Goal: Task Accomplishment & Management: Manage account settings

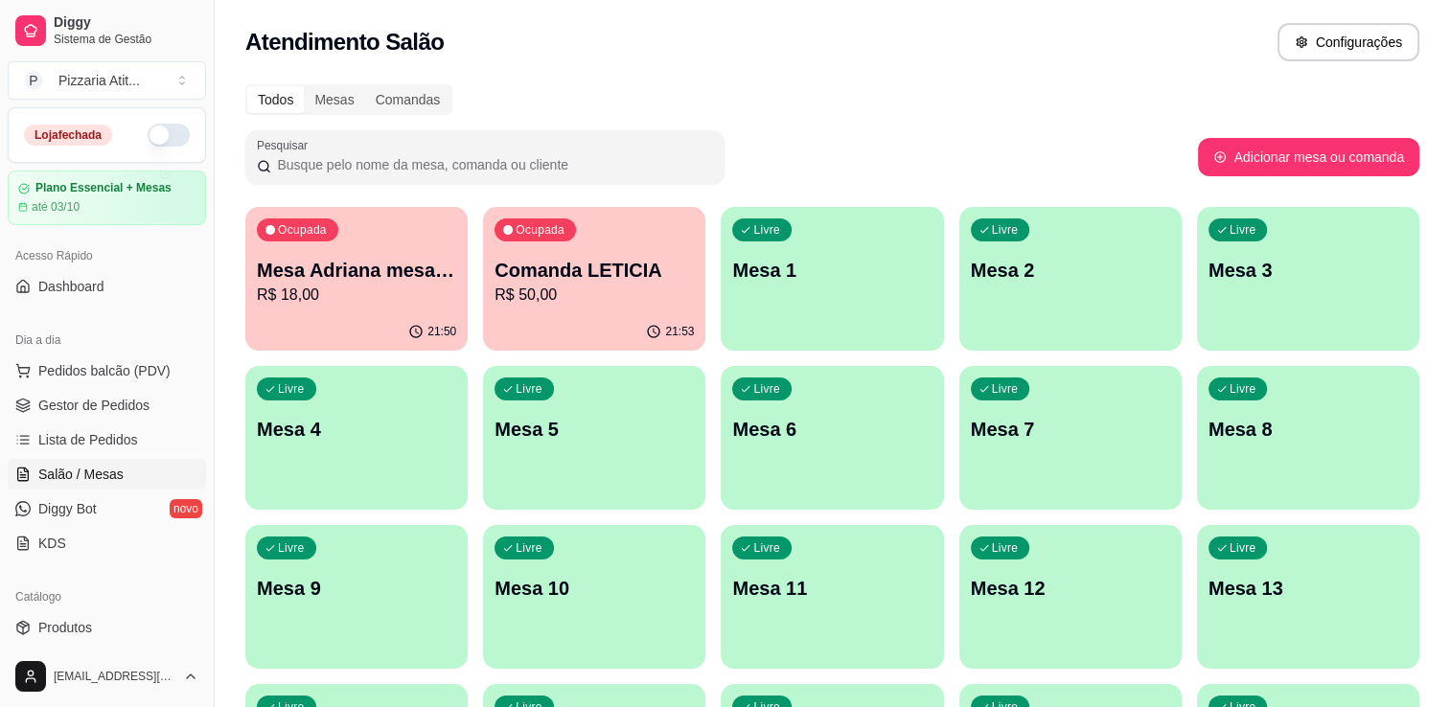
click at [160, 134] on button "button" at bounding box center [169, 135] width 42 height 23
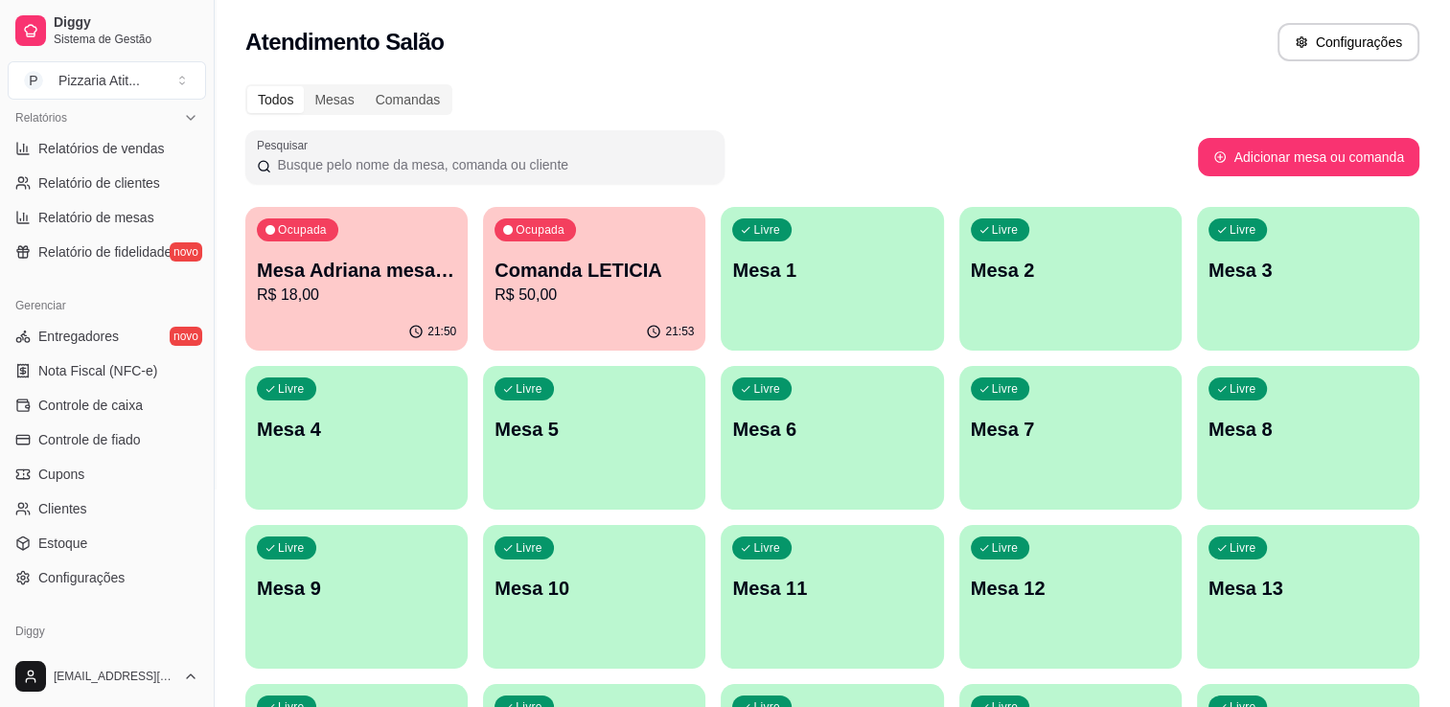
scroll to position [610, 0]
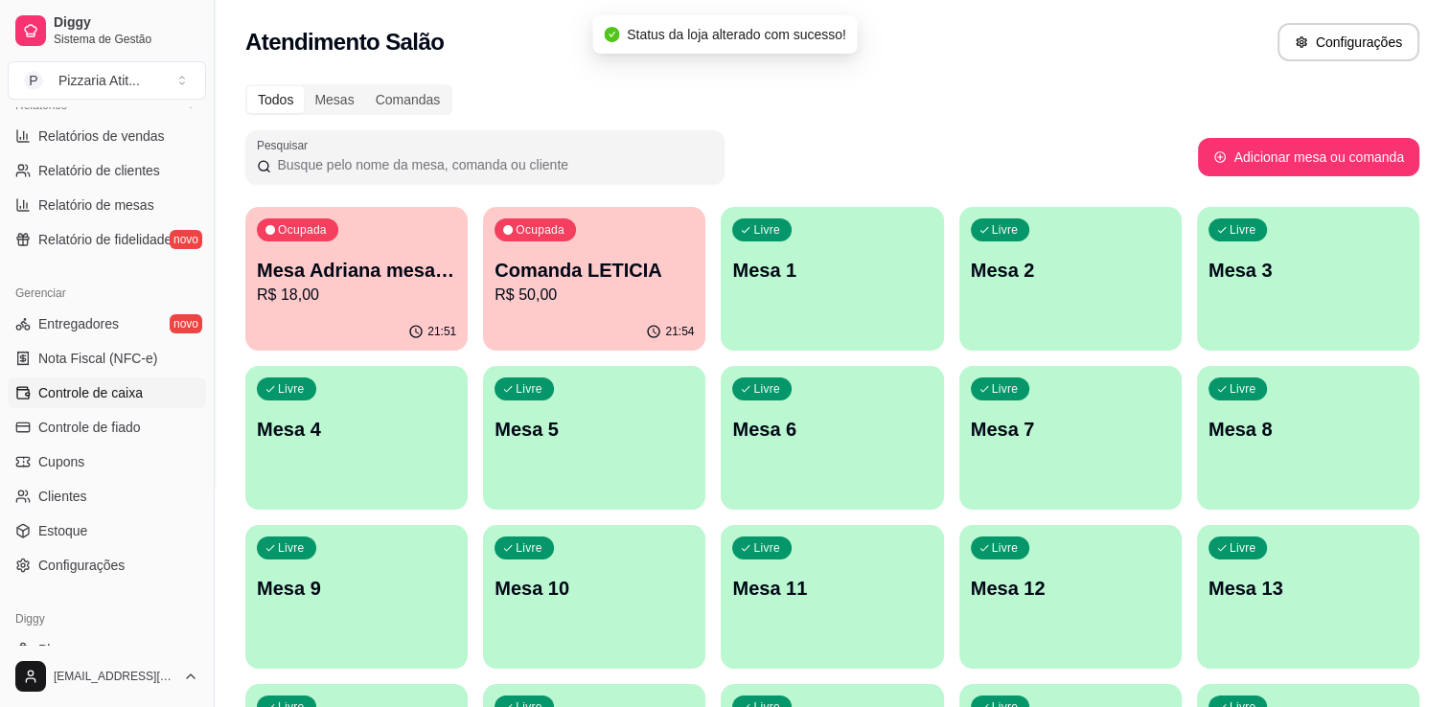
click at [135, 397] on span "Controle de caixa" at bounding box center [90, 392] width 104 height 19
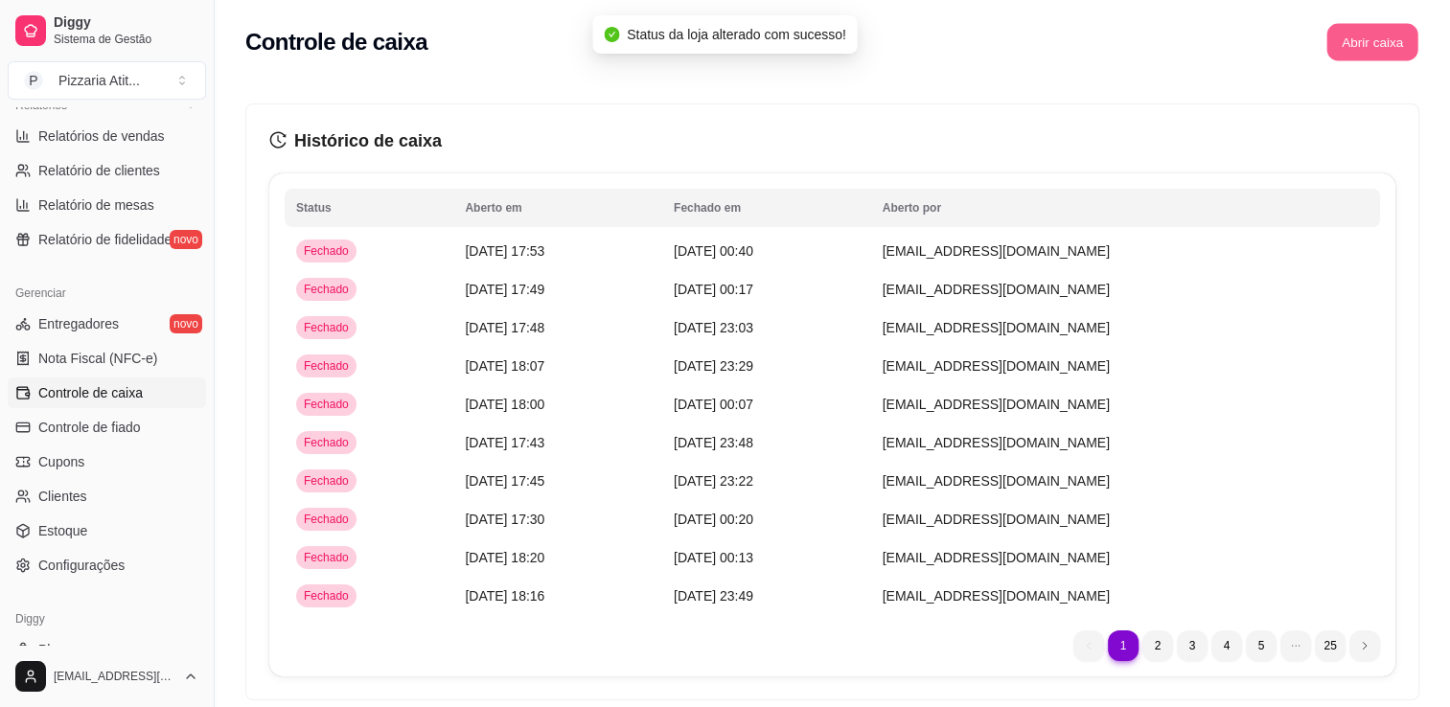
click at [1377, 48] on button "Abrir caixa" at bounding box center [1371, 42] width 91 height 37
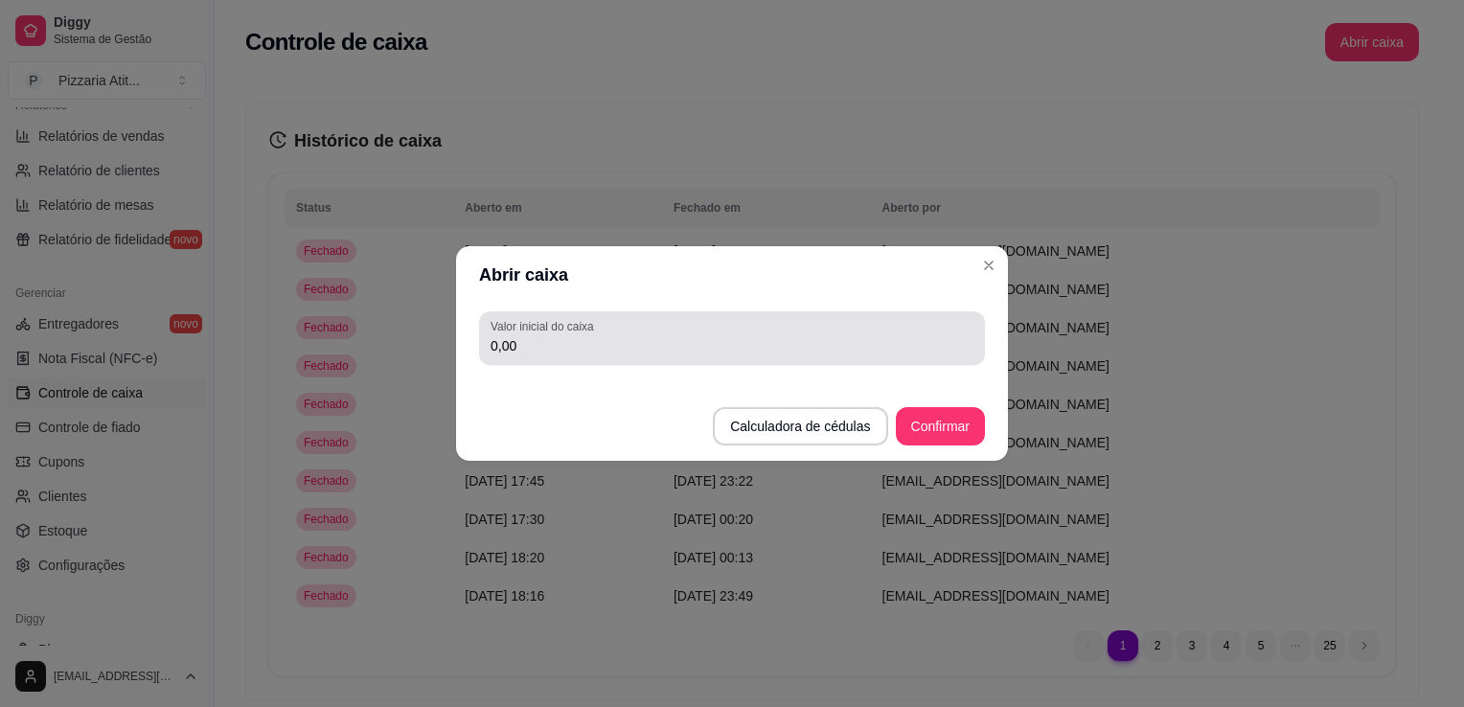
click at [798, 360] on div "Valor inicial do caixa 0,00" at bounding box center [732, 338] width 506 height 54
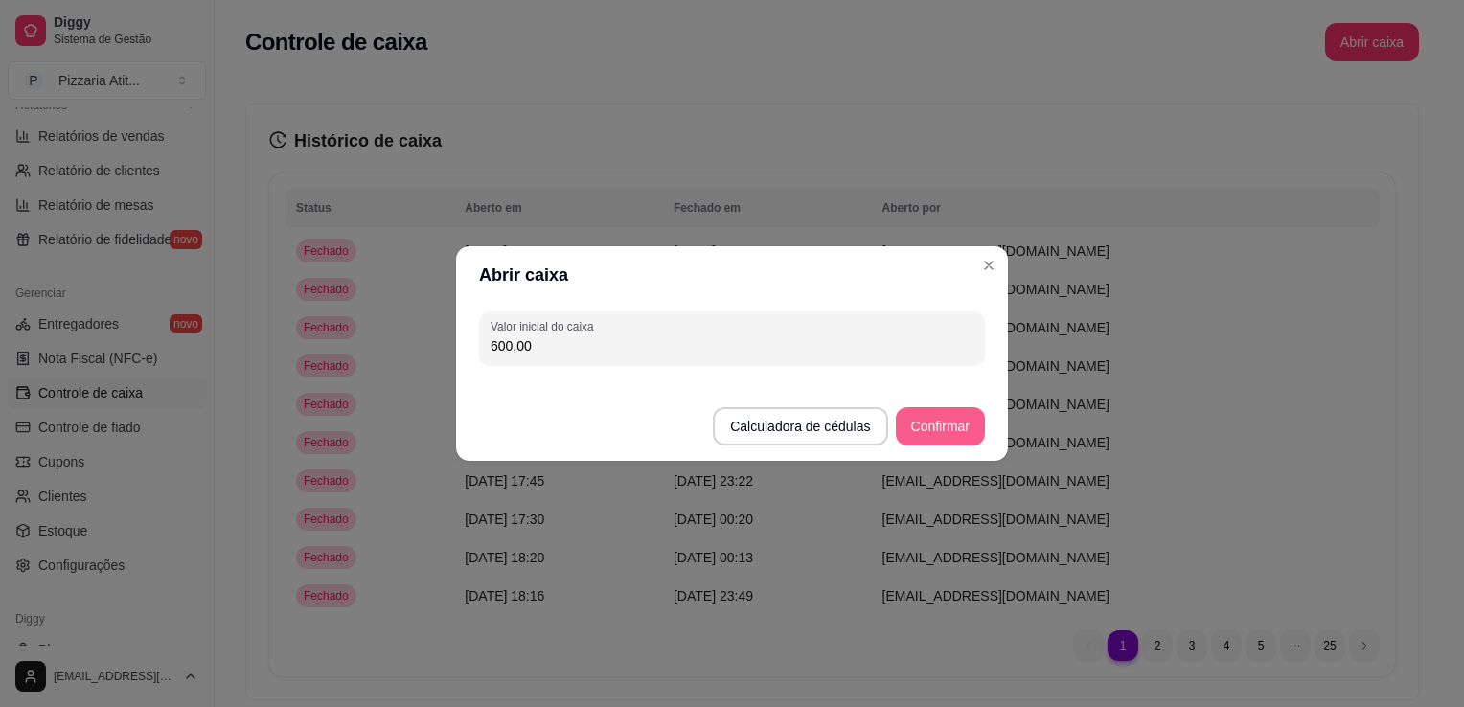
type input "600,00"
click at [929, 435] on button "Confirmar" at bounding box center [940, 426] width 87 height 37
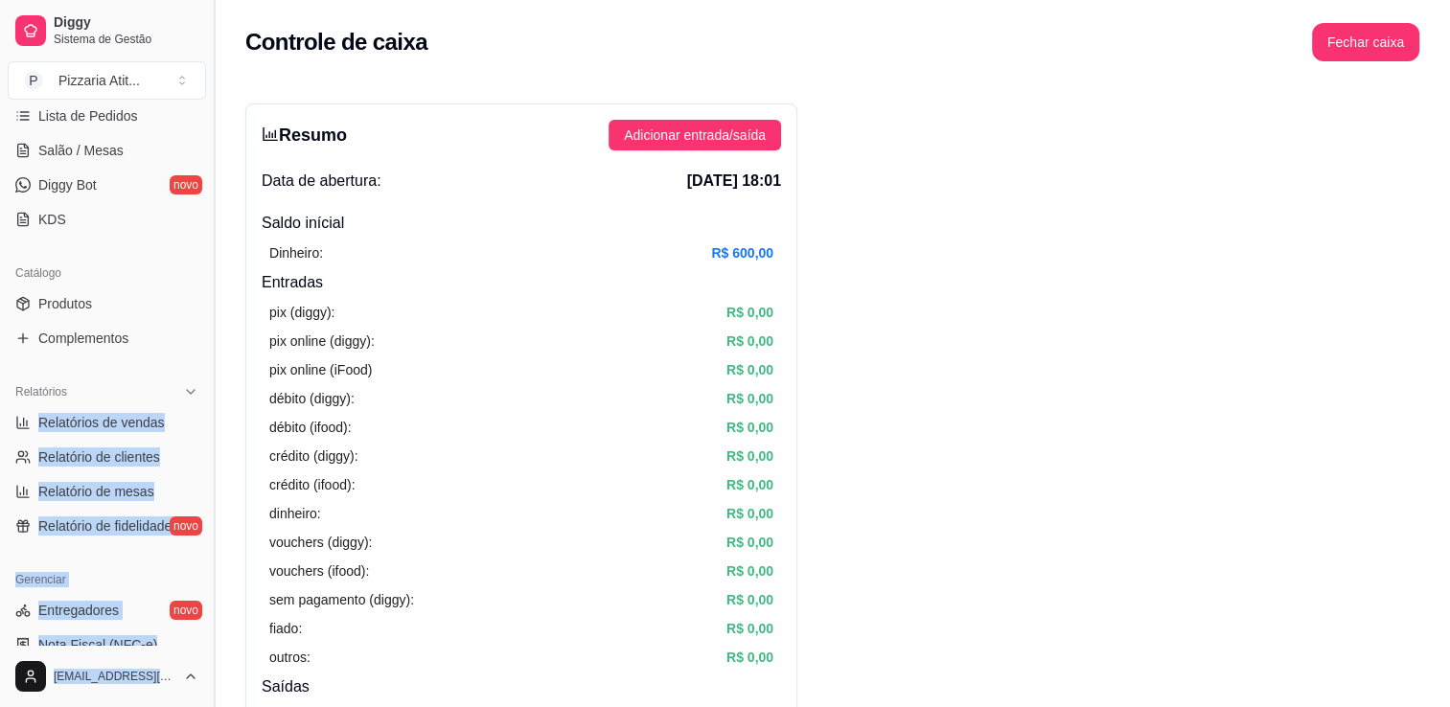
click at [206, 121] on div "Diggy Sistema de Gestão P Pizzaria Atit ... Loja aberta Plano Essencial + Mesas…" at bounding box center [107, 353] width 214 height 707
drag, startPoint x: 206, startPoint y: 121, endPoint x: 153, endPoint y: 153, distance: 62.0
click at [153, 153] on link "Salão / Mesas" at bounding box center [107, 152] width 198 height 31
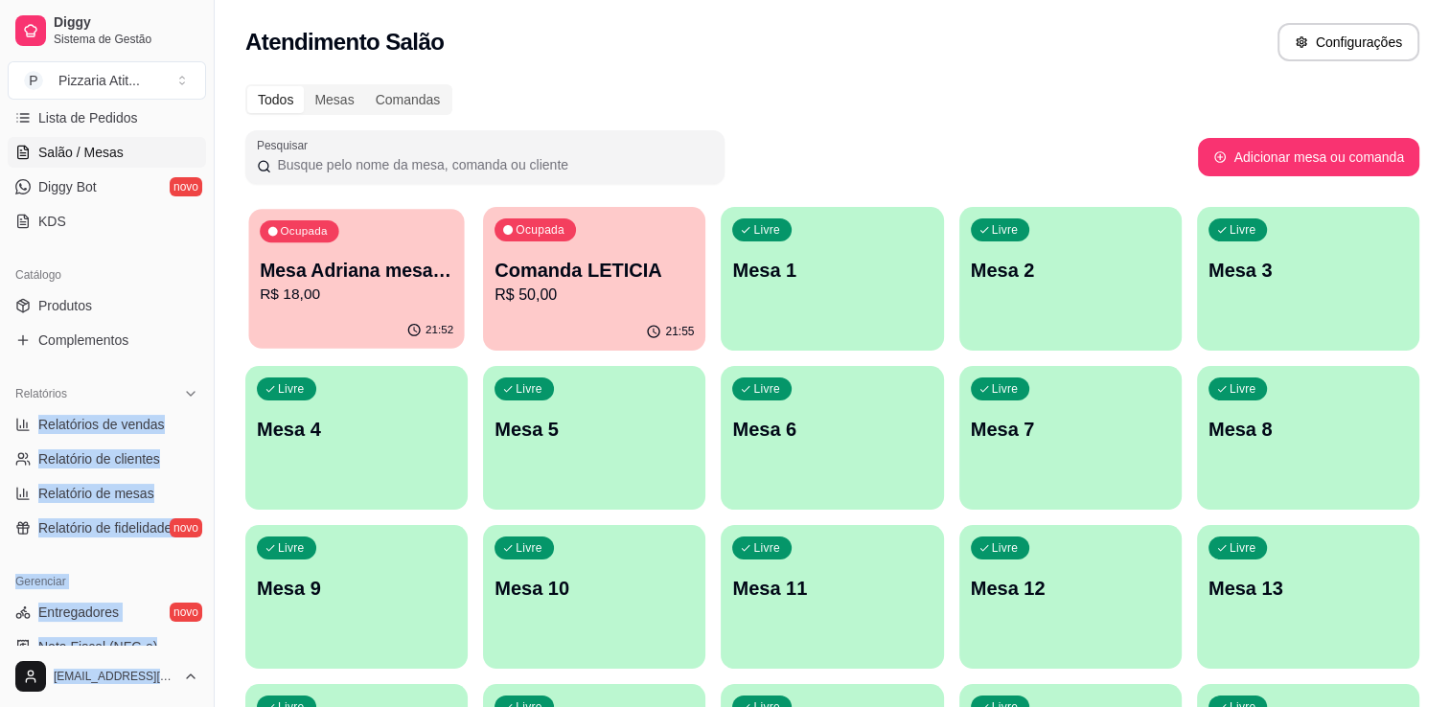
click at [333, 301] on p "R$ 18,00" at bounding box center [357, 295] width 194 height 22
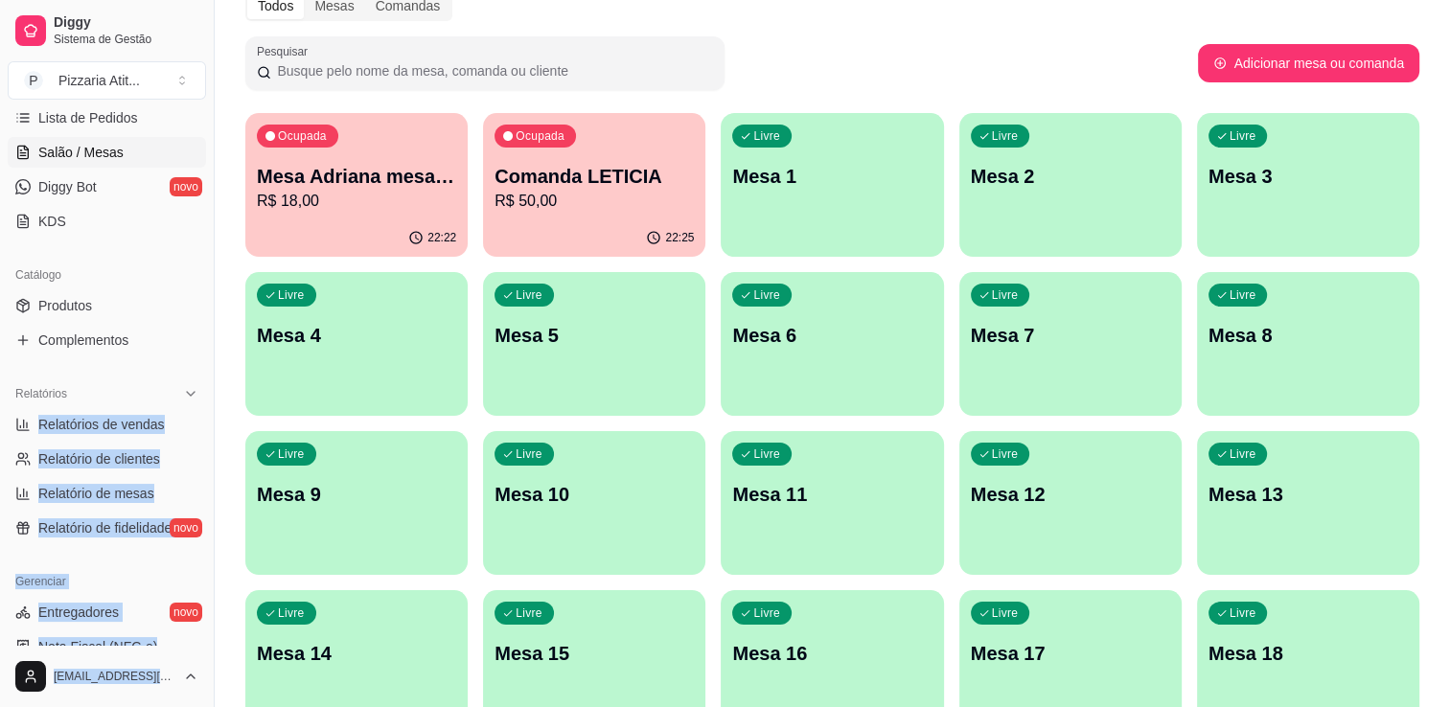
scroll to position [115, 0]
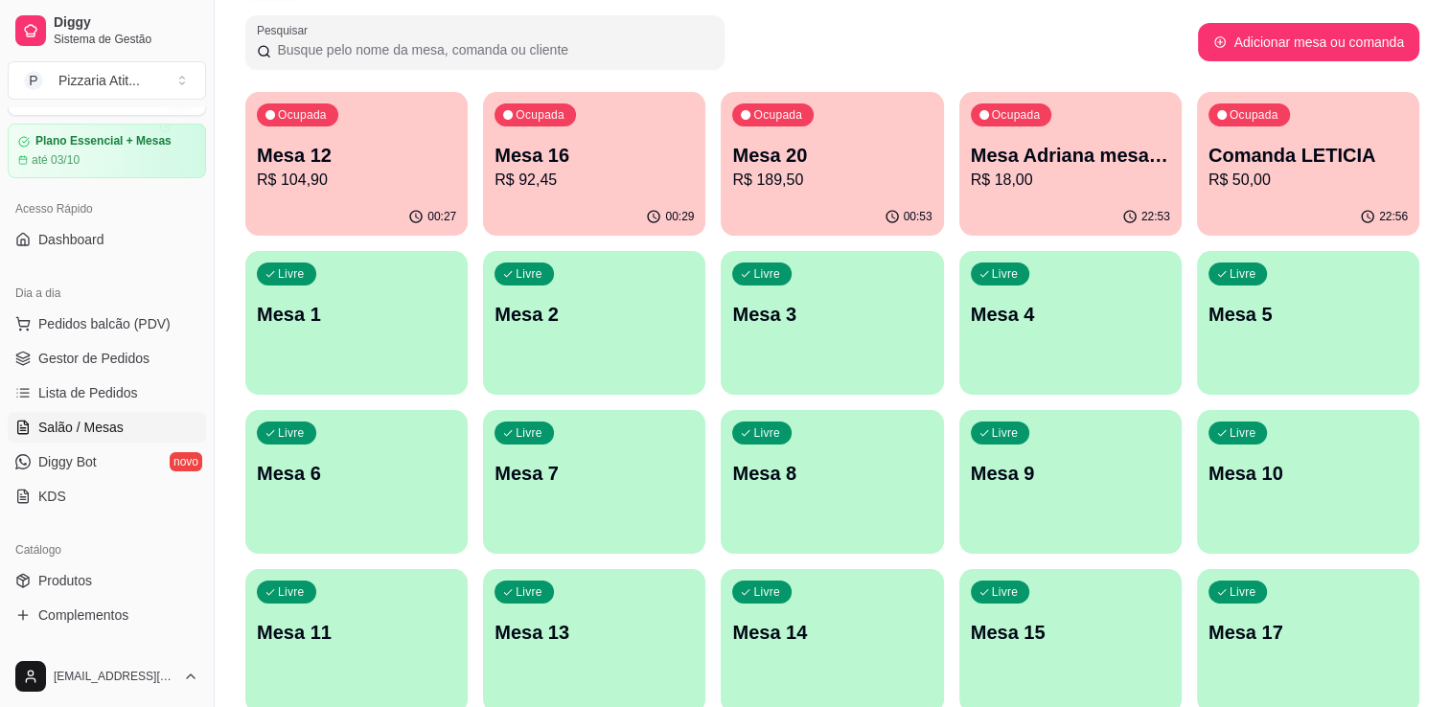
scroll to position [45, 0]
click at [215, 254] on button "Toggle Sidebar" at bounding box center [213, 353] width 15 height 707
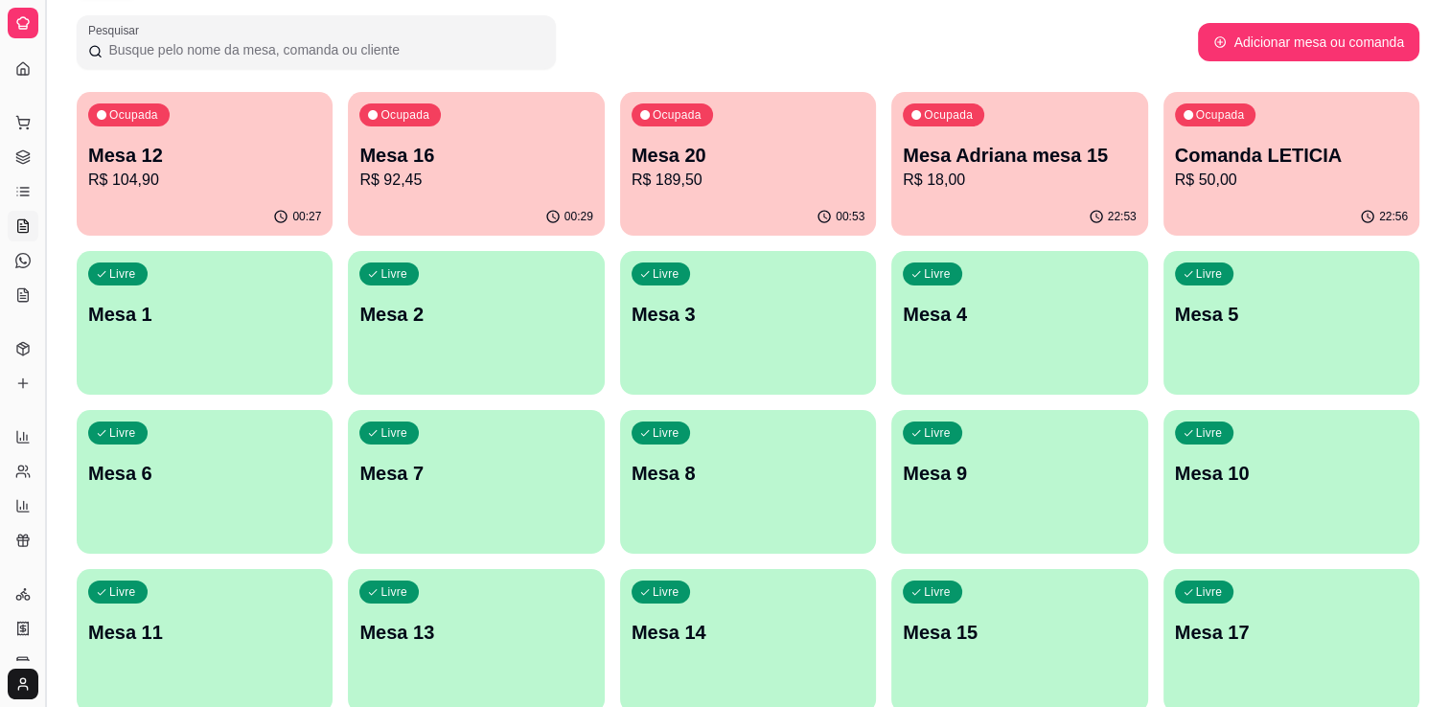
click at [42, 91] on button "Toggle Sidebar" at bounding box center [44, 353] width 15 height 707
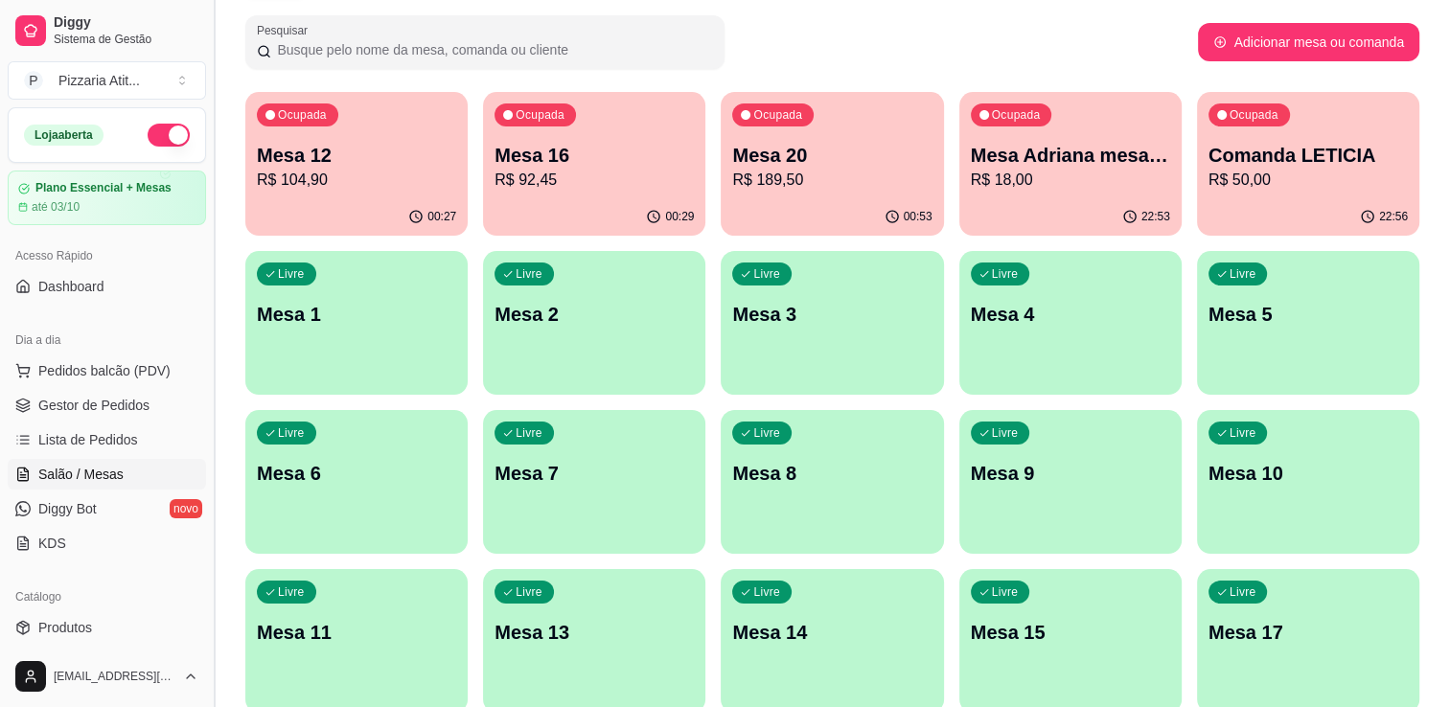
click at [42, 91] on div "Diggy Sistema de Gestão P Pizzaria Atit ..." at bounding box center [107, 53] width 214 height 107
click at [135, 401] on span "Gestor de Pedidos" at bounding box center [93, 405] width 111 height 19
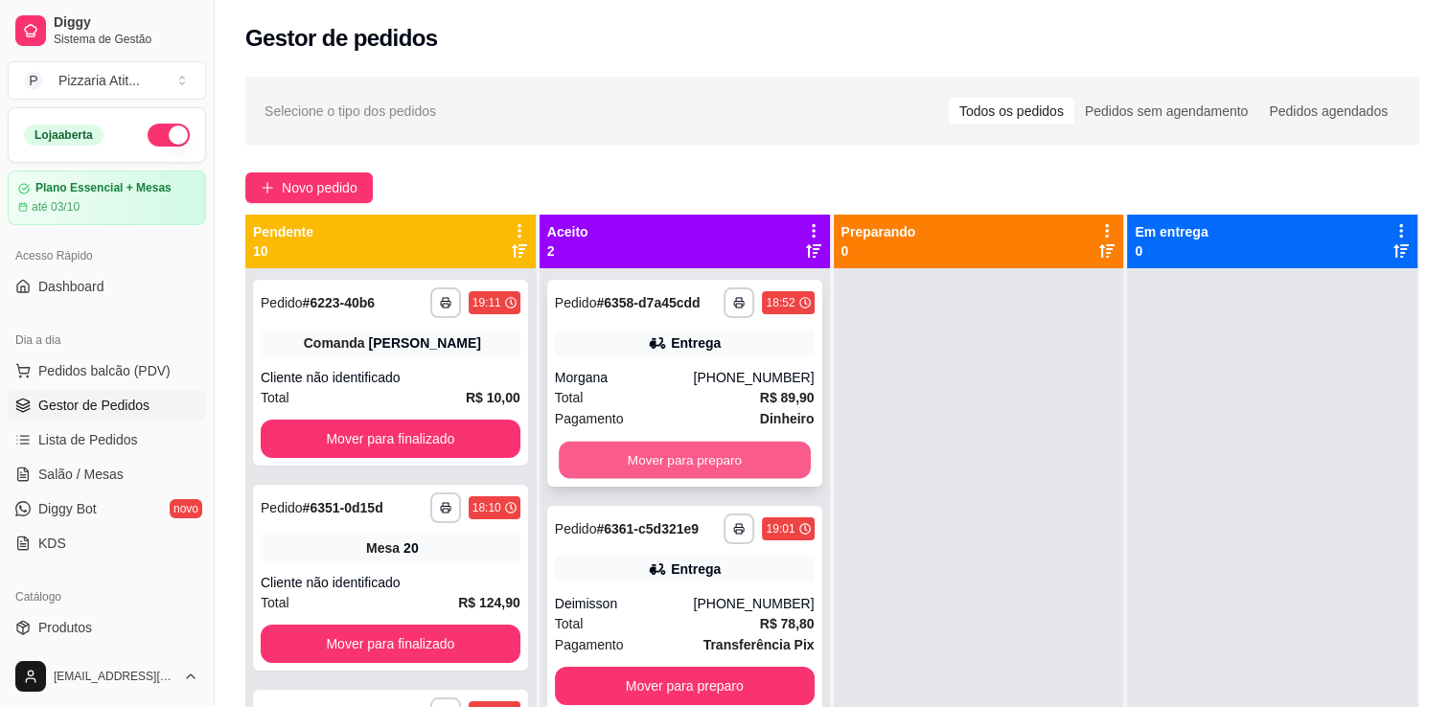
click at [638, 453] on button "Mover para preparo" at bounding box center [685, 460] width 252 height 37
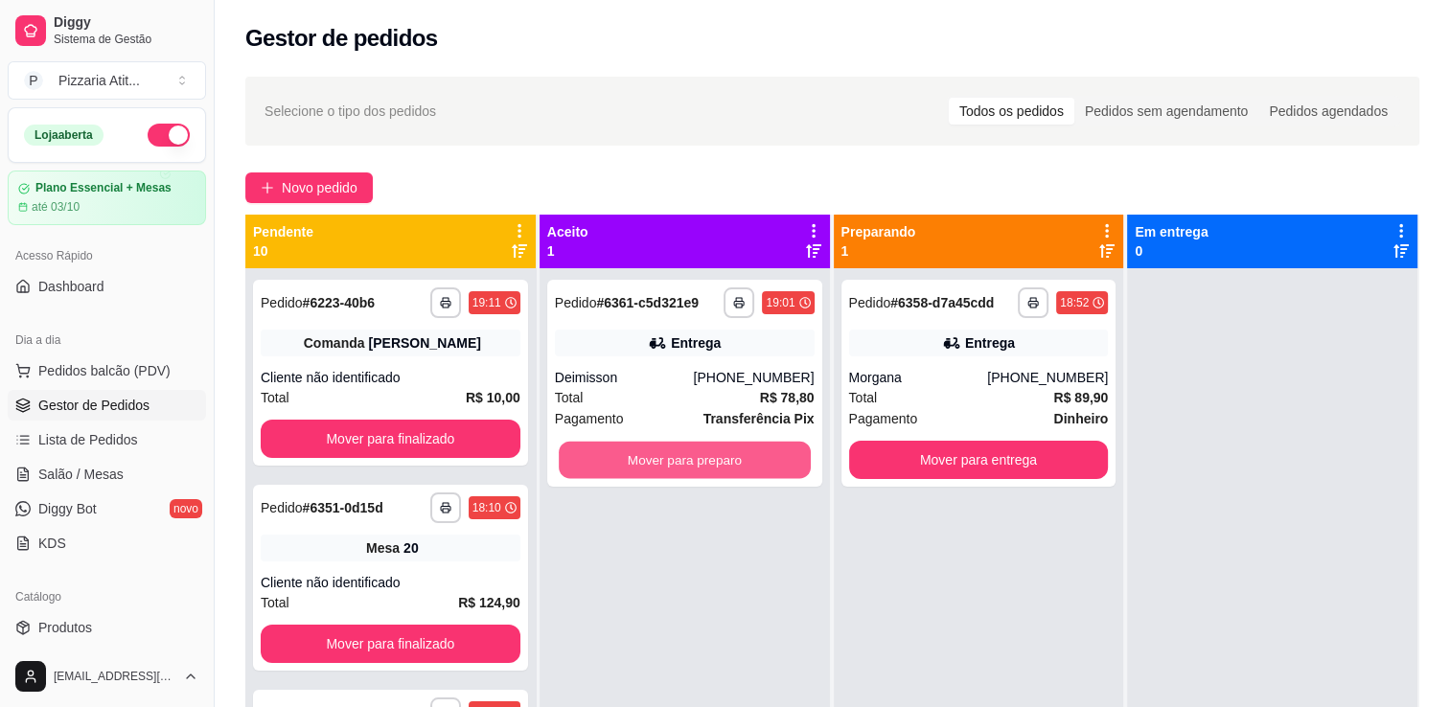
click at [638, 453] on button "Mover para preparo" at bounding box center [685, 460] width 252 height 37
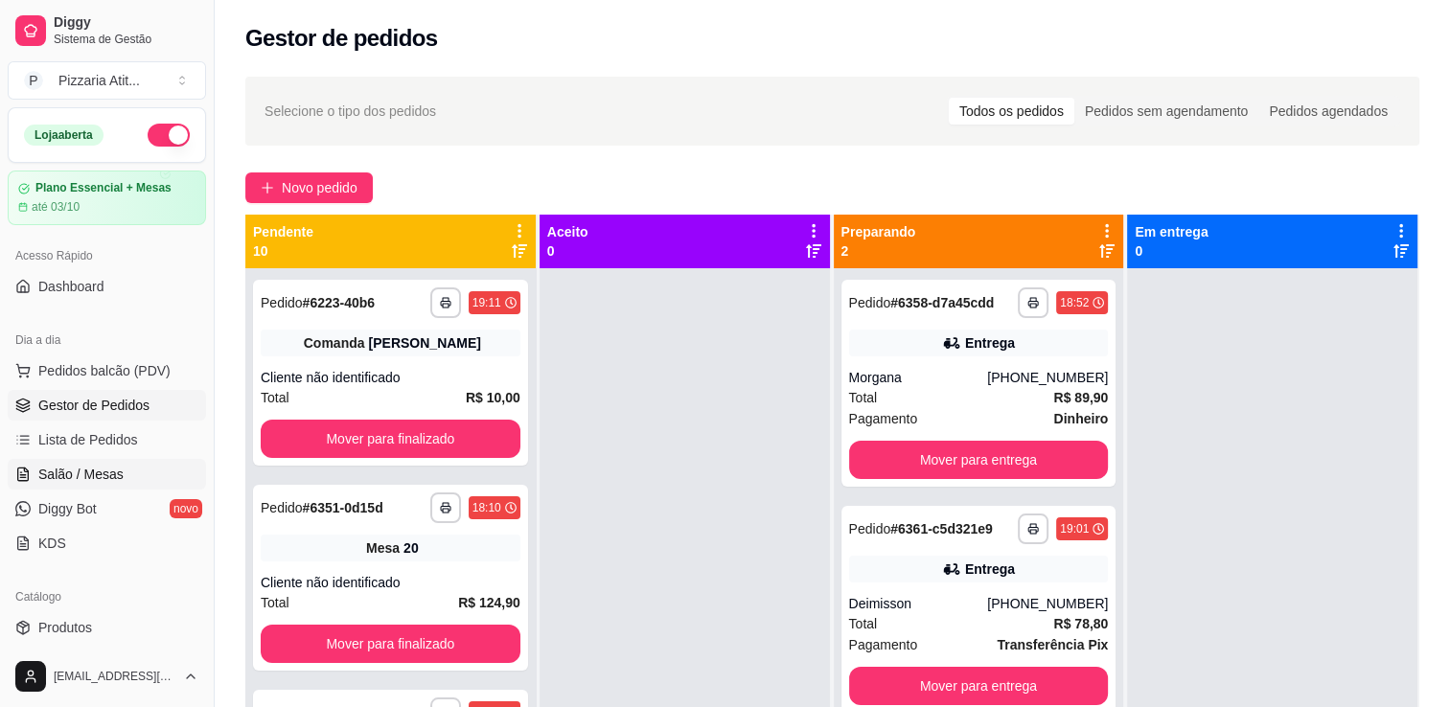
click at [93, 471] on span "Salão / Mesas" at bounding box center [80, 474] width 85 height 19
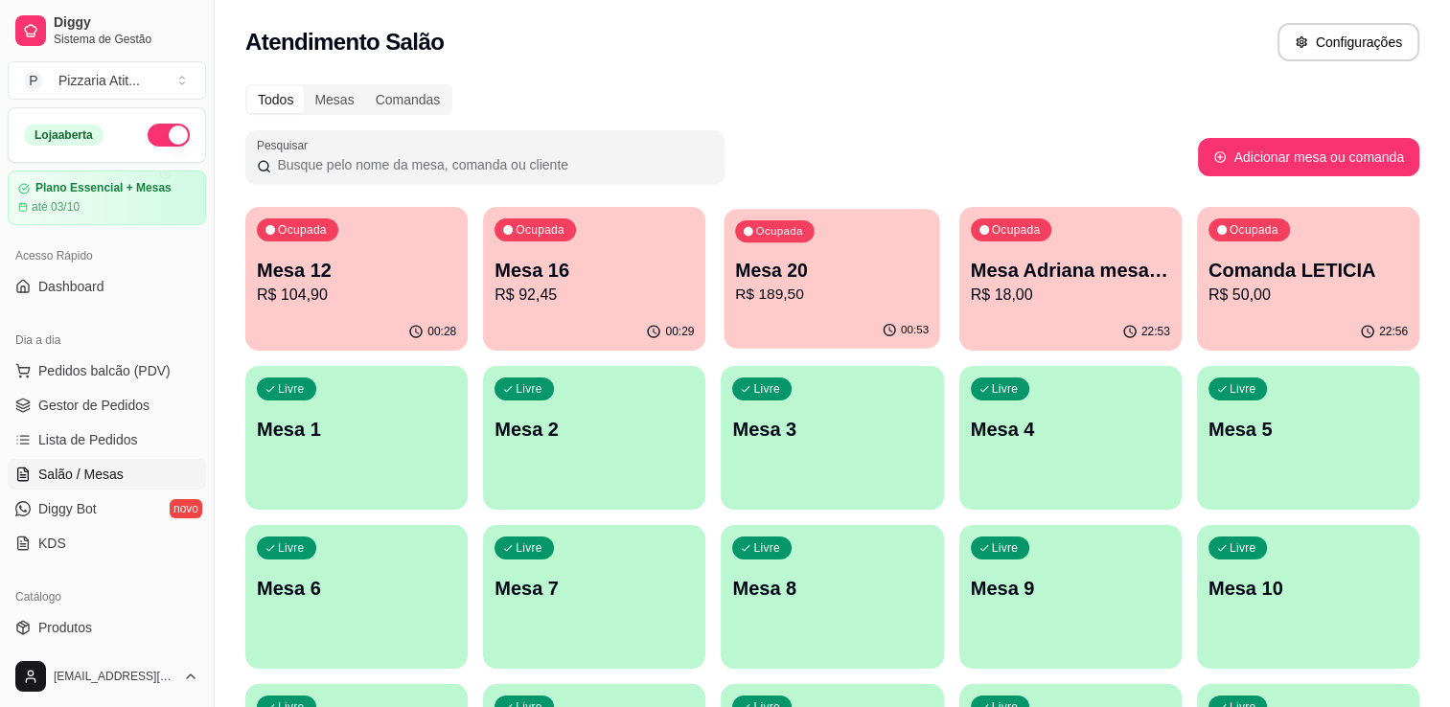
click at [840, 270] on p "Mesa 20" at bounding box center [833, 271] width 194 height 26
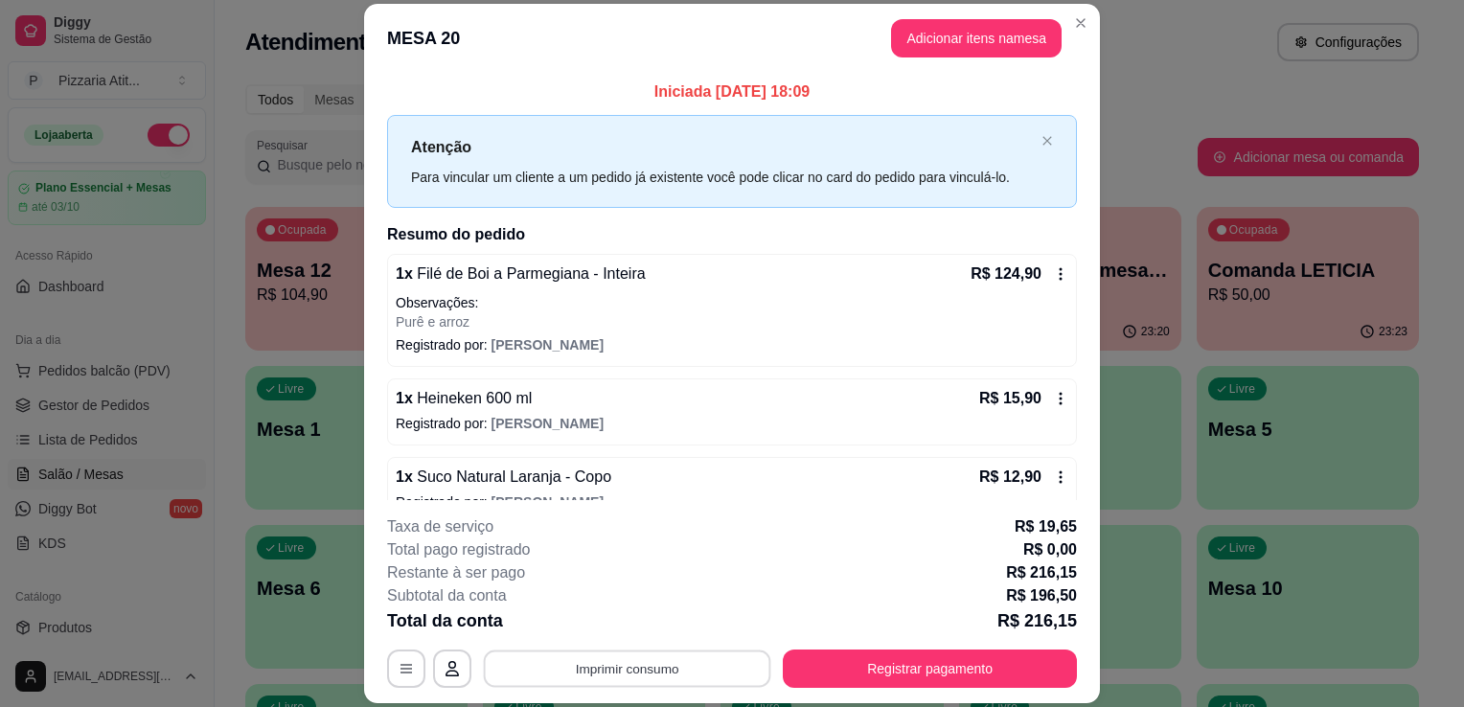
click at [669, 659] on button "Imprimir consumo" at bounding box center [627, 669] width 287 height 37
click at [652, 619] on button "IMPRESSORA" at bounding box center [626, 625] width 139 height 31
click at [637, 671] on button "Imprimir consumo" at bounding box center [627, 669] width 287 height 37
click at [627, 626] on button "IMPRESSORA" at bounding box center [626, 625] width 134 height 30
click at [1090, 25] on header "MESA 20 Adicionar itens na mesa" at bounding box center [732, 38] width 736 height 69
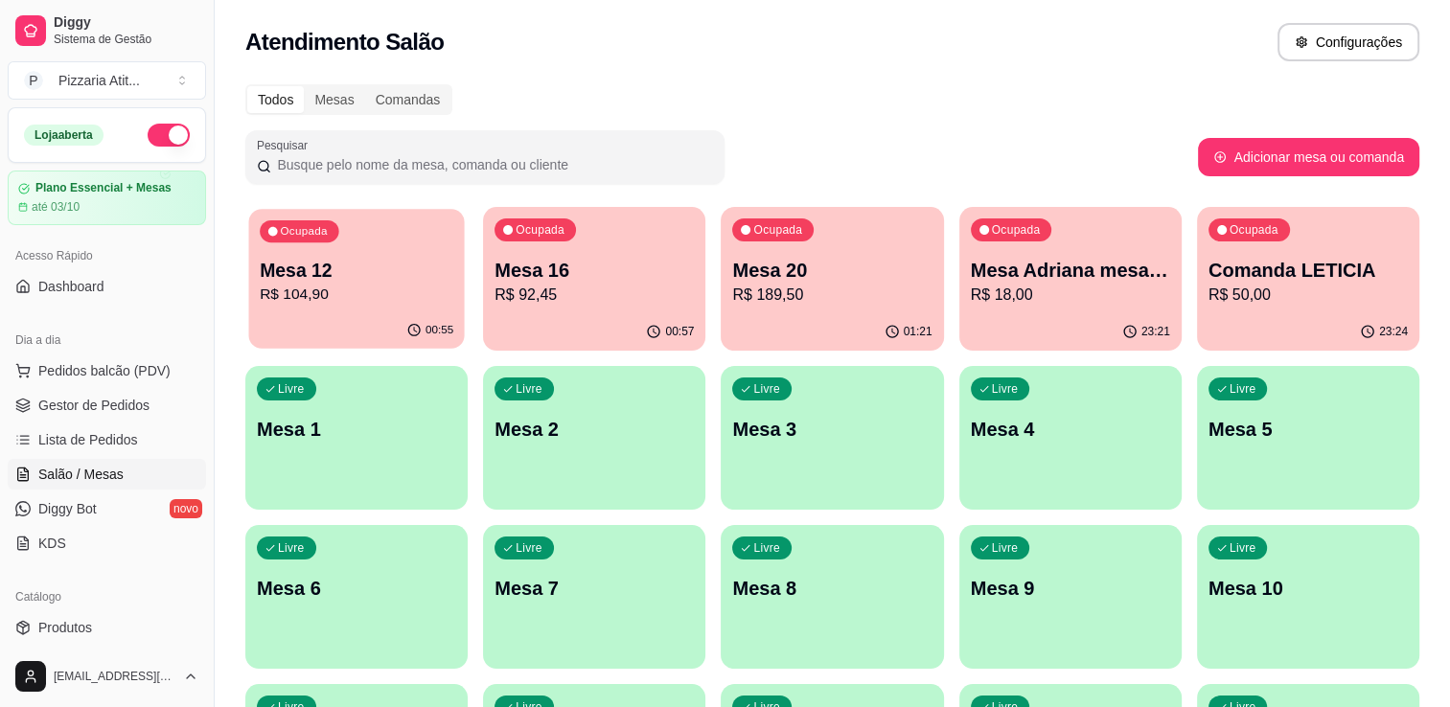
click at [304, 292] on p "R$ 104,90" at bounding box center [357, 295] width 194 height 22
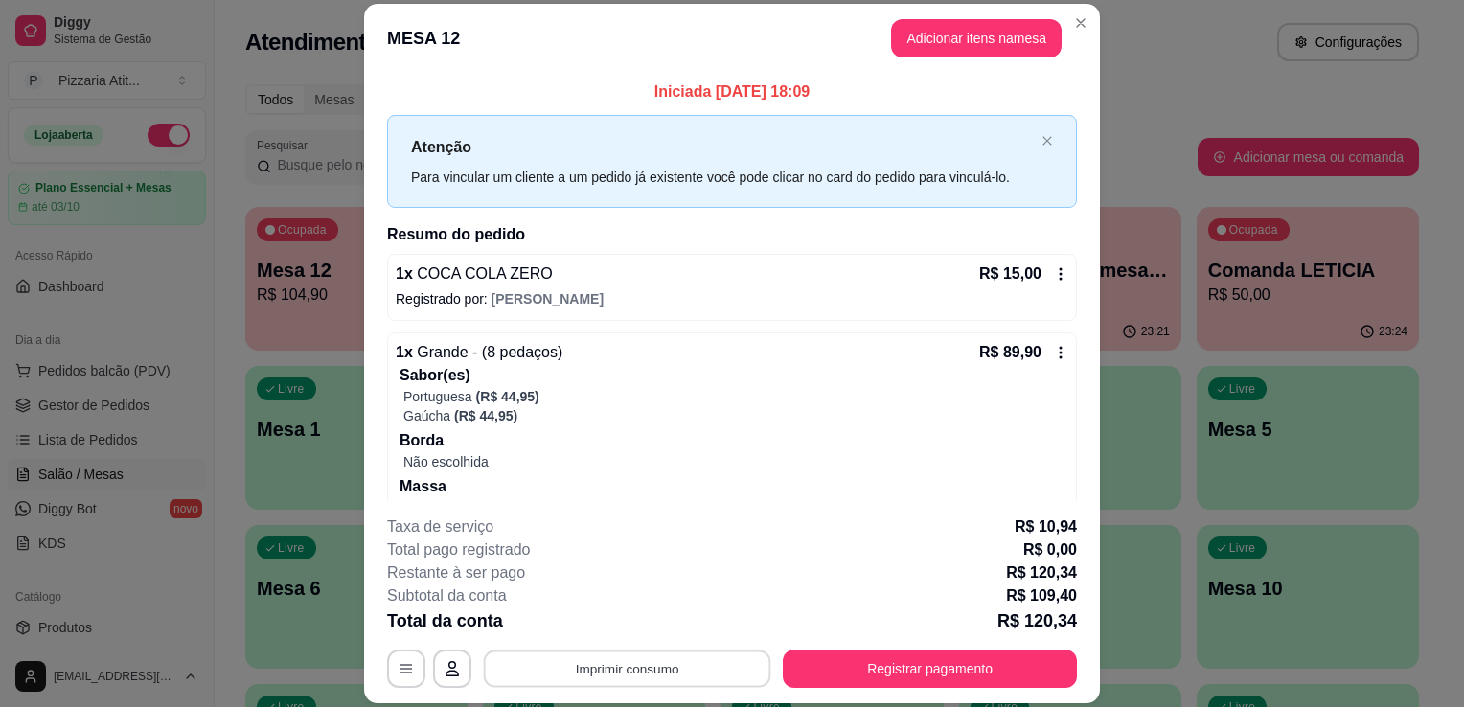
click at [657, 658] on button "Imprimir consumo" at bounding box center [627, 669] width 287 height 37
click at [650, 631] on button "IMPRESSORA" at bounding box center [626, 625] width 139 height 31
click at [831, 670] on button "Registrar pagamento" at bounding box center [931, 669] width 286 height 37
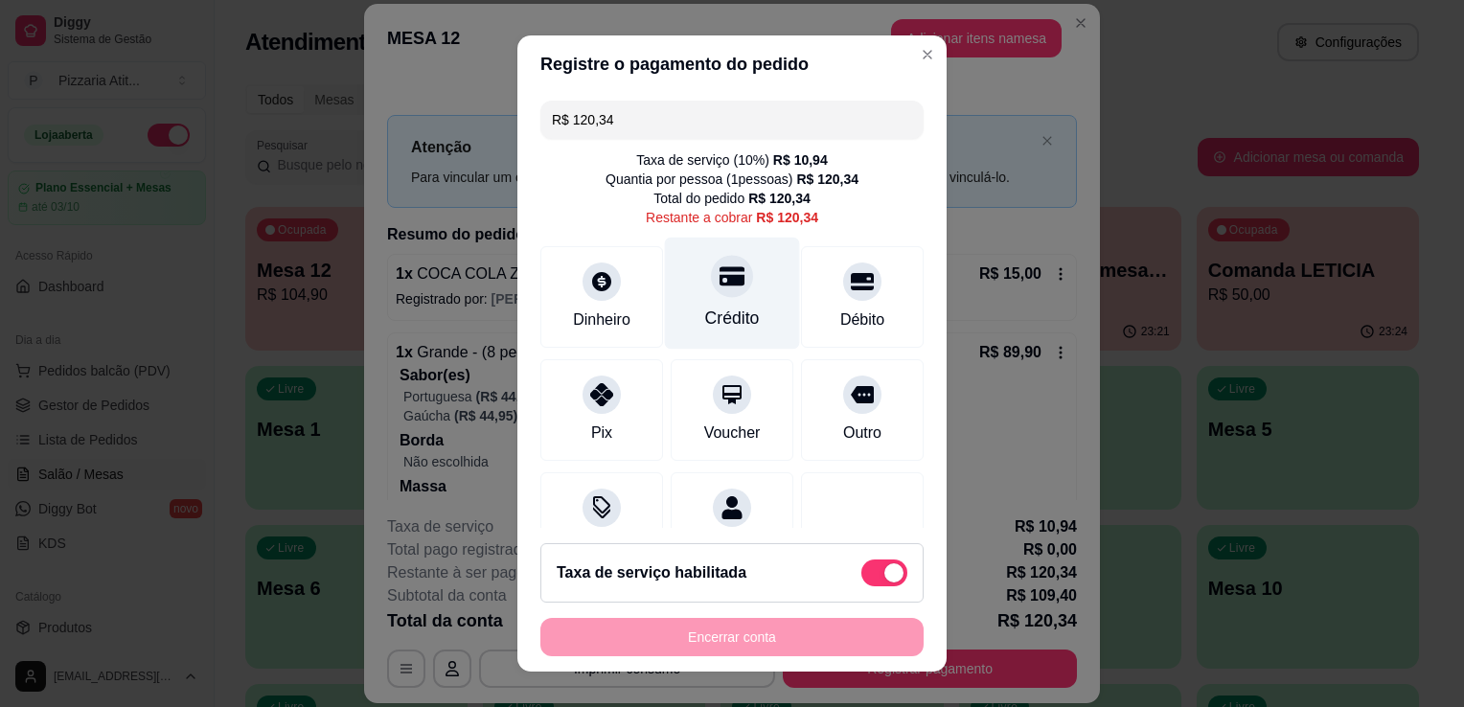
click at [725, 317] on div "Crédito" at bounding box center [732, 318] width 55 height 25
type input "R$ 0,00"
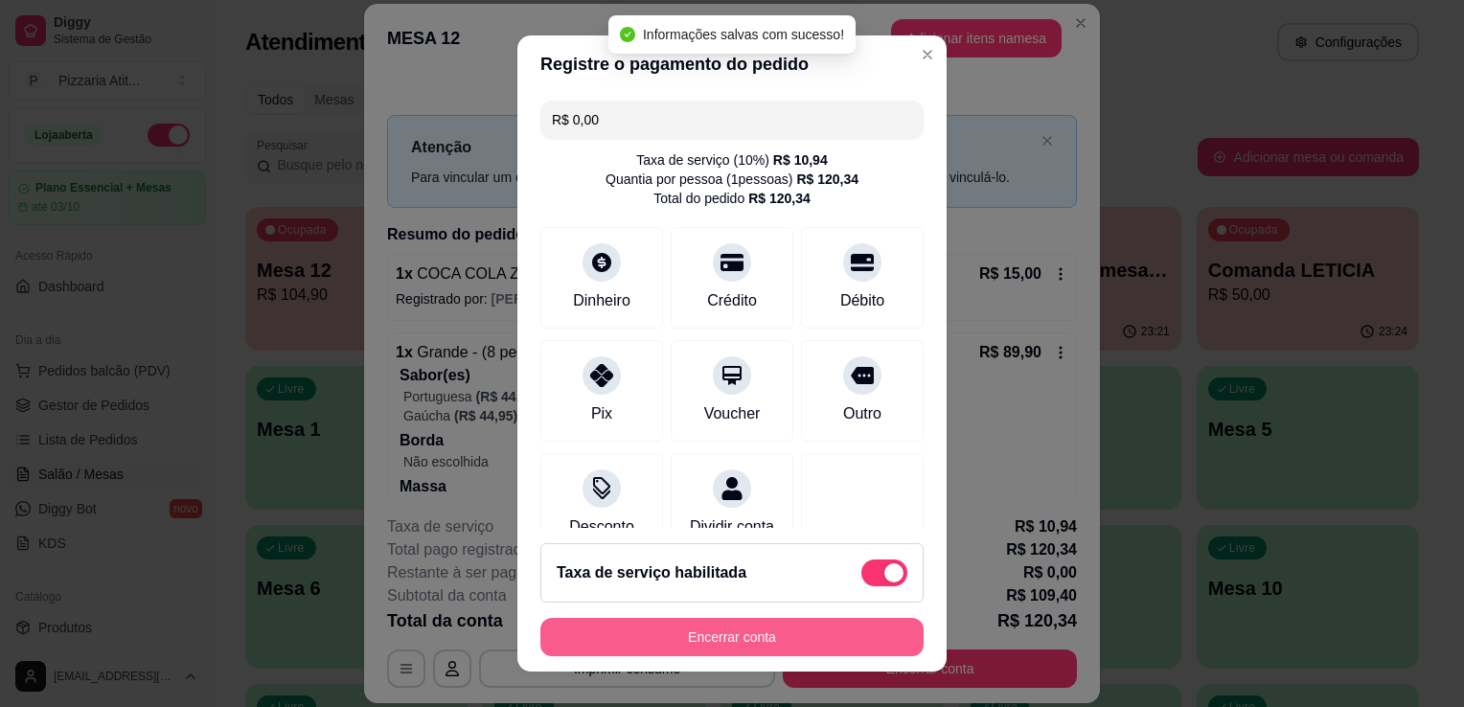
click at [724, 634] on button "Encerrar conta" at bounding box center [731, 637] width 383 height 38
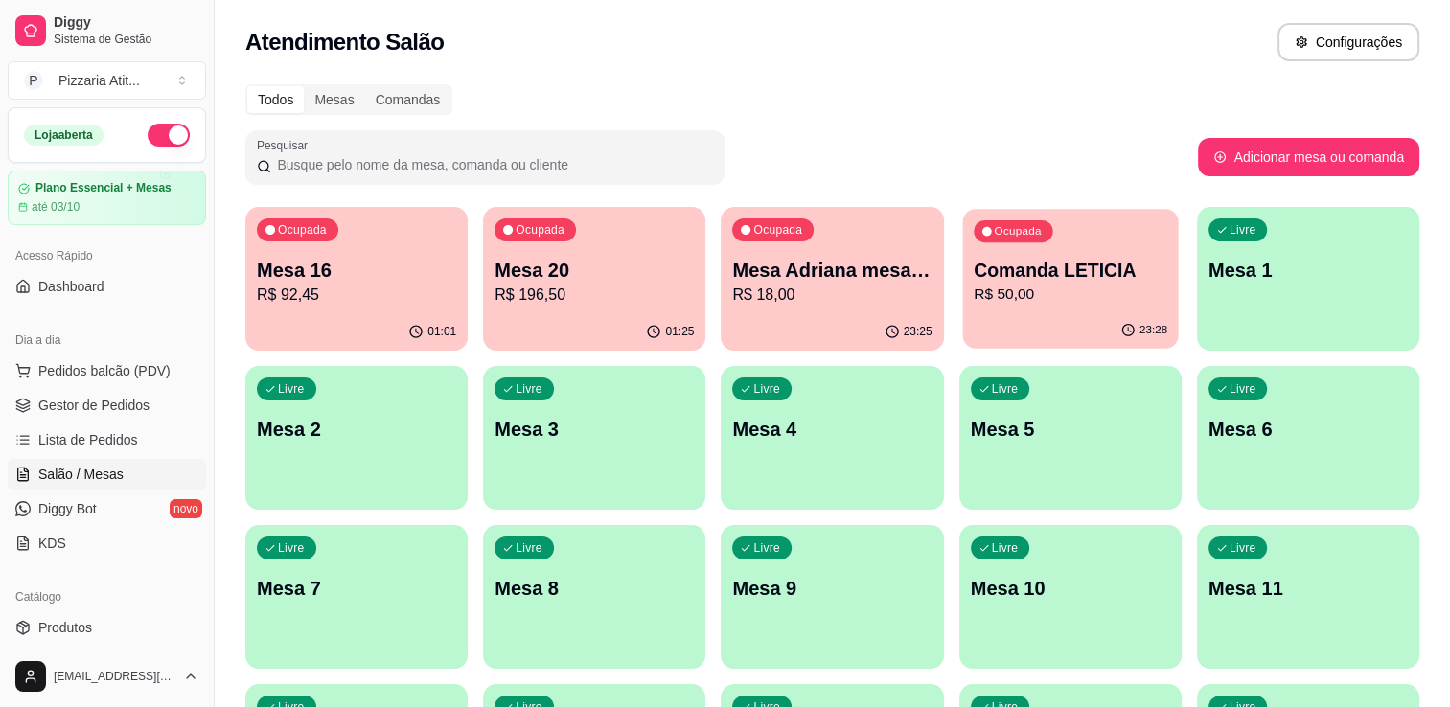
click at [1027, 317] on div "23:28" at bounding box center [1070, 330] width 216 height 36
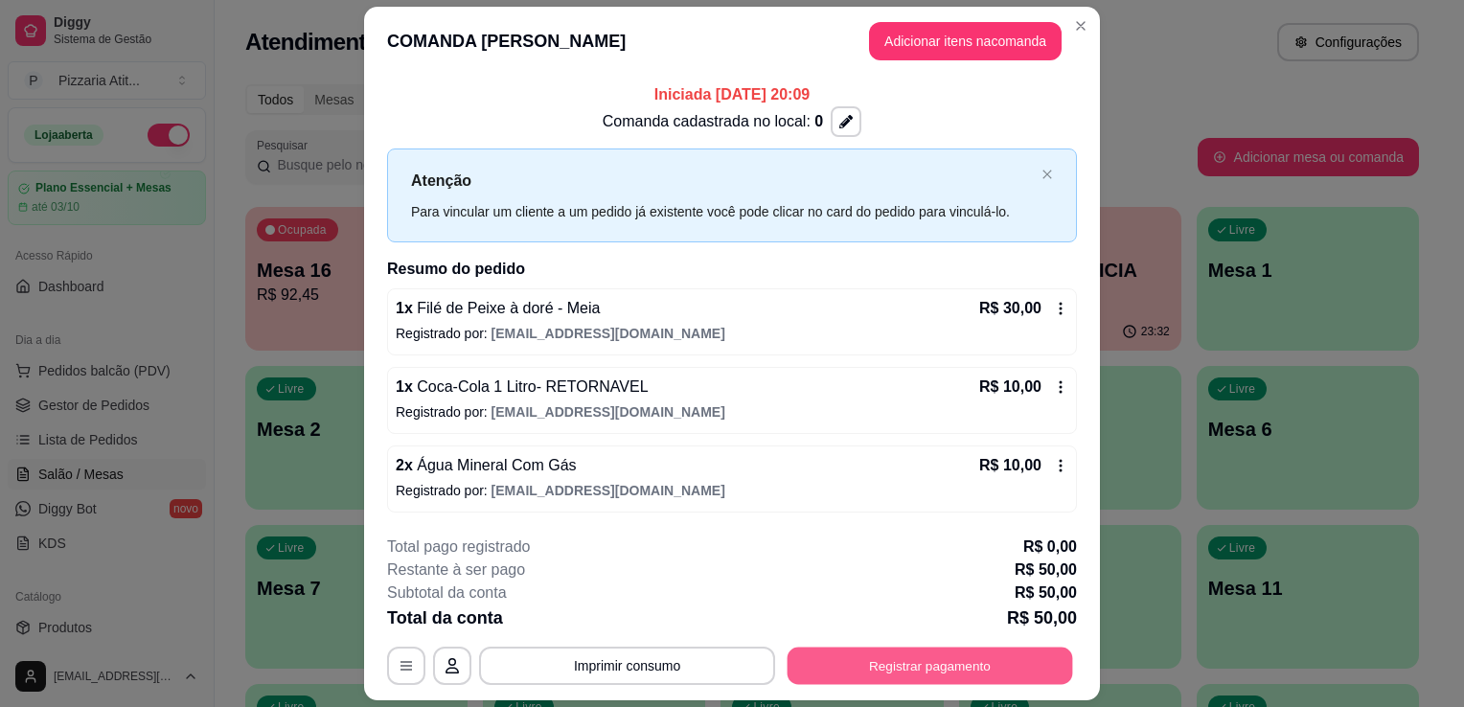
click at [836, 676] on button "Registrar pagamento" at bounding box center [931, 665] width 286 height 37
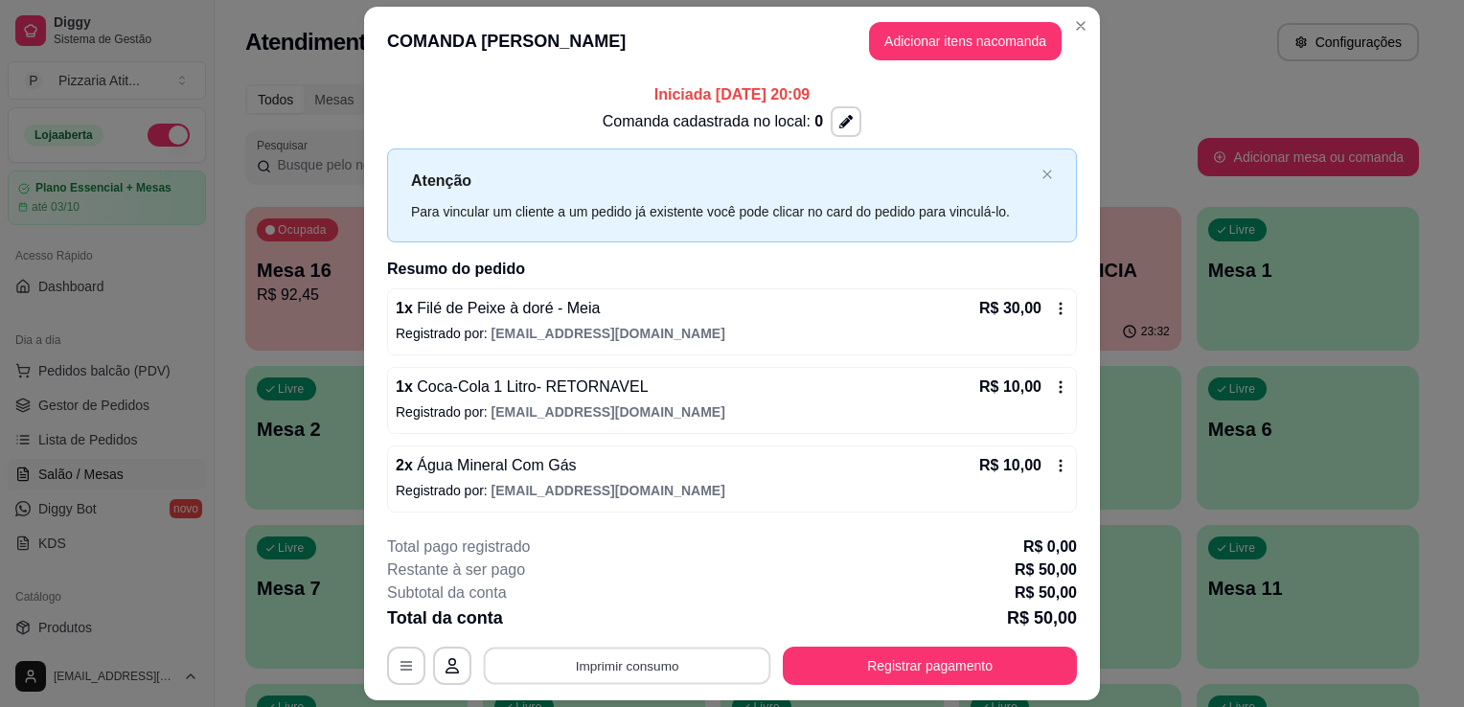
click at [655, 665] on button "Imprimir consumo" at bounding box center [627, 665] width 287 height 37
click at [658, 627] on button "IMPRESSORA" at bounding box center [626, 621] width 134 height 30
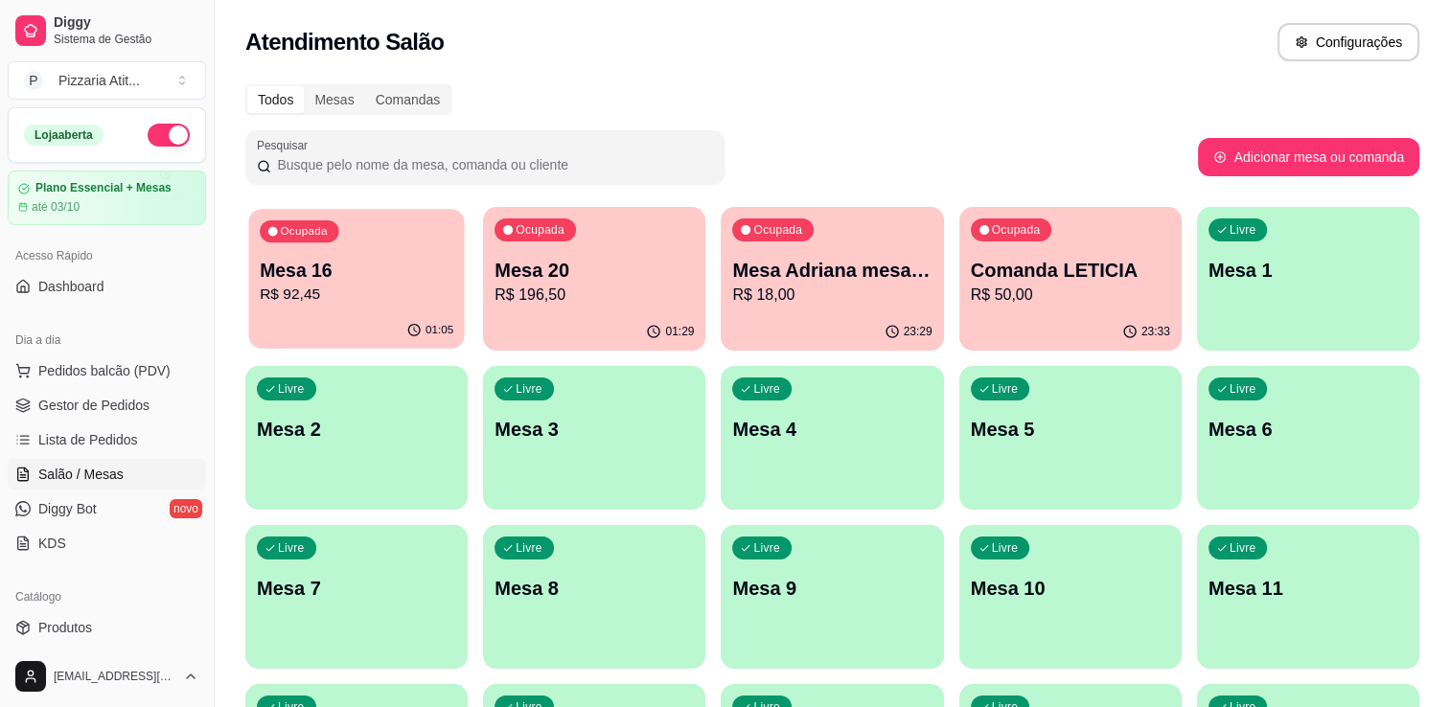
click at [379, 258] on p "Mesa 16" at bounding box center [357, 271] width 194 height 26
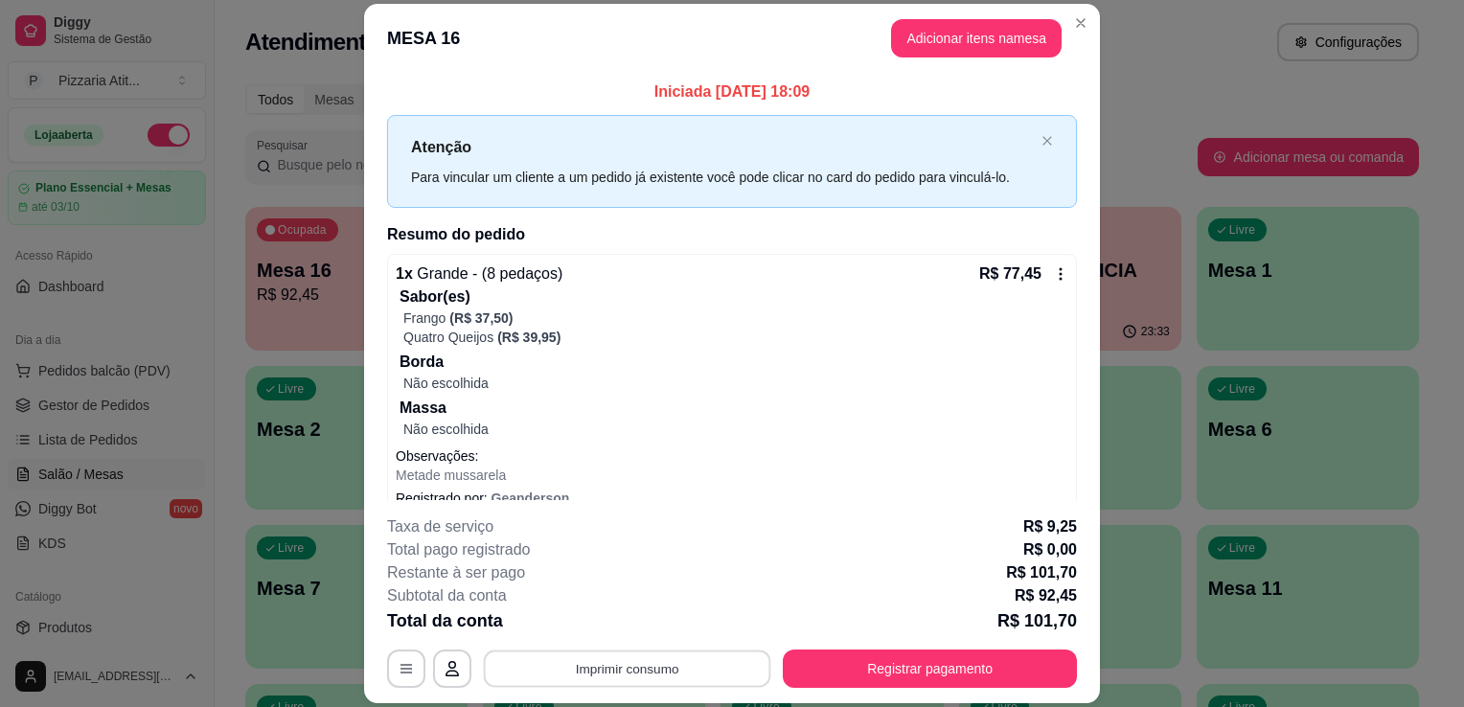
click at [655, 673] on button "Imprimir consumo" at bounding box center [627, 669] width 287 height 37
click at [655, 673] on button "Imprimir consumo" at bounding box center [627, 669] width 296 height 38
click at [640, 617] on button "IMPRESSORA" at bounding box center [626, 625] width 134 height 30
click at [921, 46] on button "Adicionar itens na mesa" at bounding box center [976, 37] width 165 height 37
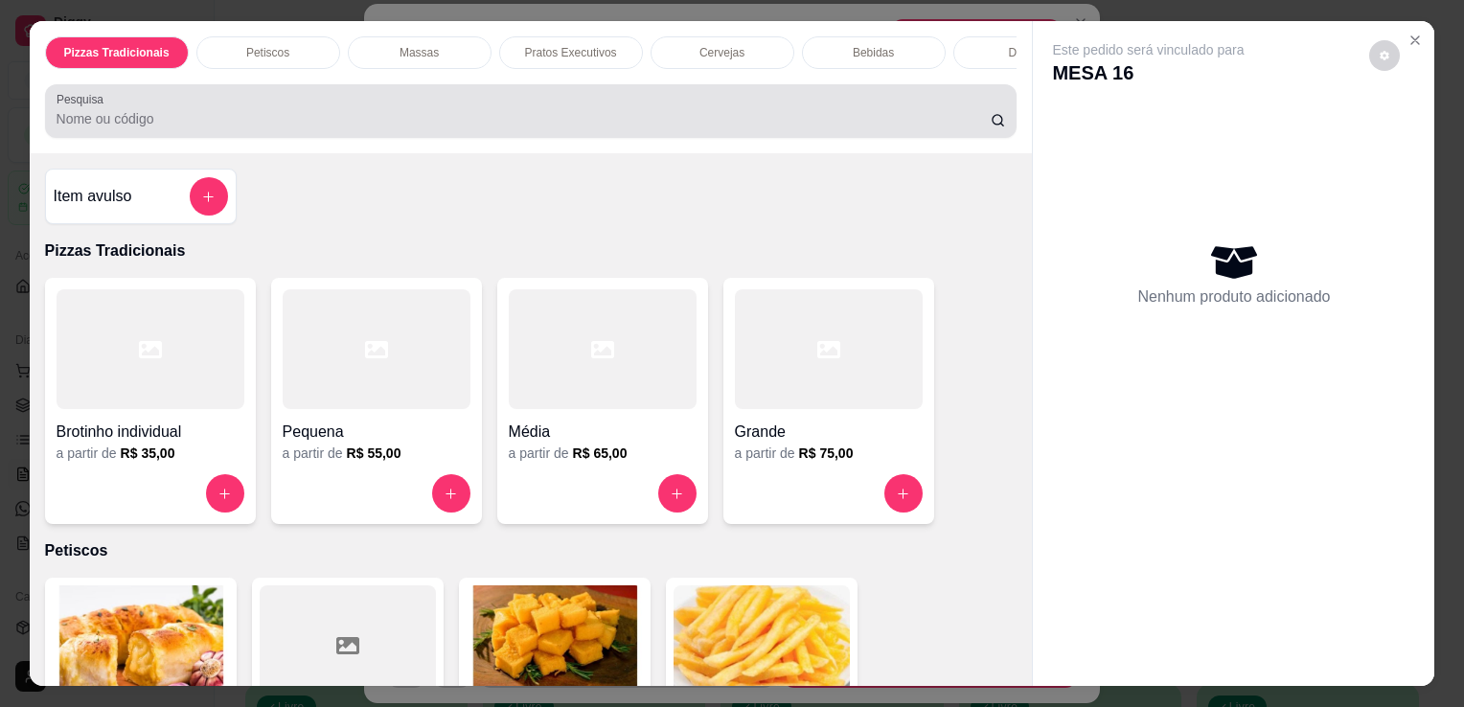
click at [847, 107] on div at bounding box center [532, 111] width 950 height 38
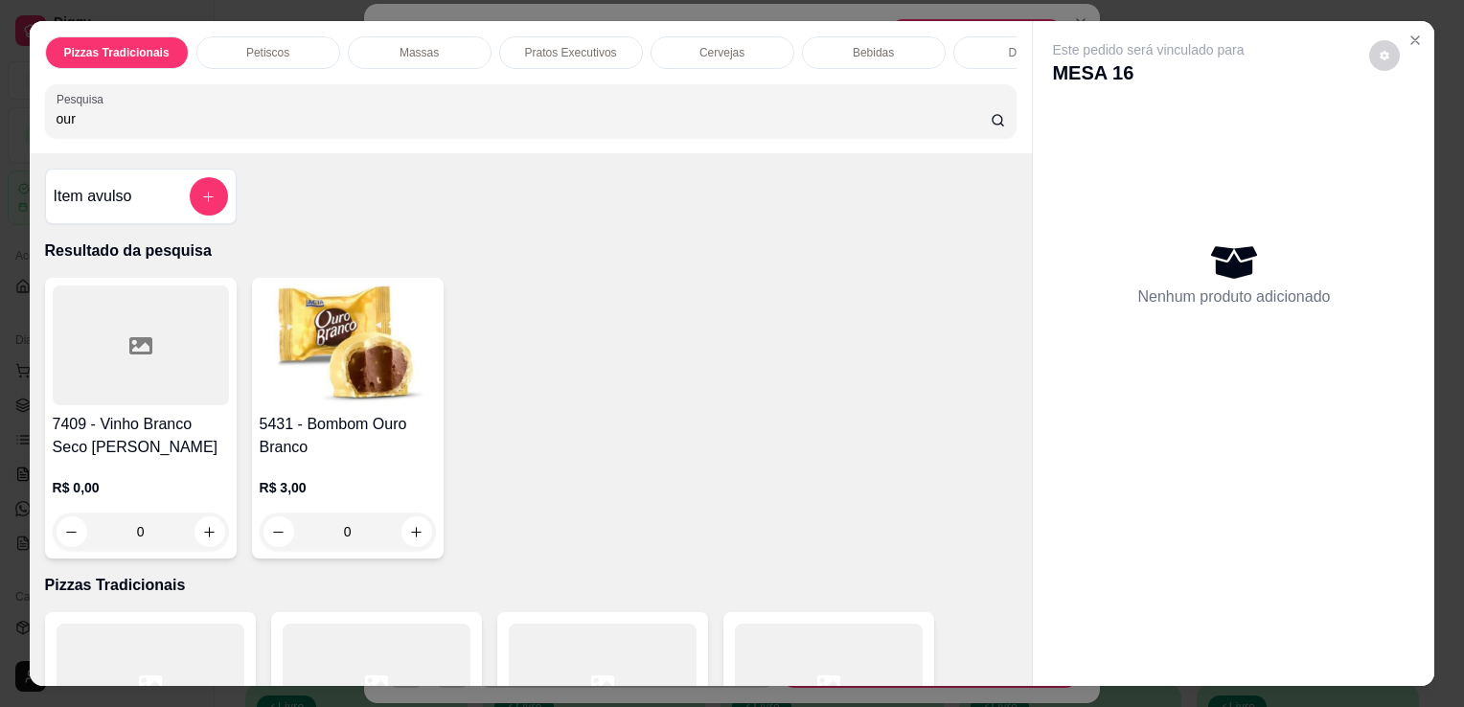
type input "our"
click at [326, 356] on img at bounding box center [348, 346] width 176 height 120
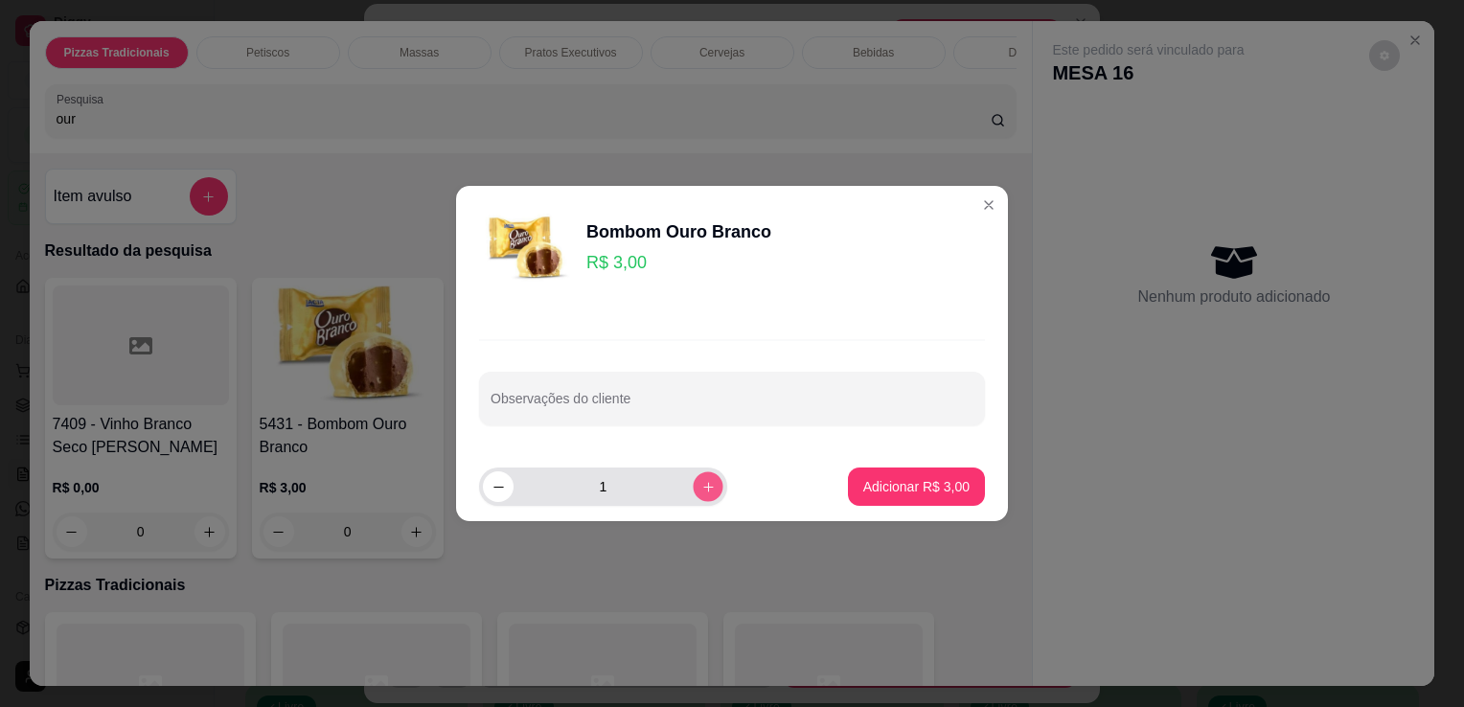
click at [701, 485] on icon "increase-product-quantity" at bounding box center [708, 487] width 14 height 14
type input "2"
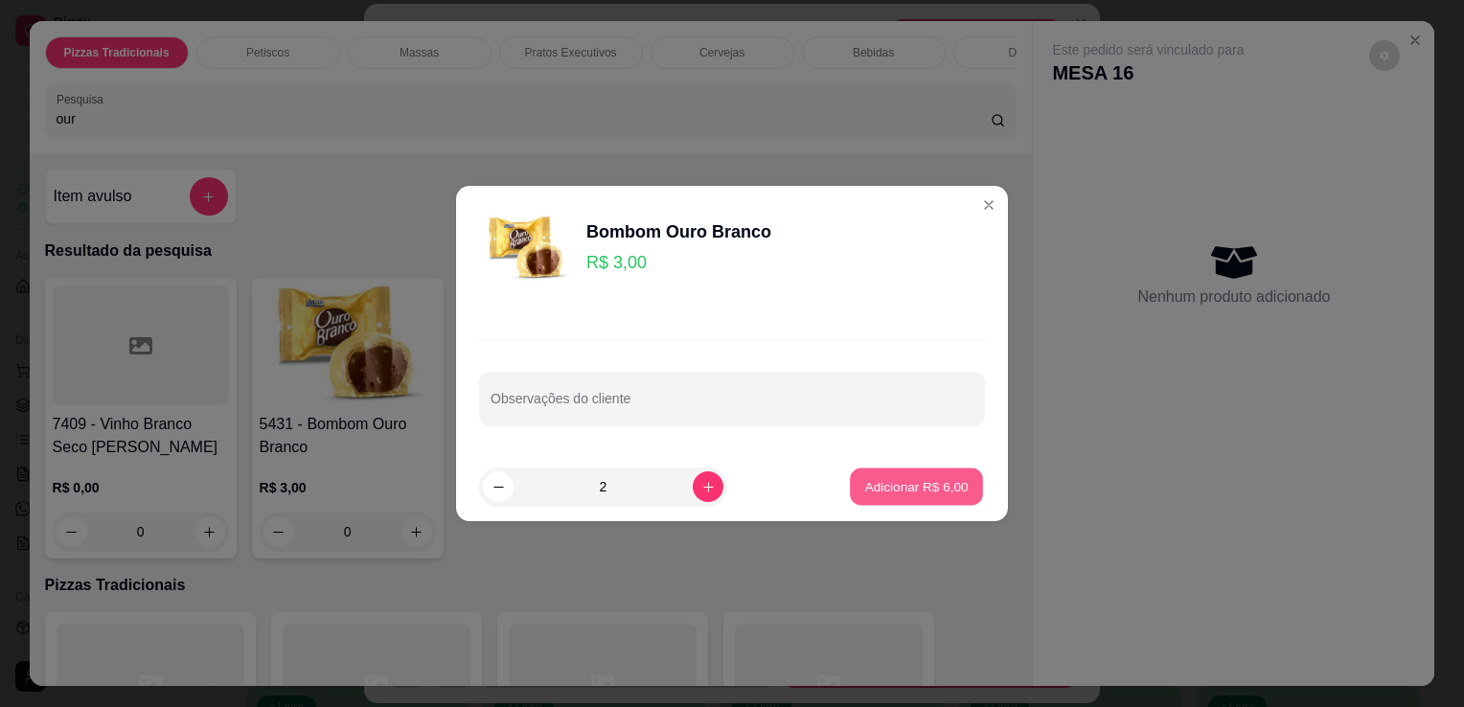
click at [930, 493] on p "Adicionar R$ 6,00" at bounding box center [915, 486] width 103 height 18
type input "2"
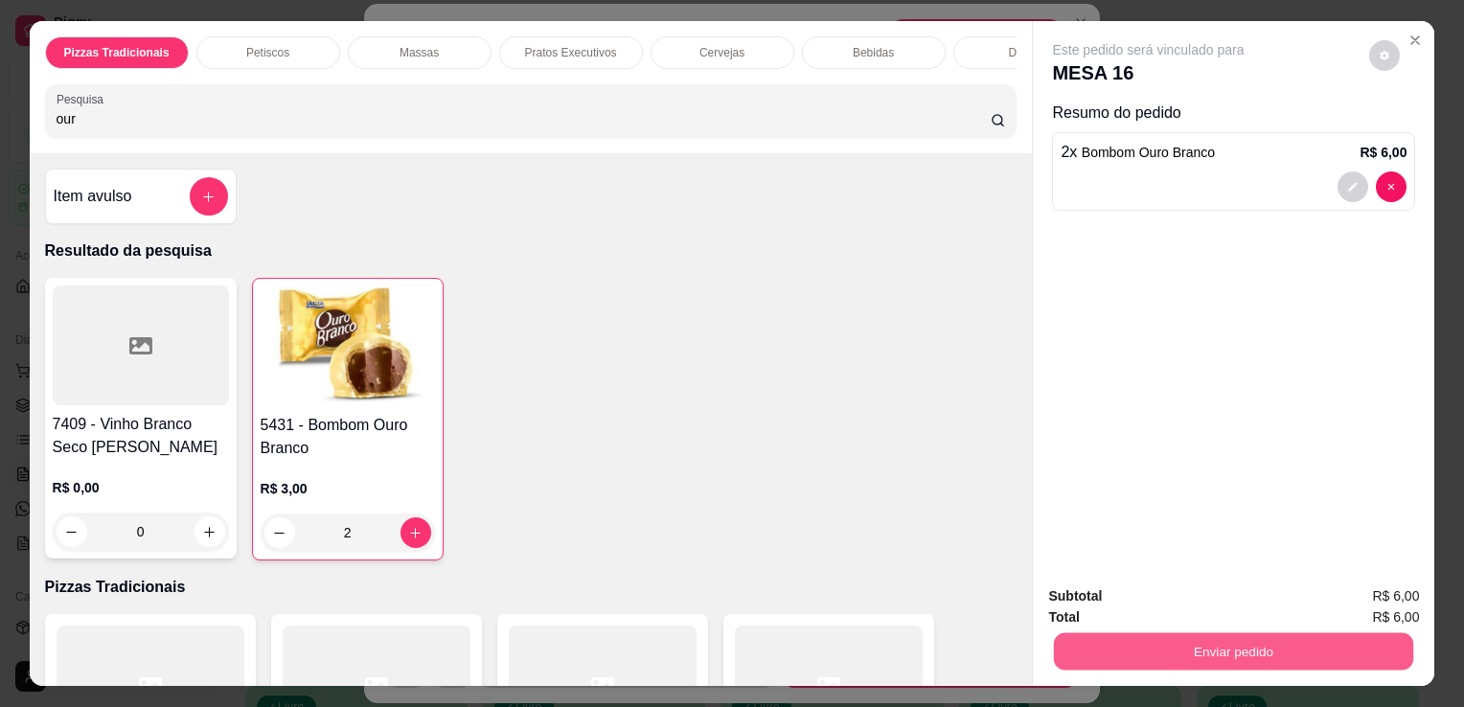
click at [1129, 639] on button "Enviar pedido" at bounding box center [1233, 650] width 359 height 37
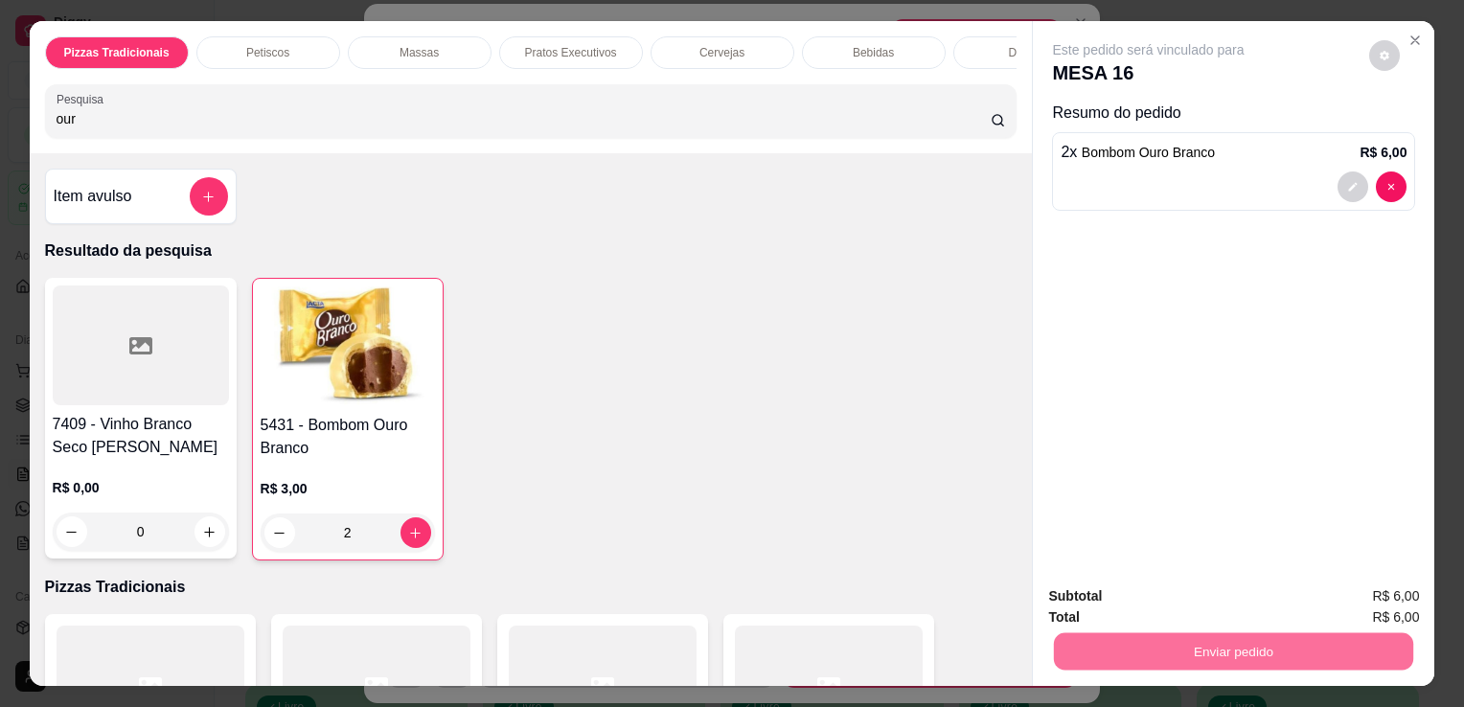
click at [1137, 583] on button "Não registrar e enviar pedido" at bounding box center [1171, 597] width 194 height 35
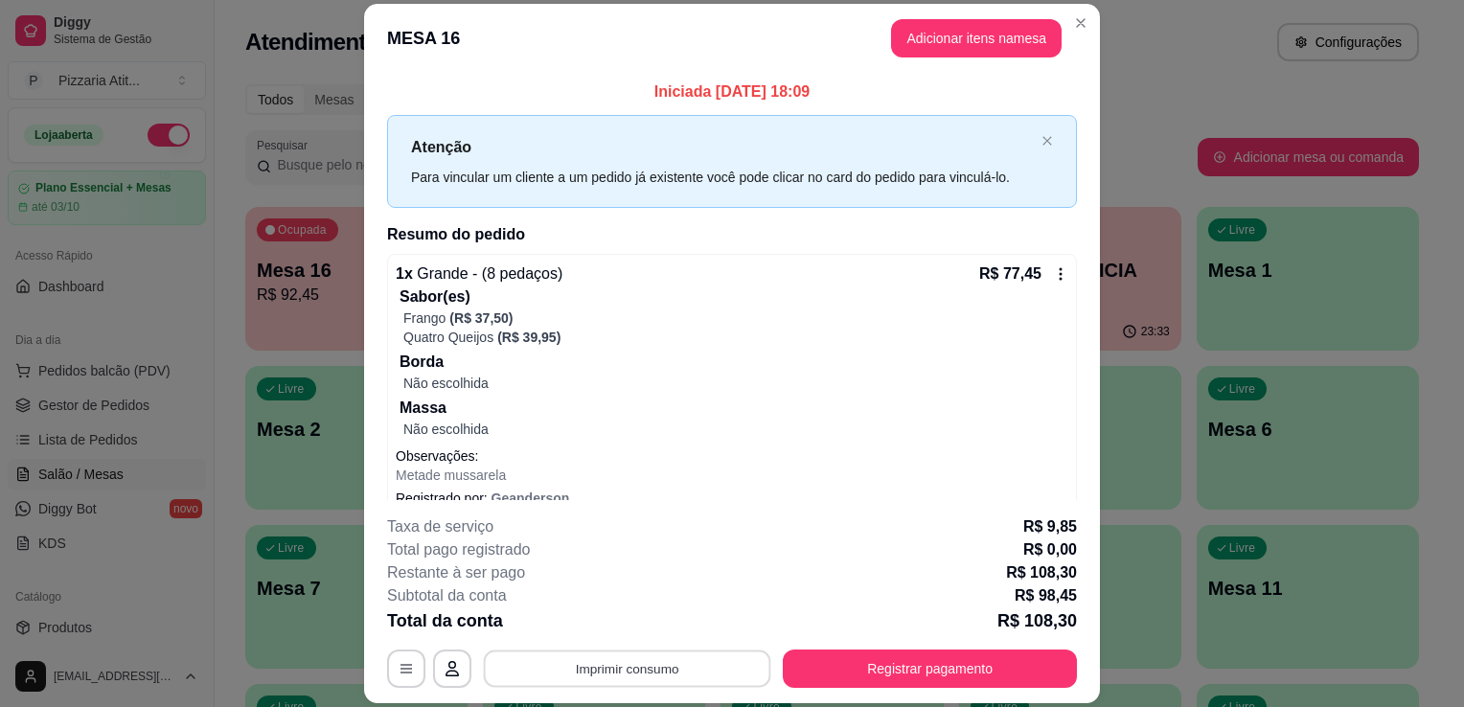
click at [586, 668] on button "Imprimir consumo" at bounding box center [627, 669] width 287 height 37
click at [636, 627] on button "IMPRESSORA" at bounding box center [626, 625] width 139 height 31
click at [878, 665] on button "Registrar pagamento" at bounding box center [931, 669] width 286 height 37
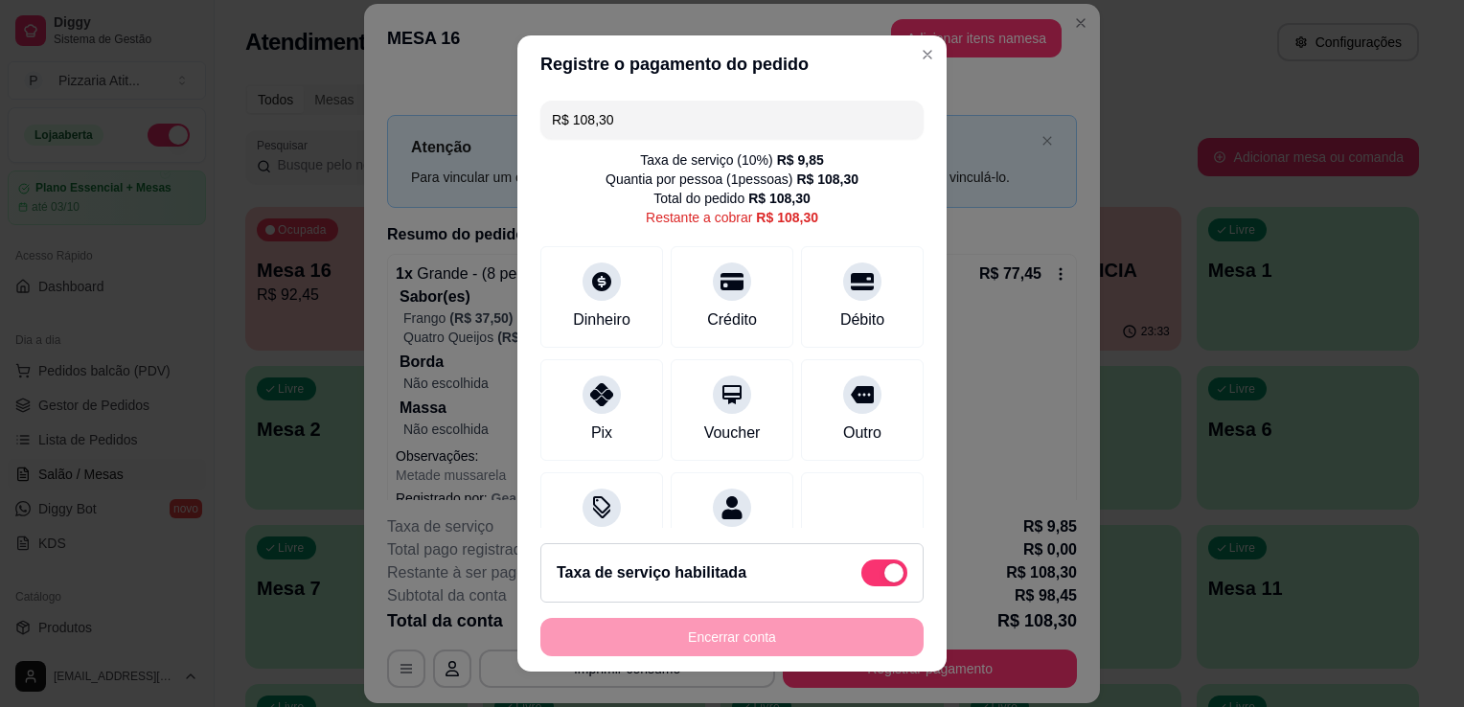
click at [573, 532] on footer "Taxa de serviço habilitada Encerrar conta" at bounding box center [731, 600] width 429 height 144
click at [589, 497] on icon at bounding box center [601, 502] width 25 height 25
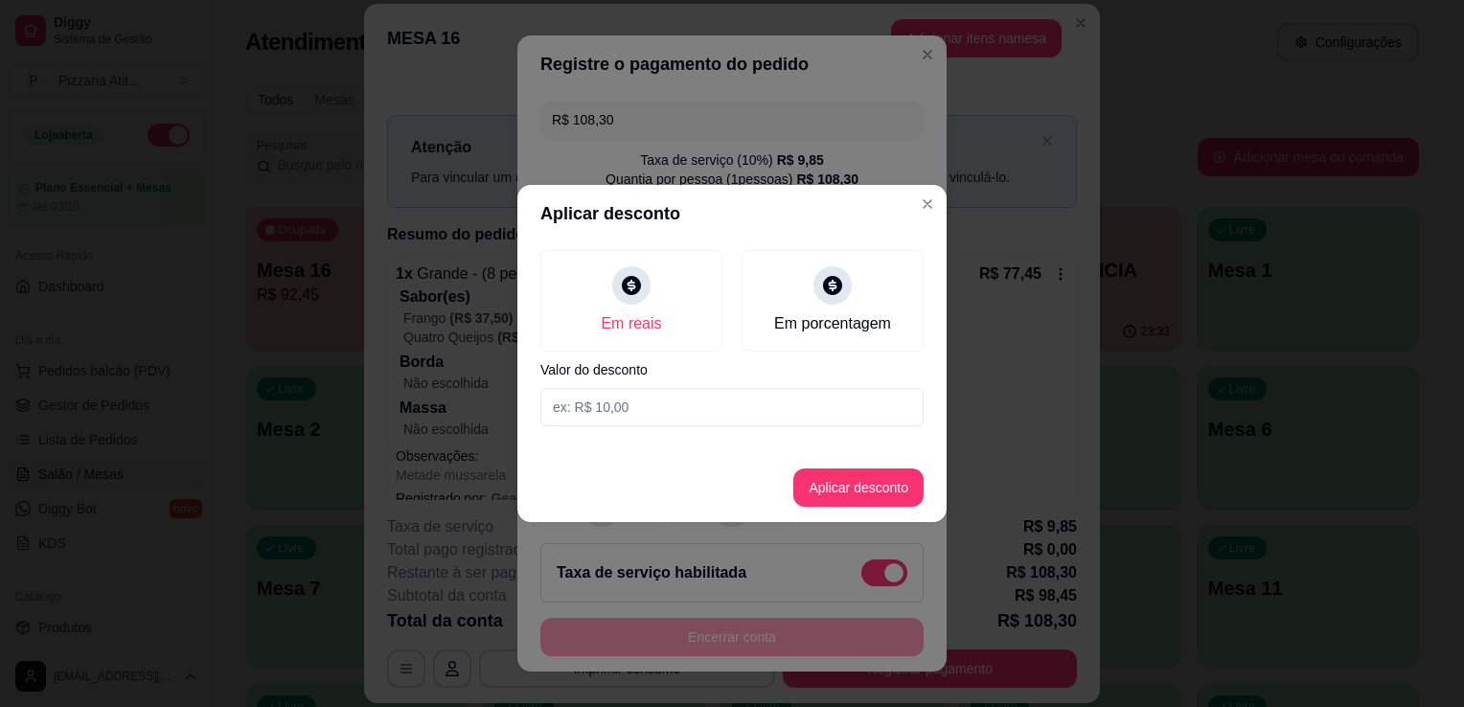
click at [661, 410] on input at bounding box center [731, 407] width 383 height 38
type input "0,30"
click at [847, 479] on button "Aplicar desconto" at bounding box center [859, 488] width 126 height 37
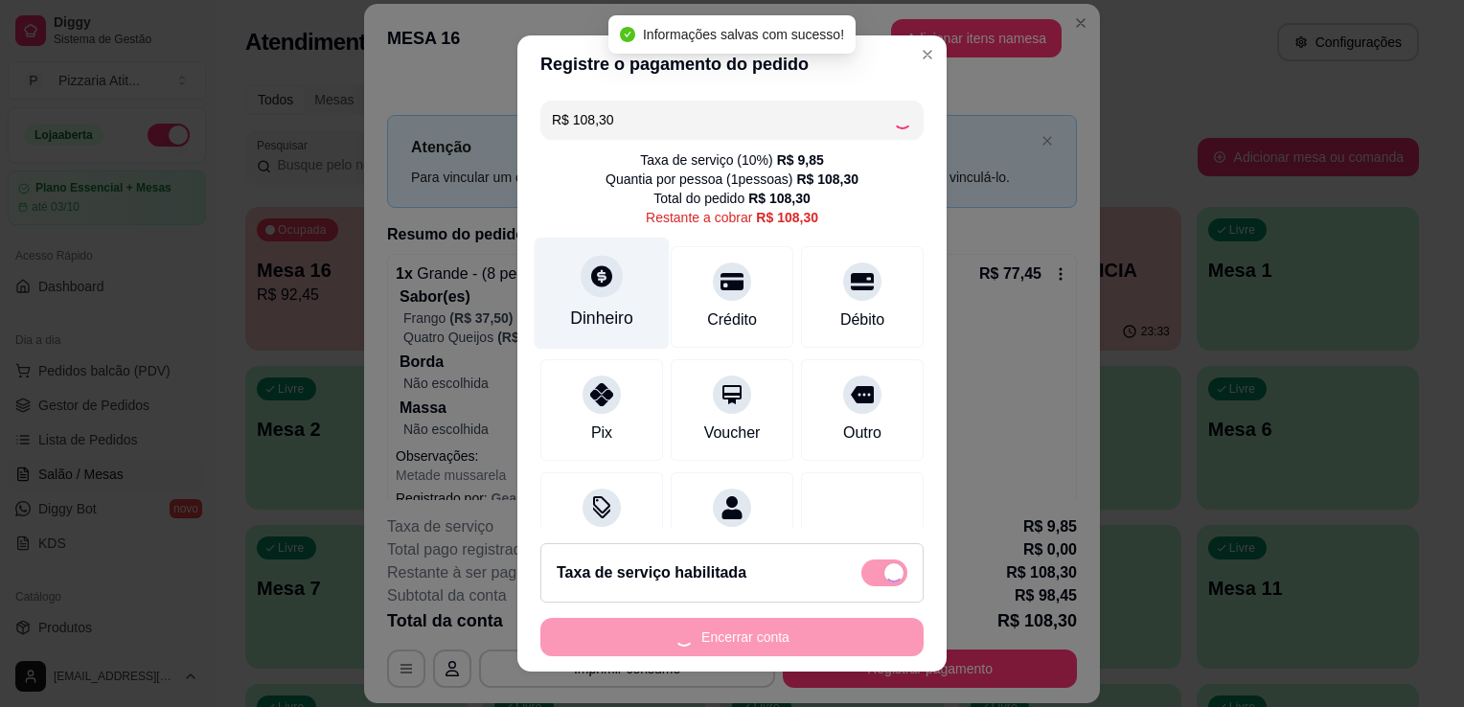
type input "R$ 108,00"
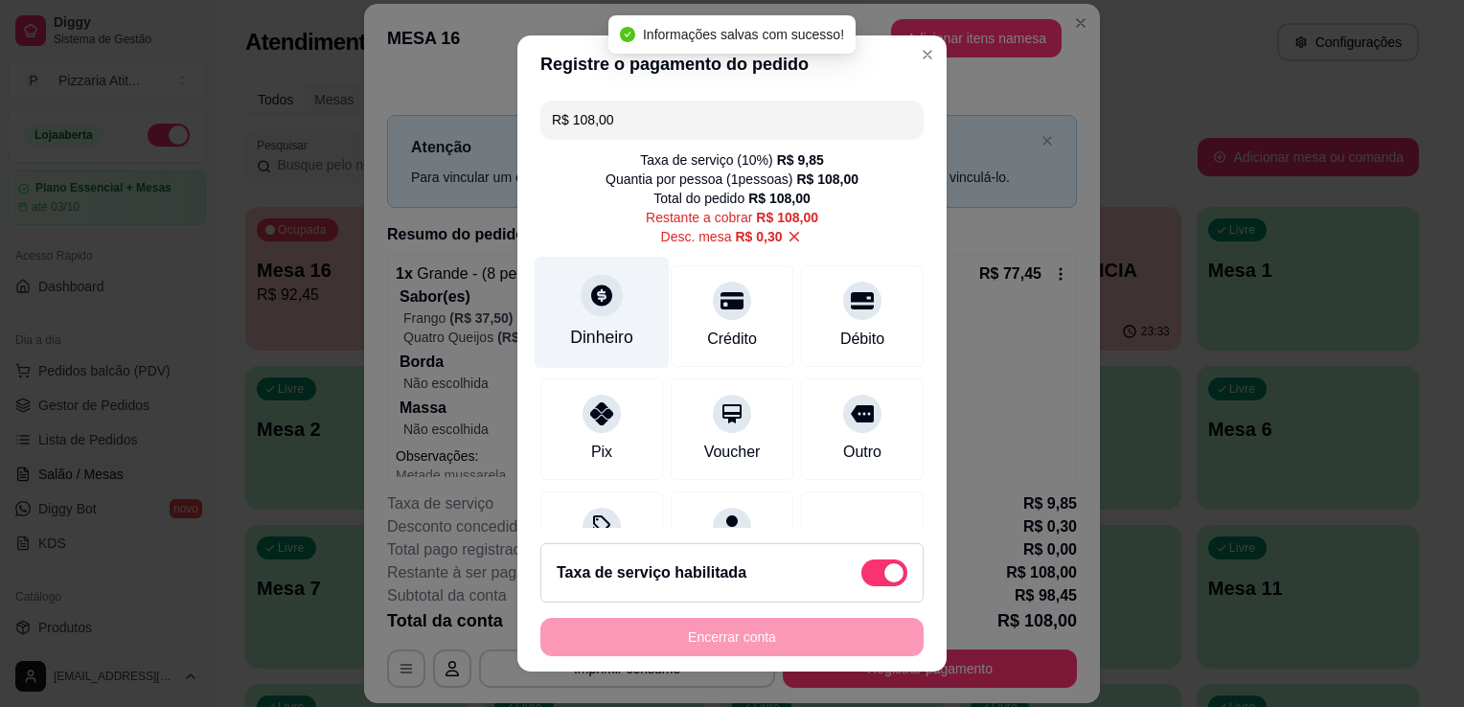
click at [559, 299] on div "Dinheiro" at bounding box center [602, 313] width 135 height 112
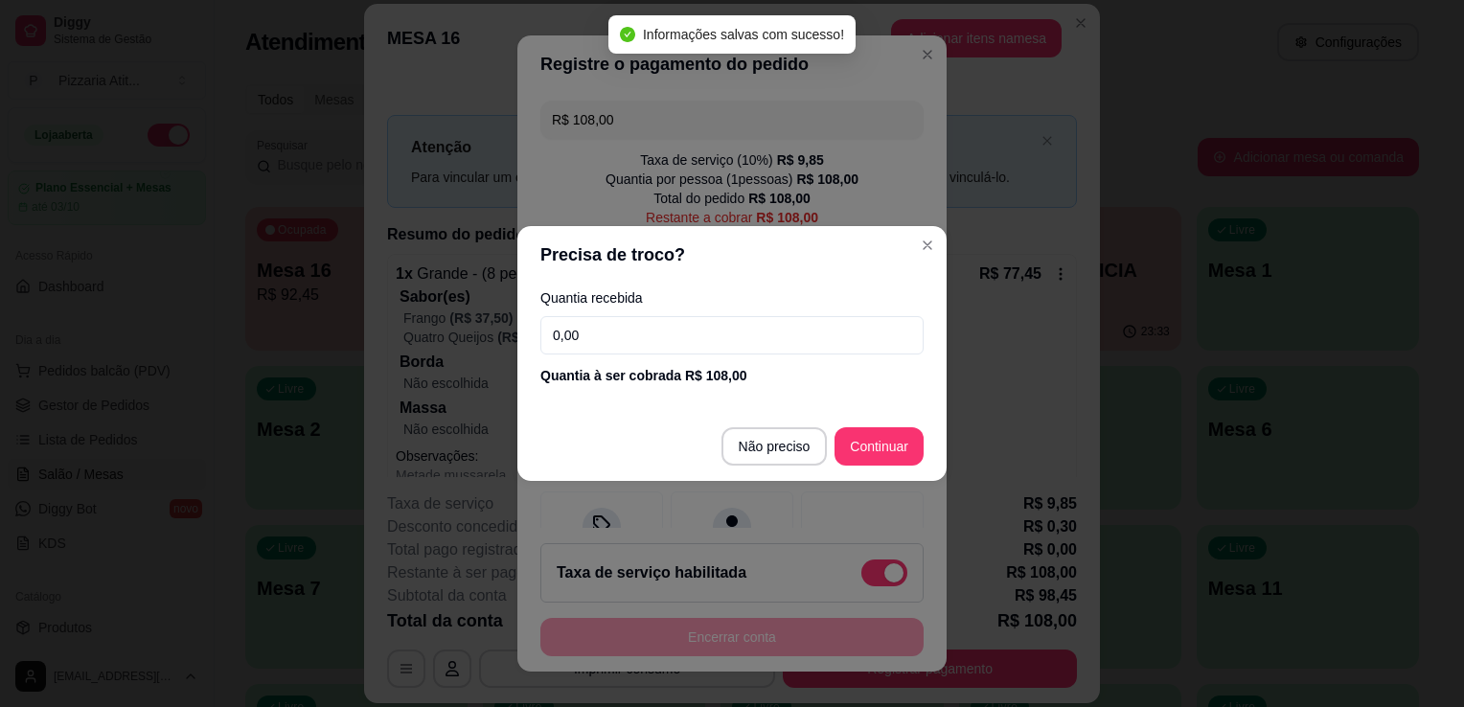
click at [574, 335] on input "0,00" at bounding box center [731, 335] width 383 height 38
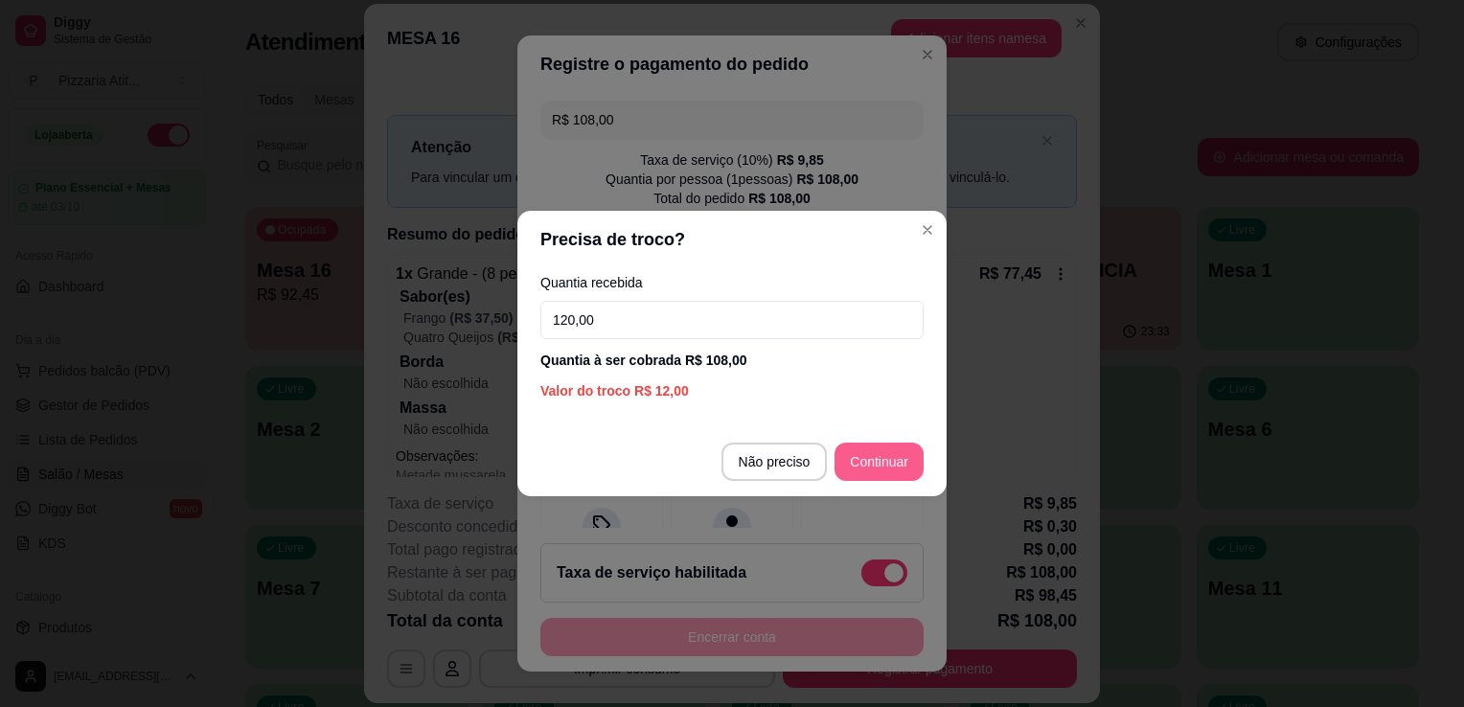
type input "120,00"
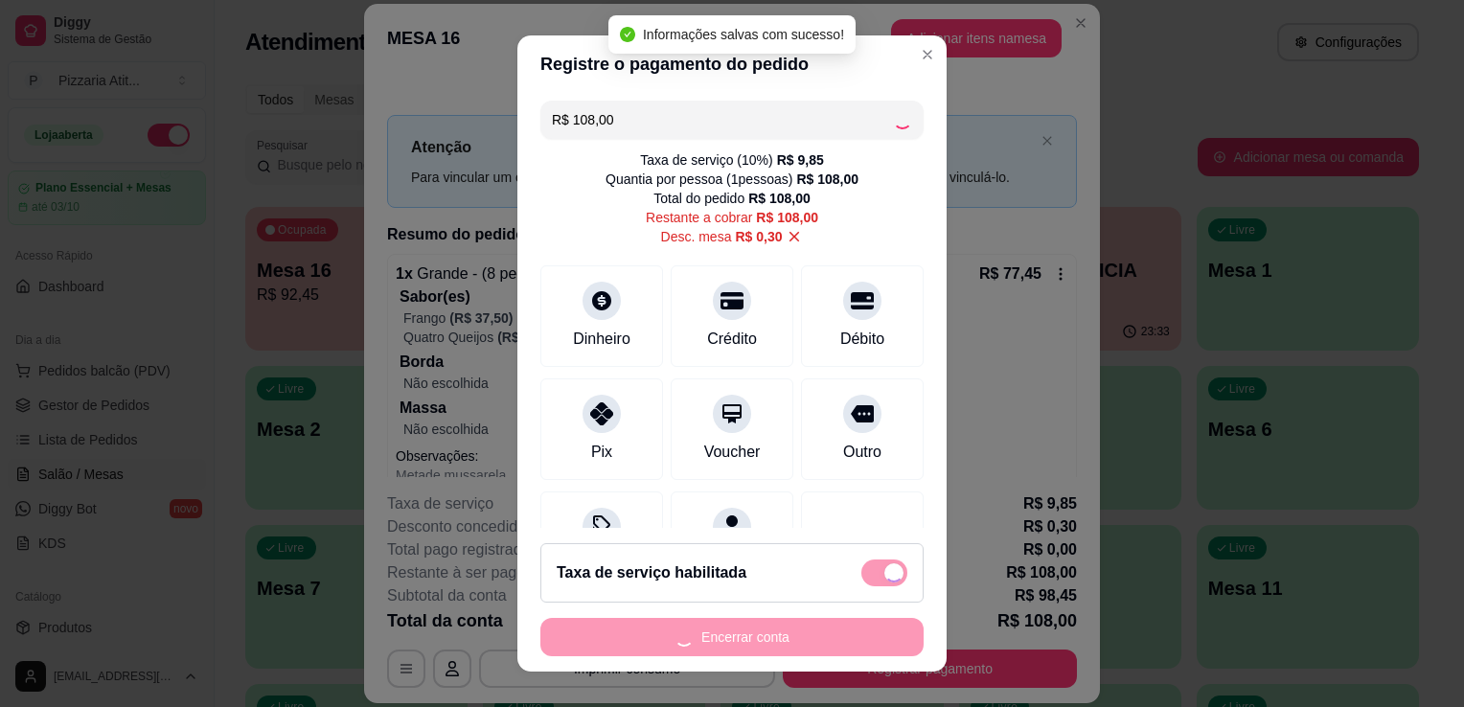
type input "R$ 0,00"
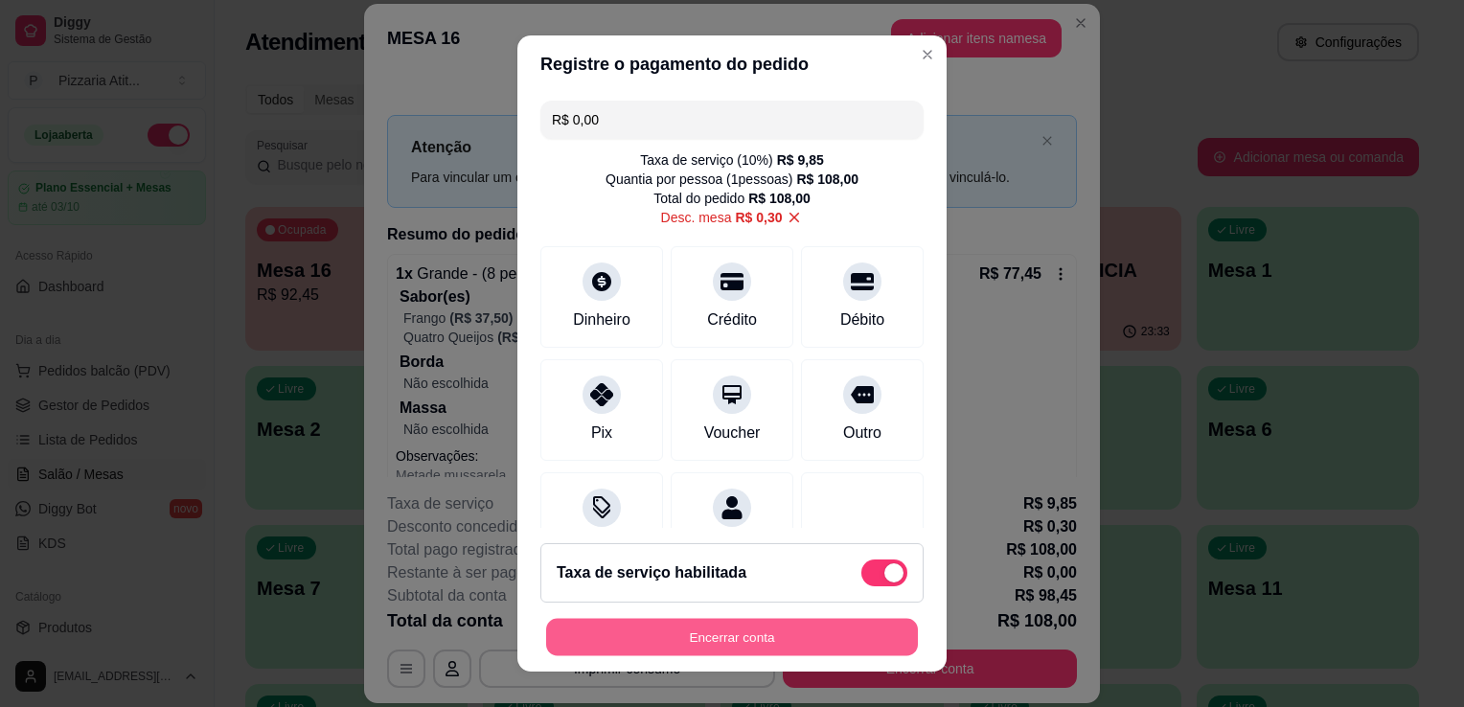
click at [787, 641] on button "Encerrar conta" at bounding box center [732, 637] width 372 height 37
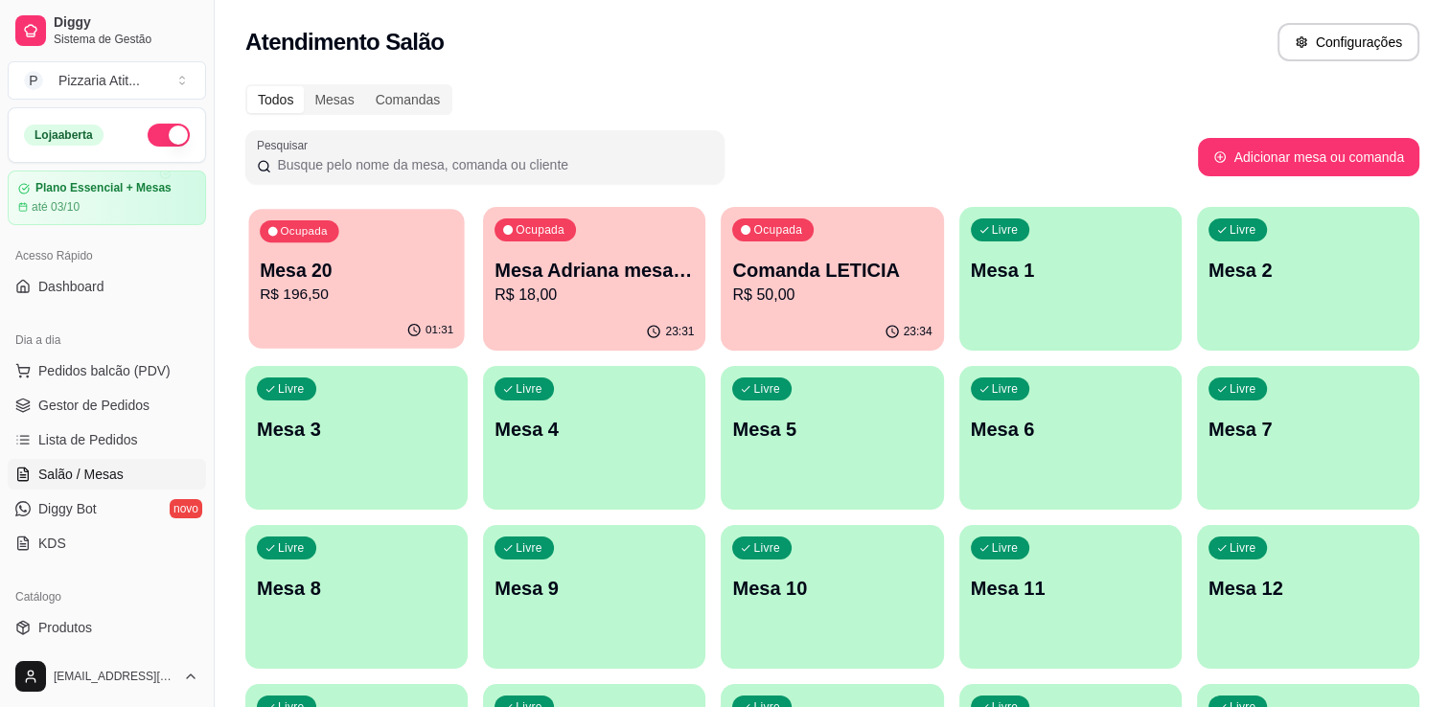
click at [287, 271] on p "Mesa 20" at bounding box center [357, 271] width 194 height 26
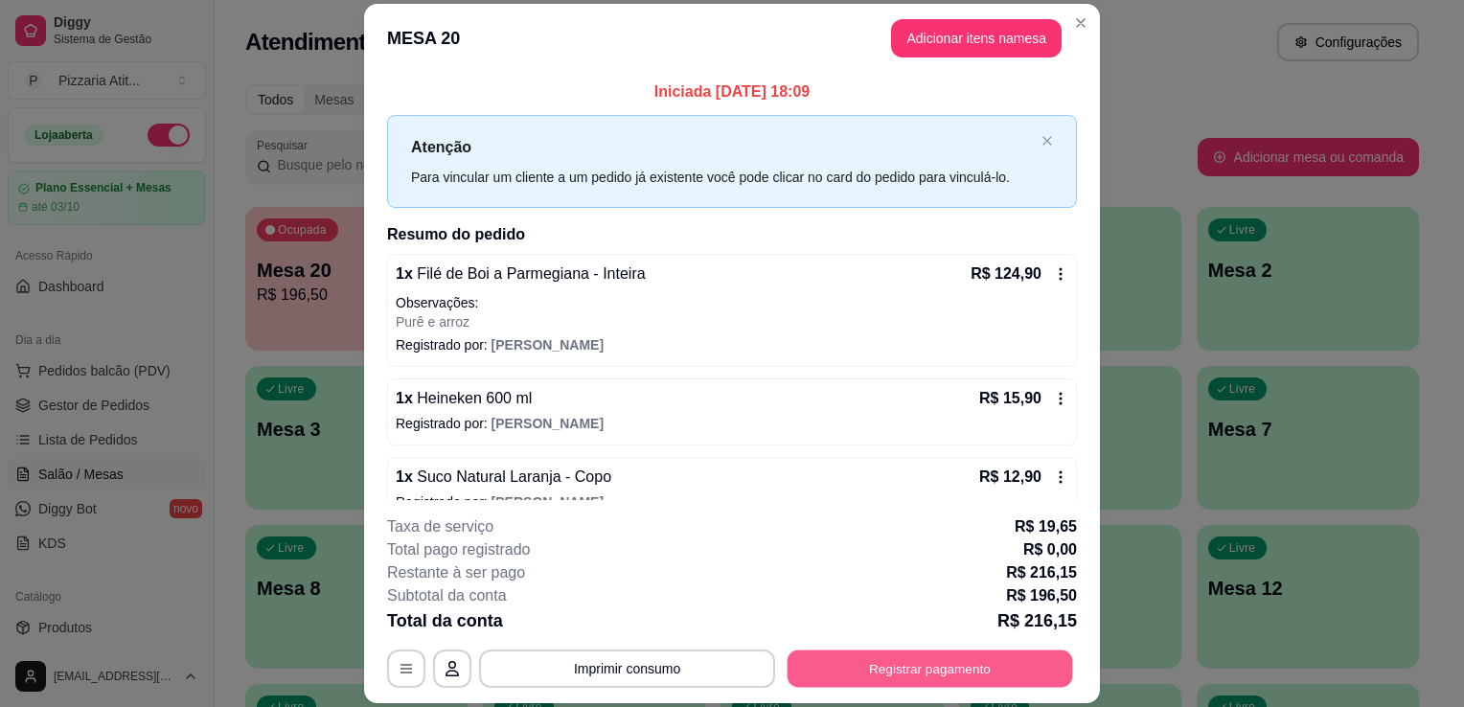
click at [931, 663] on button "Registrar pagamento" at bounding box center [931, 669] width 286 height 37
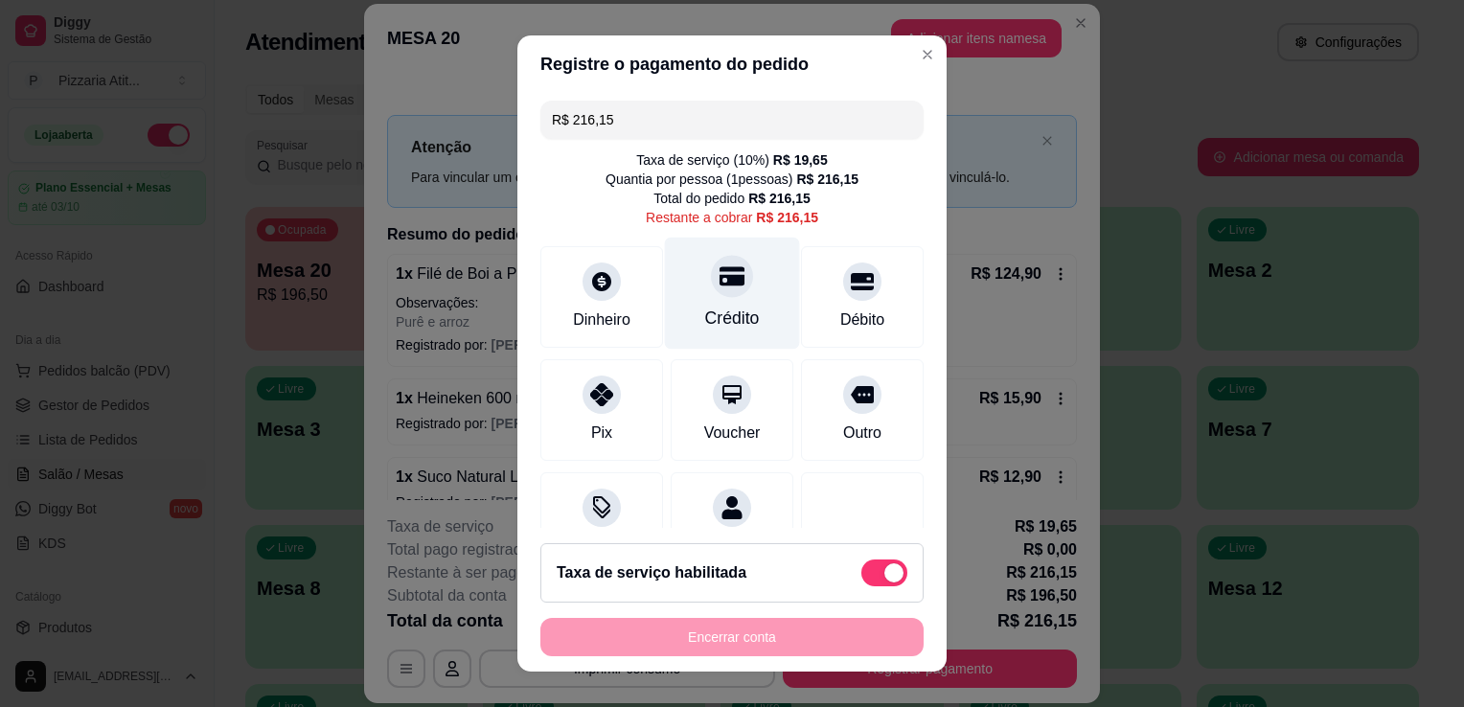
click at [736, 327] on div "Crédito" at bounding box center [732, 318] width 55 height 25
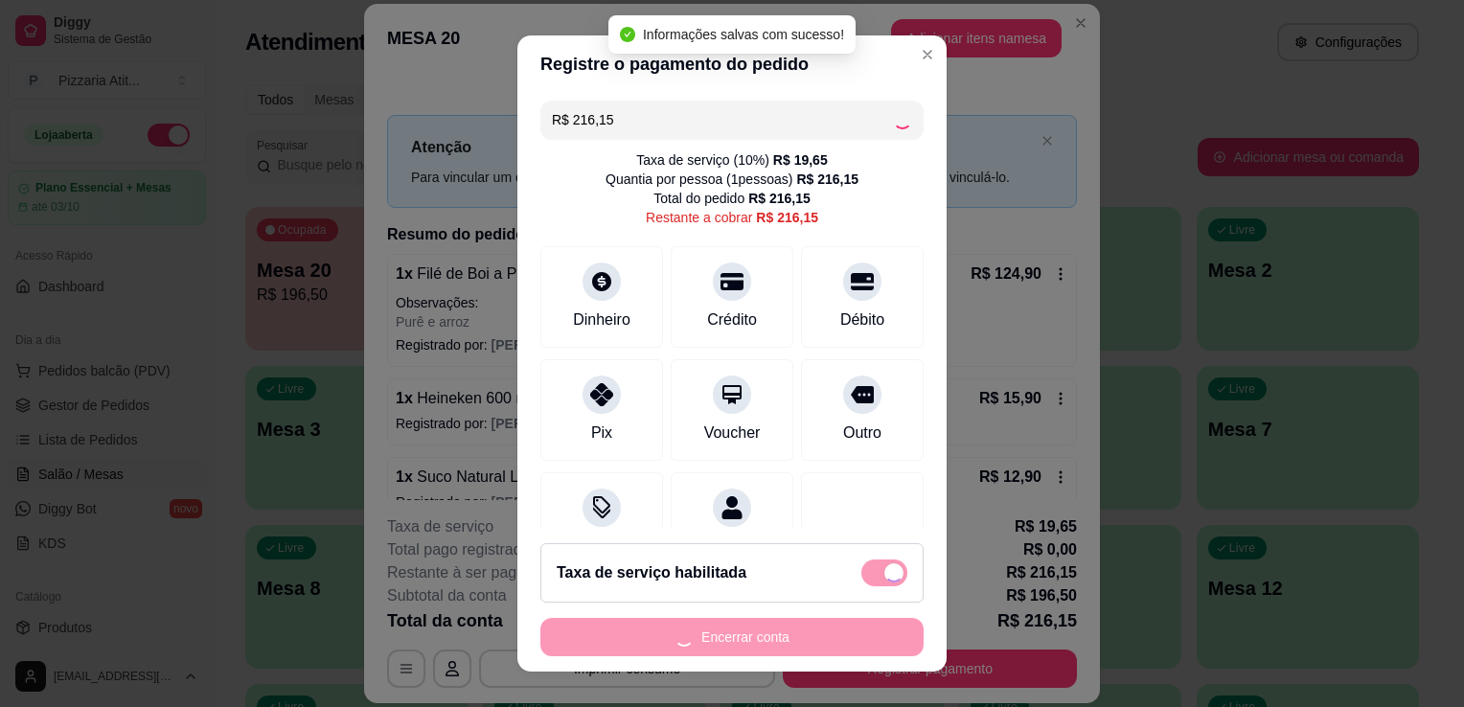
type input "R$ 0,00"
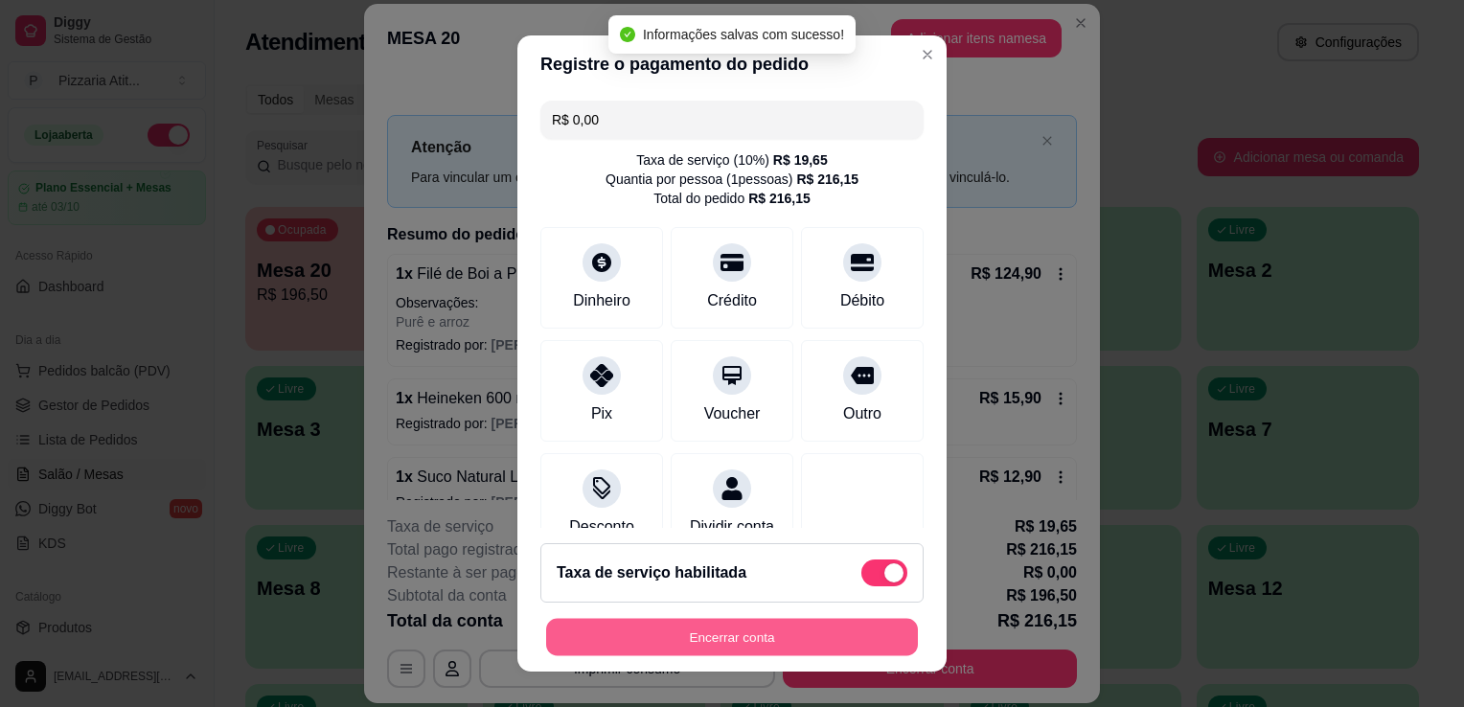
click at [731, 635] on button "Encerrar conta" at bounding box center [732, 637] width 372 height 37
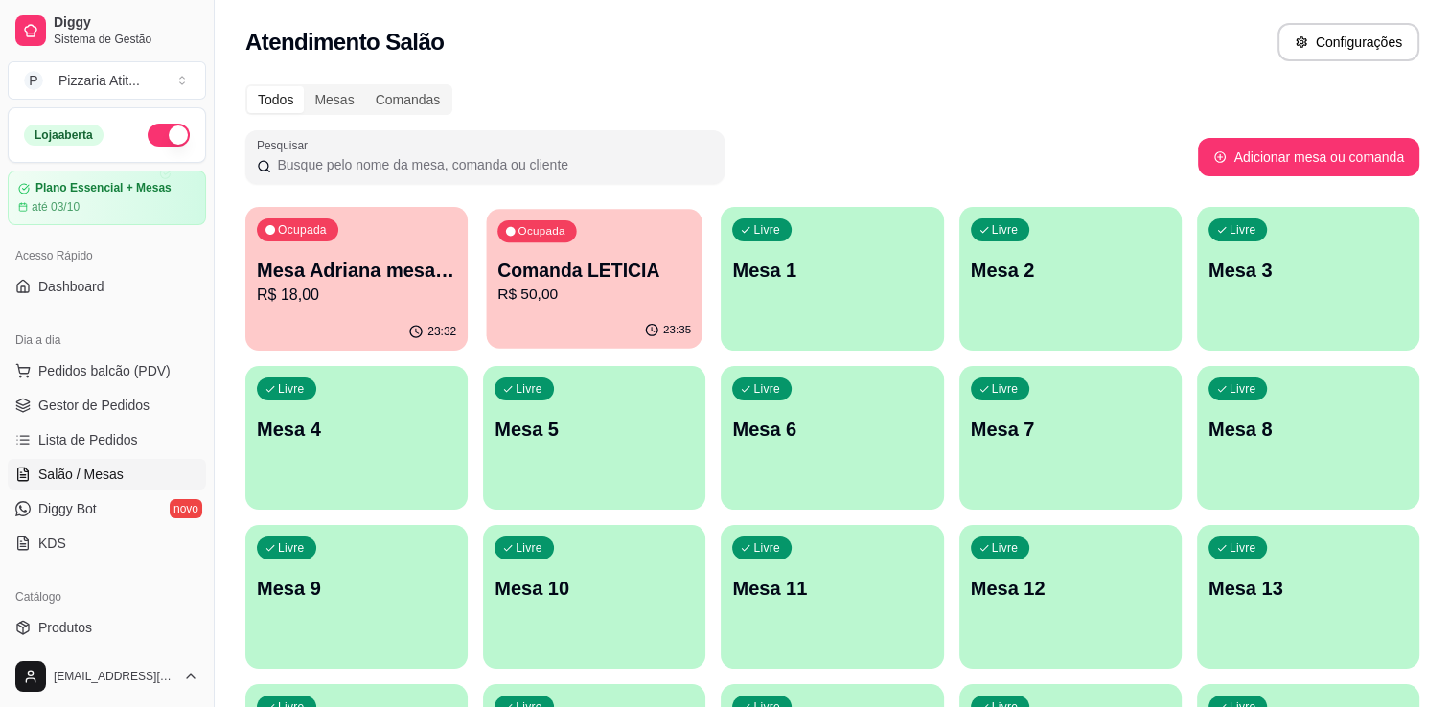
click at [565, 272] on p "Comanda LETICIA" at bounding box center [594, 271] width 194 height 26
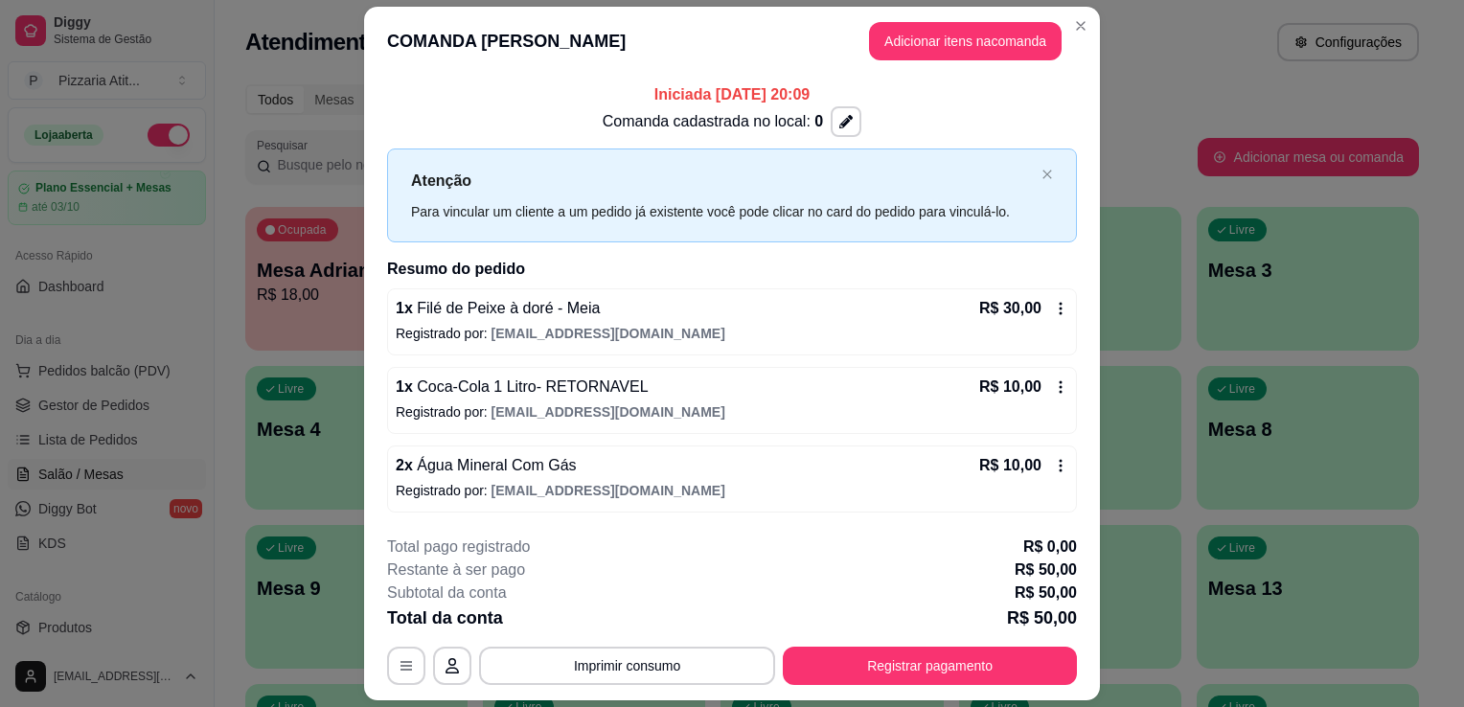
click at [1026, 330] on p "Registrado por: [EMAIL_ADDRESS][DOMAIN_NAME]" at bounding box center [732, 333] width 673 height 19
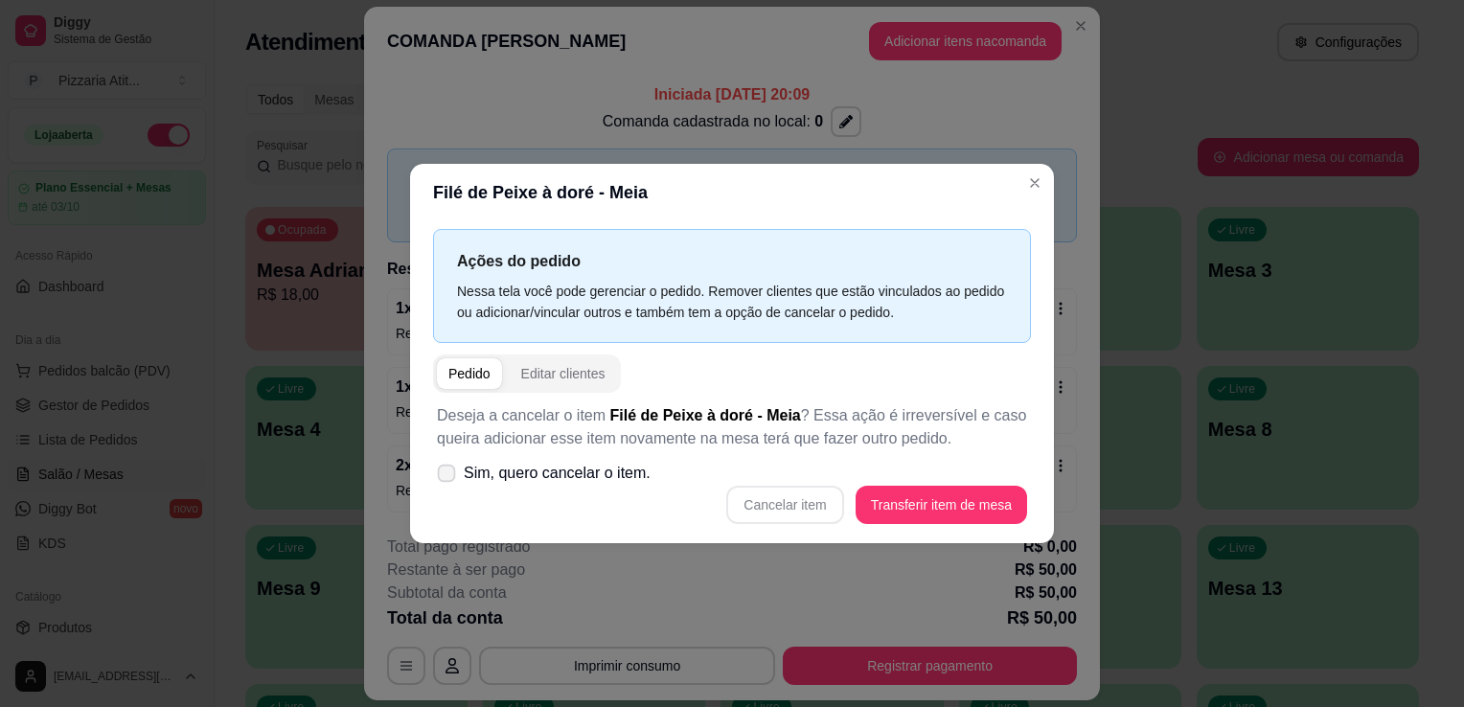
click at [449, 471] on icon at bounding box center [446, 473] width 14 height 11
click at [448, 477] on input "Sim, quero cancelar o item." at bounding box center [442, 483] width 12 height 12
checkbox input "true"
click at [791, 507] on button "Cancelar item" at bounding box center [785, 505] width 114 height 37
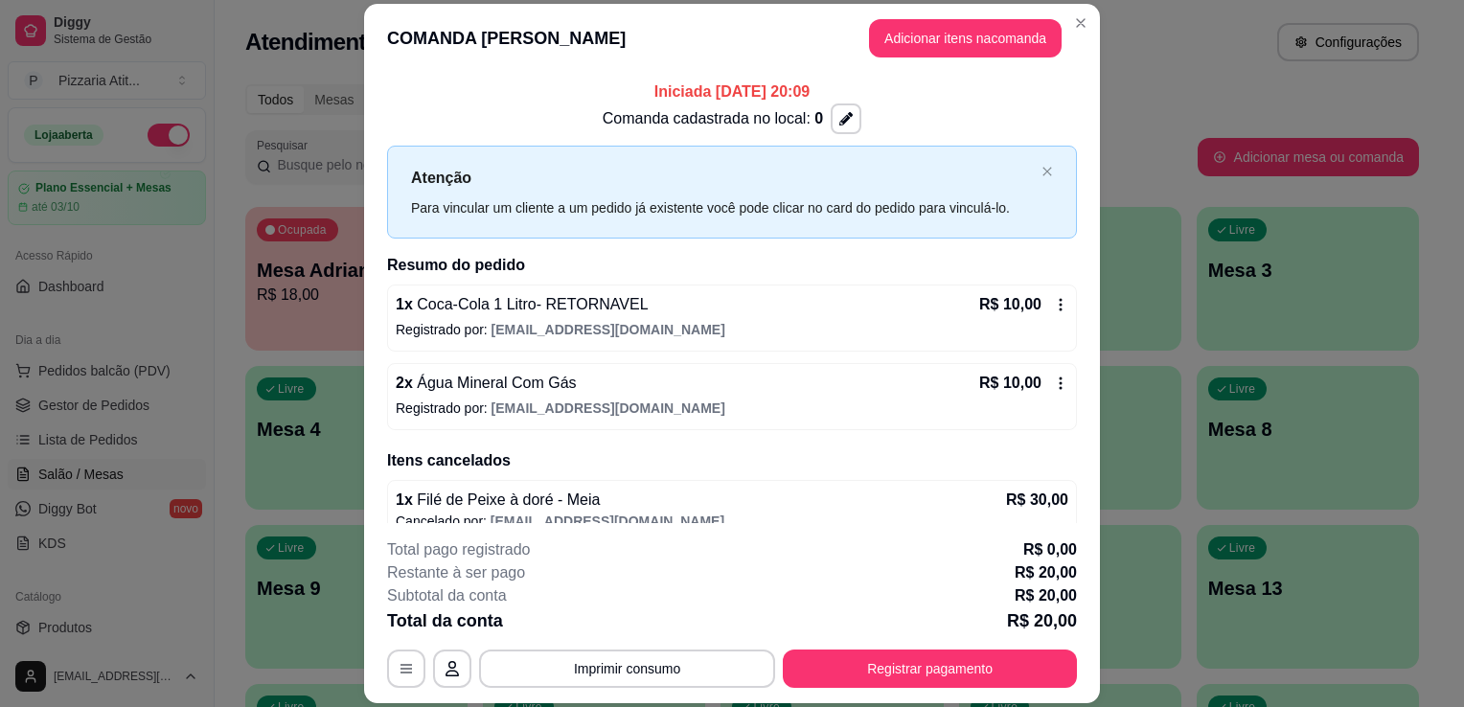
click at [1032, 314] on div "R$ 10,00" at bounding box center [1023, 304] width 89 height 23
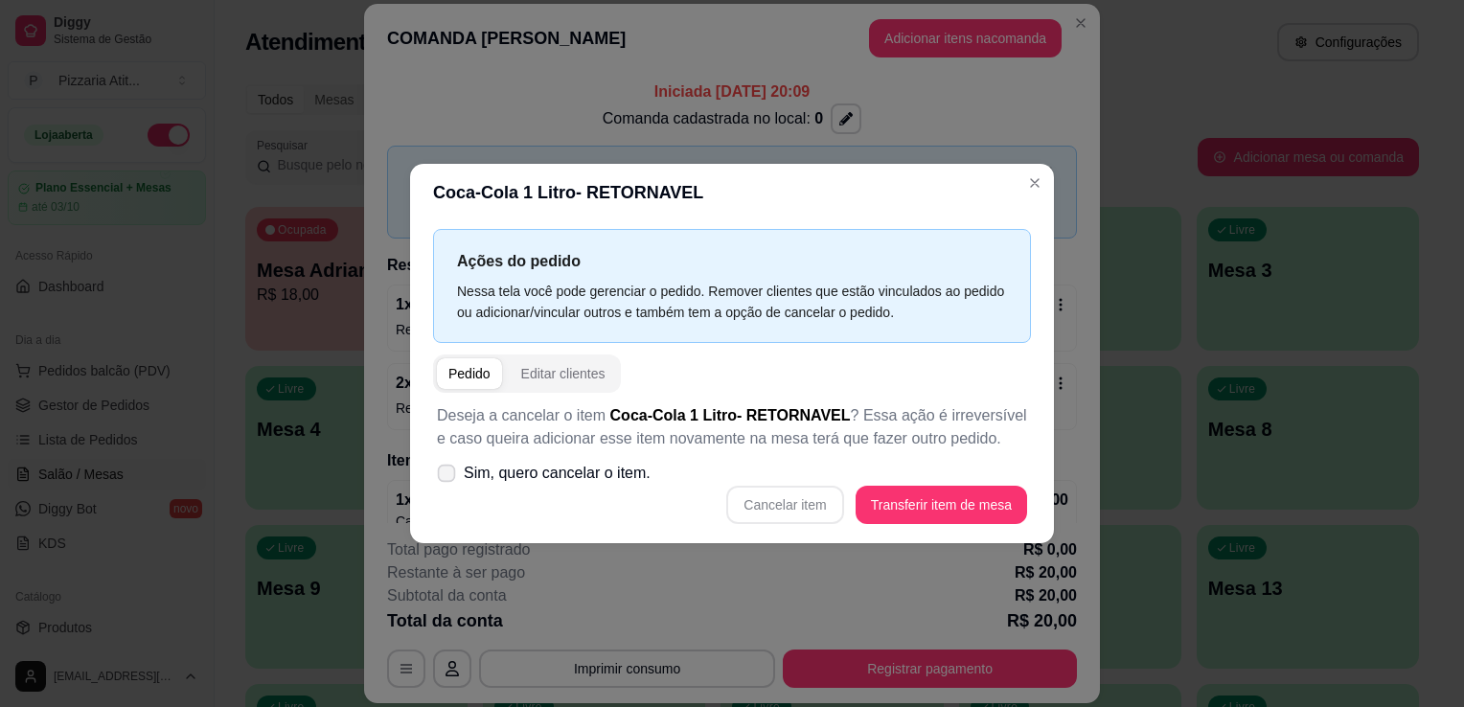
click at [456, 467] on label "Sim, quero cancelar o item." at bounding box center [543, 473] width 229 height 38
click at [448, 477] on input "Sim, quero cancelar o item." at bounding box center [442, 483] width 12 height 12
checkbox input "true"
click at [816, 502] on button "Cancelar item" at bounding box center [785, 505] width 114 height 37
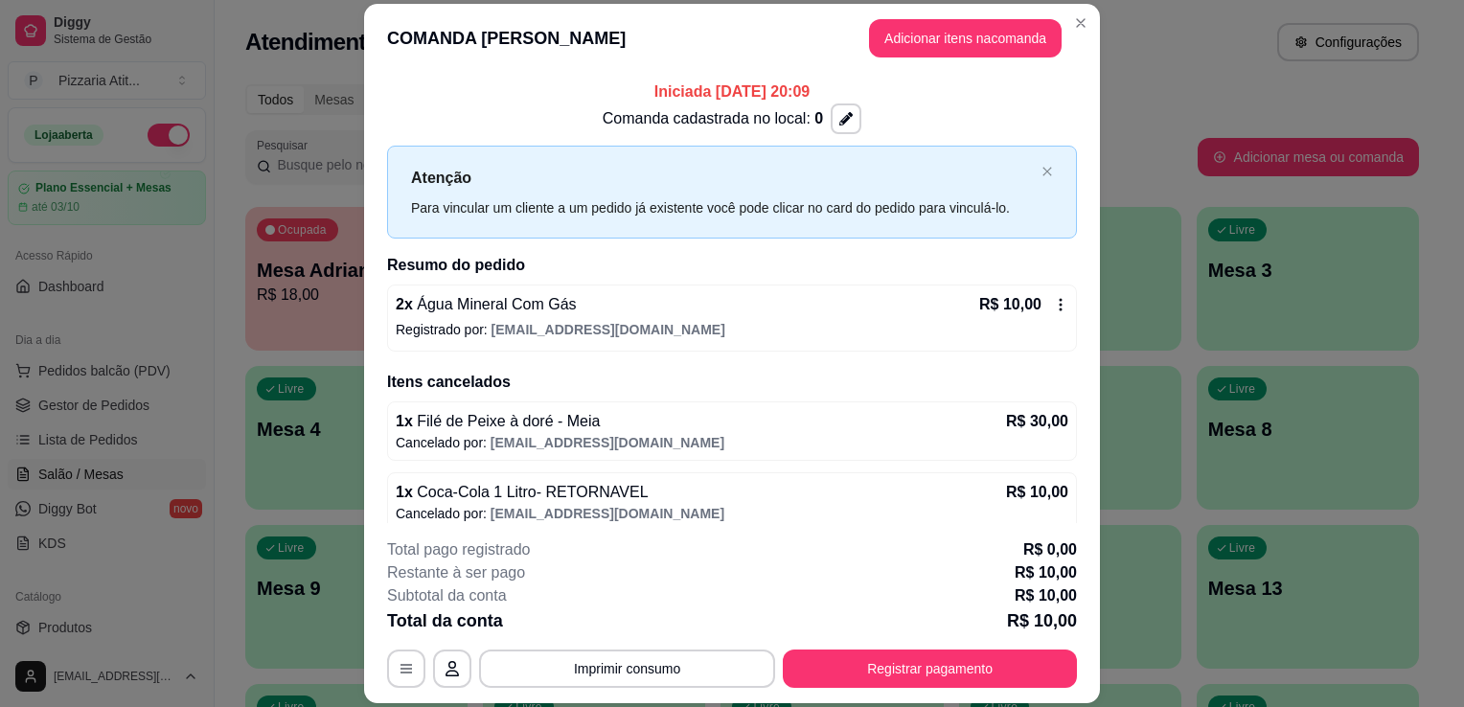
click at [985, 344] on div "2 x Água Mineral Com Gás R$ 10,00 Registrado por: [EMAIL_ADDRESS][DOMAIN_NAME]" at bounding box center [732, 318] width 690 height 67
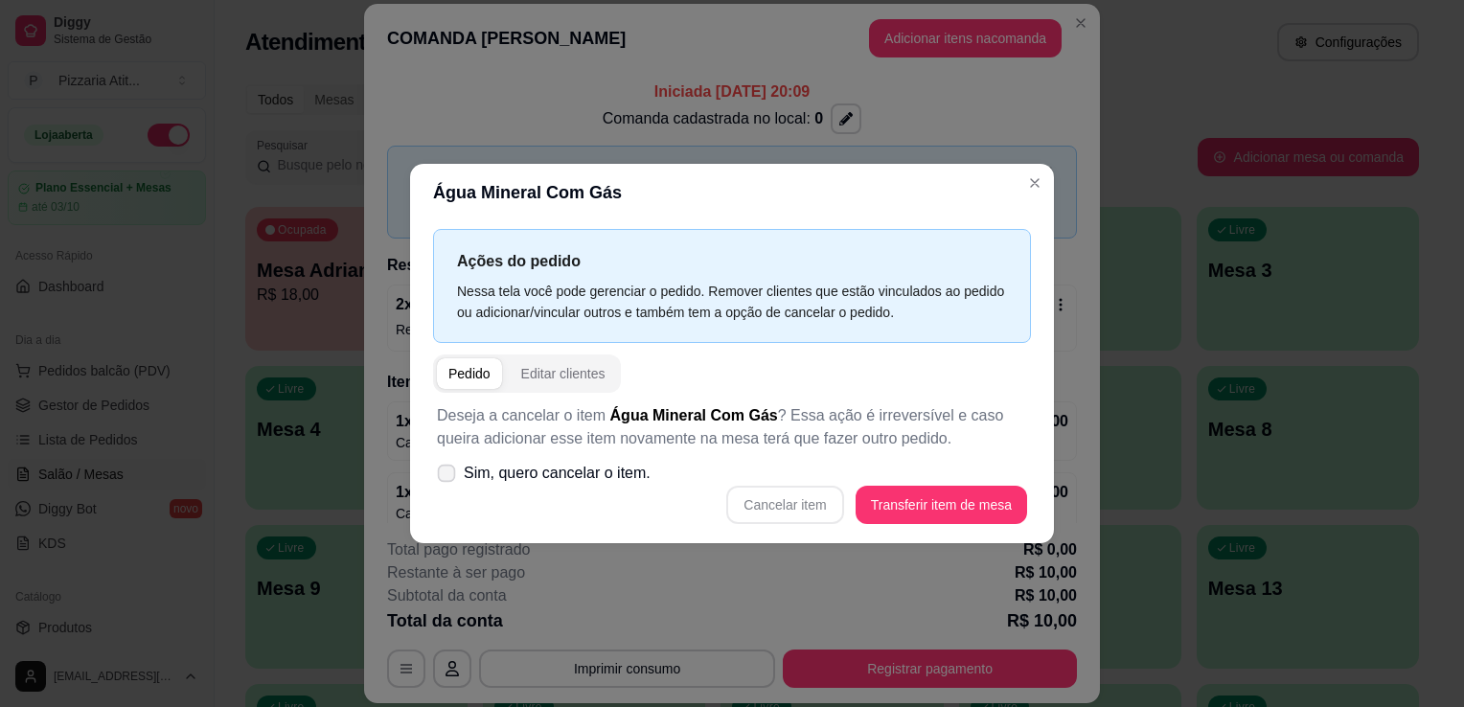
click at [441, 477] on icon at bounding box center [446, 473] width 14 height 11
click at [441, 477] on input "Sim, quero cancelar o item." at bounding box center [442, 483] width 12 height 12
checkbox input "true"
click at [785, 504] on button "Cancelar item" at bounding box center [785, 505] width 114 height 37
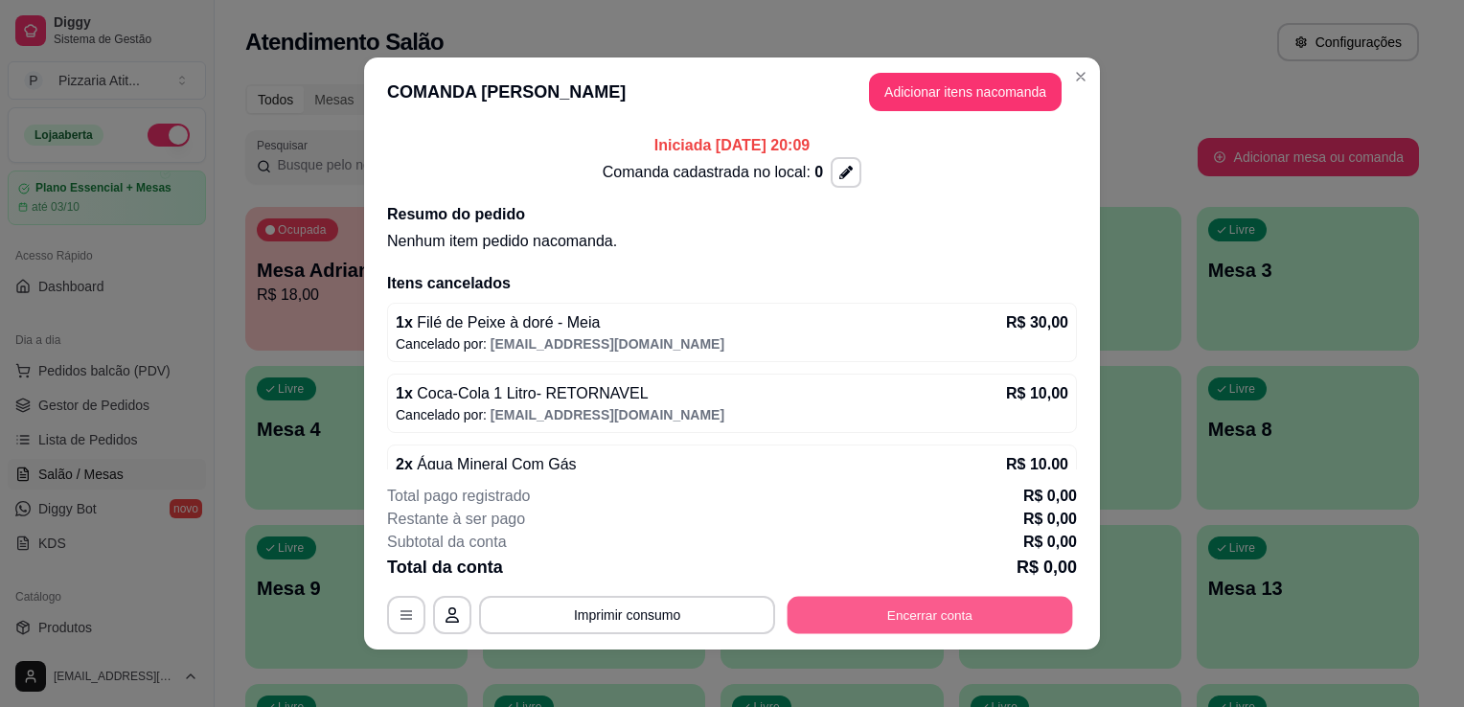
click at [953, 606] on button "Encerrar conta" at bounding box center [931, 615] width 286 height 37
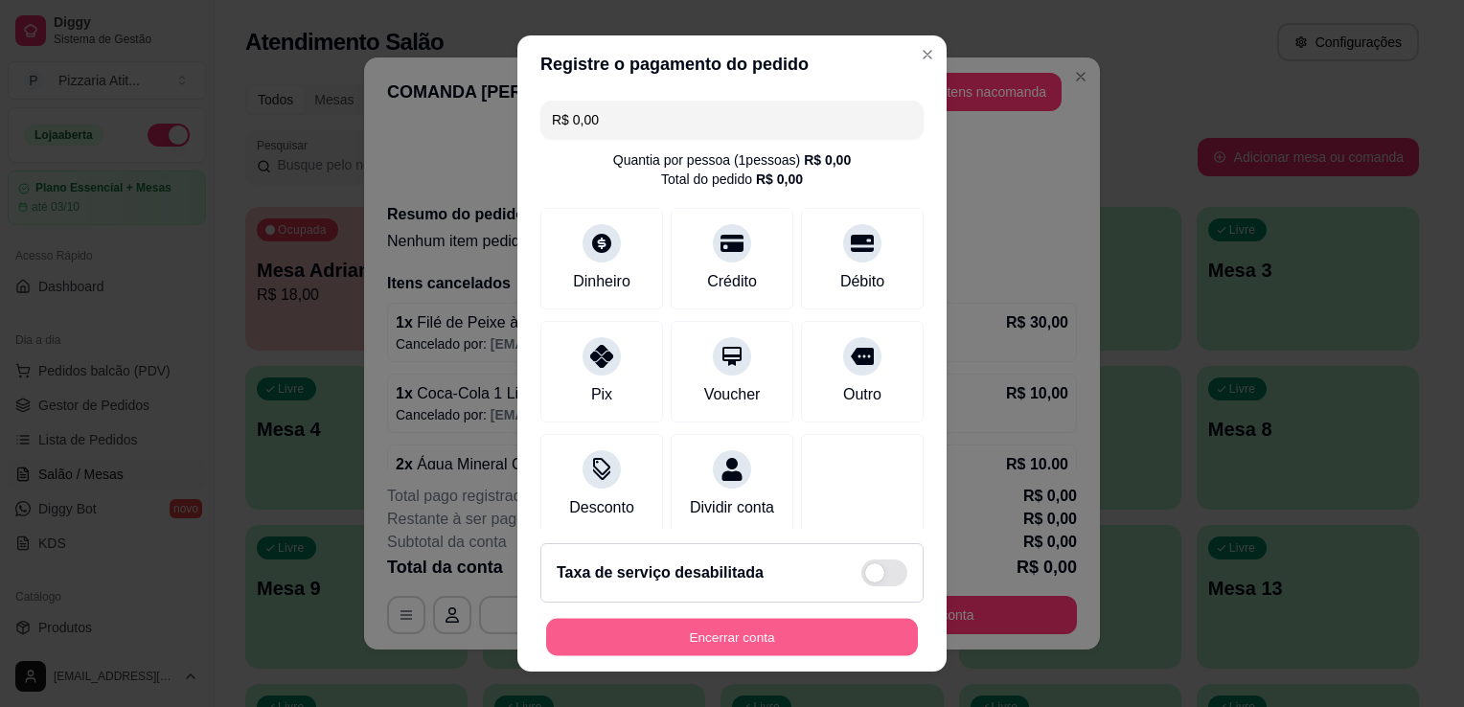
click at [801, 638] on button "Encerrar conta" at bounding box center [732, 637] width 372 height 37
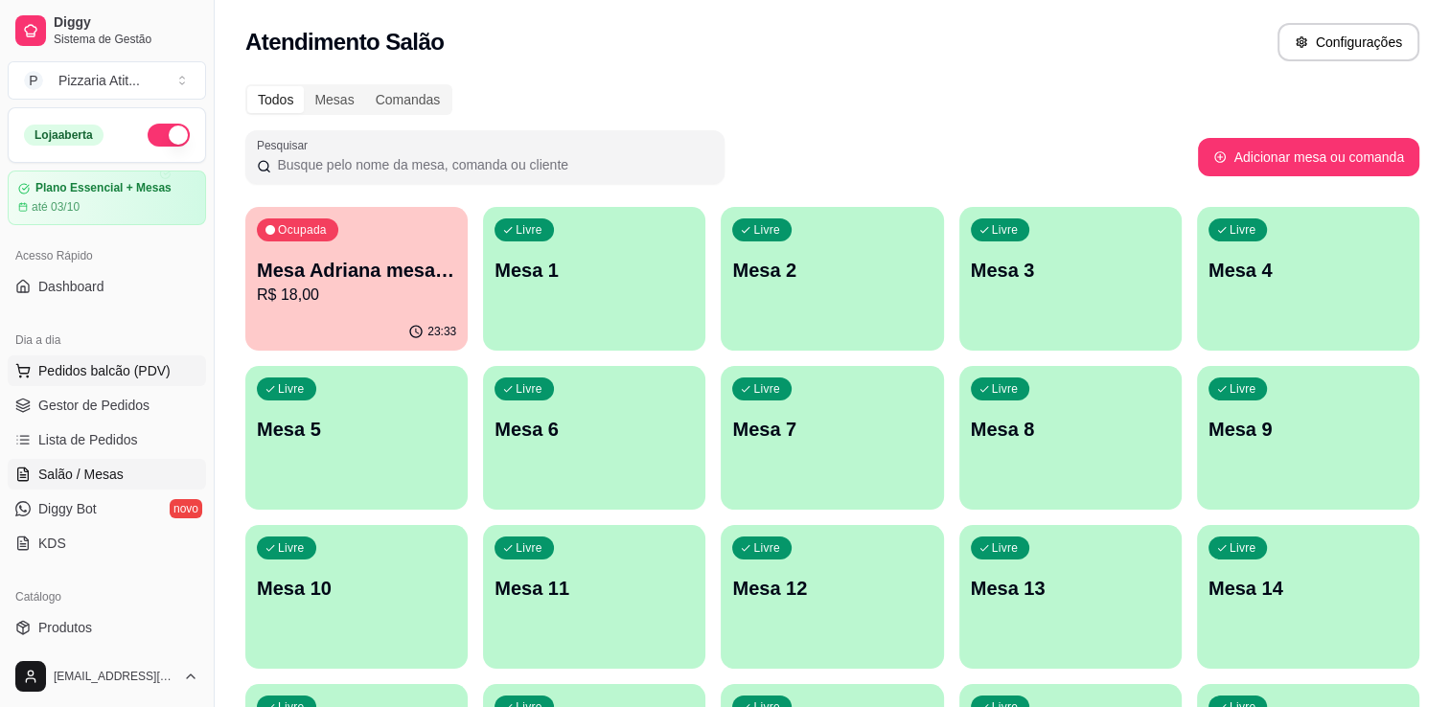
click at [143, 384] on button "Pedidos balcão (PDV)" at bounding box center [107, 371] width 198 height 31
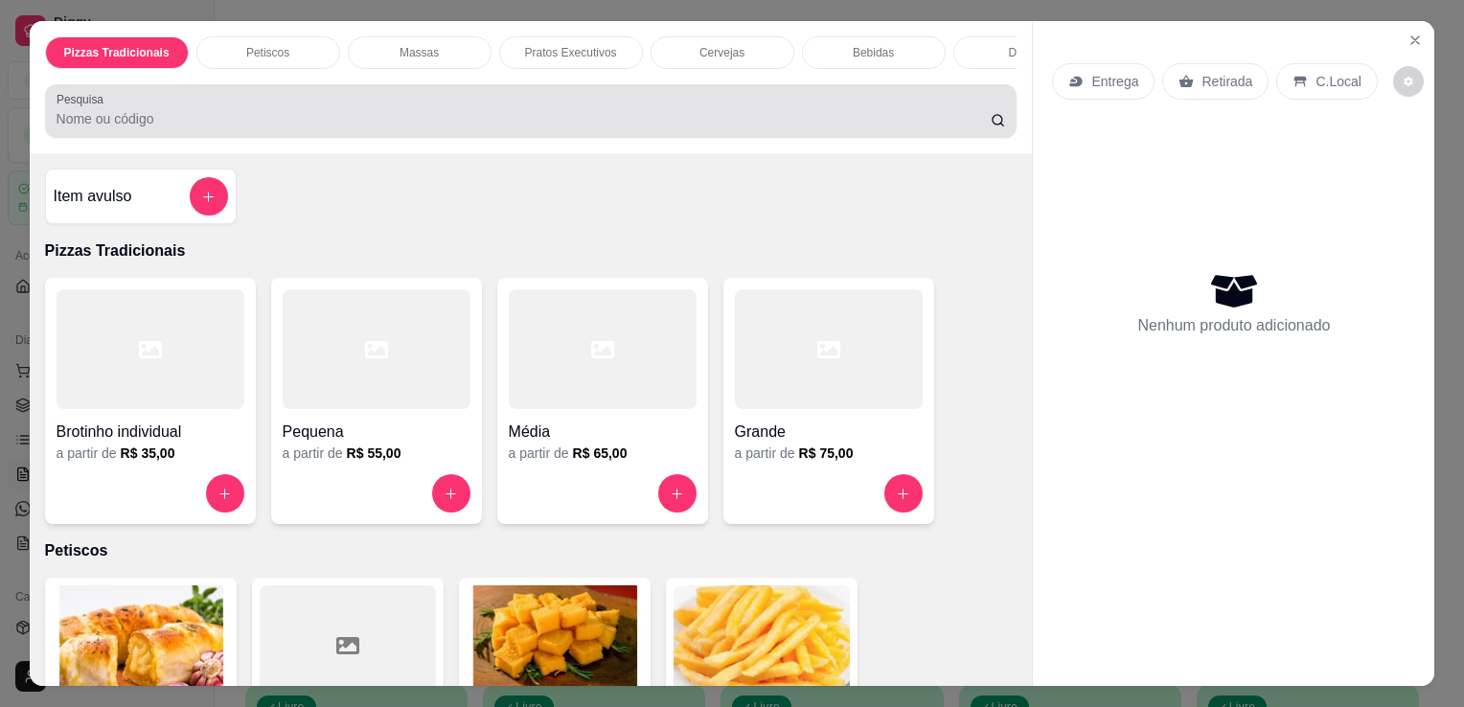
click at [632, 137] on div "Pesquisa" at bounding box center [531, 111] width 973 height 54
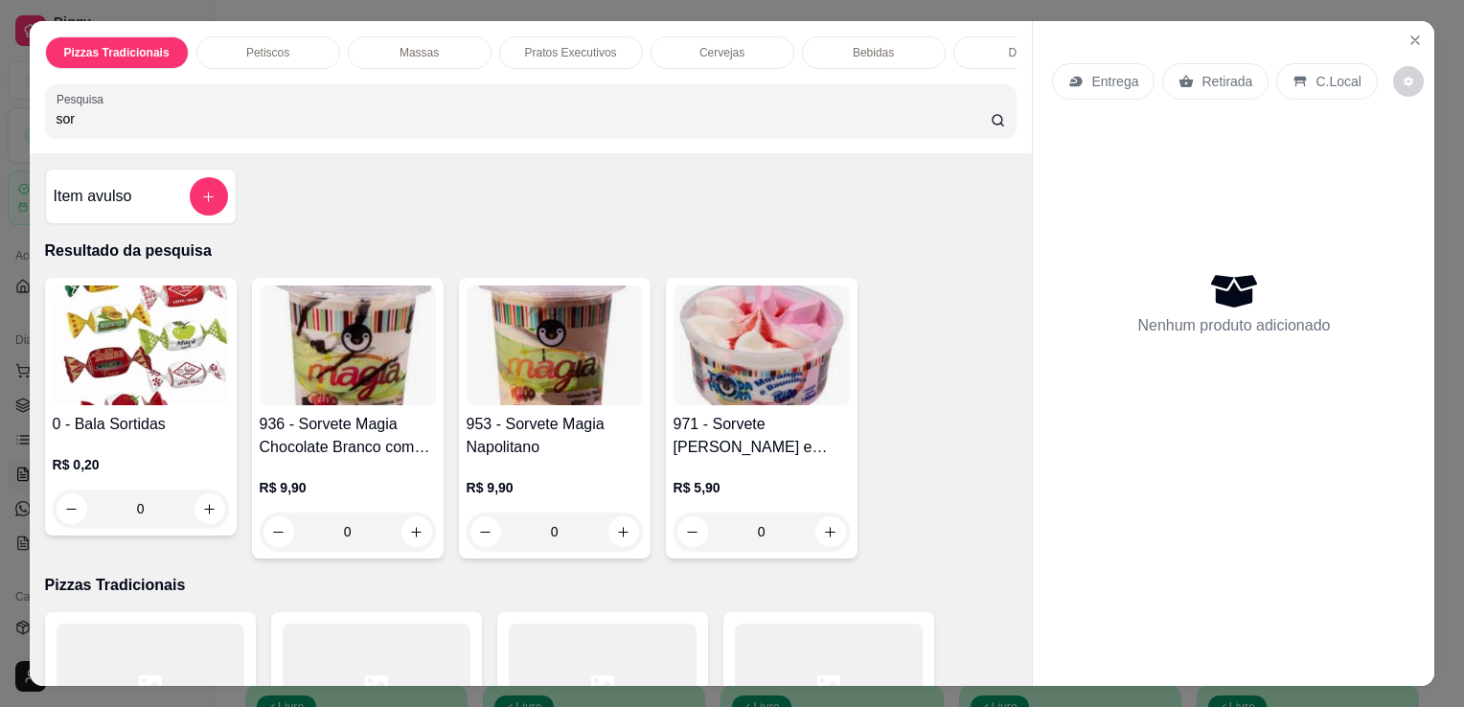
type input "sor"
click at [383, 397] on img at bounding box center [348, 346] width 176 height 120
click at [732, 459] on h4 "971 - Sorvete [PERSON_NAME] e [PERSON_NAME]" at bounding box center [762, 436] width 176 height 46
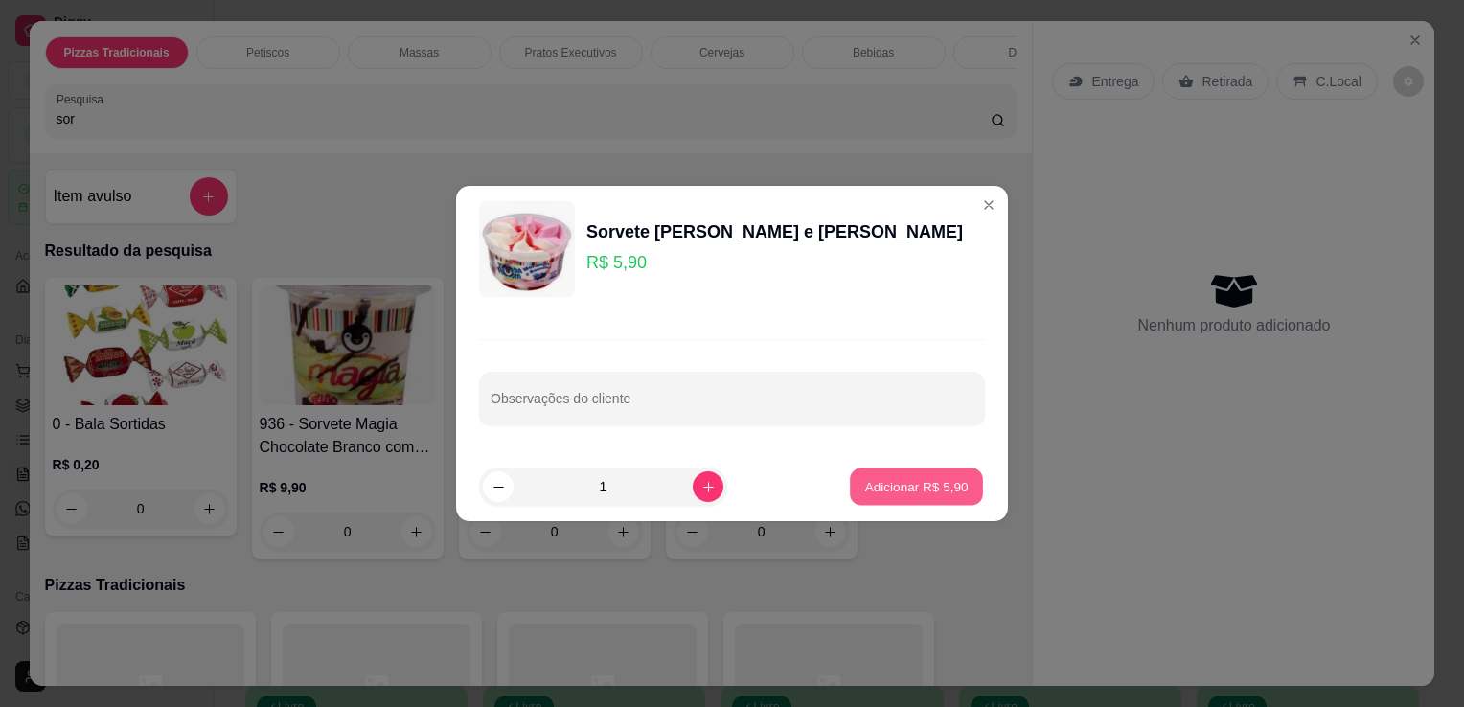
click at [866, 483] on p "Adicionar R$ 5,90" at bounding box center [915, 486] width 103 height 18
type input "1"
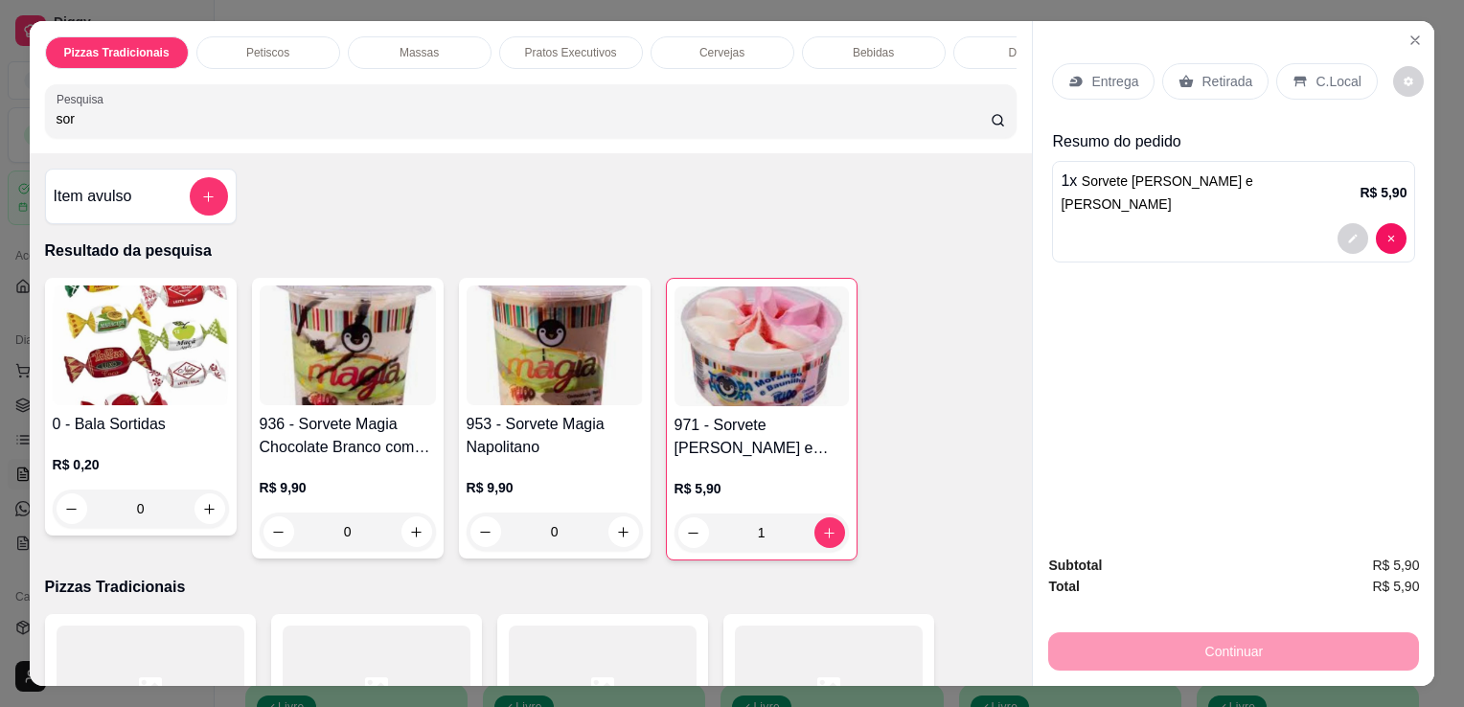
click at [1295, 77] on icon at bounding box center [1301, 82] width 12 height 11
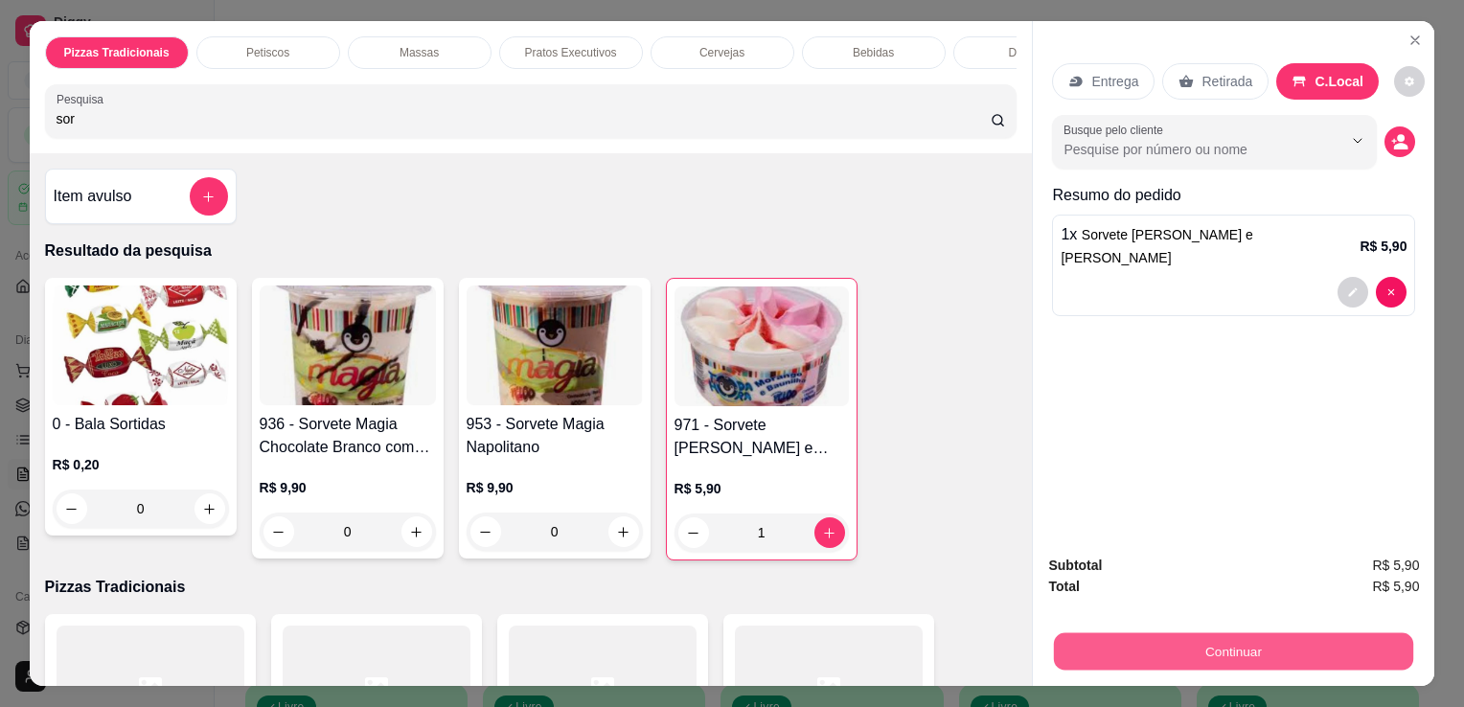
click at [1191, 643] on button "Continuar" at bounding box center [1233, 650] width 359 height 37
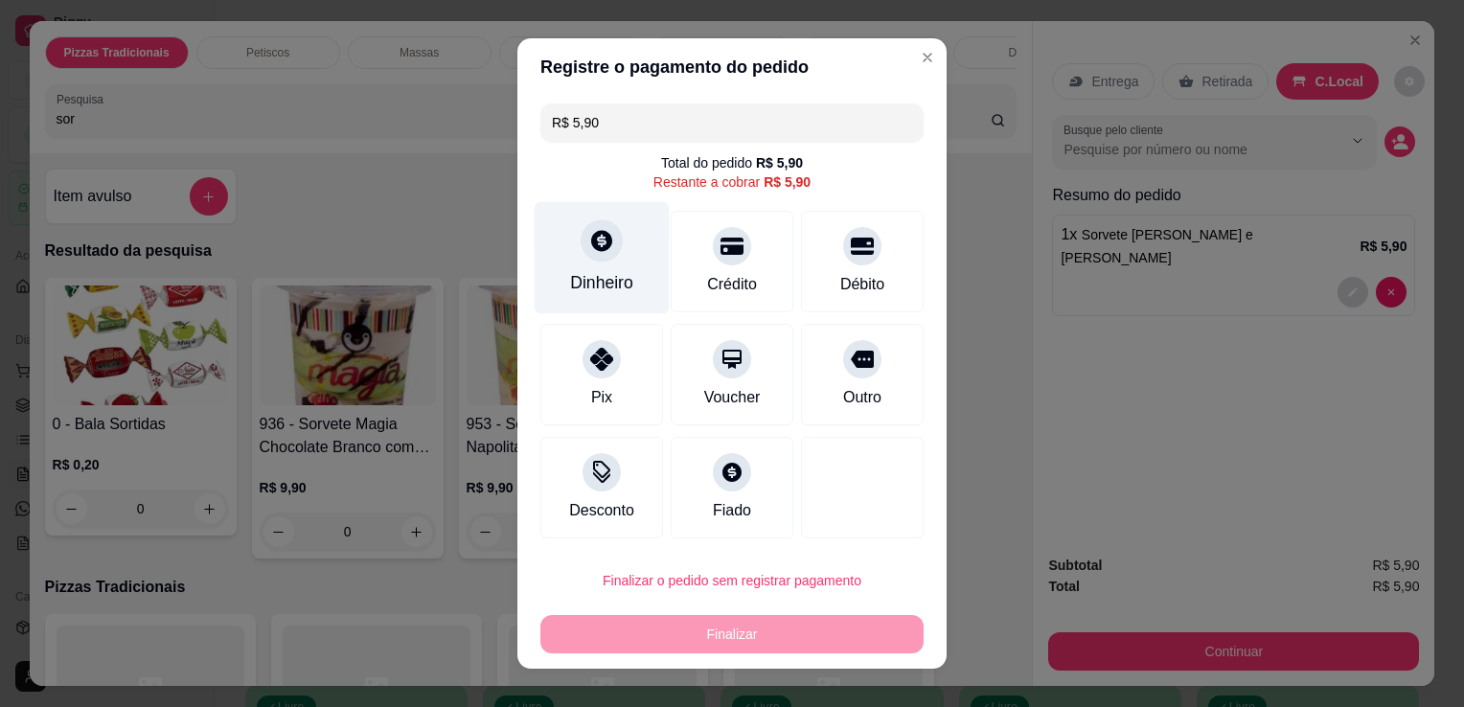
click at [578, 292] on div "Dinheiro" at bounding box center [601, 282] width 63 height 25
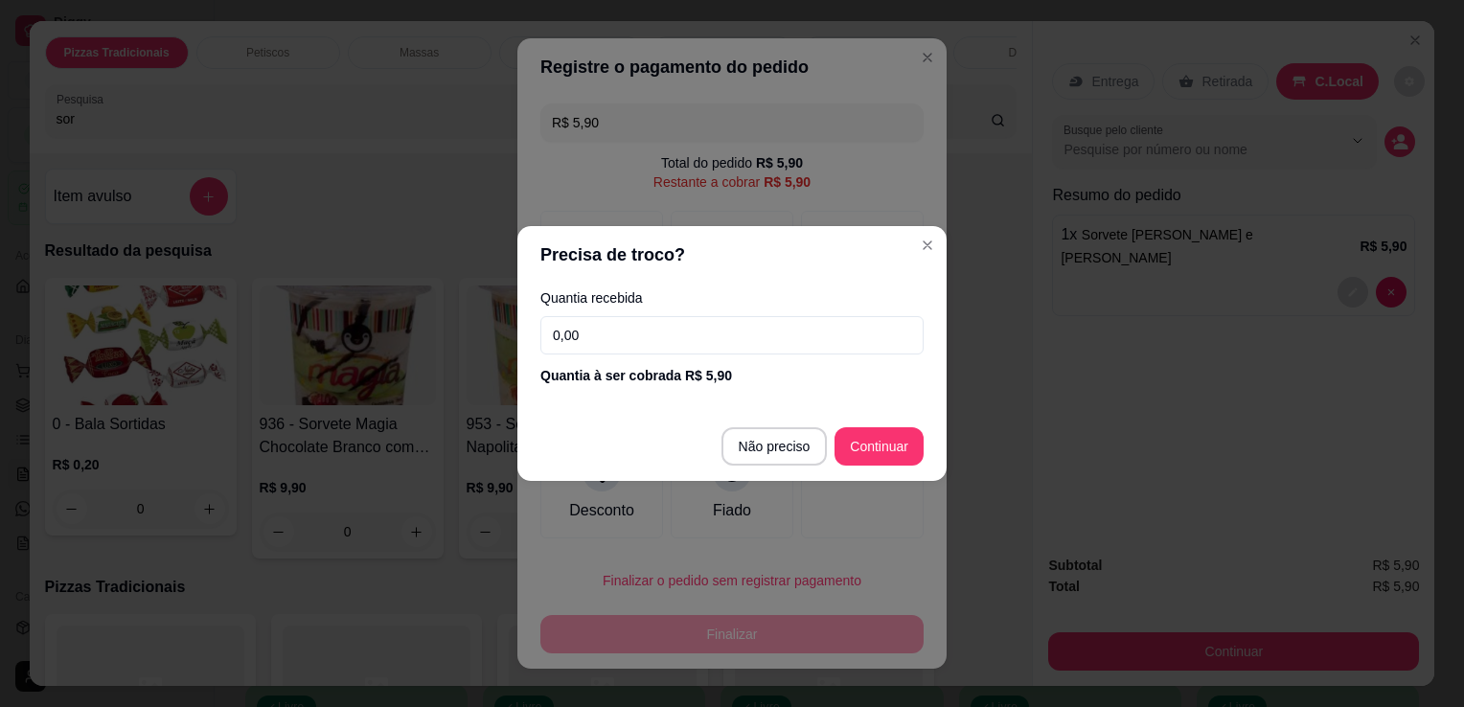
click at [617, 349] on input "0,00" at bounding box center [731, 335] width 383 height 38
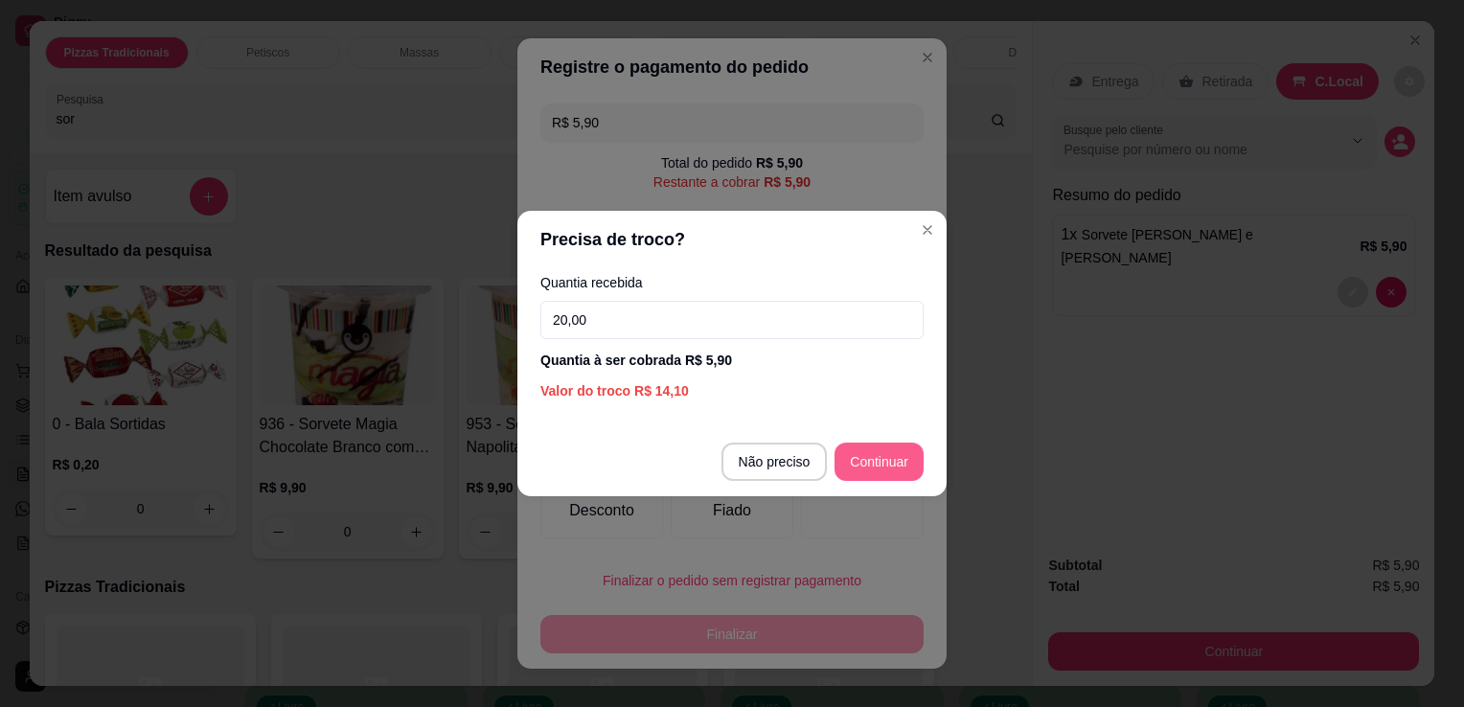
type input "20,00"
type input "R$ 0,00"
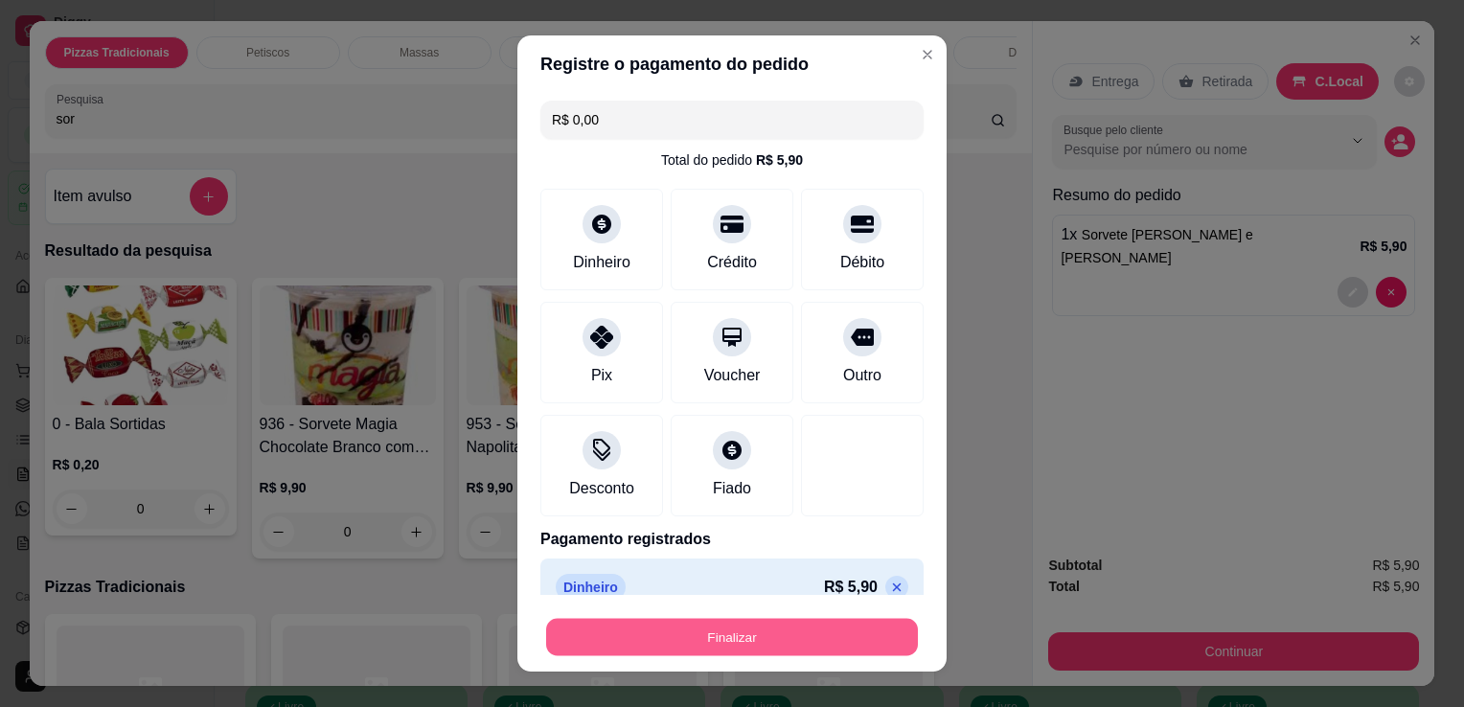
click at [837, 625] on button "Finalizar" at bounding box center [732, 637] width 372 height 37
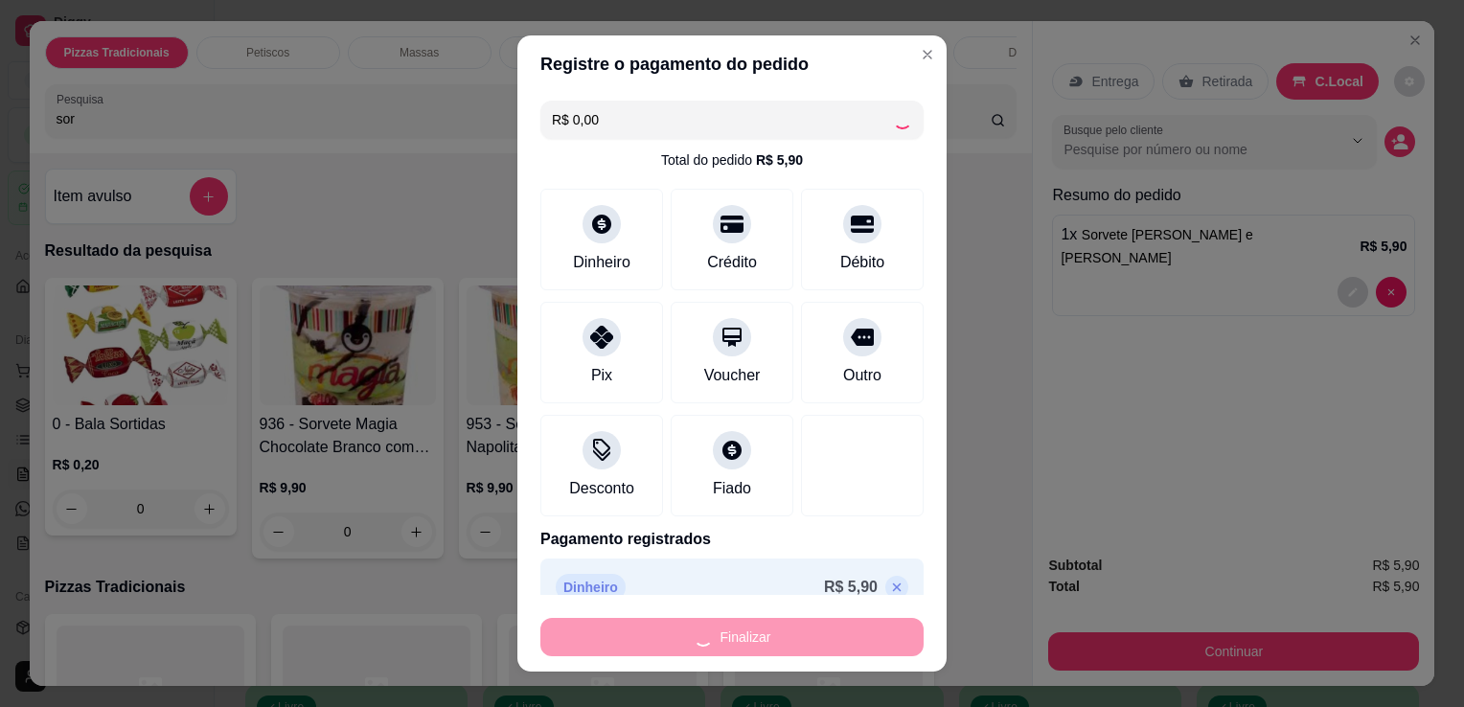
type input "0"
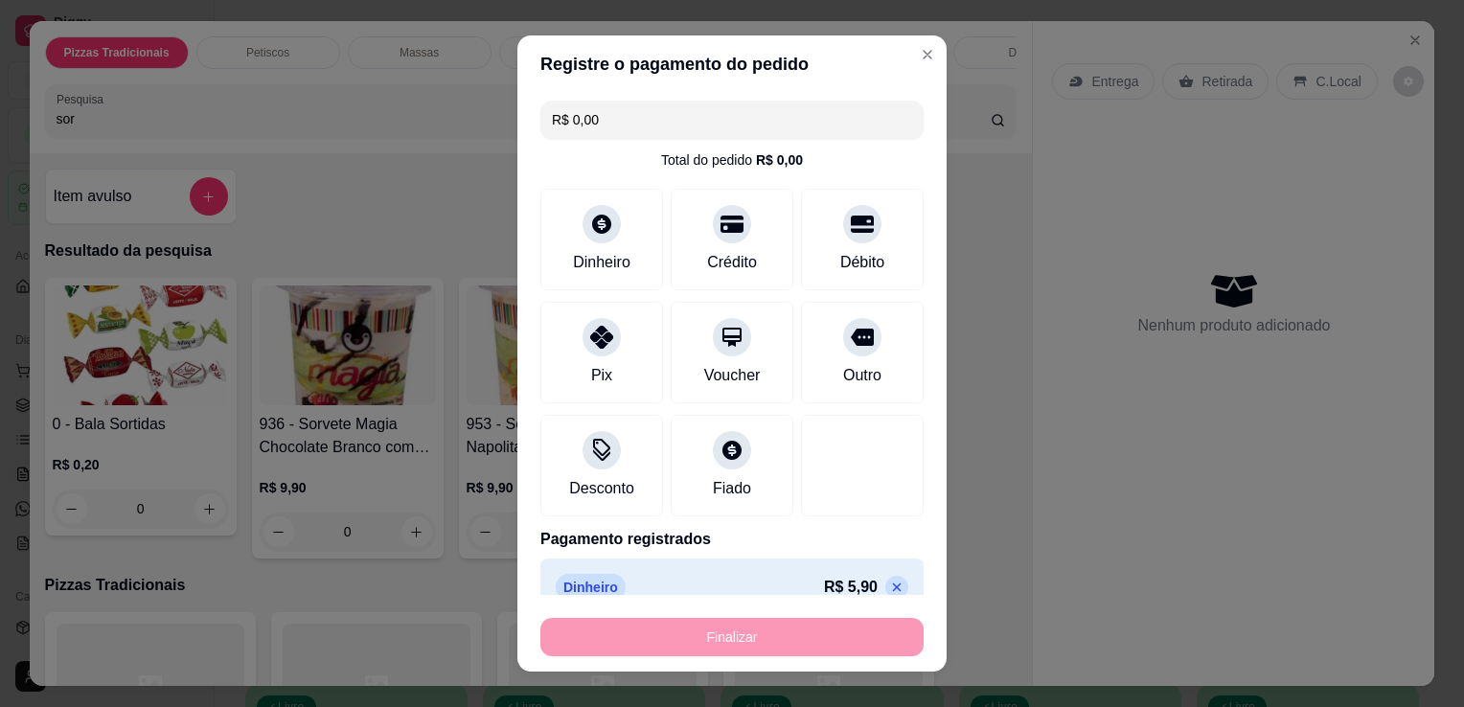
type input "-R$ 5,90"
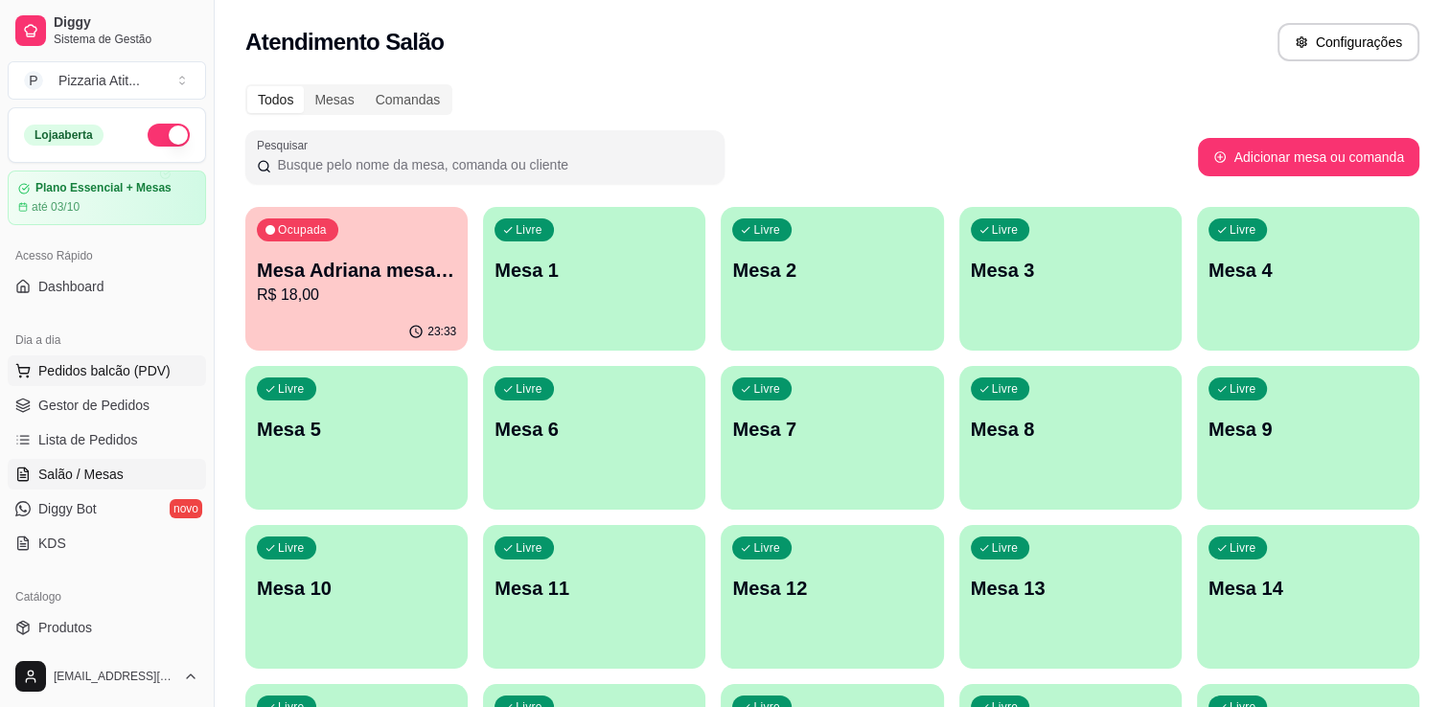
click at [139, 364] on span "Pedidos balcão (PDV)" at bounding box center [104, 370] width 132 height 19
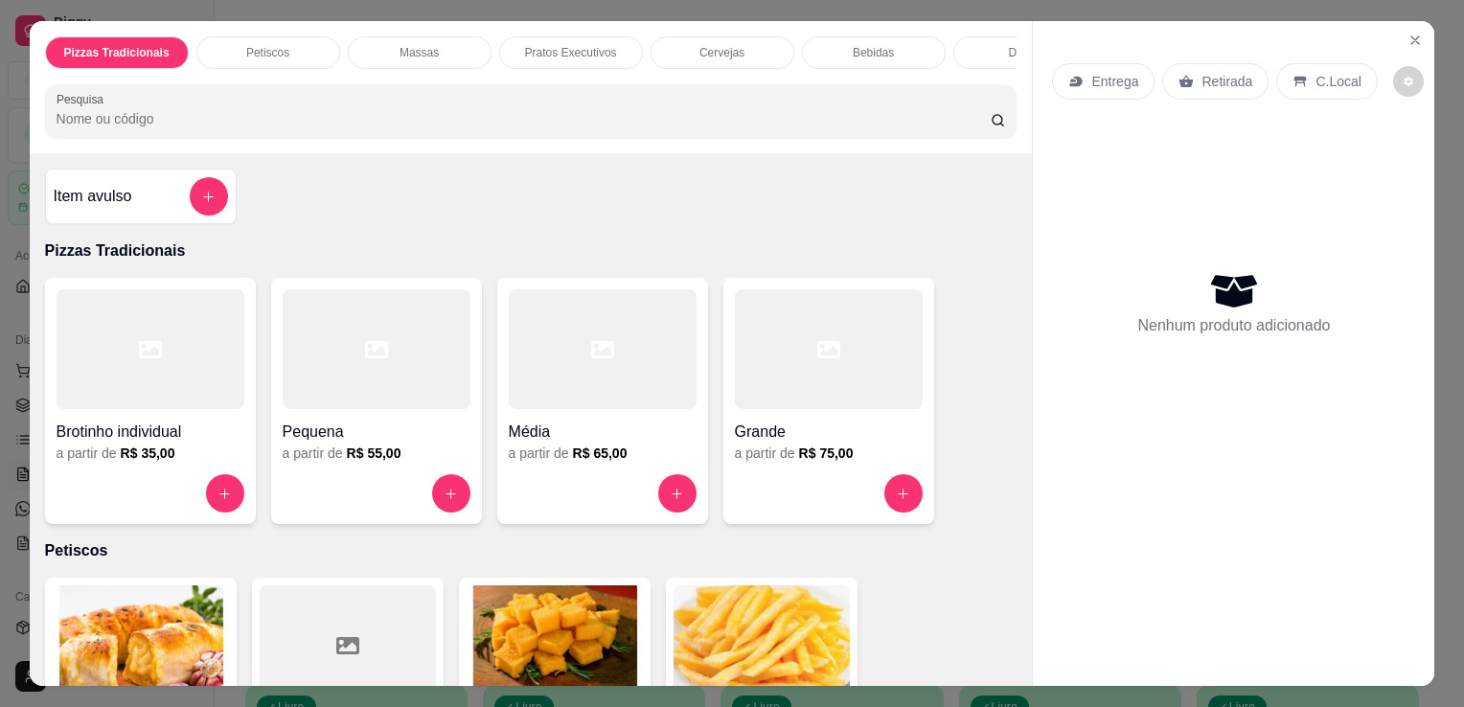
click at [738, 401] on div at bounding box center [829, 349] width 188 height 120
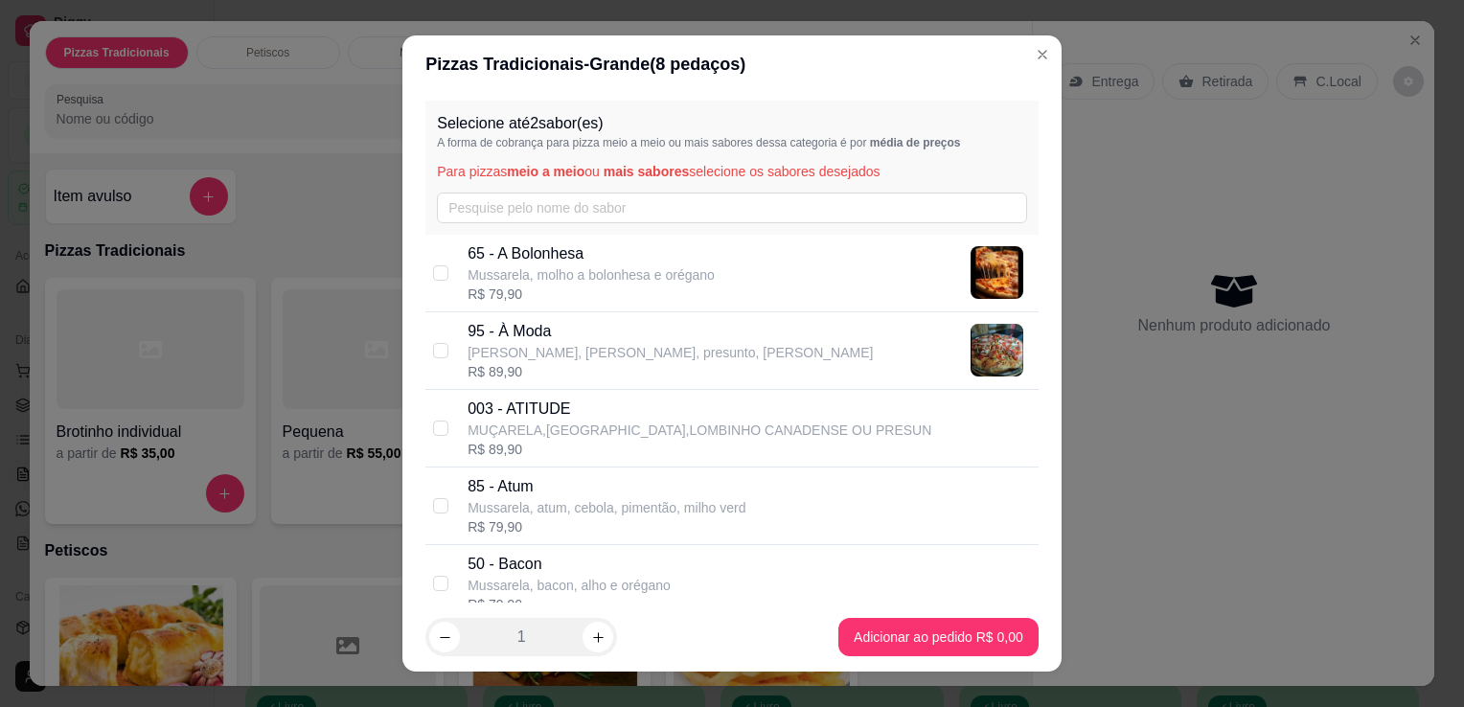
click at [568, 333] on p "95 - À Moda" at bounding box center [670, 331] width 405 height 23
checkbox input "true"
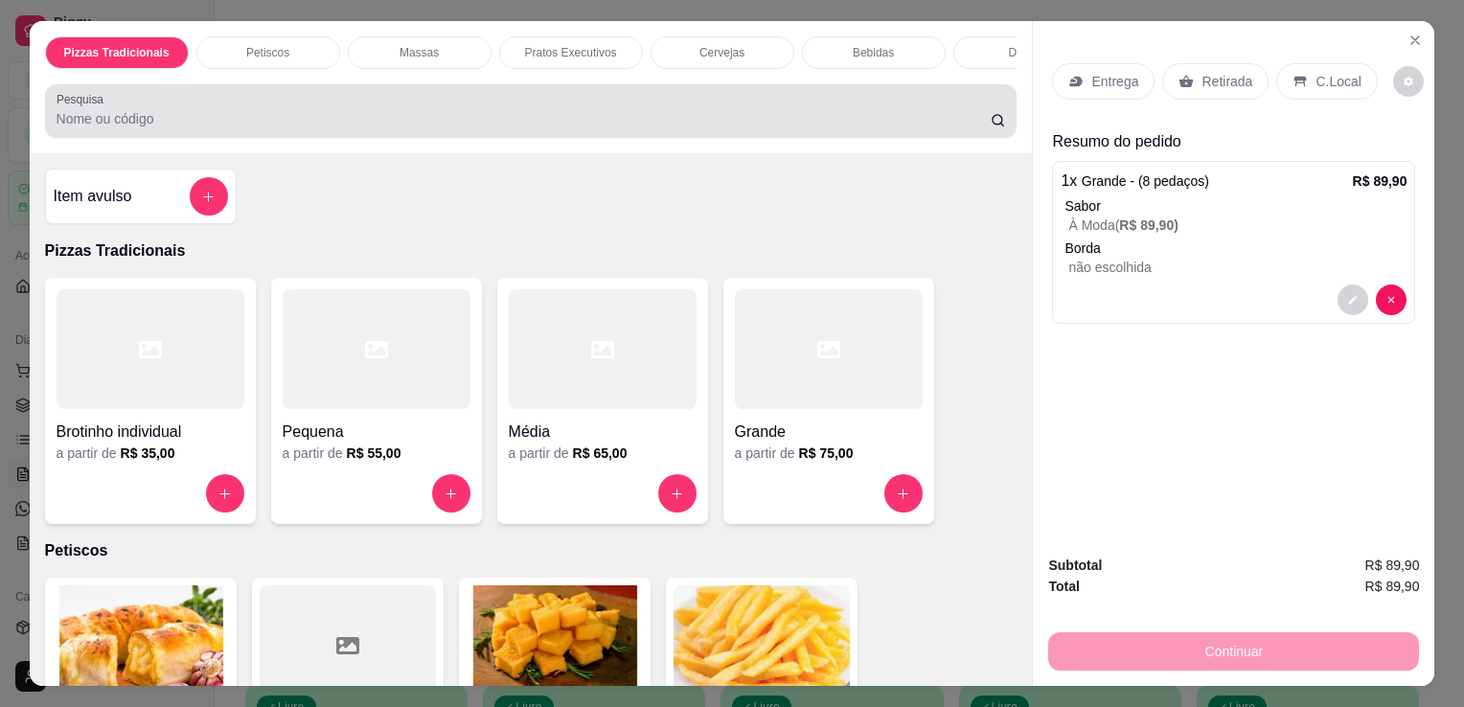
click at [807, 137] on div "Pesquisa" at bounding box center [531, 111] width 973 height 54
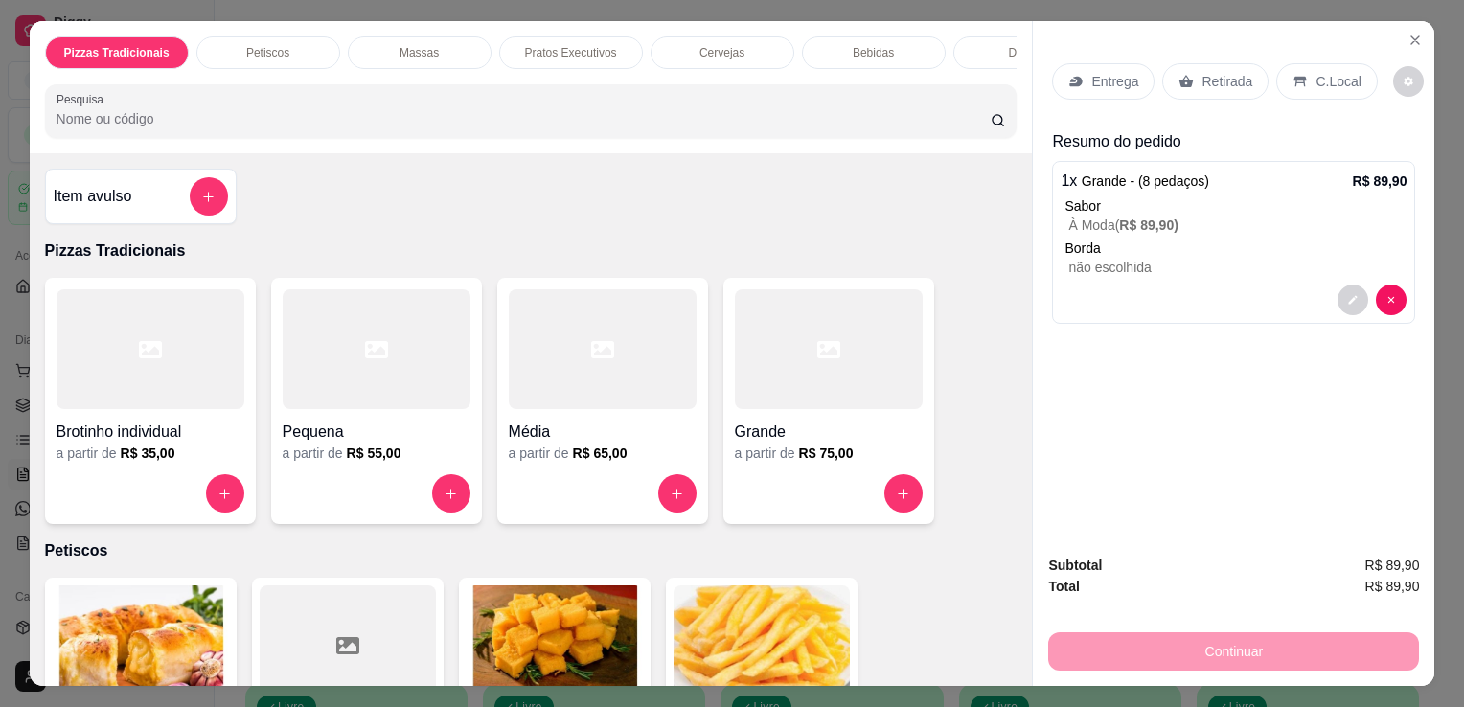
click at [1078, 70] on div "Entrega" at bounding box center [1103, 81] width 103 height 36
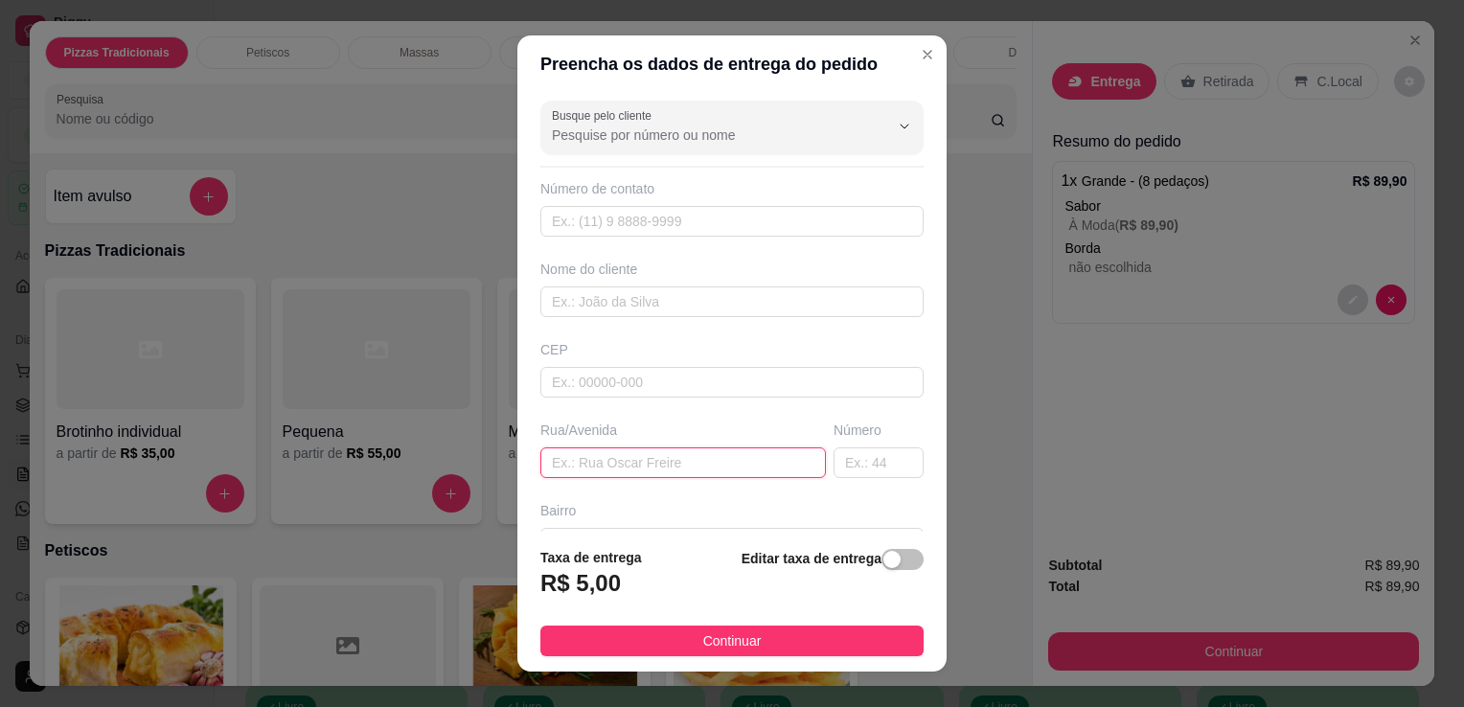
click at [614, 467] on input "text" at bounding box center [683, 463] width 286 height 31
type input "rua das jasmin"
click at [834, 462] on input "text" at bounding box center [879, 463] width 90 height 31
type input "127"
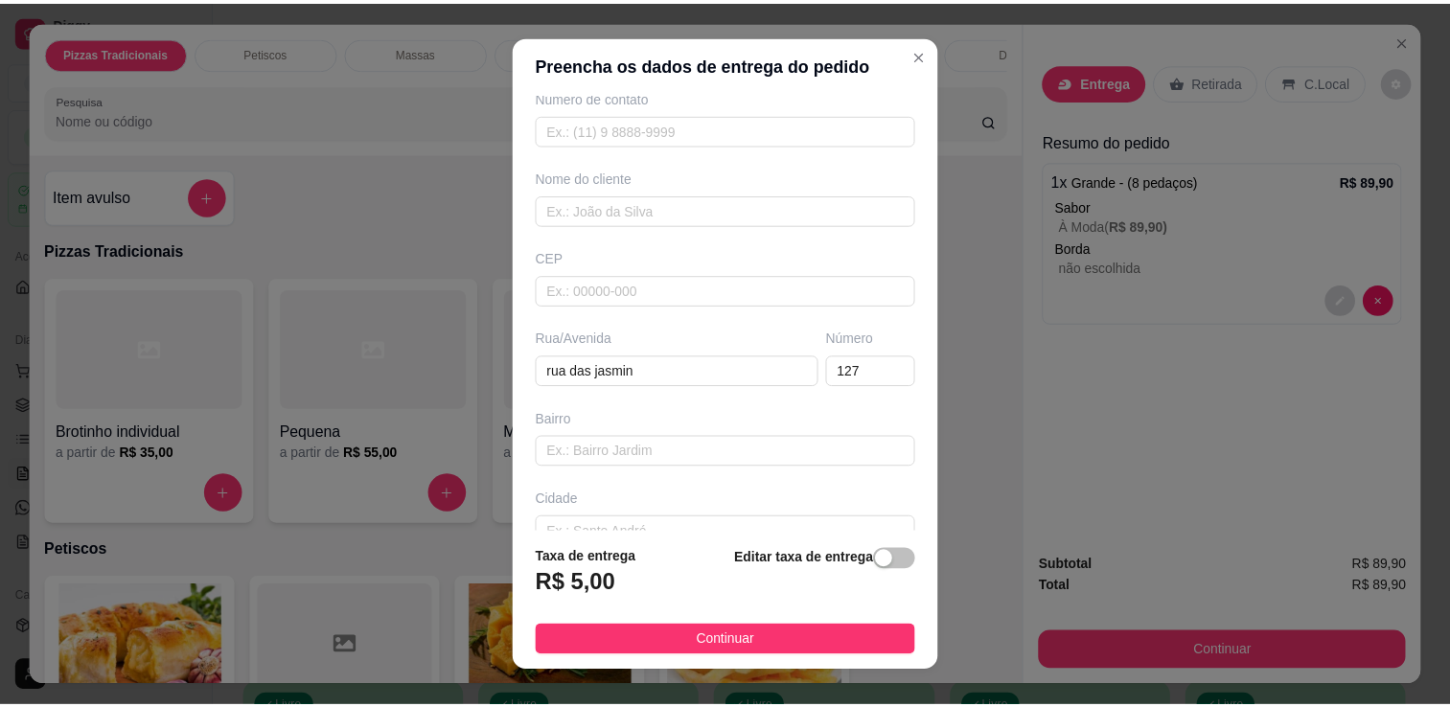
scroll to position [98, 0]
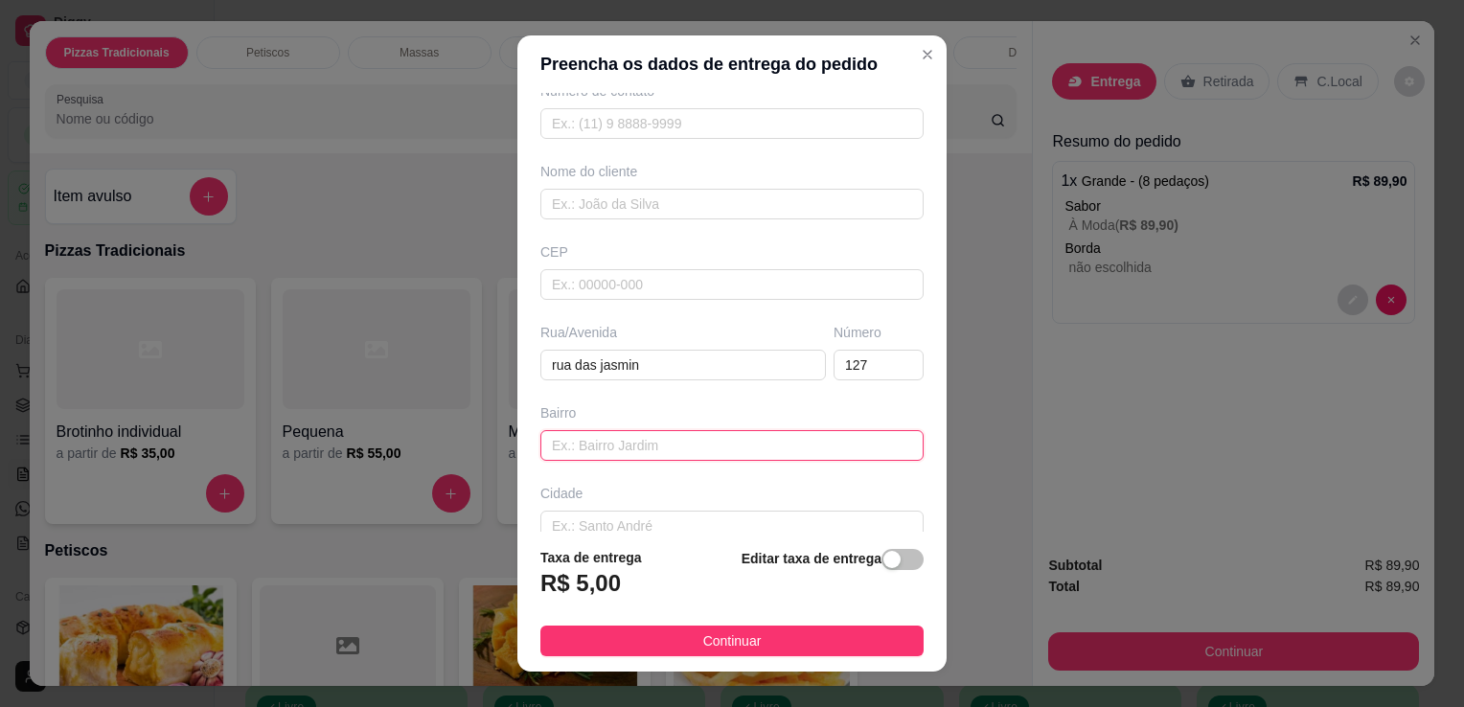
click at [764, 449] on input "text" at bounding box center [731, 445] width 383 height 31
type input "r"
type input "posto ipiranga"
click at [673, 203] on input "text" at bounding box center [731, 204] width 383 height 31
type input "walisson"
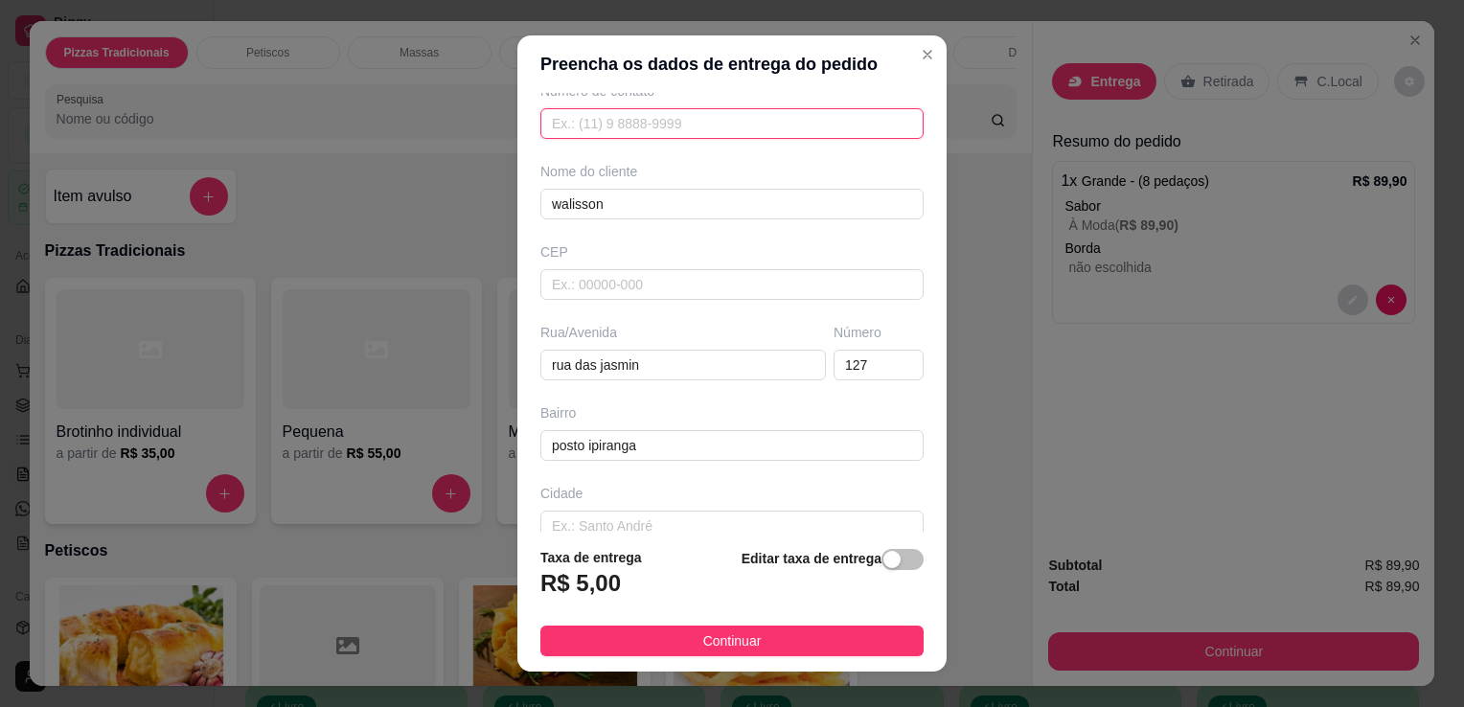
click at [703, 116] on input "text" at bounding box center [731, 123] width 383 height 31
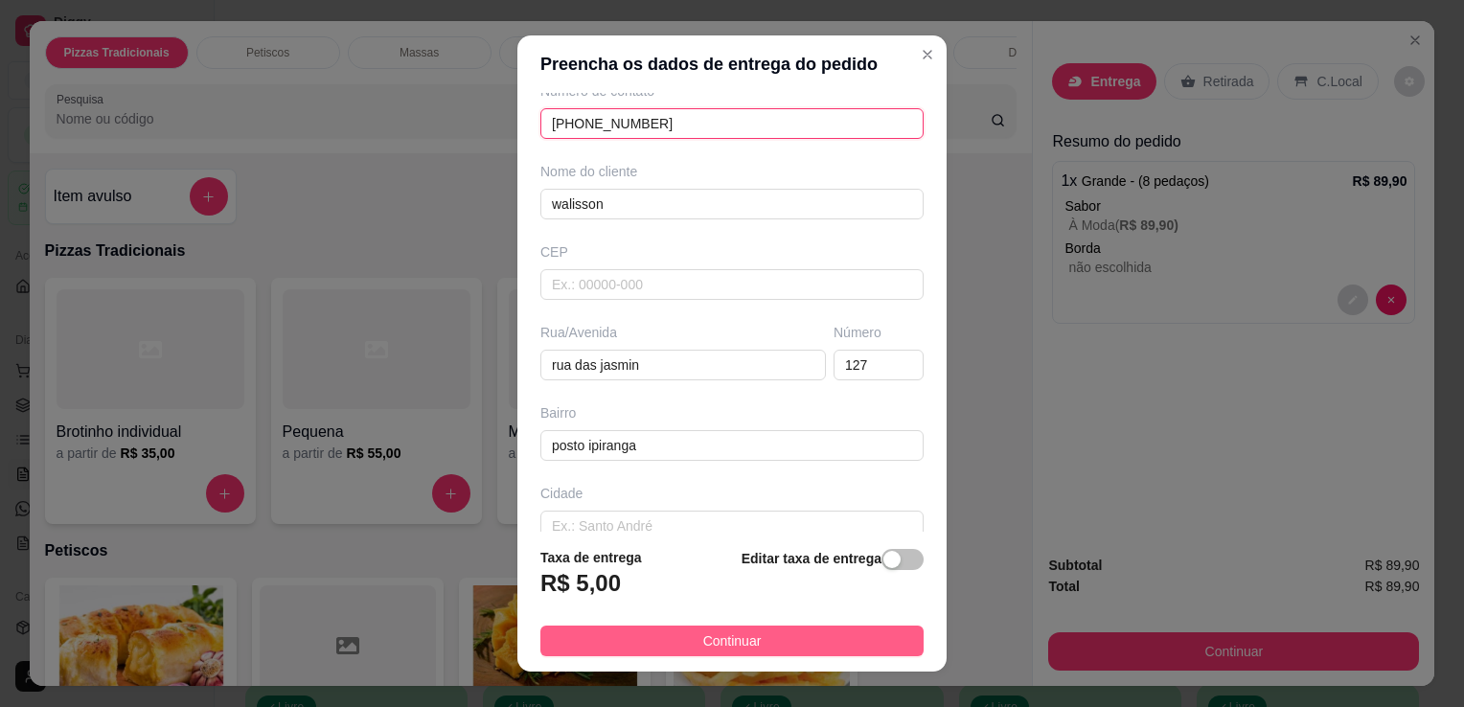
type input "[PHONE_NUMBER]"
click at [775, 631] on button "Continuar" at bounding box center [731, 641] width 383 height 31
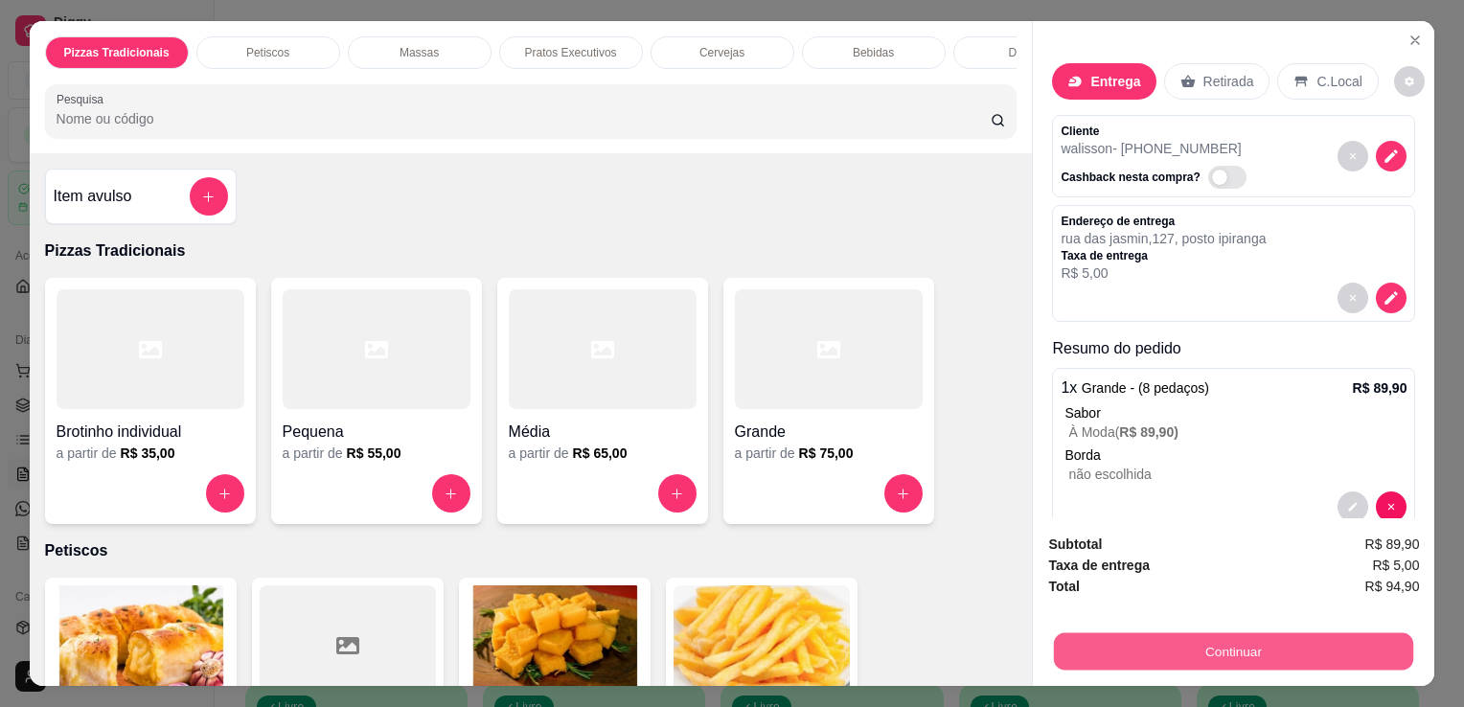
click at [1161, 632] on button "Continuar" at bounding box center [1233, 650] width 359 height 37
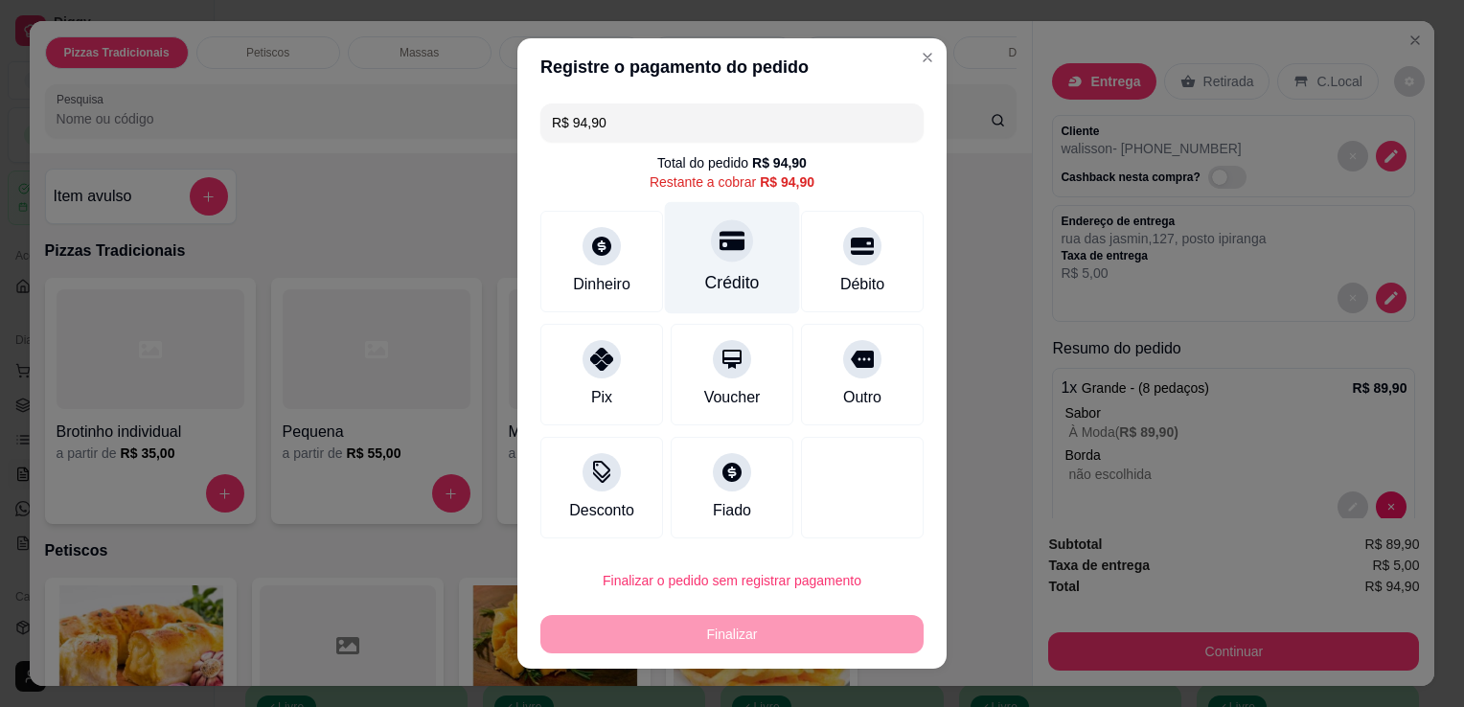
click at [760, 217] on div "Crédito" at bounding box center [732, 258] width 135 height 112
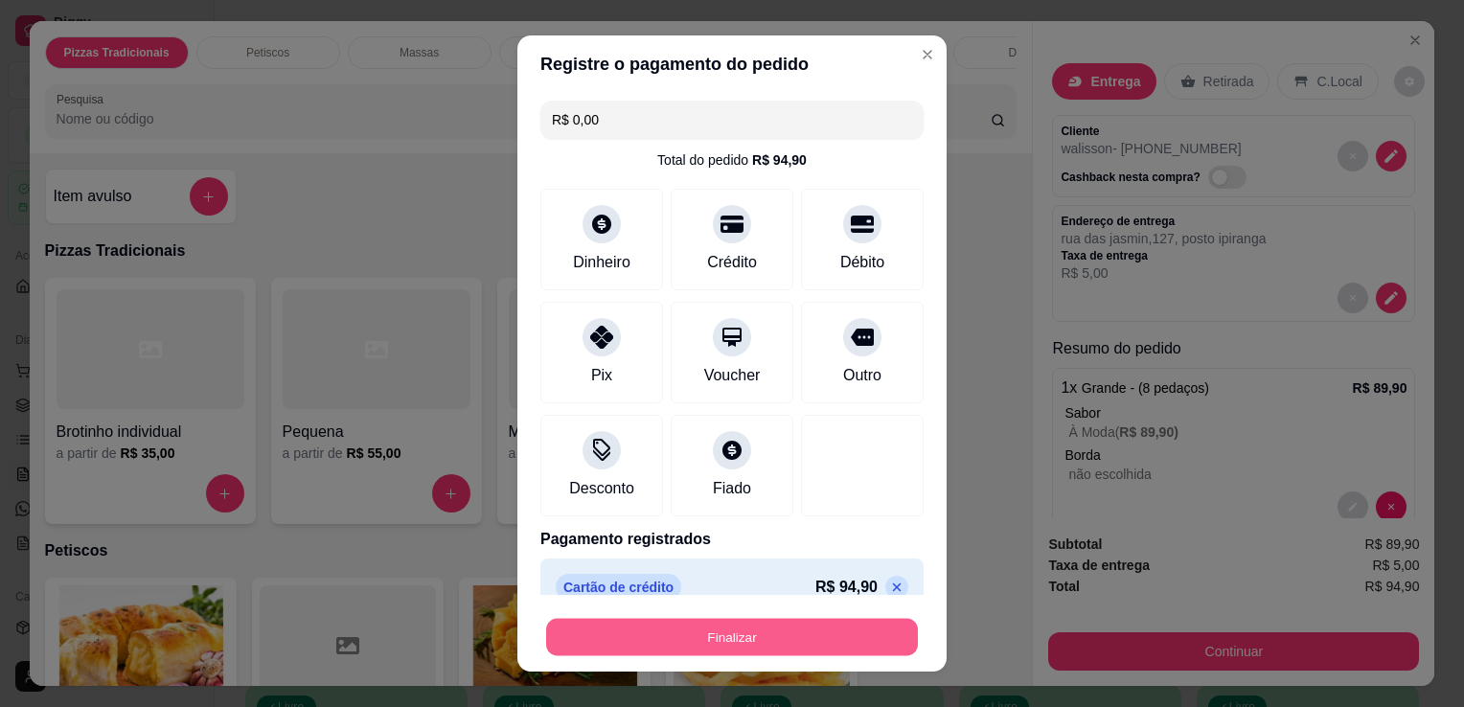
click at [816, 629] on button "Finalizar" at bounding box center [732, 637] width 372 height 37
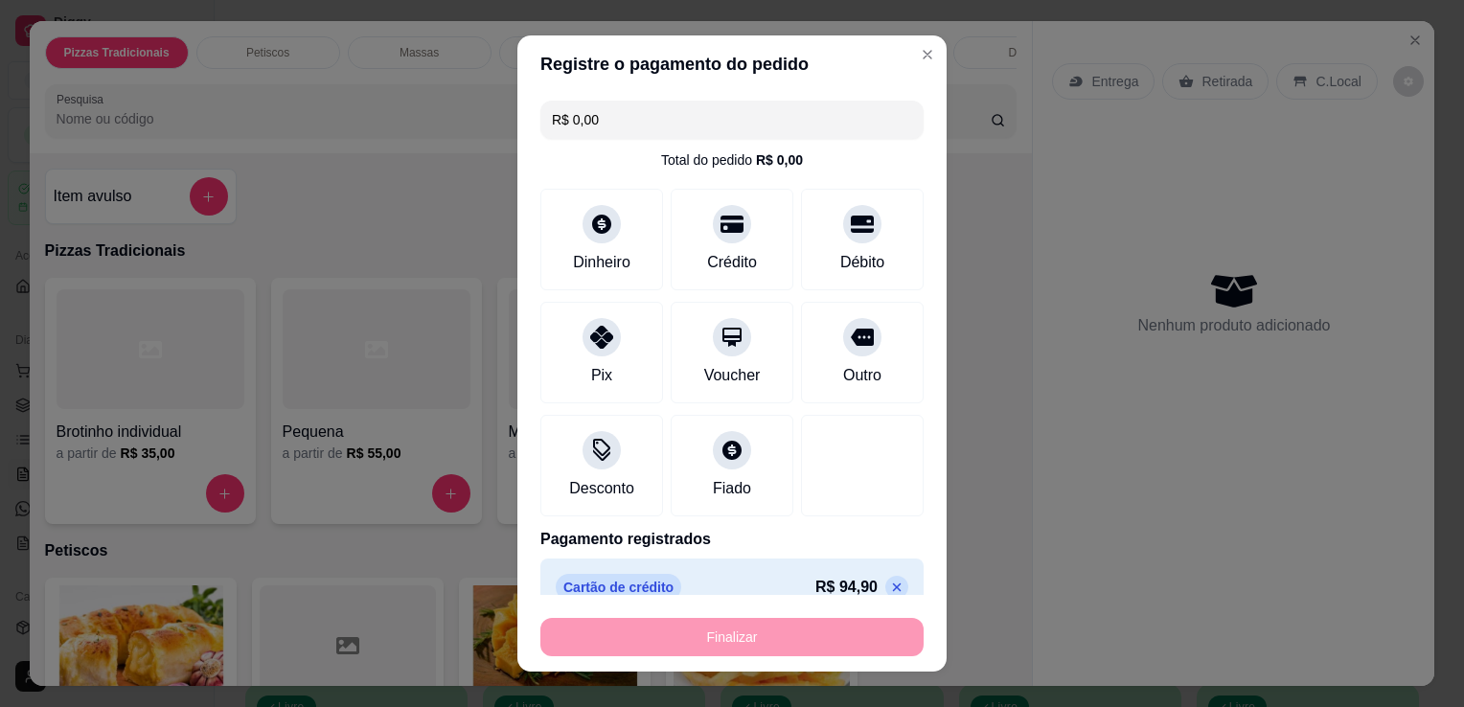
type input "-R$ 94,90"
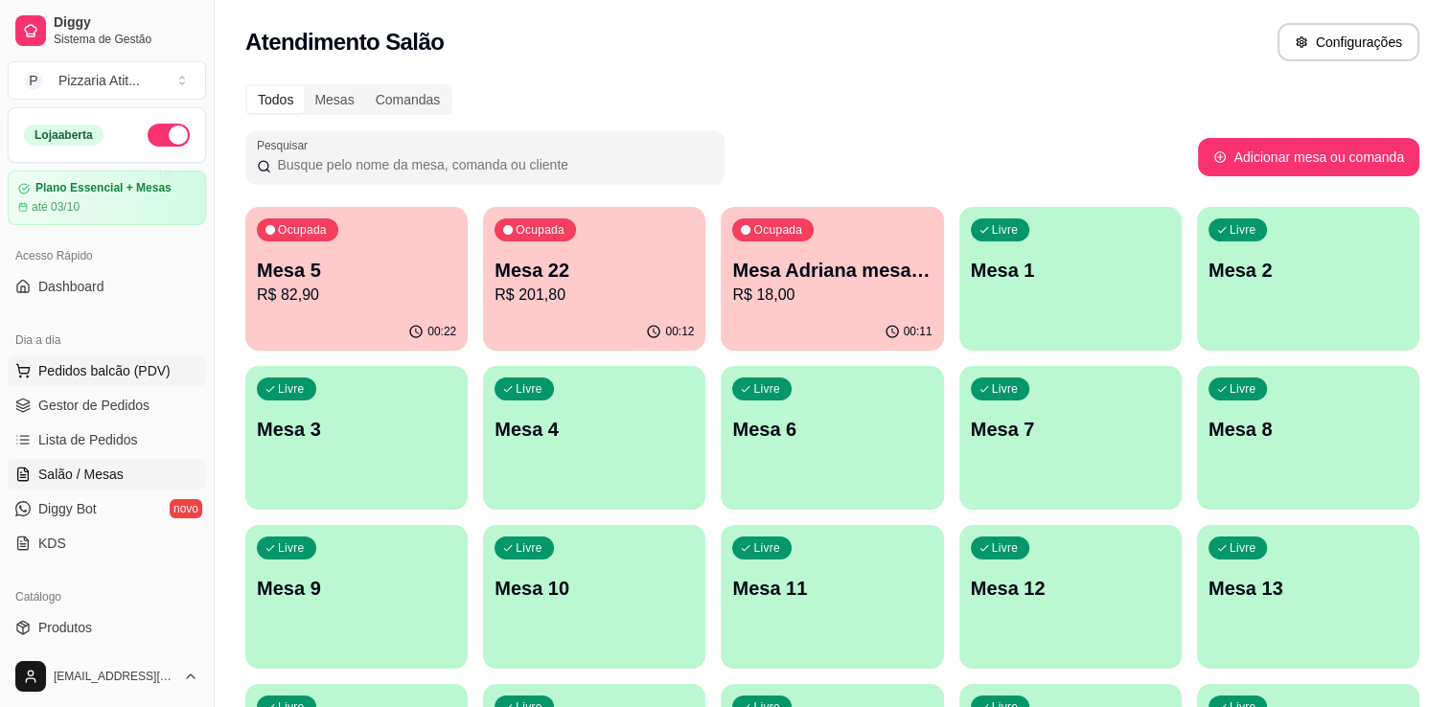
click at [142, 378] on span "Pedidos balcão (PDV)" at bounding box center [104, 370] width 132 height 19
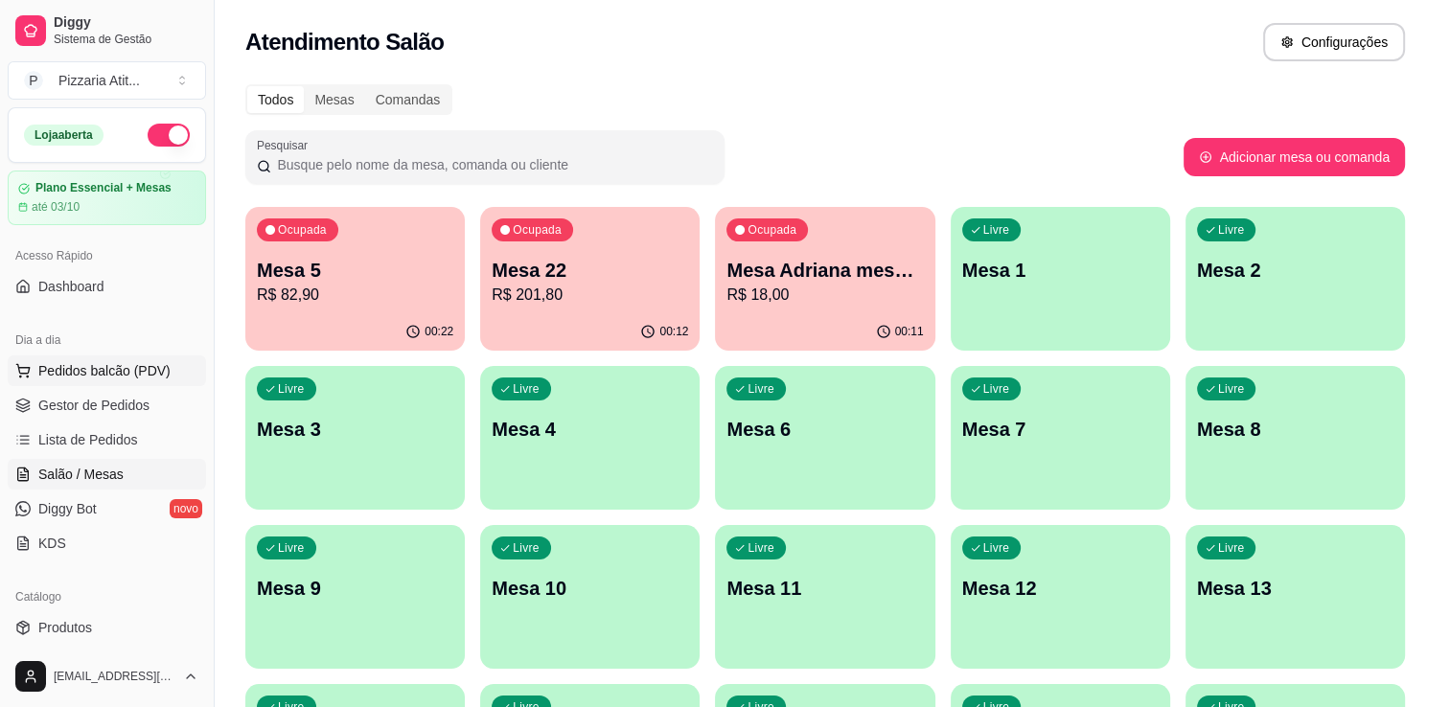
click at [142, 378] on div at bounding box center [140, 349] width 191 height 122
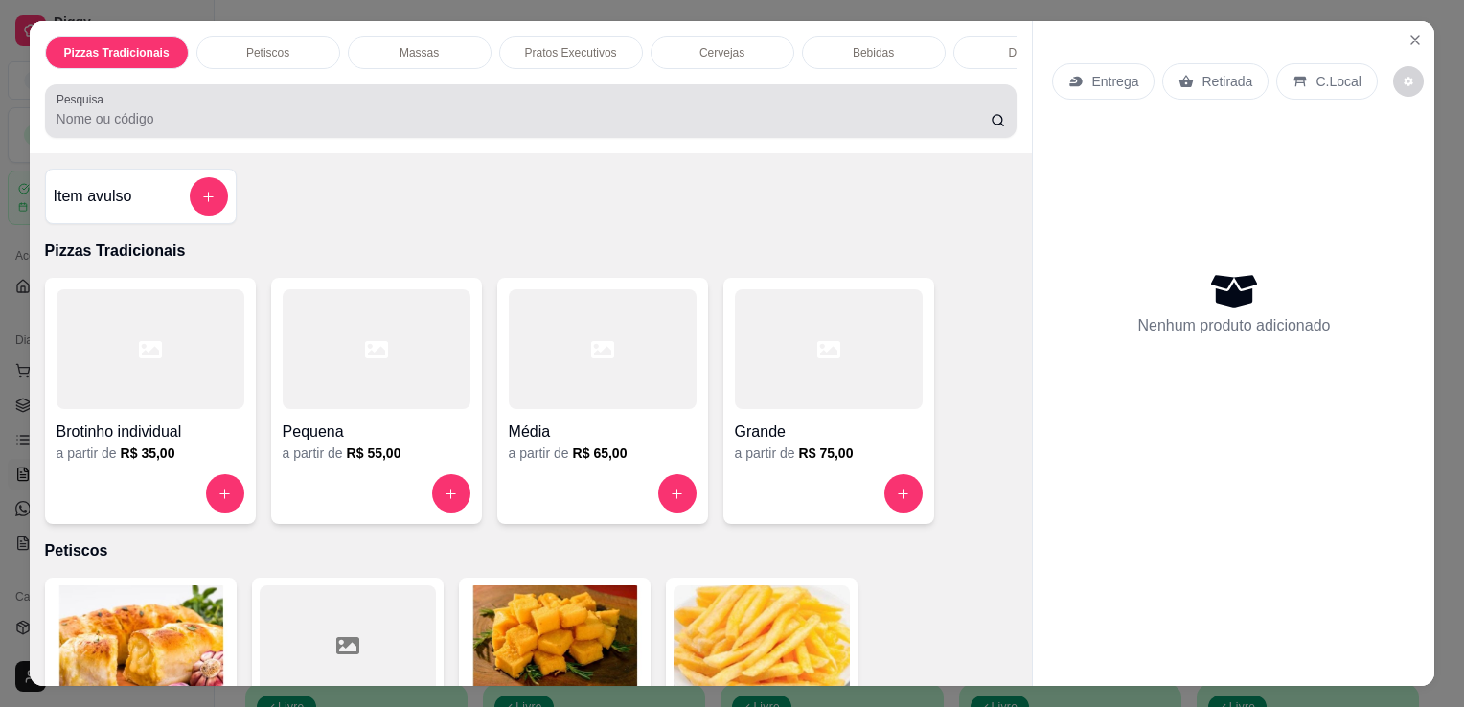
click at [346, 101] on div at bounding box center [532, 111] width 950 height 38
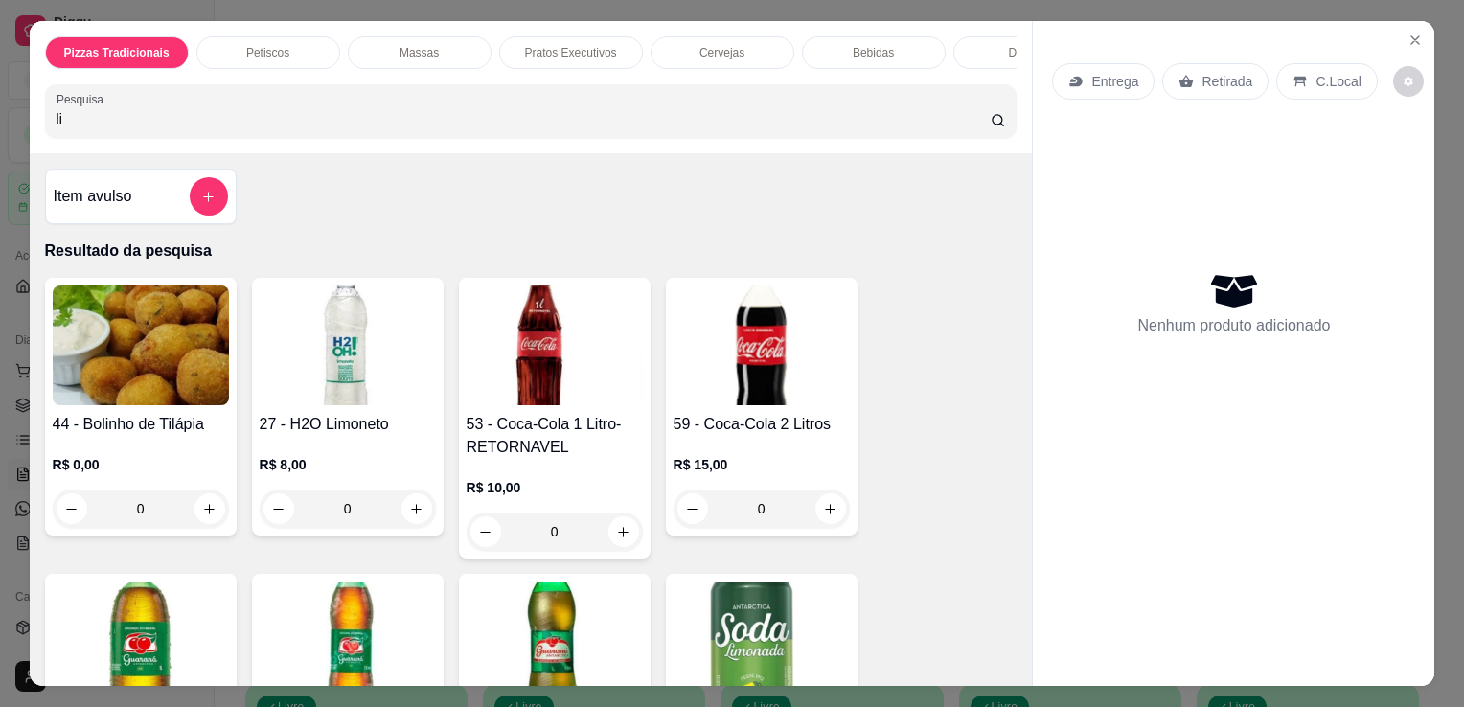
type input "li"
click at [325, 392] on img at bounding box center [348, 346] width 176 height 120
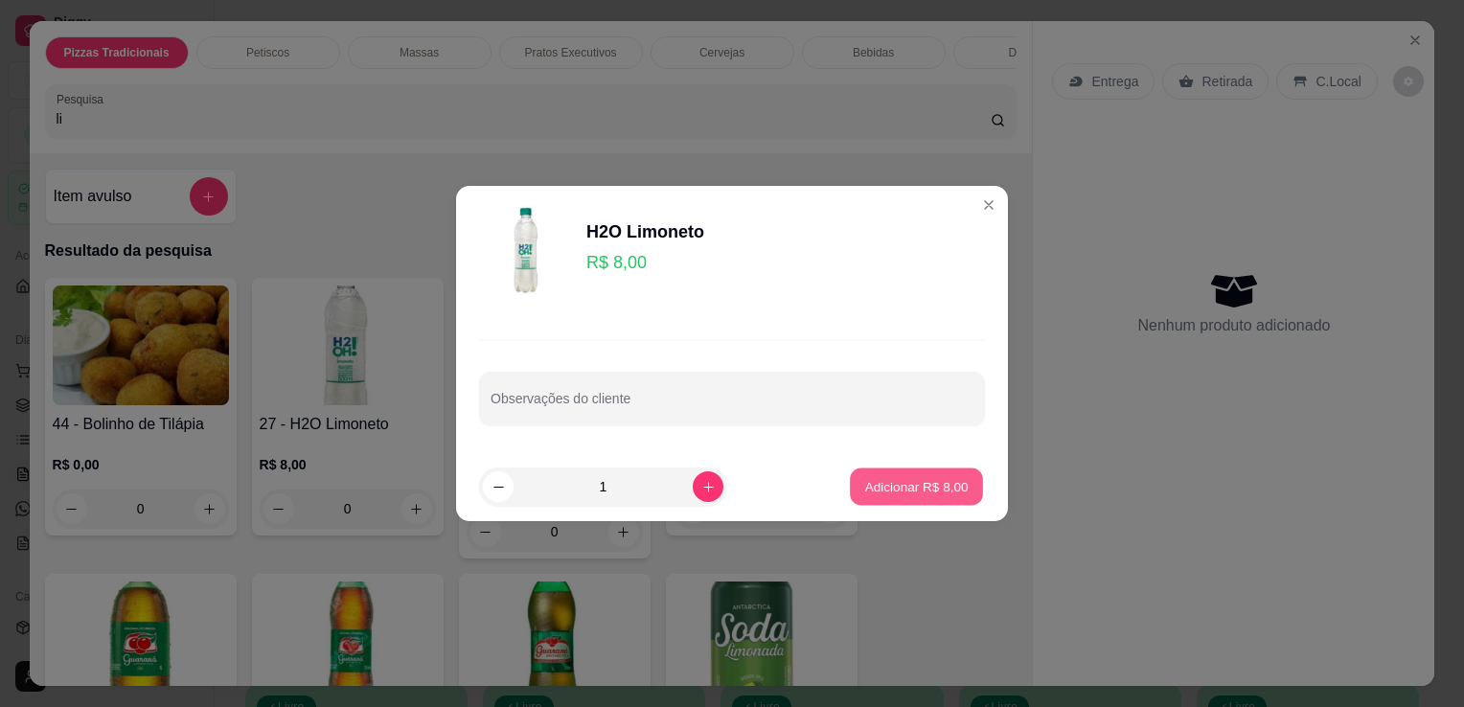
click at [882, 485] on p "Adicionar R$ 8,00" at bounding box center [915, 486] width 103 height 18
type input "1"
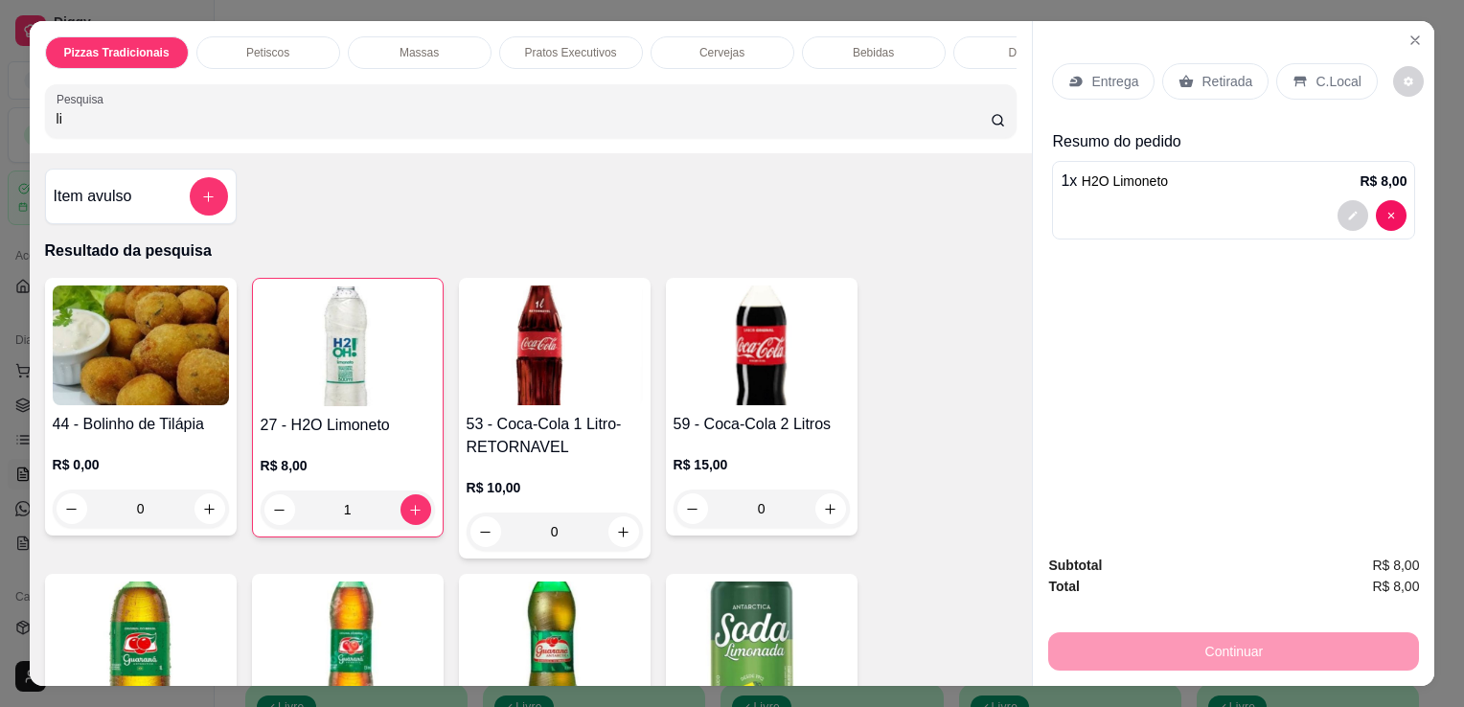
click at [1320, 84] on div "C.Local" at bounding box center [1326, 81] width 101 height 36
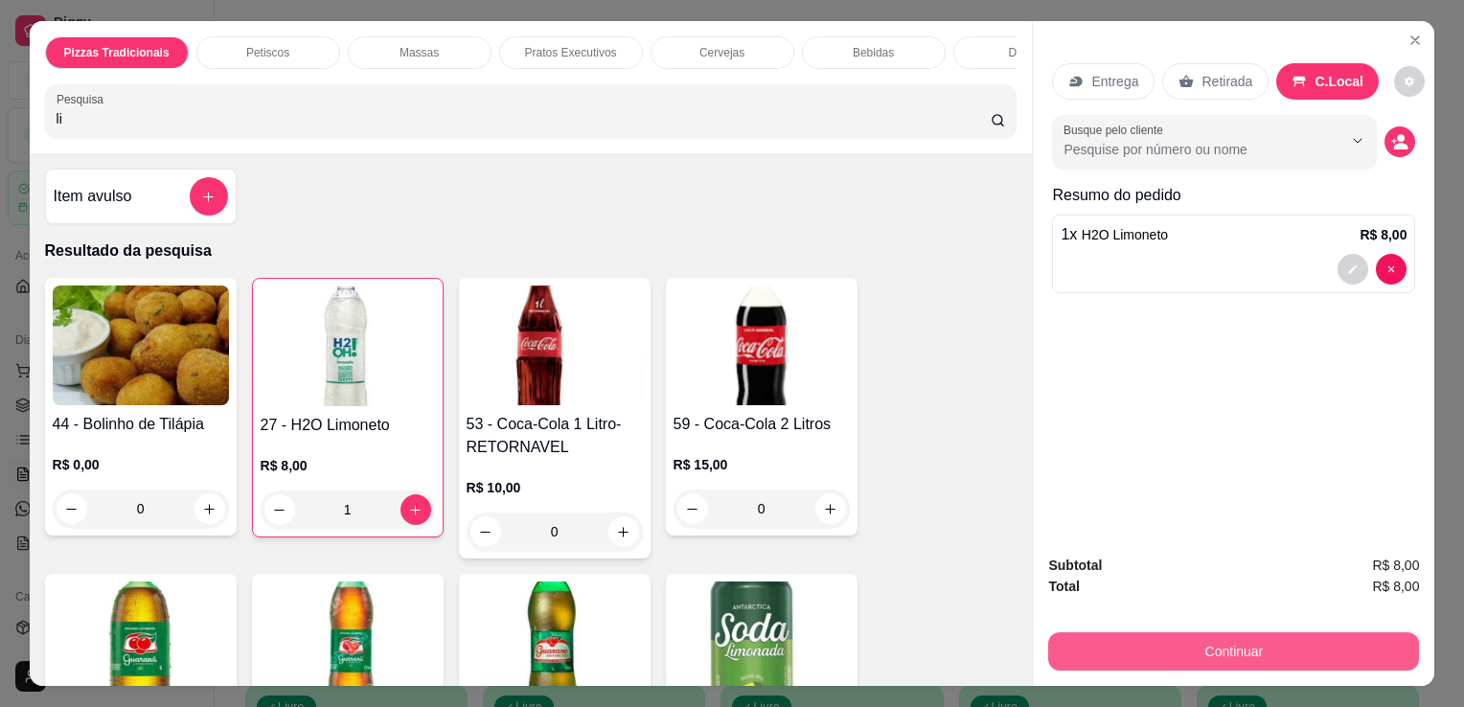
click at [1259, 644] on button "Continuar" at bounding box center [1233, 651] width 371 height 38
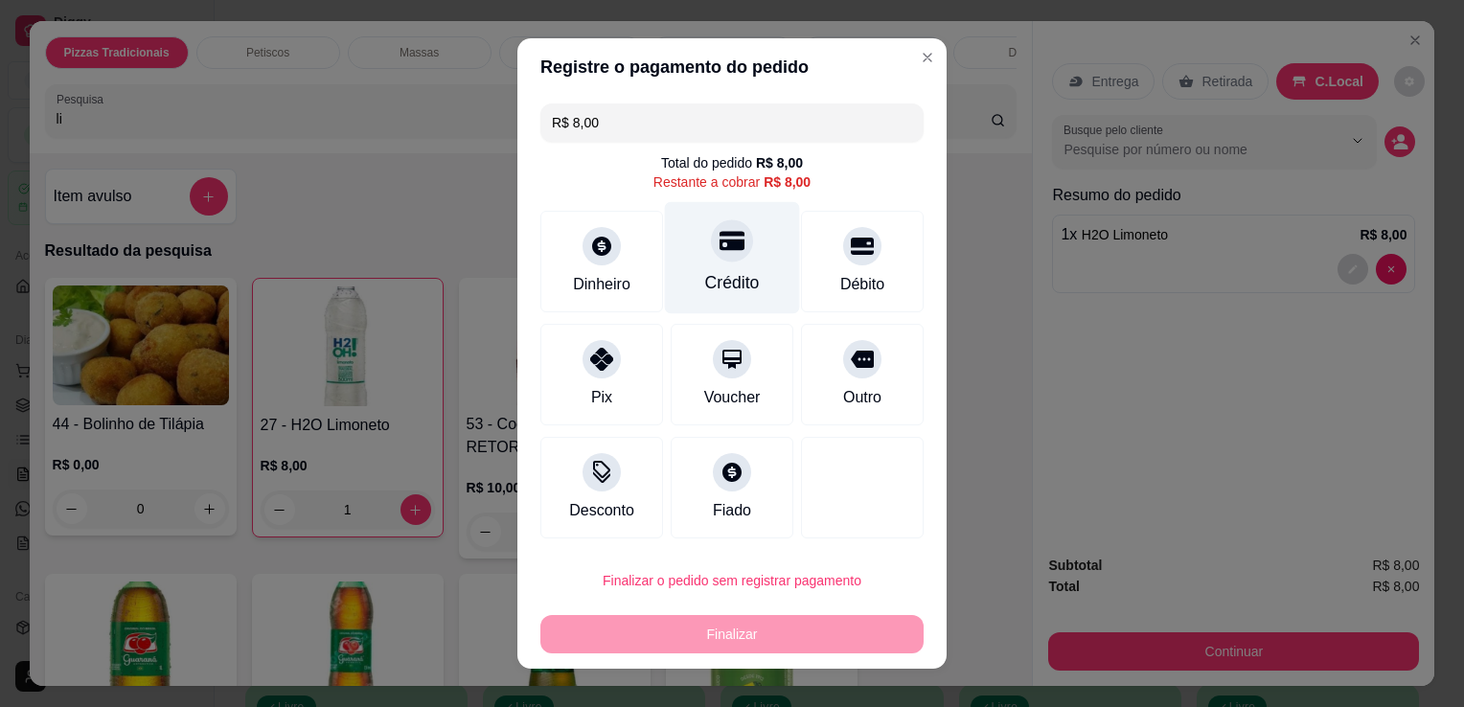
click at [727, 247] on icon at bounding box center [732, 241] width 25 height 19
type input "R$ 0,00"
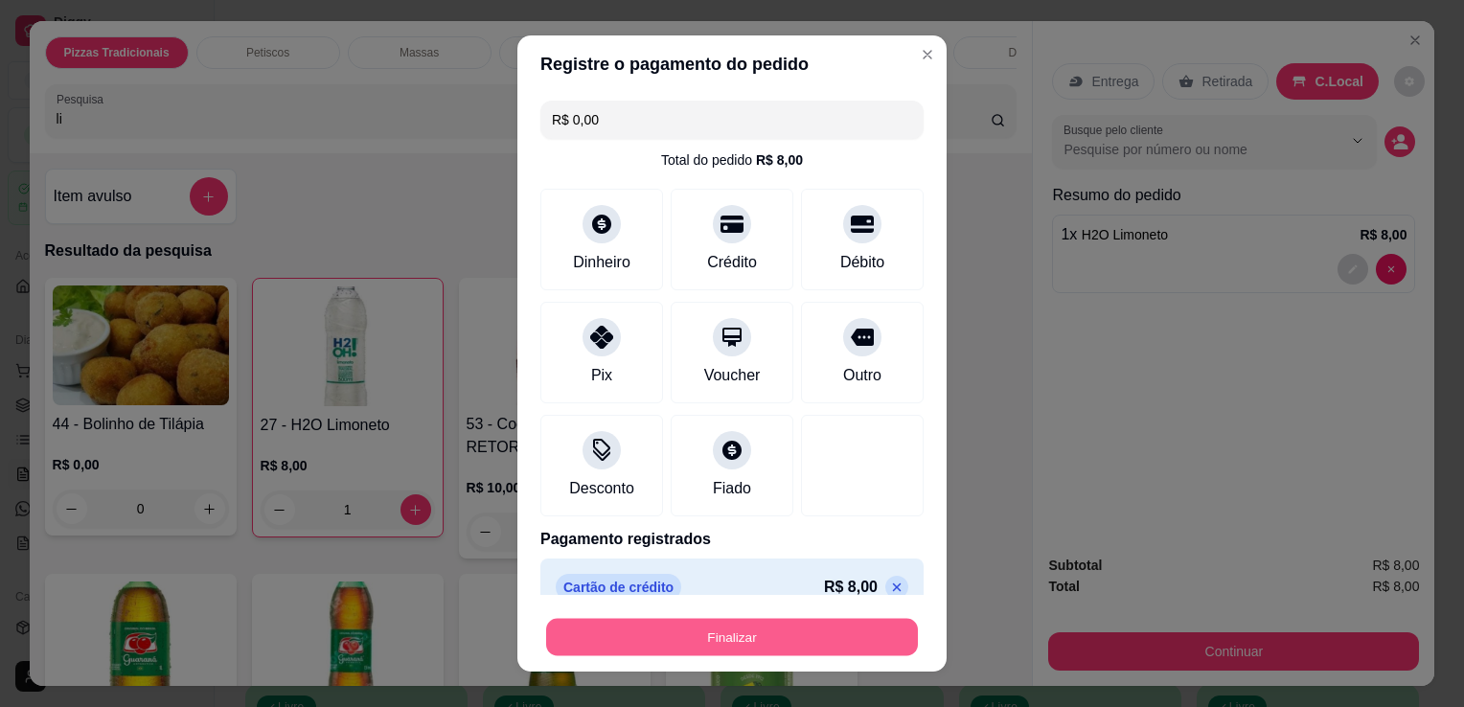
click at [807, 650] on button "Finalizar" at bounding box center [732, 637] width 372 height 37
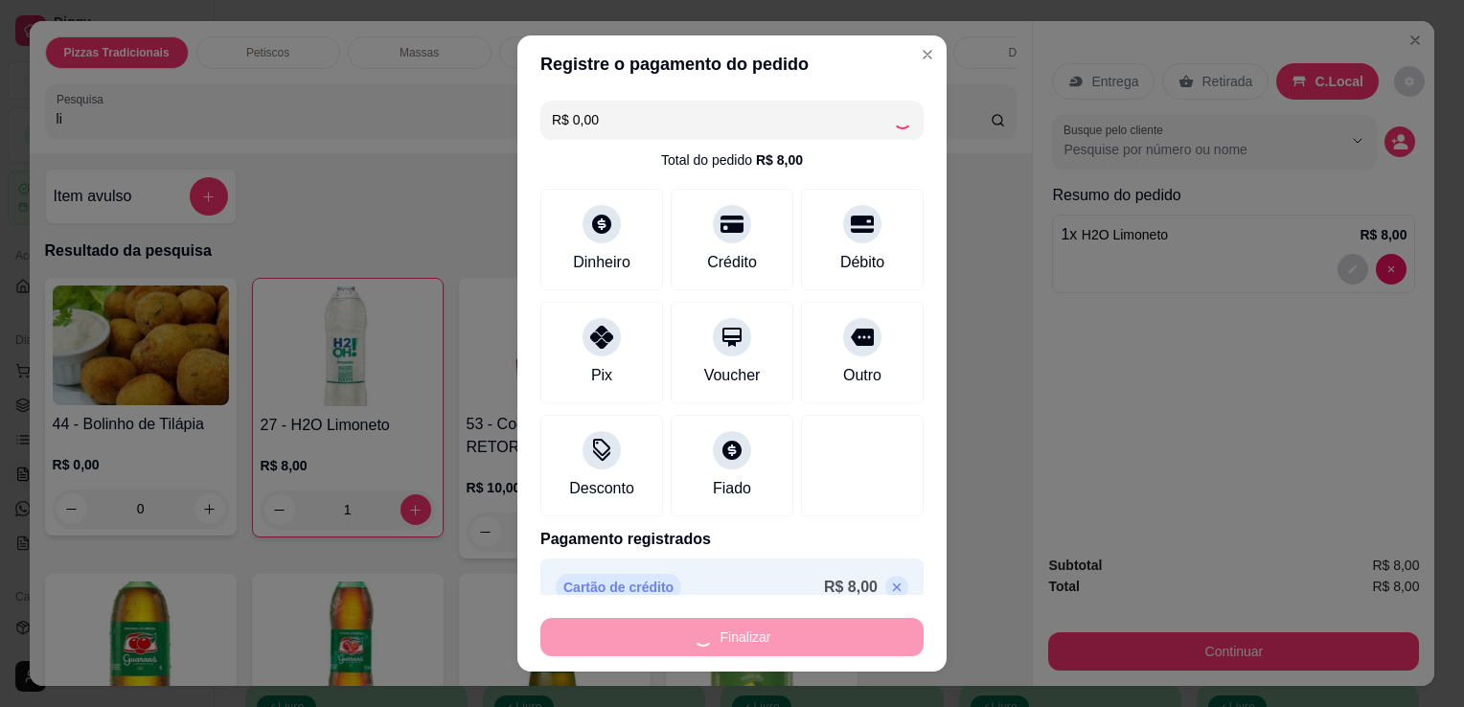
type input "0"
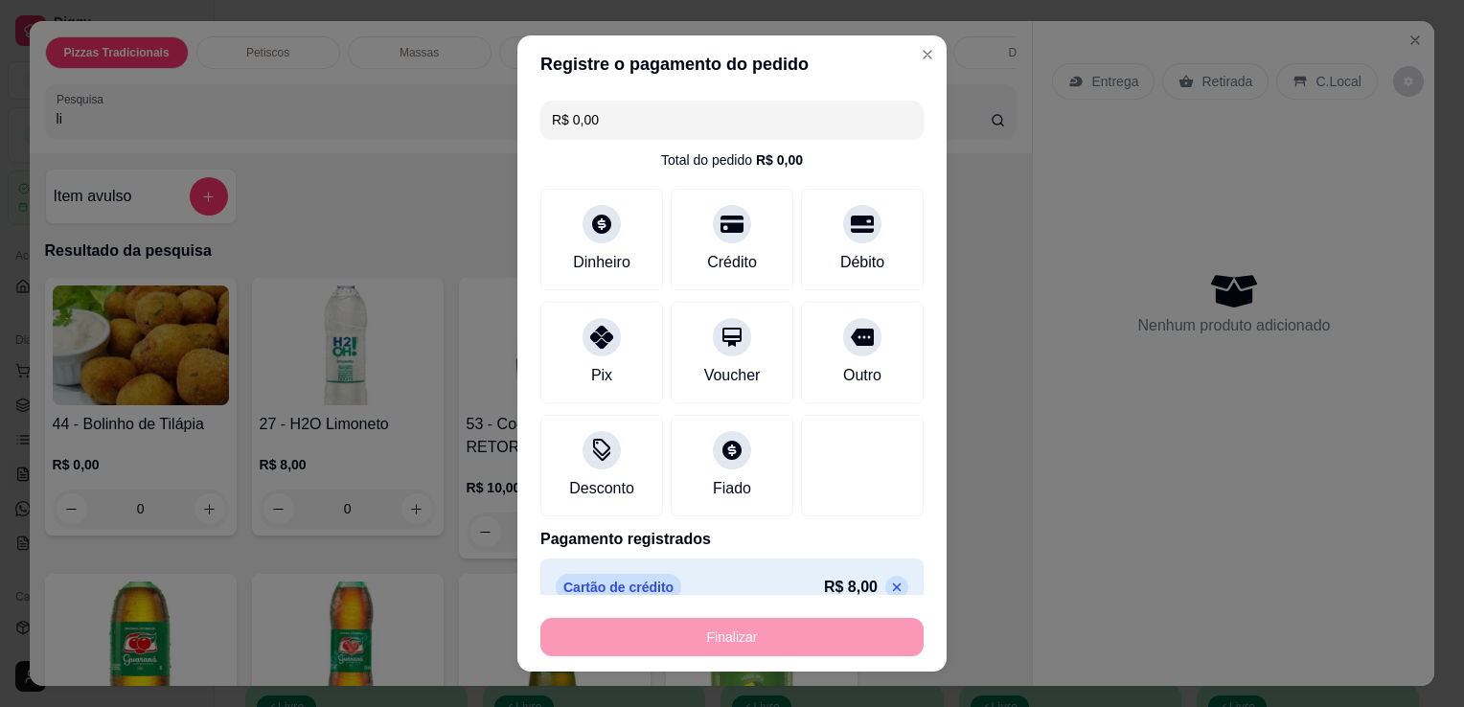
type input "-R$ 8,00"
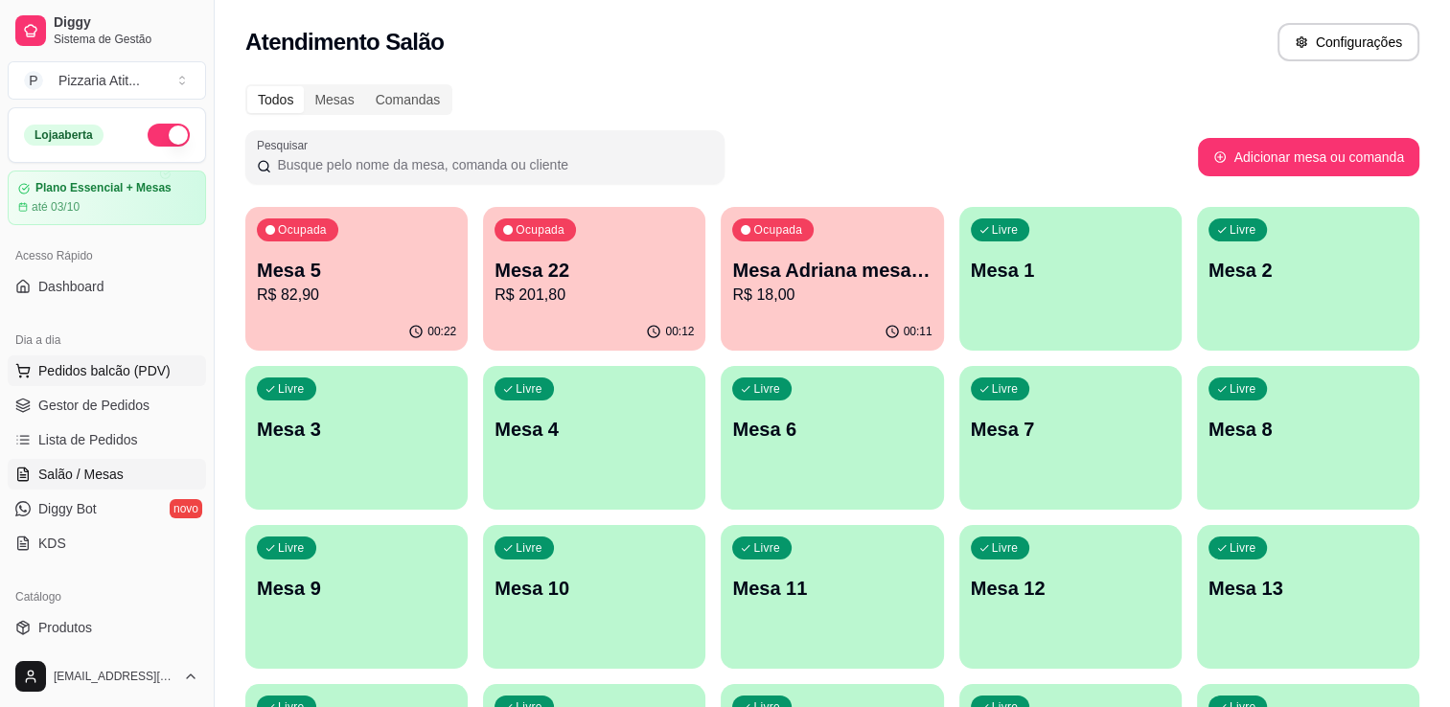
click at [124, 372] on span "Pedidos balcão (PDV)" at bounding box center [104, 370] width 132 height 19
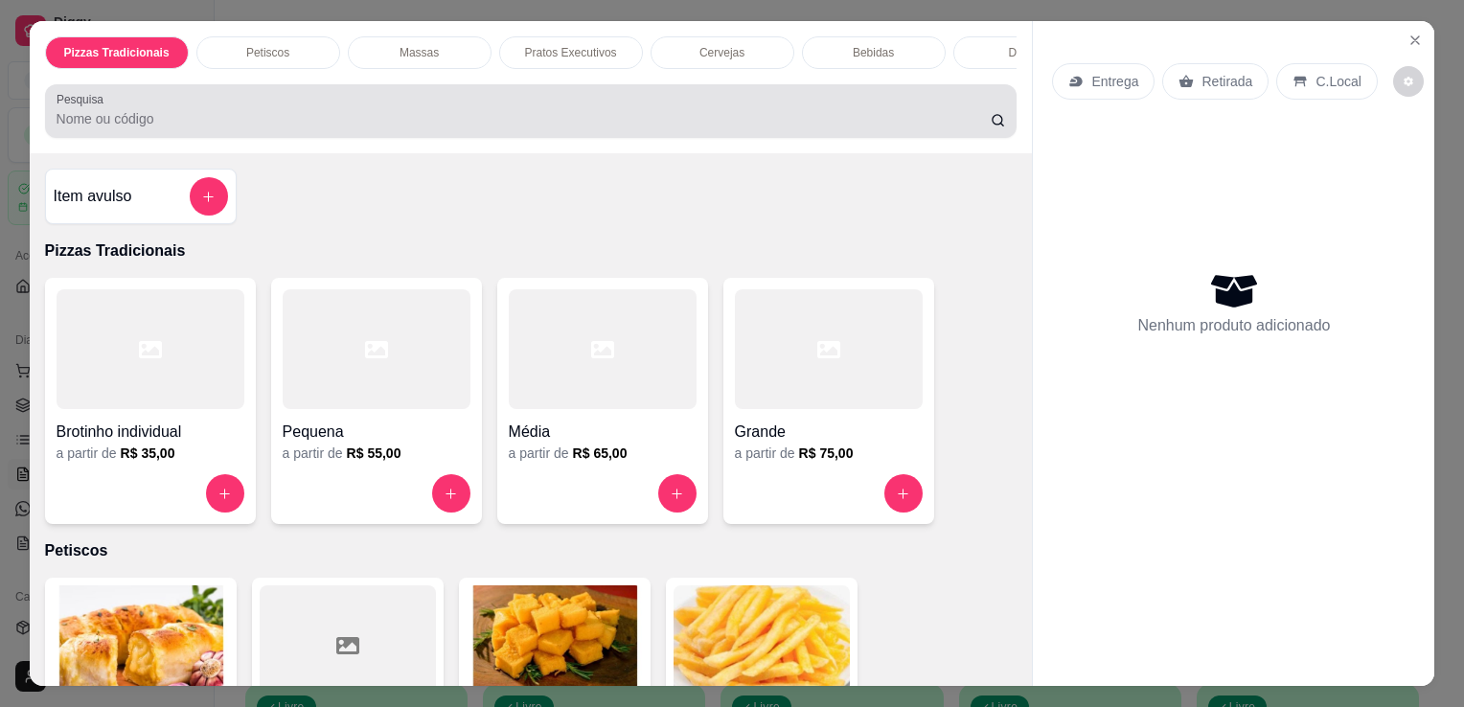
click at [479, 138] on div "Pesquisa" at bounding box center [531, 111] width 973 height 54
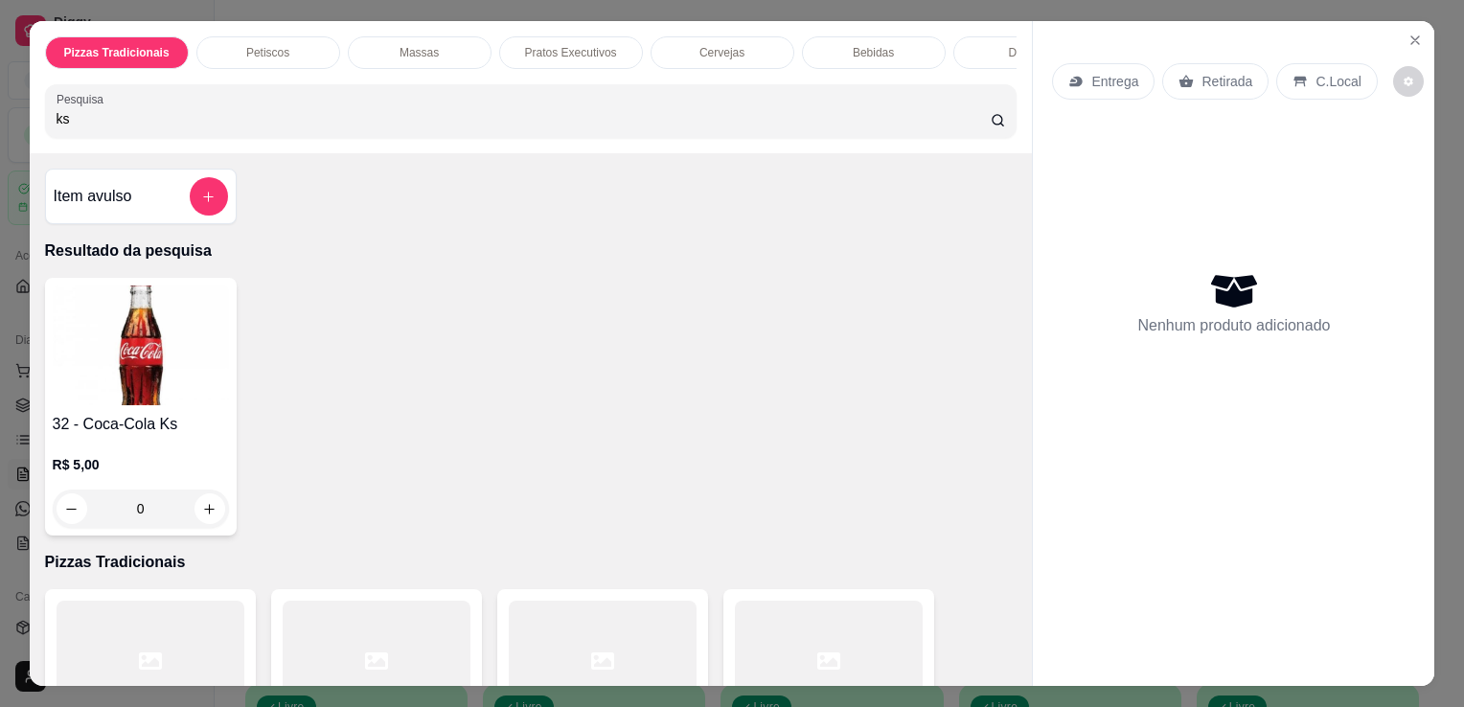
type input "ks"
click at [193, 377] on img at bounding box center [141, 346] width 176 height 120
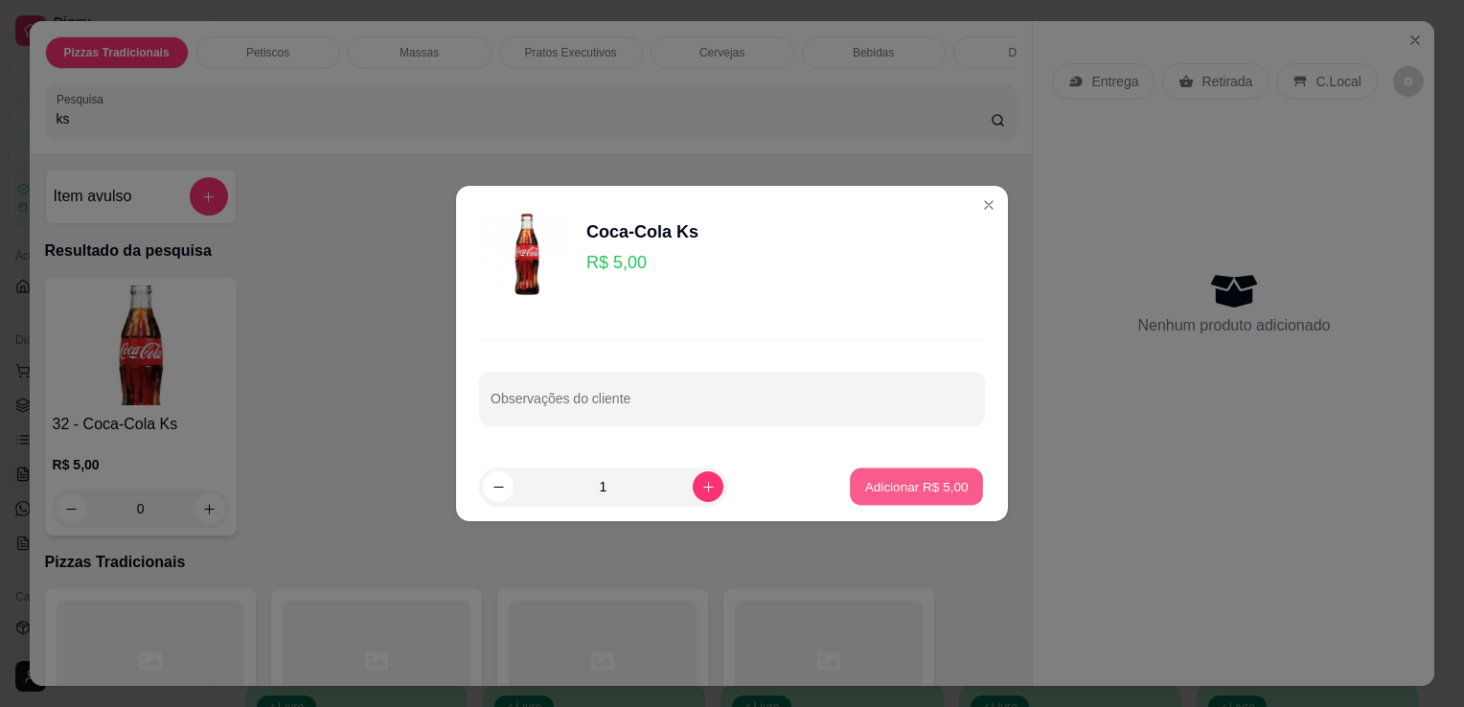
click at [850, 483] on button "Adicionar R$ 5,00" at bounding box center [916, 487] width 133 height 37
type input "1"
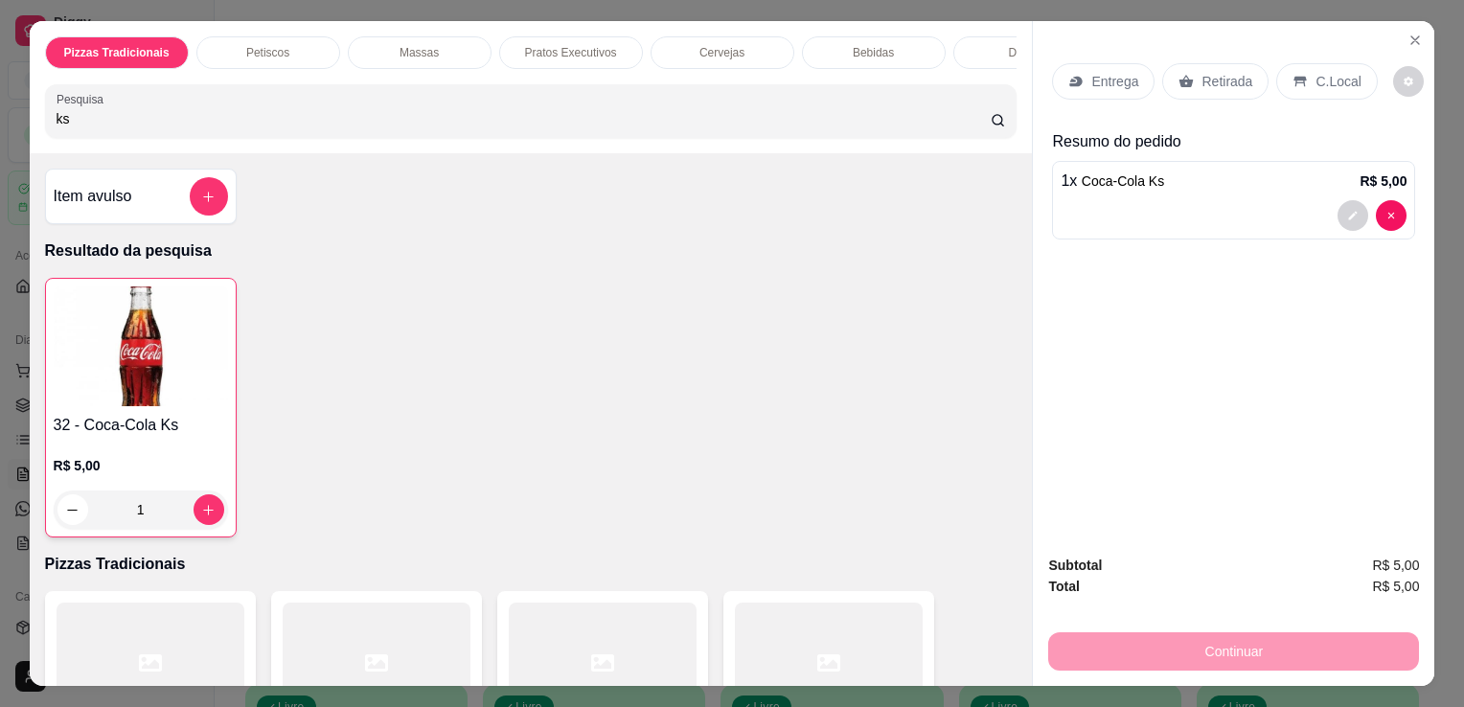
click at [1330, 82] on p "C.Local" at bounding box center [1338, 81] width 45 height 19
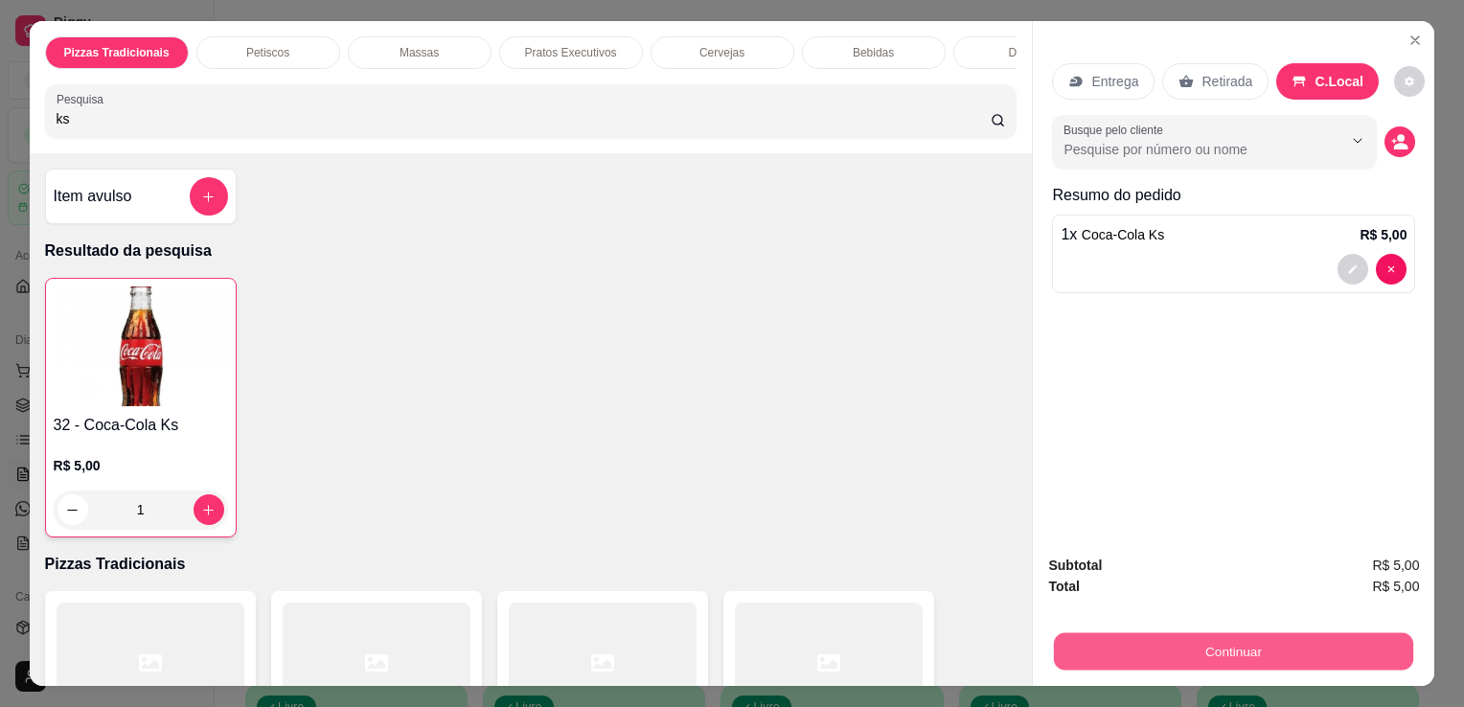
click at [1137, 662] on button "Continuar" at bounding box center [1233, 650] width 359 height 37
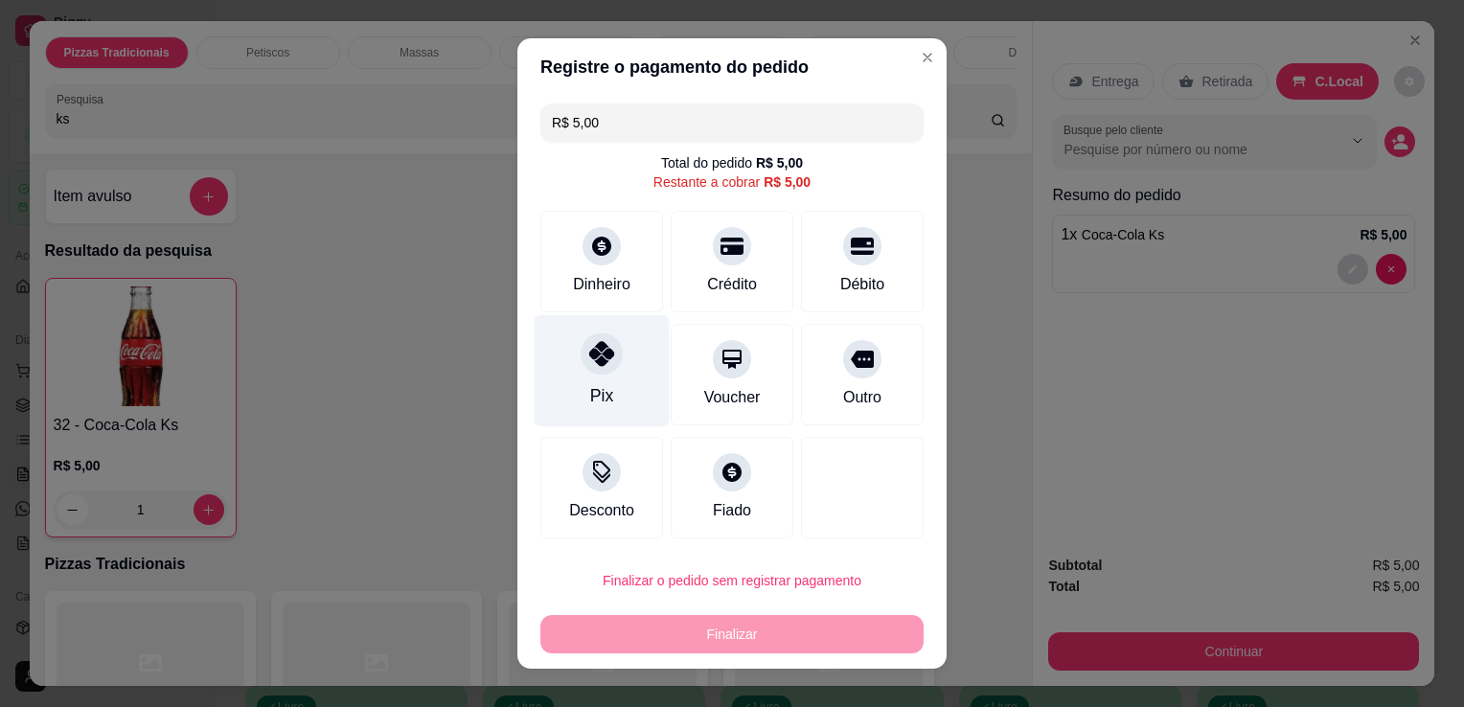
click at [553, 414] on div "Pix" at bounding box center [602, 371] width 135 height 112
type input "R$ 0,00"
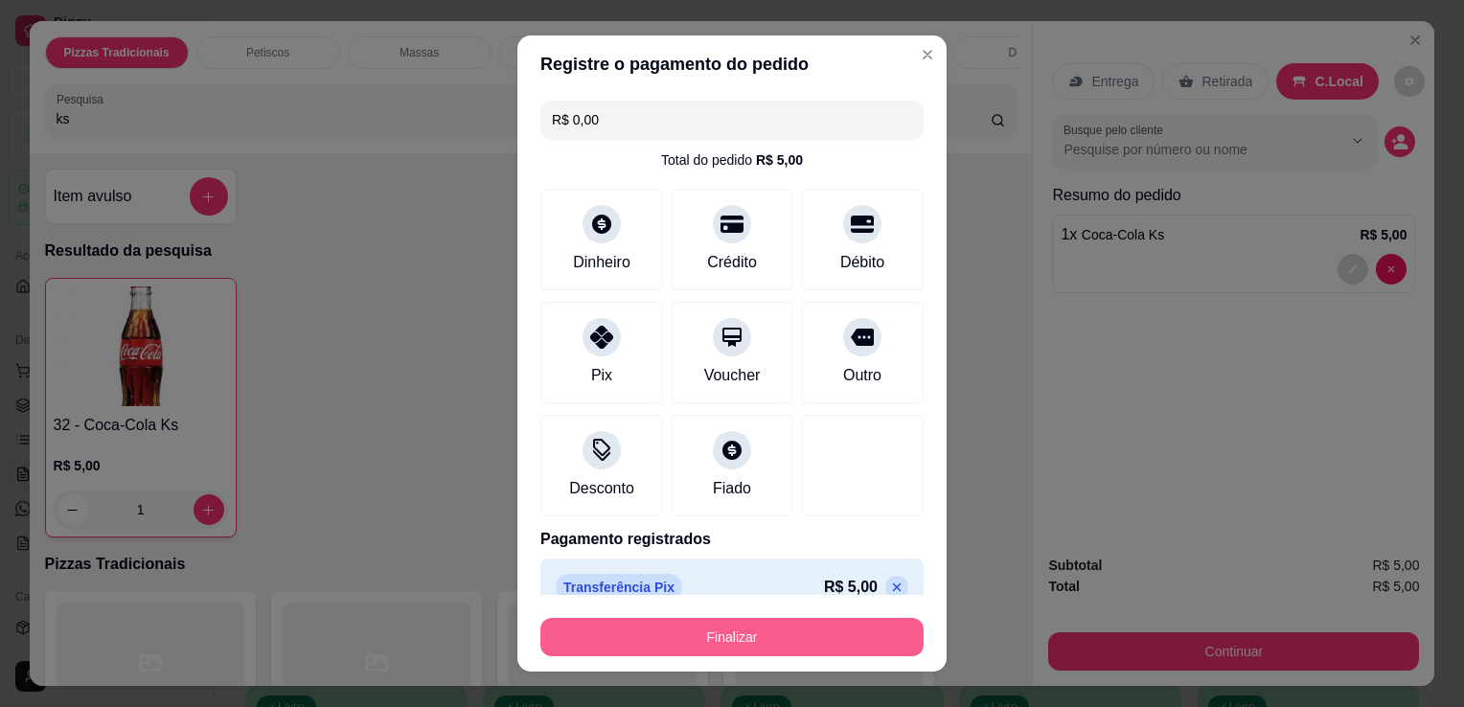
click at [757, 640] on button "Finalizar" at bounding box center [731, 637] width 383 height 38
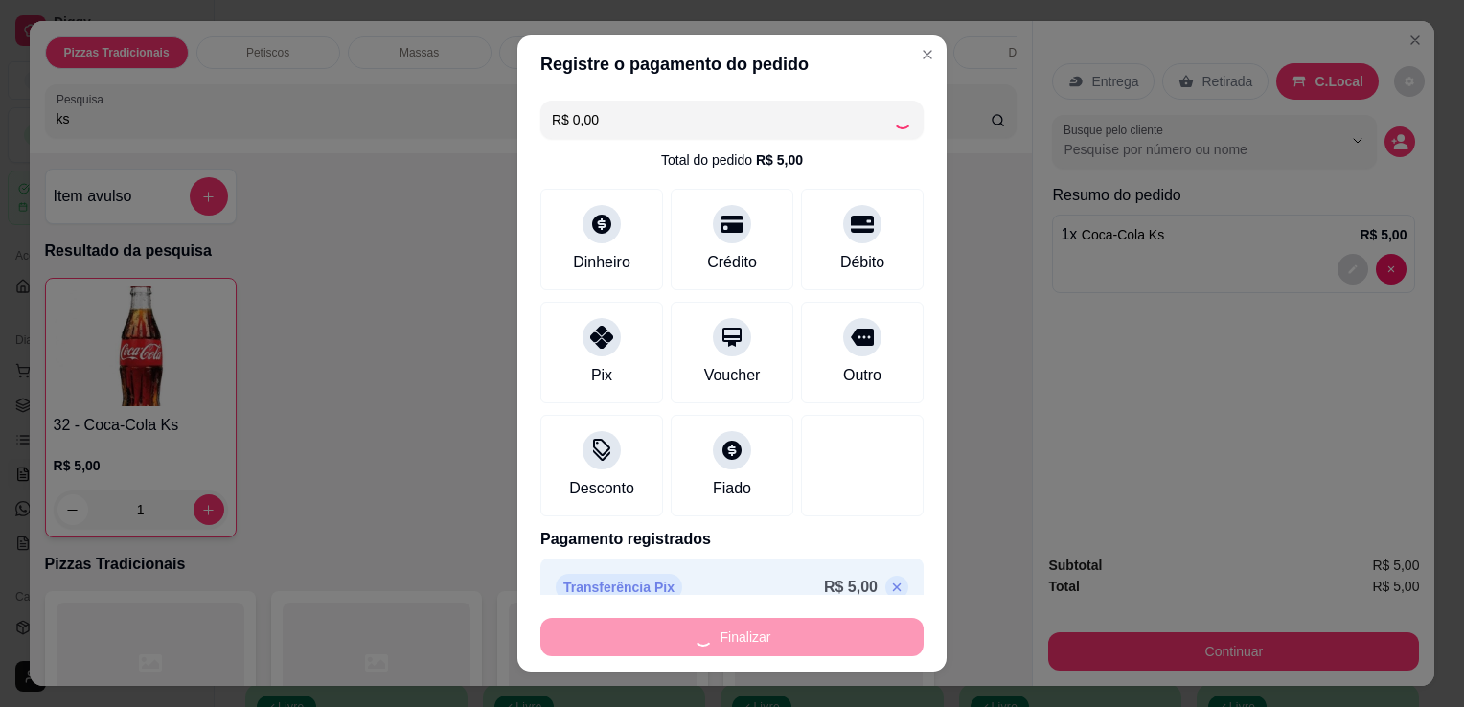
type input "0"
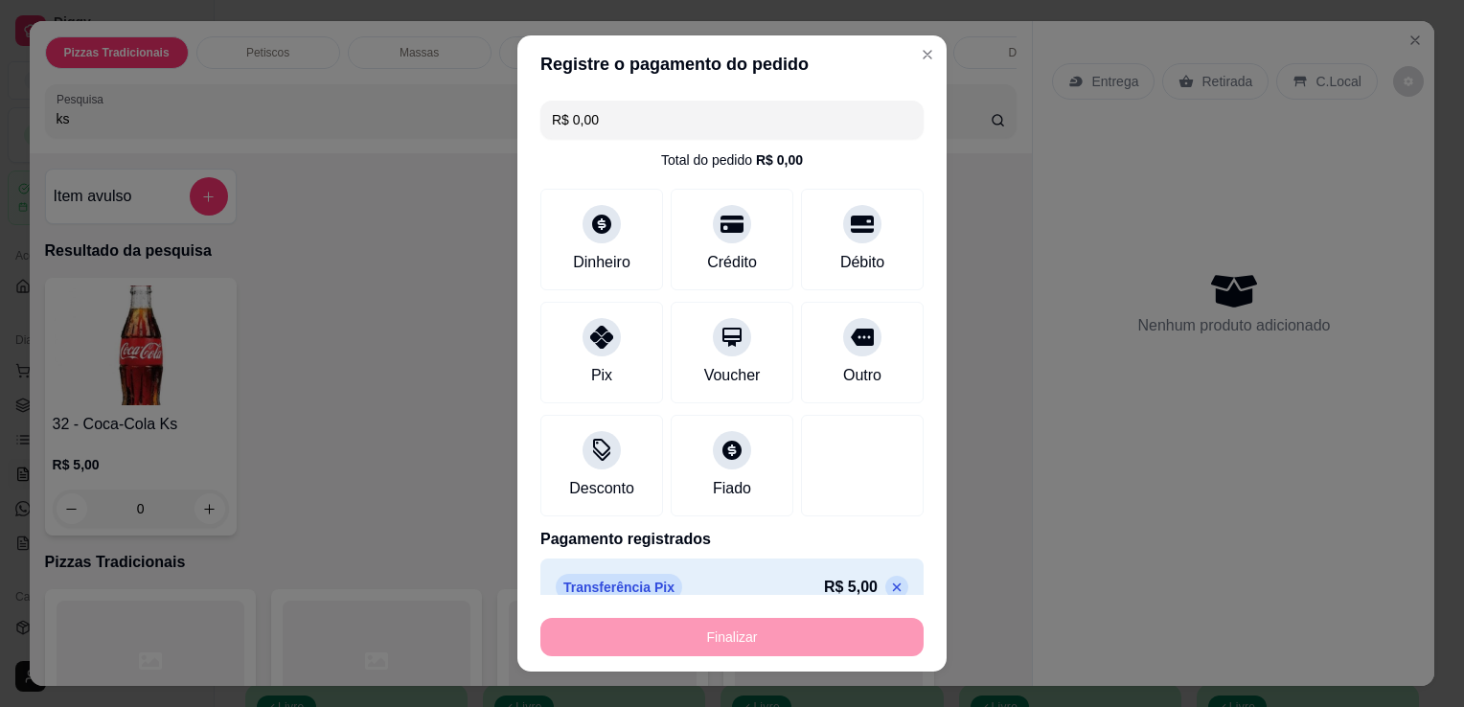
type input "-R$ 5,00"
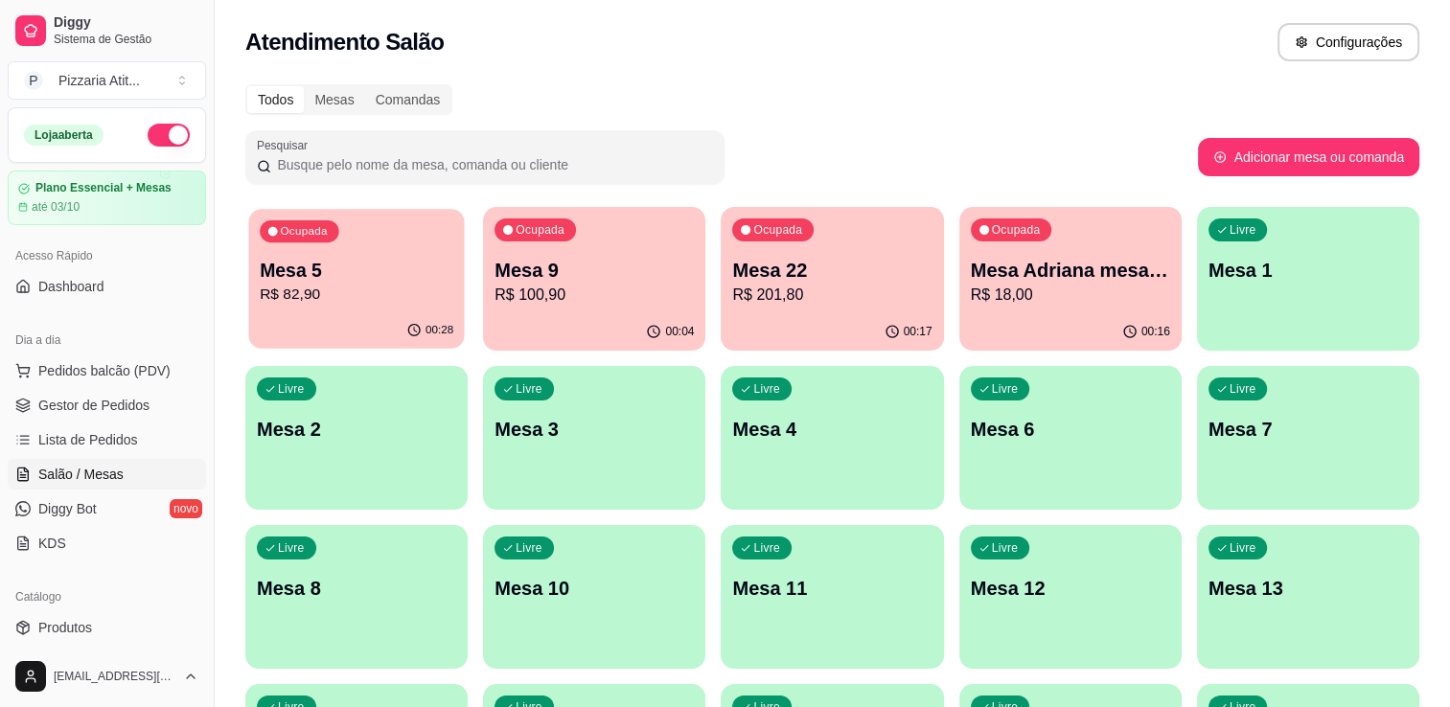
click at [377, 312] on button "Ocupada Mesa 5 R$ 82,90 00:28" at bounding box center [356, 279] width 216 height 140
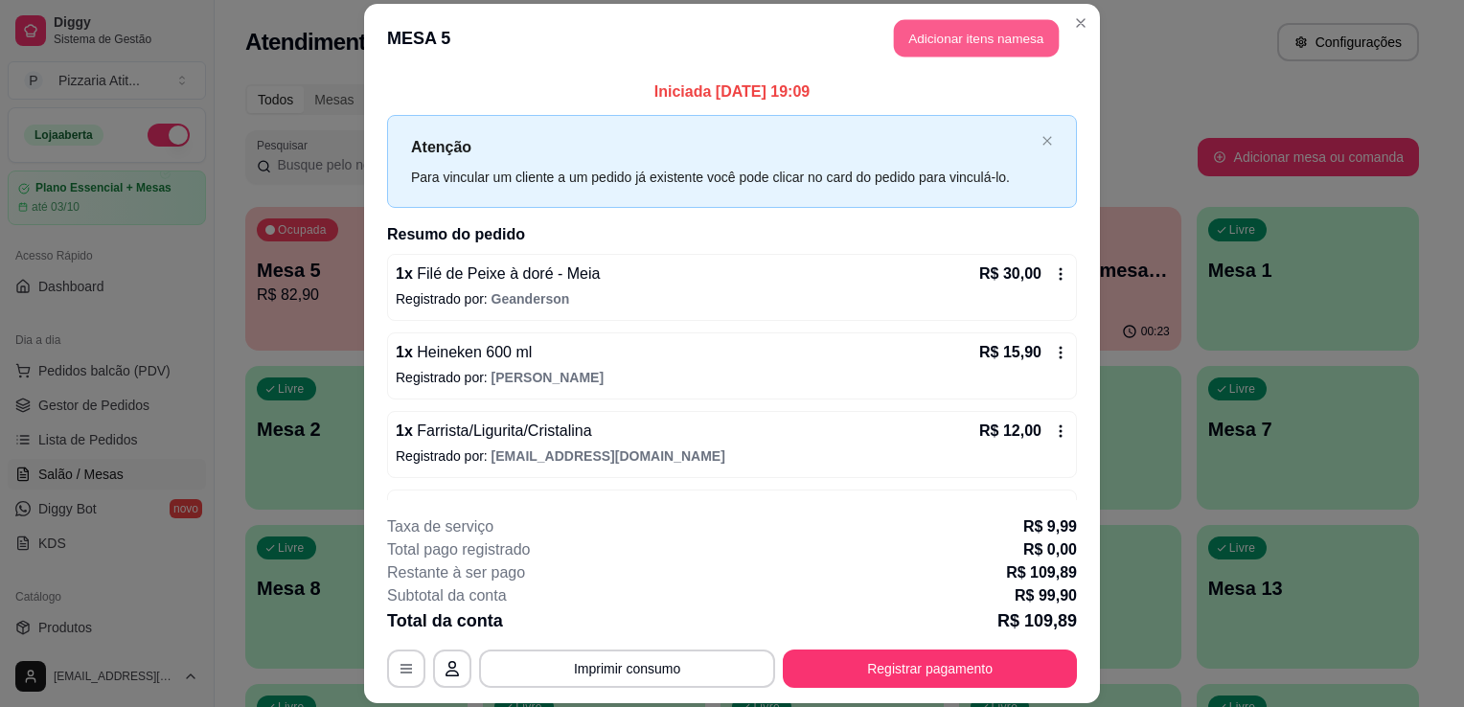
click at [946, 46] on button "Adicionar itens na mesa" at bounding box center [976, 37] width 165 height 37
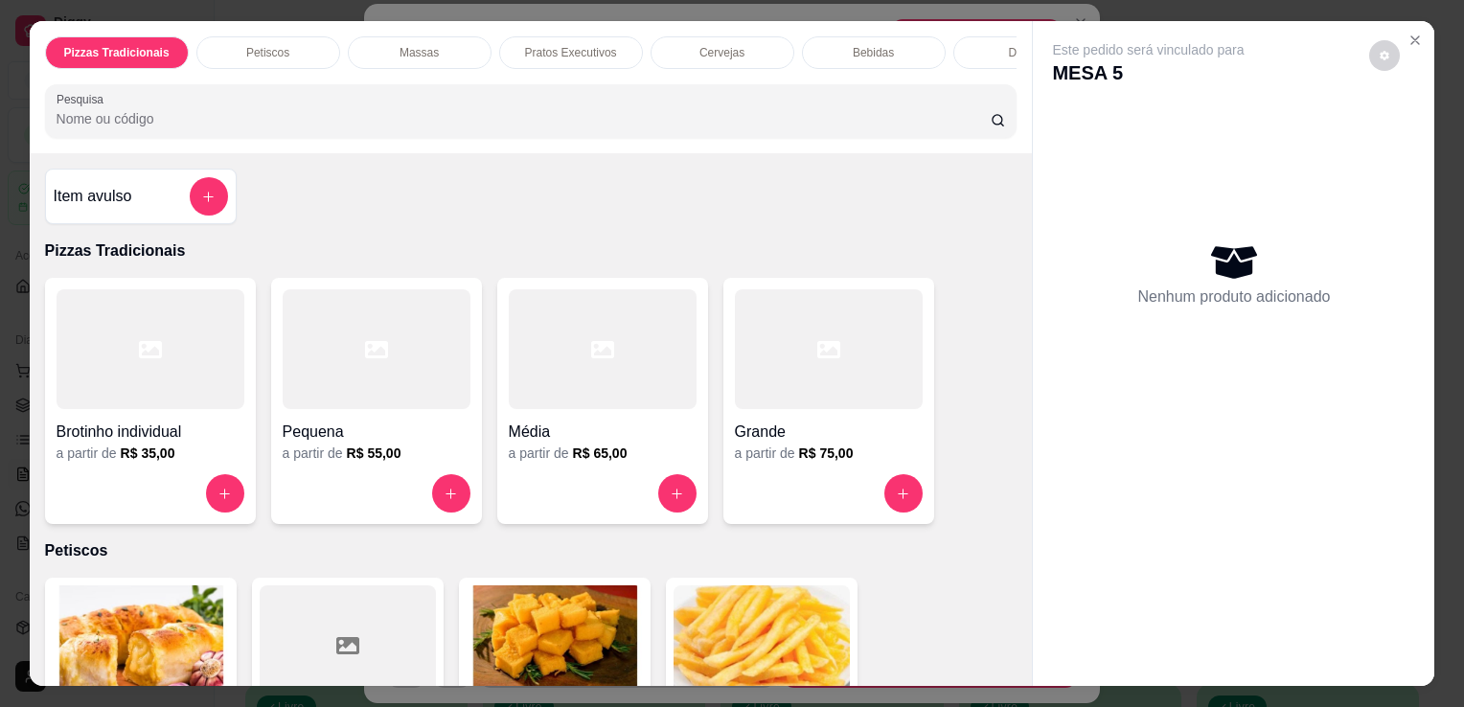
click at [816, 121] on input "Pesquisa" at bounding box center [524, 118] width 934 height 19
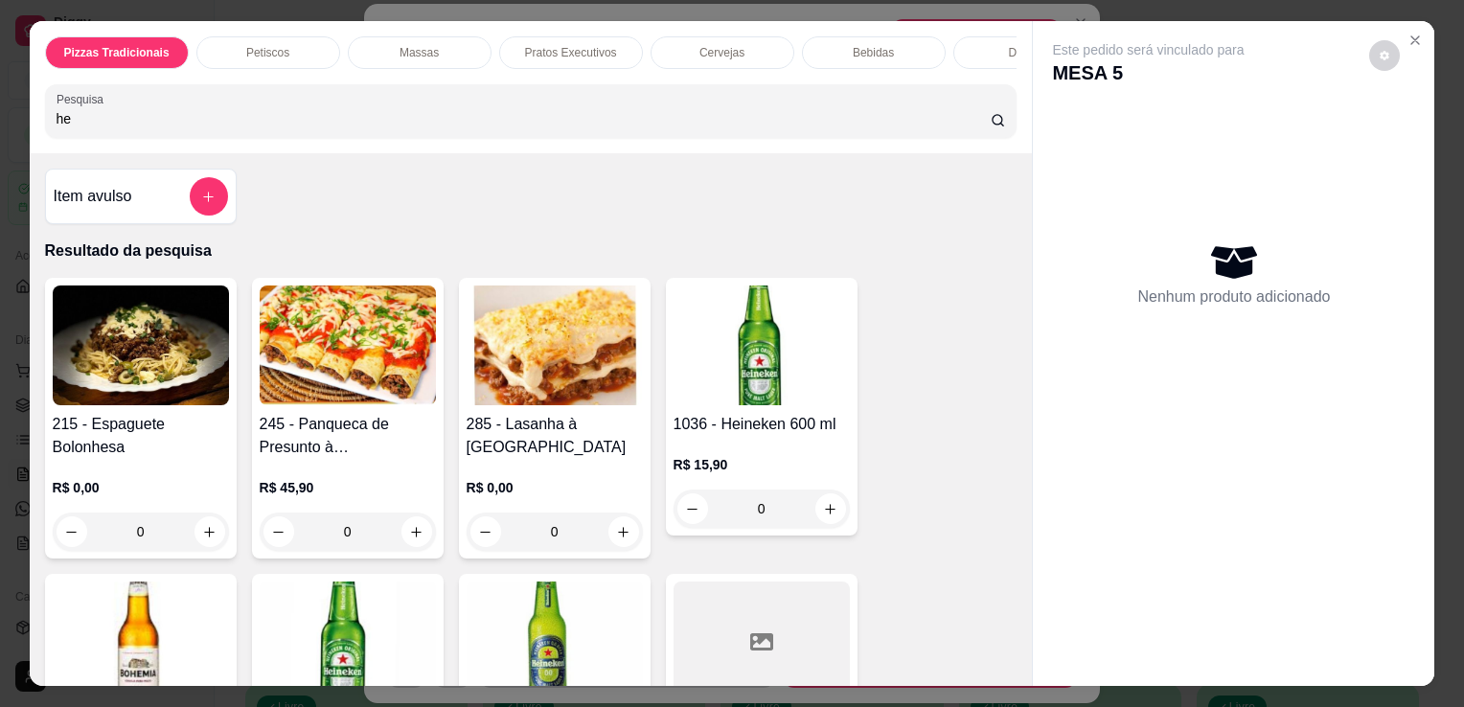
type input "he"
click at [366, 604] on img at bounding box center [348, 642] width 176 height 120
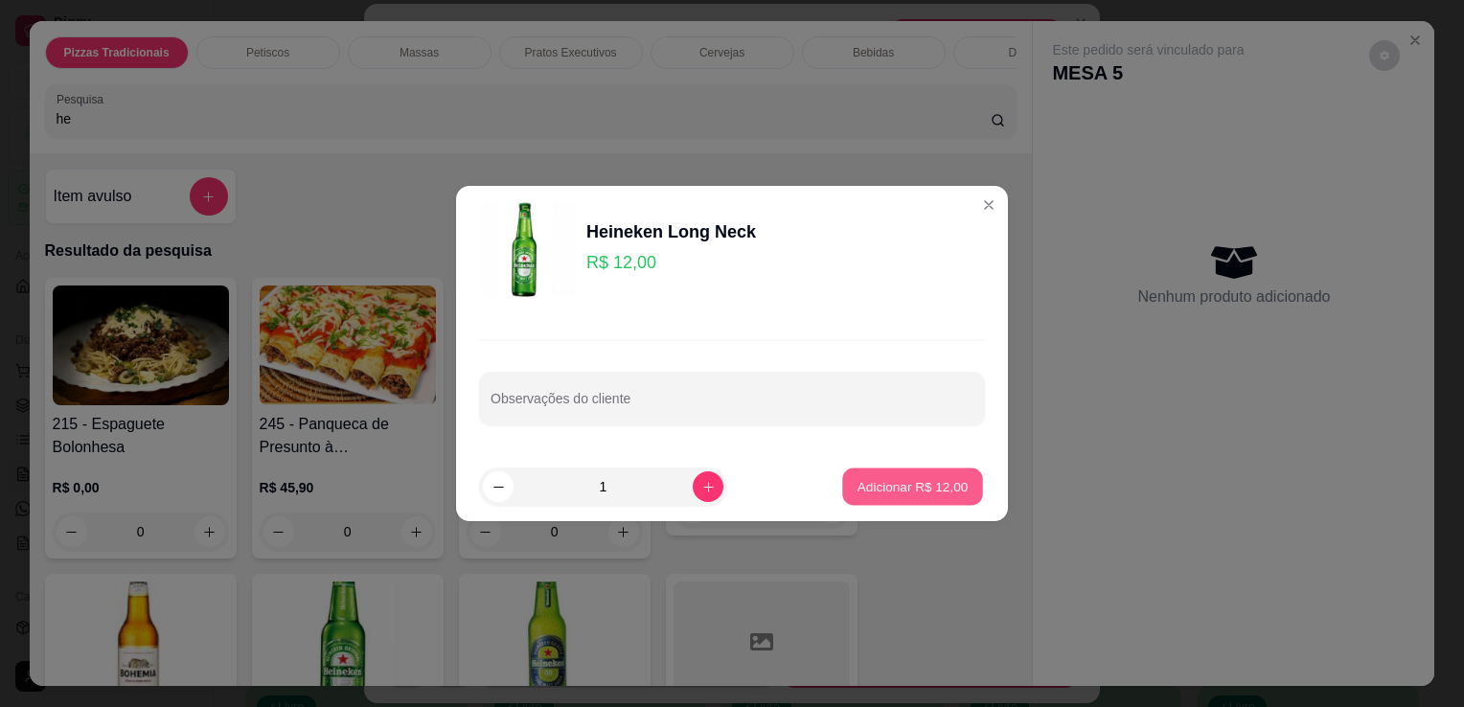
click at [893, 474] on button "Adicionar R$ 12,00" at bounding box center [912, 487] width 141 height 37
type input "1"
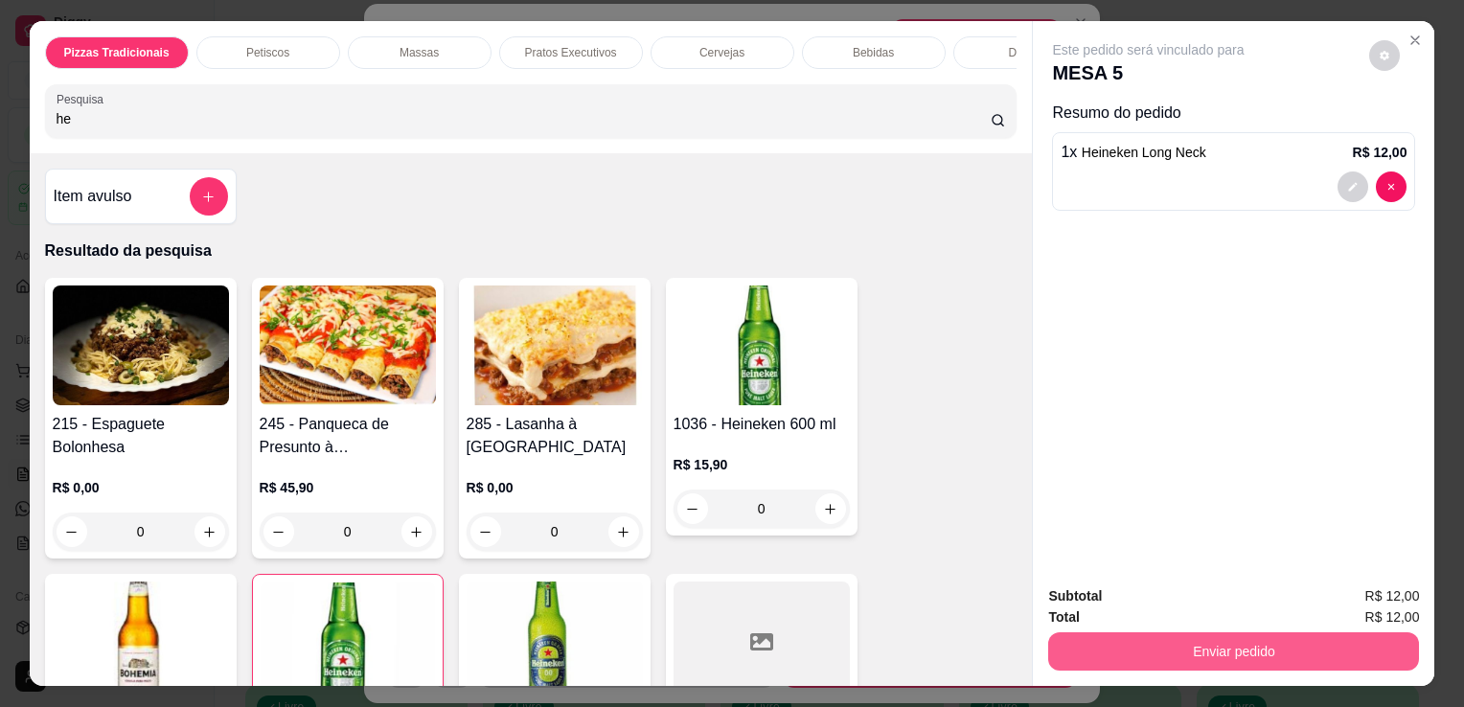
click at [1188, 644] on button "Enviar pedido" at bounding box center [1233, 651] width 371 height 38
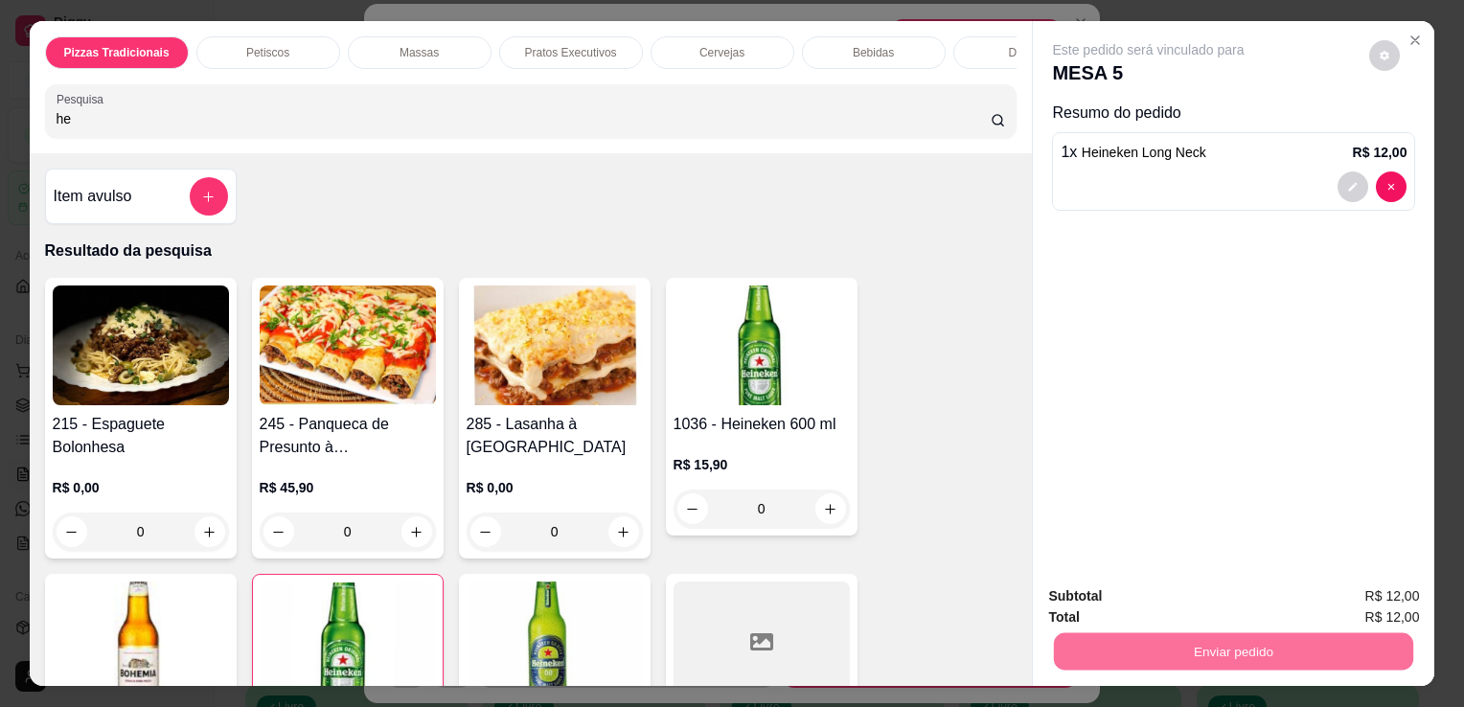
click at [1163, 596] on button "Não registrar e enviar pedido" at bounding box center [1171, 597] width 194 height 35
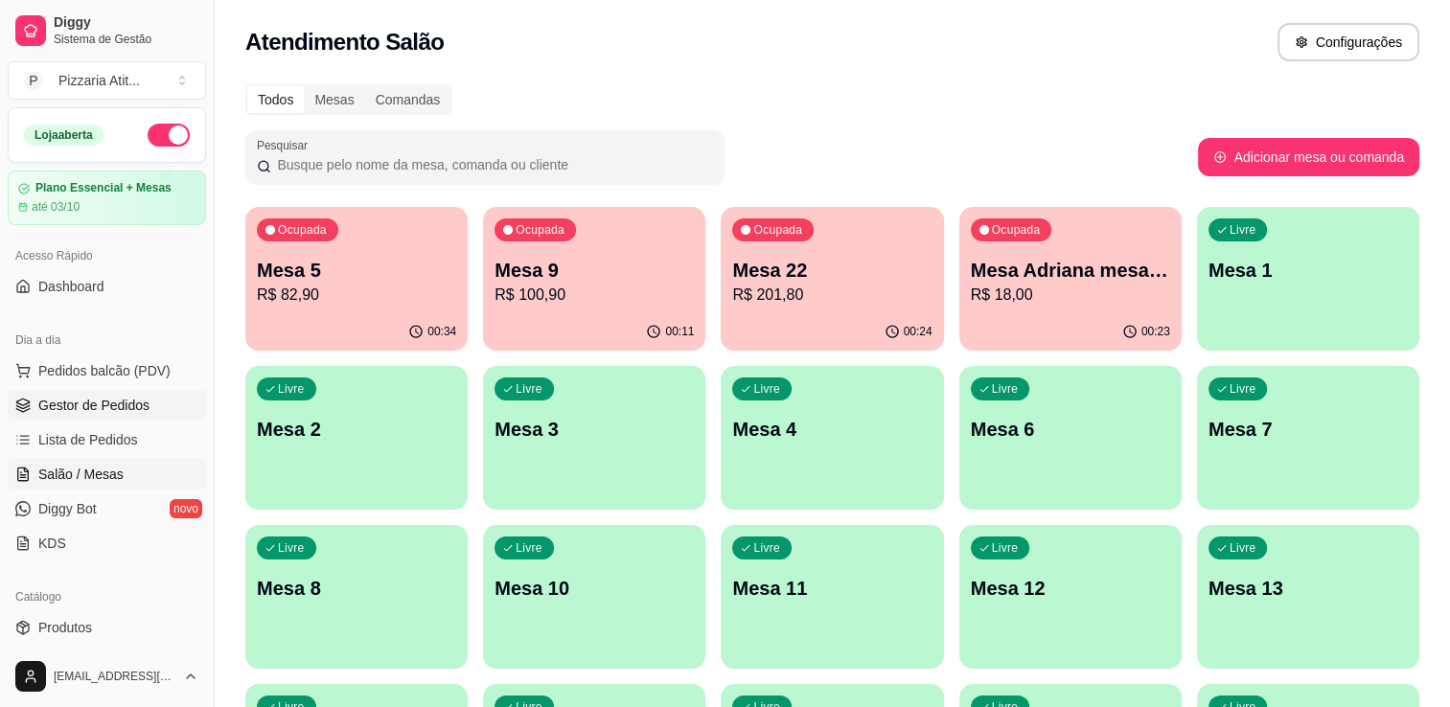
click at [59, 420] on link "Gestor de Pedidos" at bounding box center [107, 405] width 198 height 31
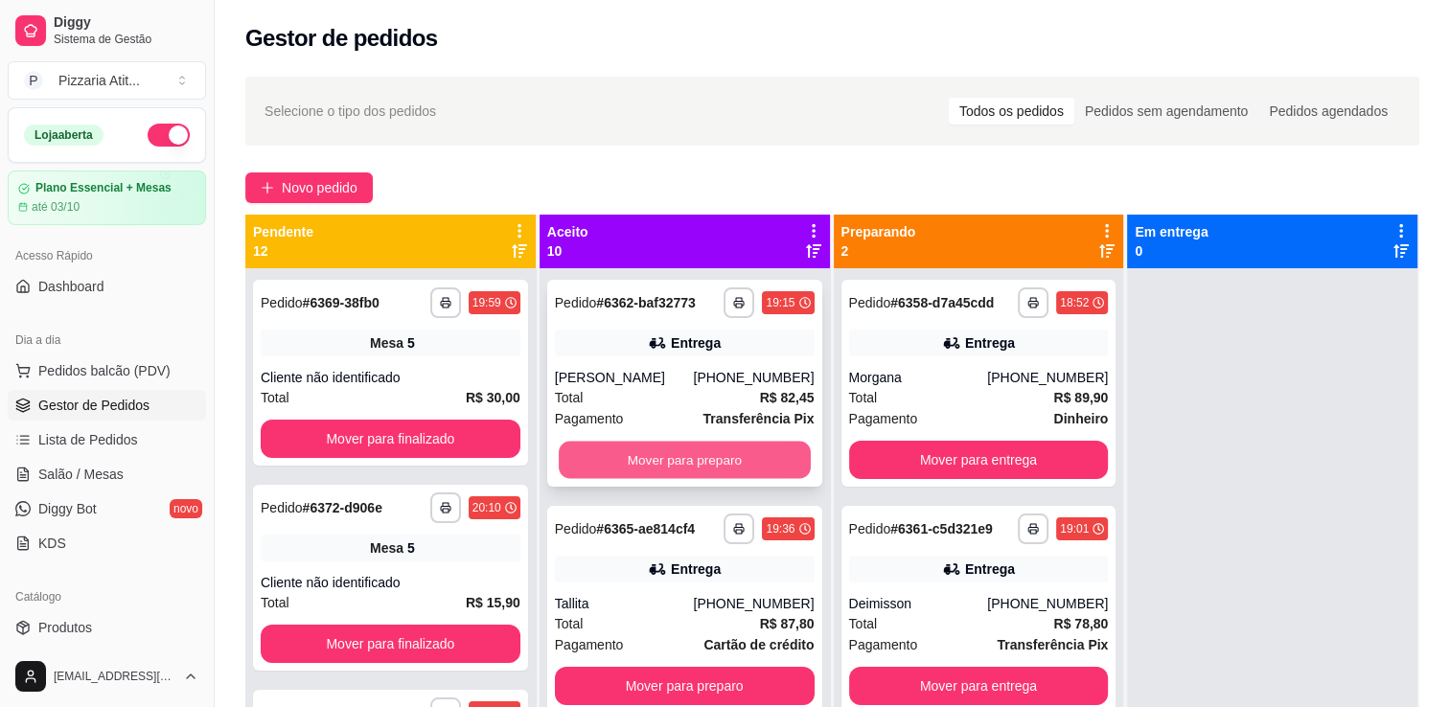
click at [780, 466] on button "Mover para preparo" at bounding box center [685, 460] width 252 height 37
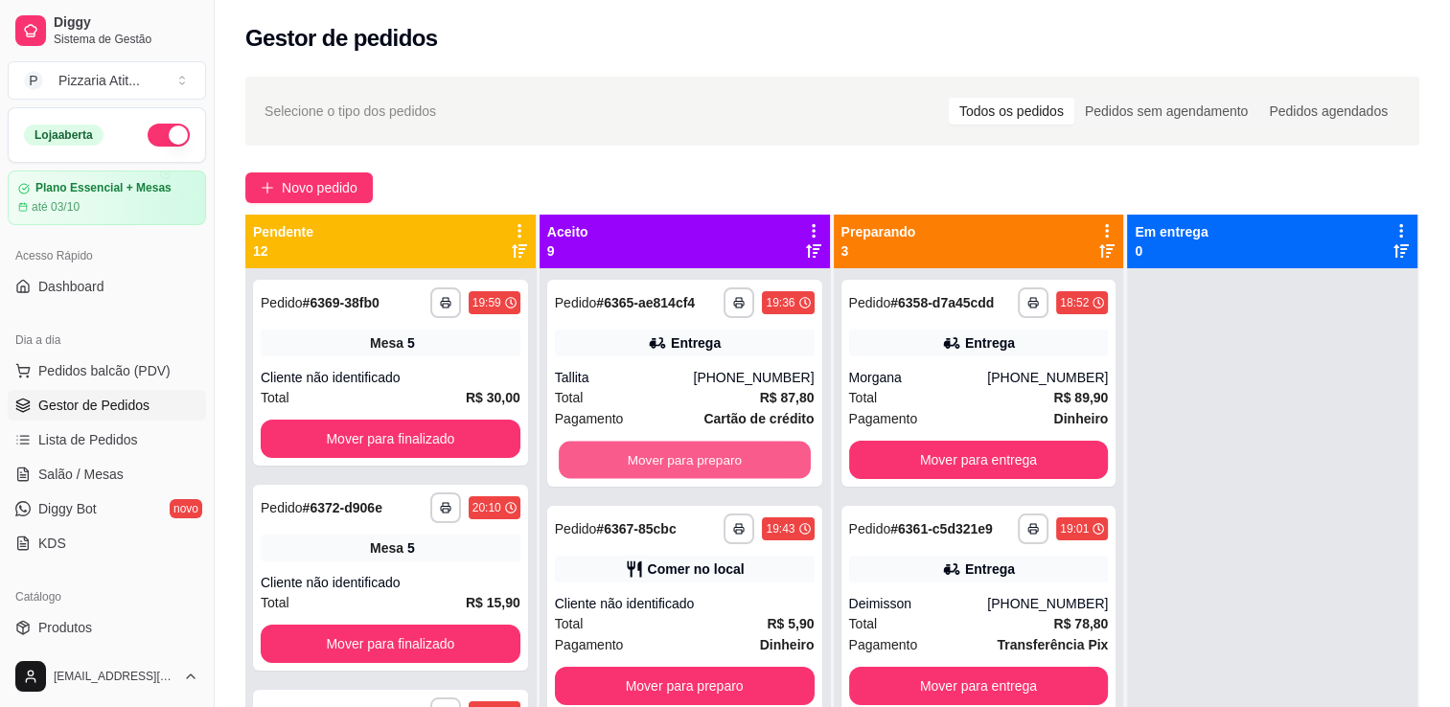
click at [780, 466] on button "Mover para preparo" at bounding box center [685, 460] width 252 height 37
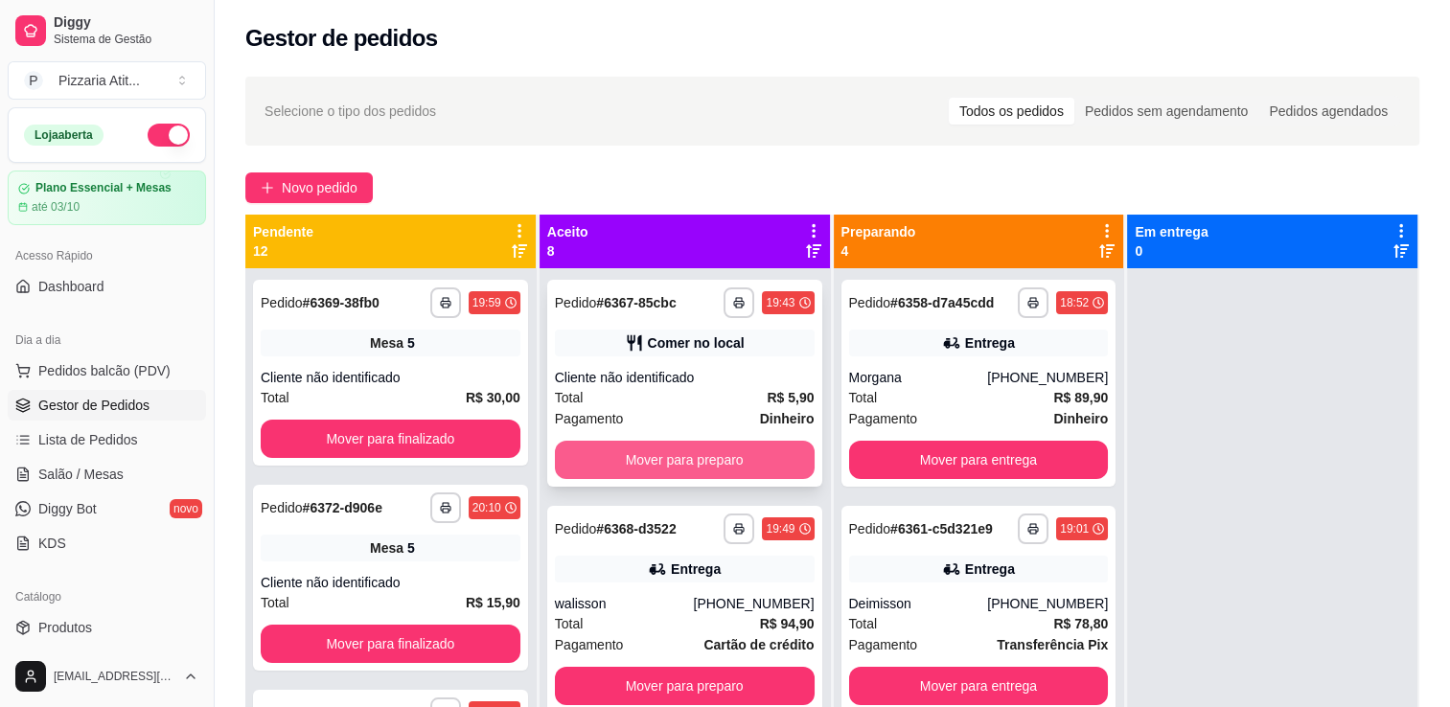
click at [767, 465] on button "Mover para preparo" at bounding box center [685, 460] width 260 height 38
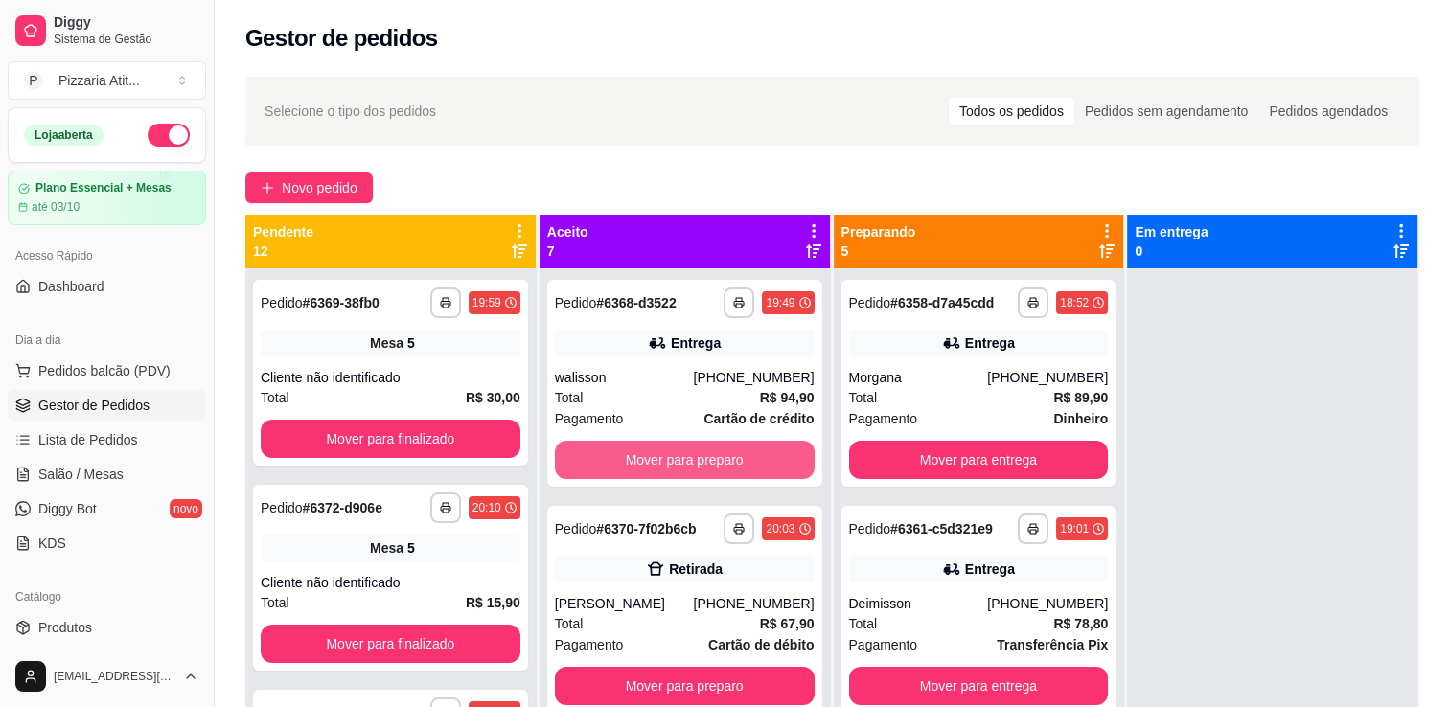
click at [767, 465] on button "Mover para preparo" at bounding box center [685, 460] width 260 height 38
click at [767, 465] on button "Mover para preparo" at bounding box center [685, 460] width 252 height 37
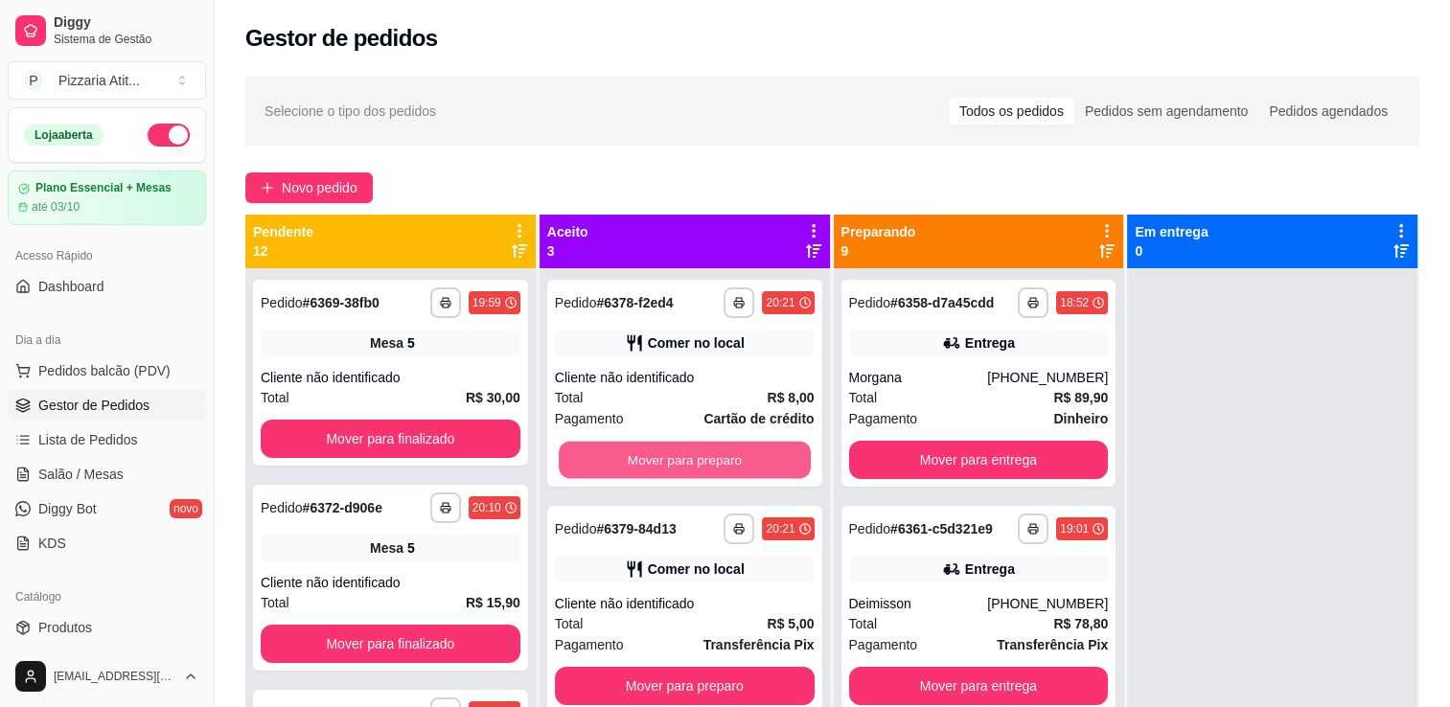
click at [767, 465] on button "Mover para preparo" at bounding box center [685, 460] width 252 height 37
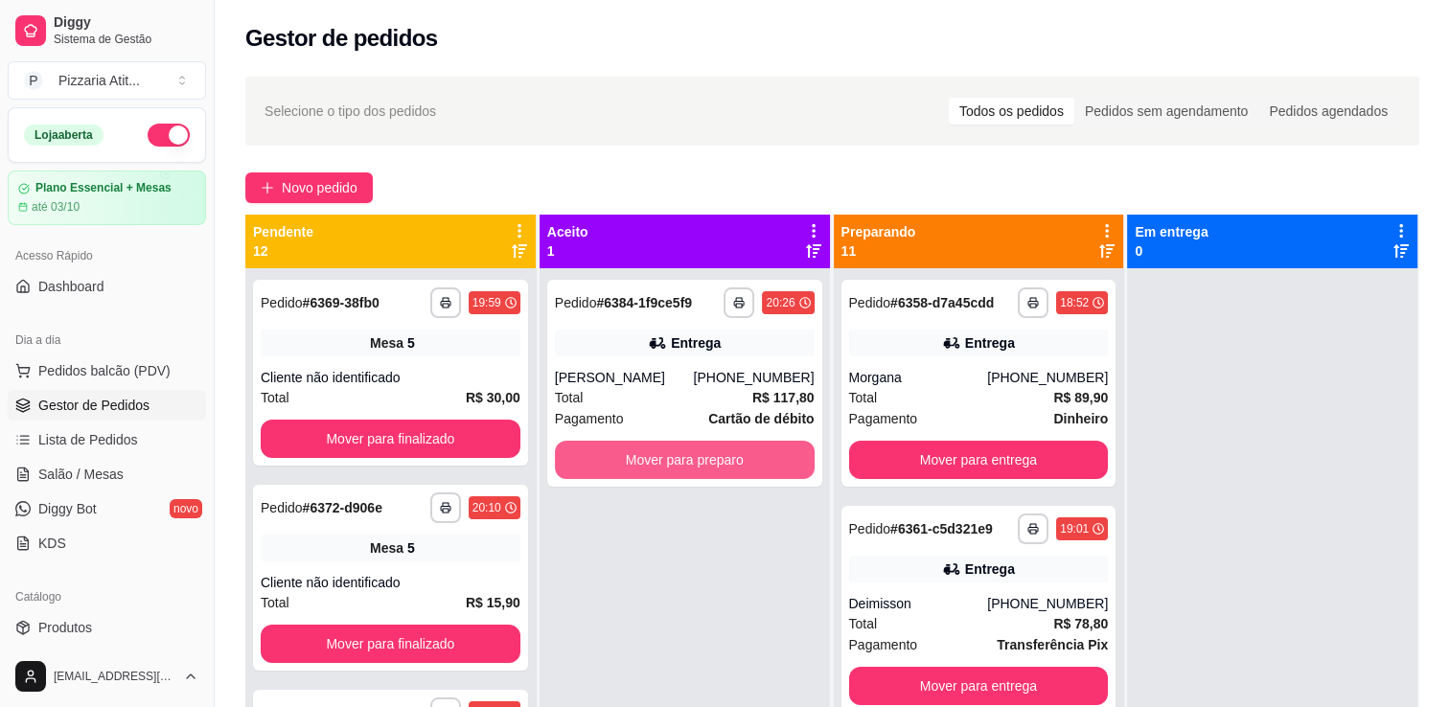
click at [767, 465] on button "Mover para preparo" at bounding box center [685, 460] width 260 height 38
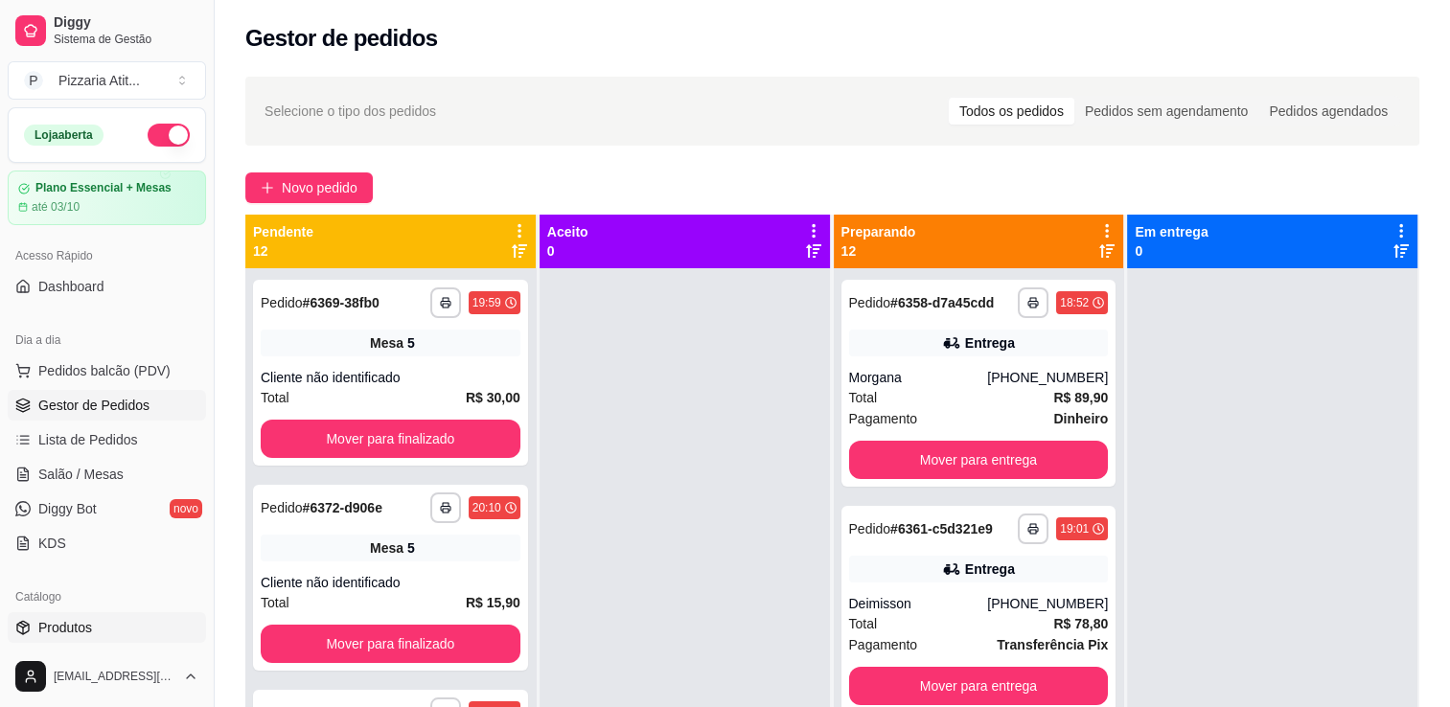
click at [149, 617] on link "Produtos" at bounding box center [107, 627] width 198 height 31
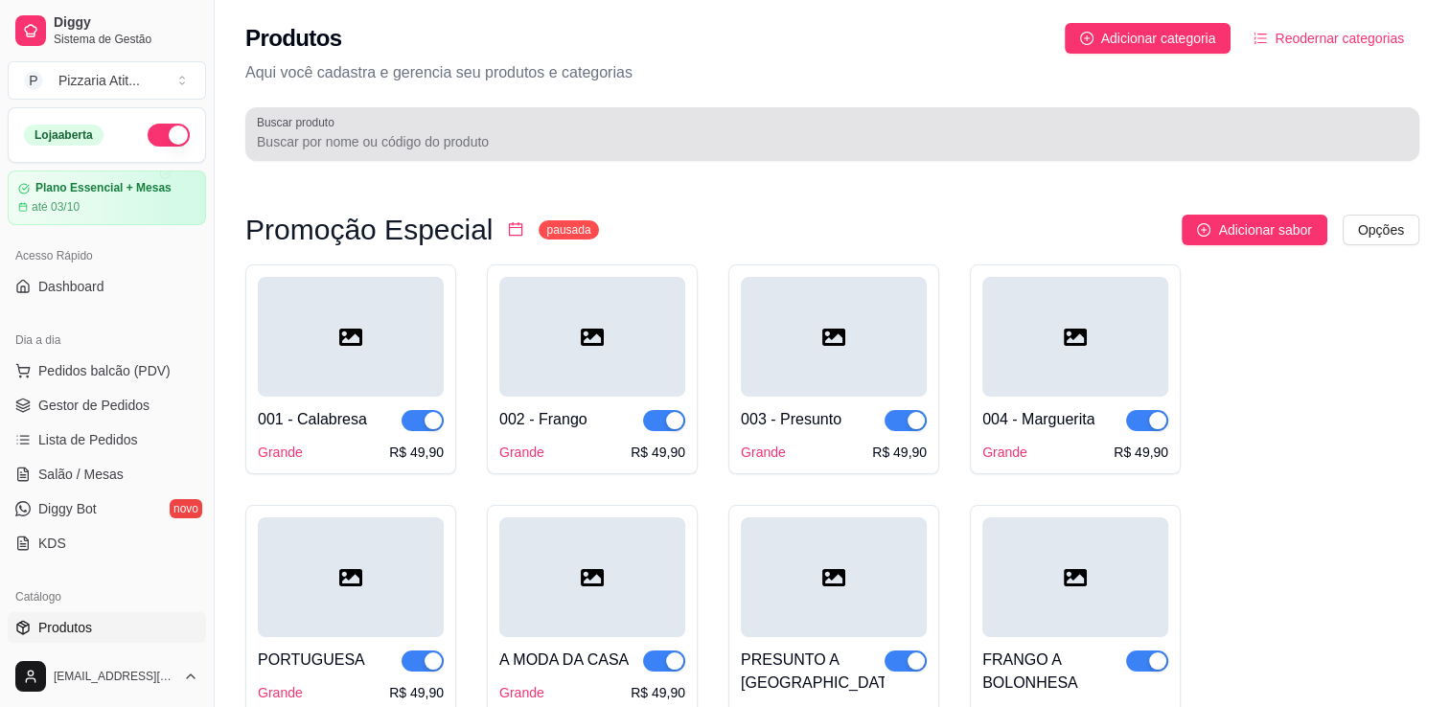
click at [502, 130] on div at bounding box center [832, 134] width 1151 height 38
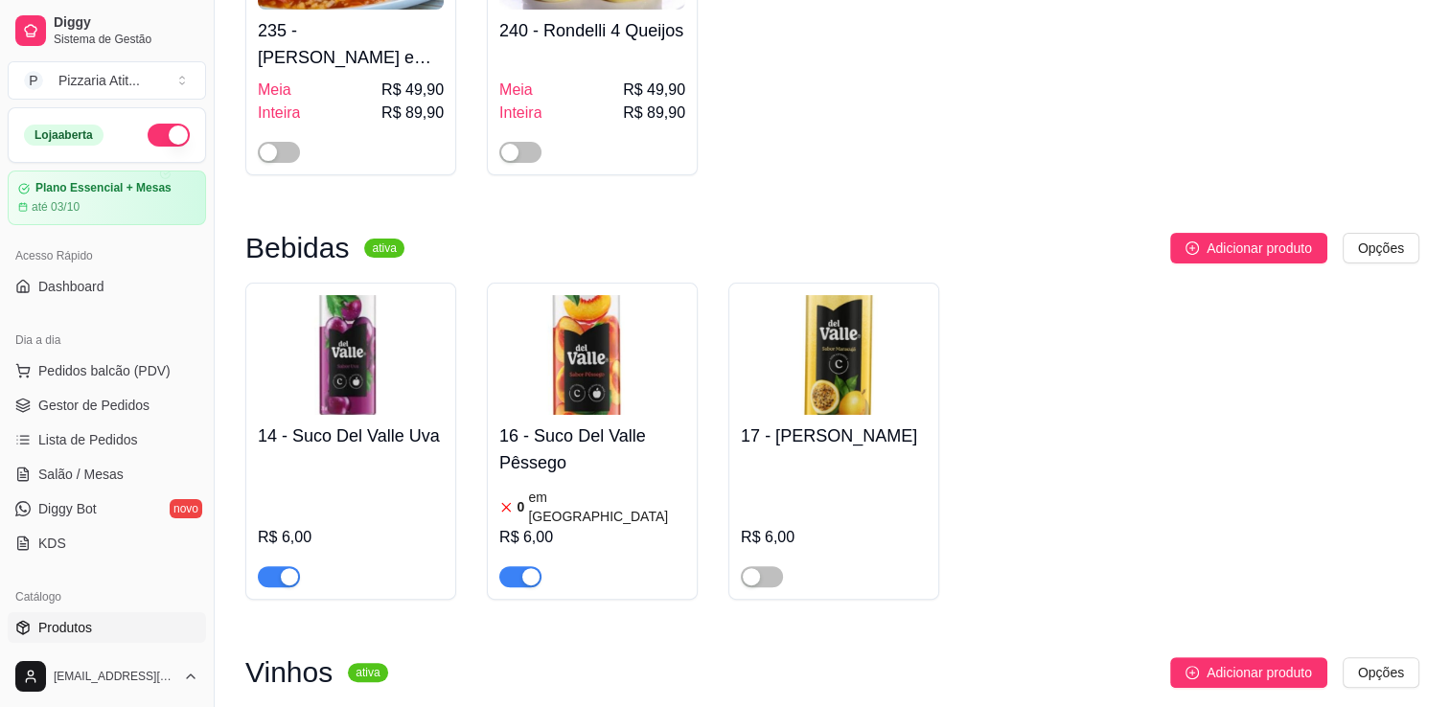
scroll to position [422, 0]
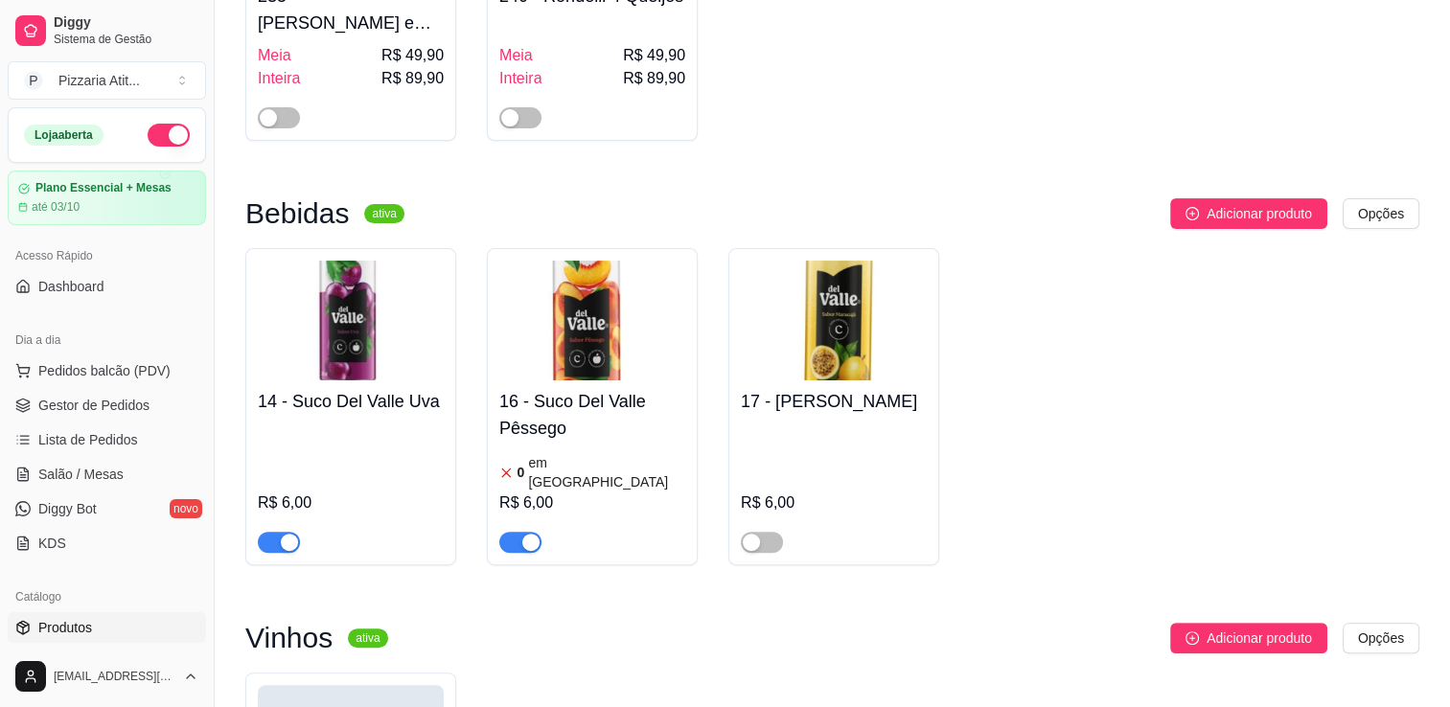
type input "del"
click at [609, 447] on div "16 - Suco Del Valle Pêssego 0 em estoque R$ 6,00" at bounding box center [592, 466] width 186 height 172
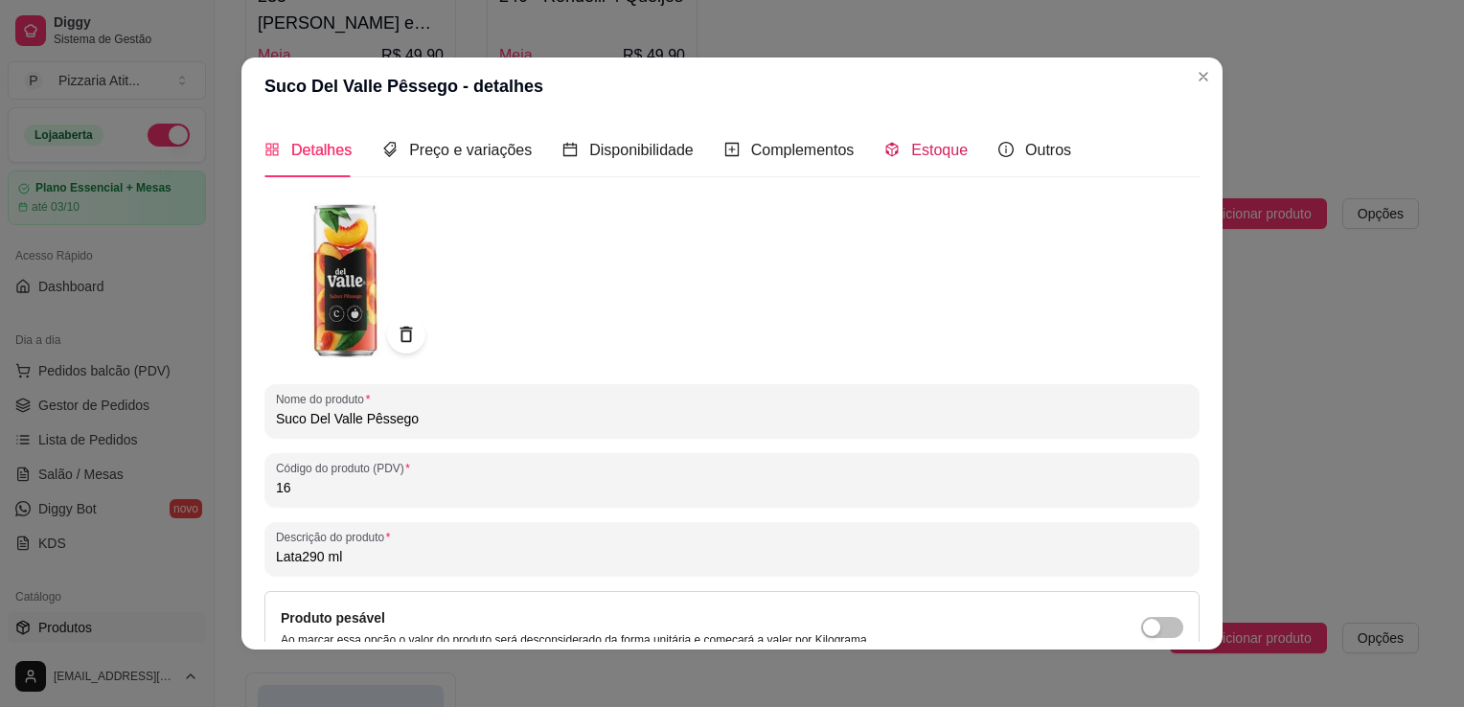
click at [911, 149] on span "Estoque" at bounding box center [939, 150] width 57 height 16
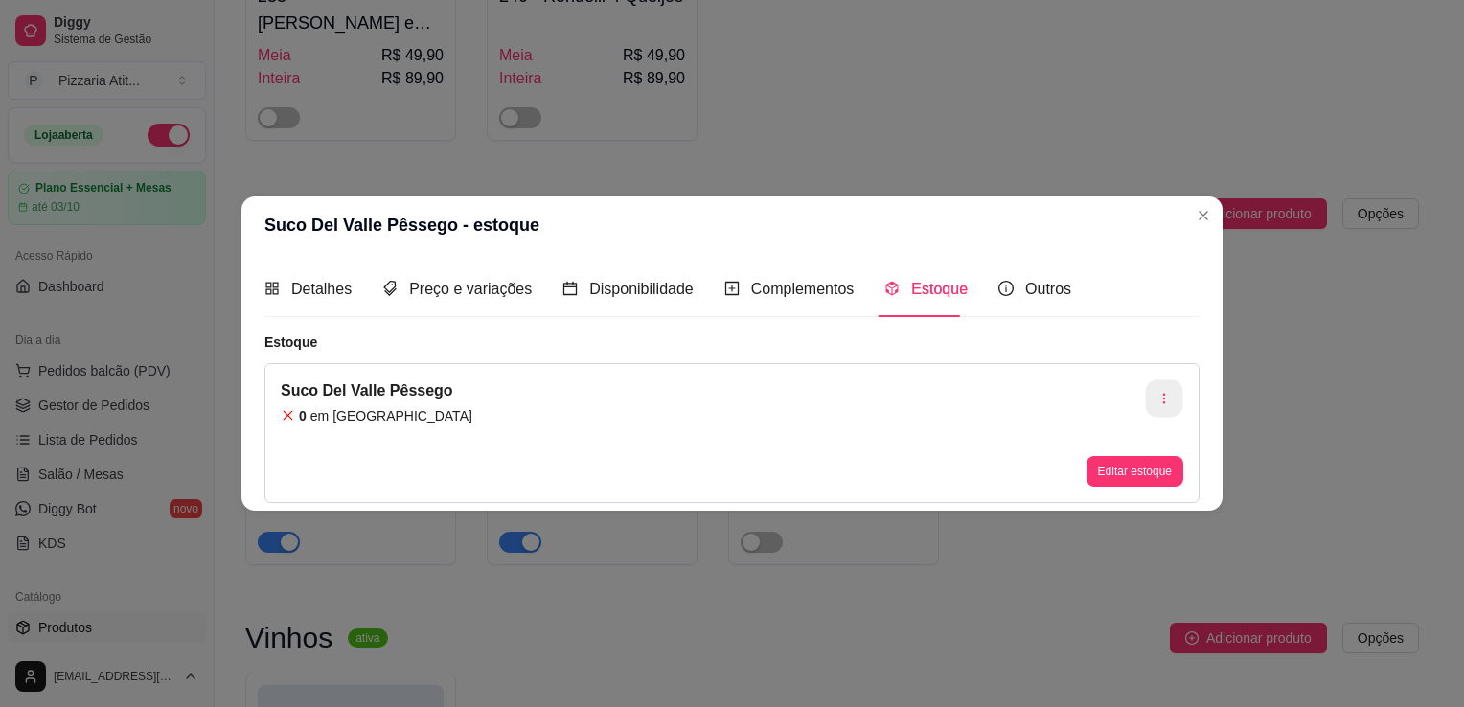
click at [1161, 387] on button "button" at bounding box center [1164, 397] width 37 height 37
click at [1175, 440] on span "Desvincular estoque" at bounding box center [1175, 446] width 140 height 19
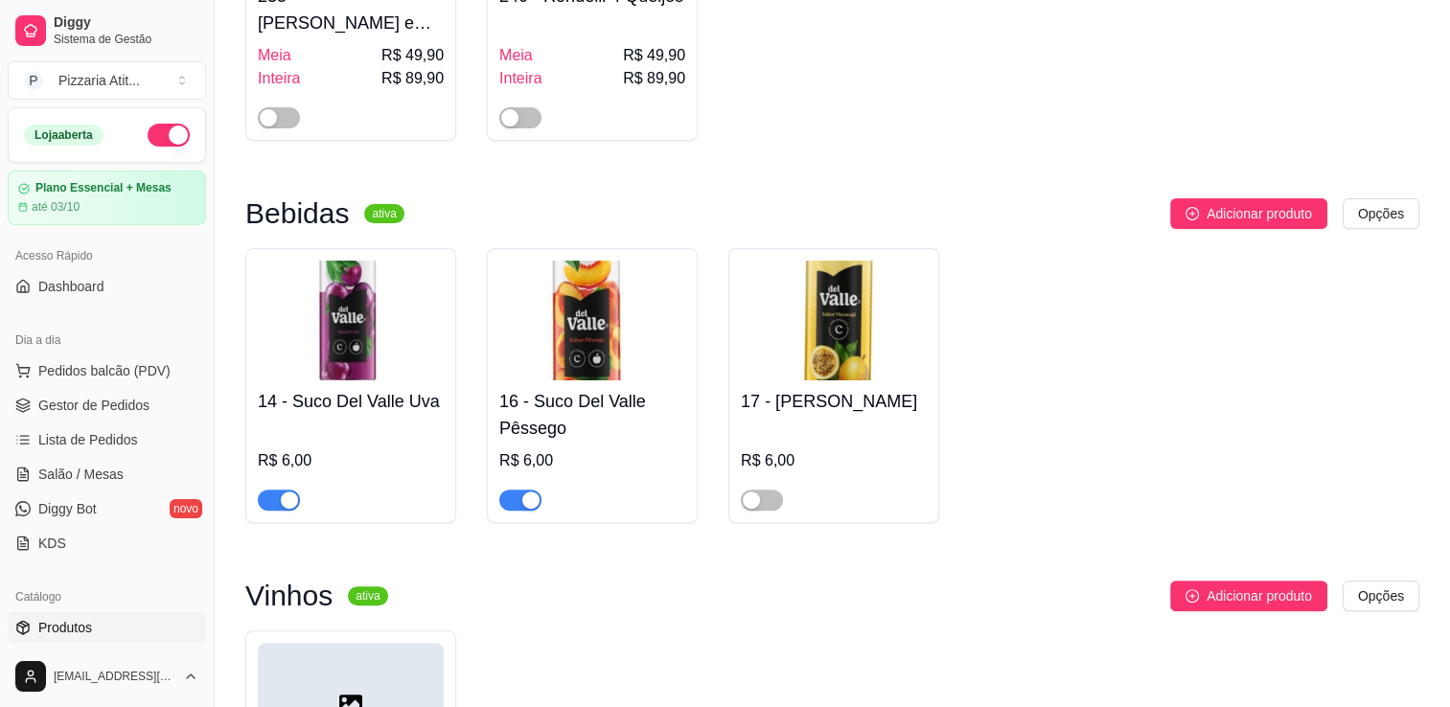
click at [384, 412] on h4 "14 - Suco Del Valle Uva" at bounding box center [351, 401] width 186 height 27
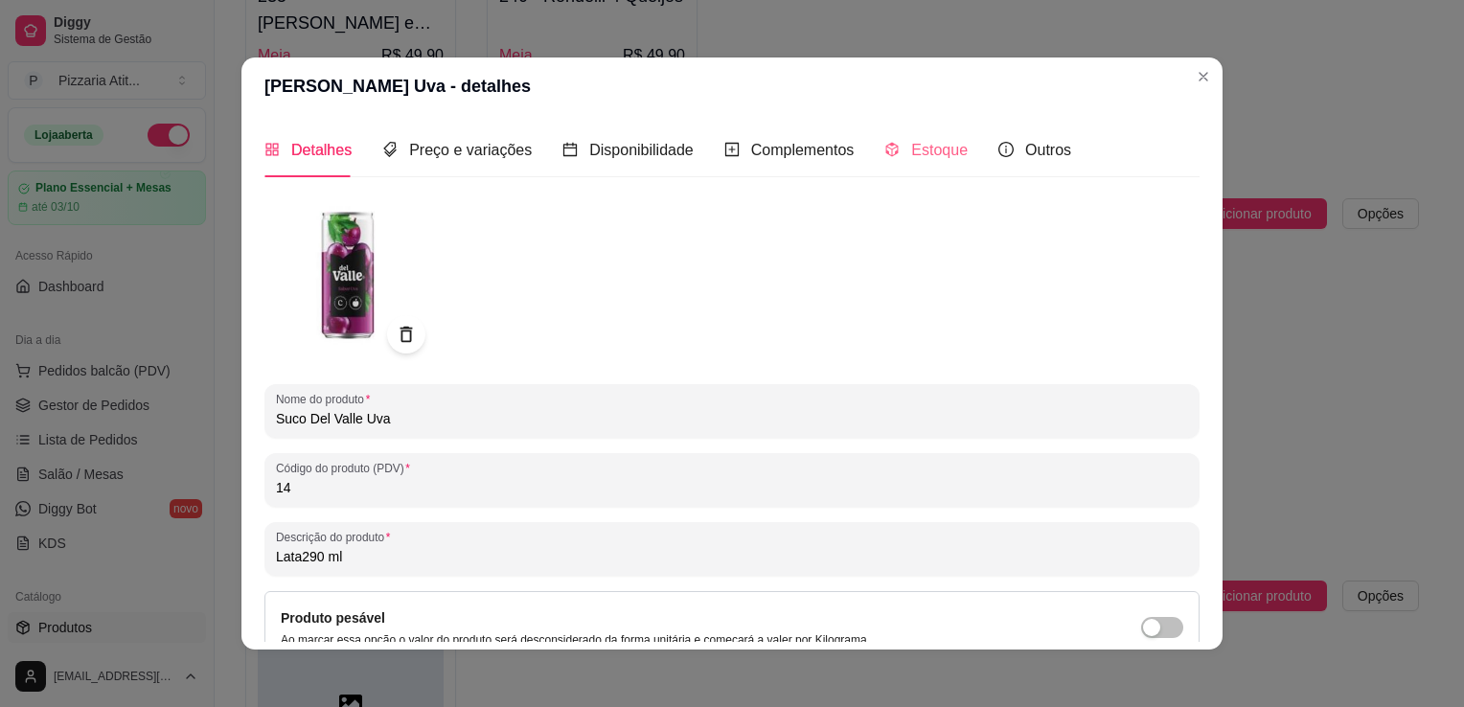
click at [938, 128] on div "Estoque" at bounding box center [925, 150] width 83 height 55
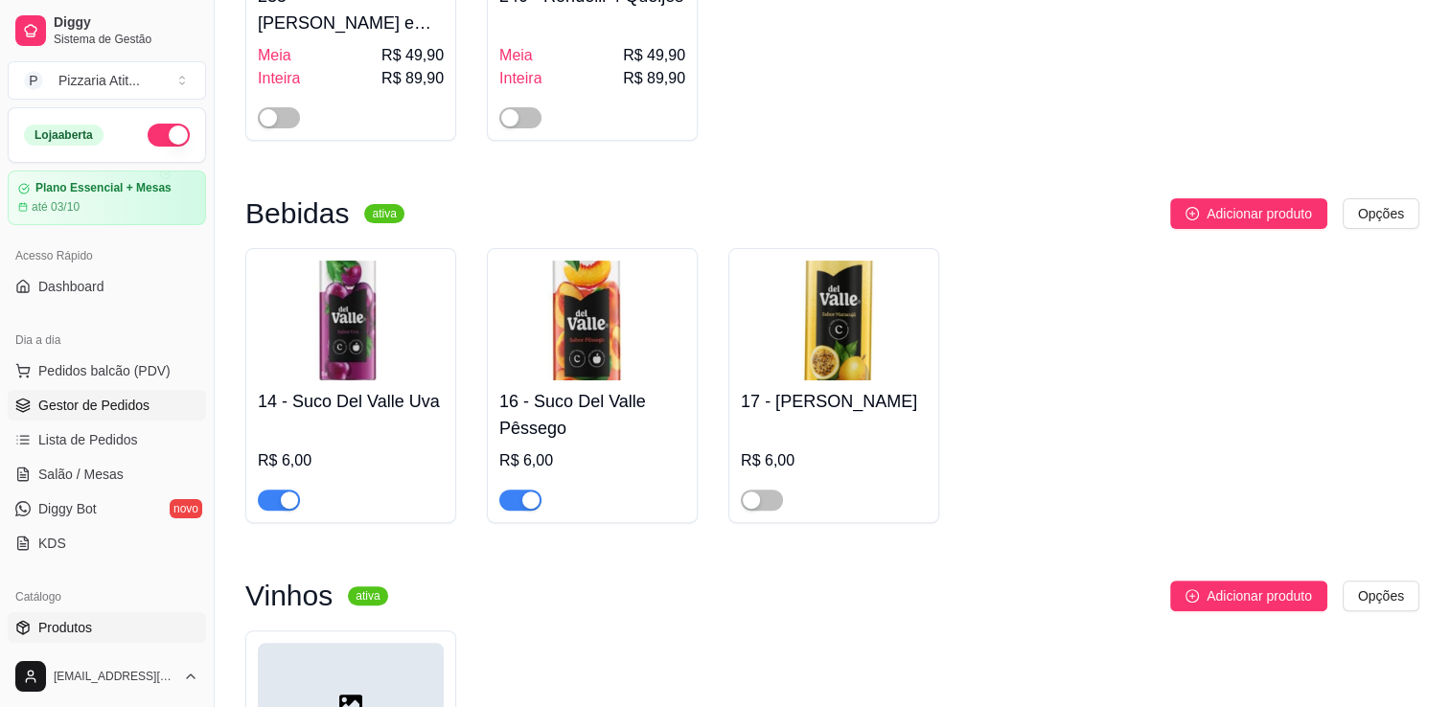
click at [103, 402] on span "Gestor de Pedidos" at bounding box center [93, 405] width 111 height 19
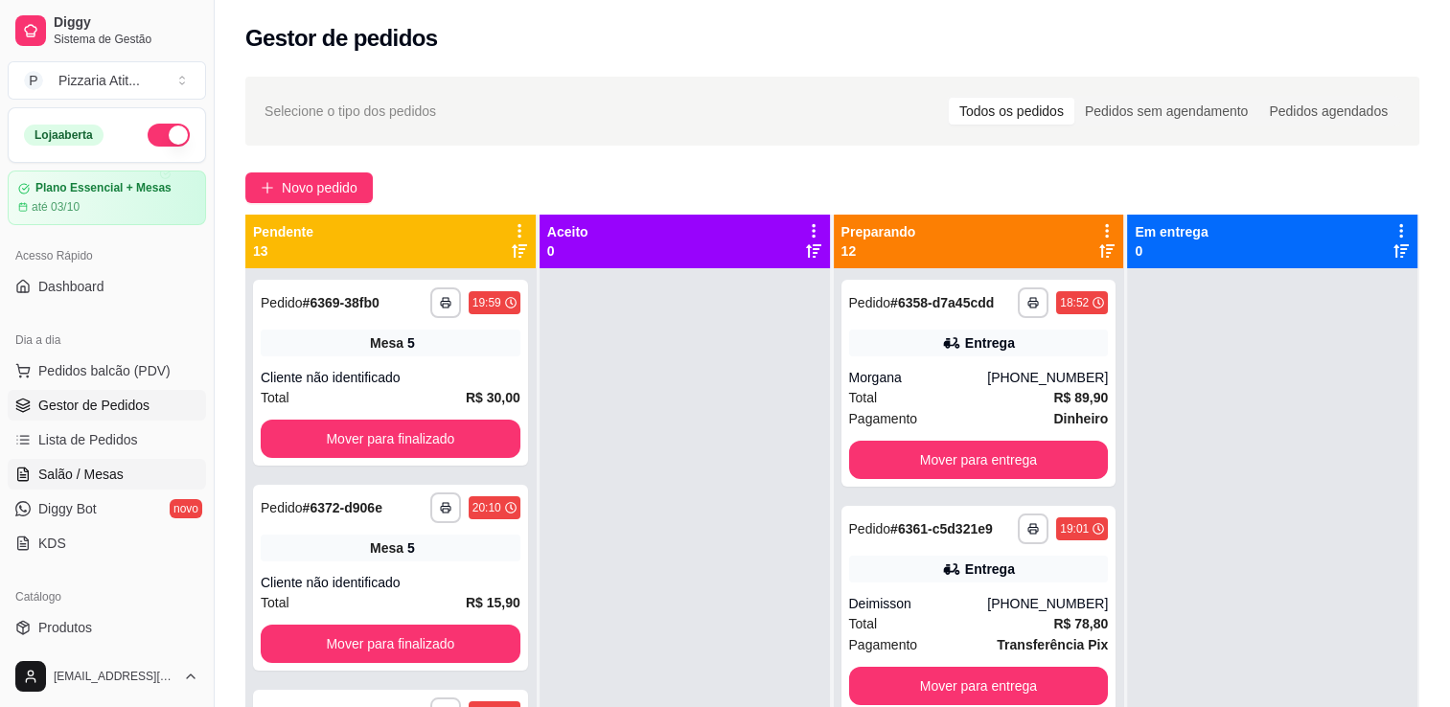
click at [87, 483] on link "Salão / Mesas" at bounding box center [107, 474] width 198 height 31
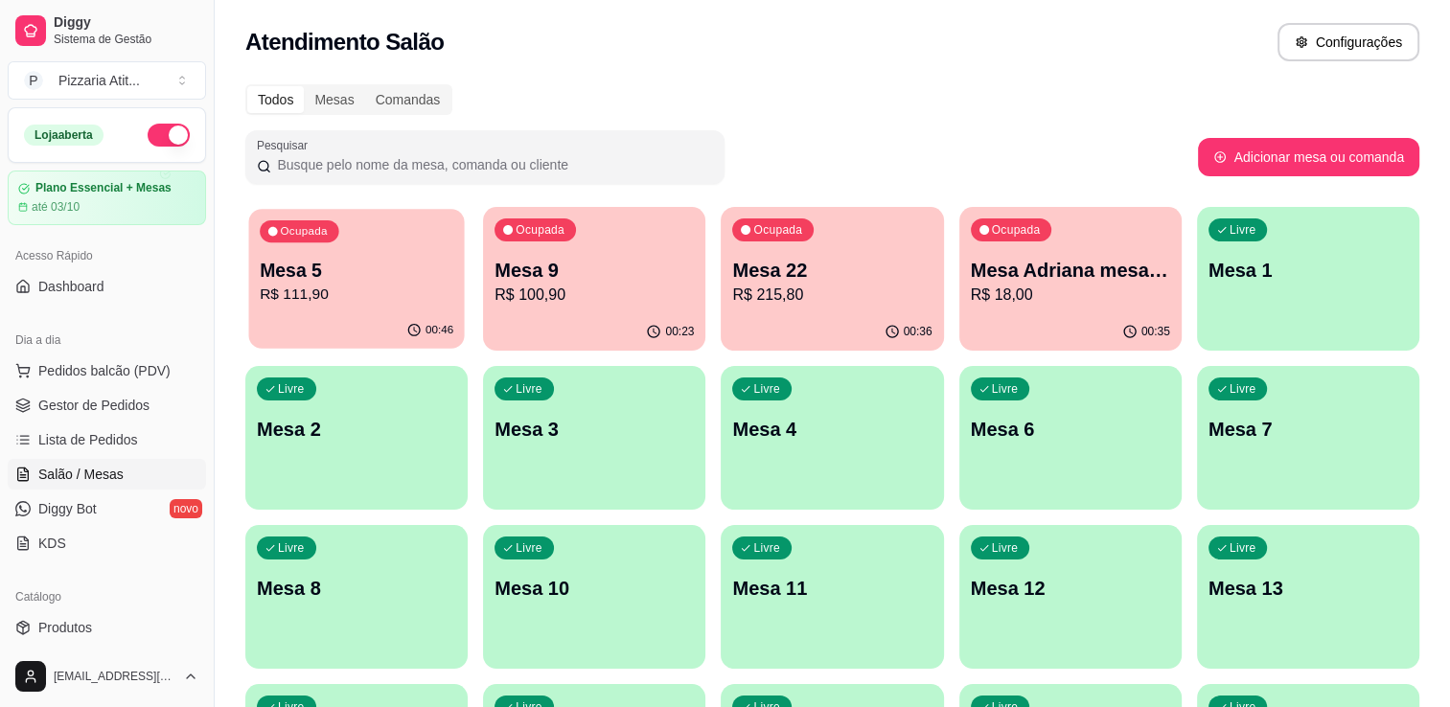
click at [308, 285] on p "R$ 111,90" at bounding box center [357, 295] width 194 height 22
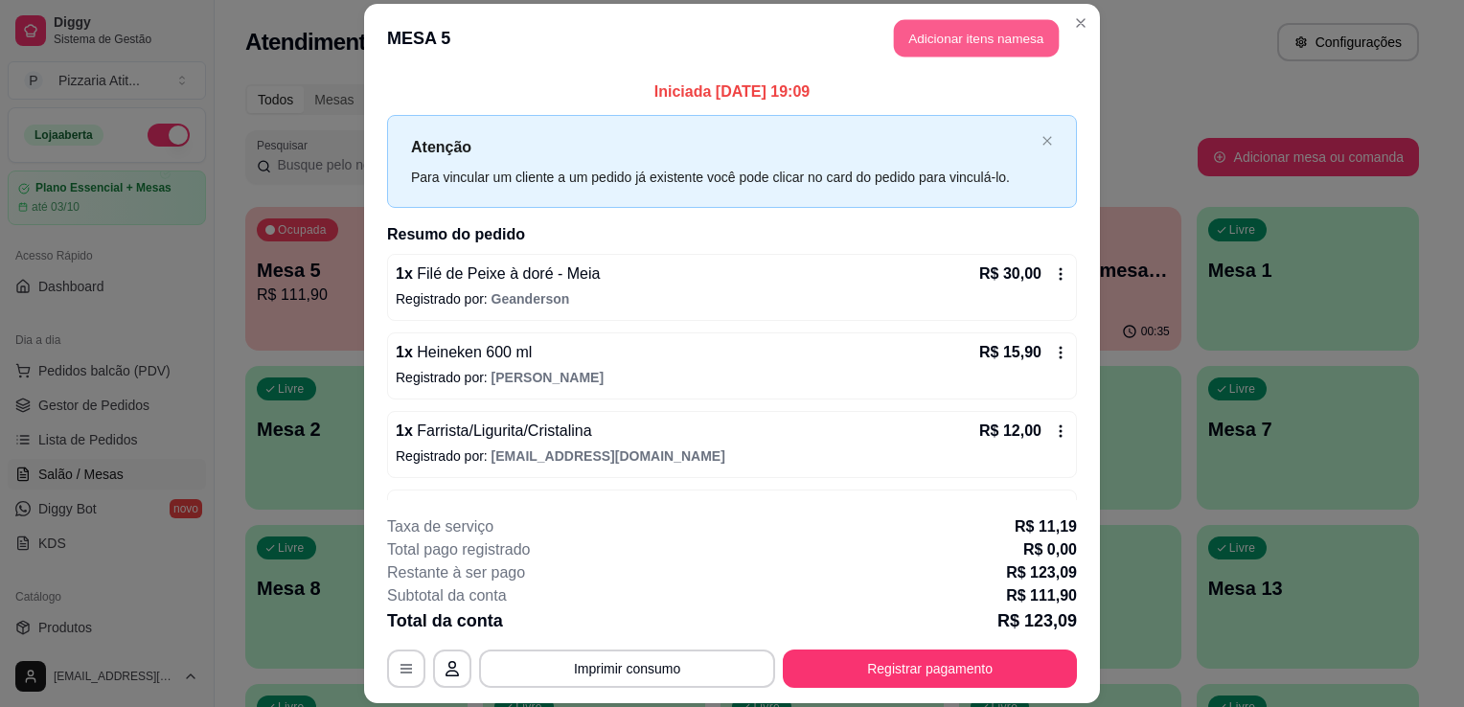
click at [943, 36] on button "Adicionar itens na mesa" at bounding box center [976, 37] width 165 height 37
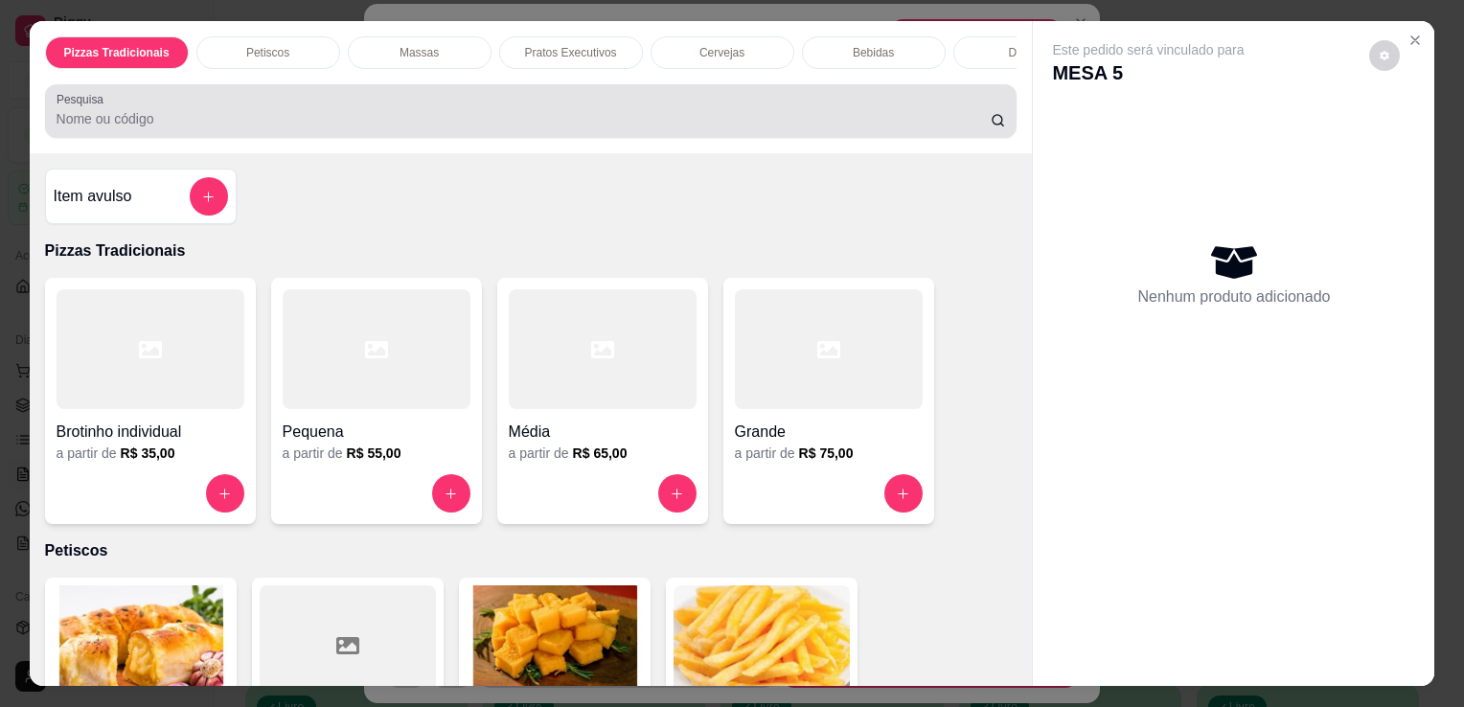
click at [759, 138] on div "Pesquisa" at bounding box center [531, 111] width 973 height 54
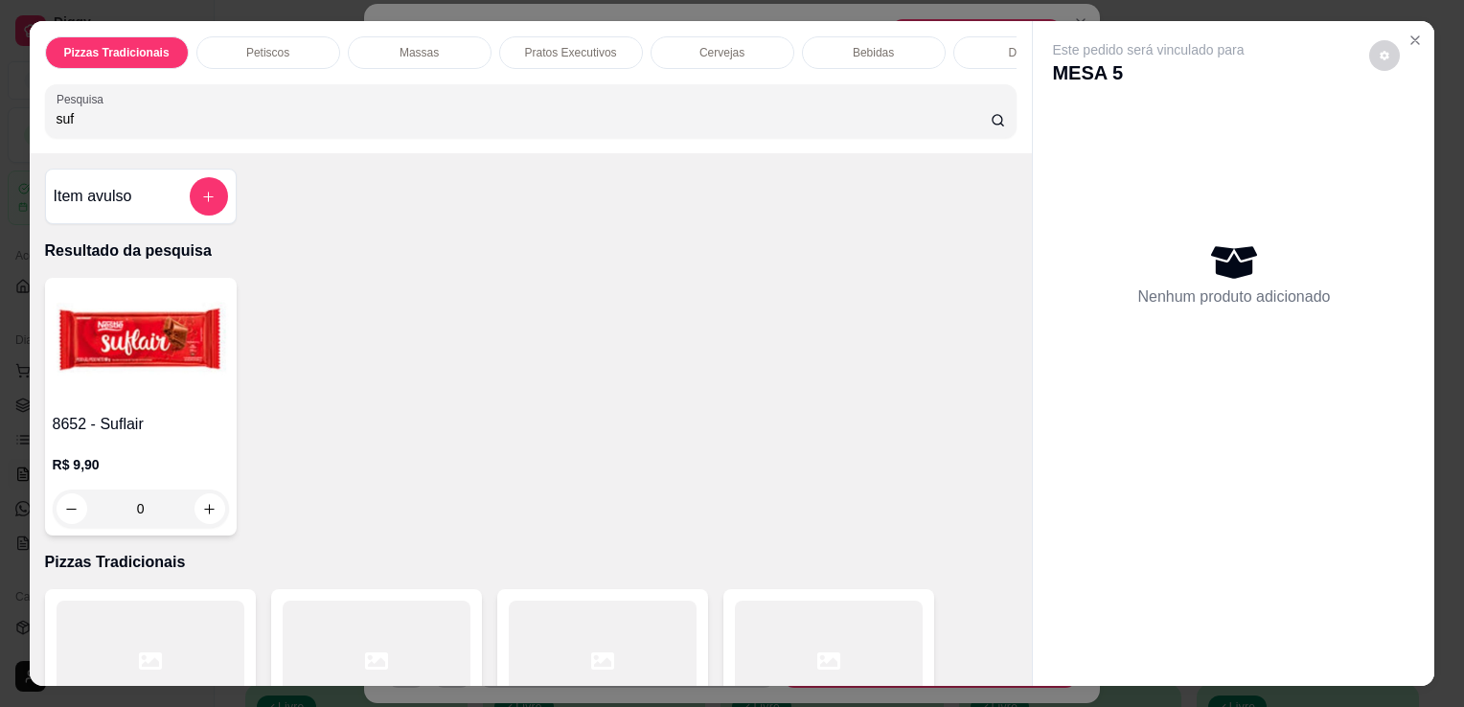
type input "suf"
click at [126, 451] on div "R$ 9,90 0" at bounding box center [141, 482] width 176 height 92
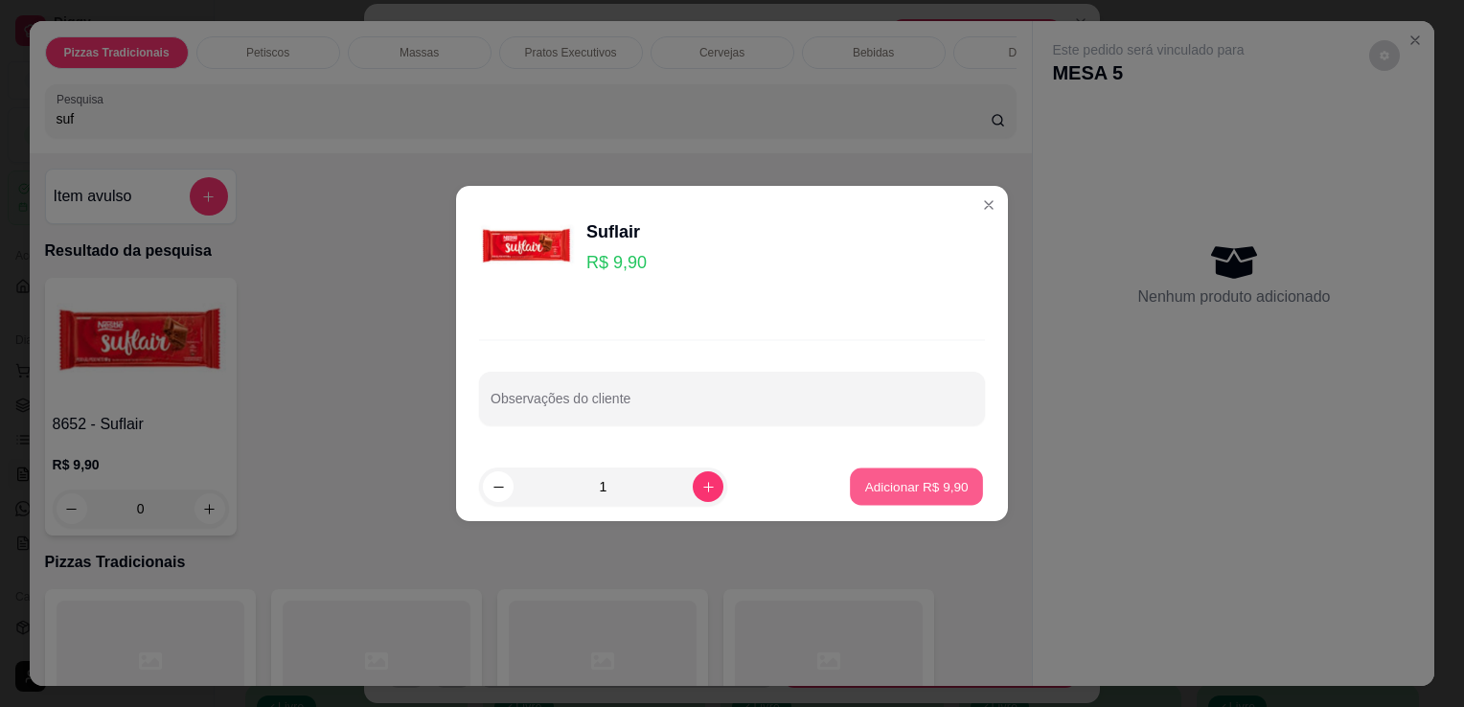
click at [938, 470] on button "Adicionar R$ 9,90" at bounding box center [916, 487] width 133 height 37
type input "1"
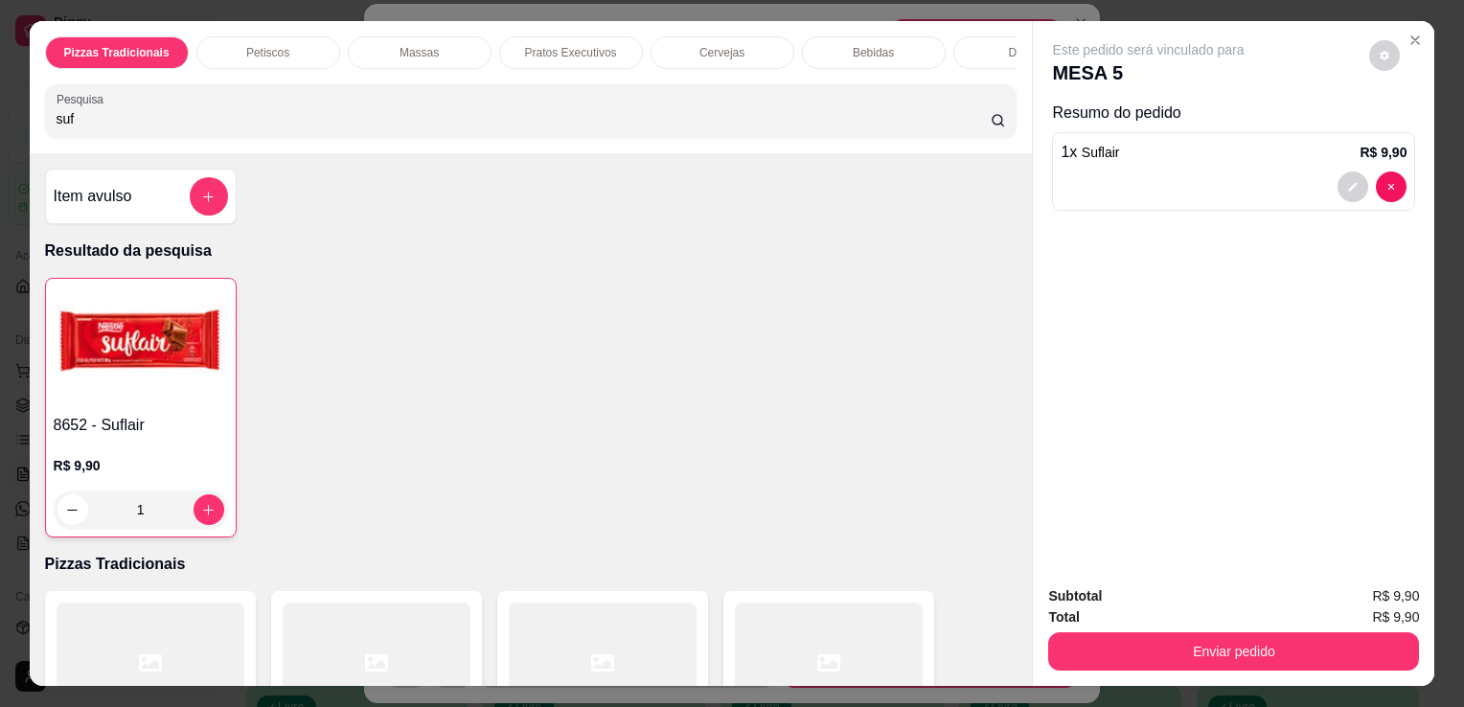
click at [1142, 628] on div "Enviar pedido" at bounding box center [1233, 649] width 371 height 43
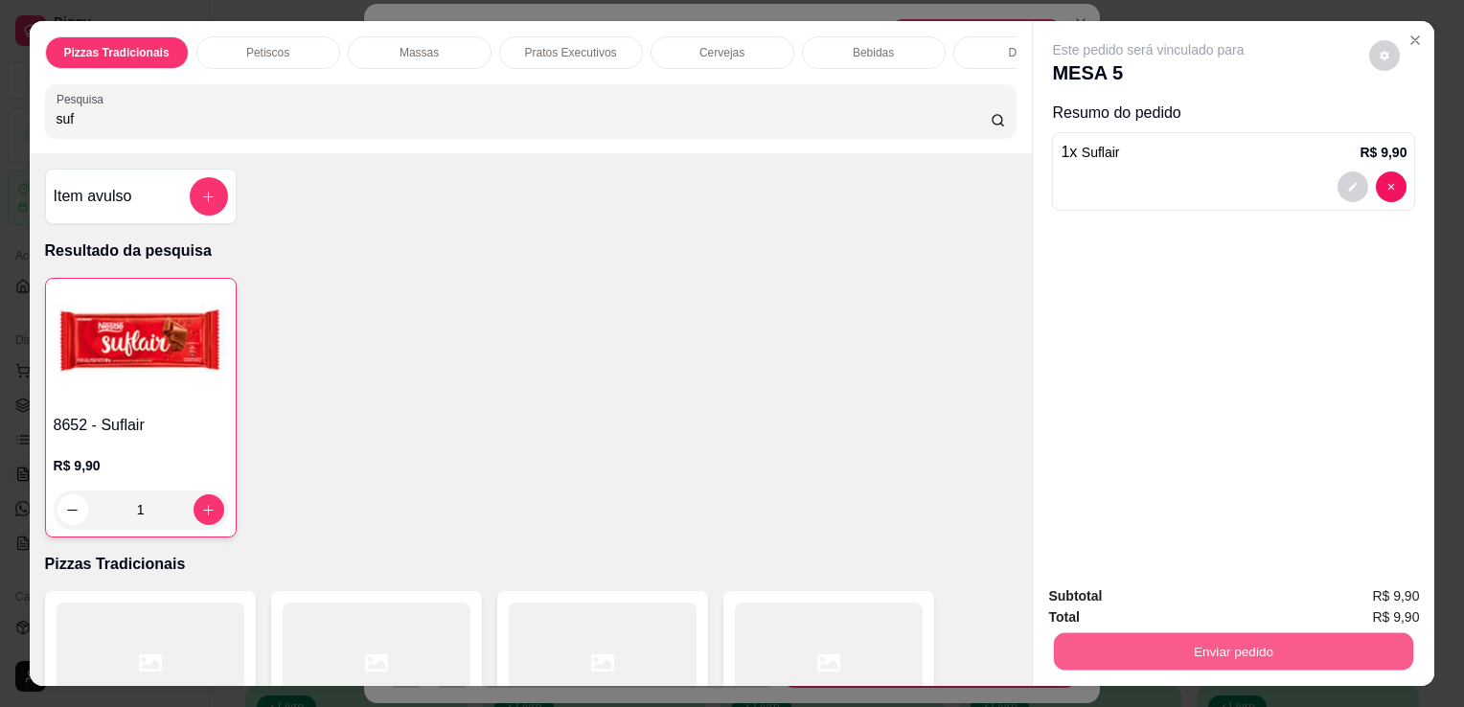
click at [1142, 632] on button "Enviar pedido" at bounding box center [1233, 650] width 359 height 37
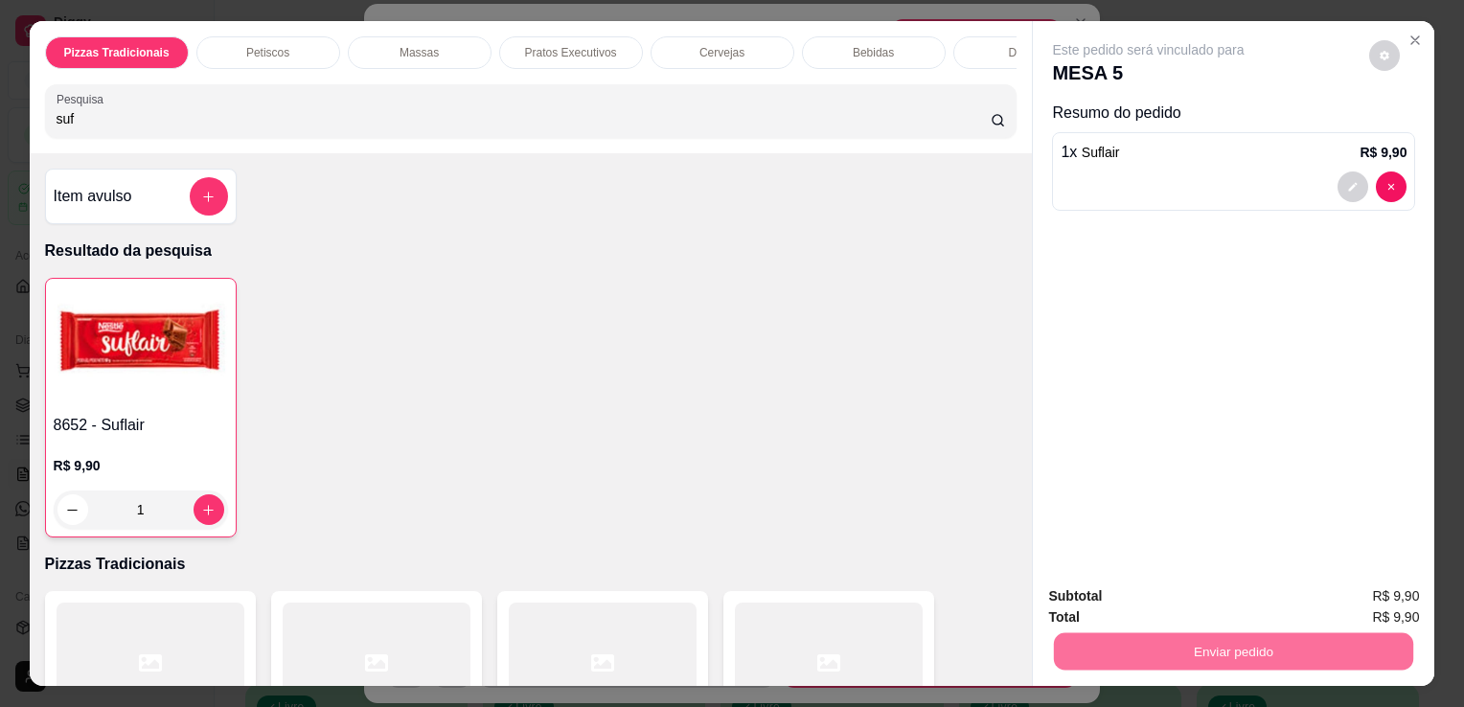
click at [1145, 592] on button "Não registrar e enviar pedido" at bounding box center [1170, 598] width 199 height 36
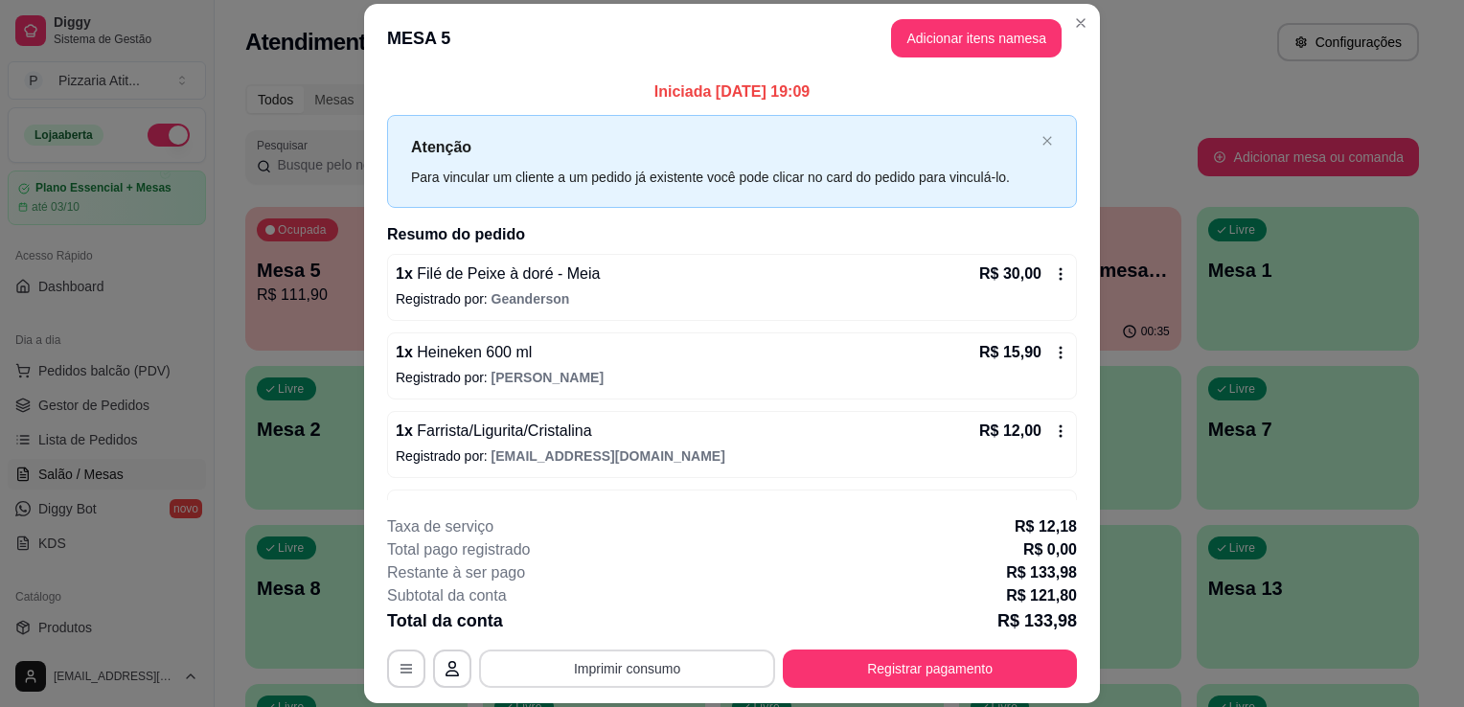
click at [600, 669] on button "Imprimir consumo" at bounding box center [627, 669] width 296 height 38
click at [591, 631] on button "IMPRESSORA" at bounding box center [626, 625] width 134 height 30
click at [955, 664] on button "Registrar pagamento" at bounding box center [931, 669] width 286 height 37
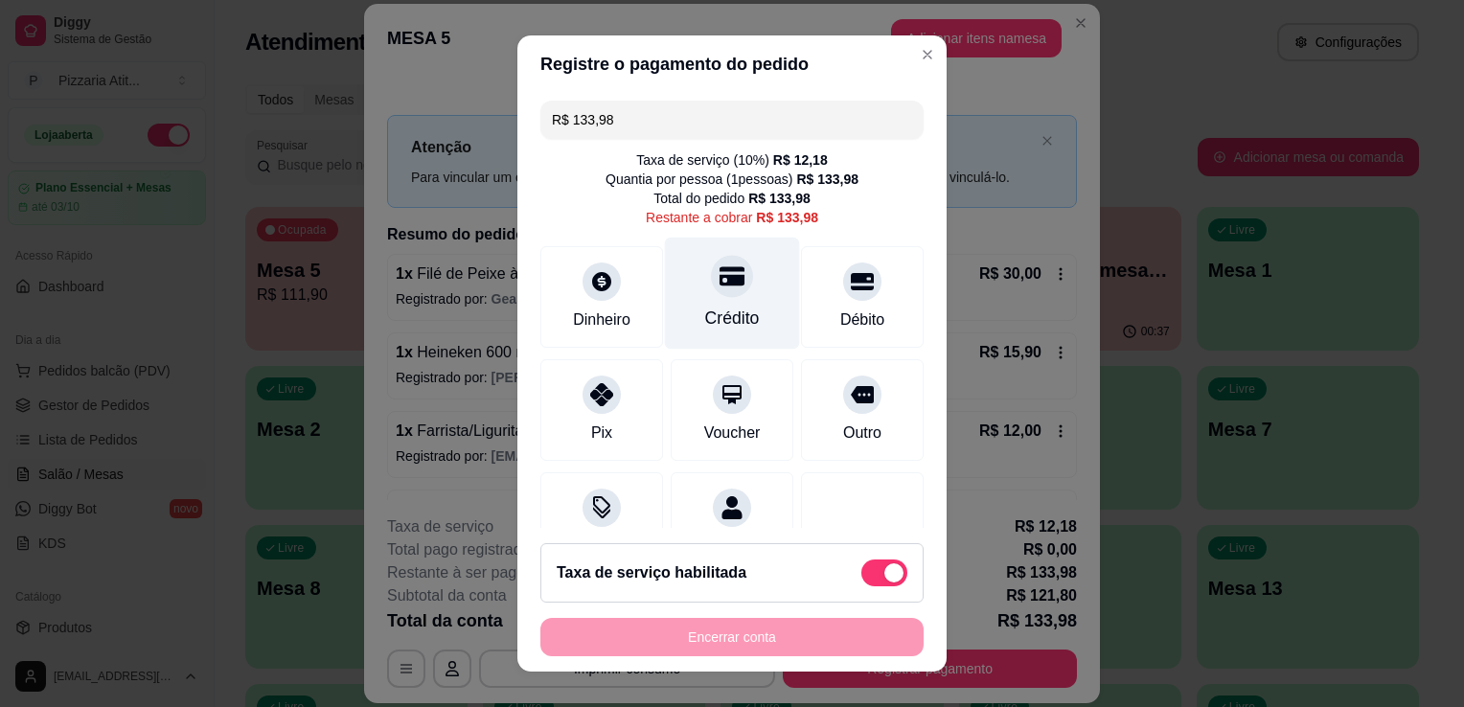
click at [709, 302] on div "Crédito" at bounding box center [732, 294] width 135 height 112
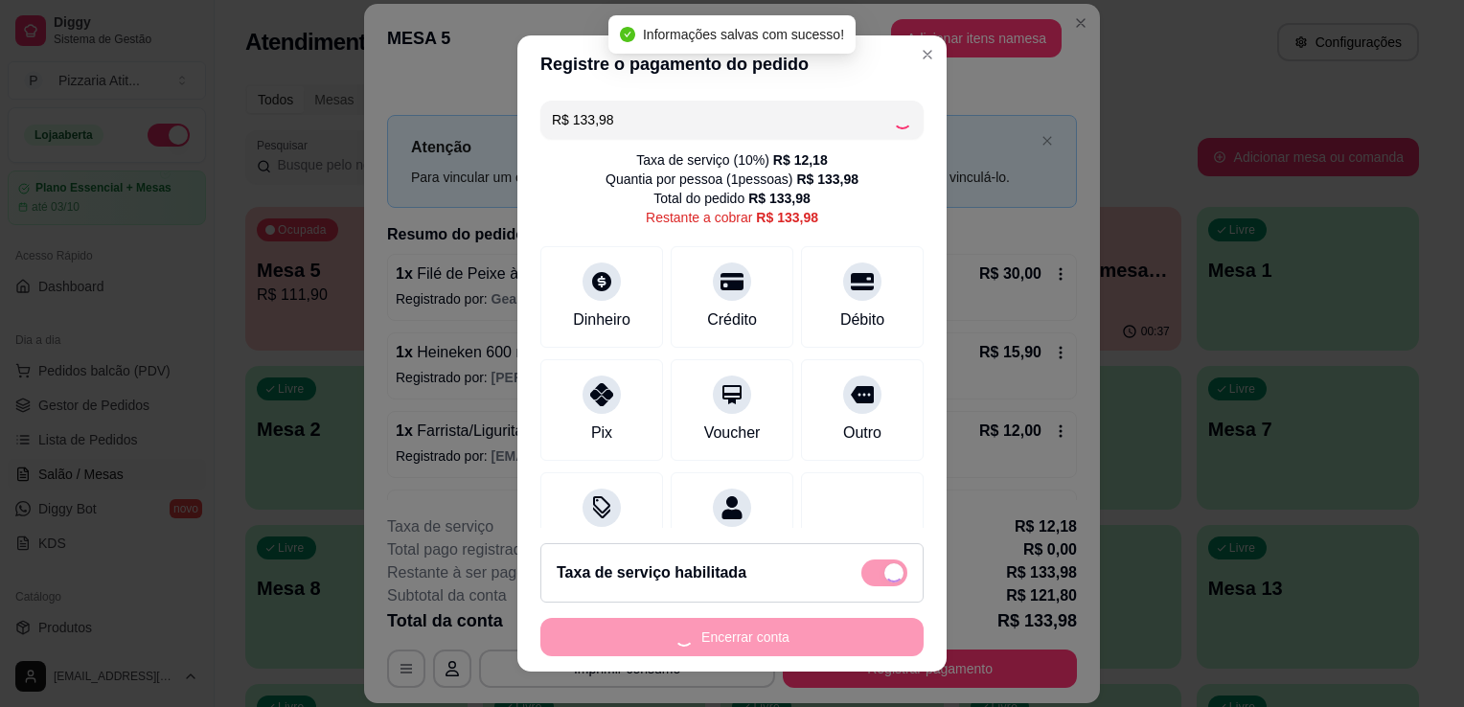
type input "R$ 0,00"
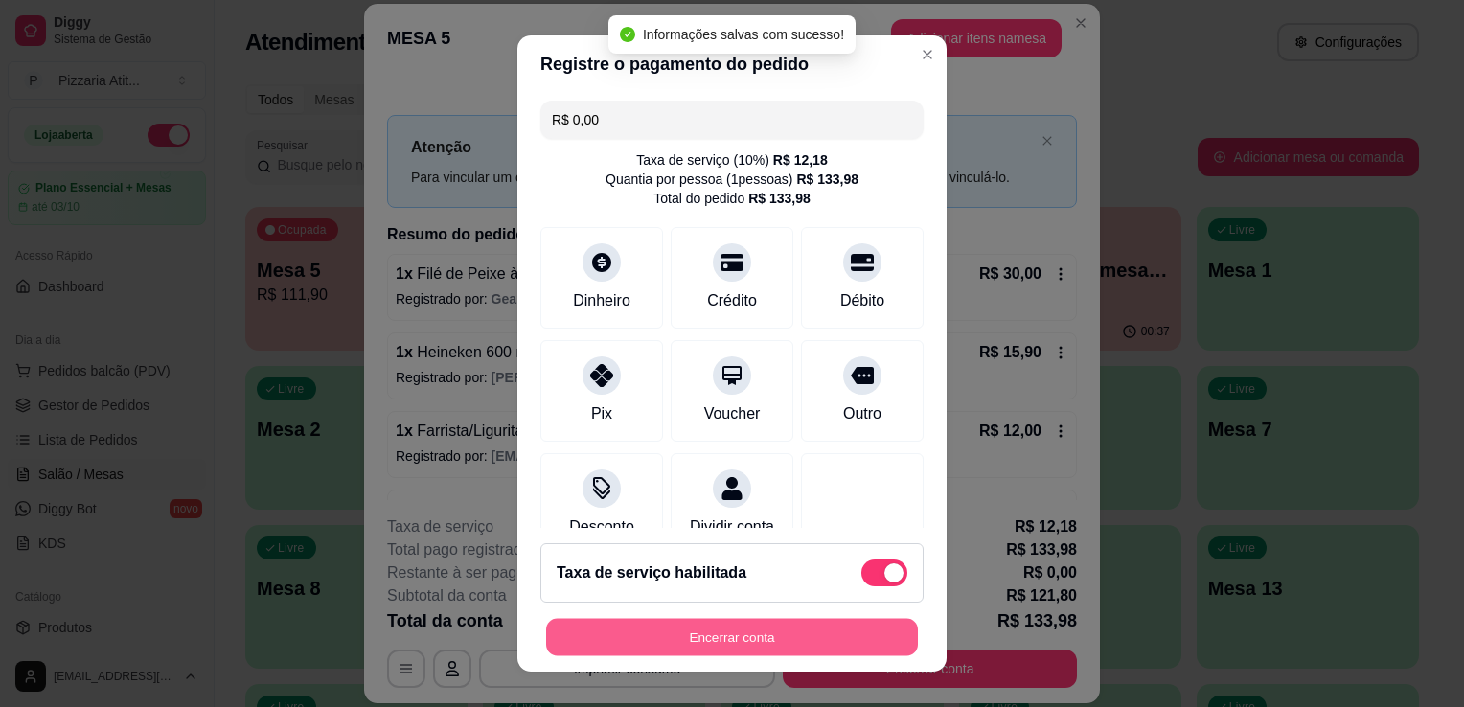
click at [727, 635] on button "Encerrar conta" at bounding box center [732, 637] width 372 height 37
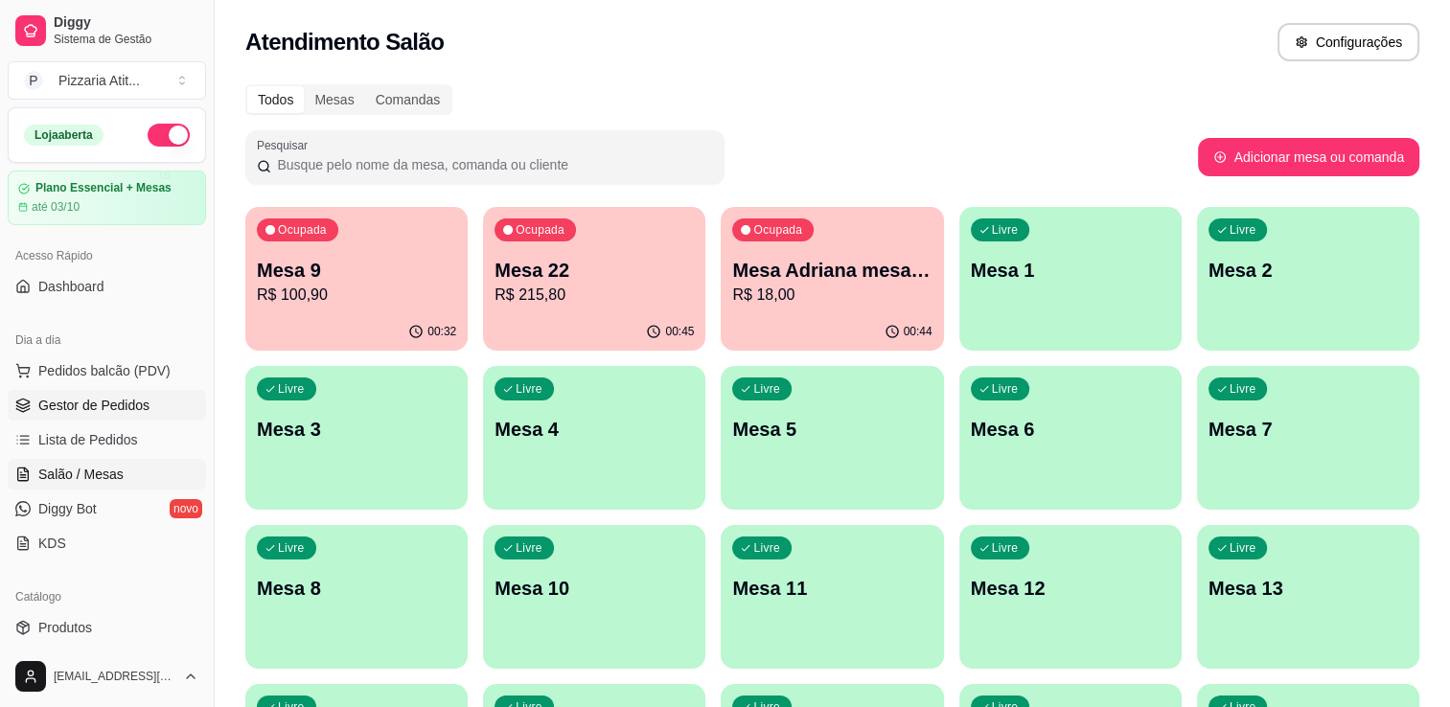
click at [114, 418] on link "Gestor de Pedidos" at bounding box center [107, 405] width 198 height 31
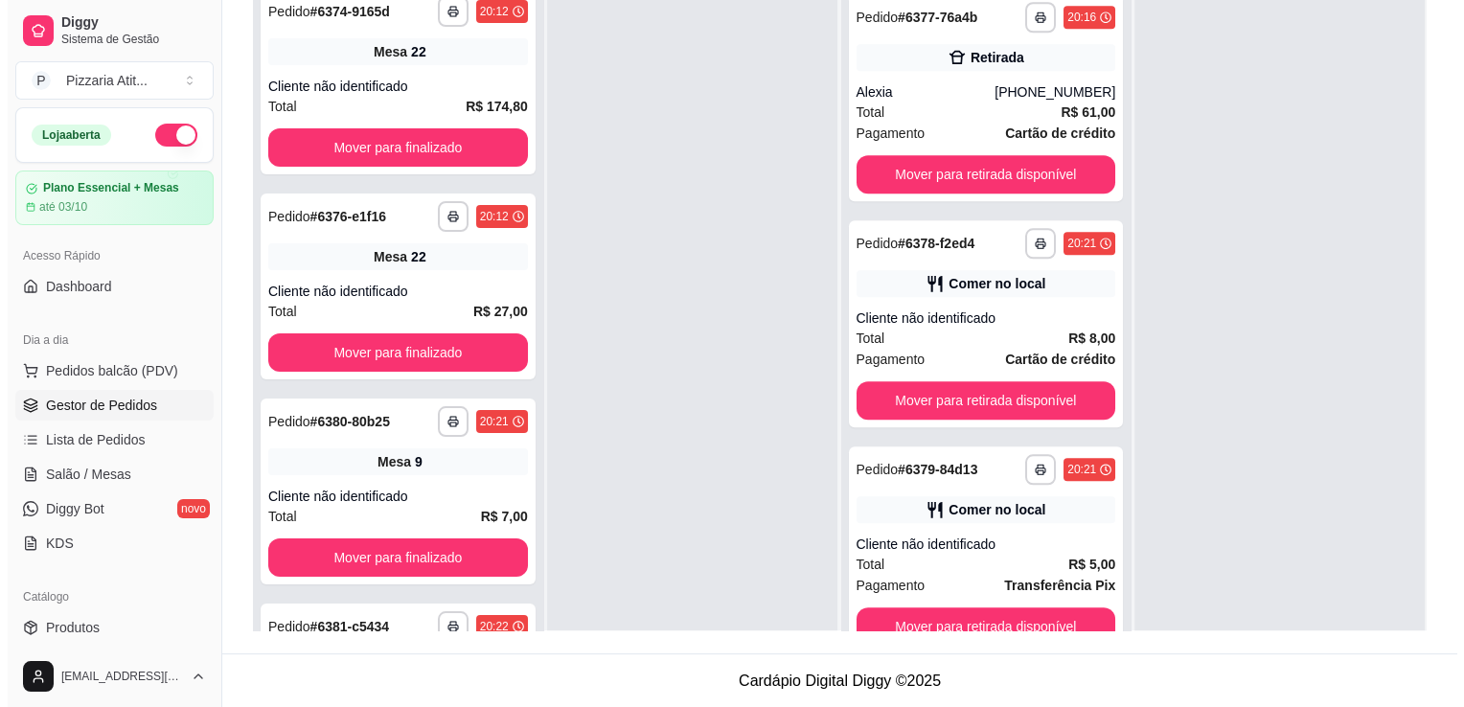
scroll to position [1806, 0]
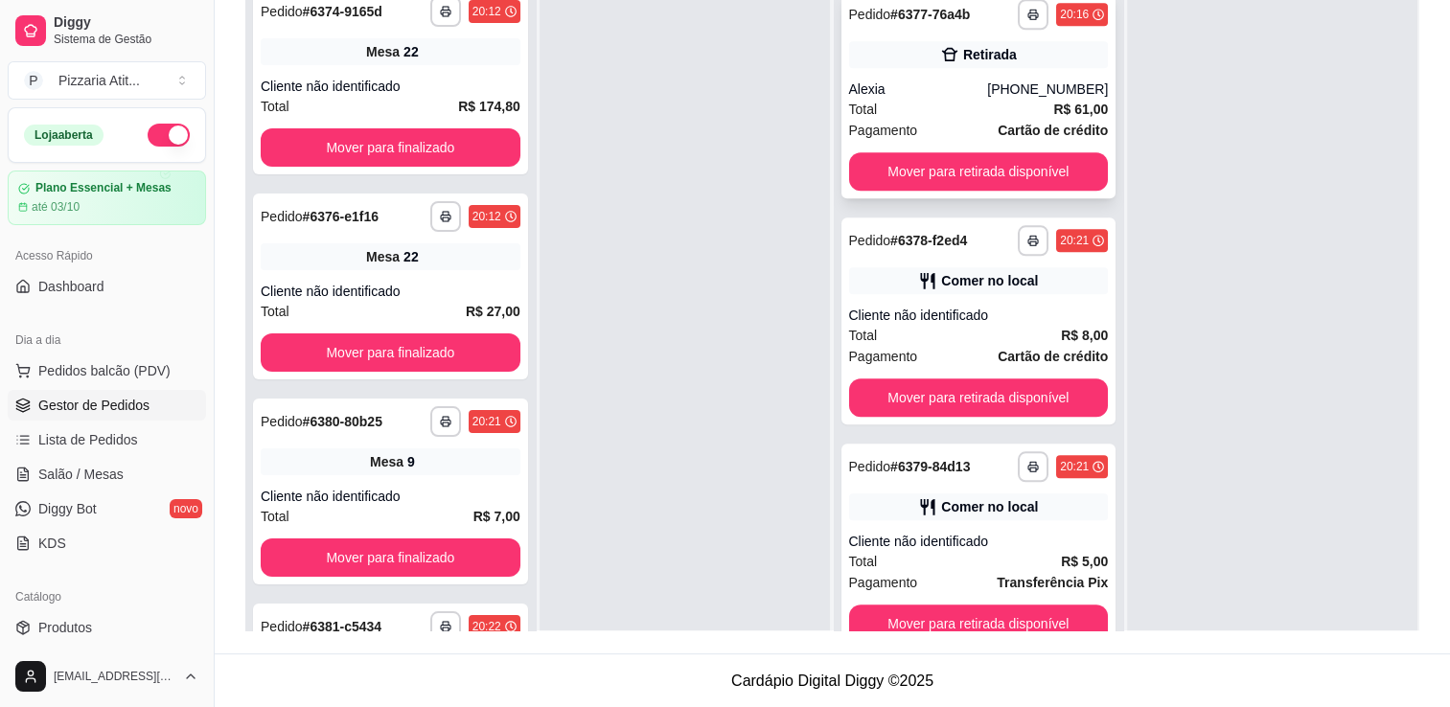
click at [954, 99] on div "Total R$ 61,00" at bounding box center [979, 109] width 260 height 21
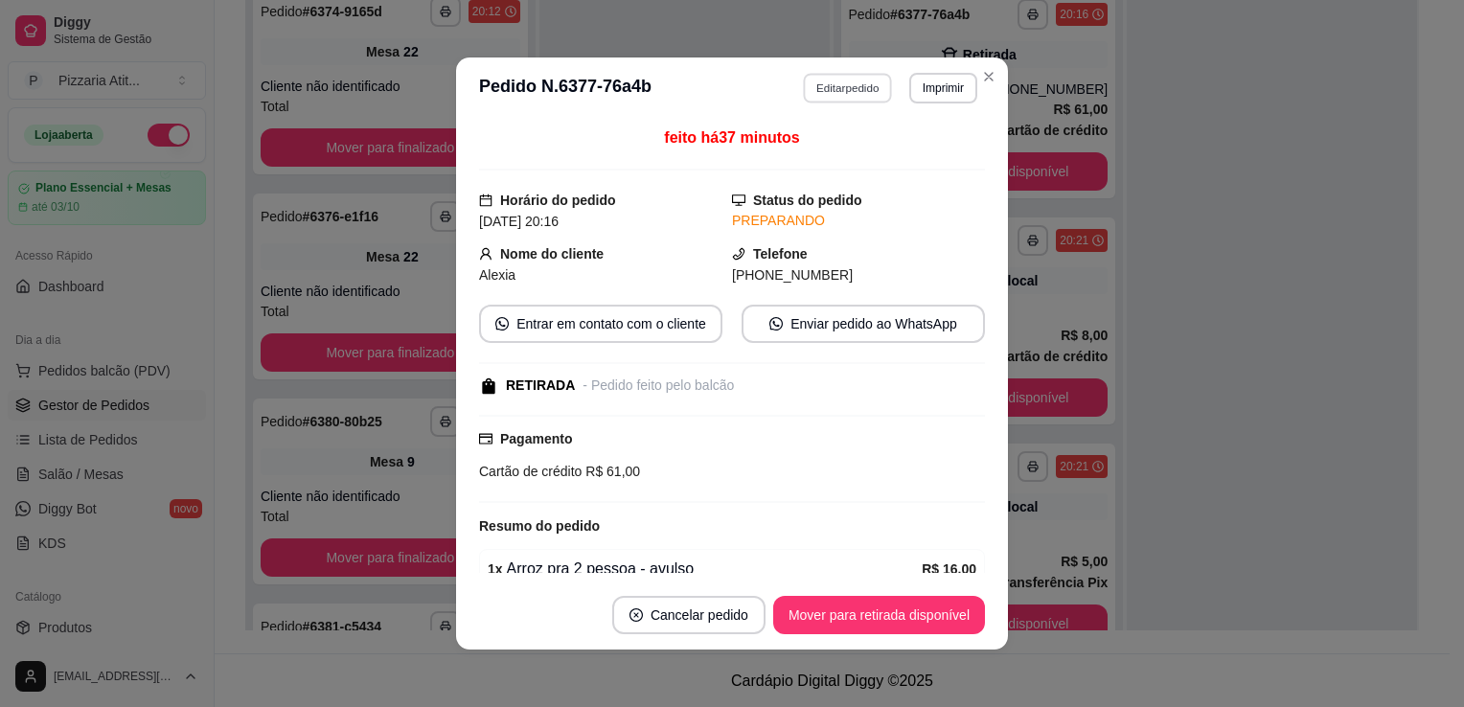
click at [869, 83] on button "Editar pedido" at bounding box center [848, 88] width 89 height 30
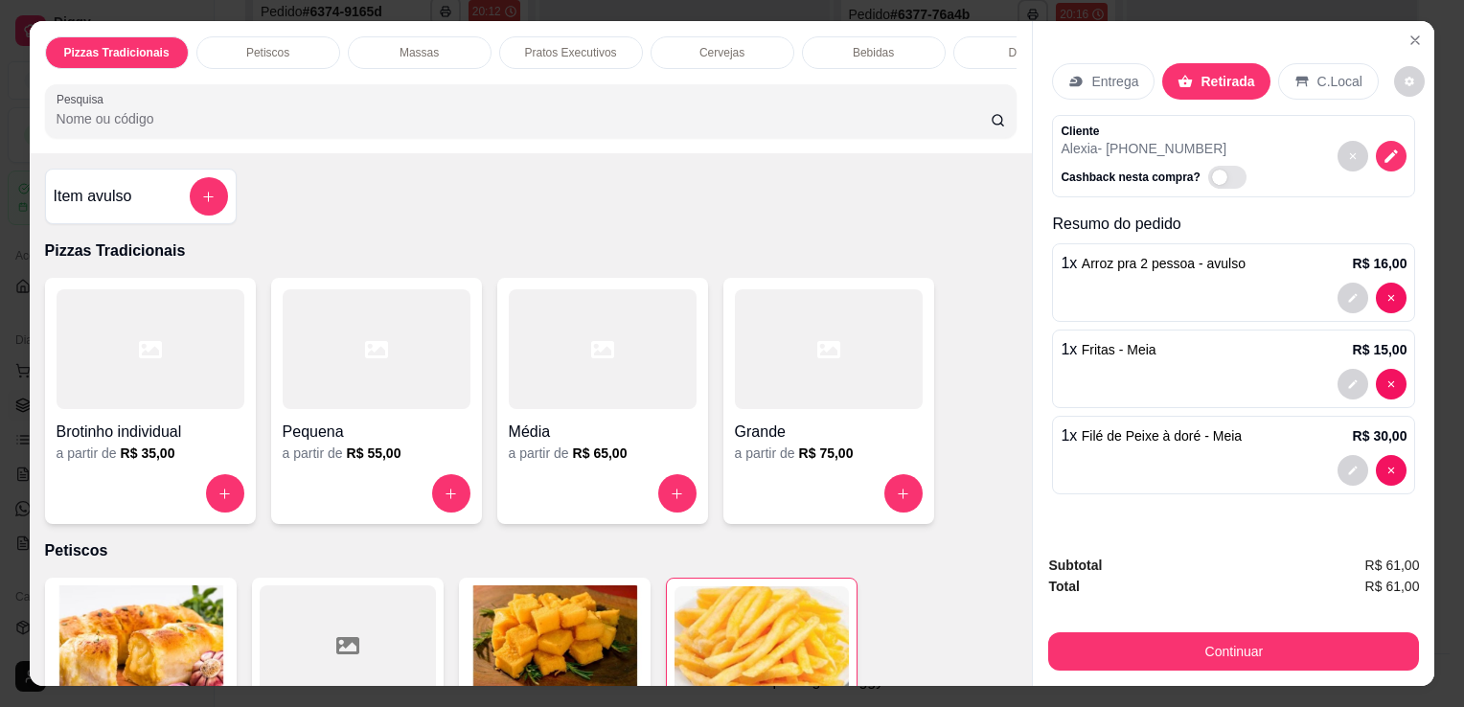
click at [1071, 82] on div "Entrega" at bounding box center [1103, 81] width 103 height 36
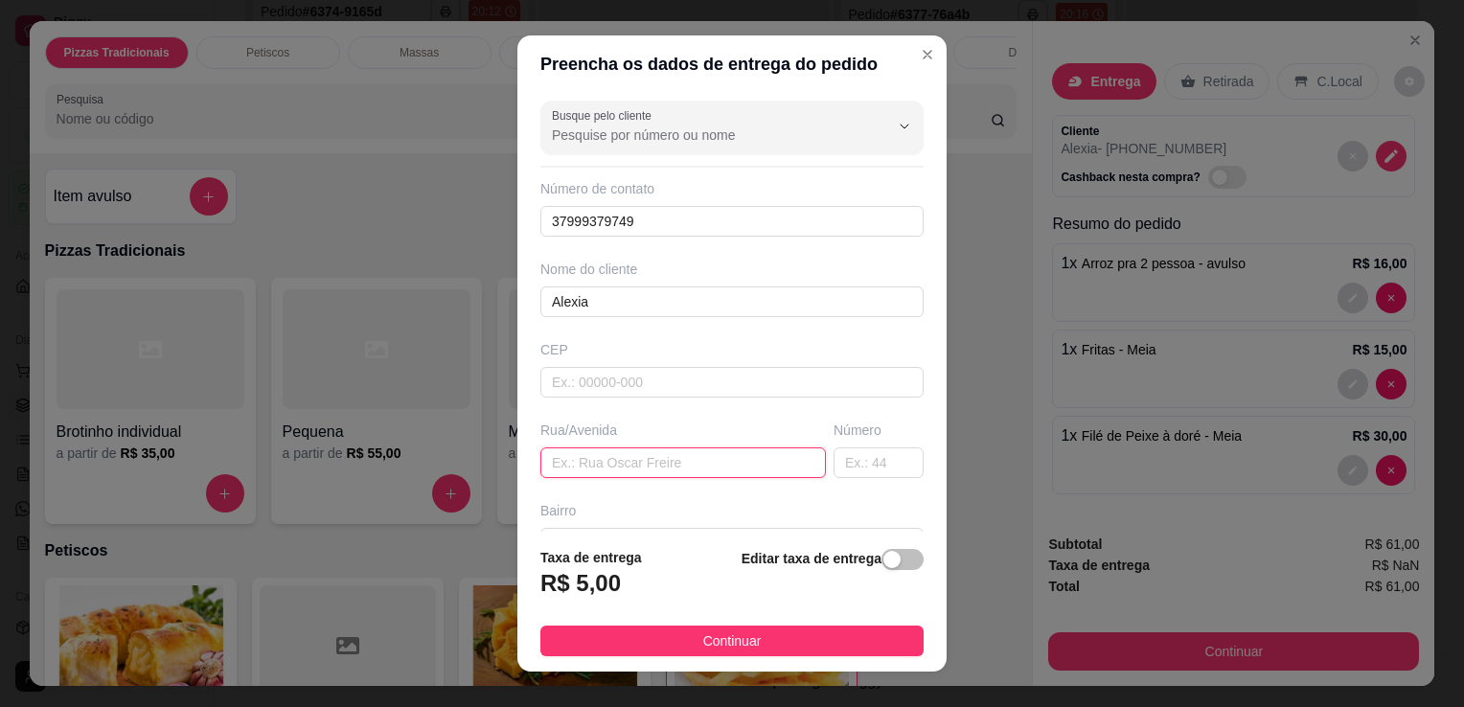
click at [729, 463] on input "text" at bounding box center [683, 463] width 286 height 31
type input "[GEOGRAPHIC_DATA][PERSON_NAME]"
click at [834, 457] on input "text" at bounding box center [879, 463] width 90 height 31
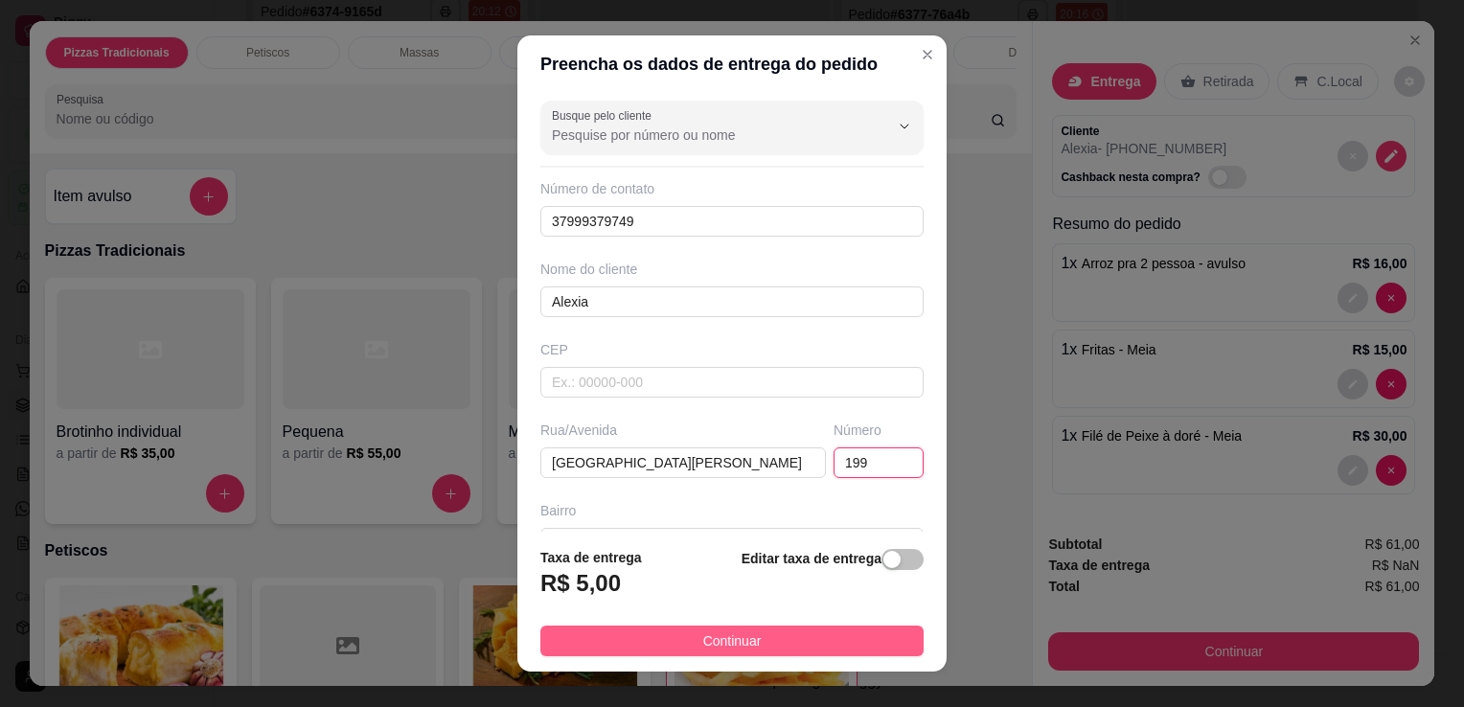
type input "199"
click at [813, 649] on button "Continuar" at bounding box center [731, 641] width 383 height 31
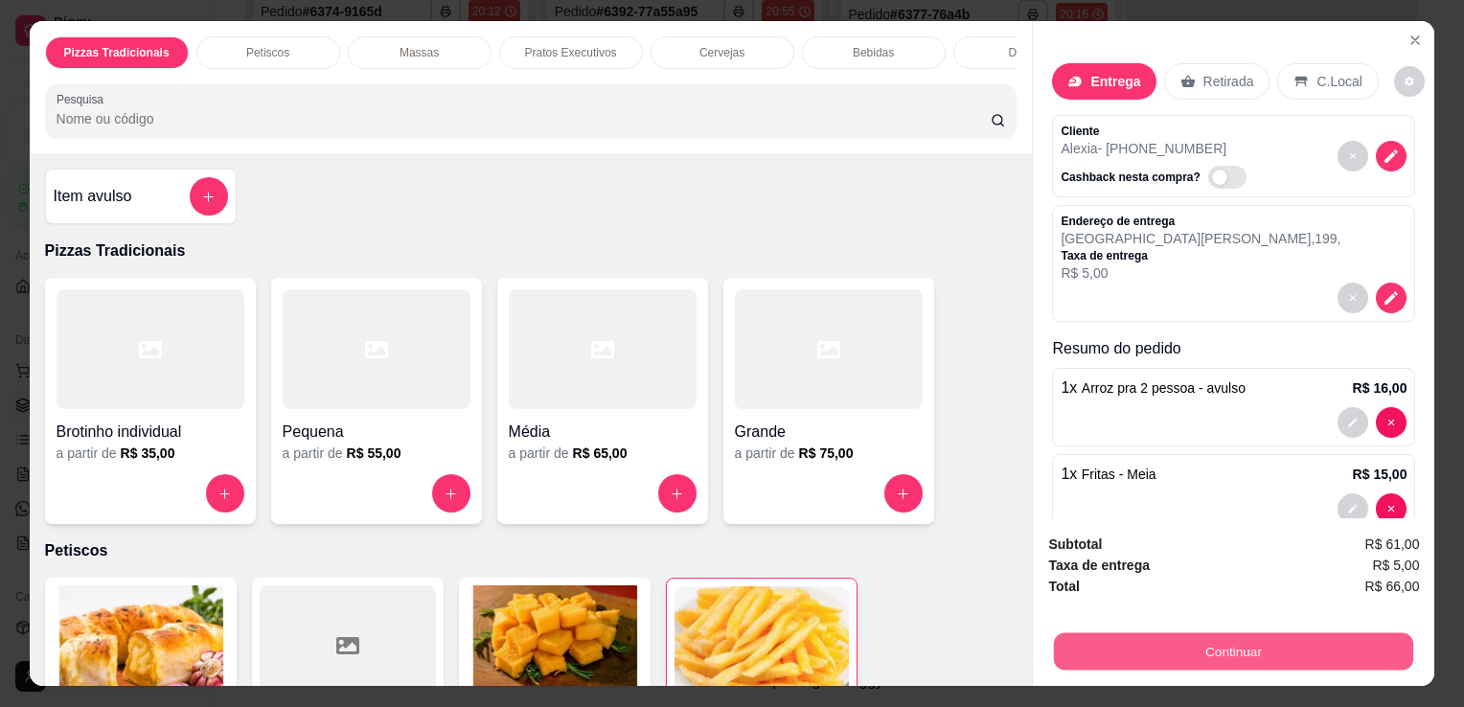
click at [1123, 651] on button "Continuar" at bounding box center [1233, 650] width 359 height 37
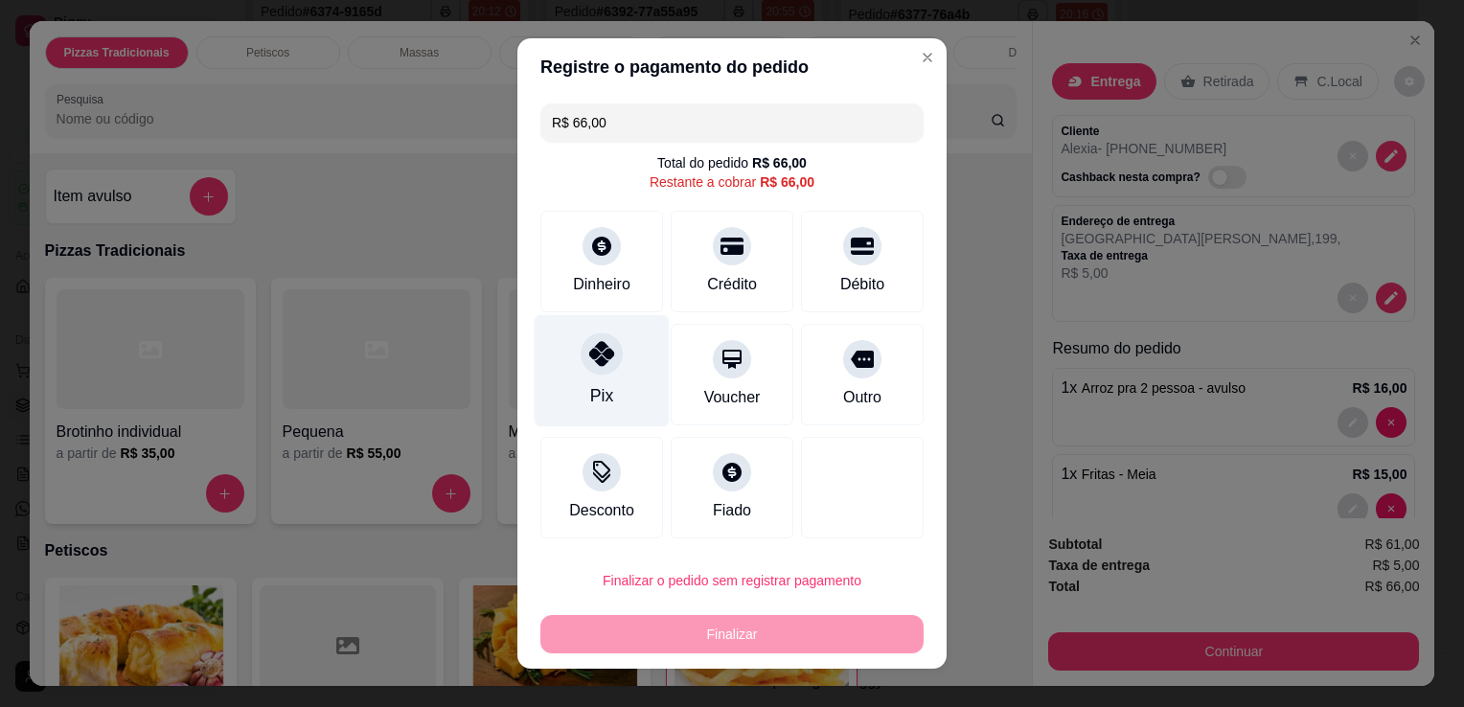
click at [572, 392] on div "Pix" at bounding box center [602, 371] width 135 height 112
type input "R$ 0,00"
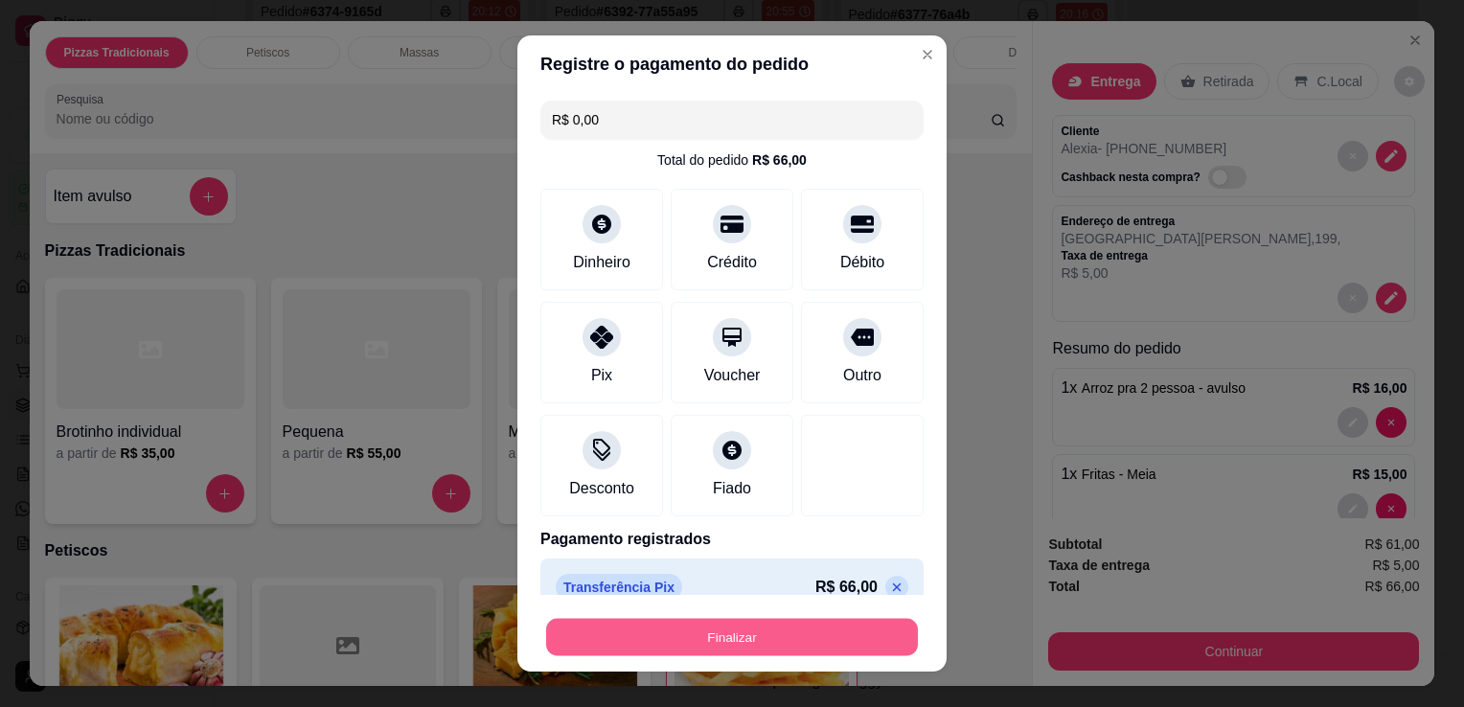
click at [733, 638] on button "Finalizar" at bounding box center [732, 637] width 372 height 37
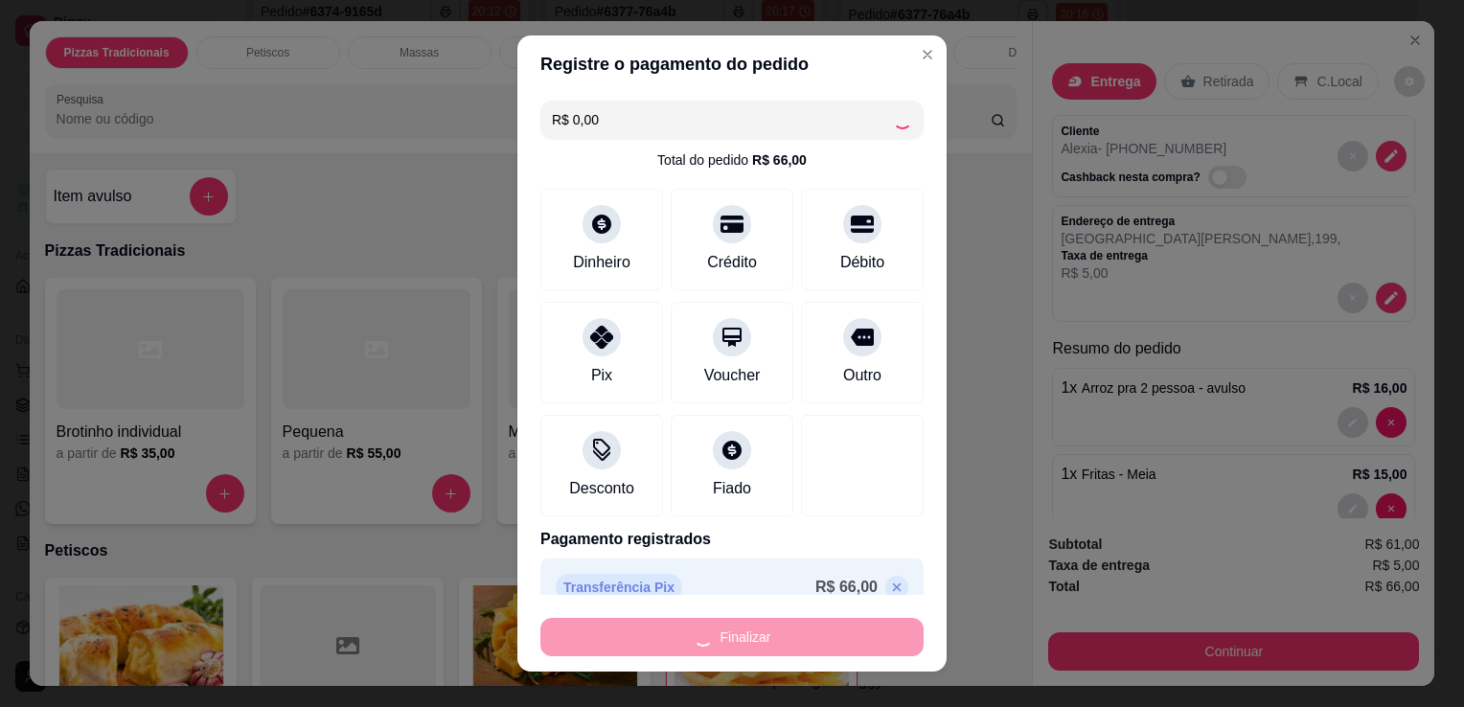
type input "0"
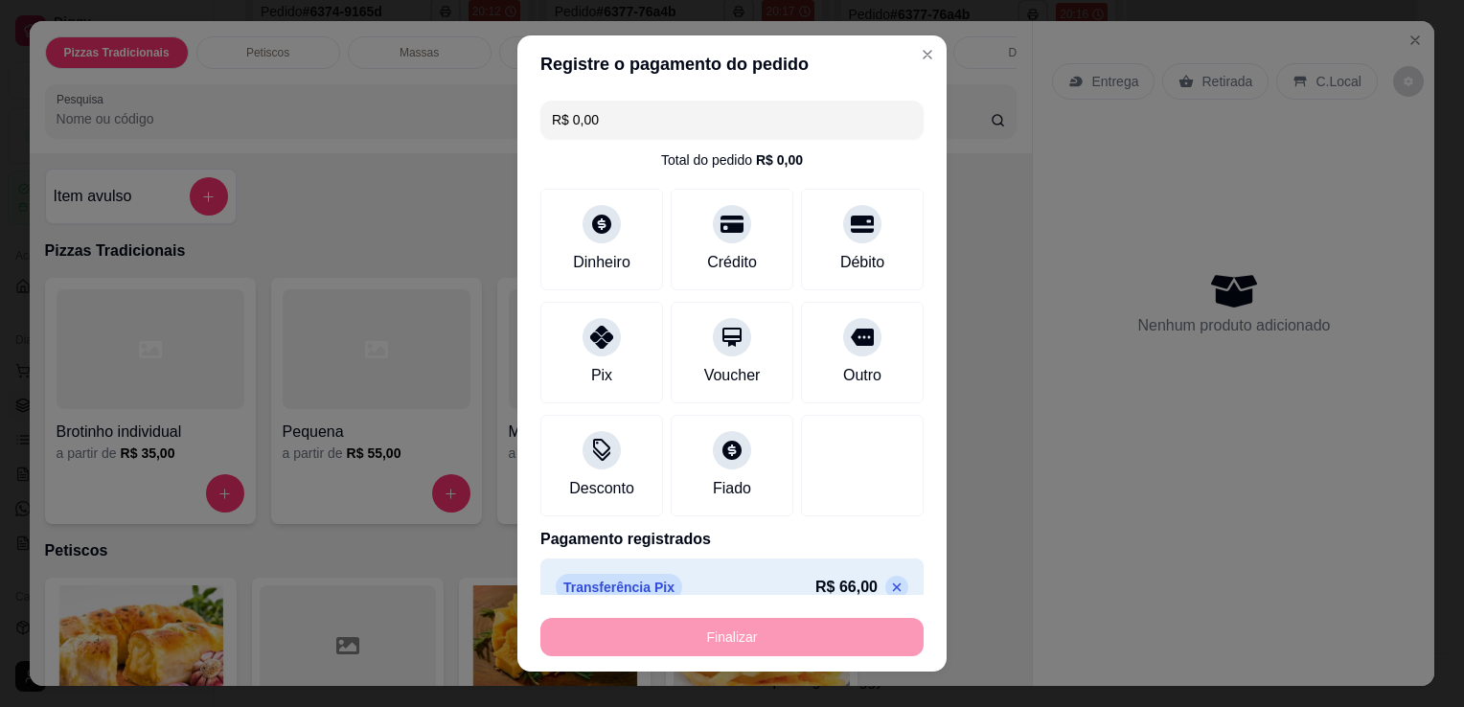
type input "-R$ 66,00"
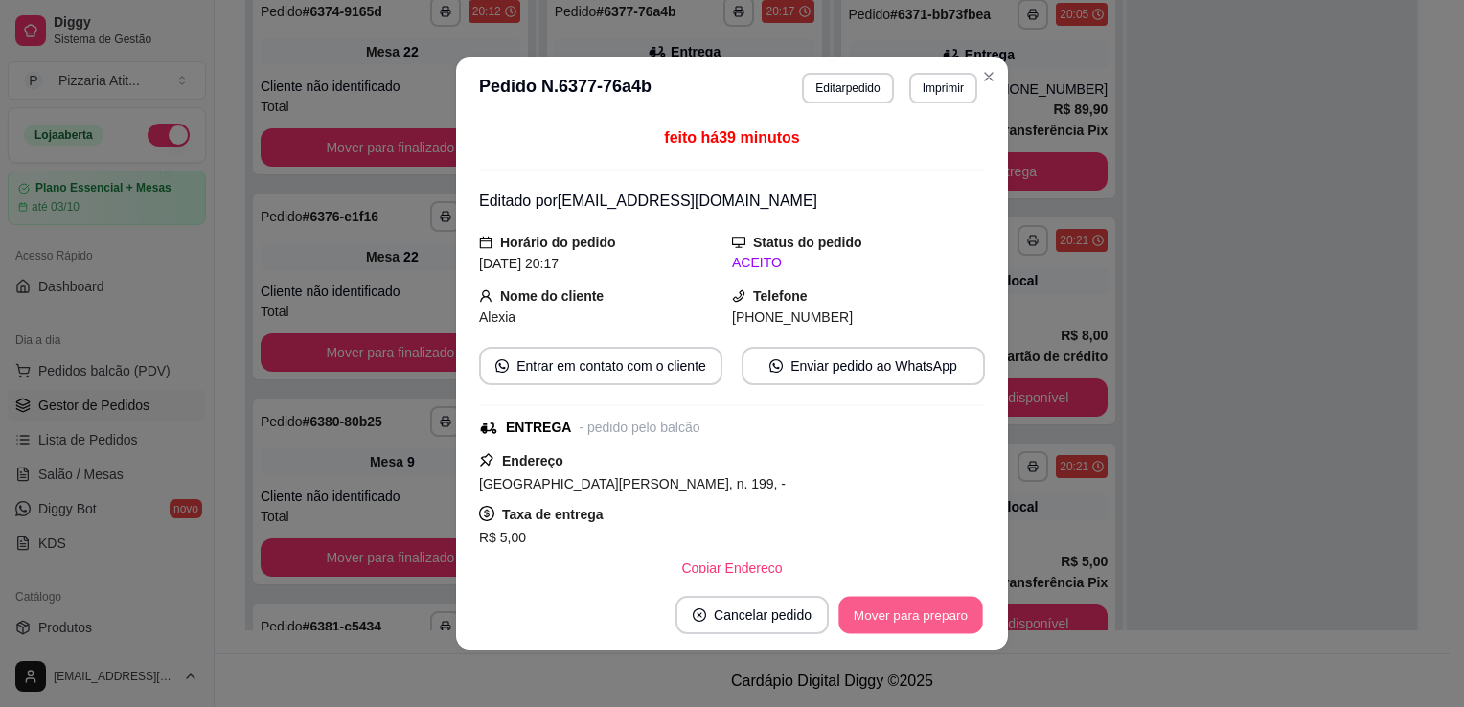
click at [906, 627] on button "Mover para preparo" at bounding box center [910, 615] width 144 height 37
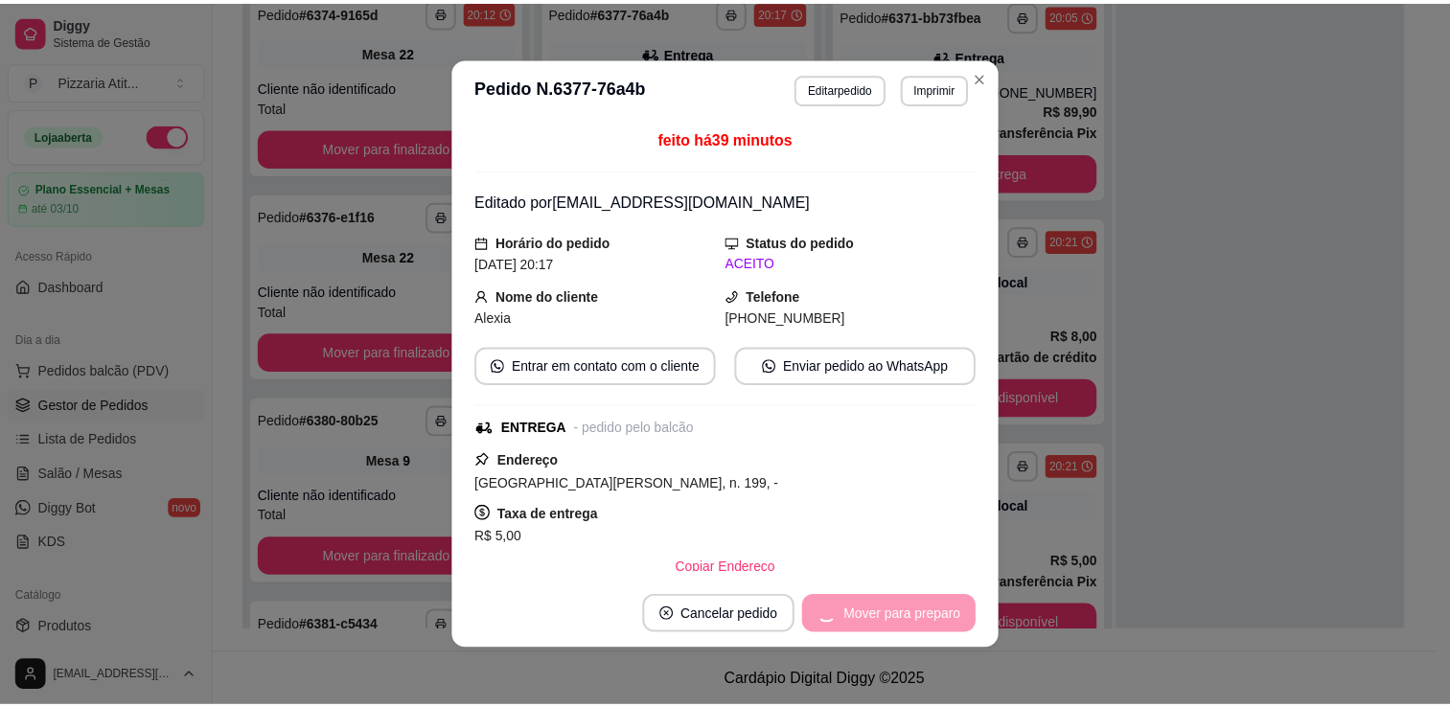
scroll to position [1806, 0]
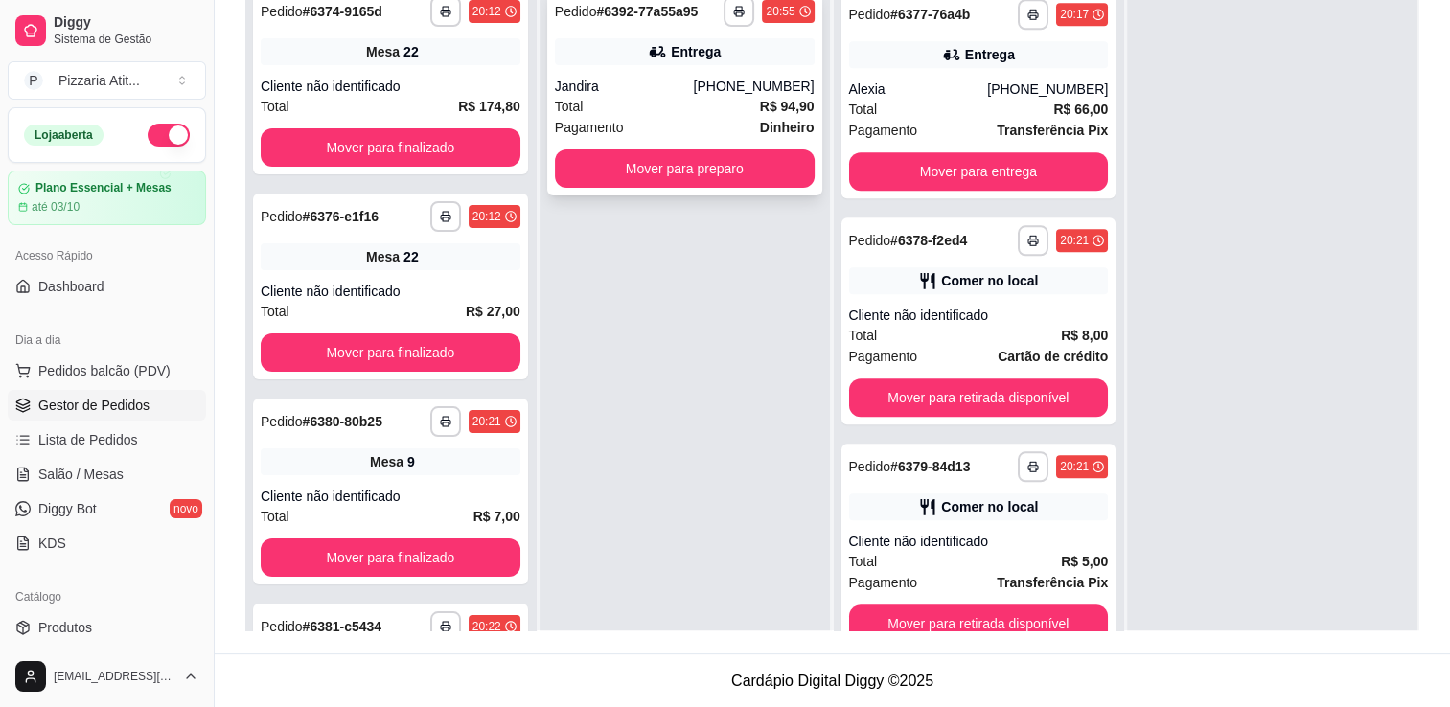
click at [719, 191] on div "**********" at bounding box center [684, 92] width 275 height 207
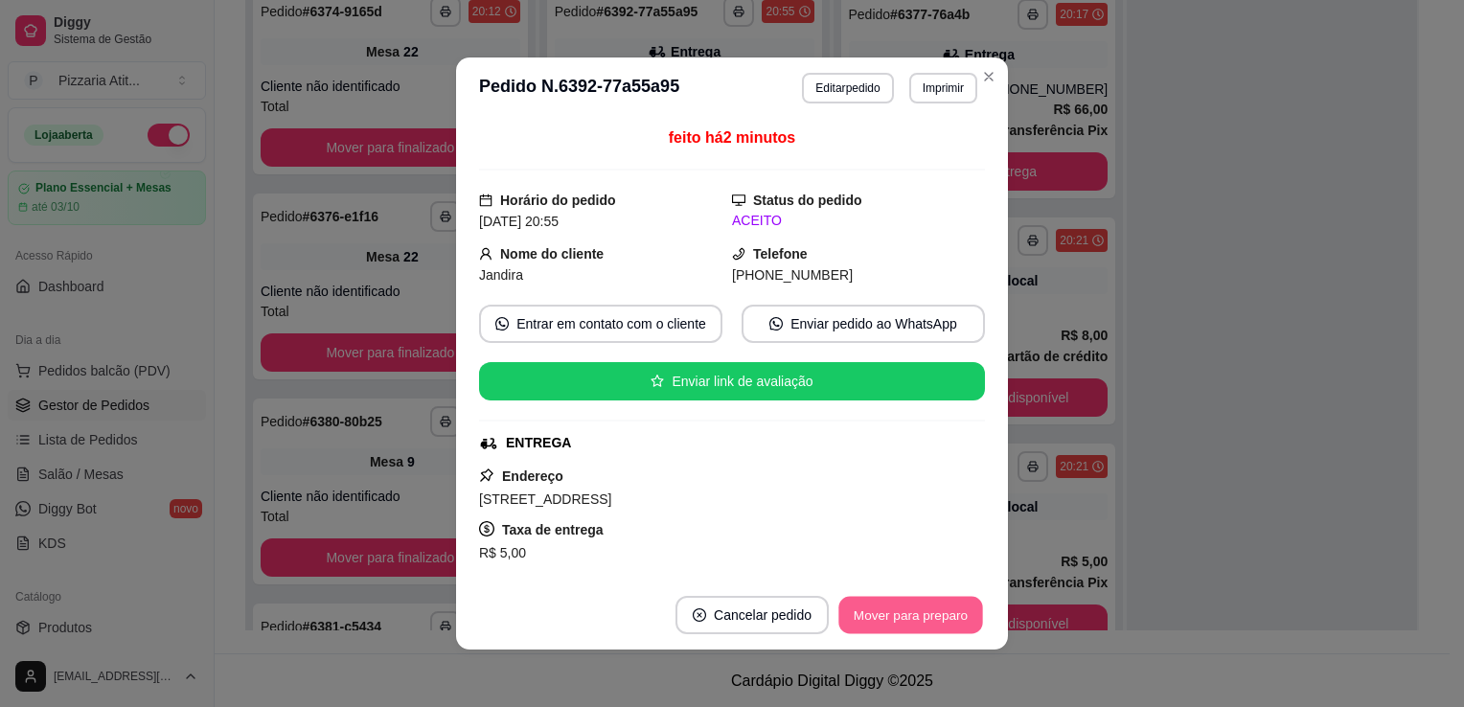
click at [870, 631] on button "Mover para preparo" at bounding box center [910, 615] width 144 height 37
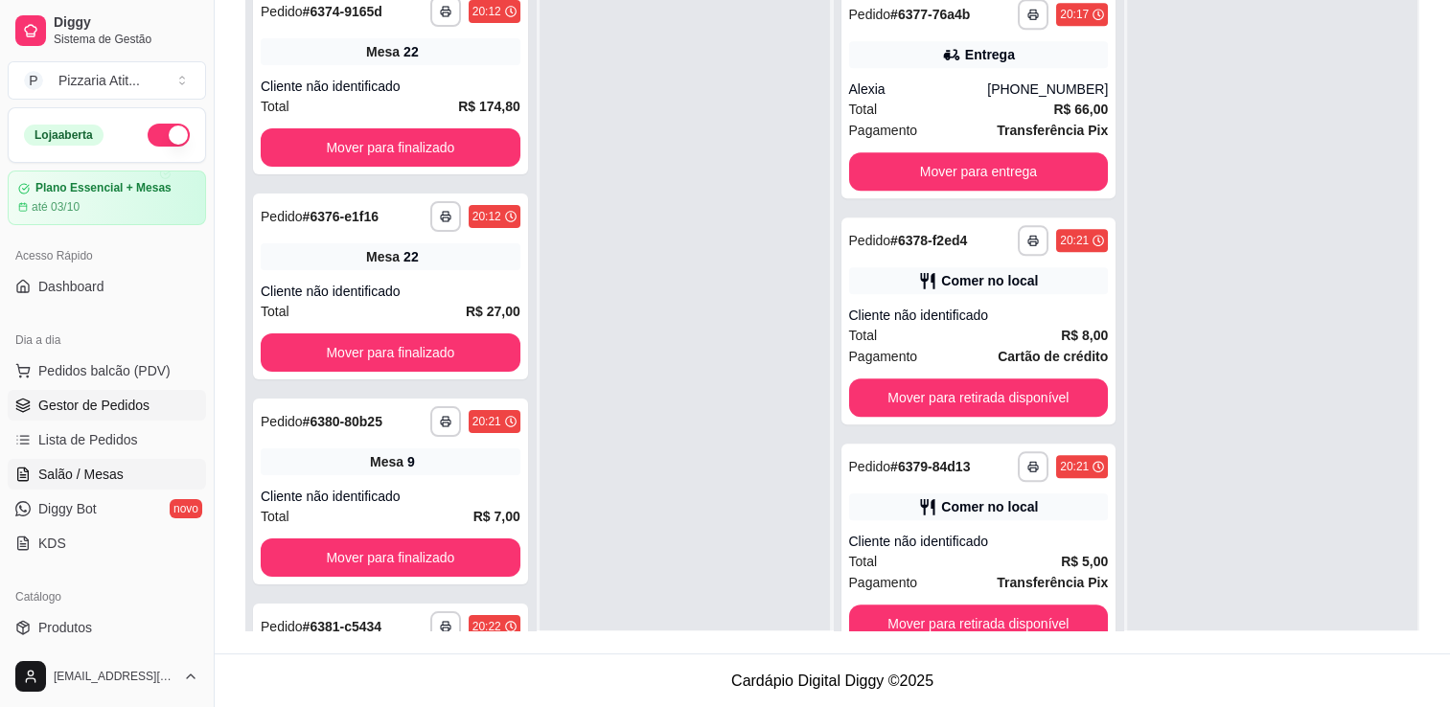
click at [123, 476] on link "Salão / Mesas" at bounding box center [107, 474] width 198 height 31
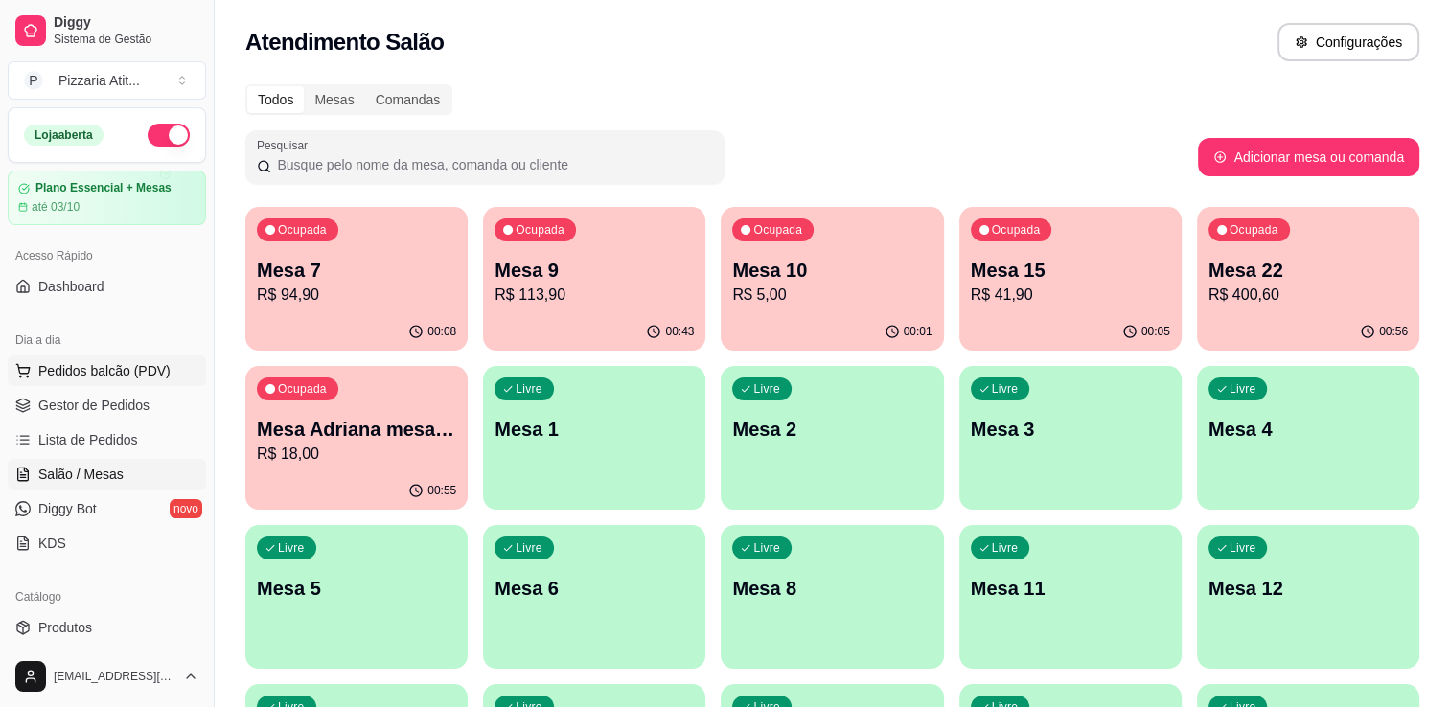
click at [149, 356] on button "Pedidos balcão (PDV)" at bounding box center [107, 371] width 198 height 31
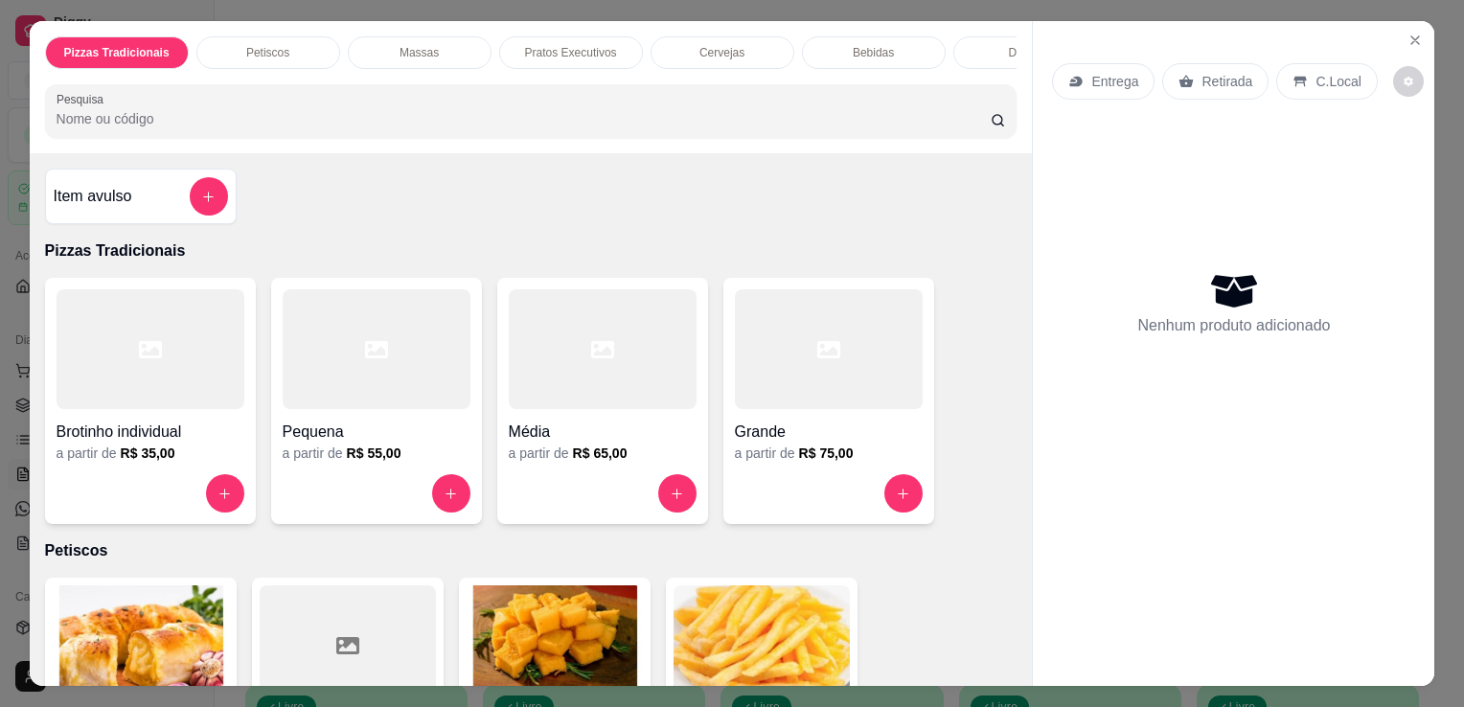
click at [544, 416] on div "Média" at bounding box center [603, 426] width 188 height 34
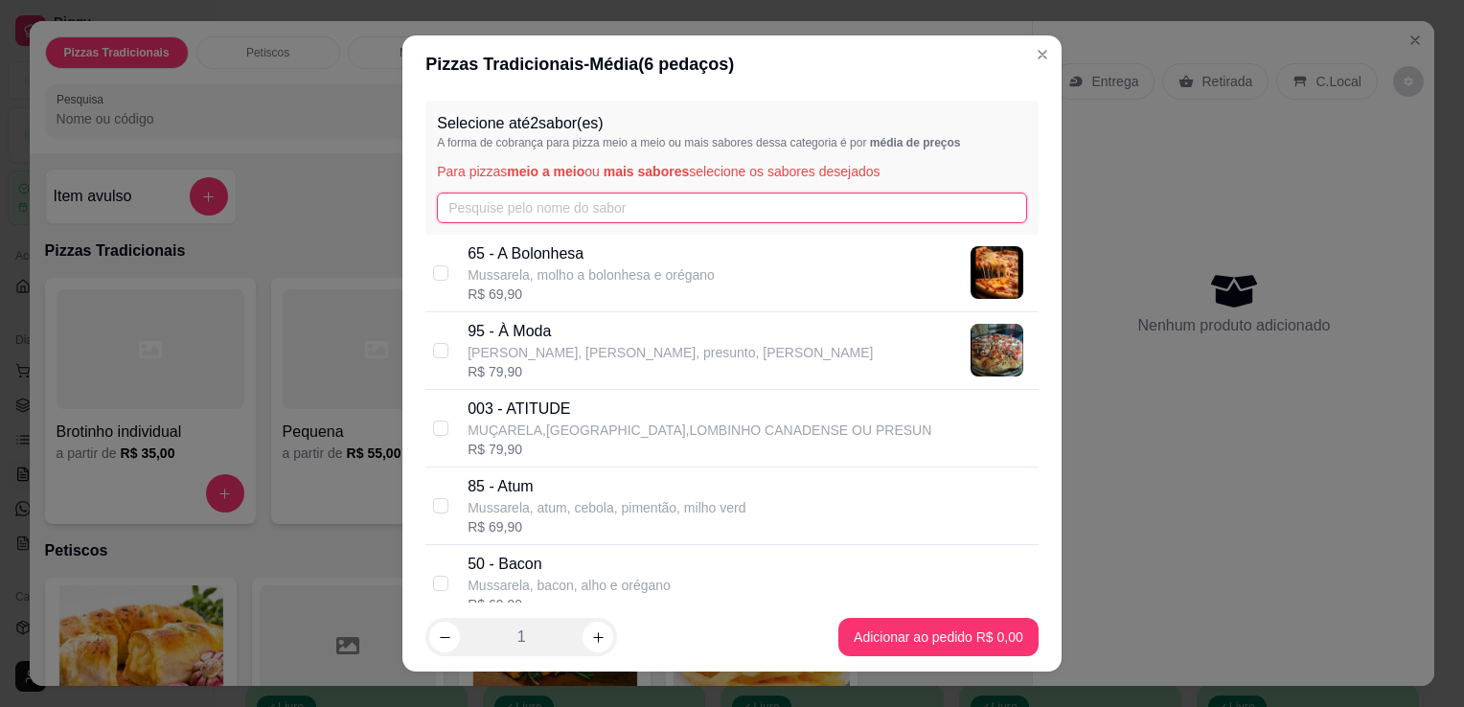
click at [603, 214] on input "text" at bounding box center [732, 208] width 590 height 31
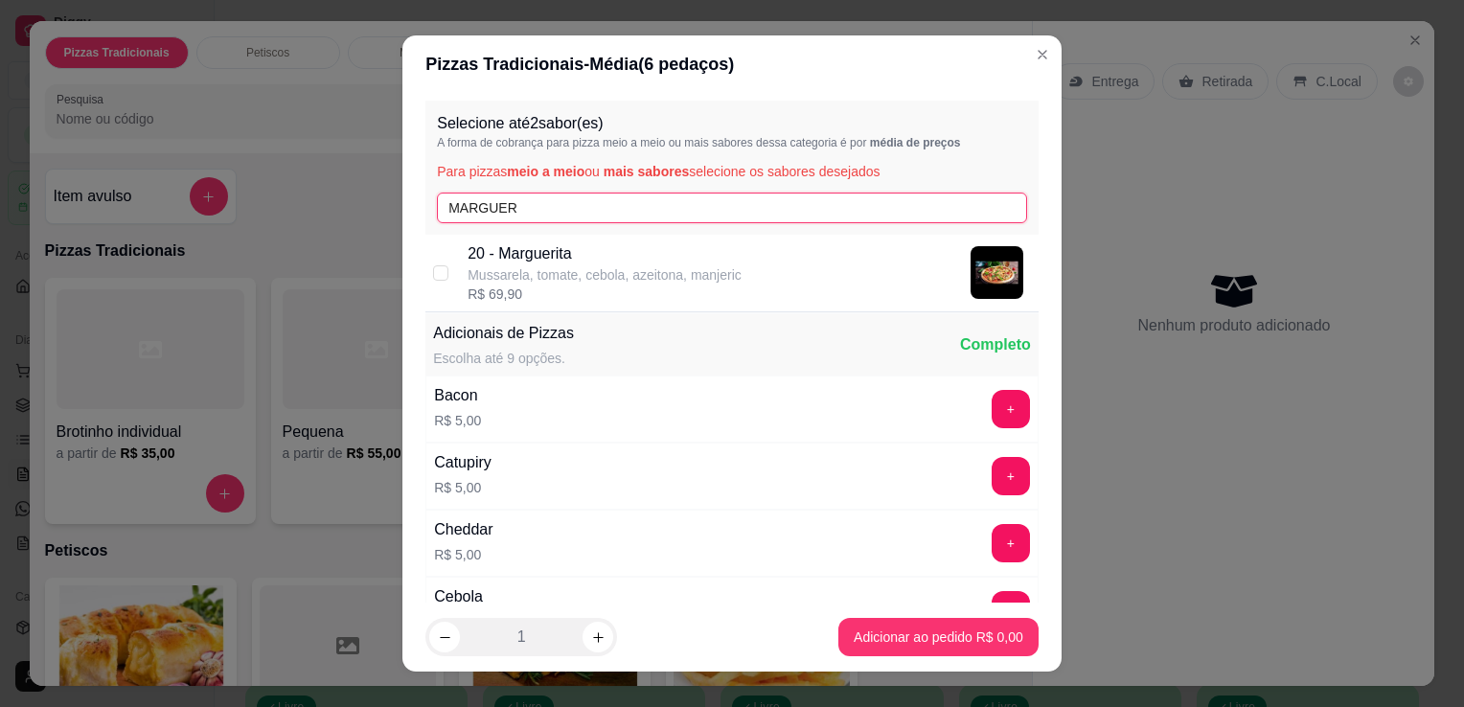
type input "MARGUER"
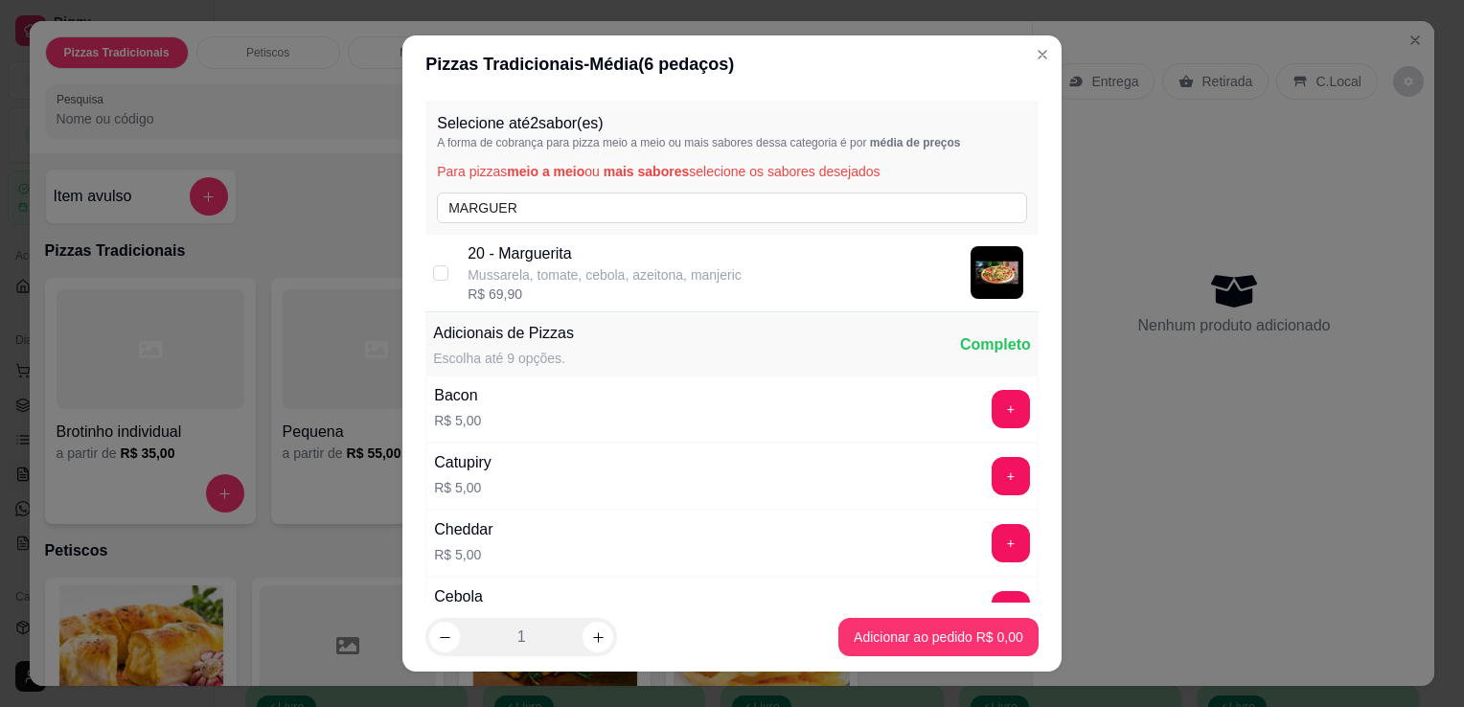
click at [591, 261] on p "20 - Marguerita" at bounding box center [605, 253] width 274 height 23
checkbox input "true"
click at [609, 190] on div "Selecione até 2 sabor(es) A forma de cobrança para pizza meio a meio ou mais sa…" at bounding box center [731, 168] width 613 height 134
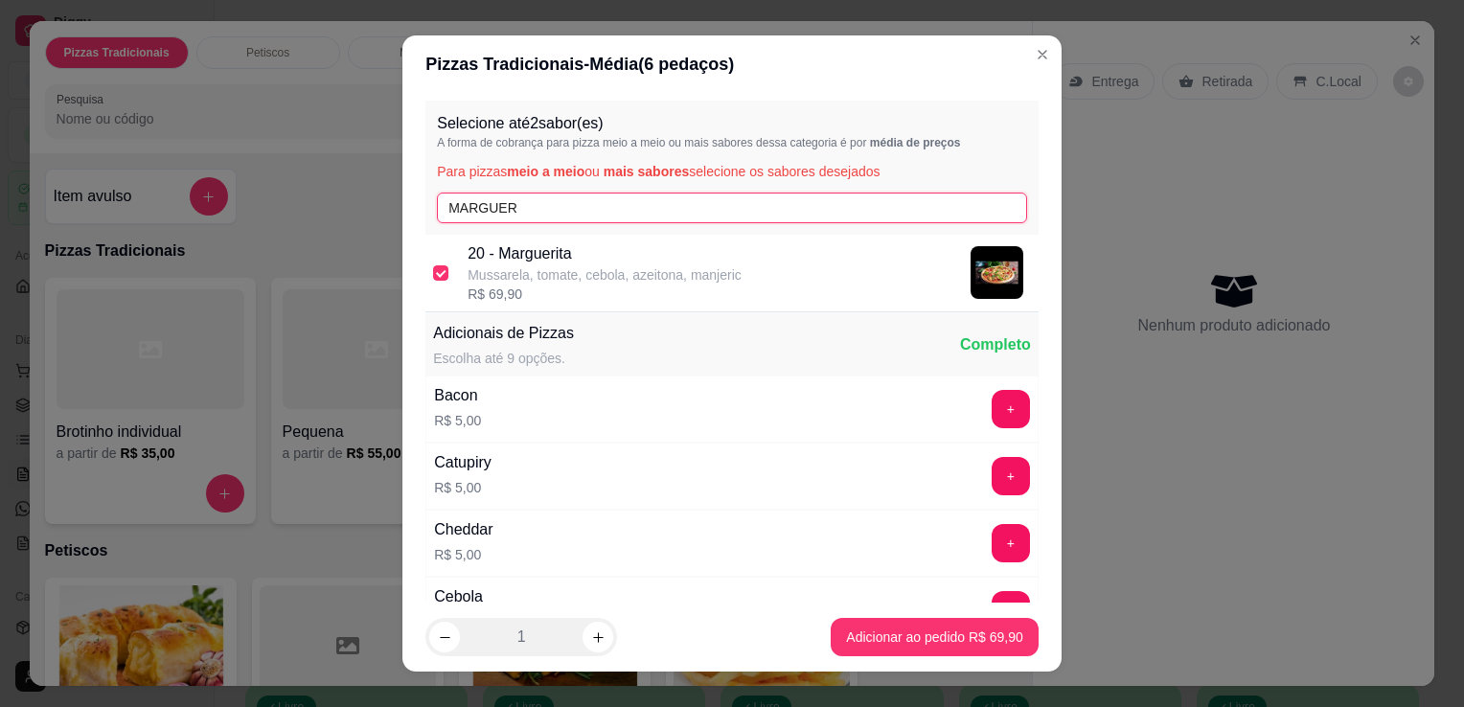
click at [609, 203] on input "MARGUER" at bounding box center [732, 208] width 590 height 31
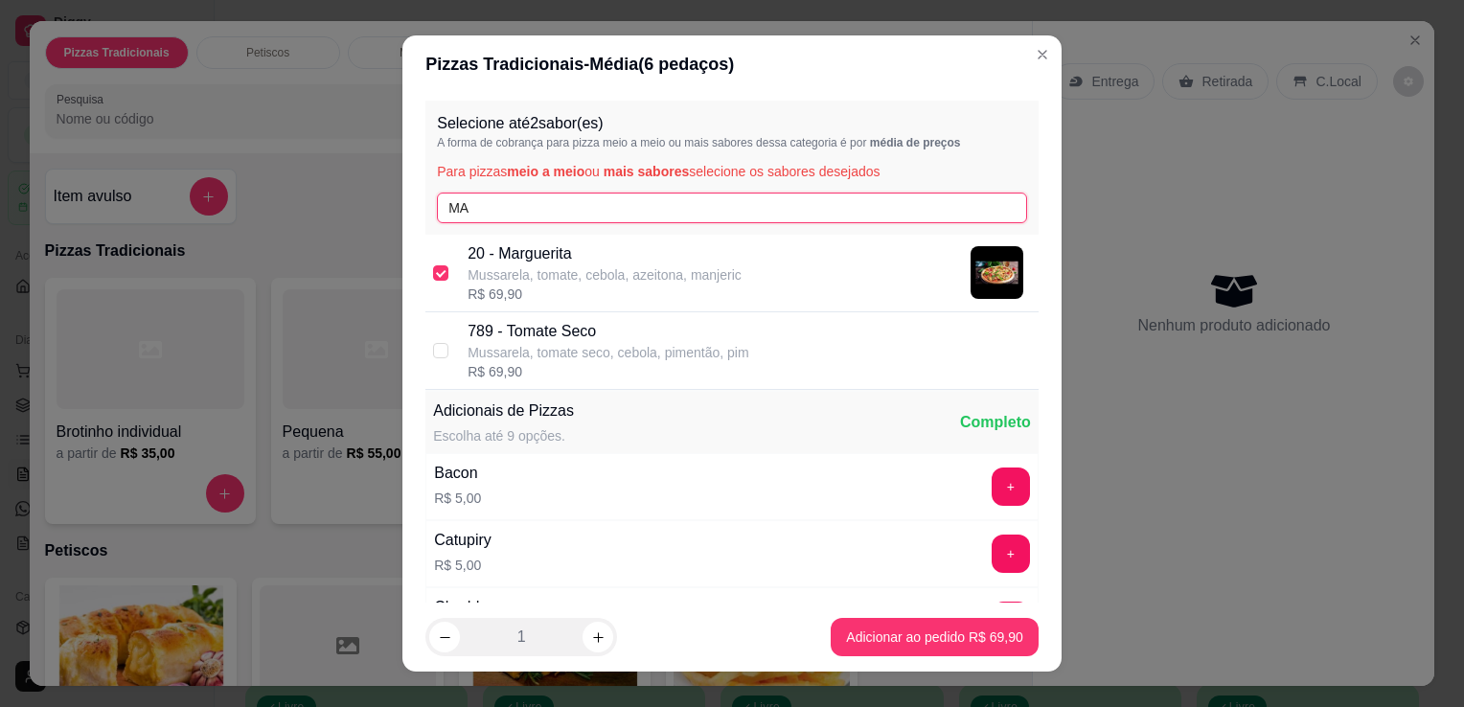
type input "M"
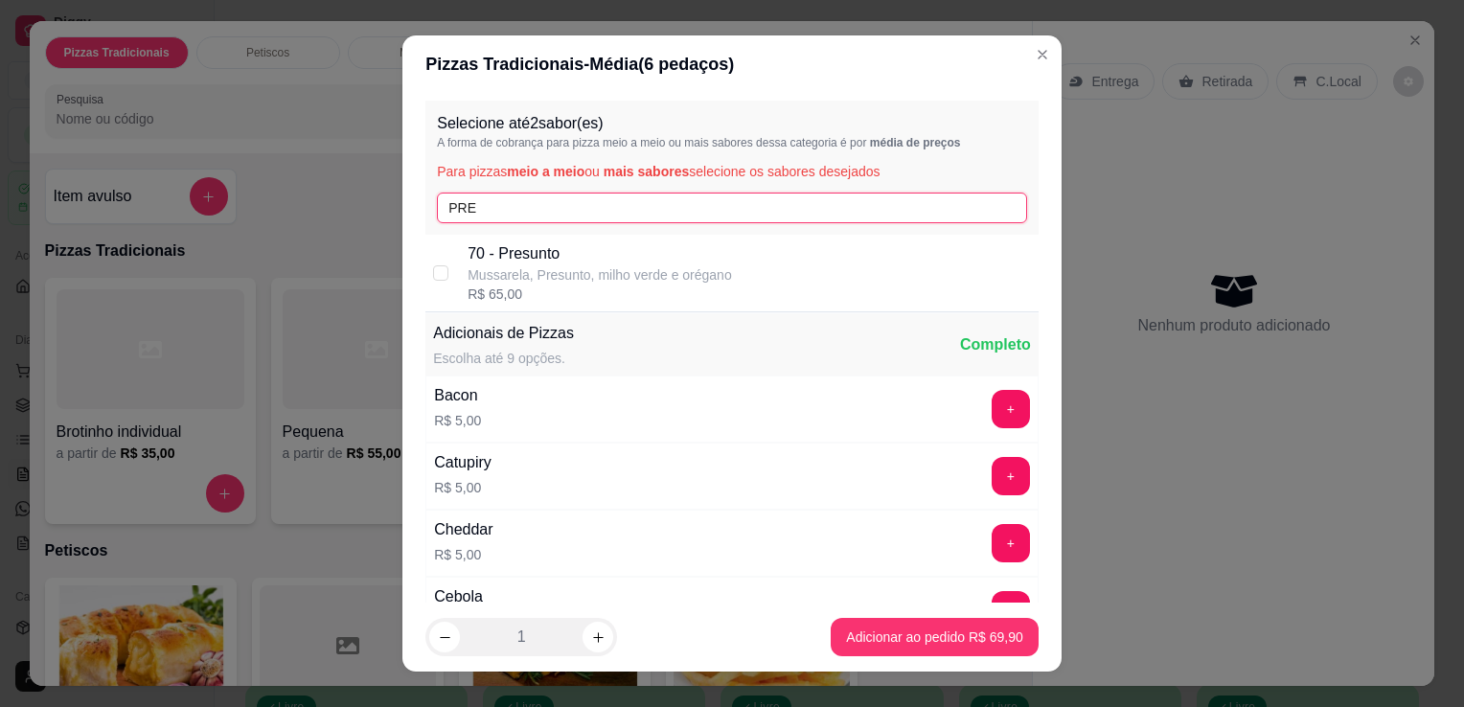
type input "PRE"
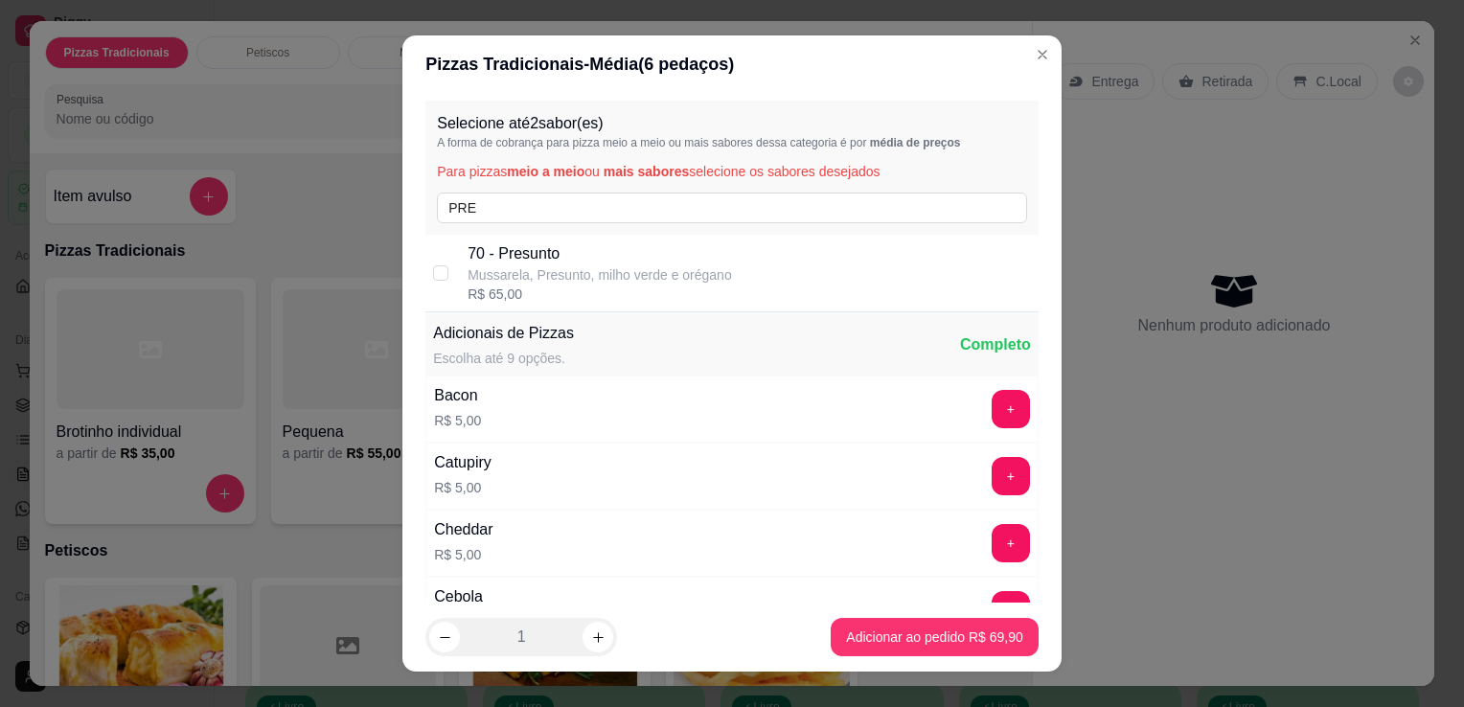
click at [608, 254] on p "70 - Presunto" at bounding box center [600, 253] width 264 height 23
checkbox input "true"
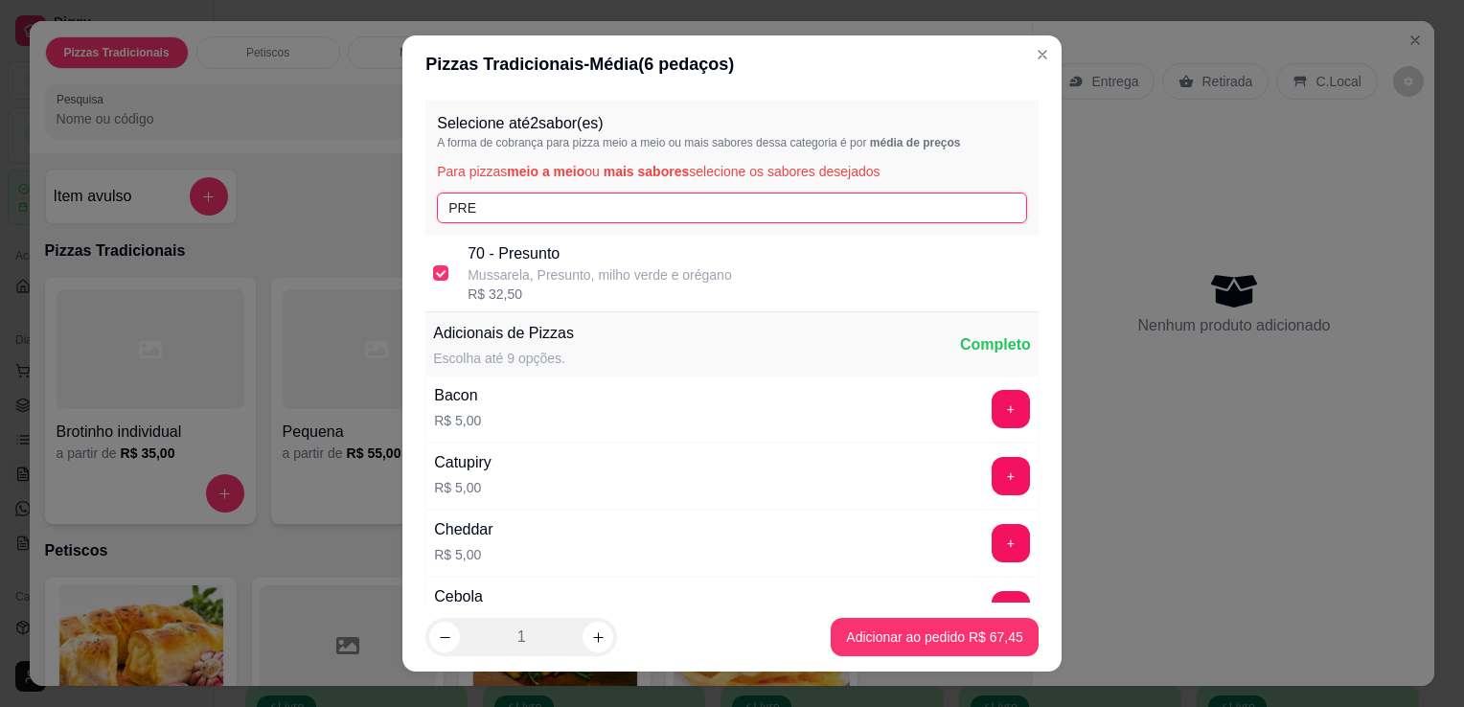
click at [628, 217] on input "PRE" at bounding box center [732, 208] width 590 height 31
type input "P"
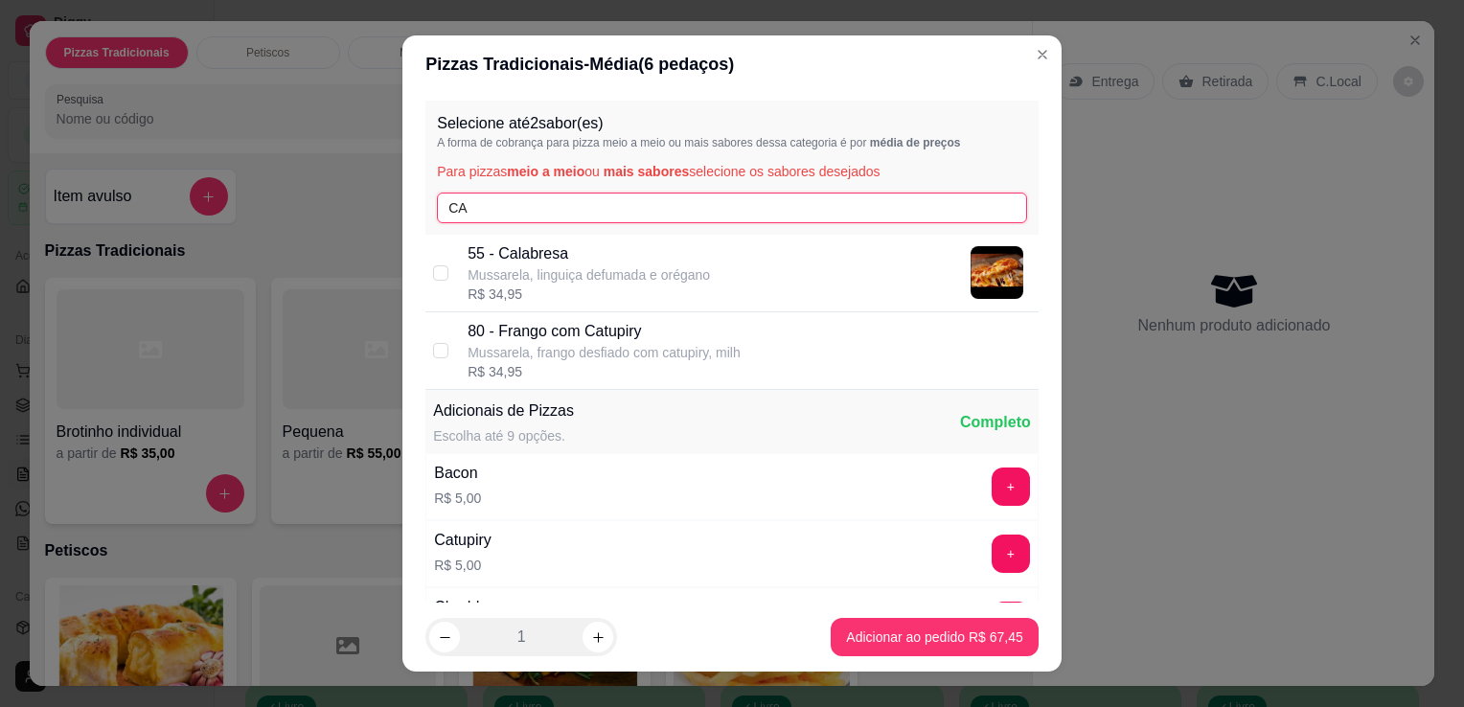
type input "CA"
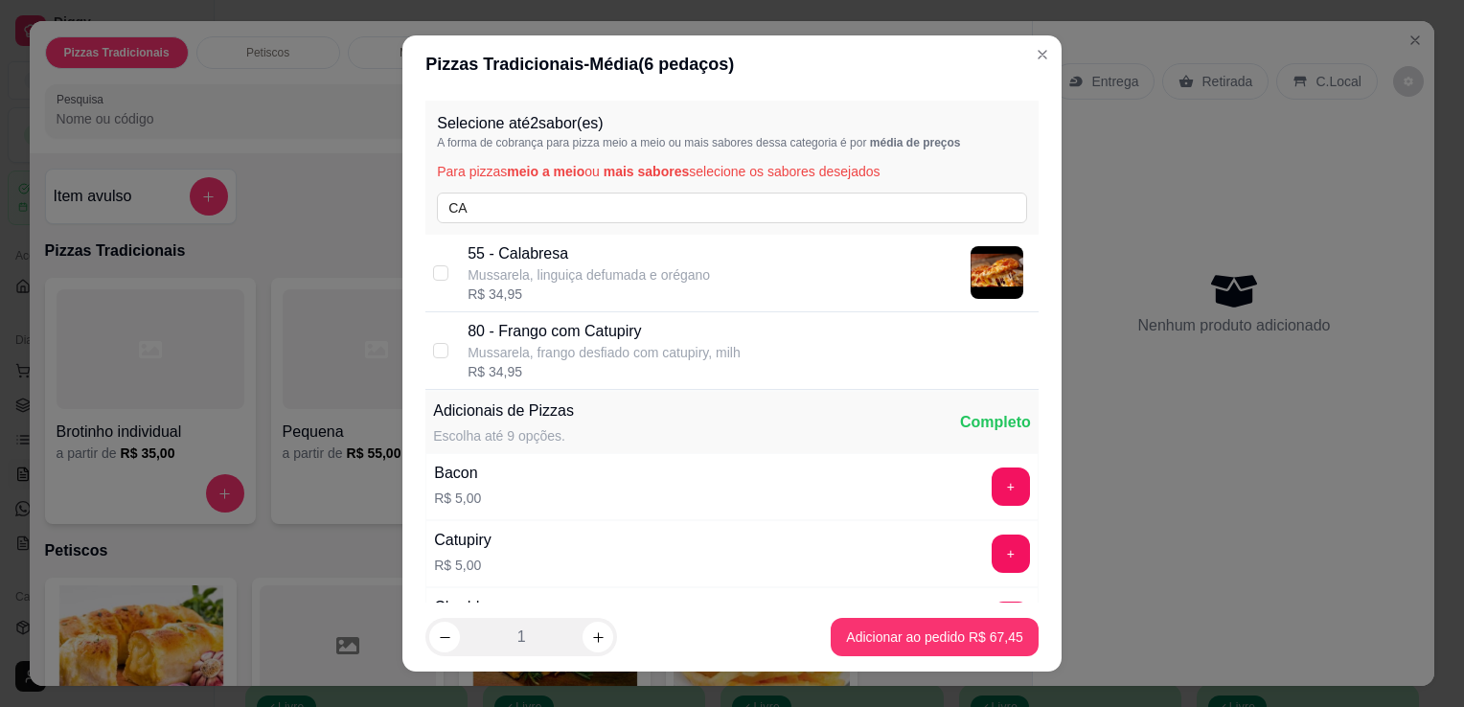
click at [561, 265] on p "Mussarela, linguiça defumada e orégano" at bounding box center [589, 274] width 242 height 19
checkbox input "true"
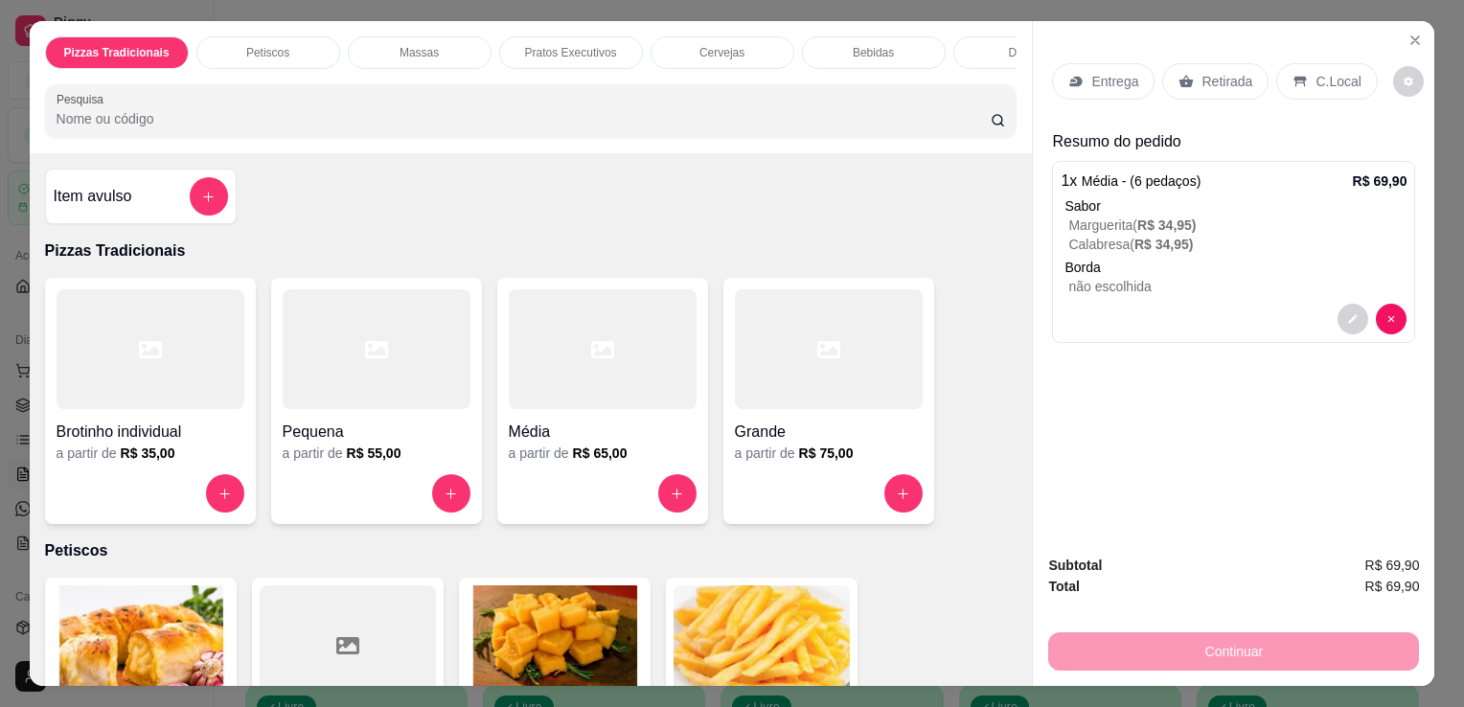
click at [819, 116] on input "Pesquisa" at bounding box center [524, 118] width 934 height 19
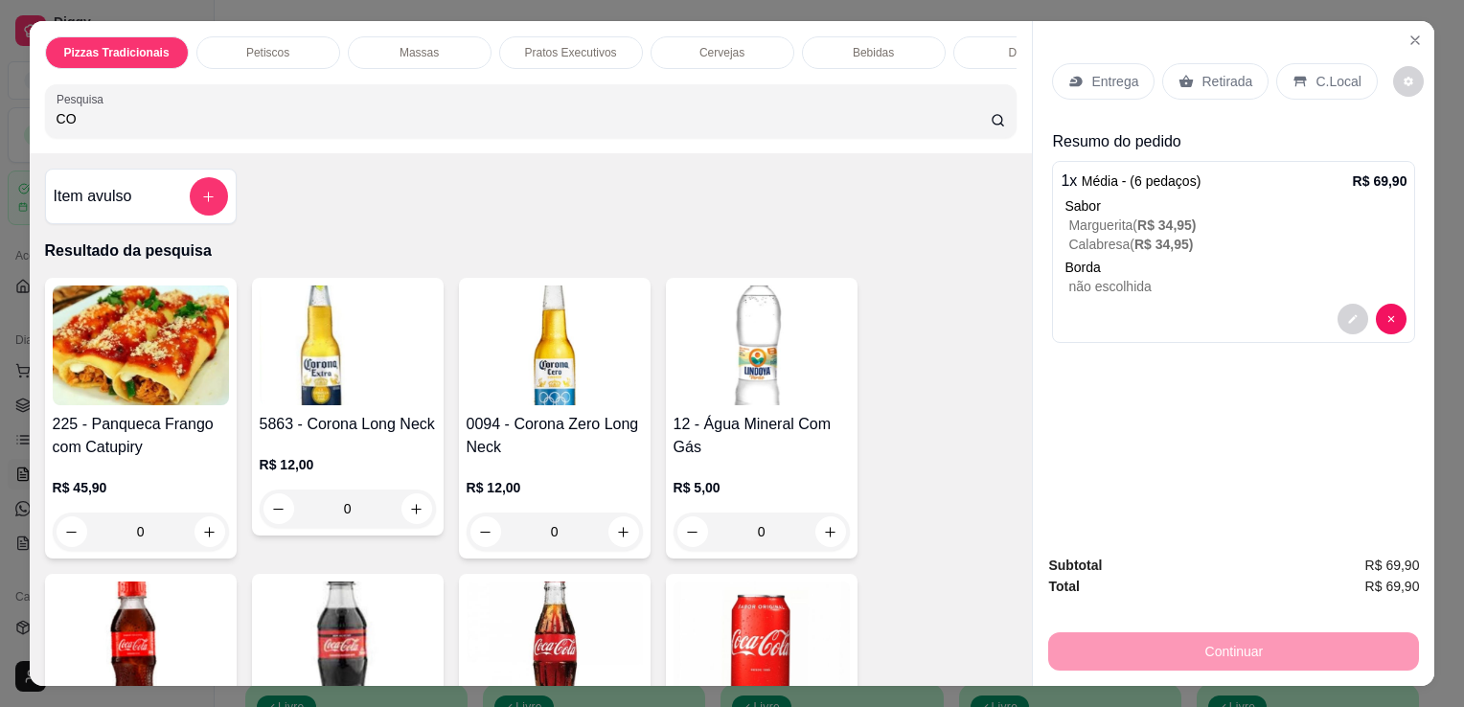
type input "CO"
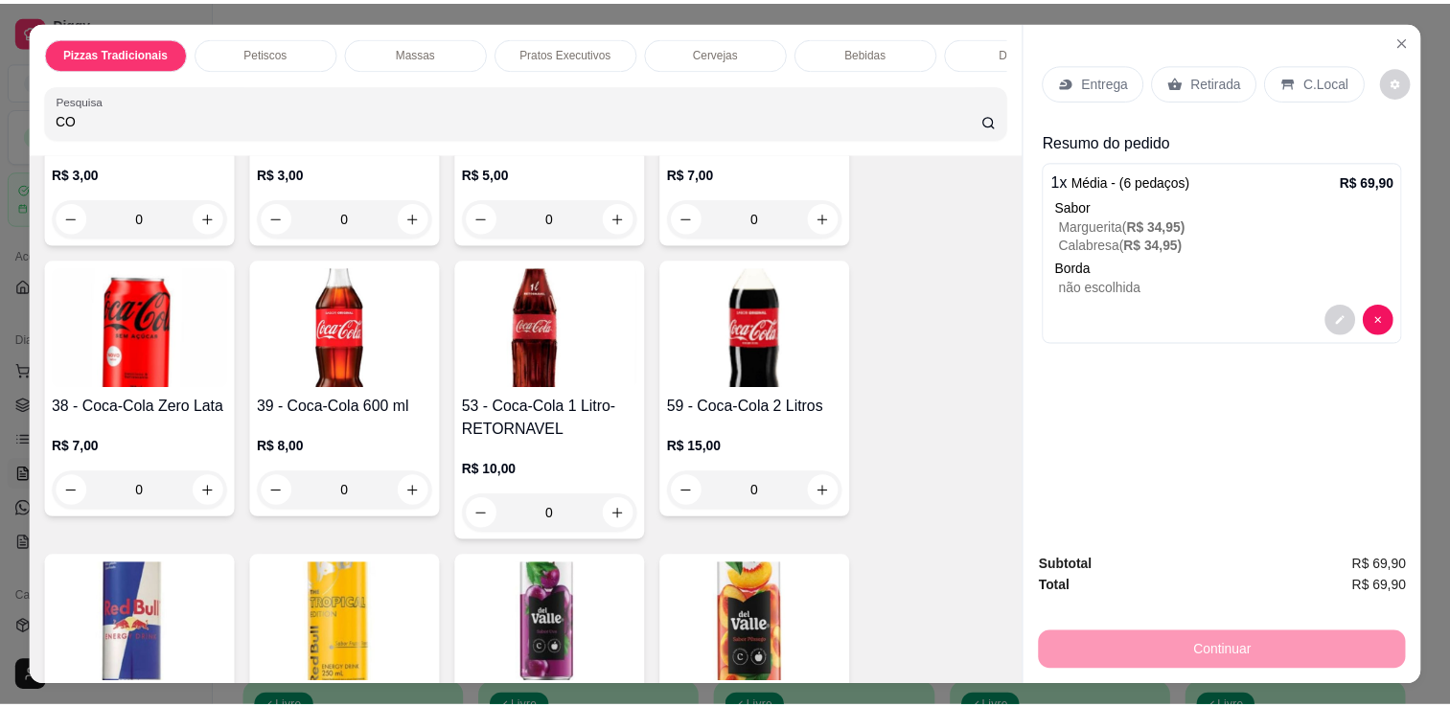
scroll to position [526, 0]
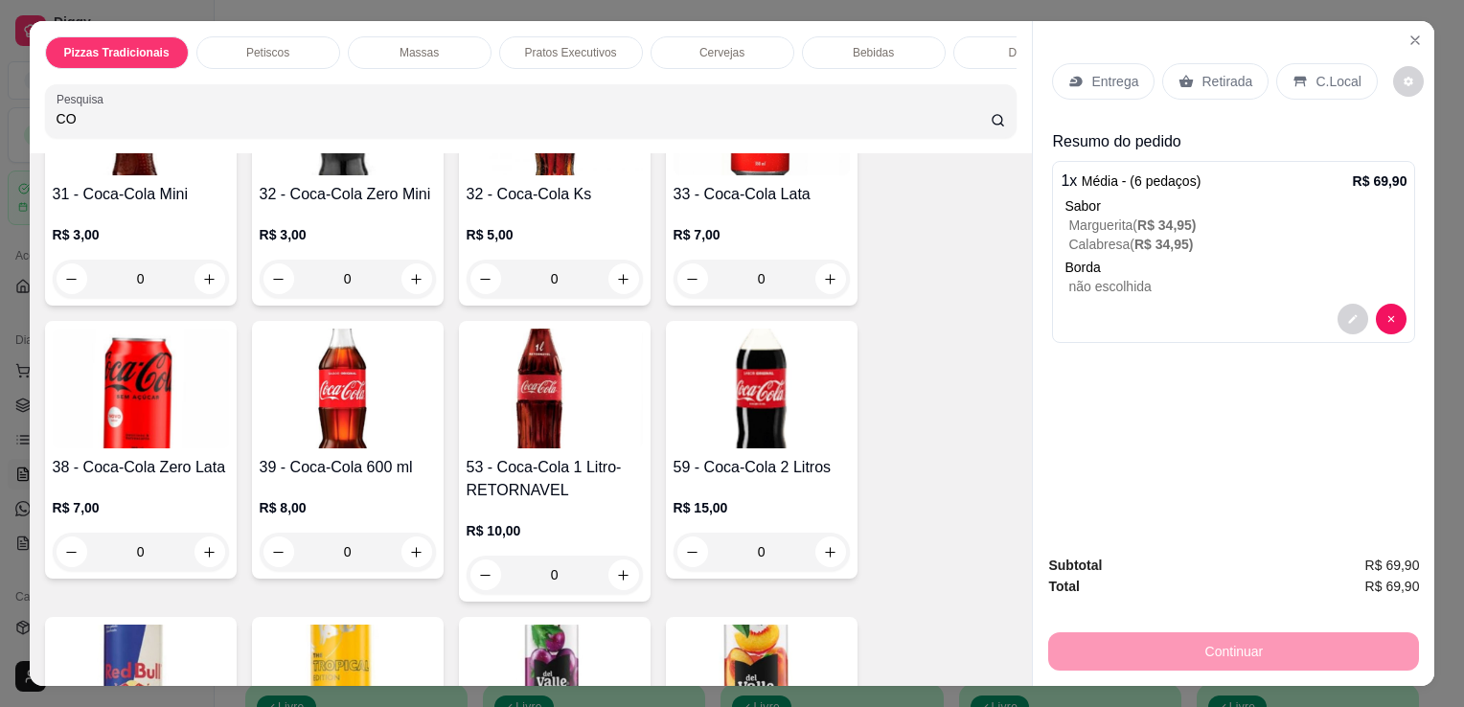
click at [736, 435] on img at bounding box center [762, 389] width 176 height 120
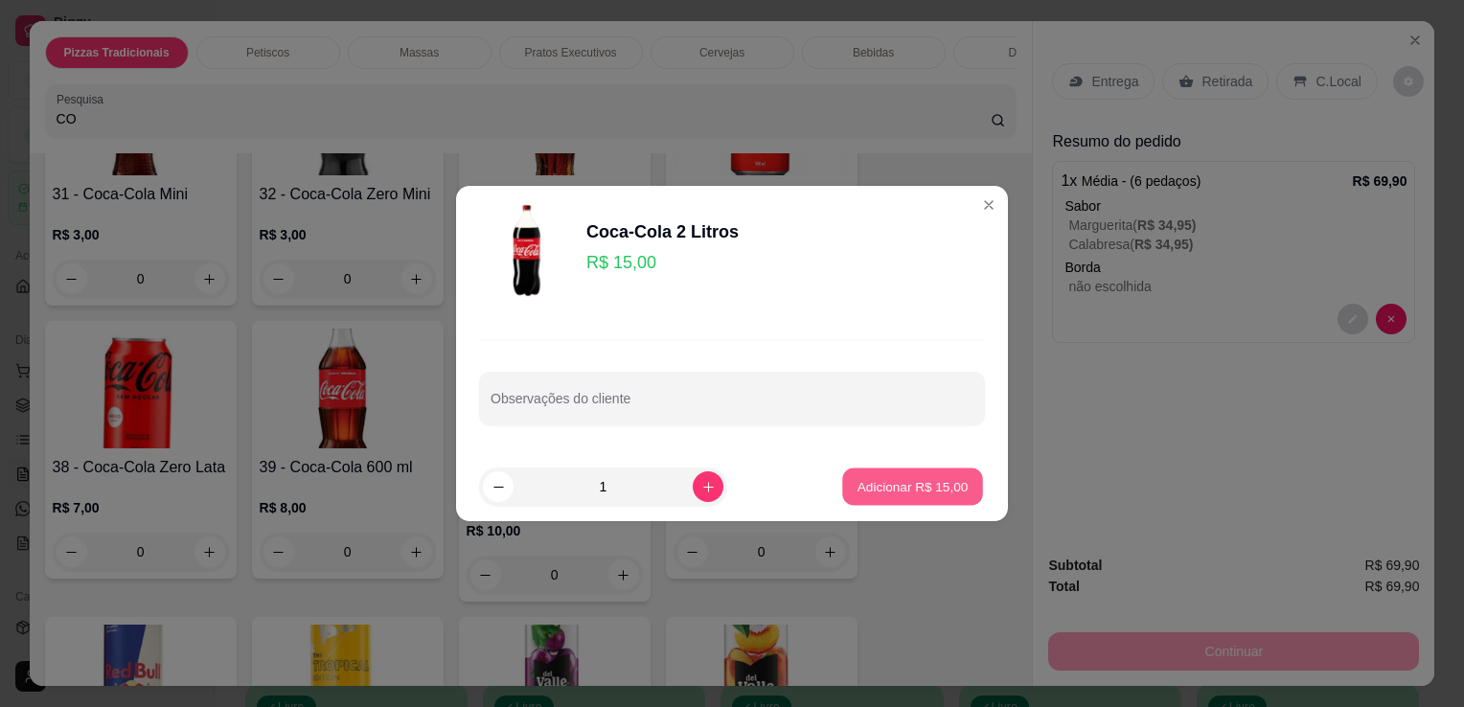
click at [906, 497] on button "Adicionar R$ 15,00" at bounding box center [912, 487] width 141 height 37
type input "1"
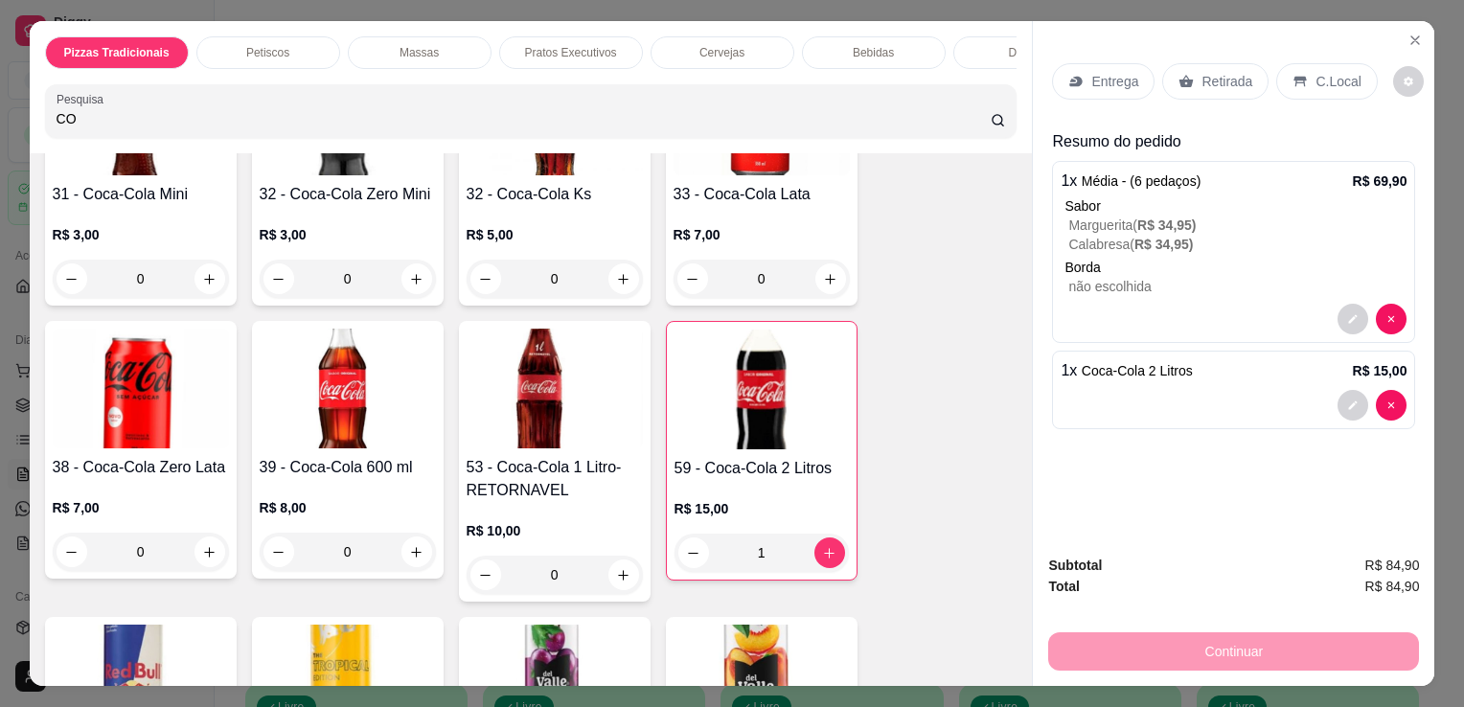
click at [1080, 77] on div "Entrega" at bounding box center [1103, 81] width 103 height 36
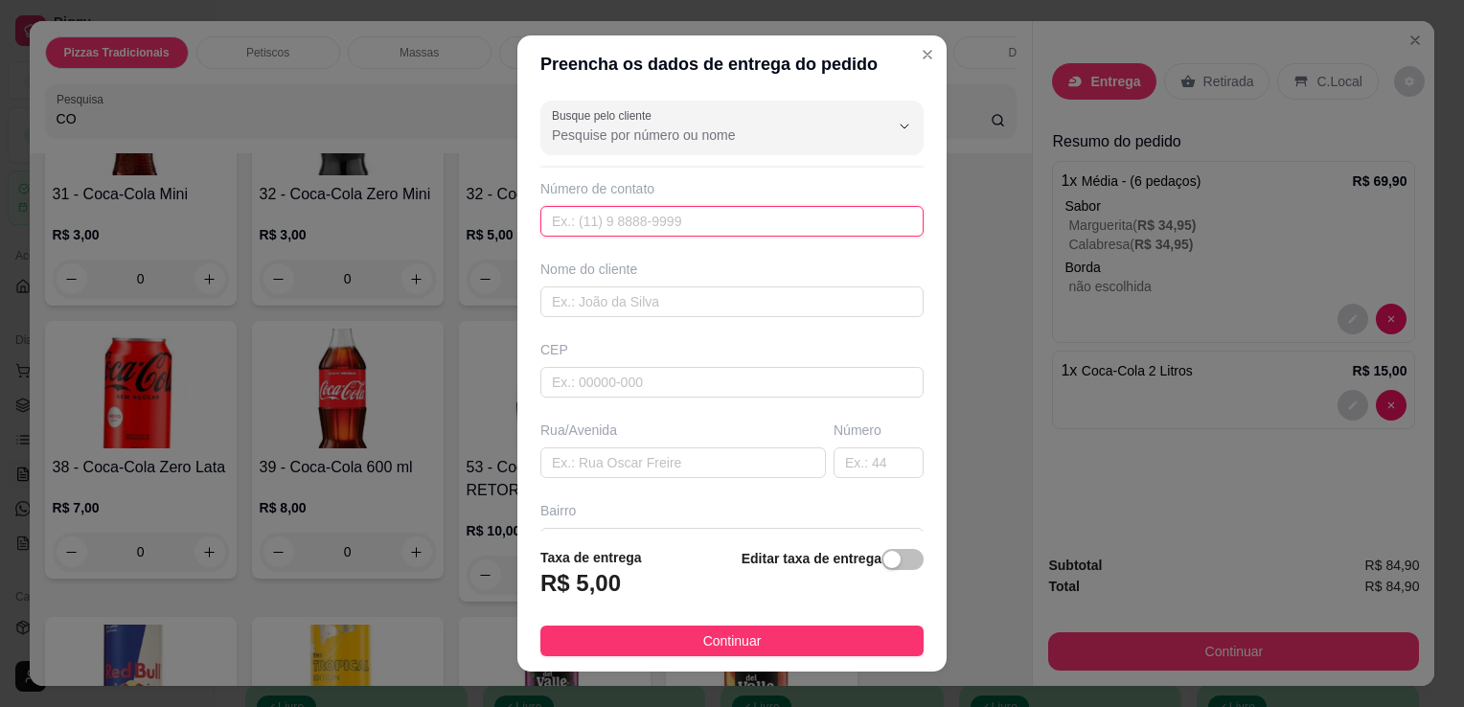
click at [773, 218] on input "text" at bounding box center [731, 221] width 383 height 31
type input "[PHONE_NUMBER]"
click at [777, 287] on input "text" at bounding box center [731, 302] width 383 height 31
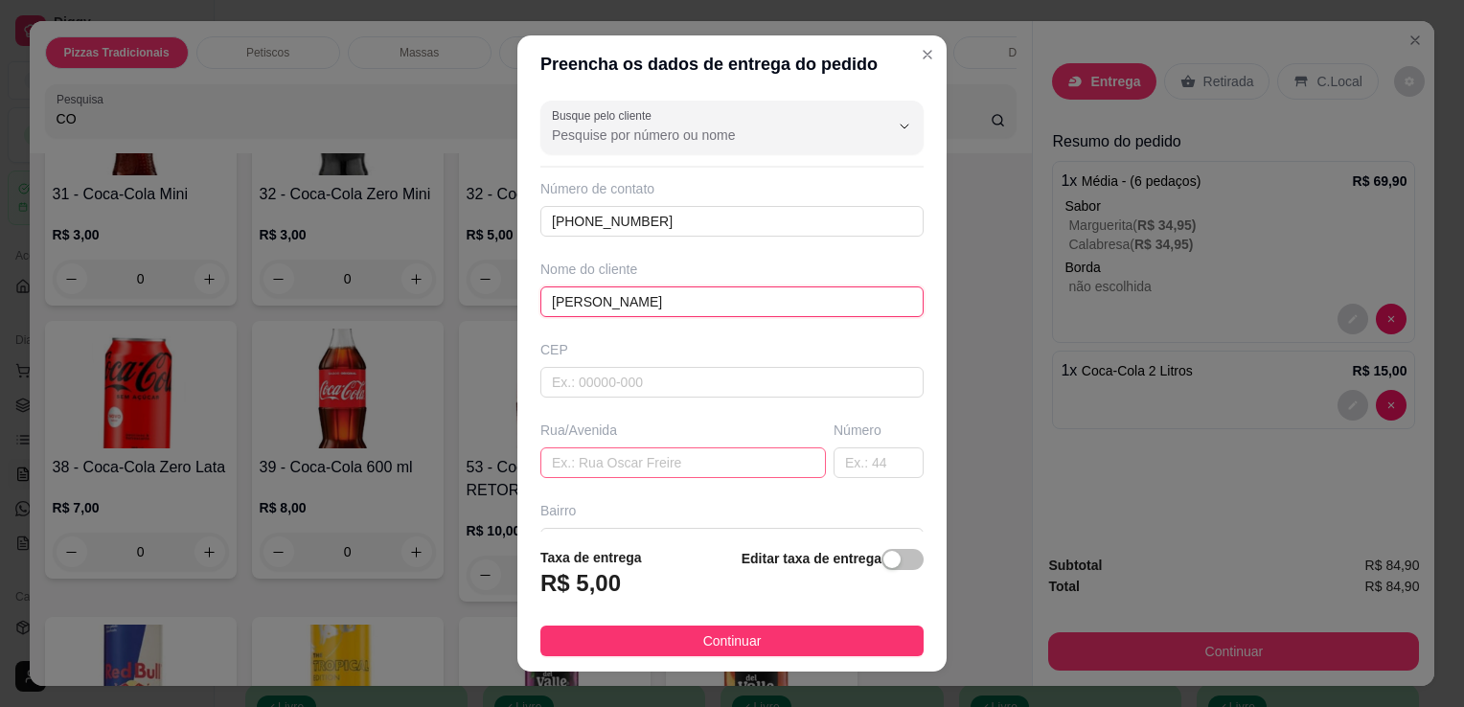
type input "[PERSON_NAME]"
click at [663, 462] on input "text" at bounding box center [683, 463] width 286 height 31
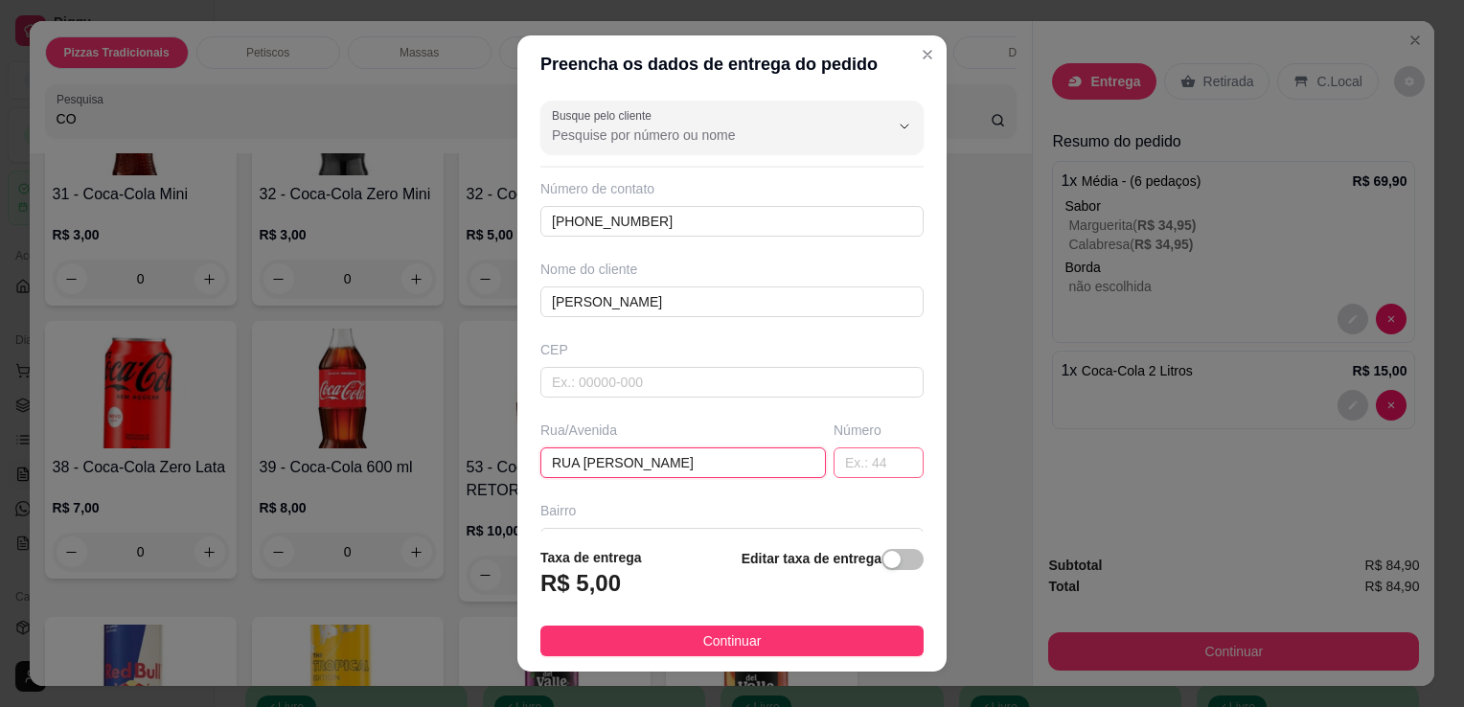
type input "RUA [PERSON_NAME]"
click at [840, 455] on input "text" at bounding box center [879, 463] width 90 height 31
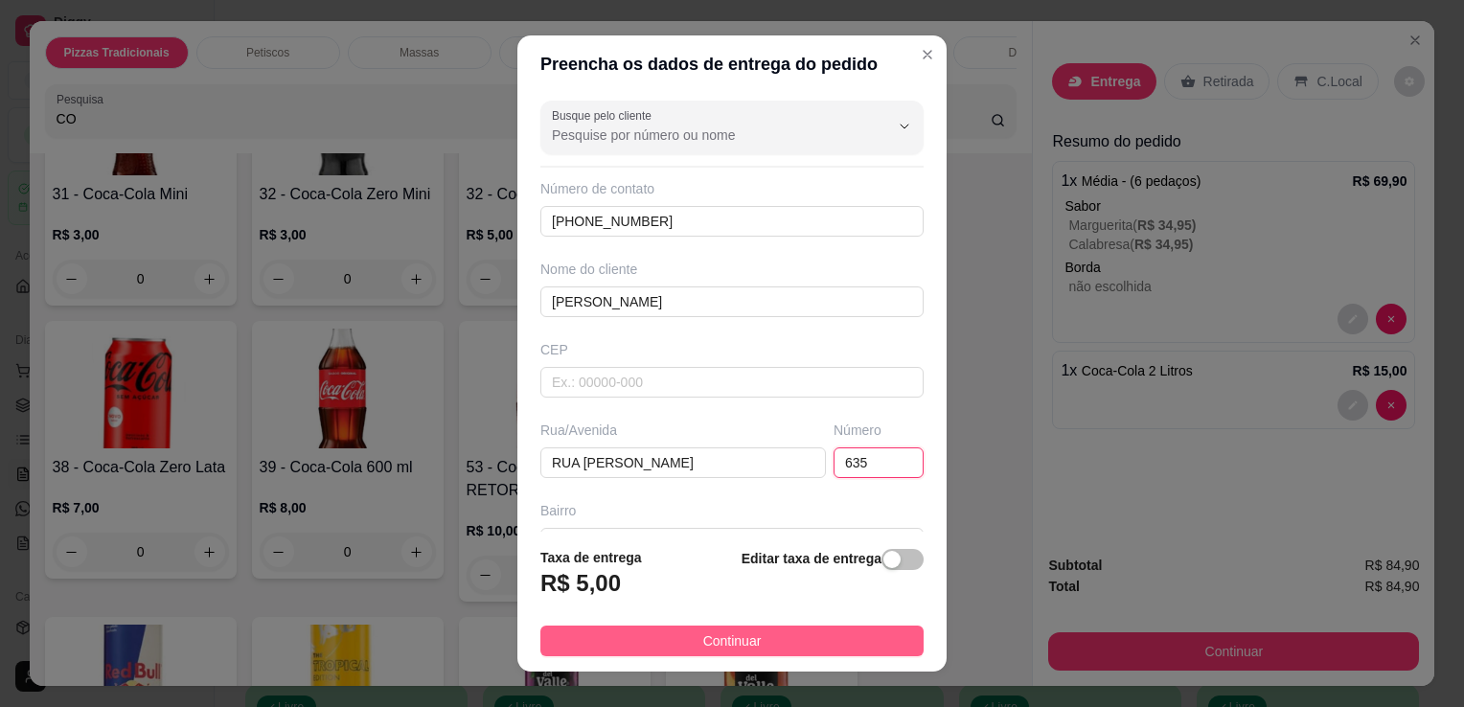
type input "635"
click at [789, 647] on button "Continuar" at bounding box center [731, 641] width 383 height 31
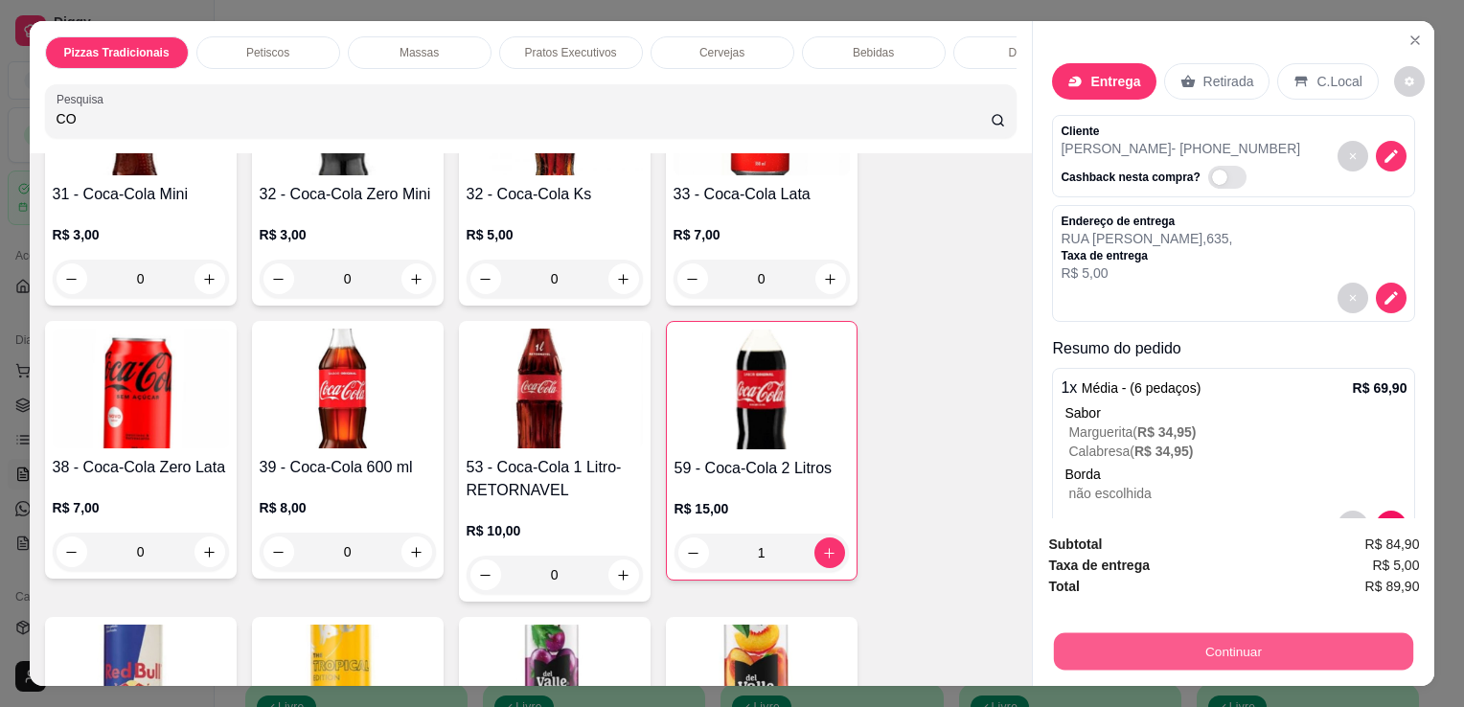
click at [1142, 651] on button "Continuar" at bounding box center [1233, 650] width 359 height 37
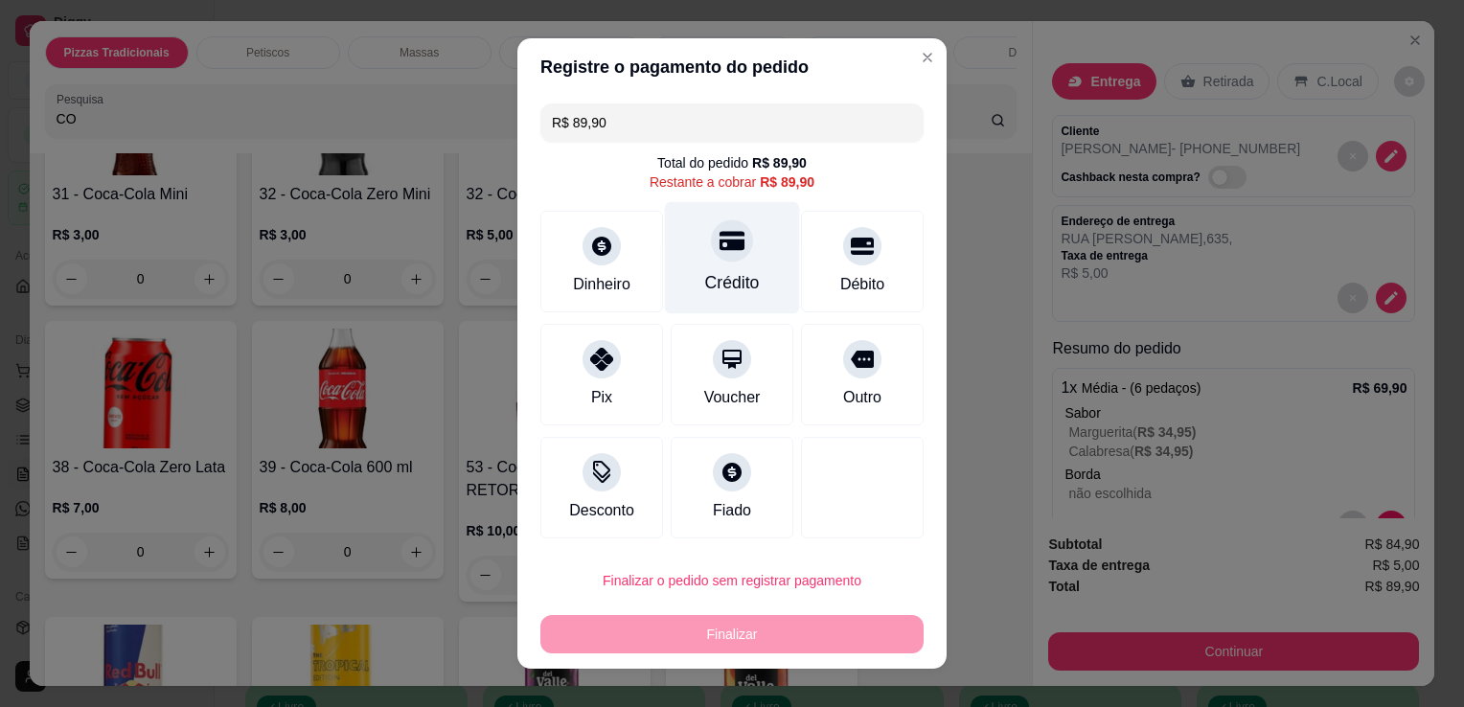
click at [709, 297] on div "Crédito" at bounding box center [732, 258] width 135 height 112
type input "R$ 0,00"
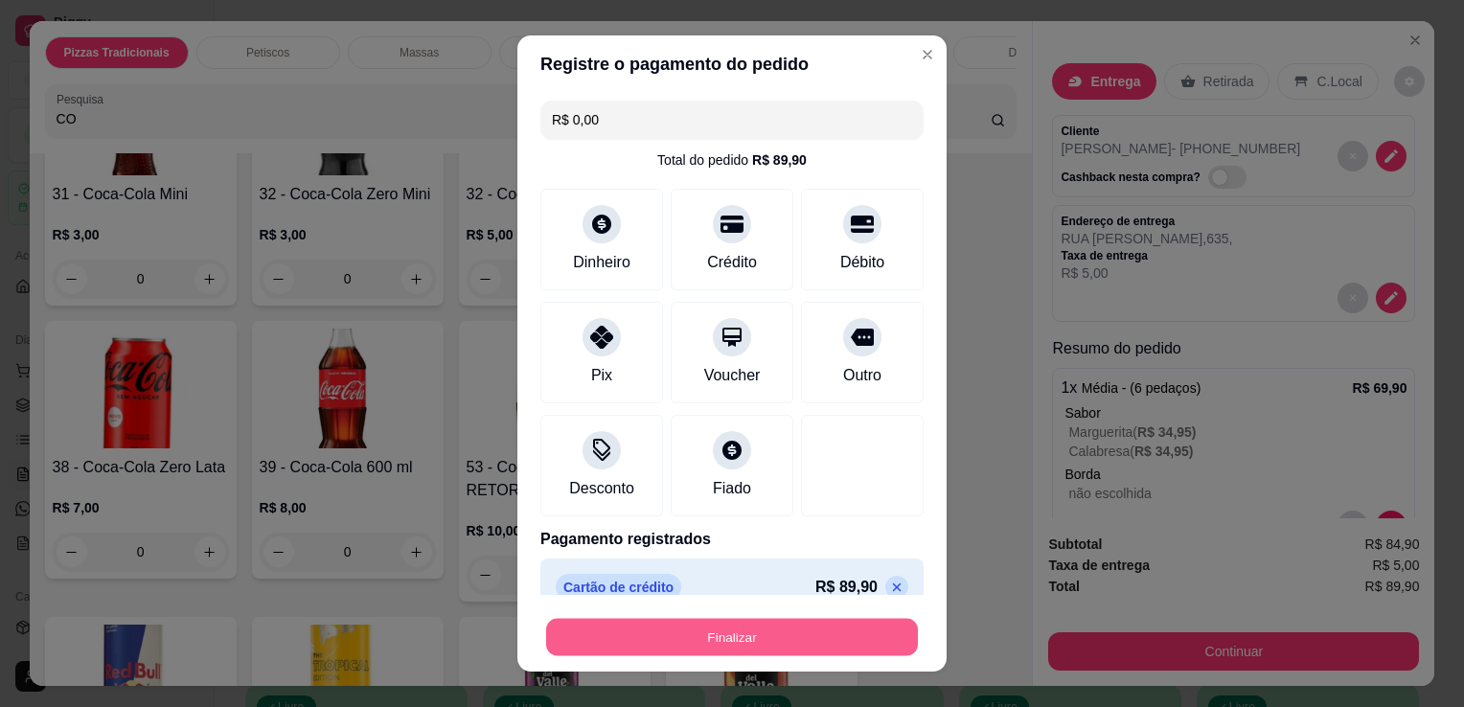
click at [704, 618] on div "Finalizar" at bounding box center [731, 637] width 383 height 38
click at [710, 636] on button "Finalizar" at bounding box center [732, 637] width 372 height 37
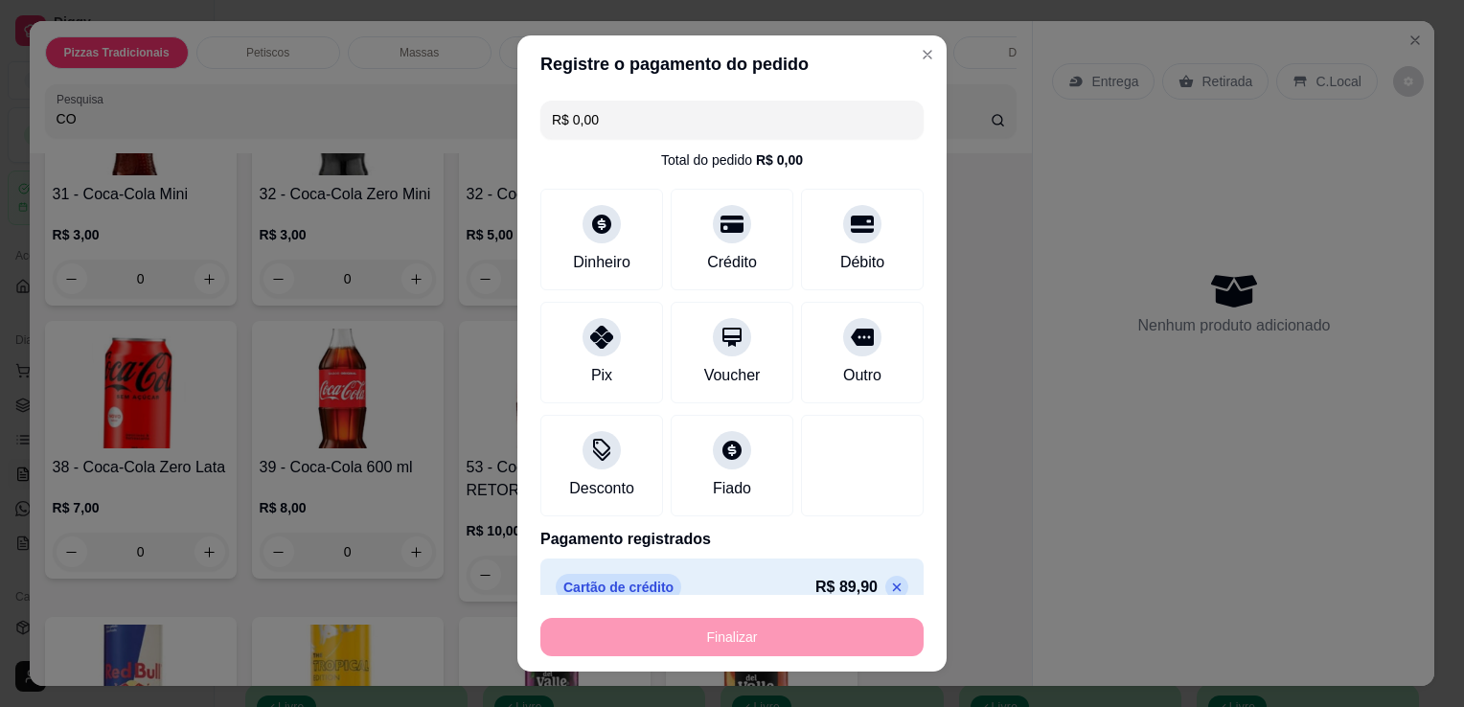
type input "0"
type input "-R$ 89,90"
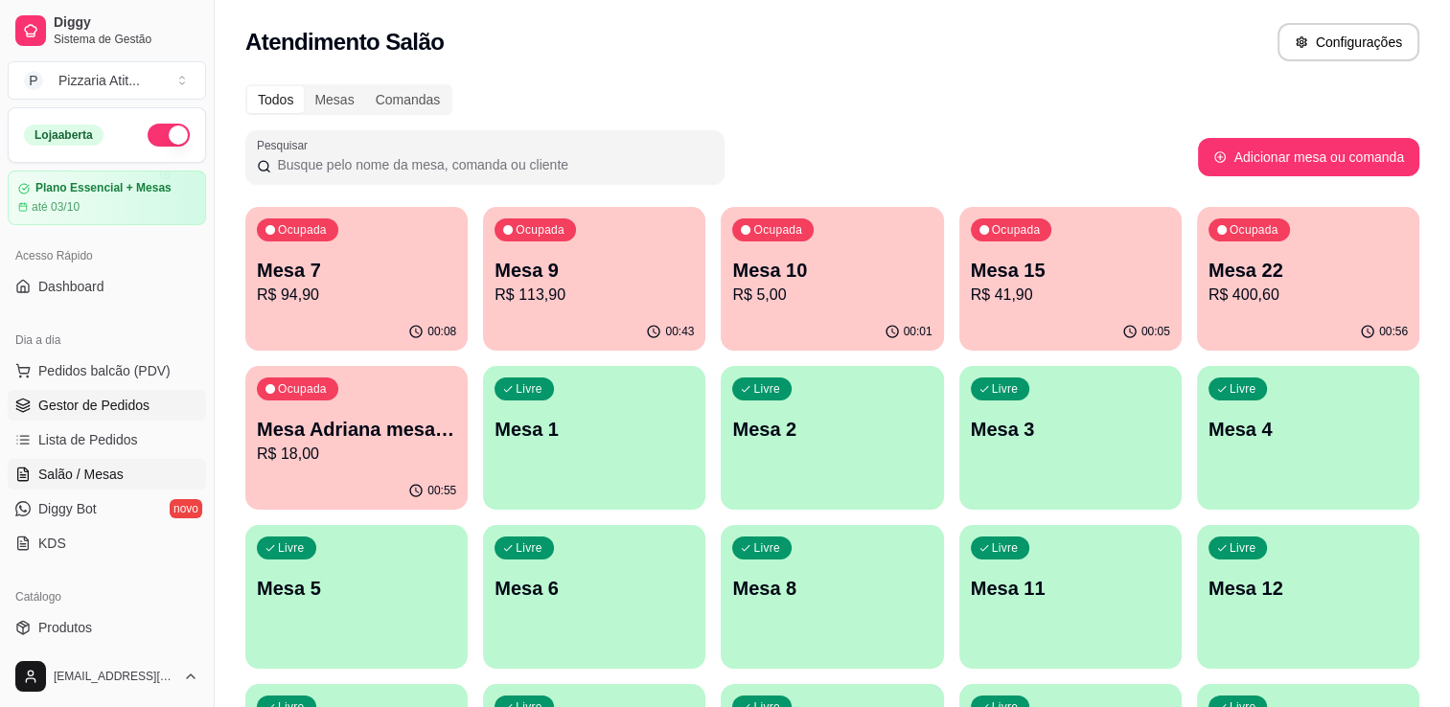
click at [60, 409] on span "Gestor de Pedidos" at bounding box center [93, 405] width 111 height 19
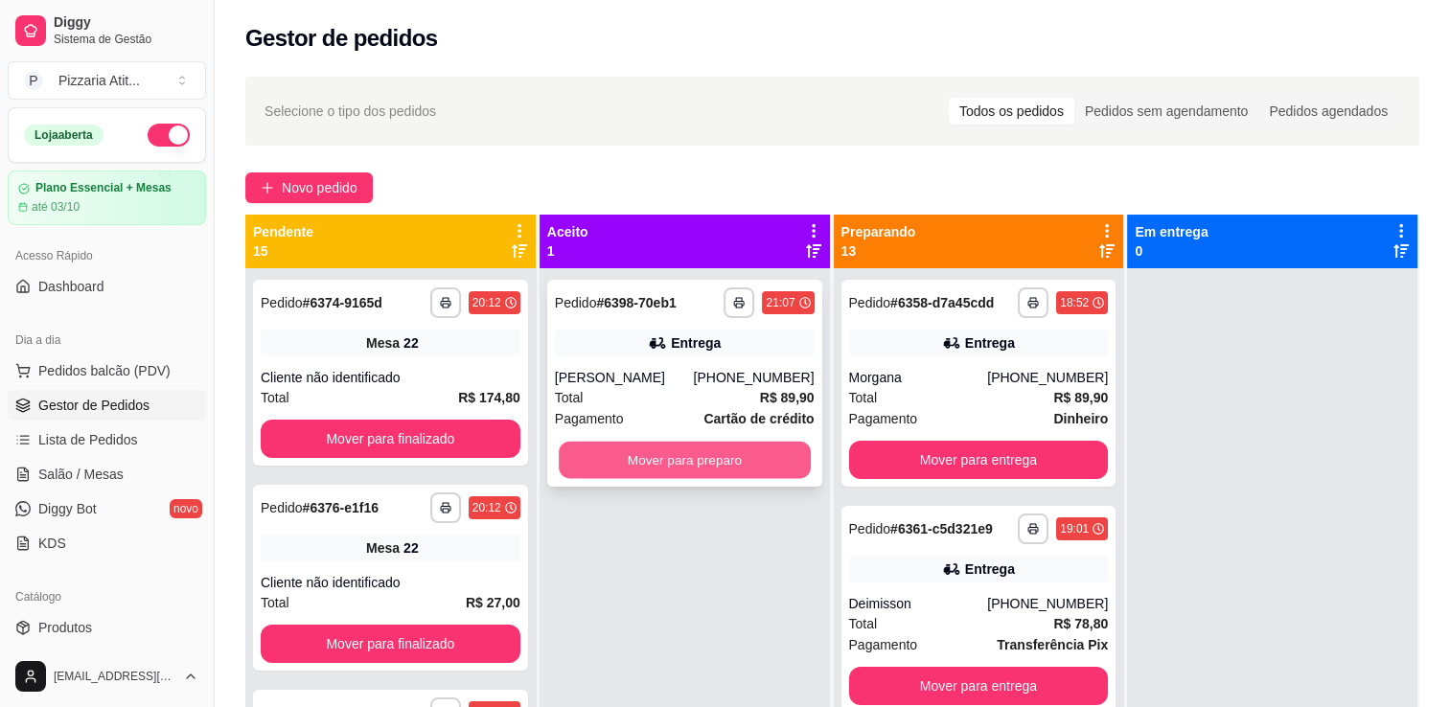
click at [613, 470] on button "Mover para preparo" at bounding box center [685, 460] width 252 height 37
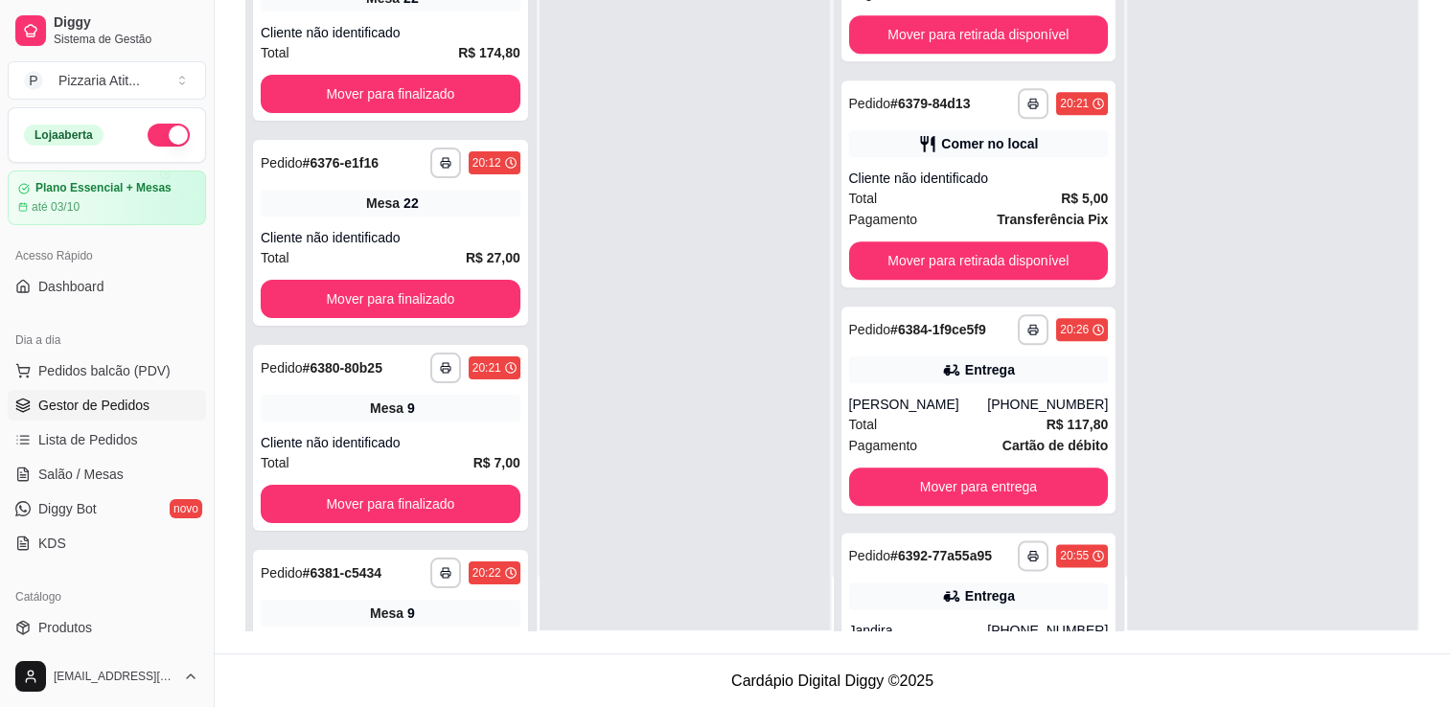
scroll to position [2124, 0]
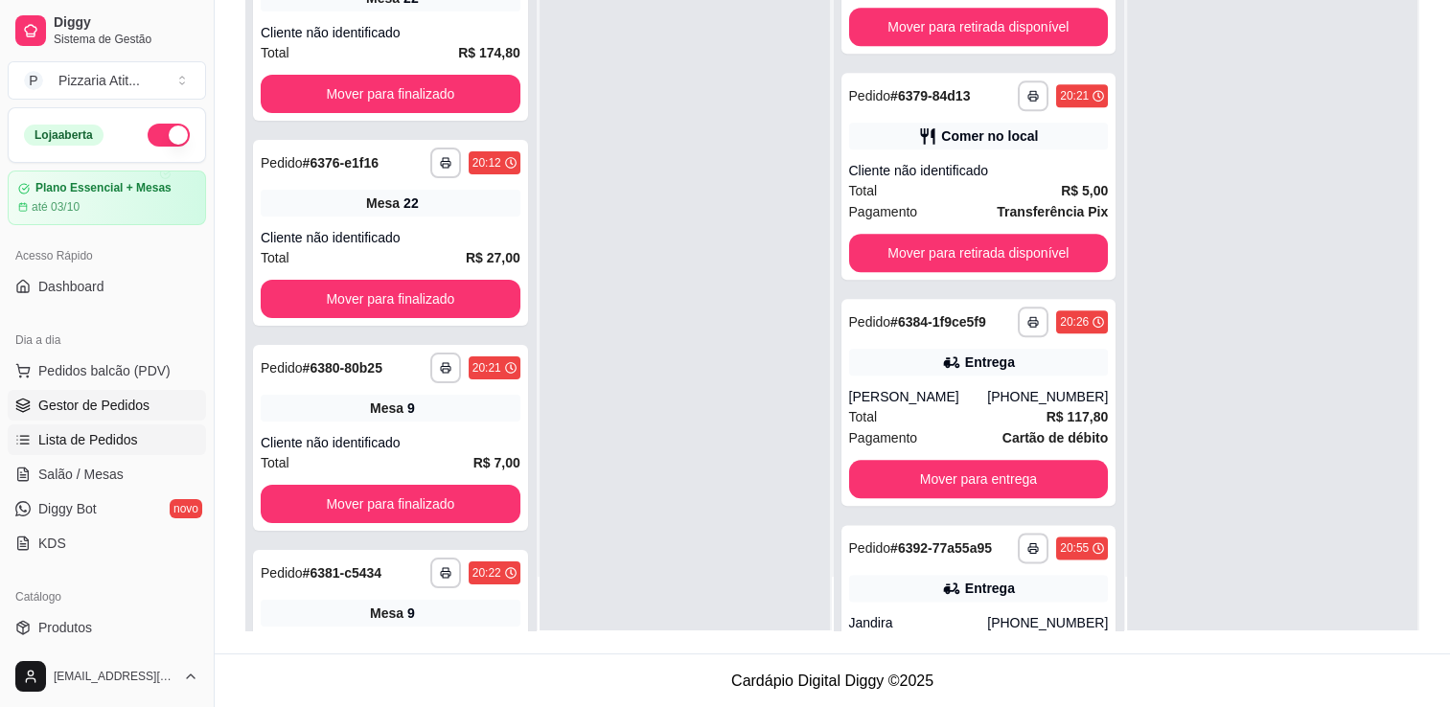
click at [82, 446] on span "Lista de Pedidos" at bounding box center [88, 439] width 100 height 19
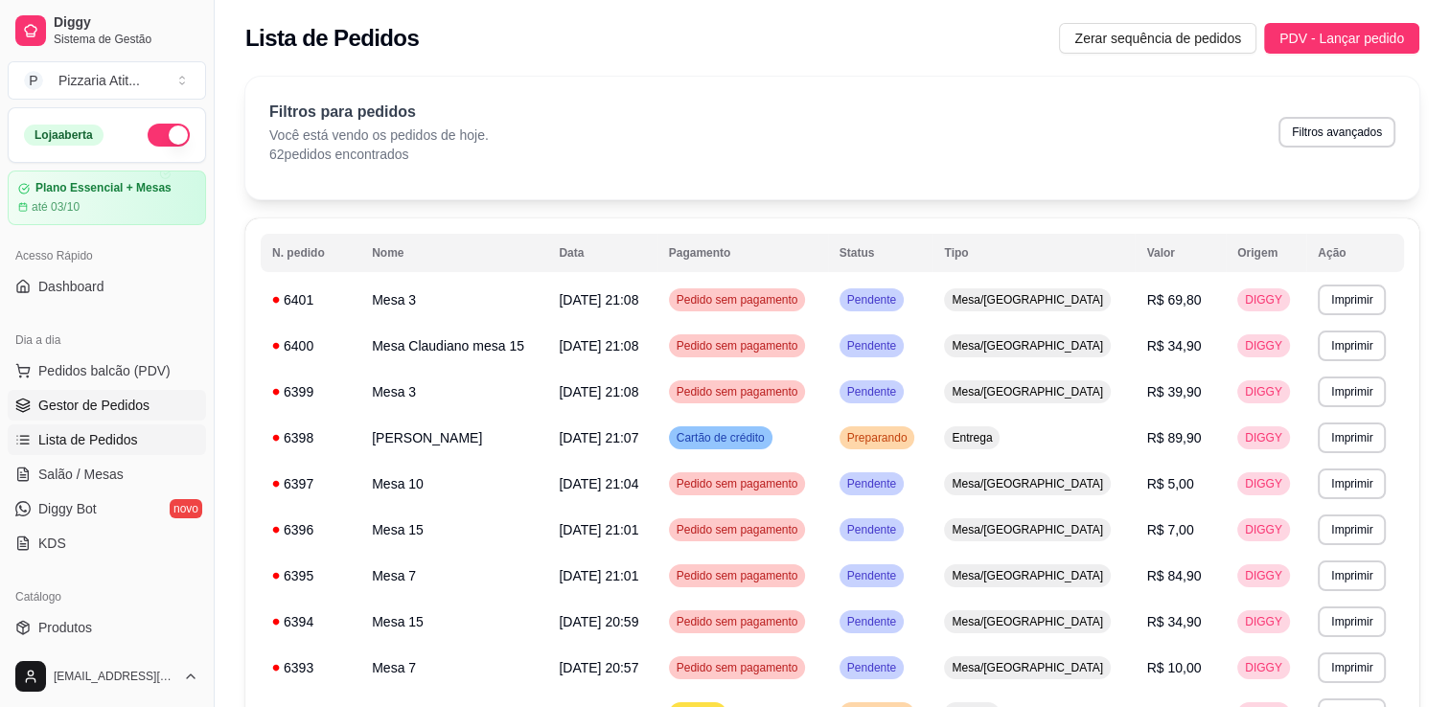
click at [140, 400] on span "Gestor de Pedidos" at bounding box center [93, 405] width 111 height 19
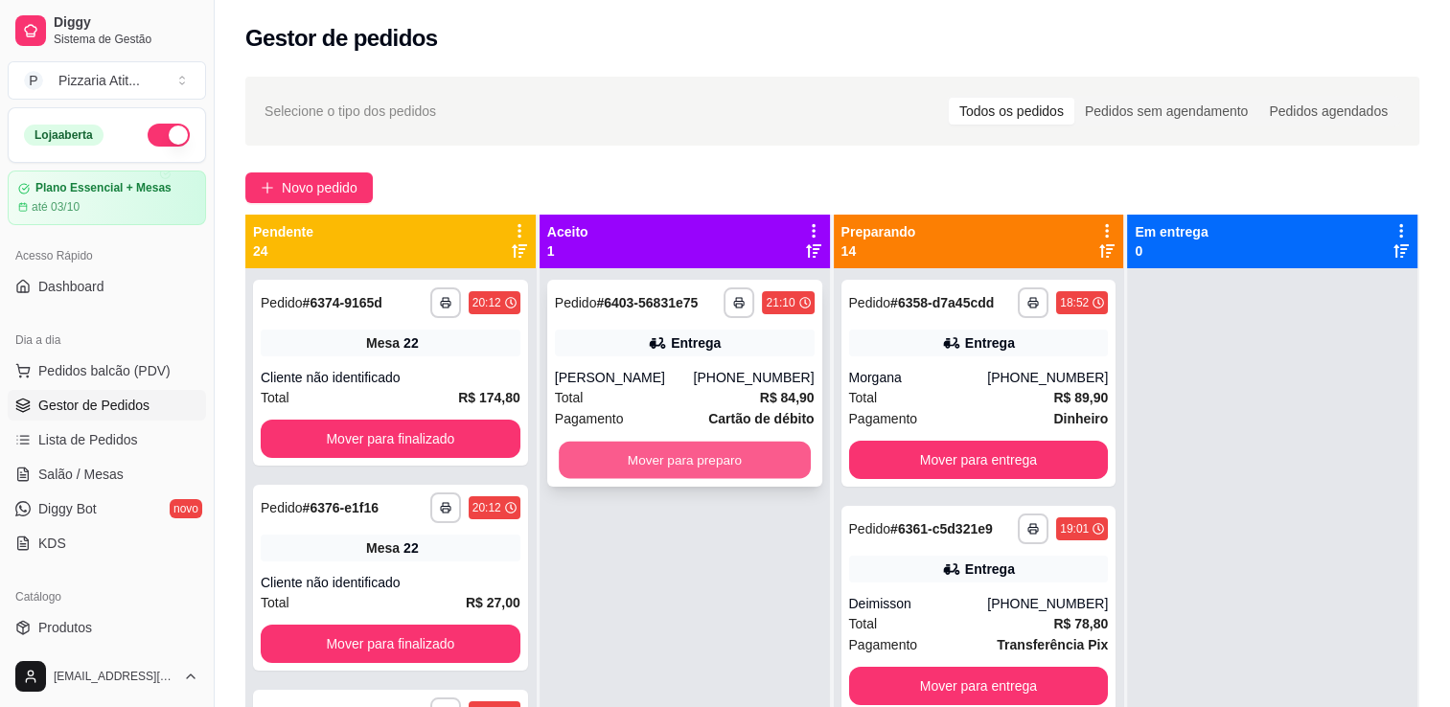
click at [627, 460] on button "Mover para preparo" at bounding box center [685, 460] width 252 height 37
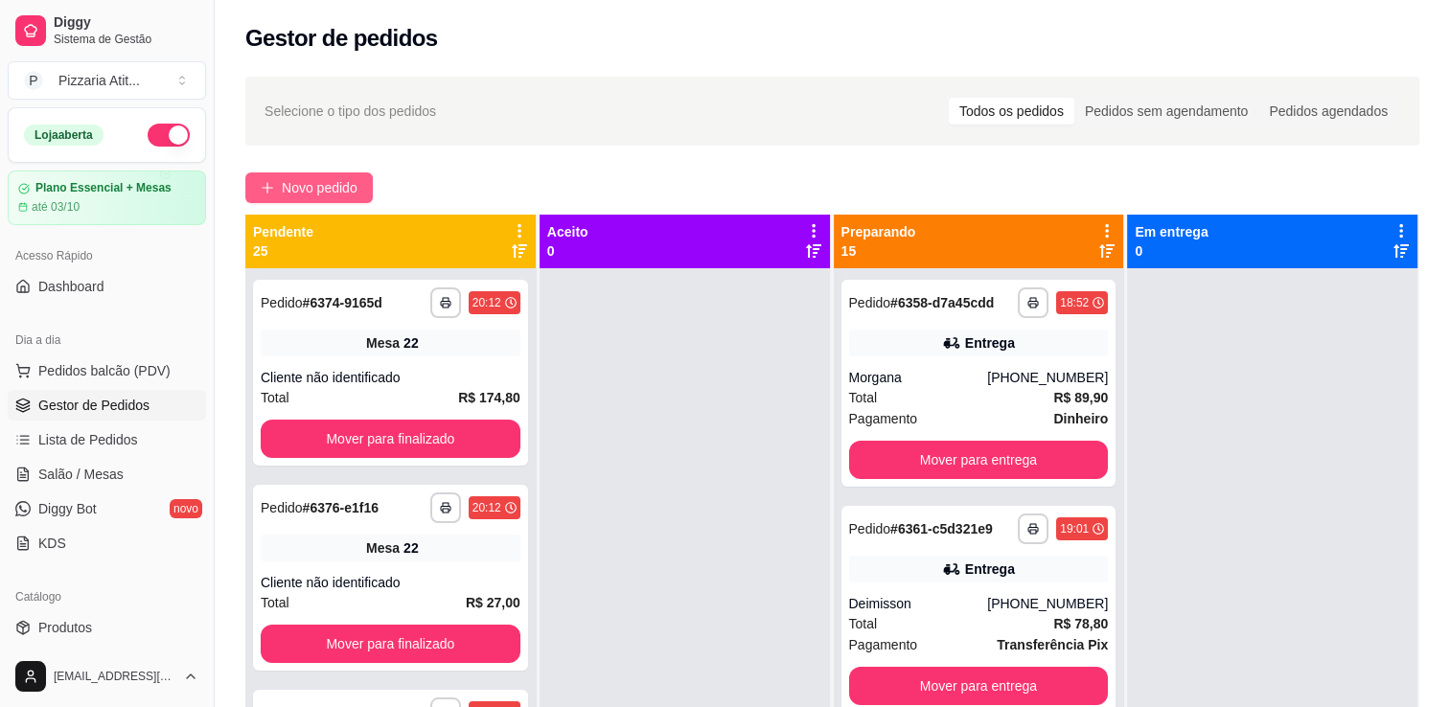
click at [303, 197] on span "Novo pedido" at bounding box center [320, 187] width 76 height 21
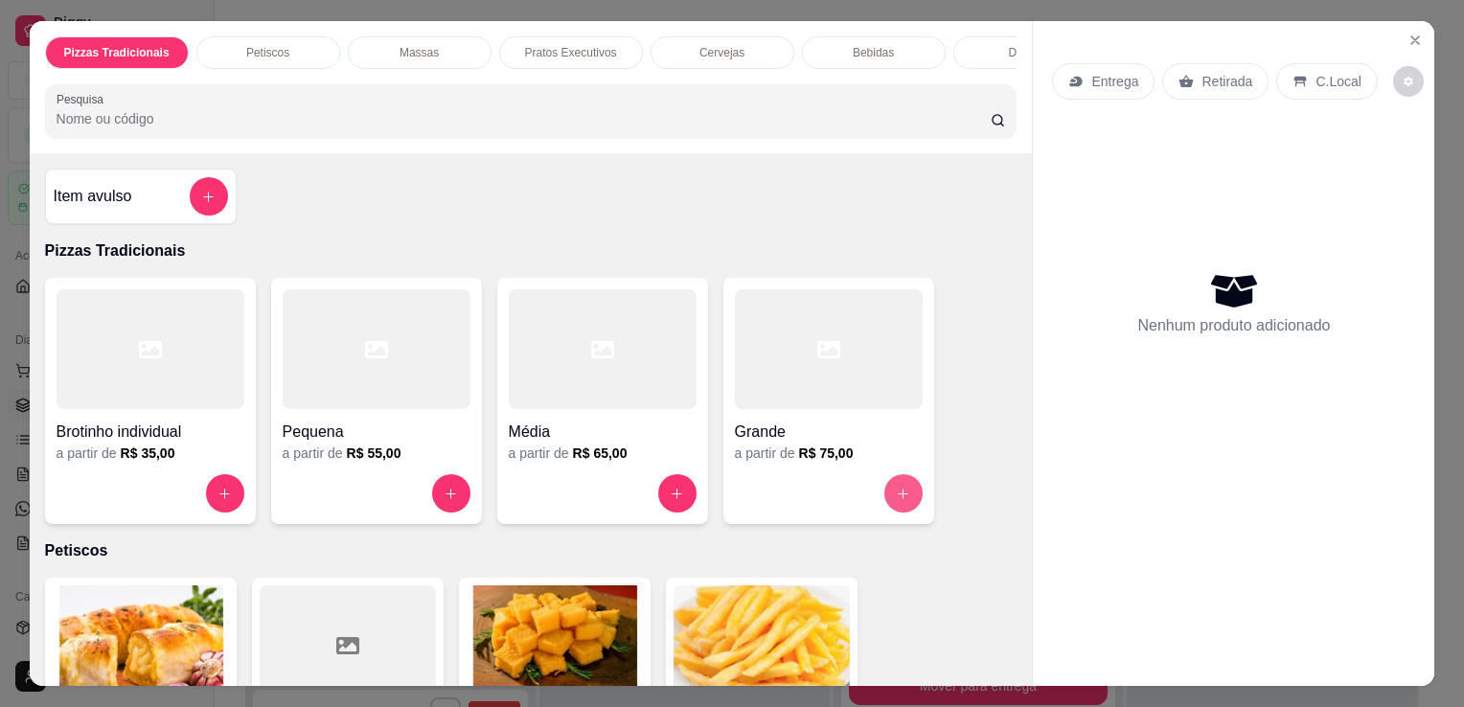
click at [893, 492] on button "increase-product-quantity" at bounding box center [903, 493] width 38 height 38
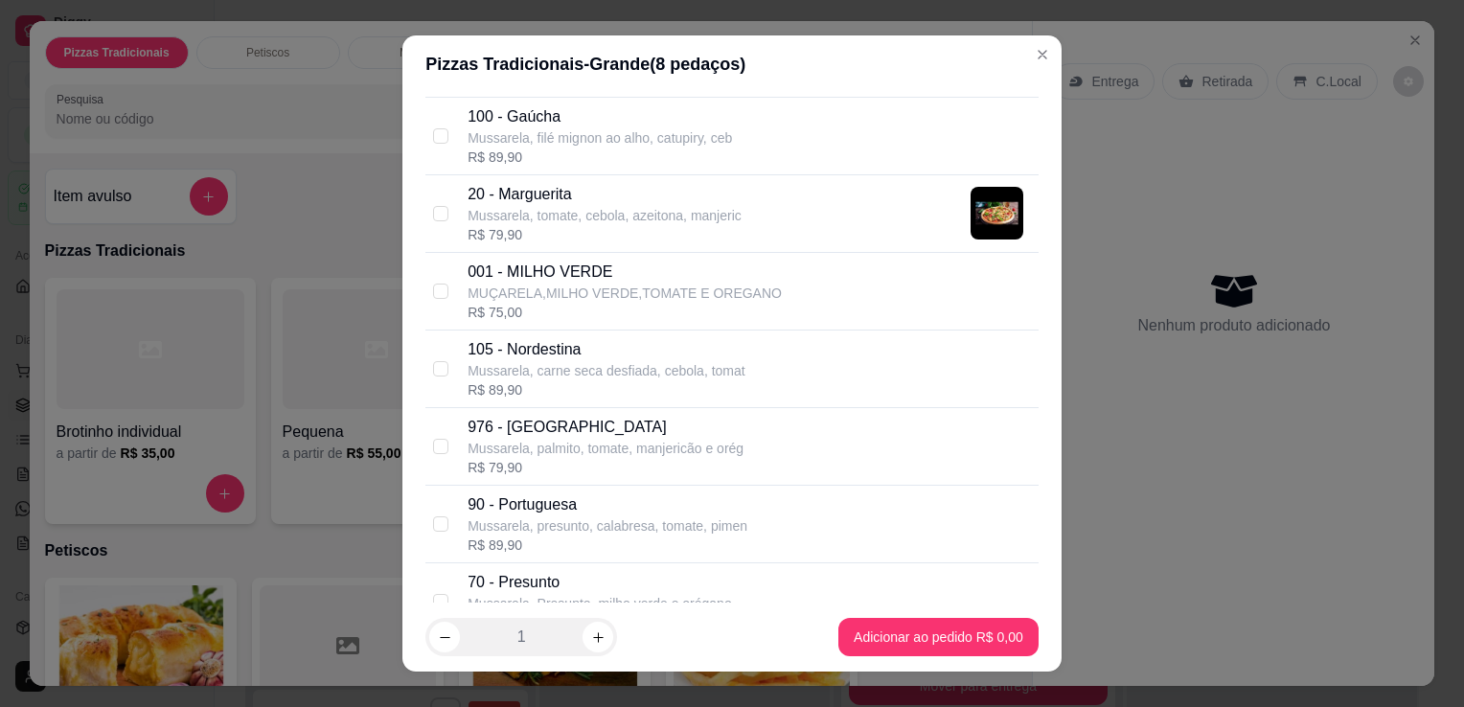
scroll to position [843, 0]
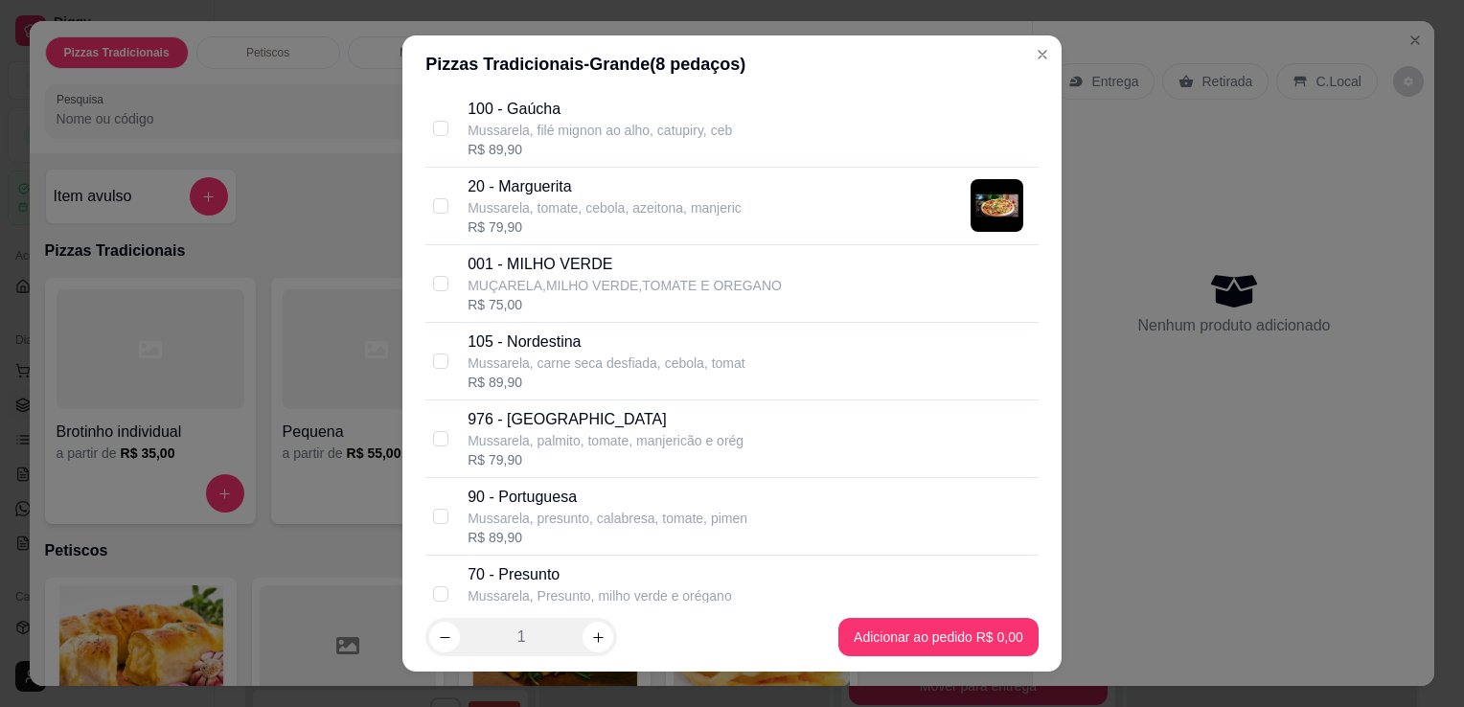
click at [706, 532] on div "R$ 89,90" at bounding box center [608, 537] width 280 height 19
checkbox input "true"
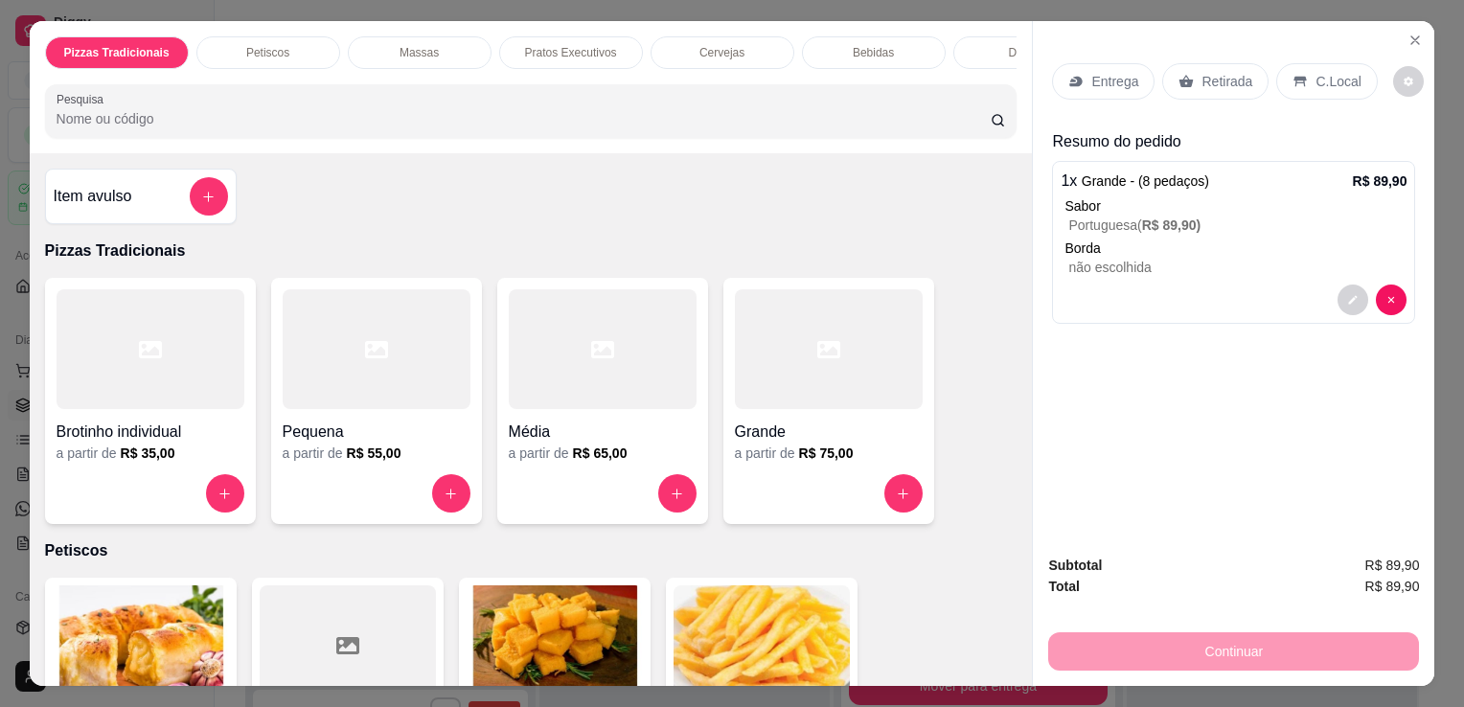
click at [1077, 84] on div "Entrega" at bounding box center [1103, 81] width 103 height 36
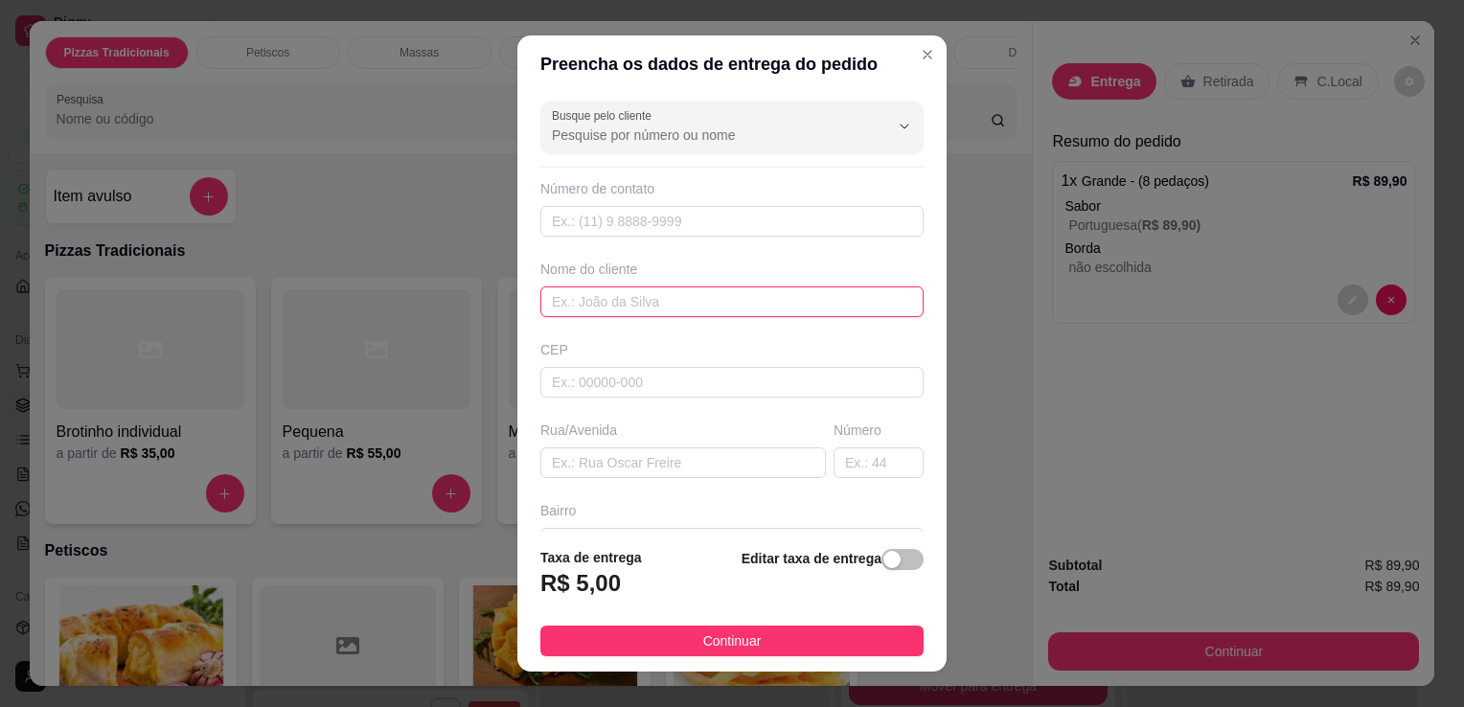
click at [609, 306] on input "text" at bounding box center [731, 302] width 383 height 31
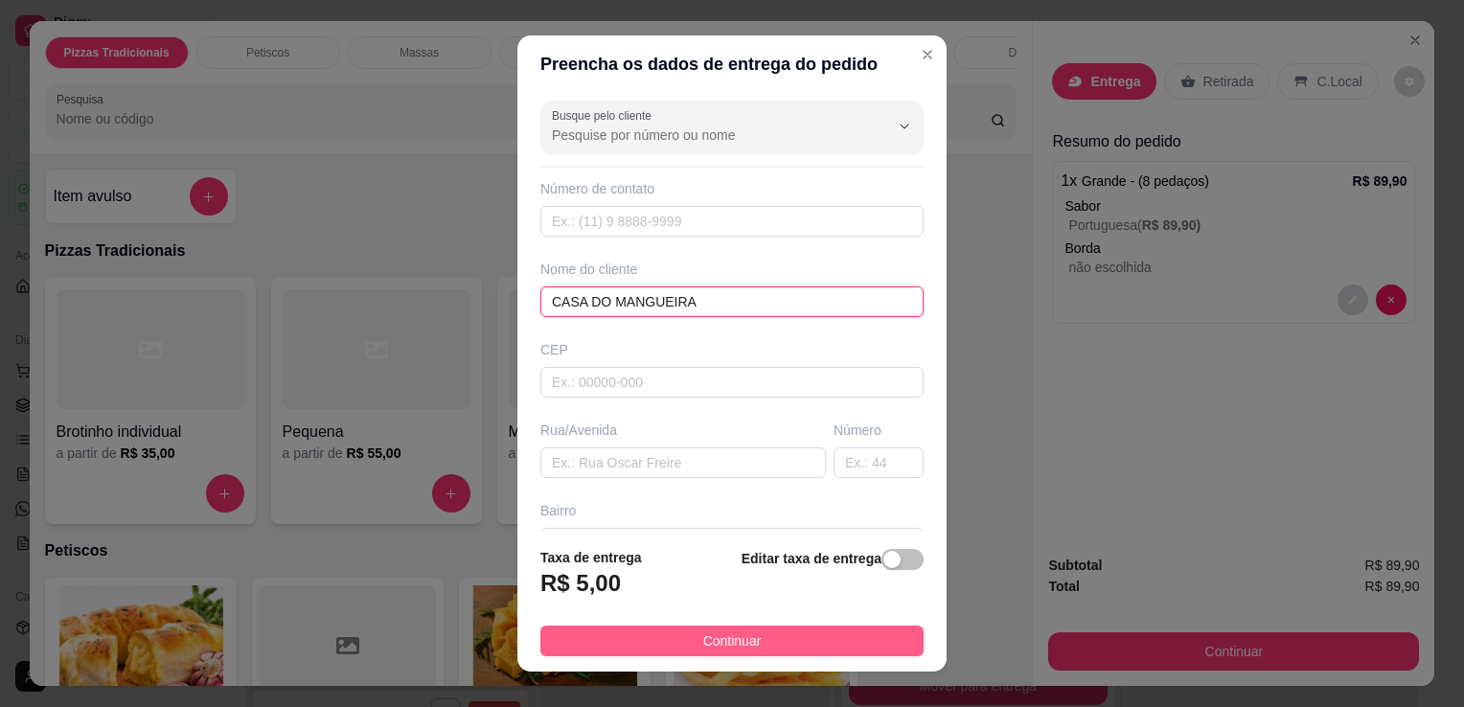
type input "CASA DO MANGUEIRA"
click at [703, 631] on span "Continuar" at bounding box center [732, 641] width 58 height 21
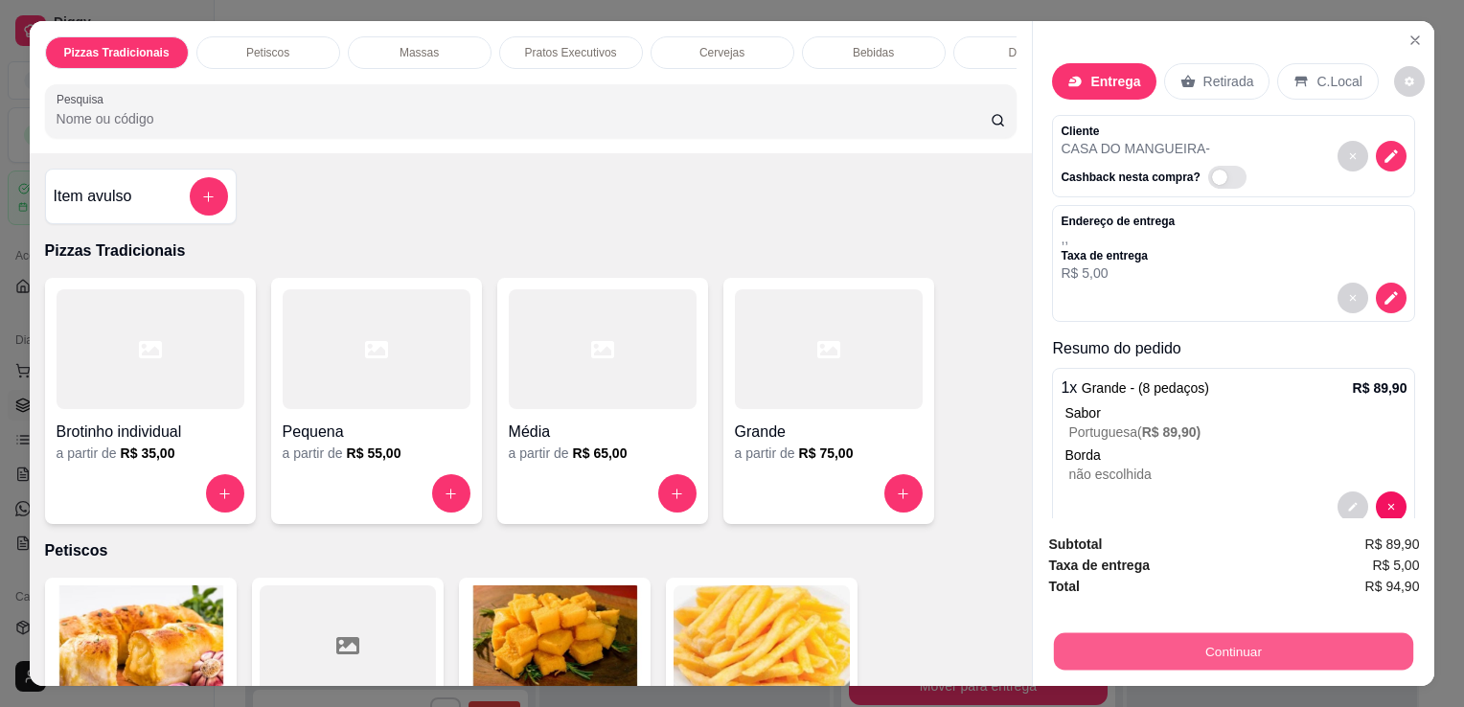
click at [1248, 650] on button "Continuar" at bounding box center [1233, 650] width 359 height 37
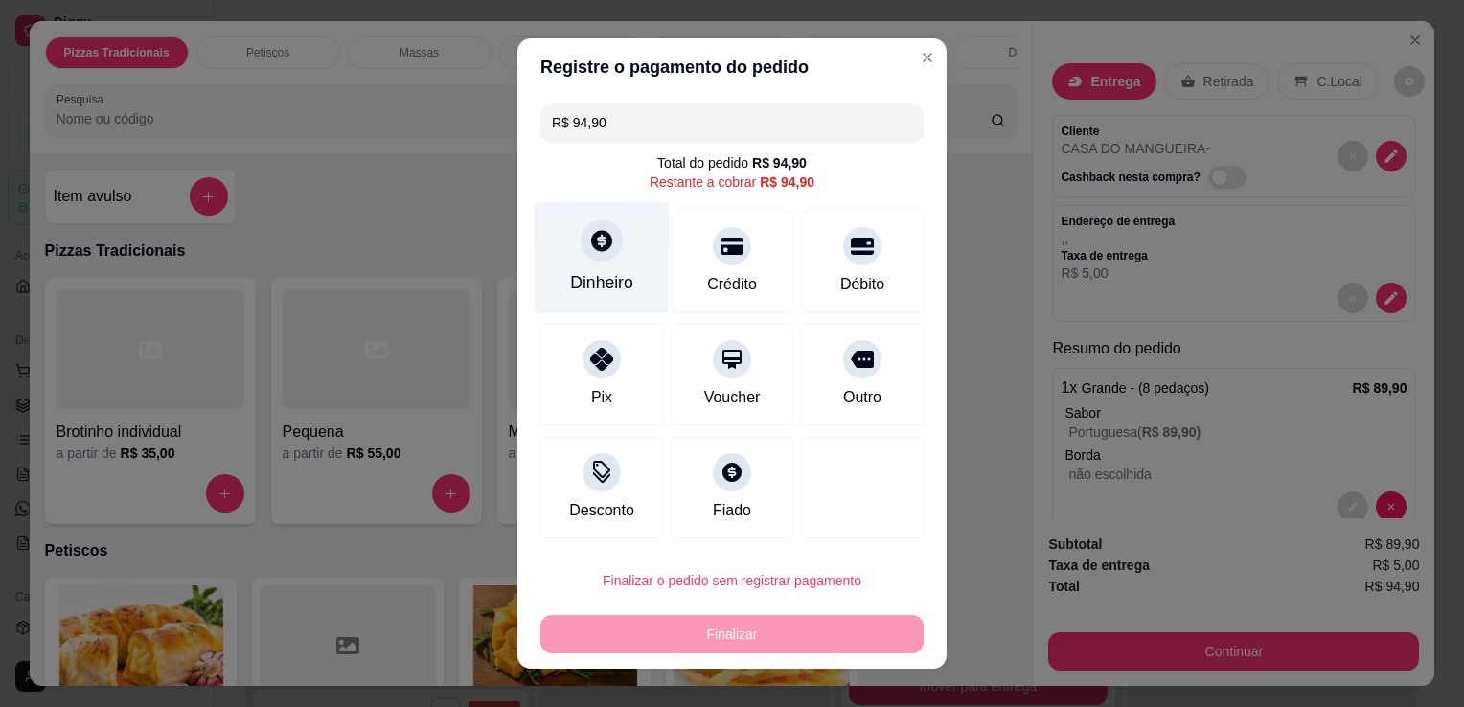
click at [593, 278] on div "Dinheiro" at bounding box center [601, 282] width 63 height 25
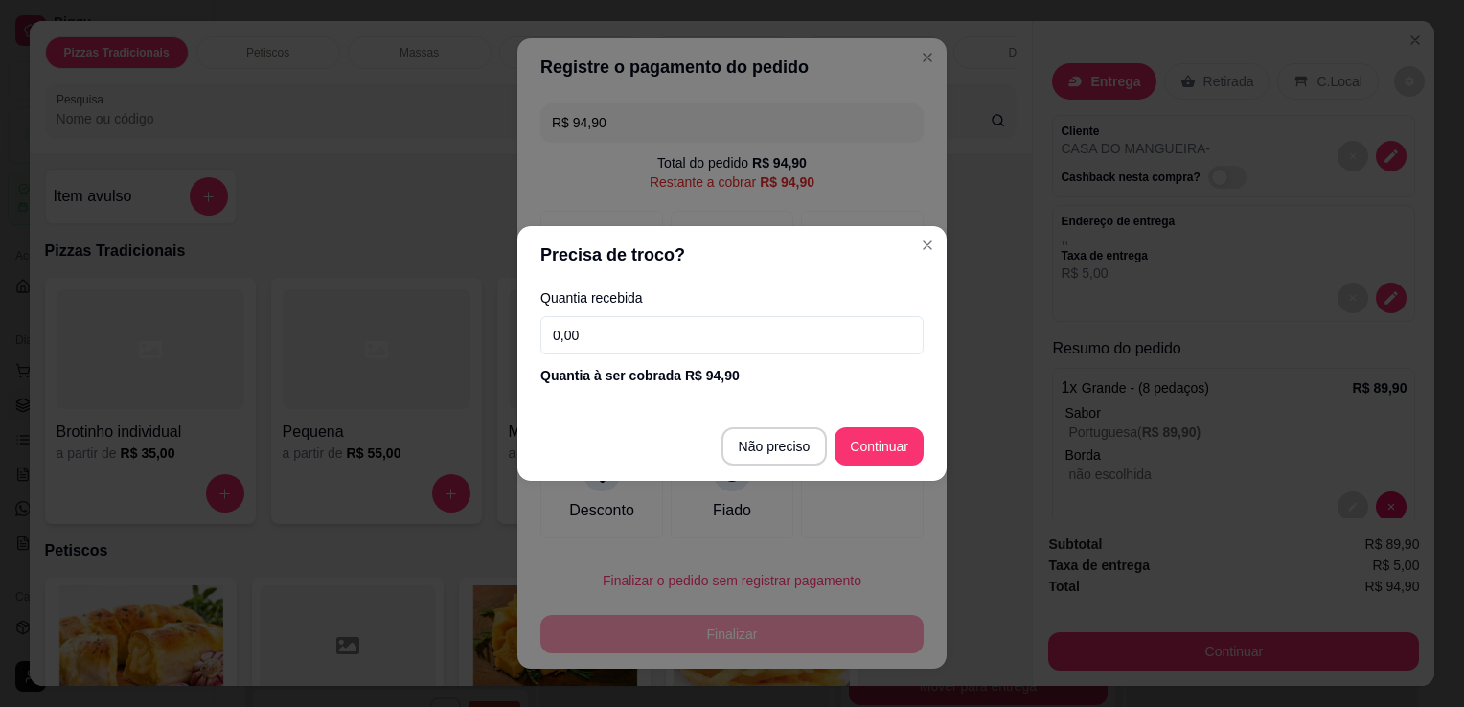
click at [631, 337] on input "0,00" at bounding box center [731, 335] width 383 height 38
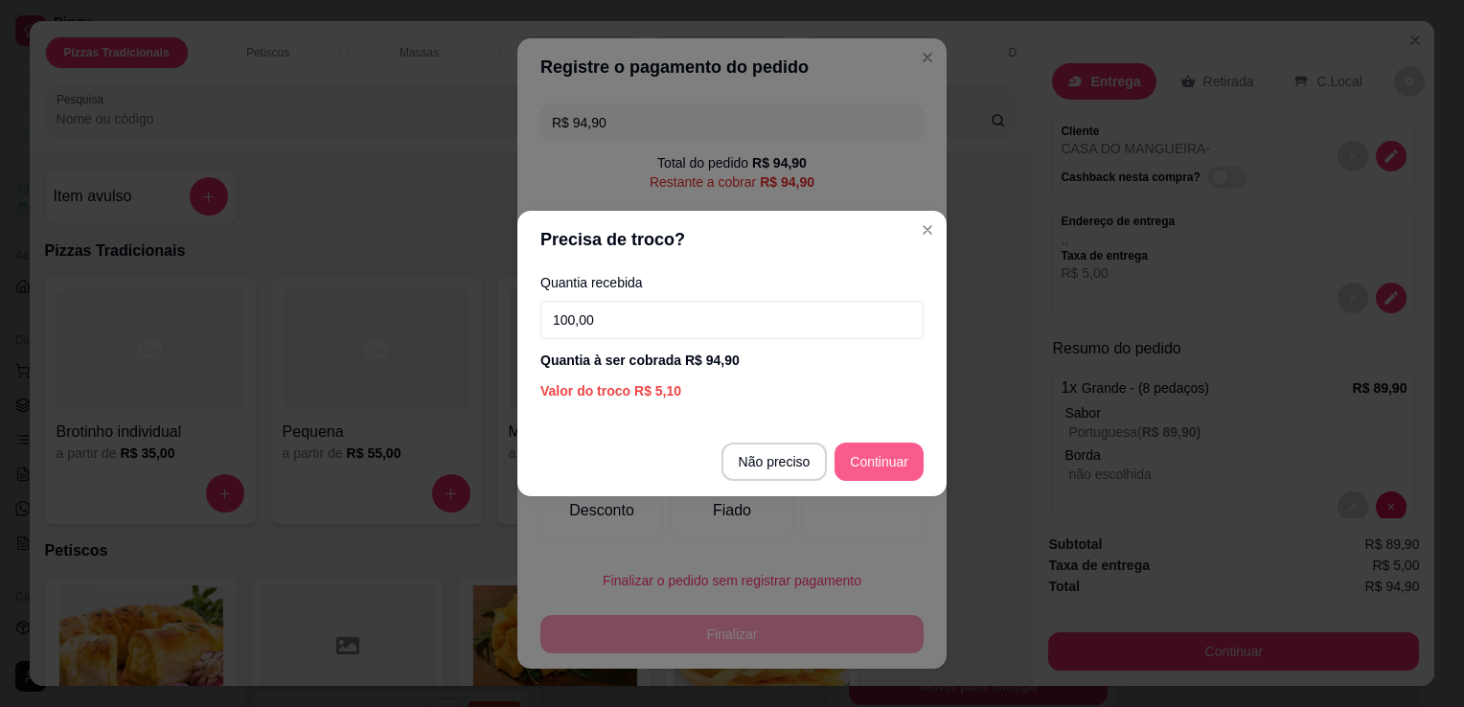
type input "100,00"
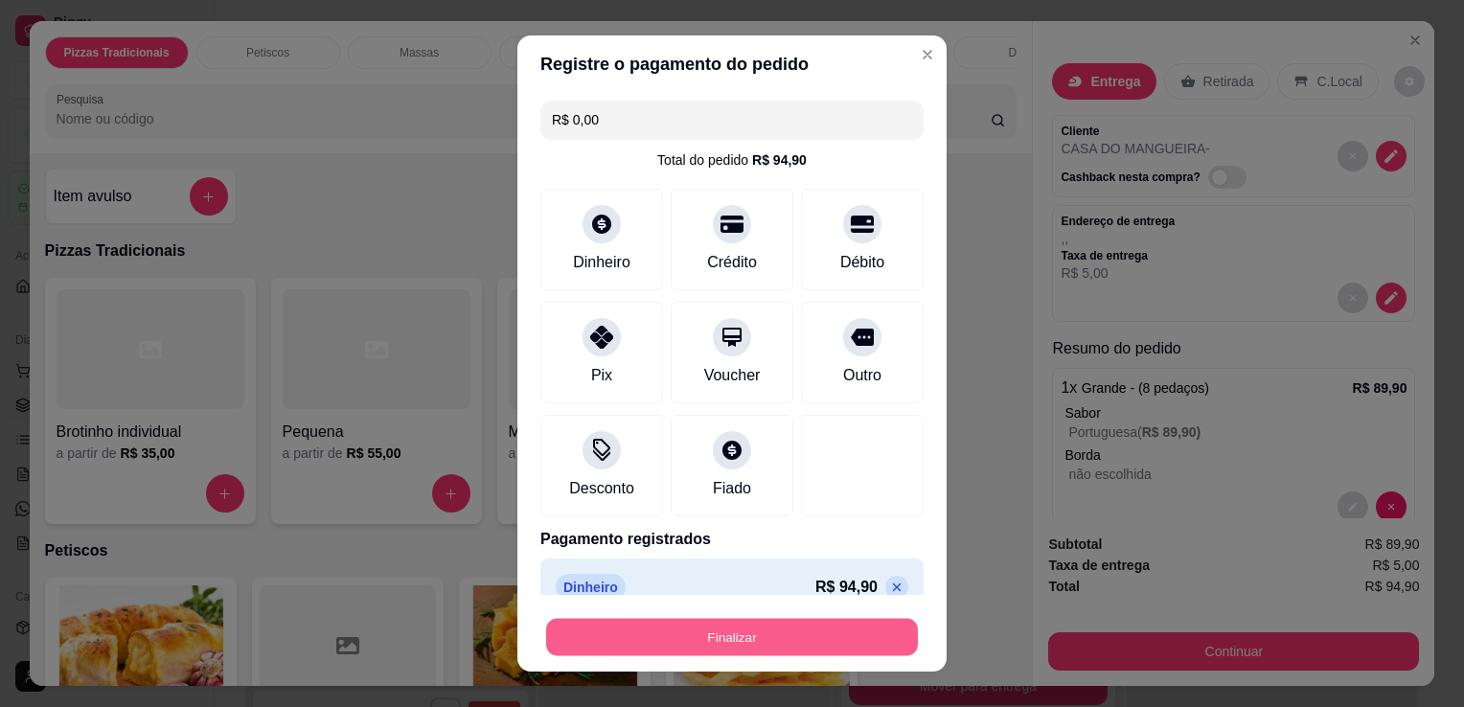
click at [709, 641] on button "Finalizar" at bounding box center [732, 637] width 372 height 37
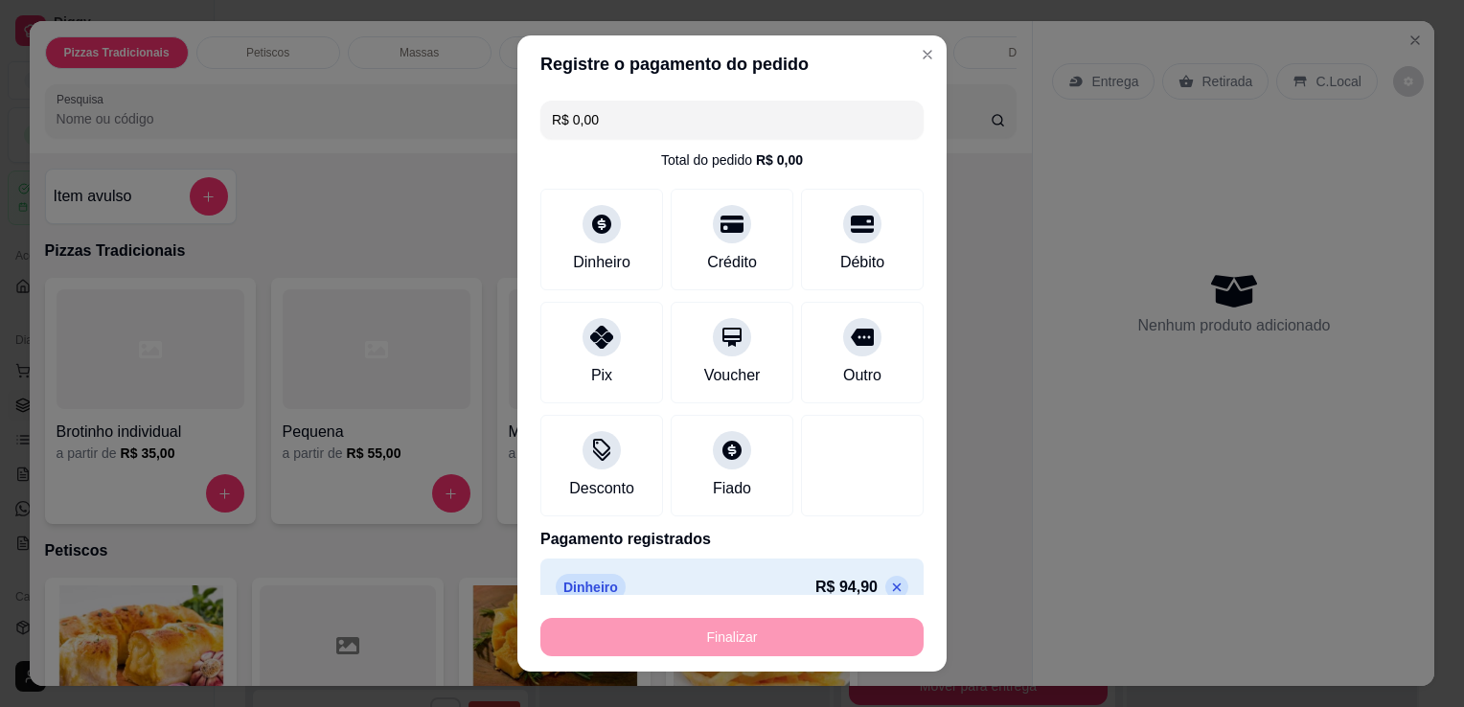
type input "-R$ 94,90"
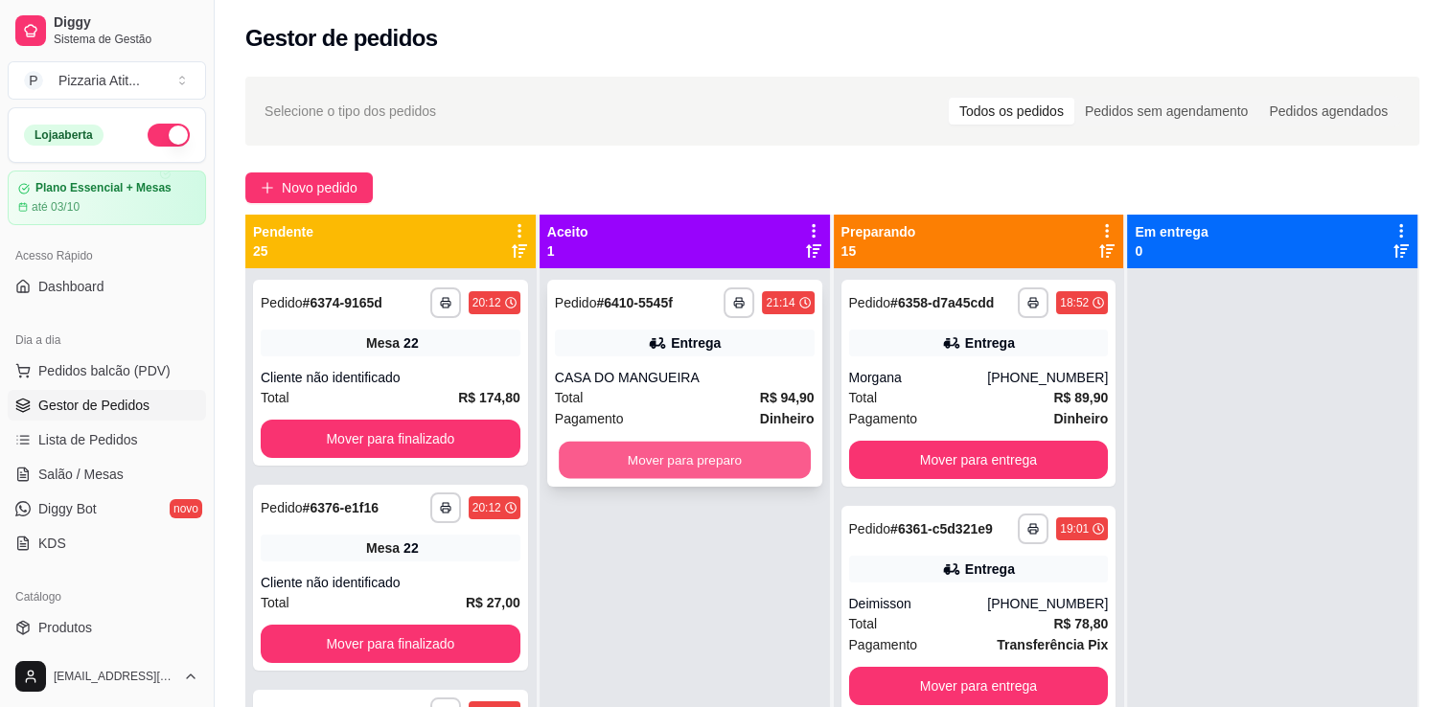
click at [683, 462] on button "Mover para preparo" at bounding box center [685, 460] width 252 height 37
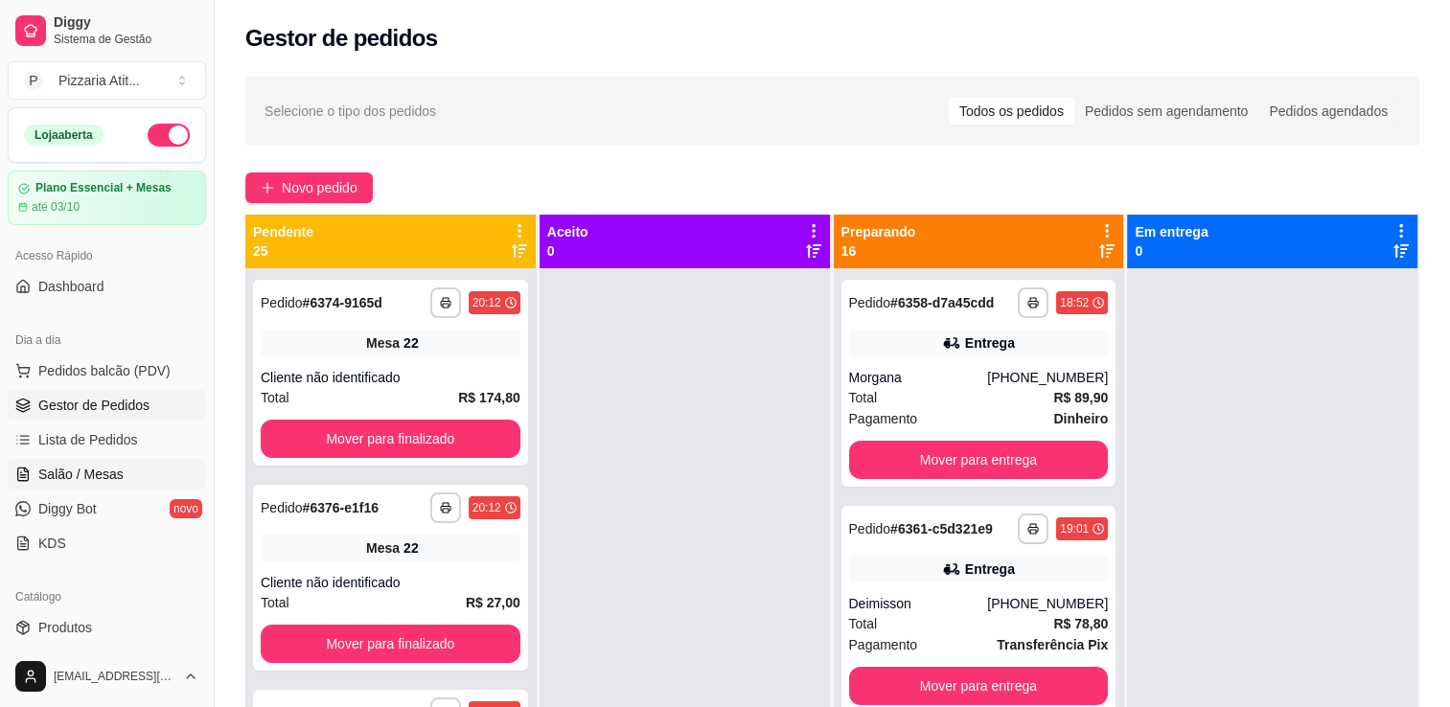
click at [90, 478] on span "Salão / Mesas" at bounding box center [80, 474] width 85 height 19
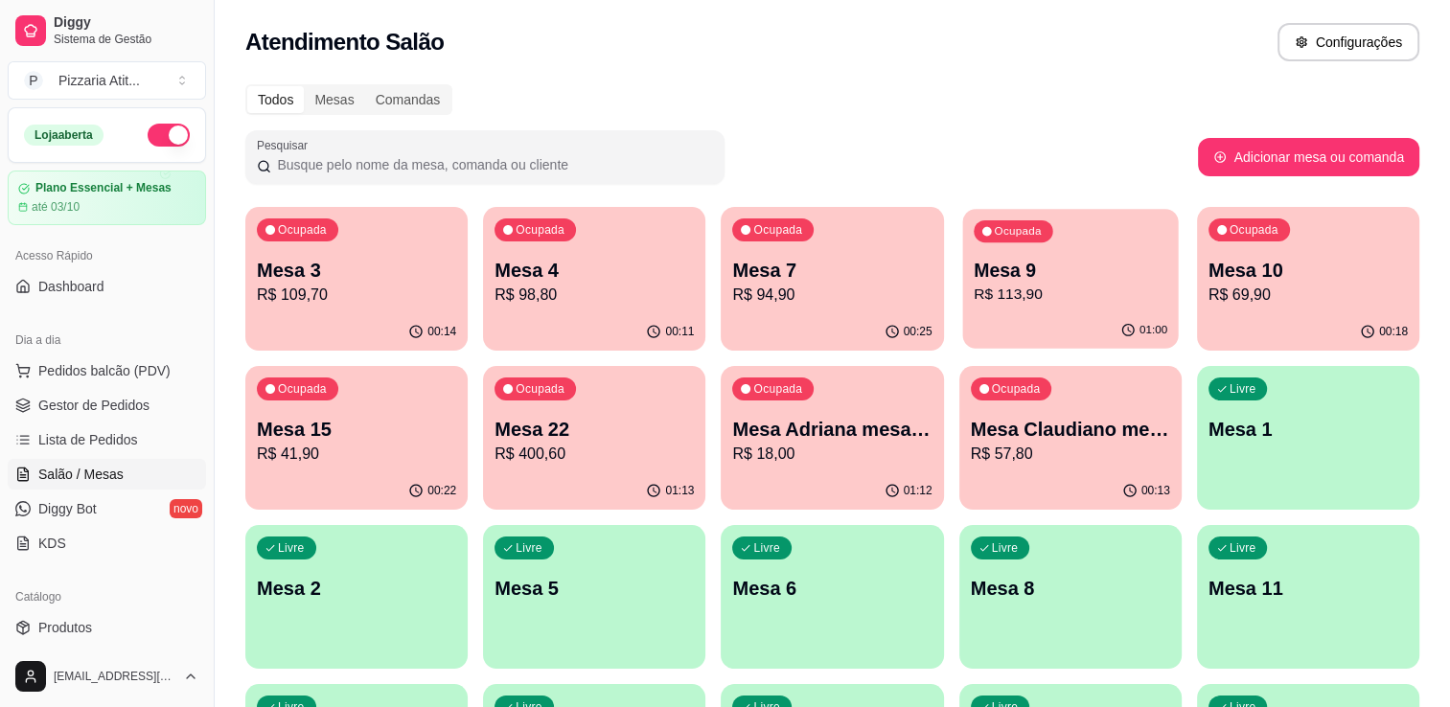
click at [1044, 285] on p "R$ 113,90" at bounding box center [1071, 295] width 194 height 22
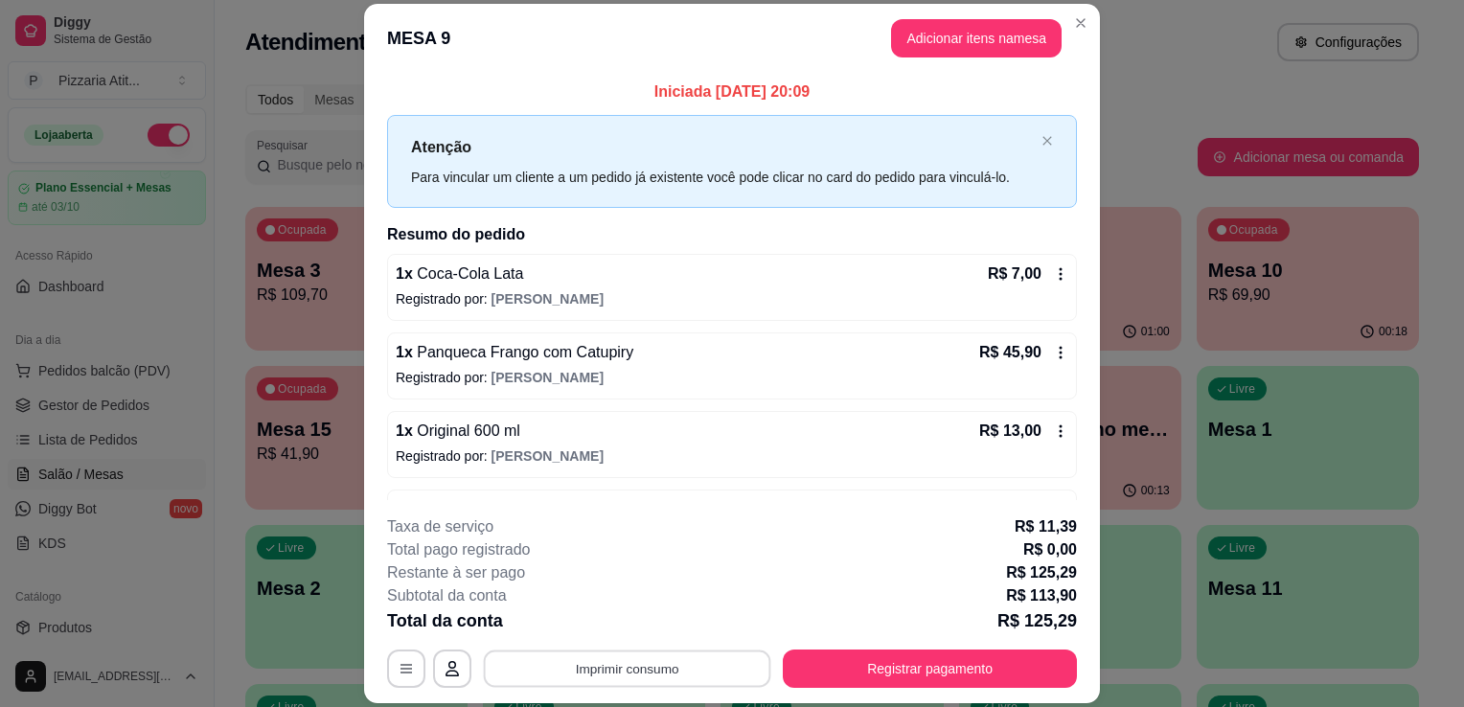
click at [722, 670] on button "Imprimir consumo" at bounding box center [627, 669] width 287 height 37
click at [632, 630] on button "IMPRESSORA" at bounding box center [626, 625] width 134 height 30
click at [830, 668] on button "Registrar pagamento" at bounding box center [931, 669] width 286 height 37
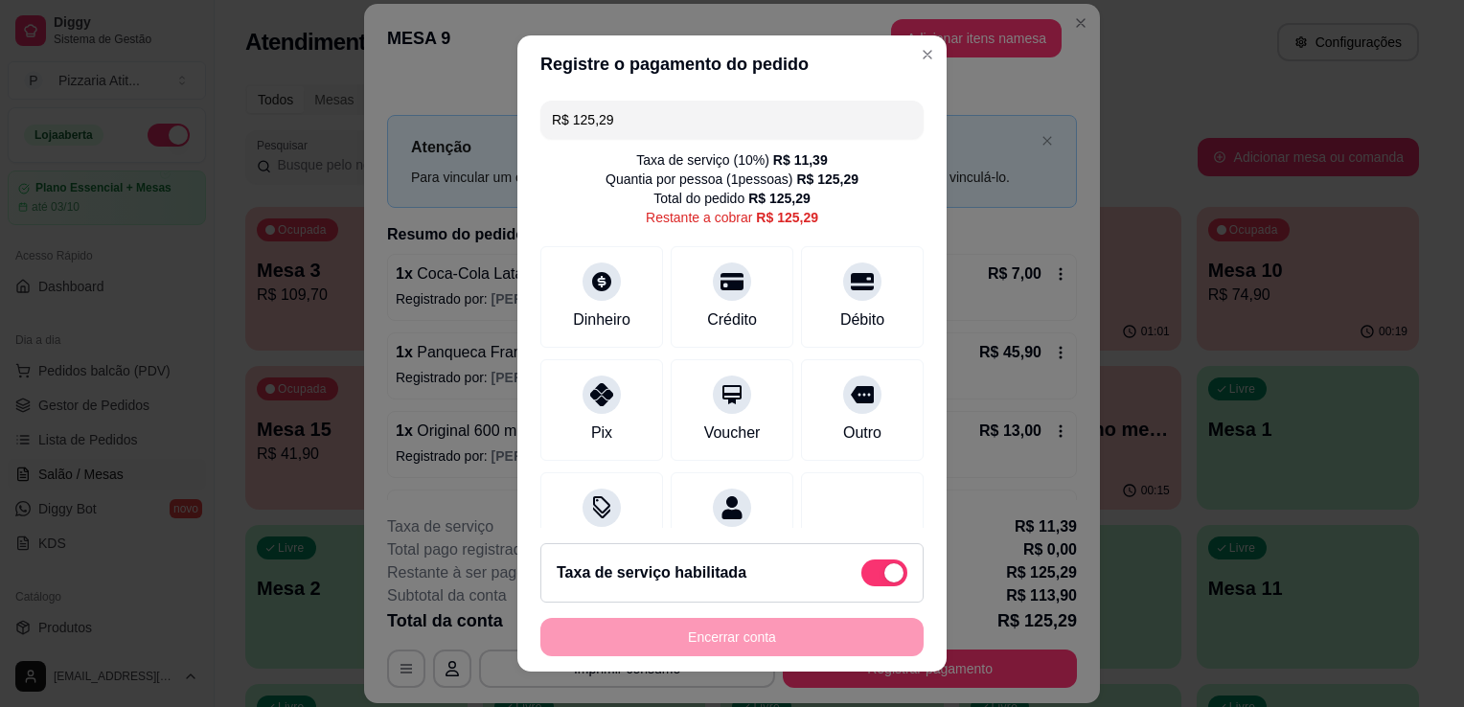
click at [713, 136] on input "R$ 125,29" at bounding box center [732, 120] width 360 height 38
click at [714, 333] on div "Crédito" at bounding box center [732, 294] width 135 height 112
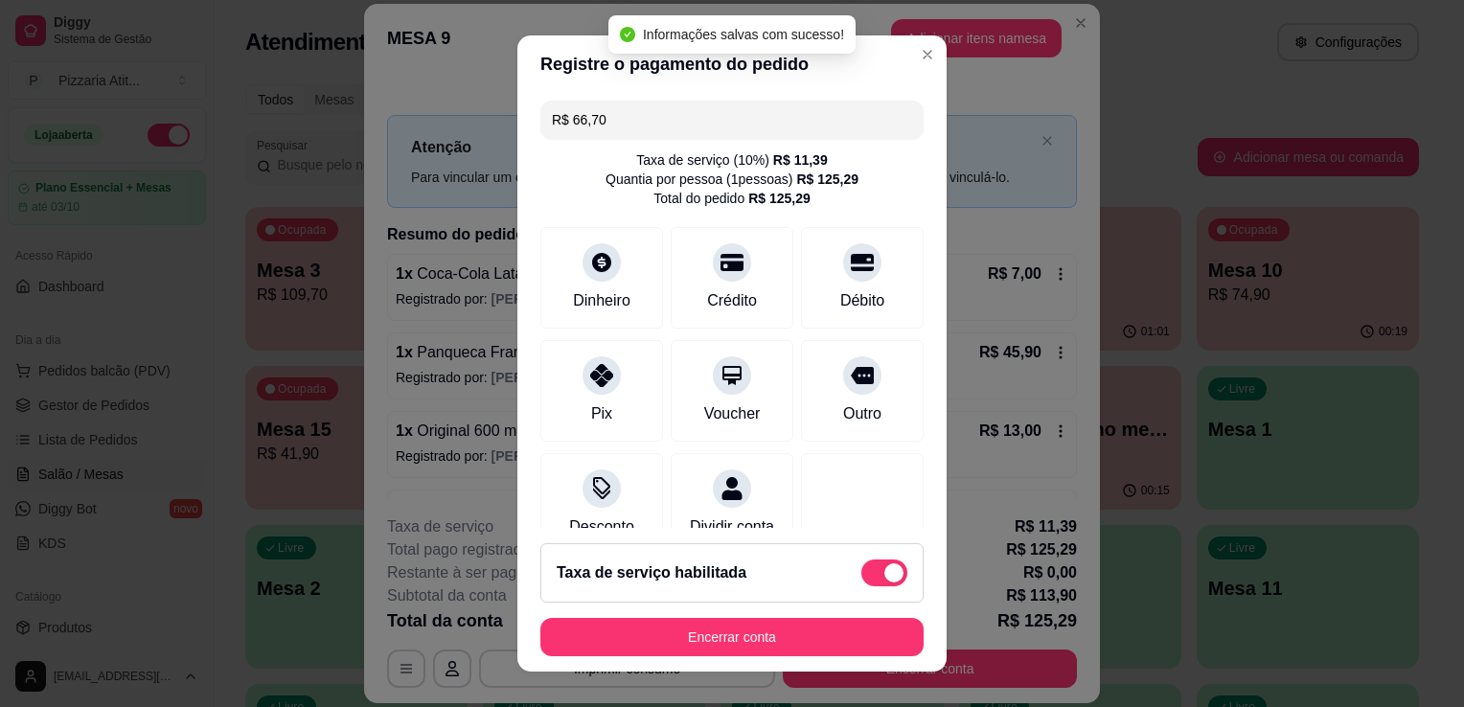
type input "R$ 0,00"
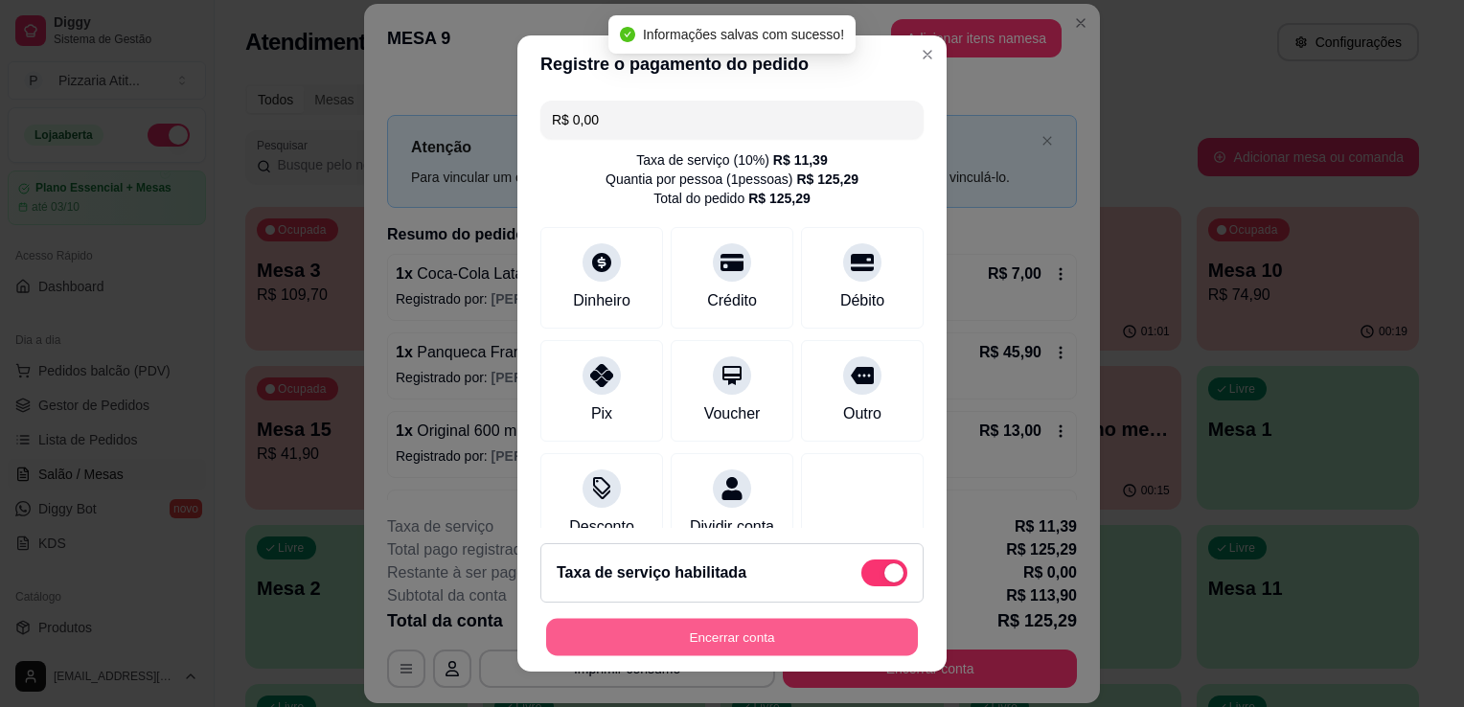
click at [746, 650] on button "Encerrar conta" at bounding box center [732, 637] width 372 height 37
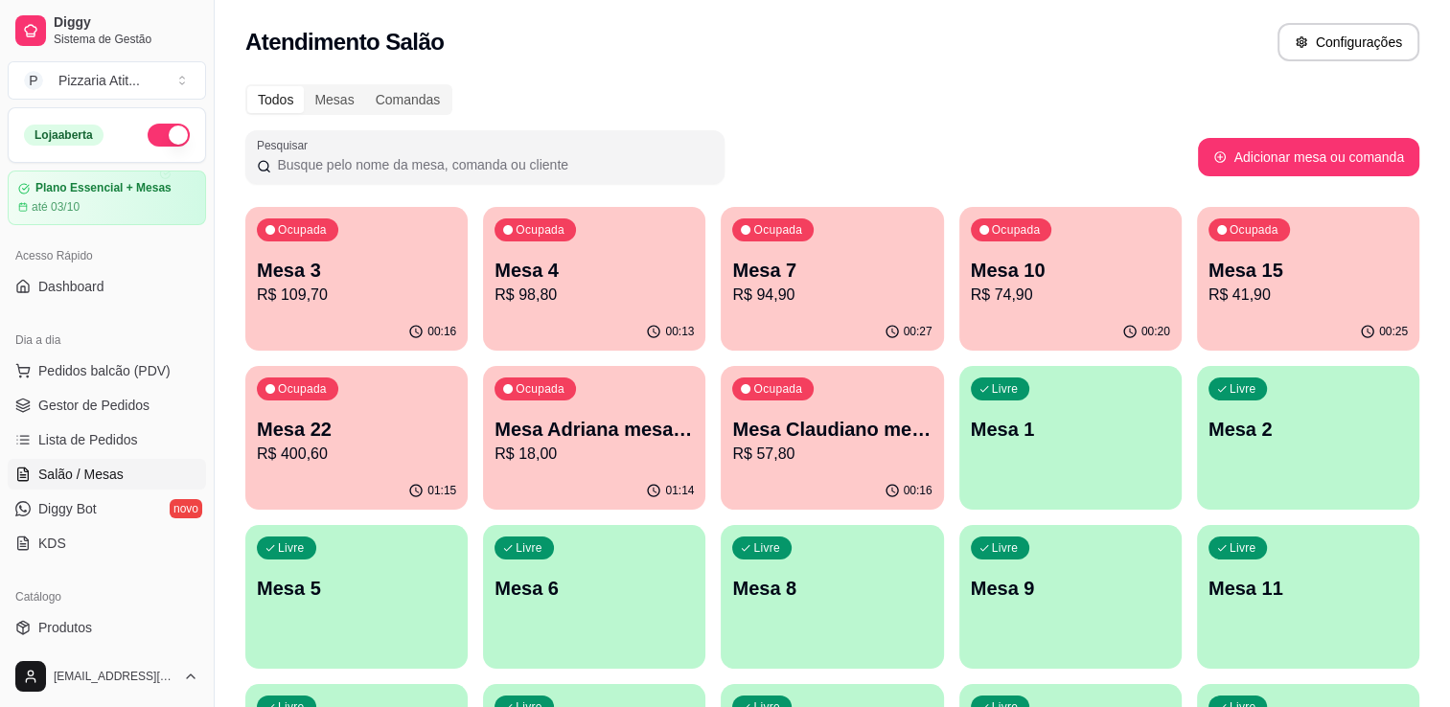
click at [380, 411] on div "Ocupada Mesa 22 R$ 400,60" at bounding box center [356, 419] width 222 height 106
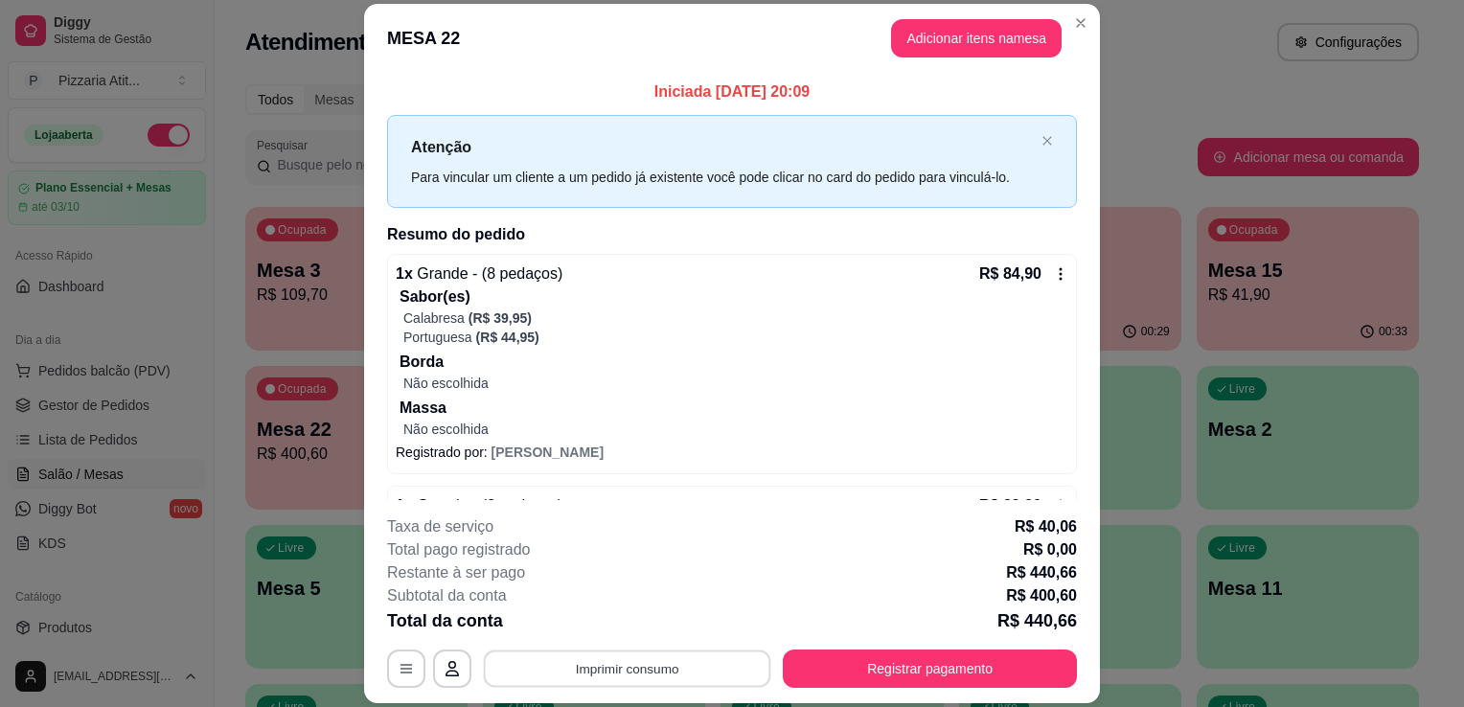
click at [714, 677] on button "Imprimir consumo" at bounding box center [627, 669] width 287 height 37
click at [647, 624] on button "IMPRESSORA" at bounding box center [626, 625] width 134 height 30
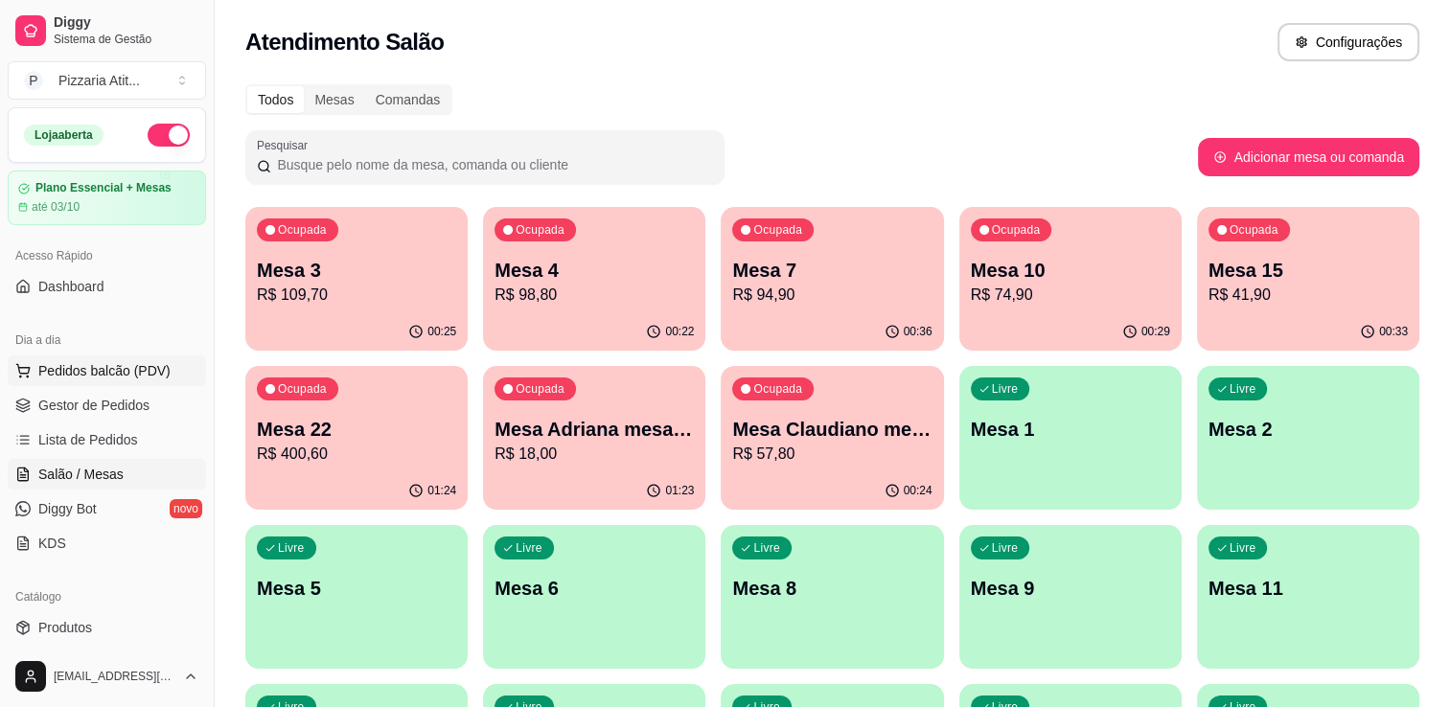
click at [140, 381] on button "Pedidos balcão (PDV)" at bounding box center [107, 371] width 198 height 31
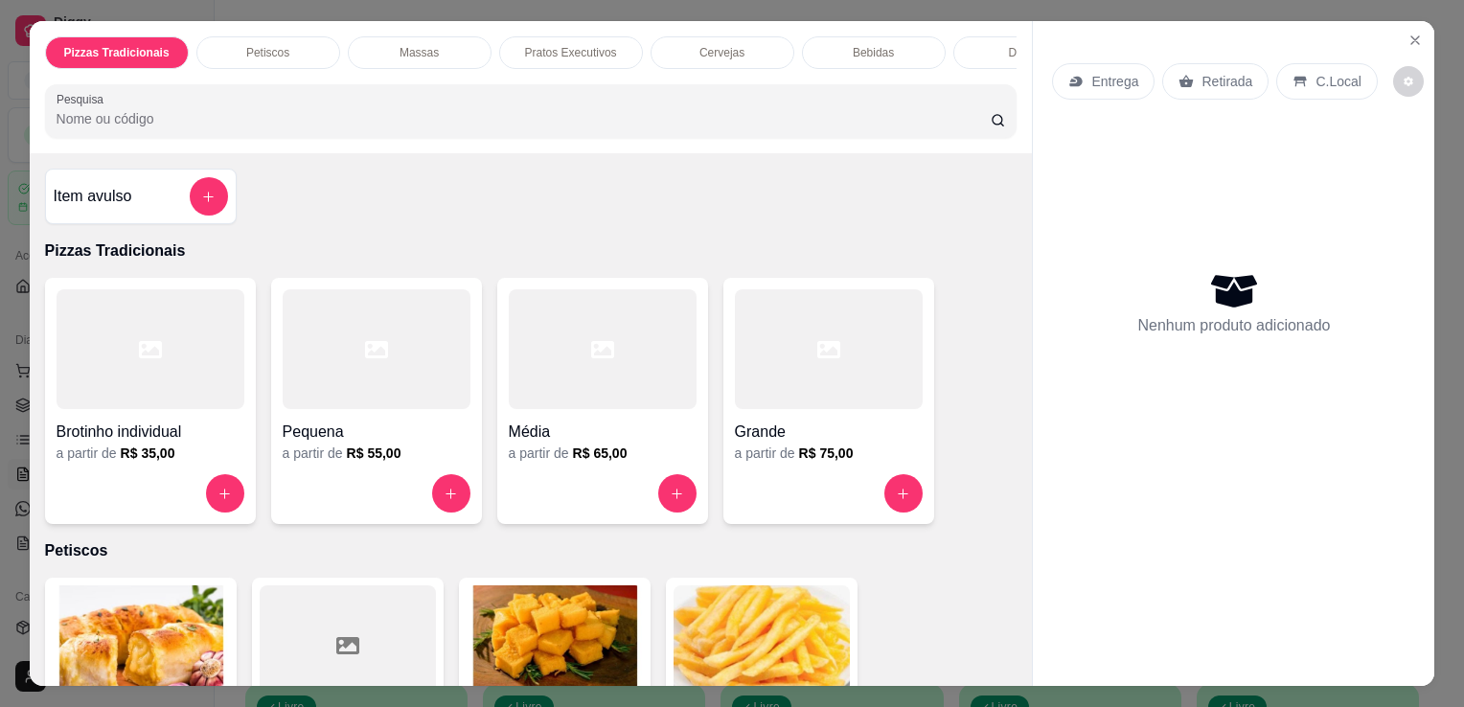
click at [755, 444] on h4 "Grande" at bounding box center [829, 432] width 188 height 23
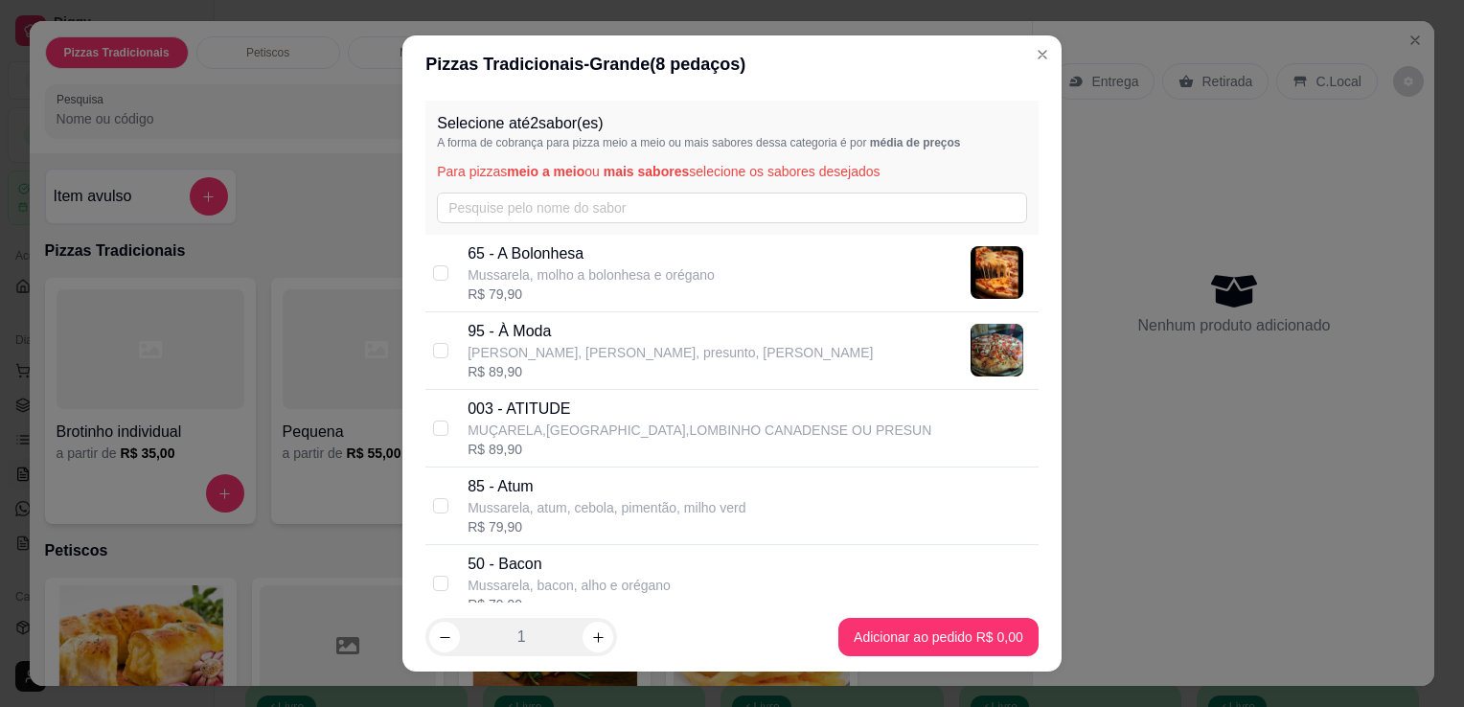
click at [695, 327] on p "95 - À Moda" at bounding box center [670, 331] width 405 height 23
checkbox input "true"
click at [709, 227] on div "Selecione até 2 sabor(es) A forma de cobrança para pizza meio a meio ou mais sa…" at bounding box center [731, 168] width 613 height 134
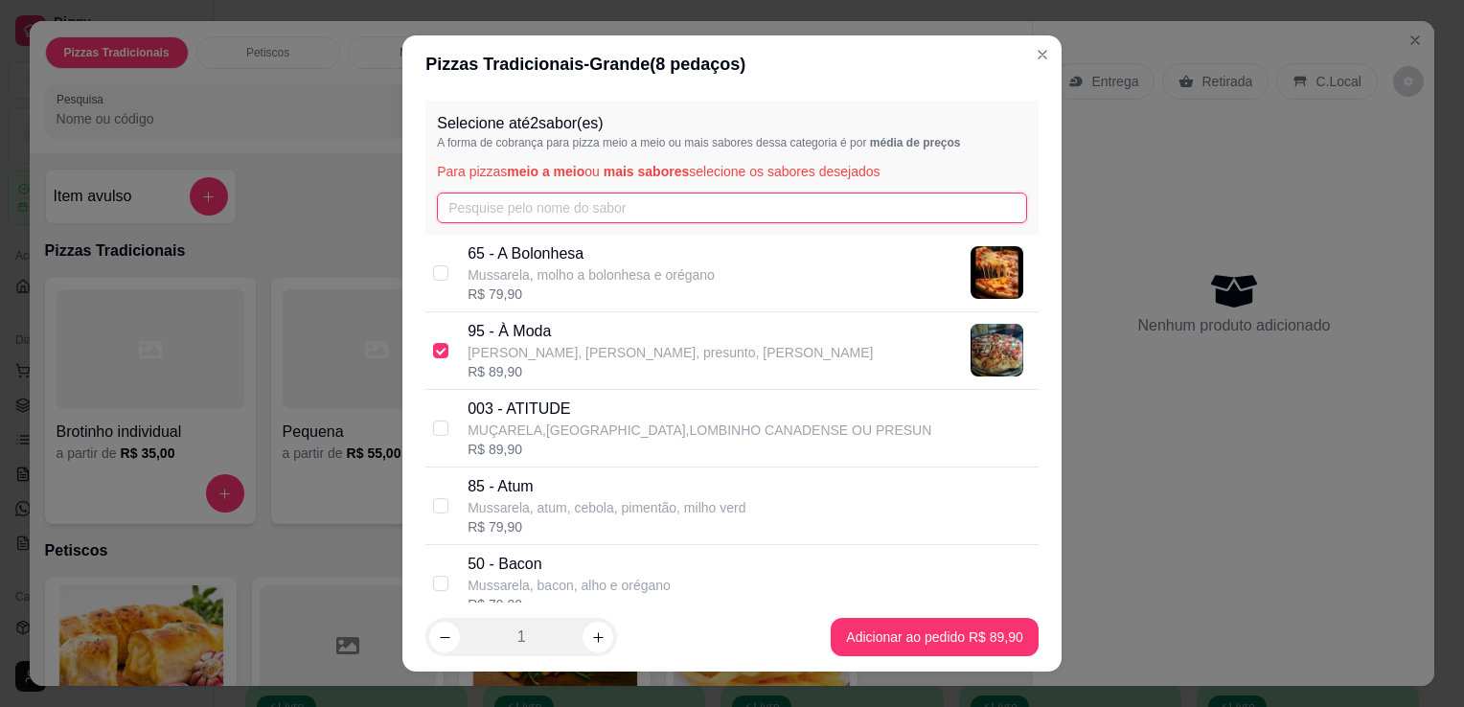
click at [693, 201] on input "text" at bounding box center [732, 208] width 590 height 31
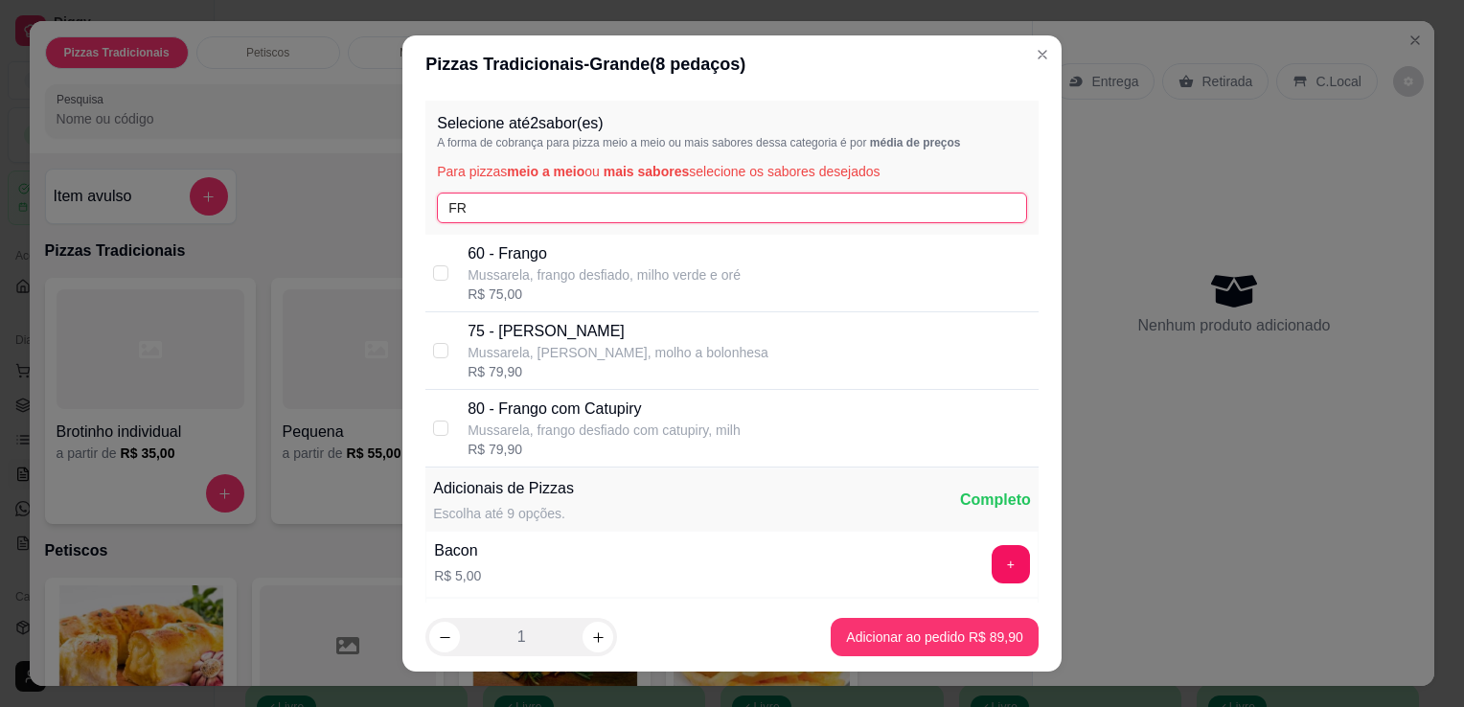
type input "FR"
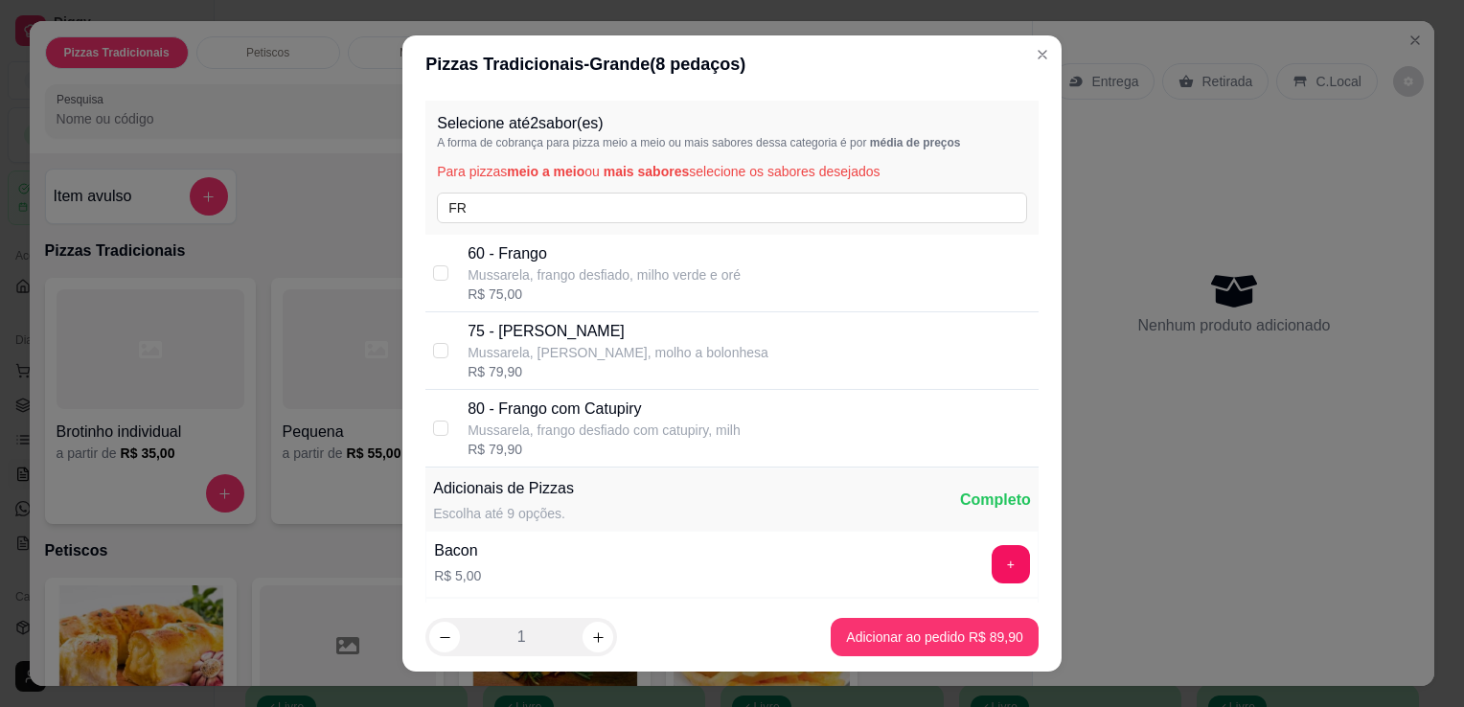
click at [635, 425] on p "Mussarela, frango desfiado com catupiry, milh" at bounding box center [604, 430] width 273 height 19
checkbox input "true"
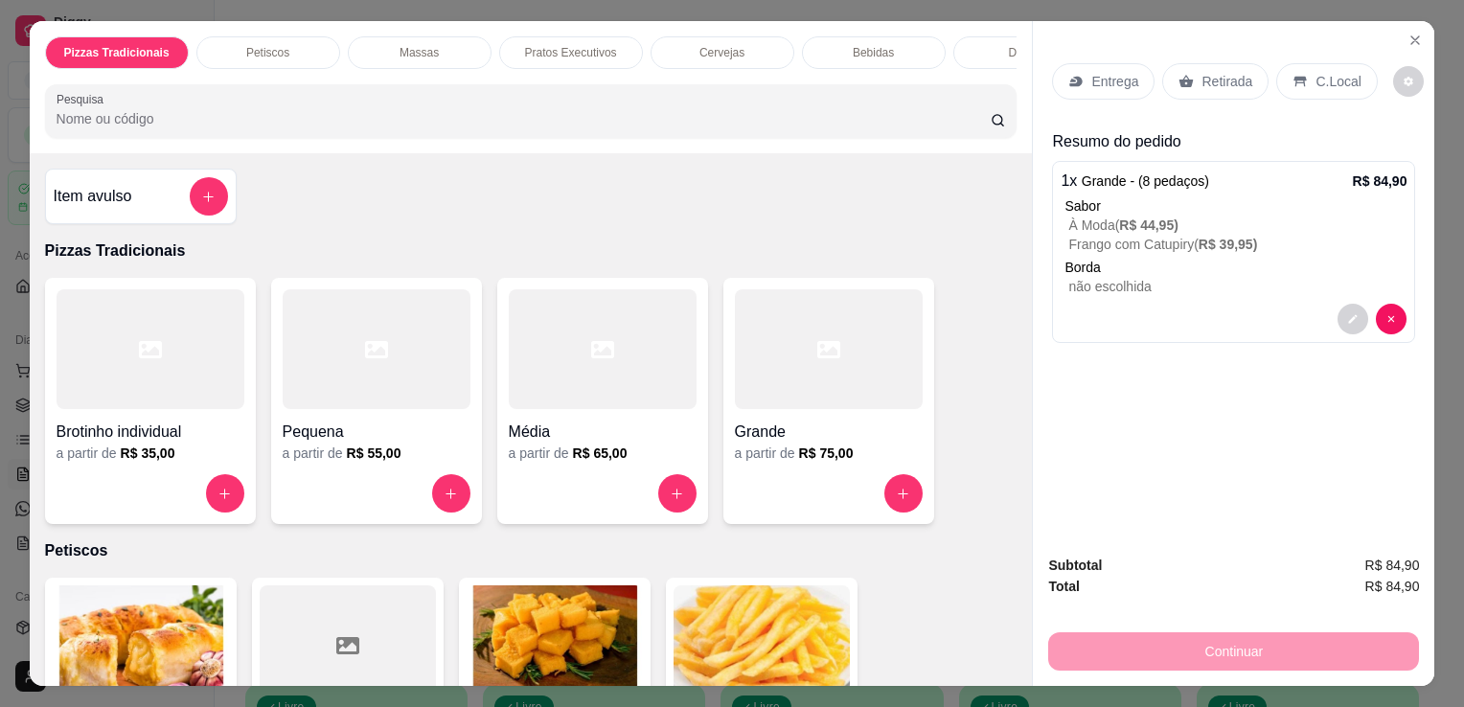
click at [1056, 81] on div "Entrega" at bounding box center [1103, 81] width 103 height 36
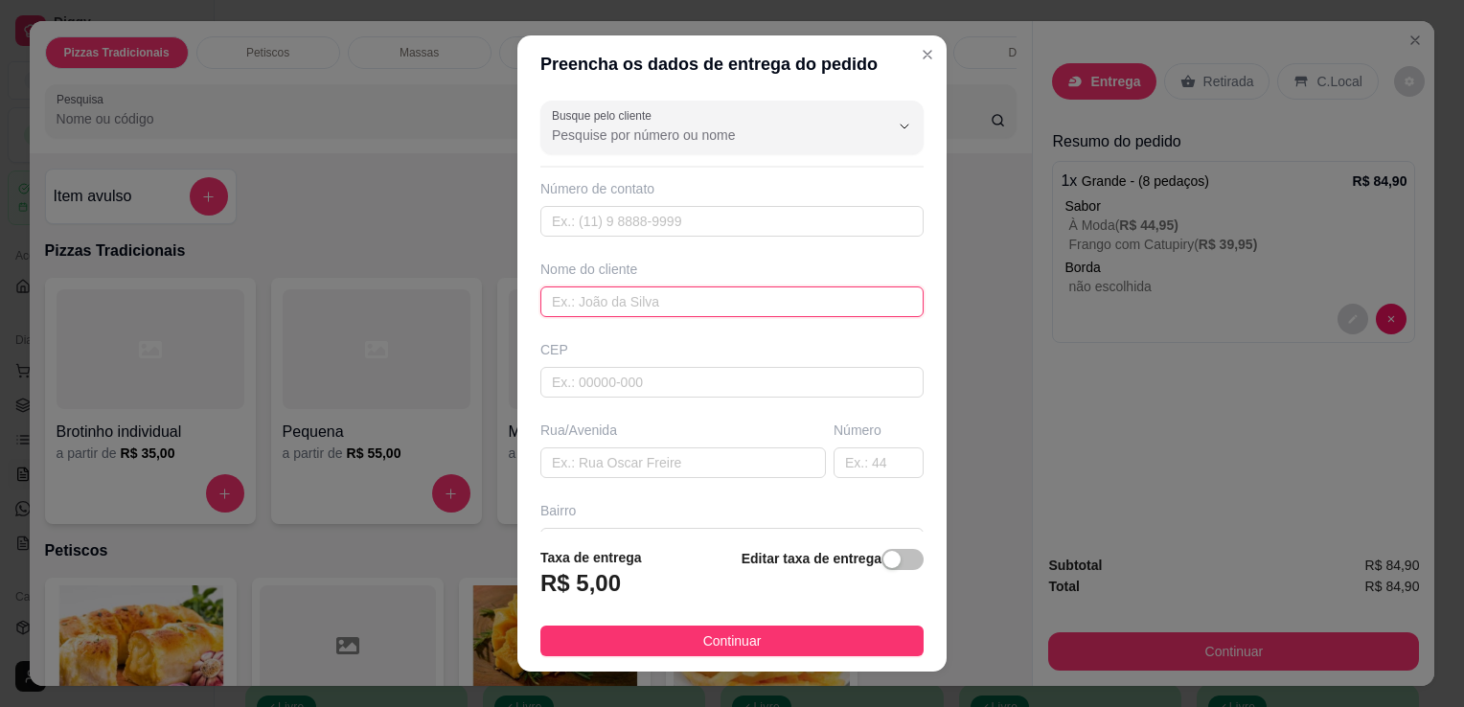
click at [713, 294] on input "text" at bounding box center [731, 302] width 383 height 31
type input "MANGUEIRA"
click at [673, 454] on input "text" at bounding box center [683, 463] width 286 height 31
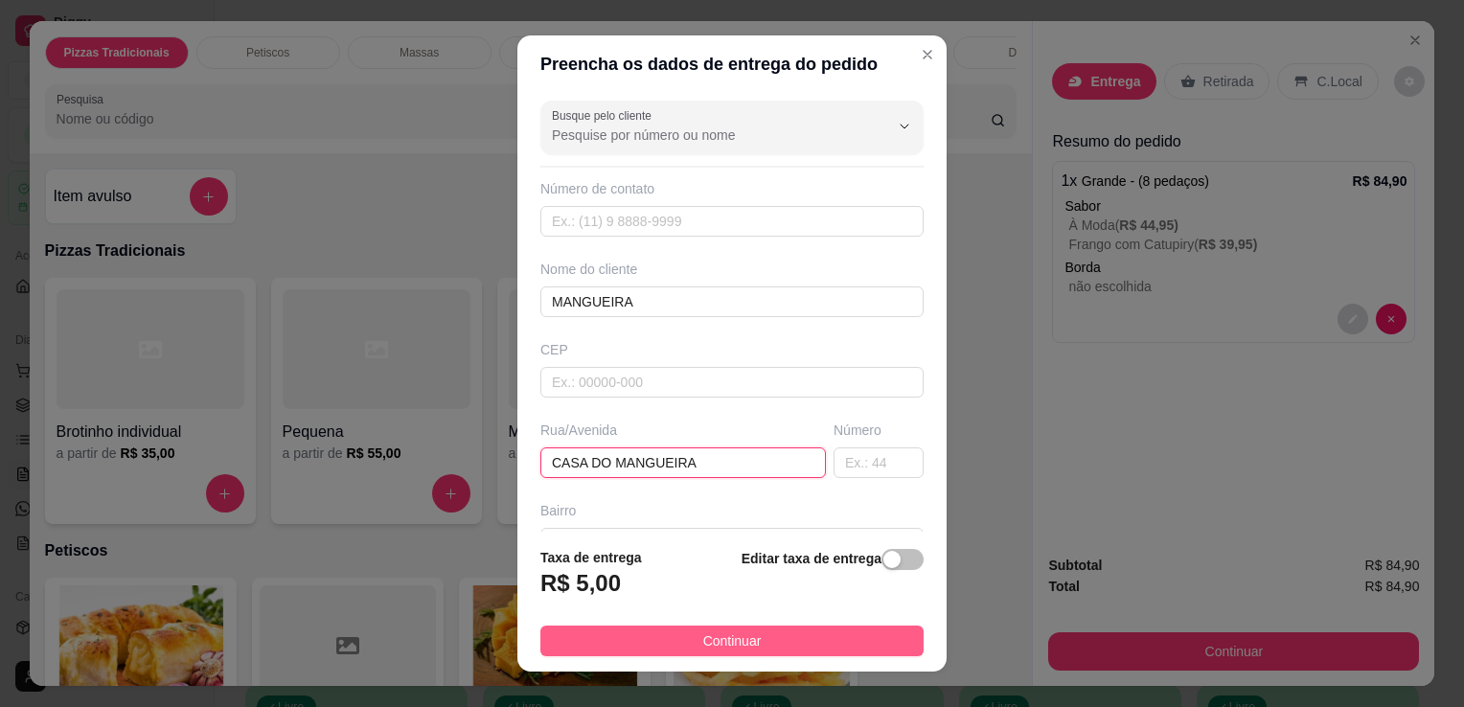
type input "CASA DO MANGUEIRA"
click at [715, 646] on span "Continuar" at bounding box center [732, 641] width 58 height 21
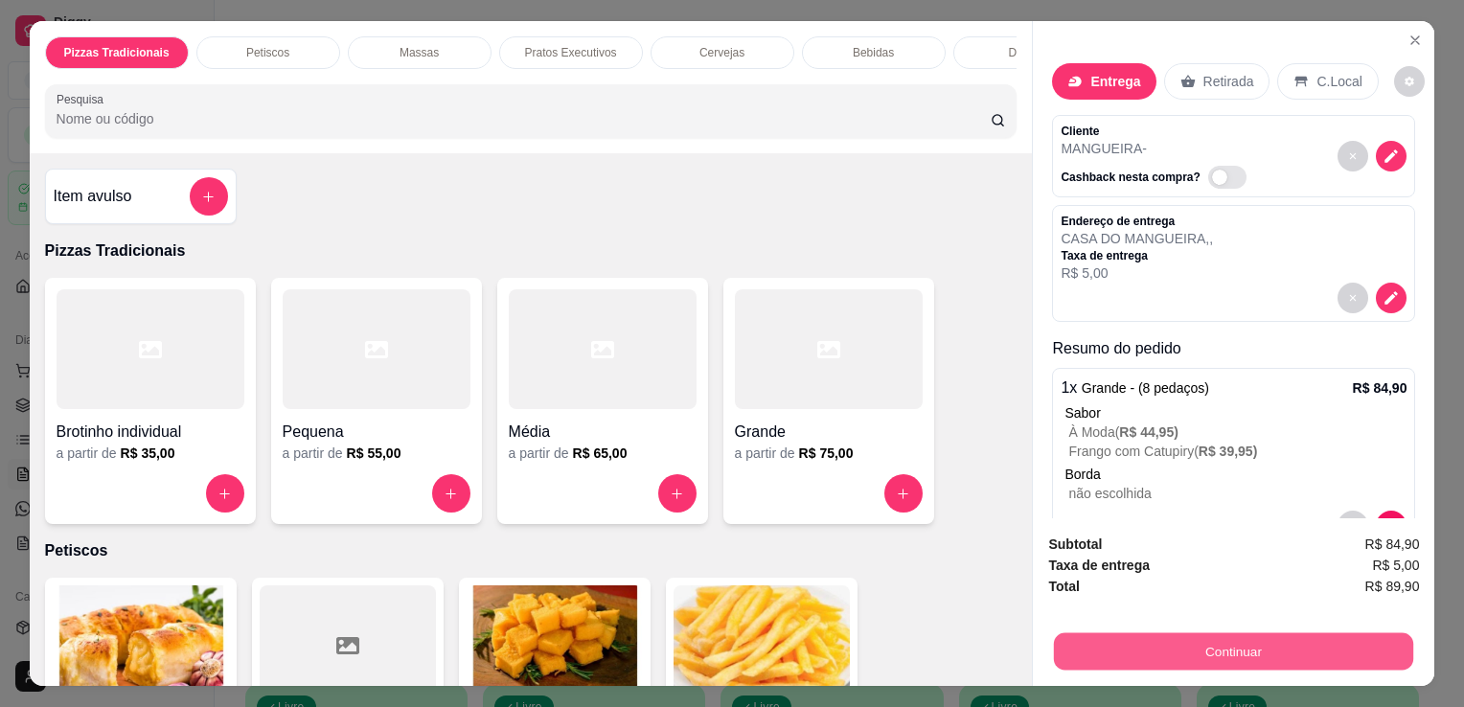
click at [1153, 644] on button "Continuar" at bounding box center [1233, 650] width 359 height 37
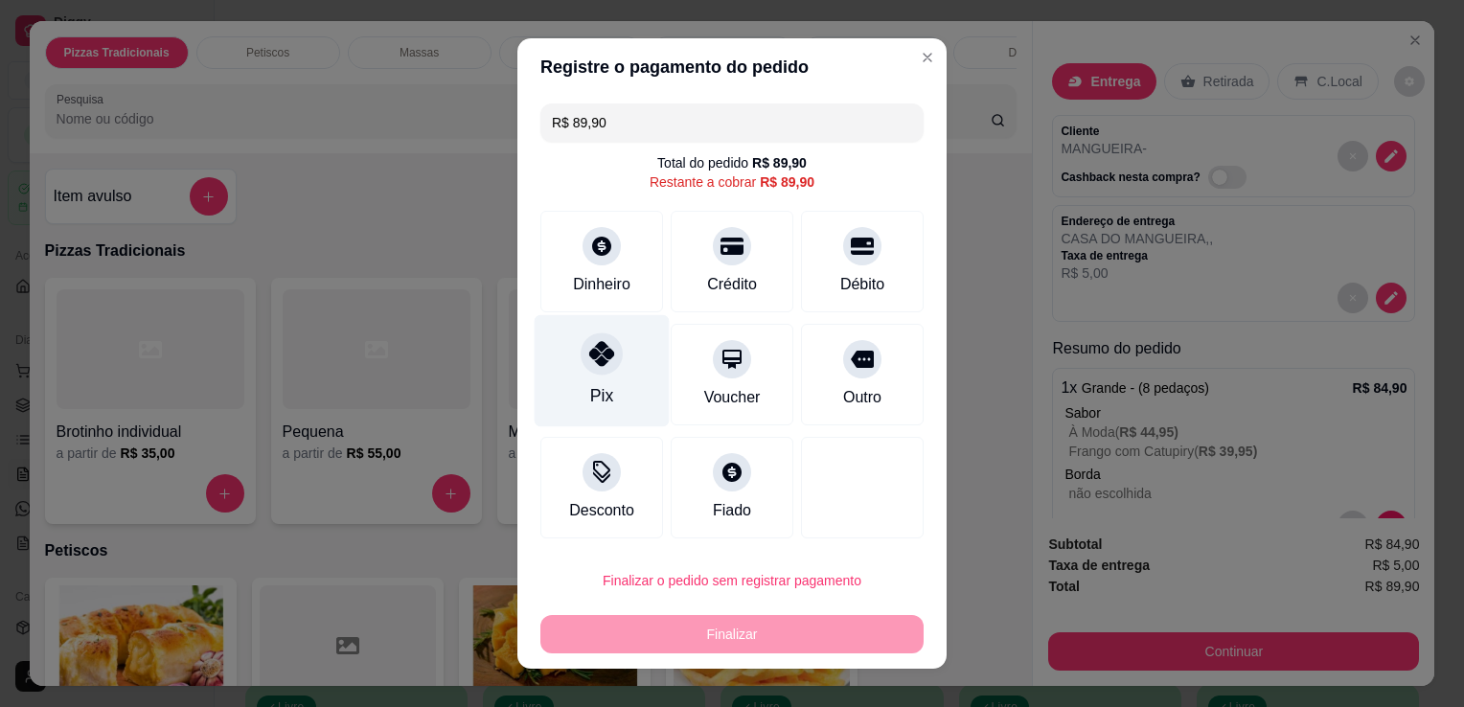
click at [575, 393] on div "Pix" at bounding box center [602, 371] width 135 height 112
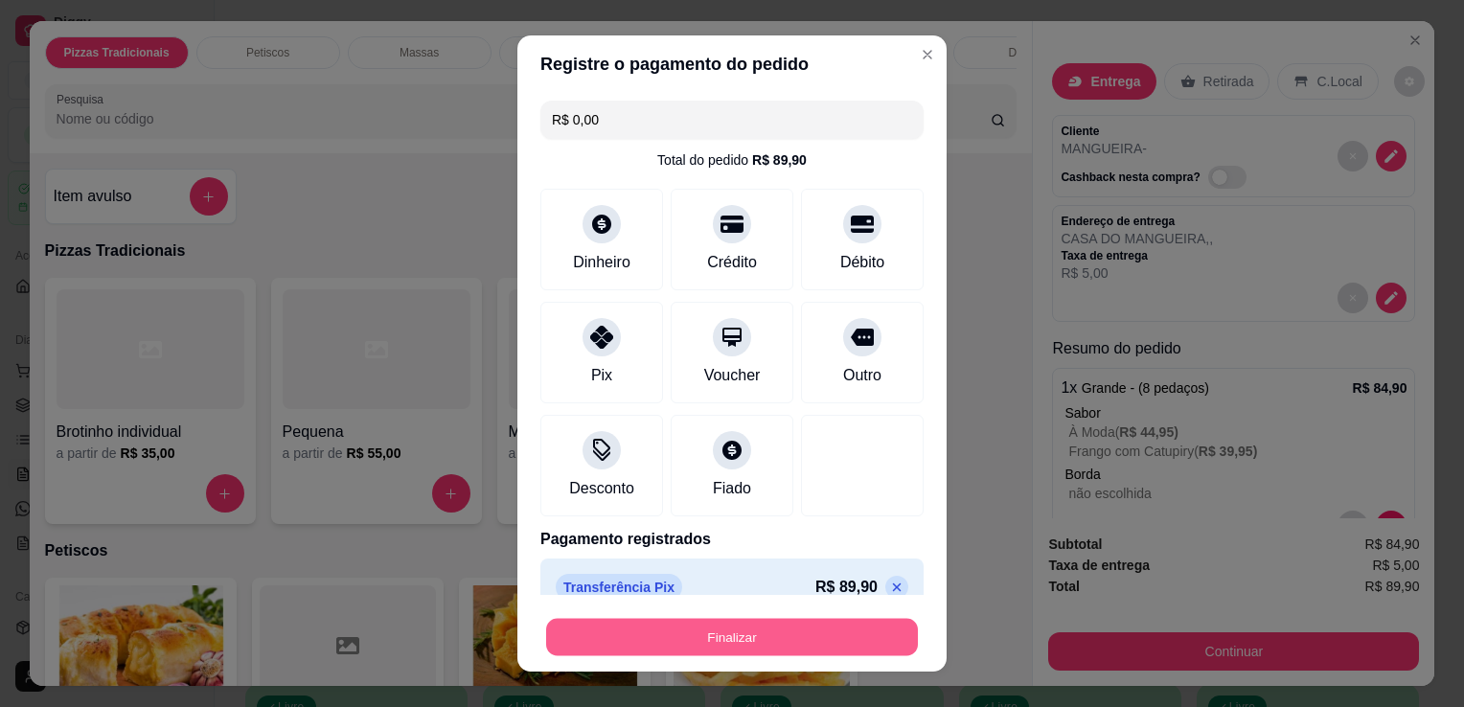
click at [756, 646] on button "Finalizar" at bounding box center [732, 637] width 372 height 37
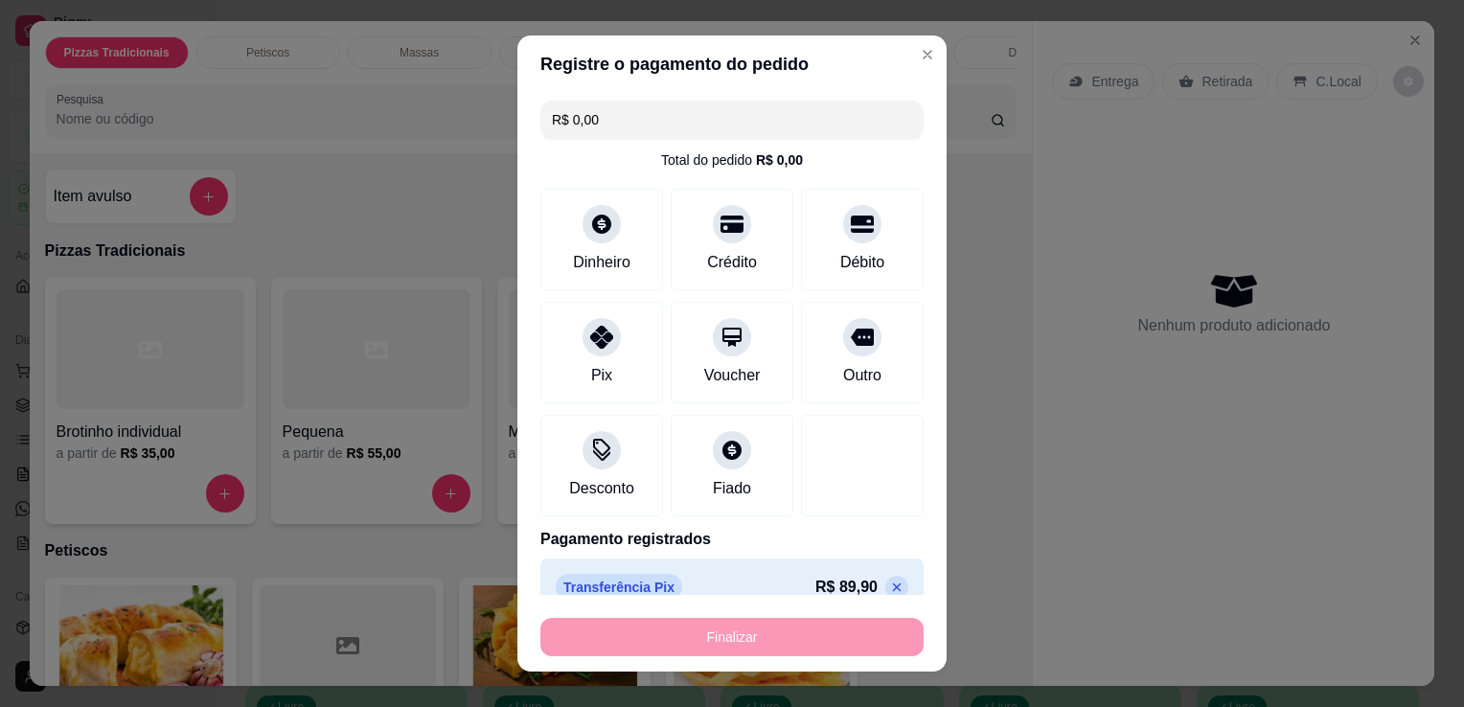
type input "-R$ 89,90"
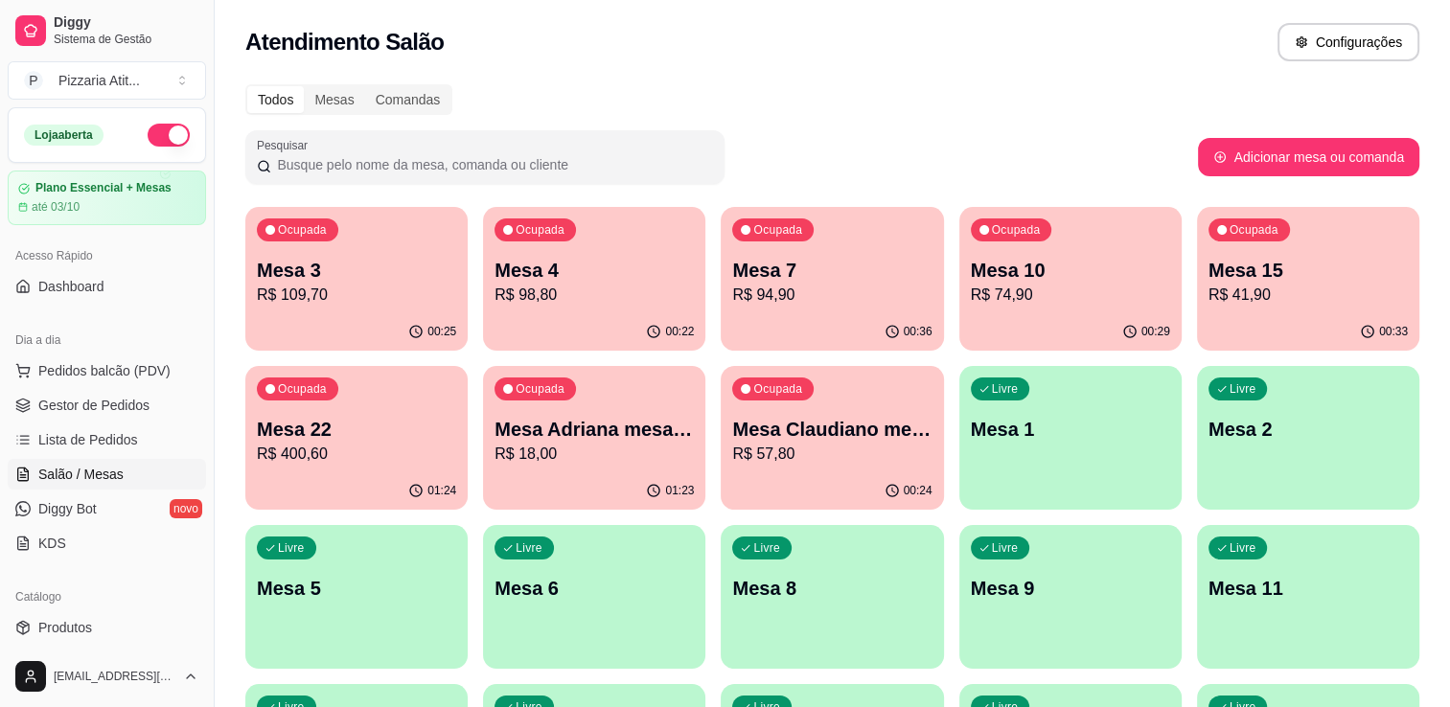
click at [328, 433] on p "Mesa 22" at bounding box center [356, 429] width 199 height 27
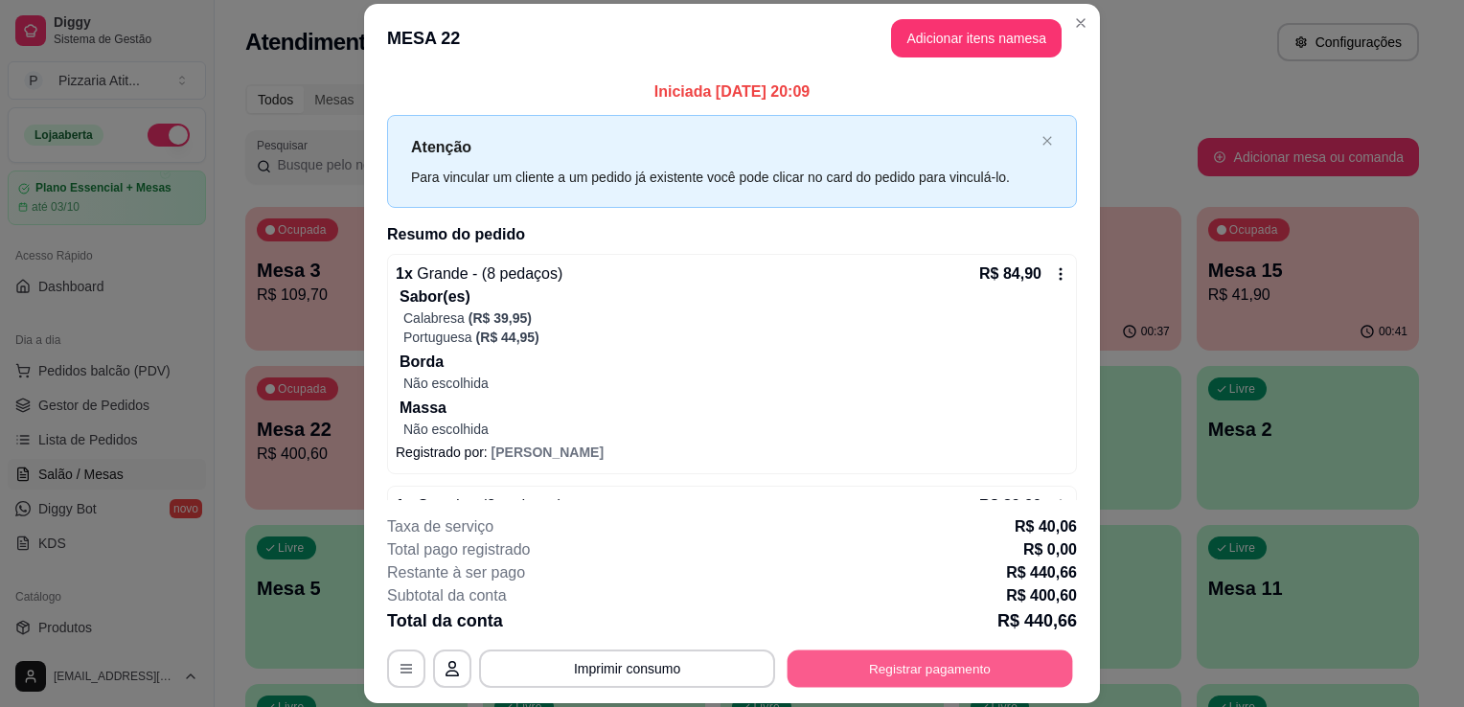
click at [947, 661] on button "Registrar pagamento" at bounding box center [931, 669] width 286 height 37
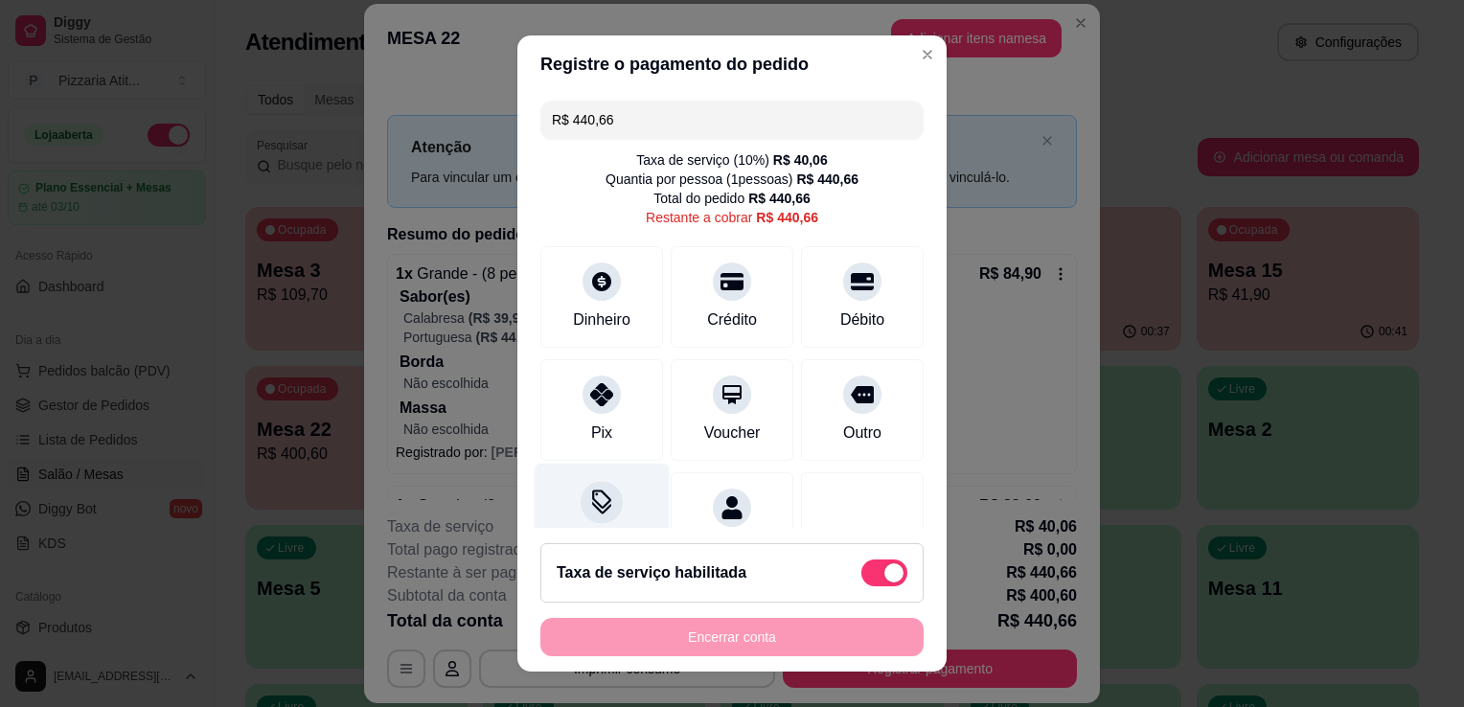
click at [596, 510] on icon at bounding box center [601, 502] width 25 height 25
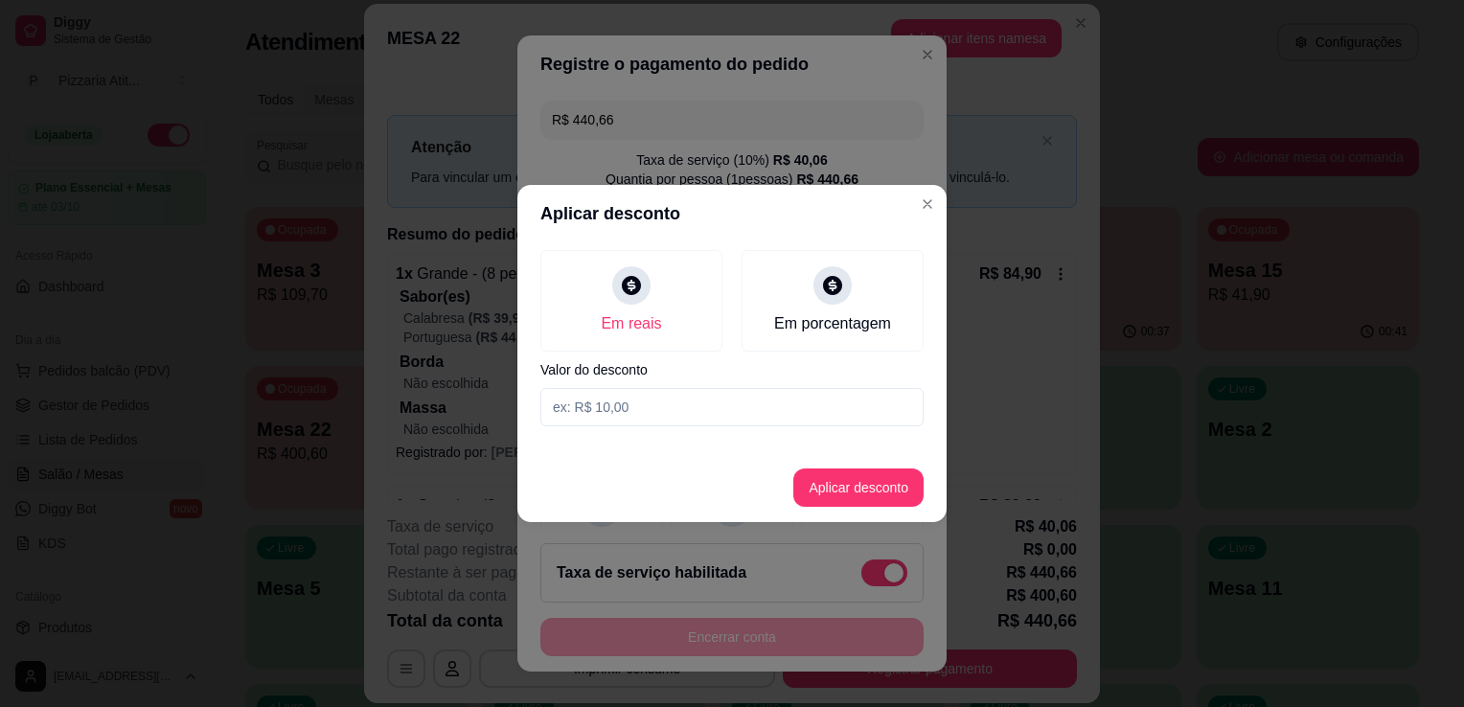
click at [678, 414] on input at bounding box center [731, 407] width 383 height 38
type input "0,66"
click at [866, 476] on button "Aplicar desconto" at bounding box center [859, 488] width 126 height 37
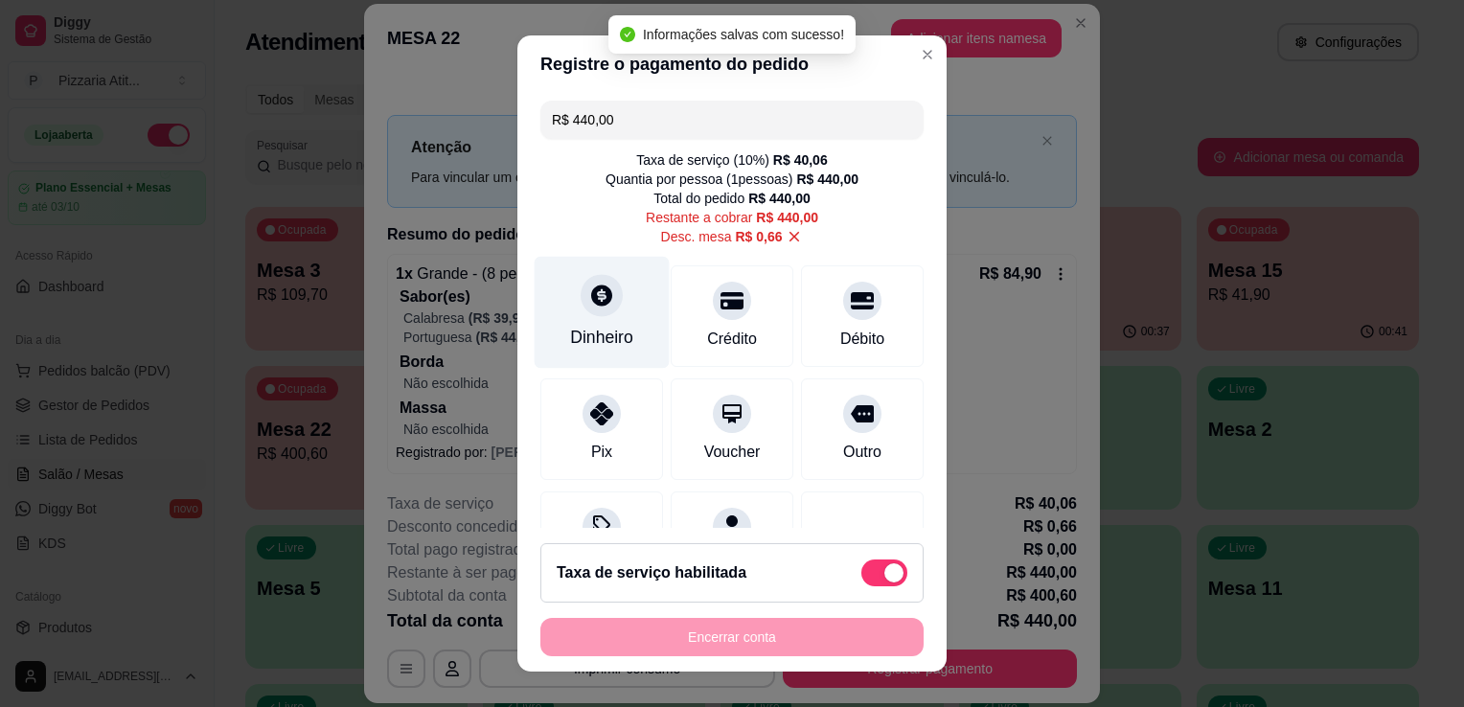
click at [591, 288] on icon at bounding box center [601, 295] width 21 height 21
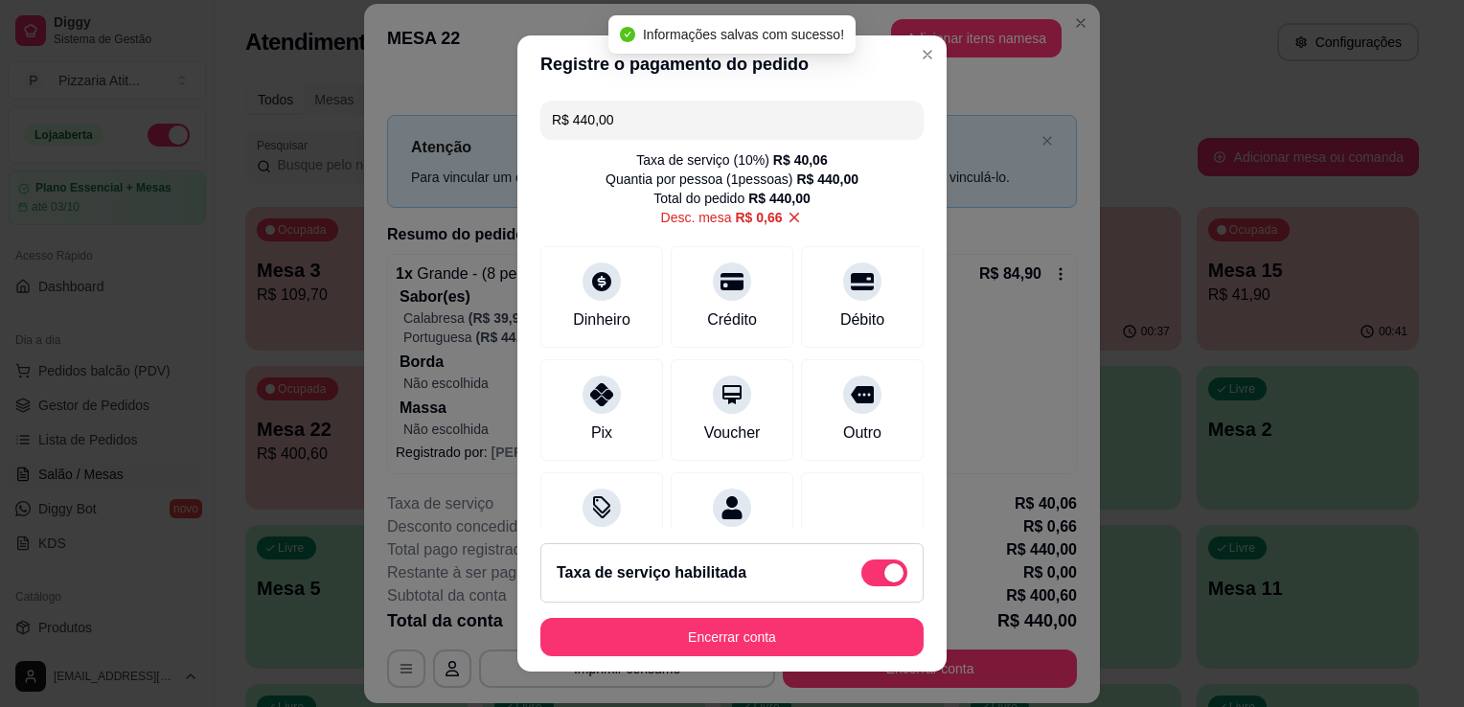
type input "R$ 0,00"
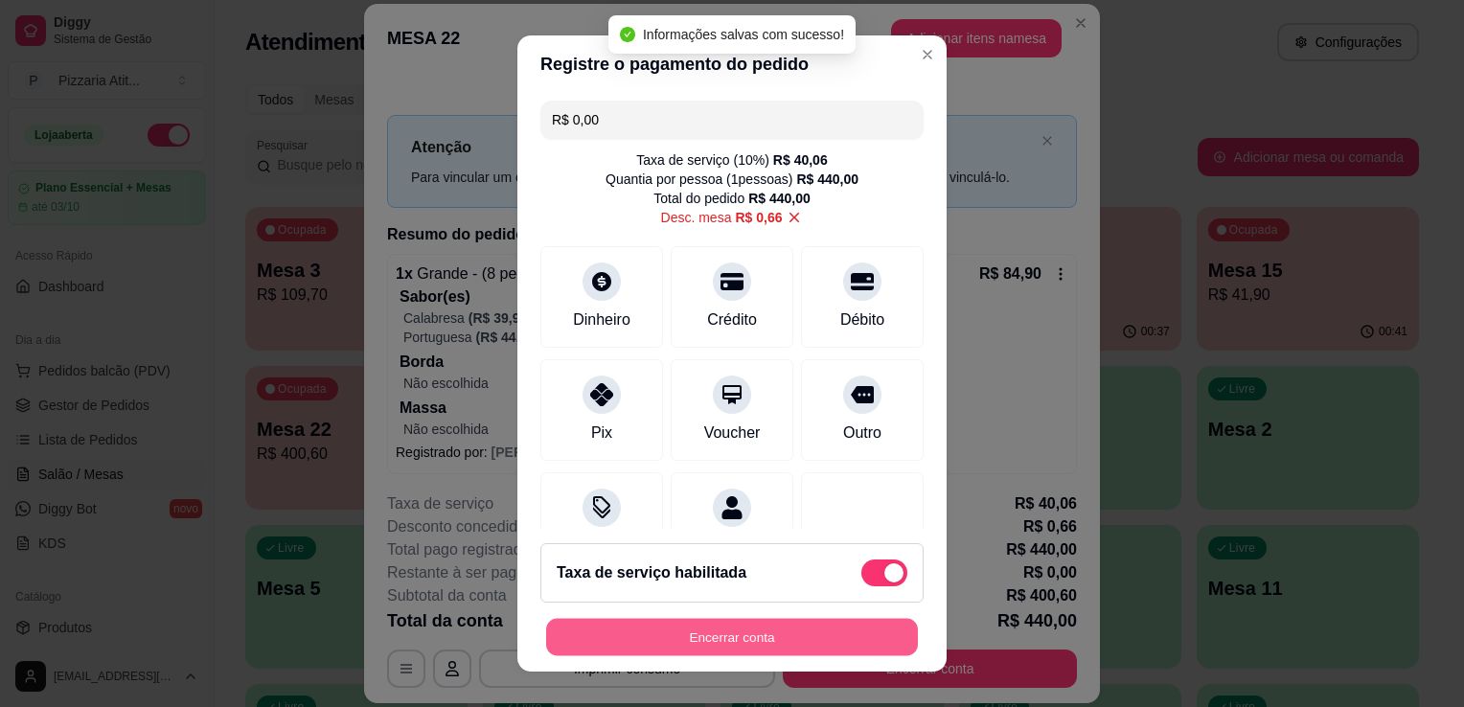
click at [807, 635] on button "Encerrar conta" at bounding box center [732, 637] width 372 height 37
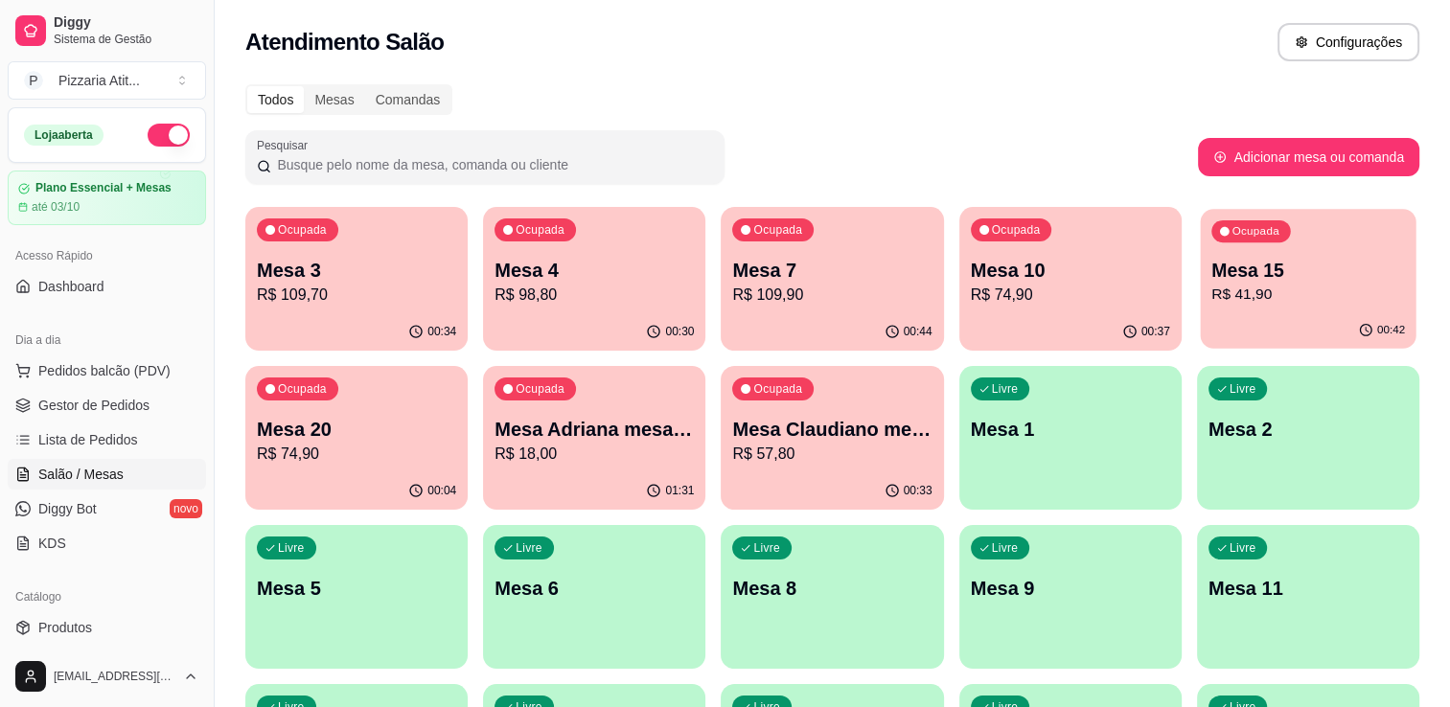
click at [1256, 278] on p "Mesa 15" at bounding box center [1308, 271] width 194 height 26
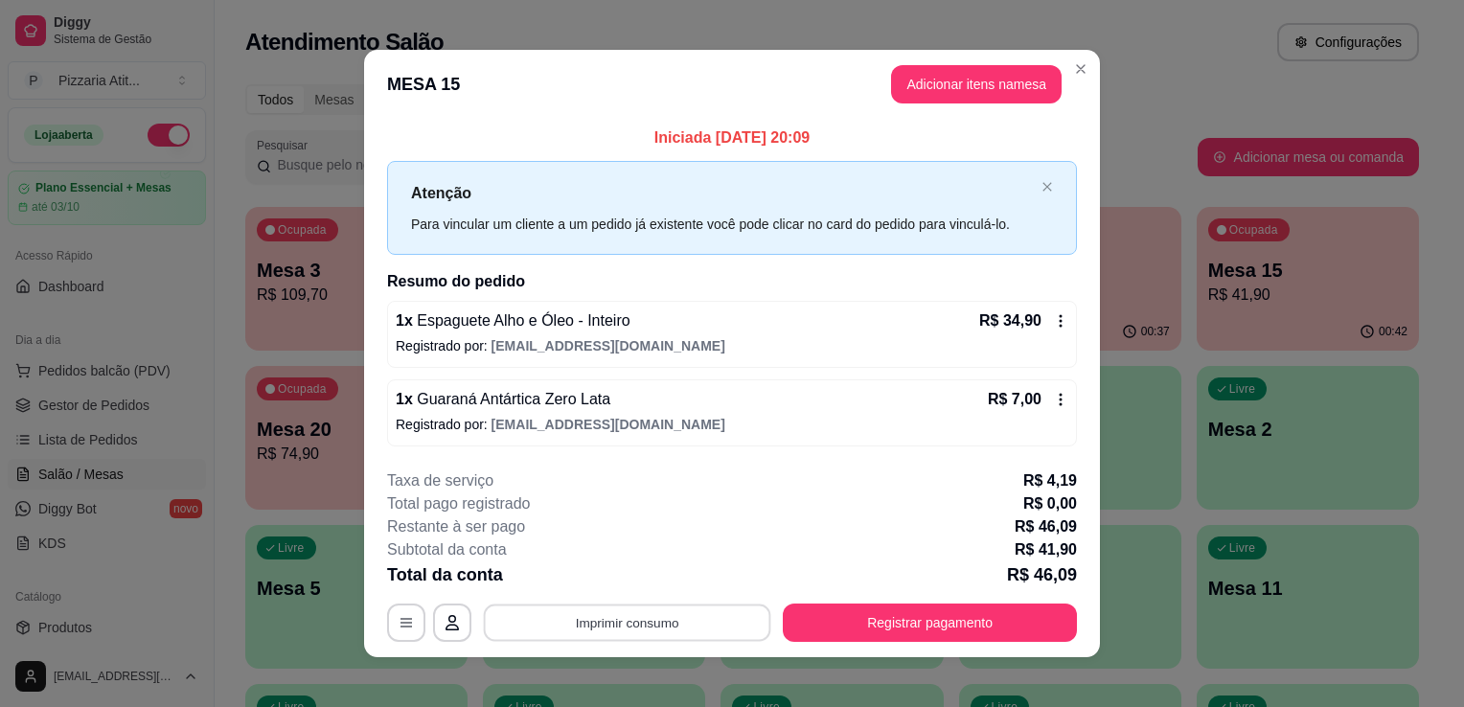
click at [714, 623] on button "Imprimir consumo" at bounding box center [627, 622] width 287 height 37
click at [632, 581] on button "IMPRESSORA" at bounding box center [626, 578] width 134 height 30
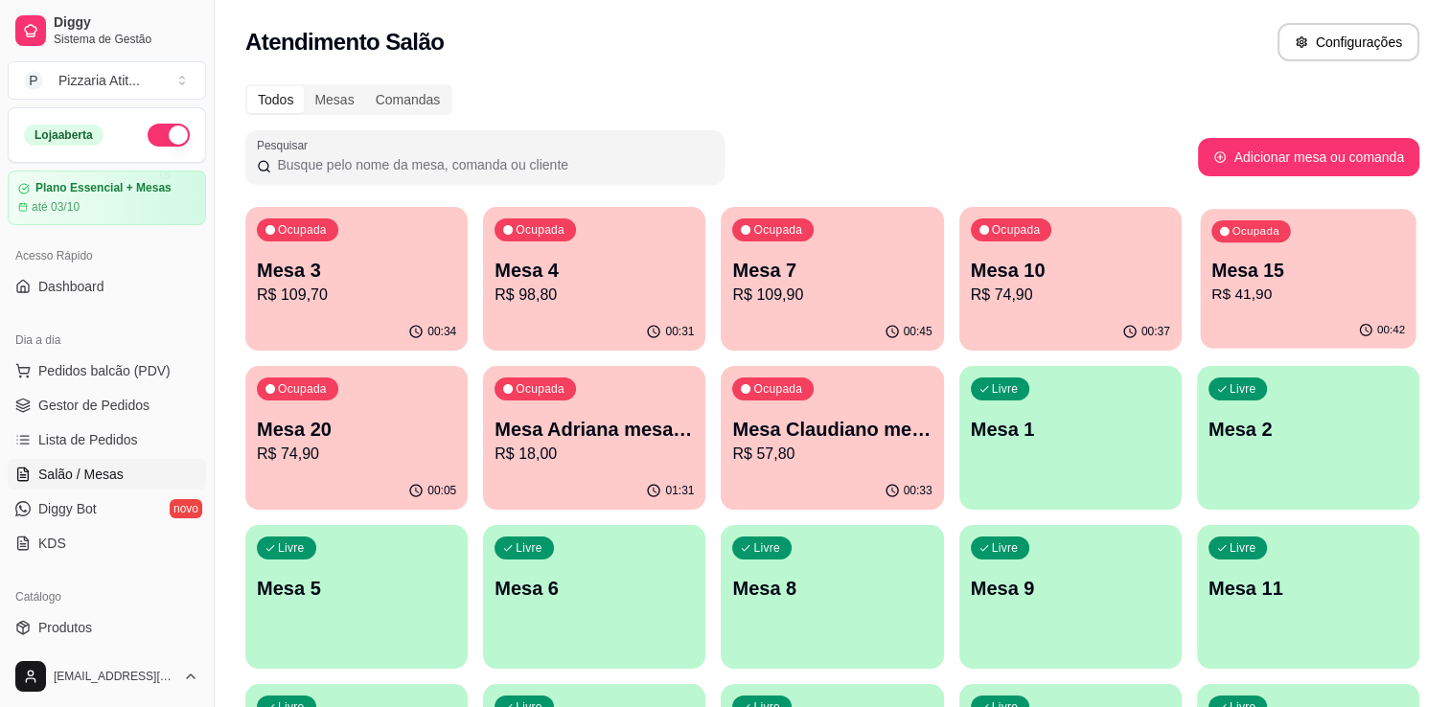
click at [1234, 317] on div "00:42" at bounding box center [1308, 330] width 216 height 36
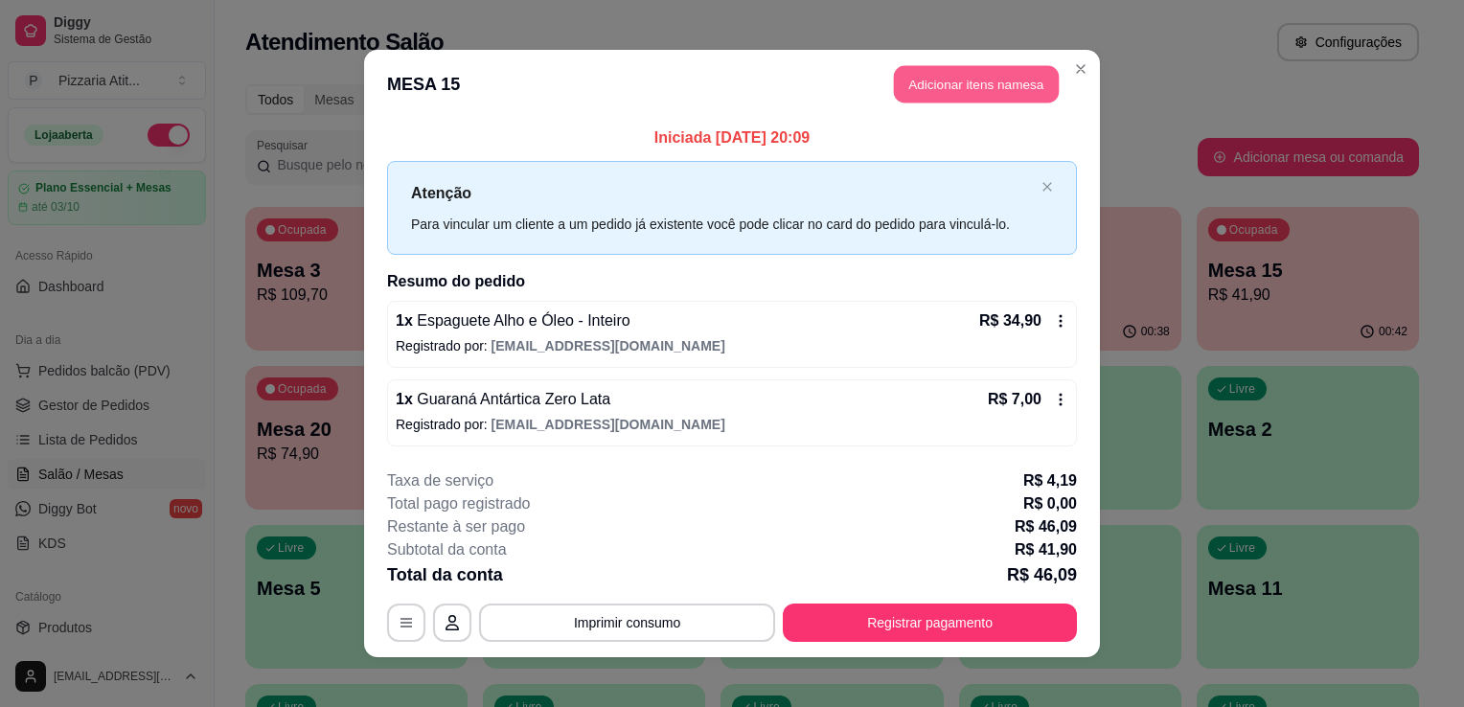
click at [995, 74] on button "Adicionar itens na mesa" at bounding box center [976, 84] width 165 height 37
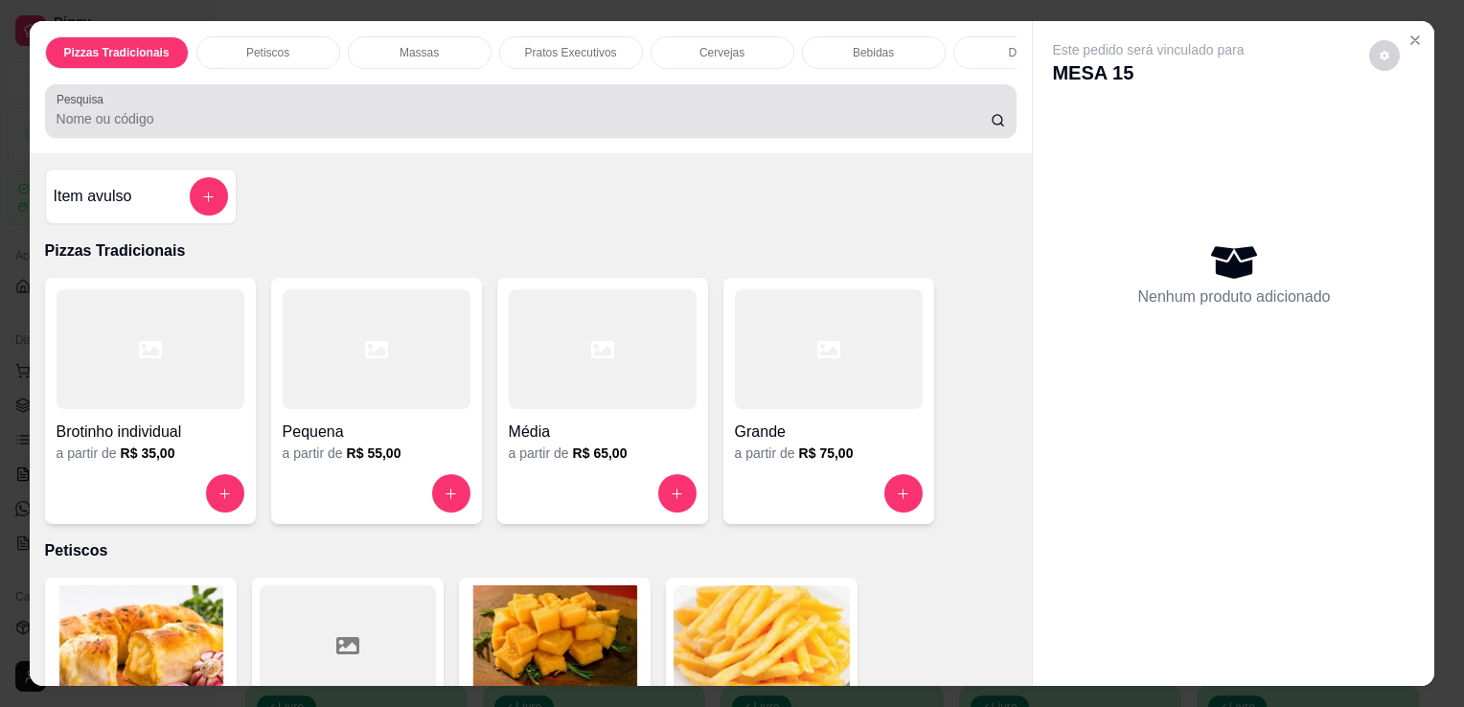
click at [855, 138] on div "Pesquisa" at bounding box center [531, 111] width 973 height 54
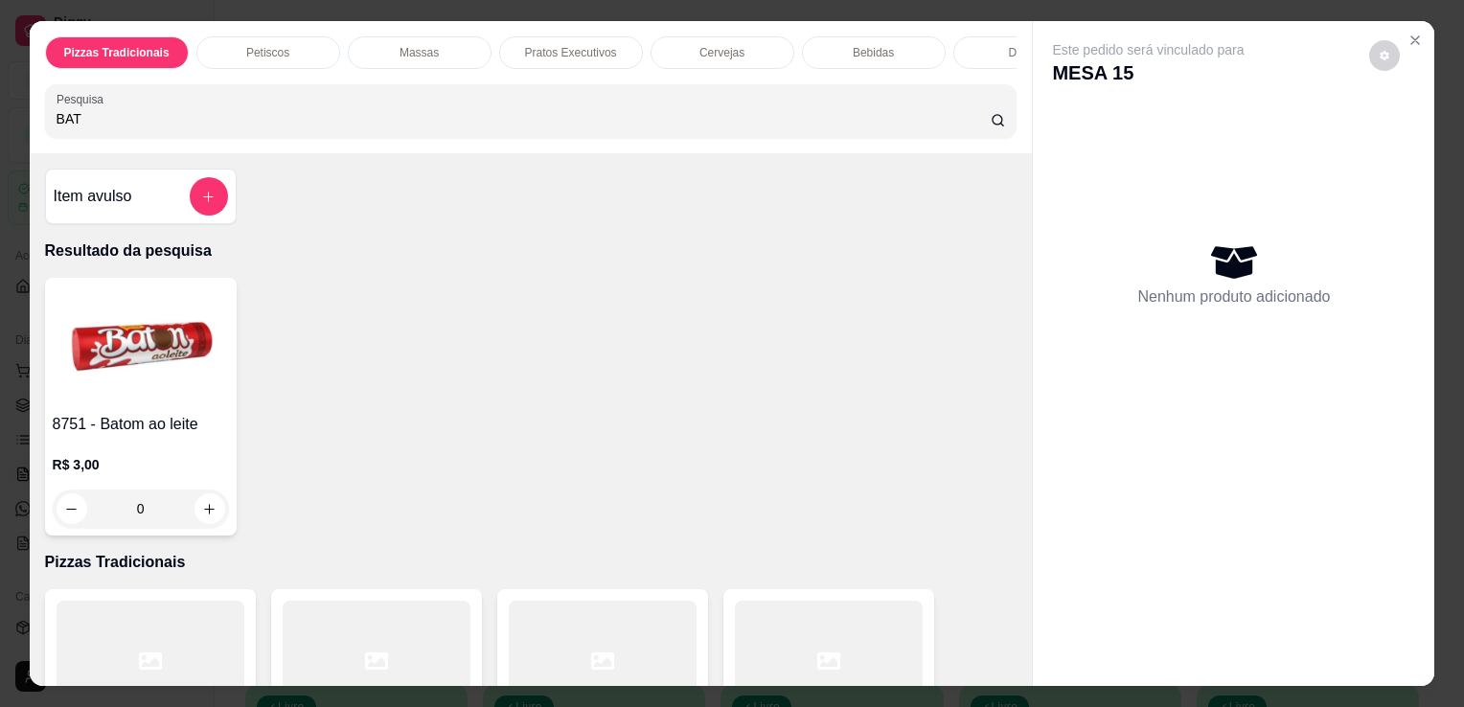
type input "BAT"
click at [122, 395] on img at bounding box center [141, 346] width 176 height 120
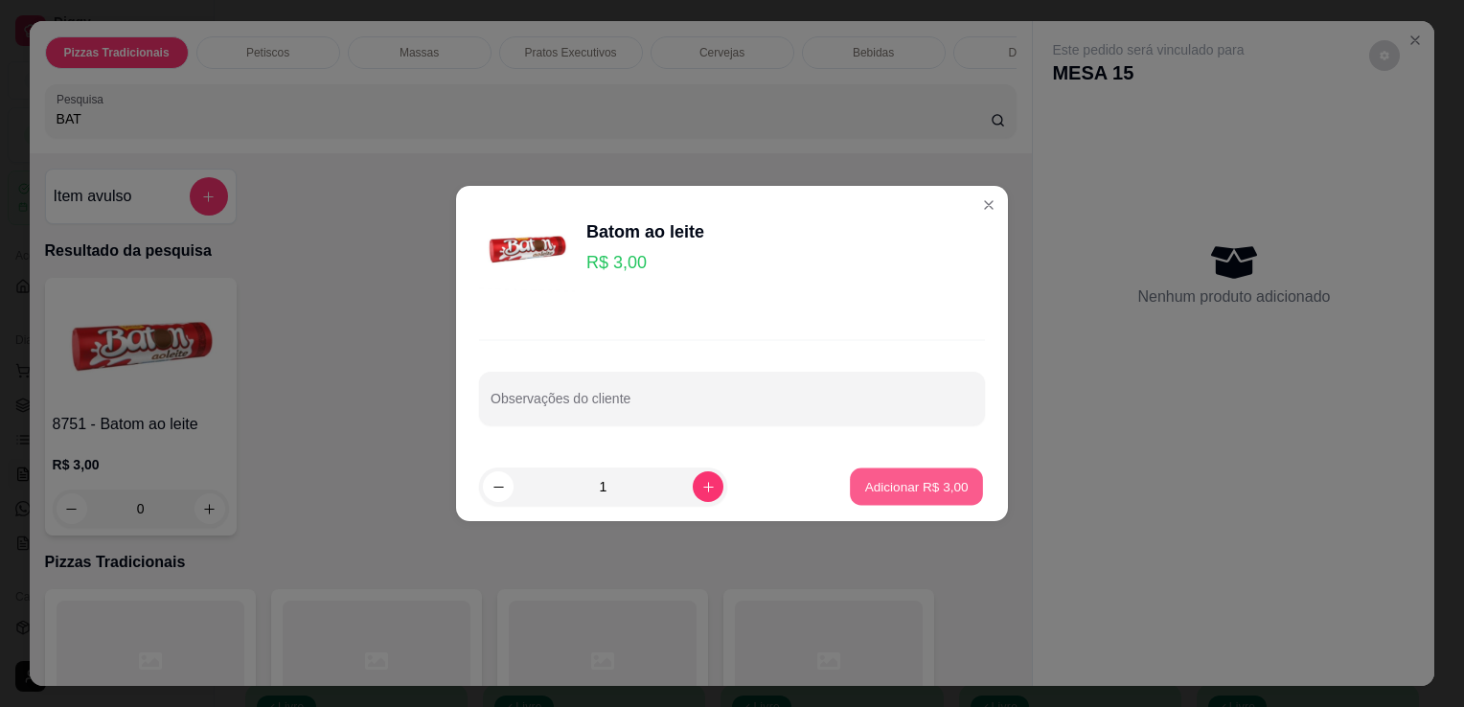
click at [925, 493] on p "Adicionar R$ 3,00" at bounding box center [915, 486] width 103 height 18
type input "1"
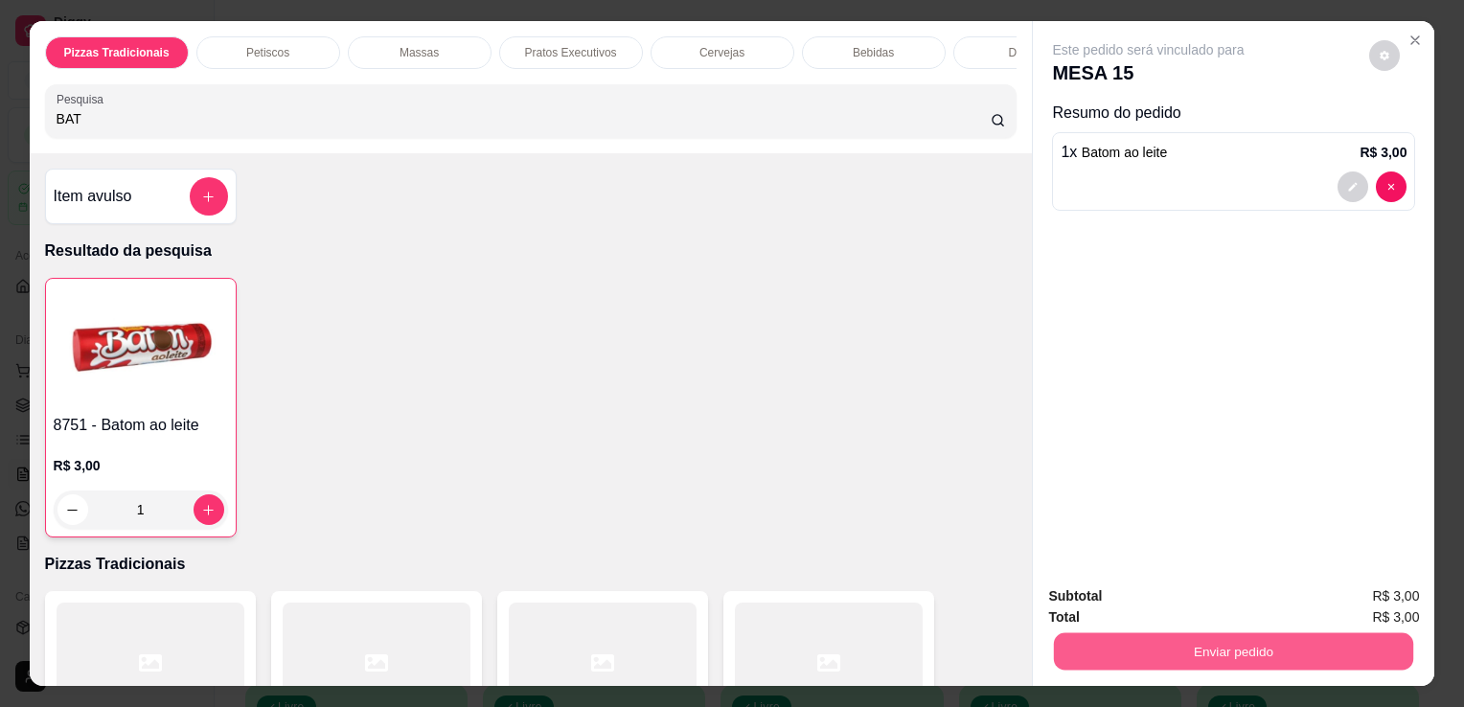
click at [1125, 650] on button "Enviar pedido" at bounding box center [1233, 650] width 359 height 37
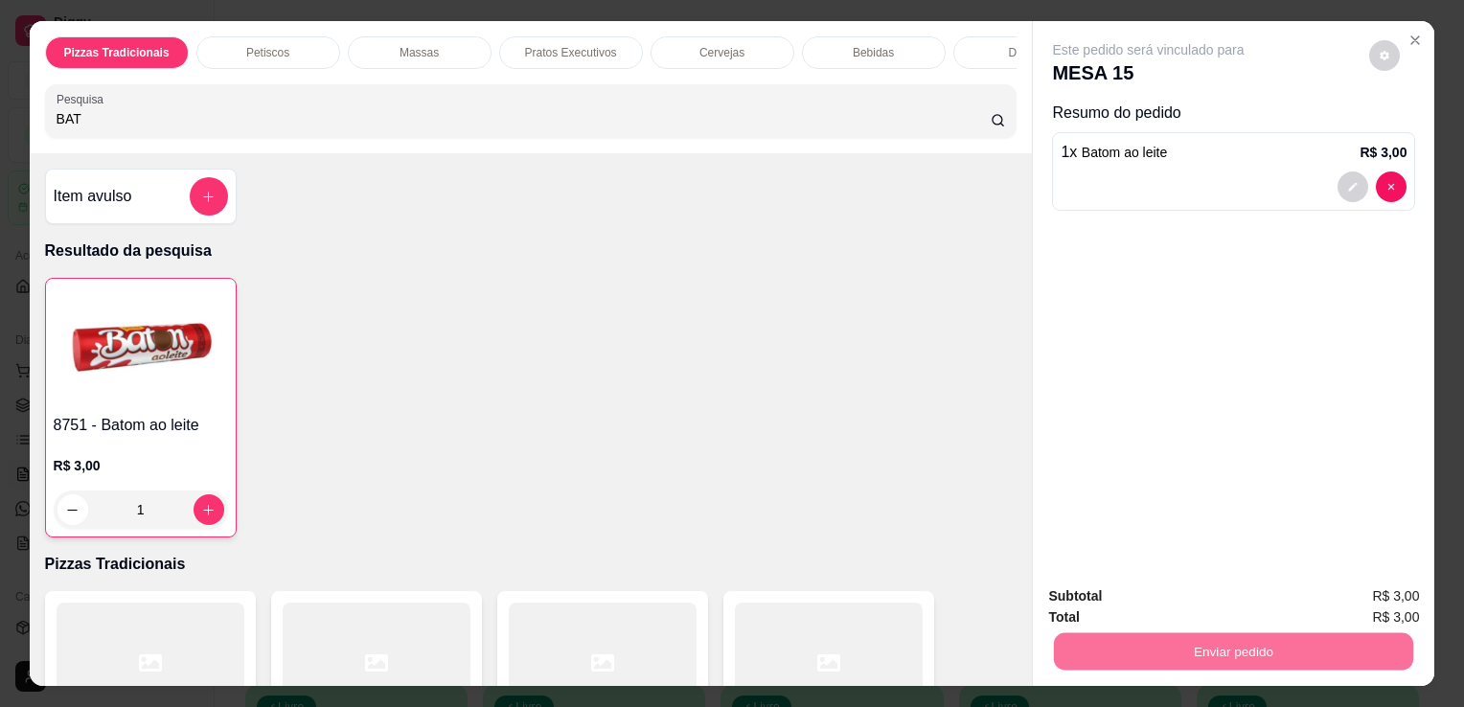
click at [1095, 611] on button "Não registrar e enviar pedido" at bounding box center [1171, 597] width 194 height 35
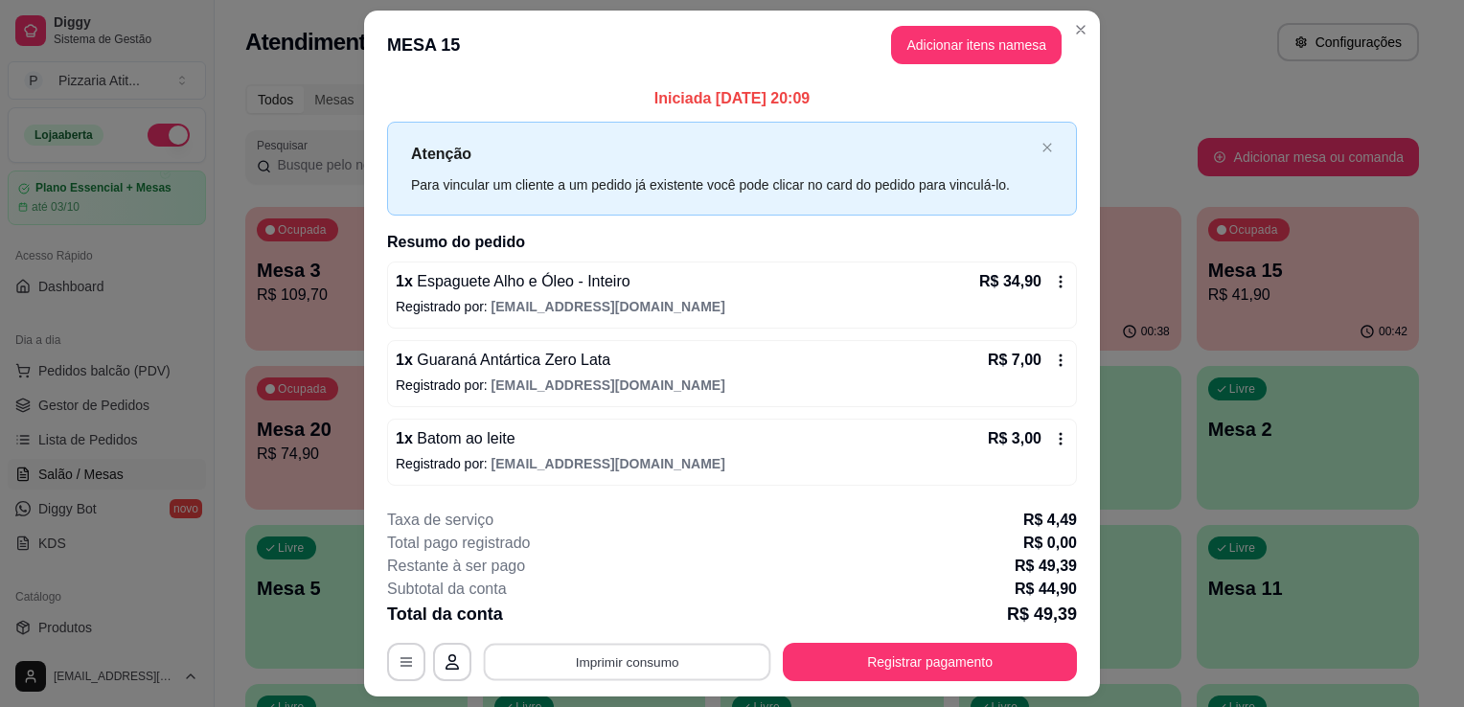
click at [652, 656] on button "Imprimir consumo" at bounding box center [627, 661] width 287 height 37
click at [617, 617] on button "IMPRESSORA" at bounding box center [626, 617] width 134 height 30
click at [617, 617] on div "Total da conta R$ 49,39" at bounding box center [732, 614] width 690 height 27
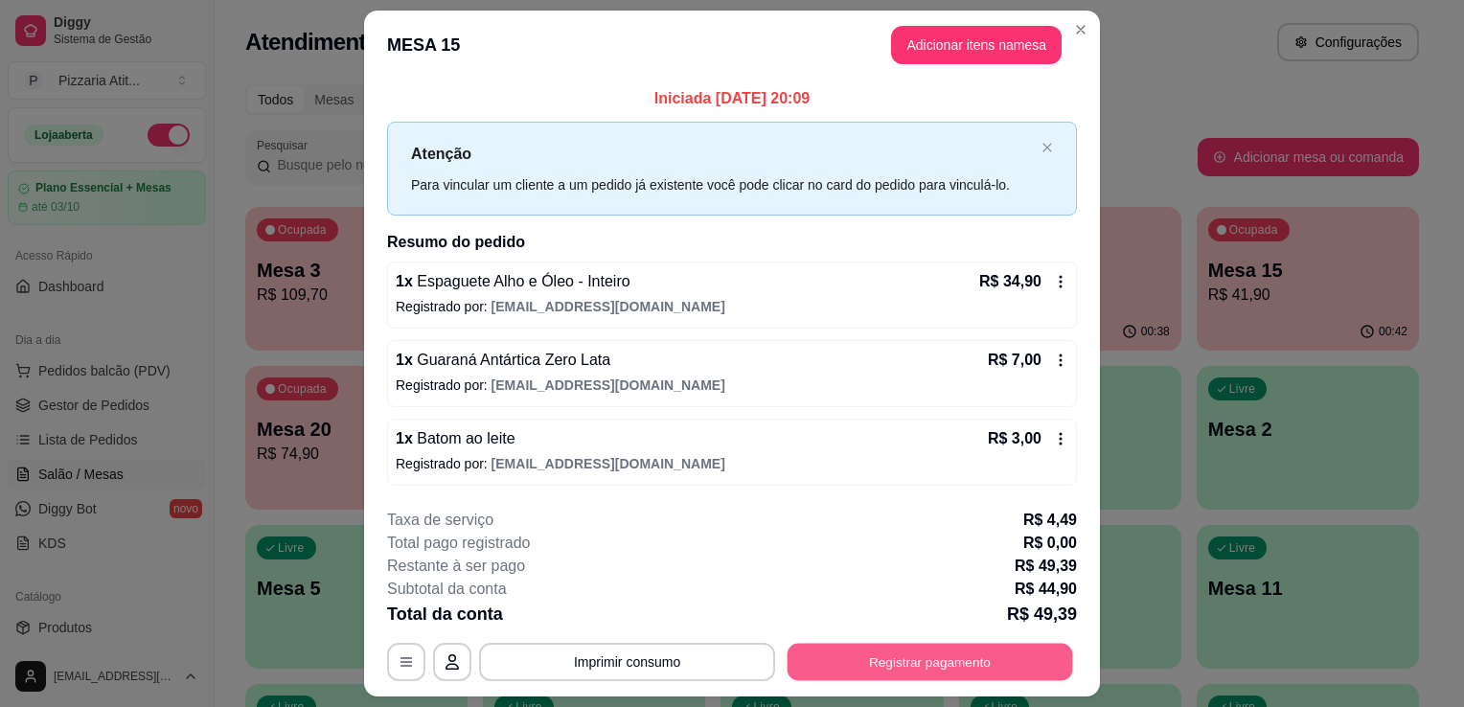
click at [851, 668] on button "Registrar pagamento" at bounding box center [931, 661] width 286 height 37
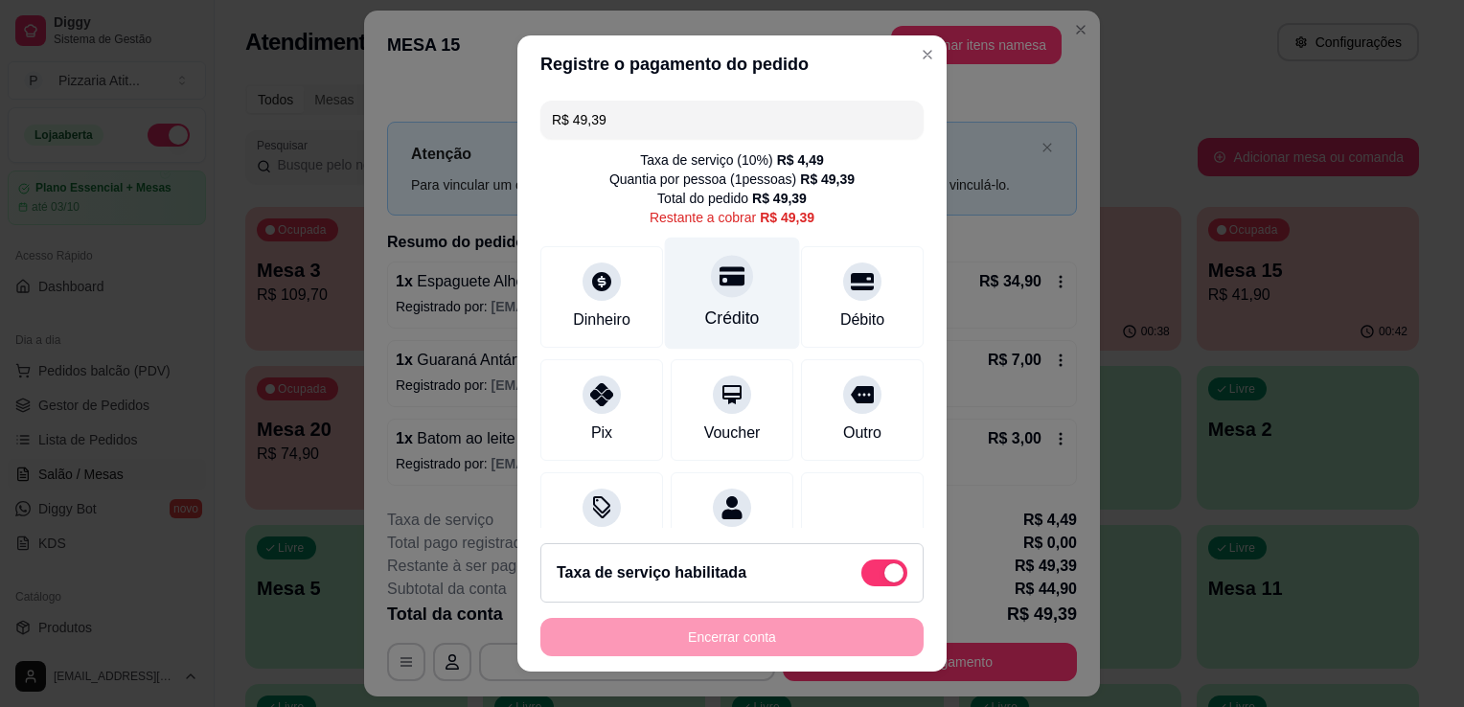
click at [722, 303] on div "Crédito" at bounding box center [732, 294] width 135 height 112
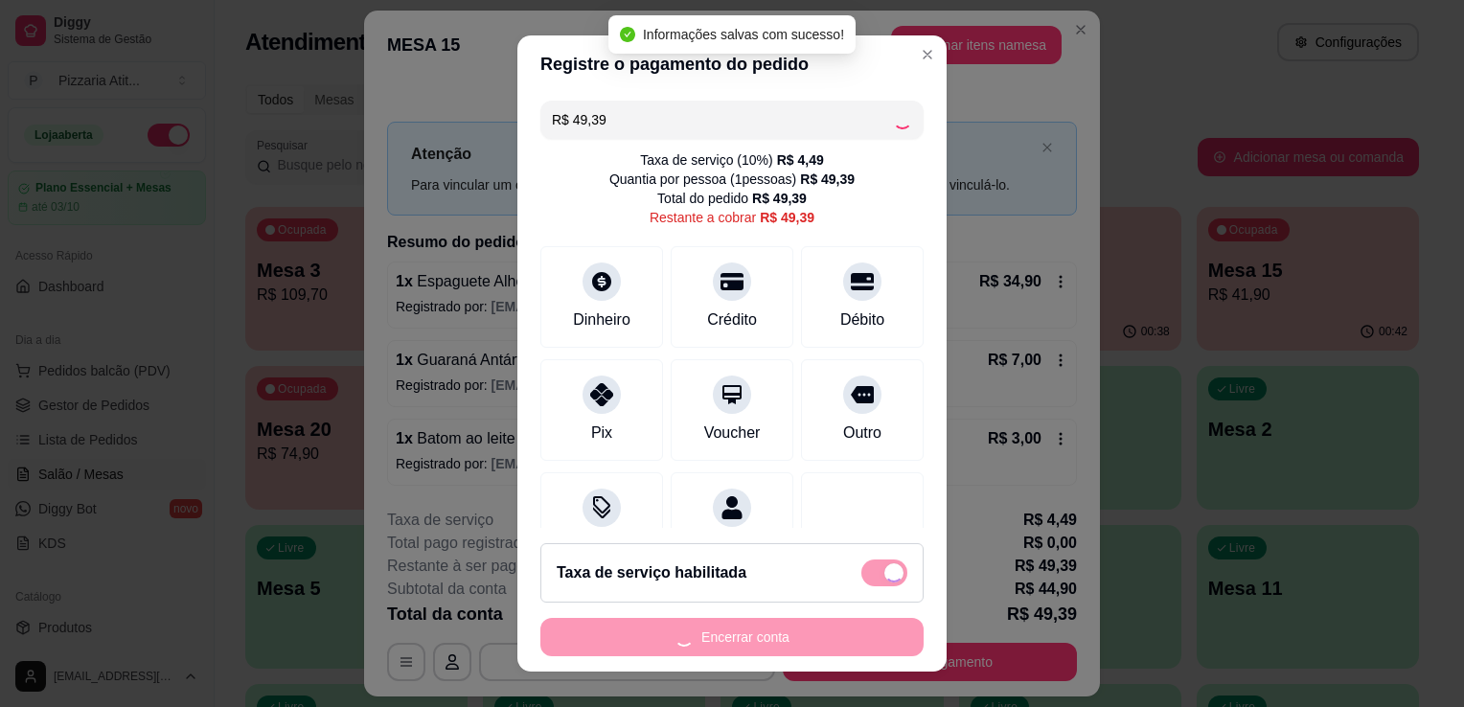
type input "R$ 0,00"
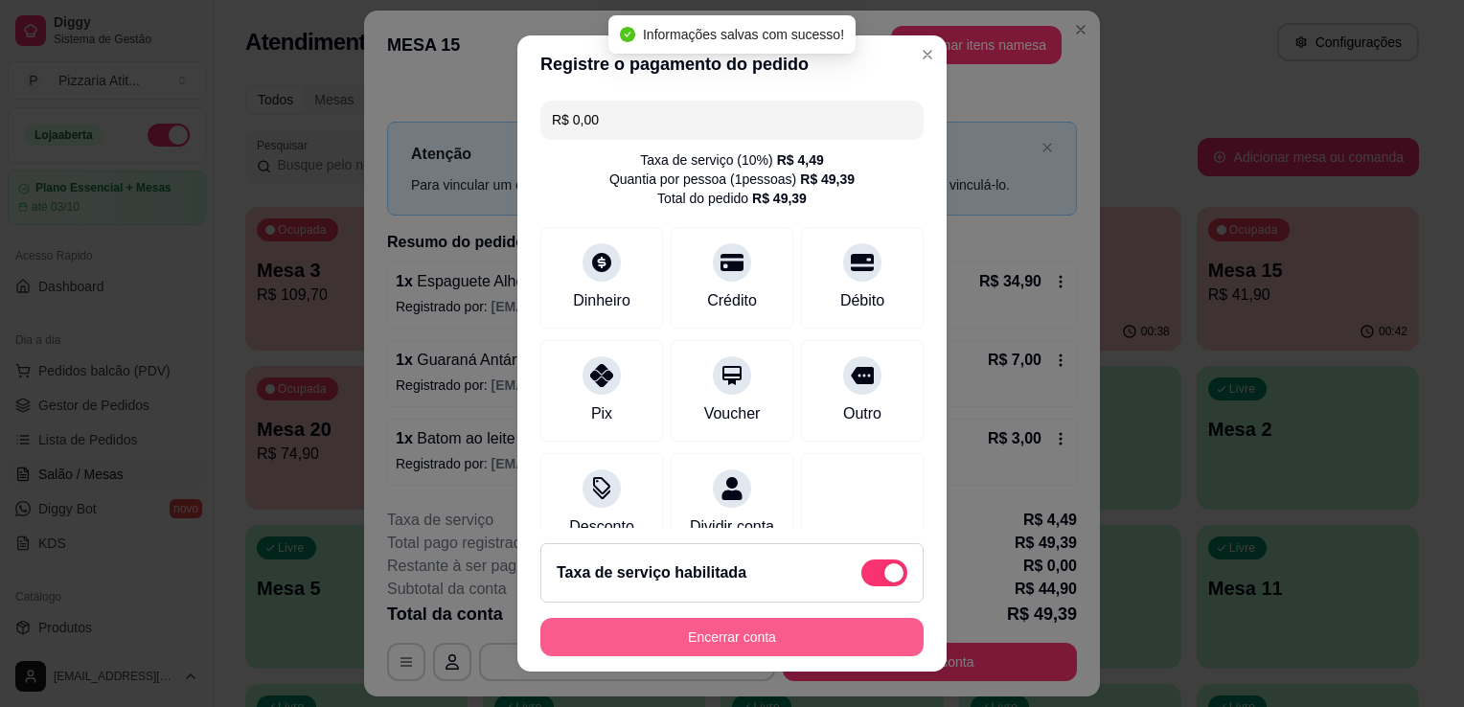
click at [713, 623] on button "Encerrar conta" at bounding box center [731, 637] width 383 height 38
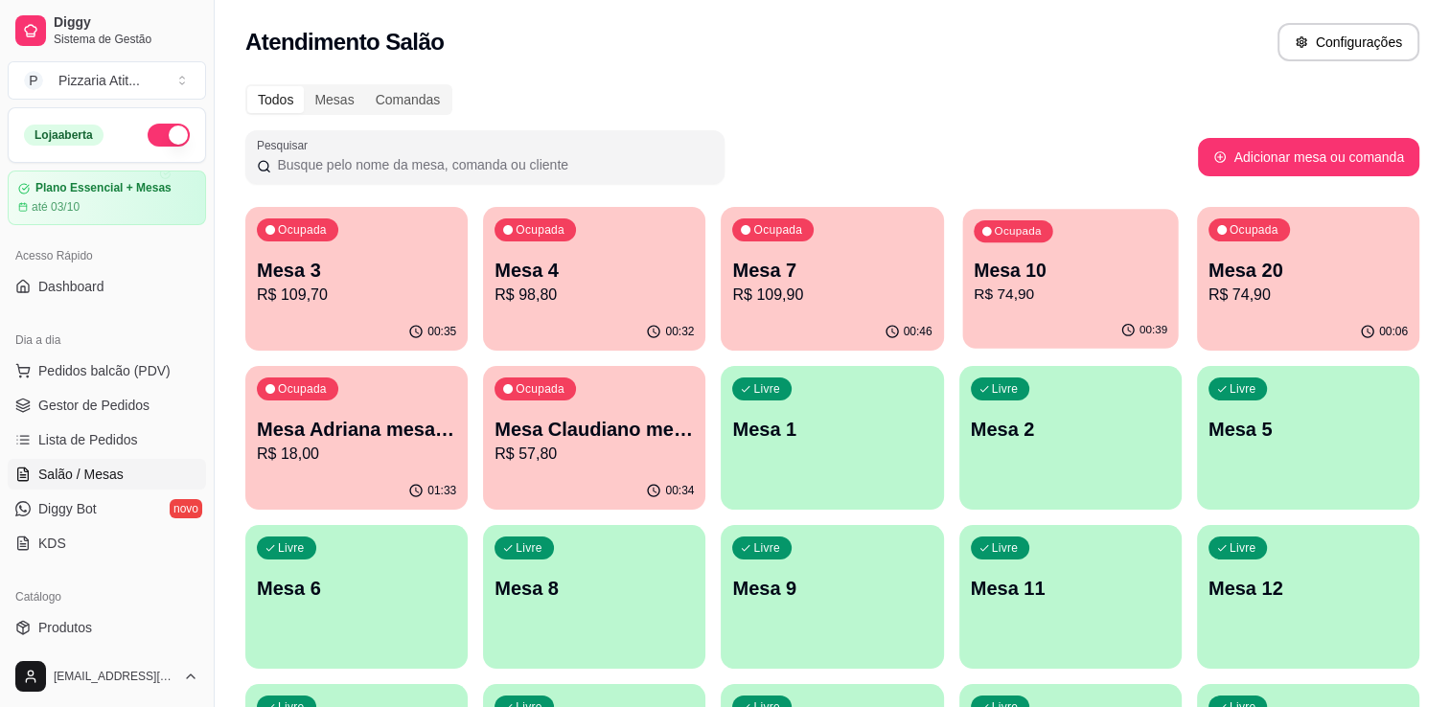
click at [1069, 280] on p "Mesa 10" at bounding box center [1071, 271] width 194 height 26
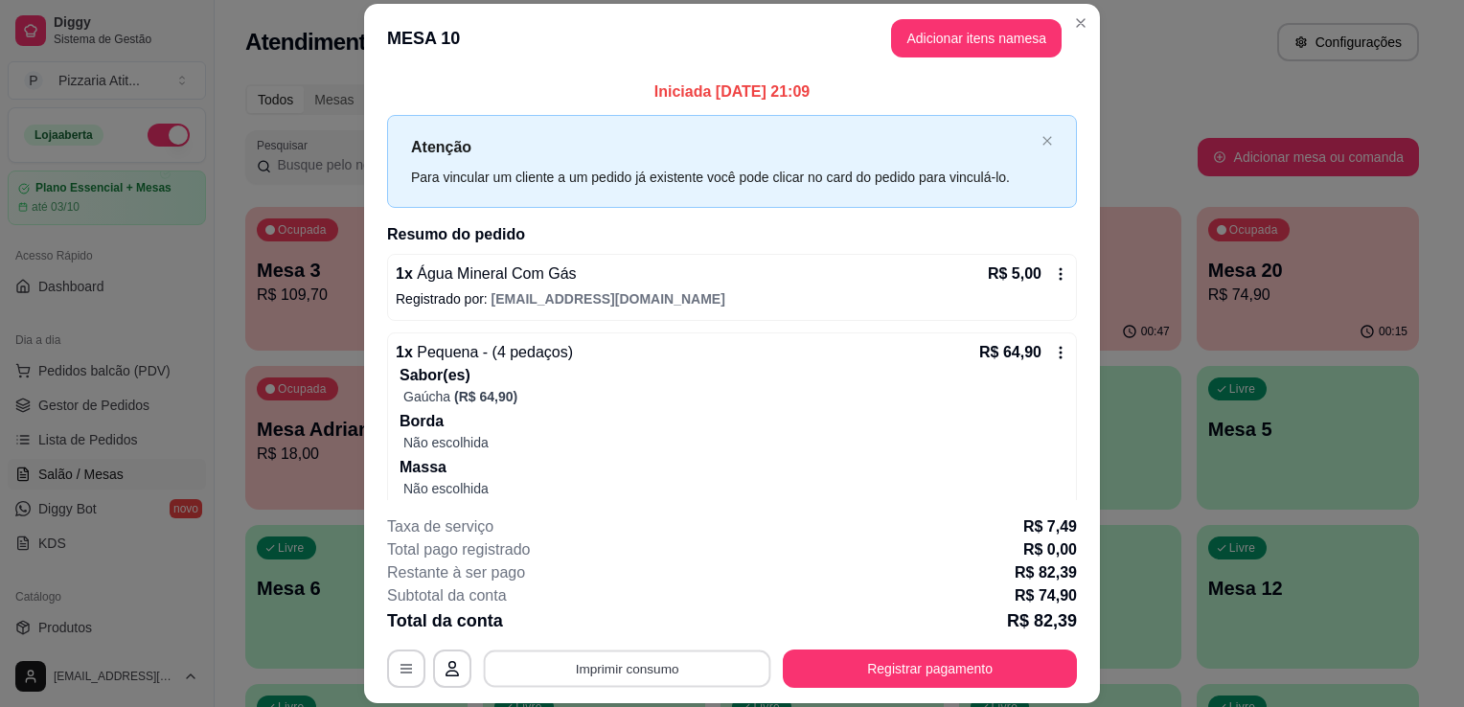
click at [690, 662] on button "Imprimir consumo" at bounding box center [627, 669] width 287 height 37
click at [670, 630] on button "IMPRESSORA" at bounding box center [626, 625] width 134 height 30
click at [868, 655] on button "Registrar pagamento" at bounding box center [931, 669] width 286 height 37
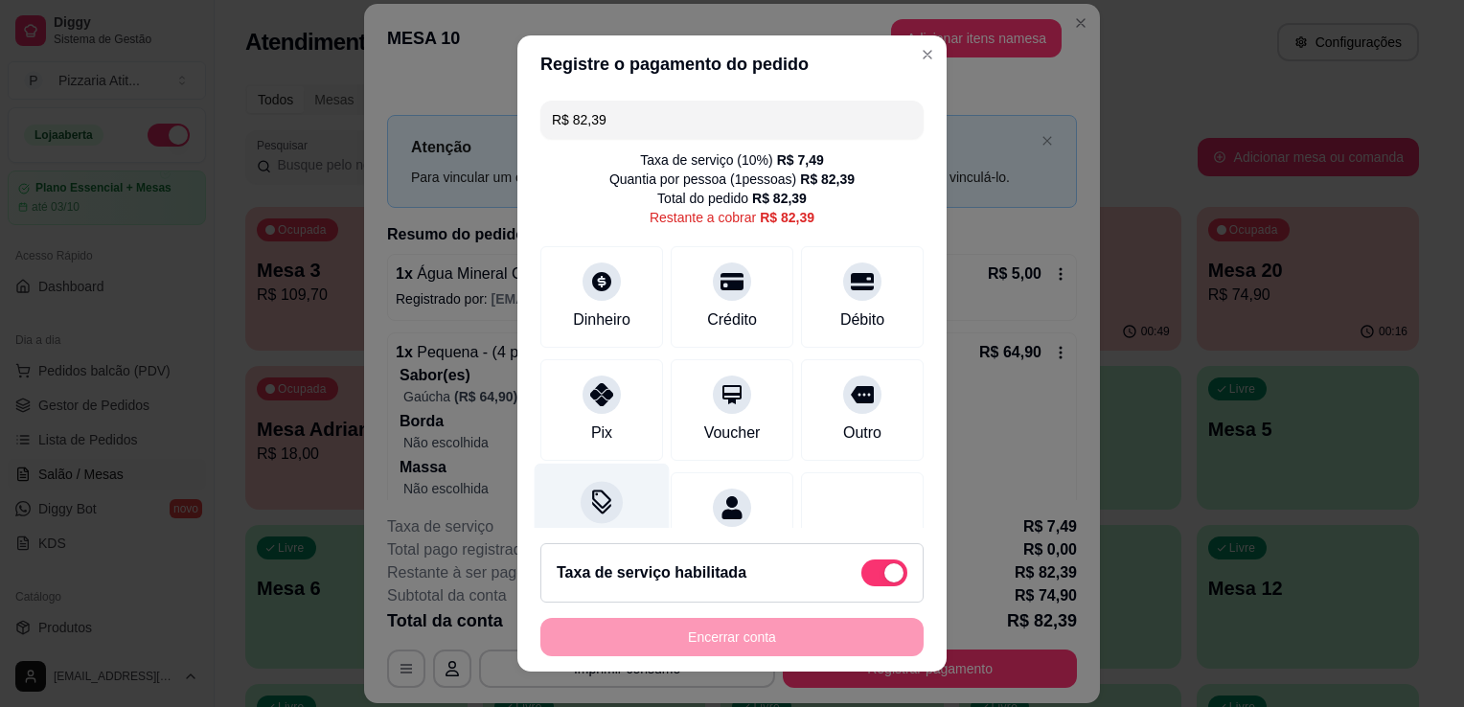
click at [592, 502] on icon at bounding box center [601, 507] width 19 height 12
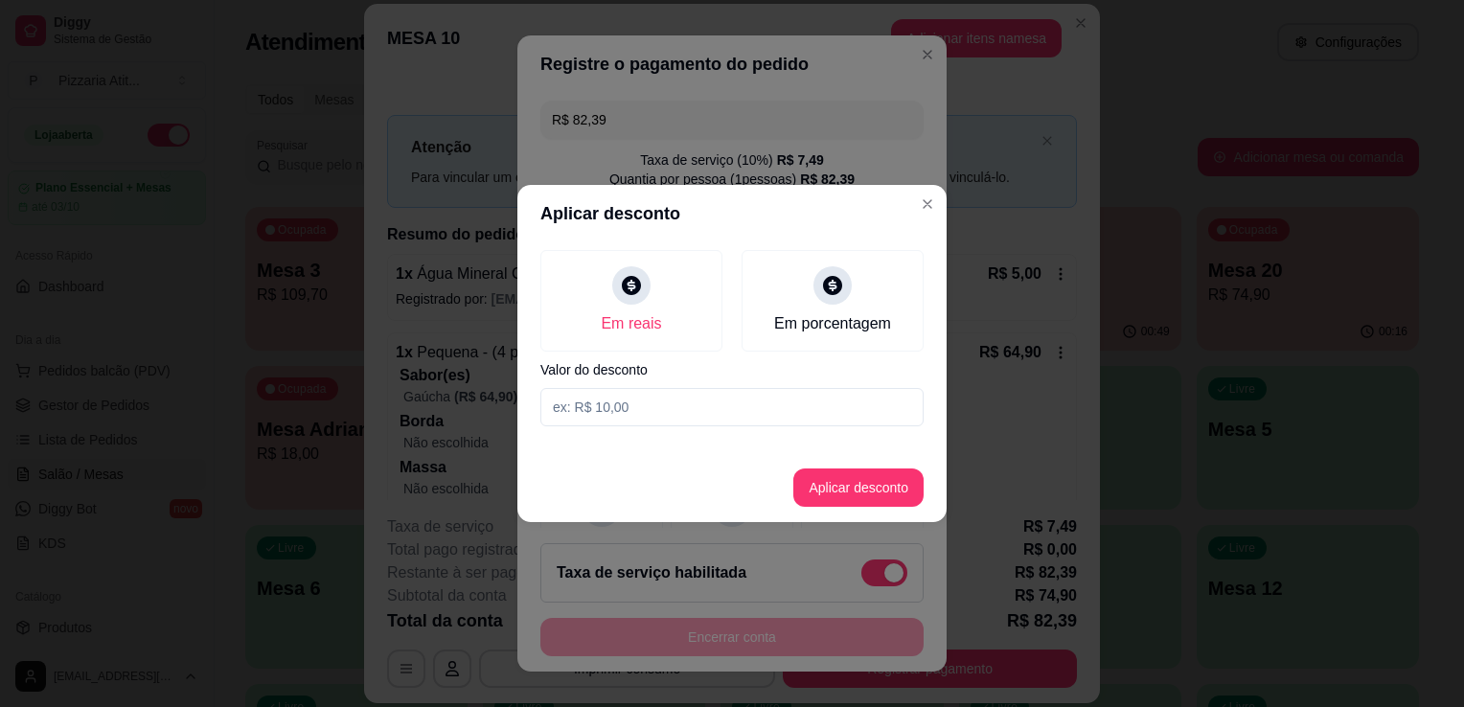
click at [636, 412] on input at bounding box center [731, 407] width 383 height 38
type input "2,39"
click at [874, 481] on button "Aplicar desconto" at bounding box center [859, 488] width 126 height 37
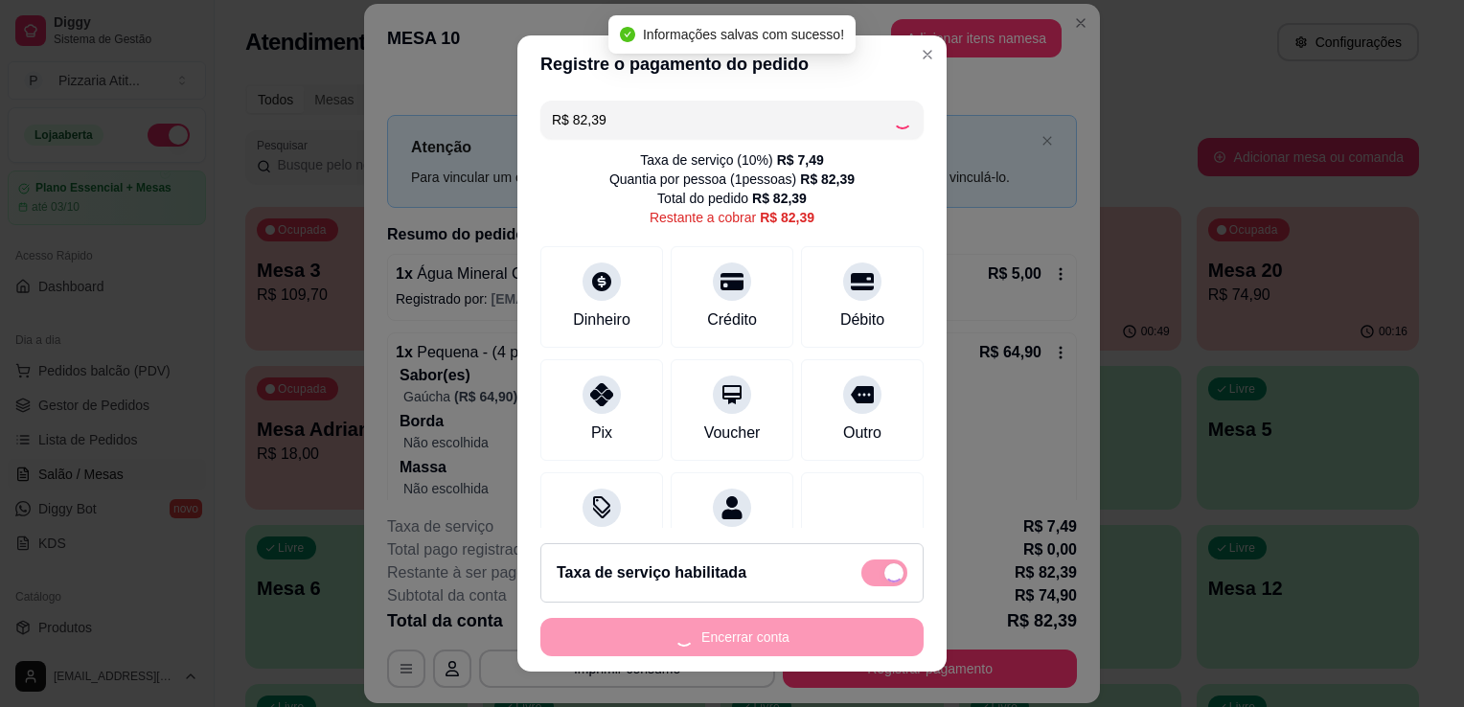
type input "R$ 80,00"
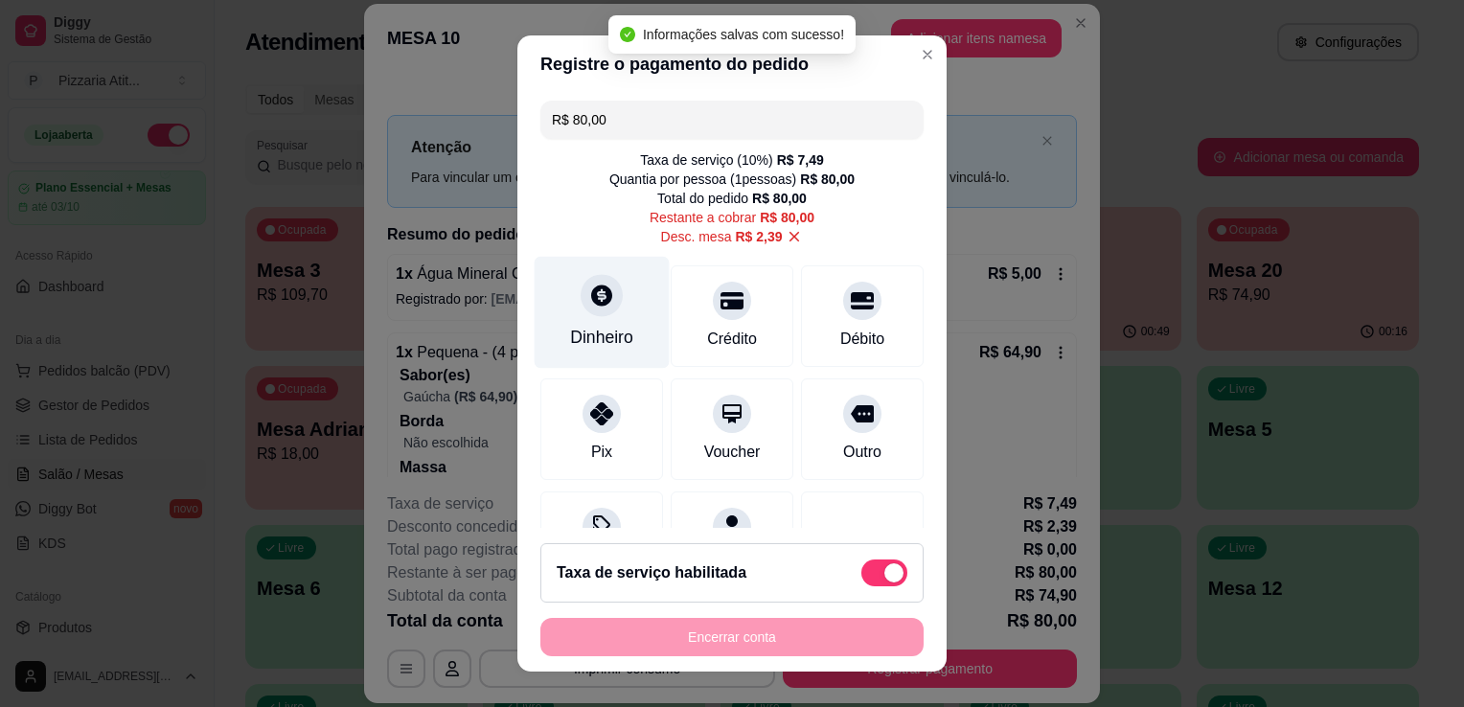
click at [625, 346] on div "Dinheiro" at bounding box center [602, 313] width 135 height 112
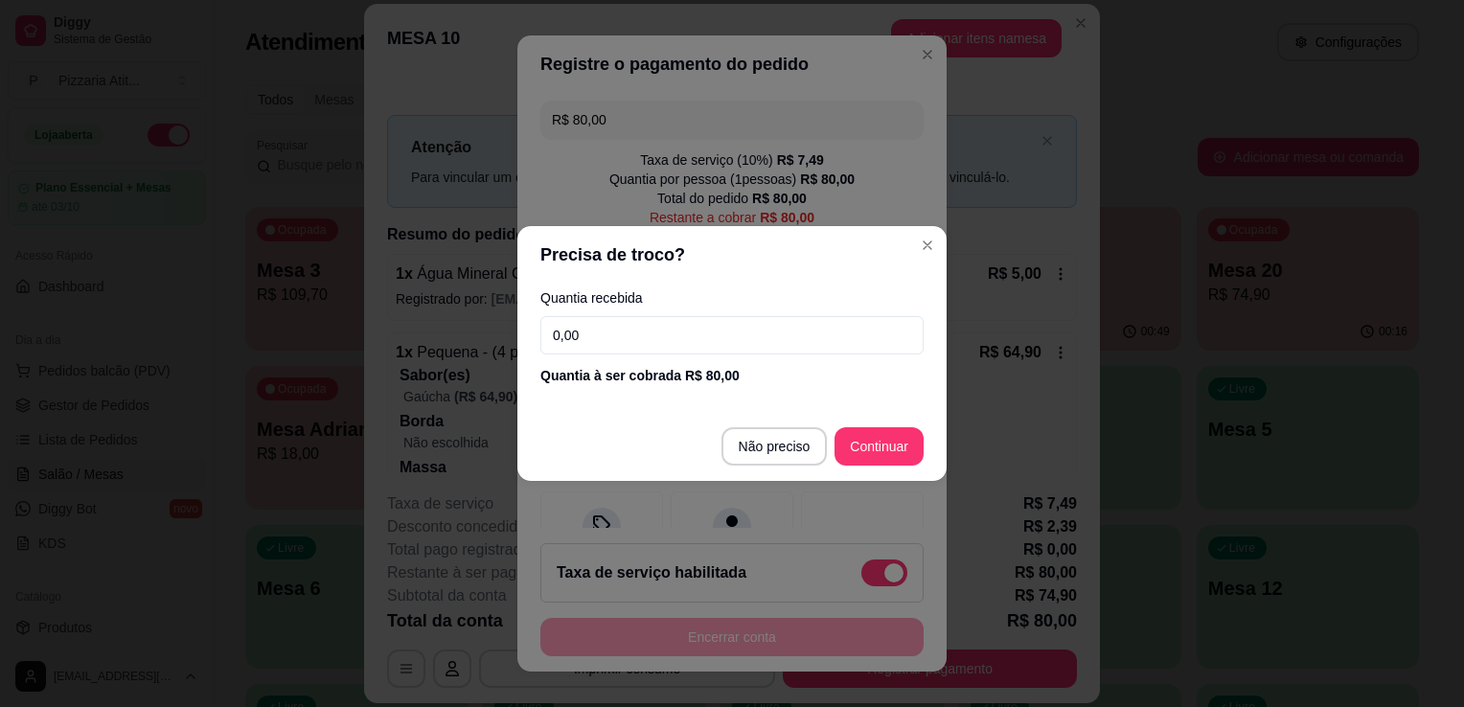
click at [638, 324] on input "0,00" at bounding box center [731, 335] width 383 height 38
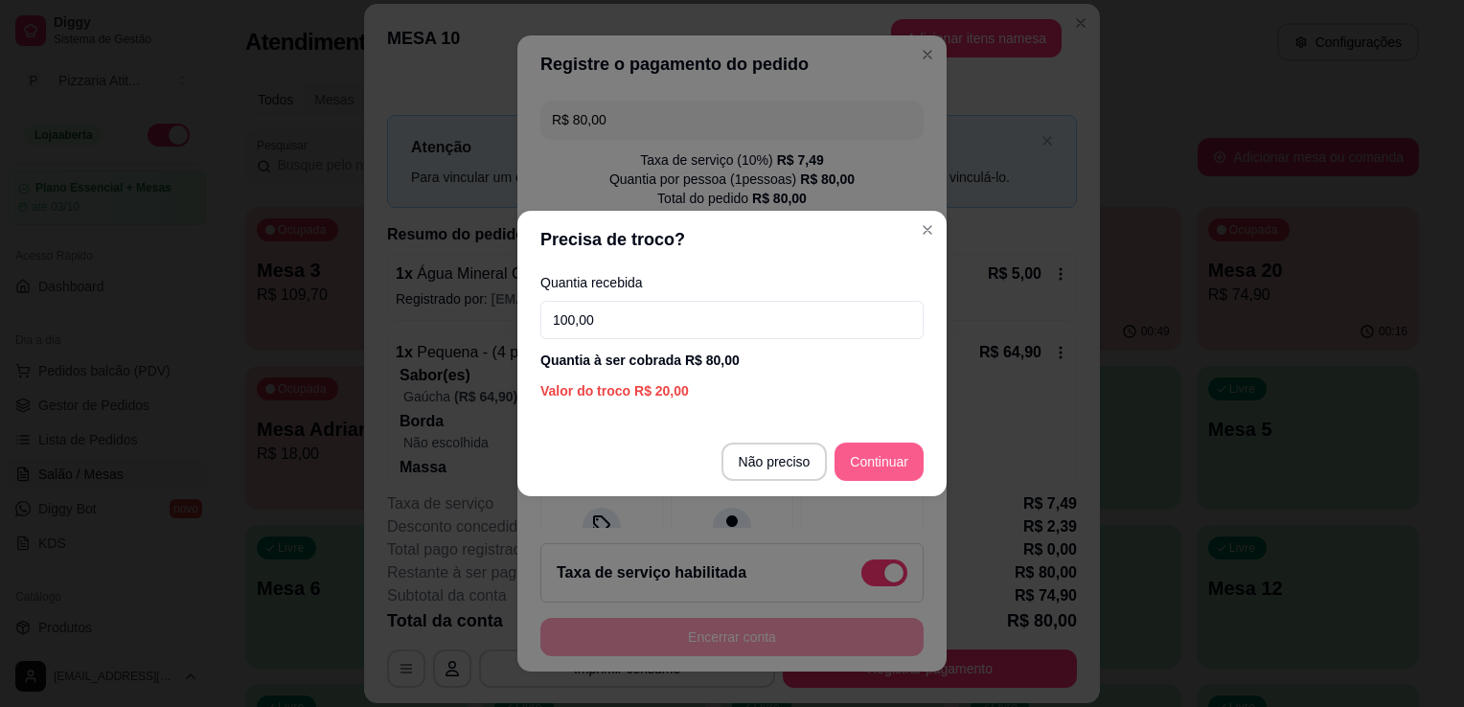
type input "100,00"
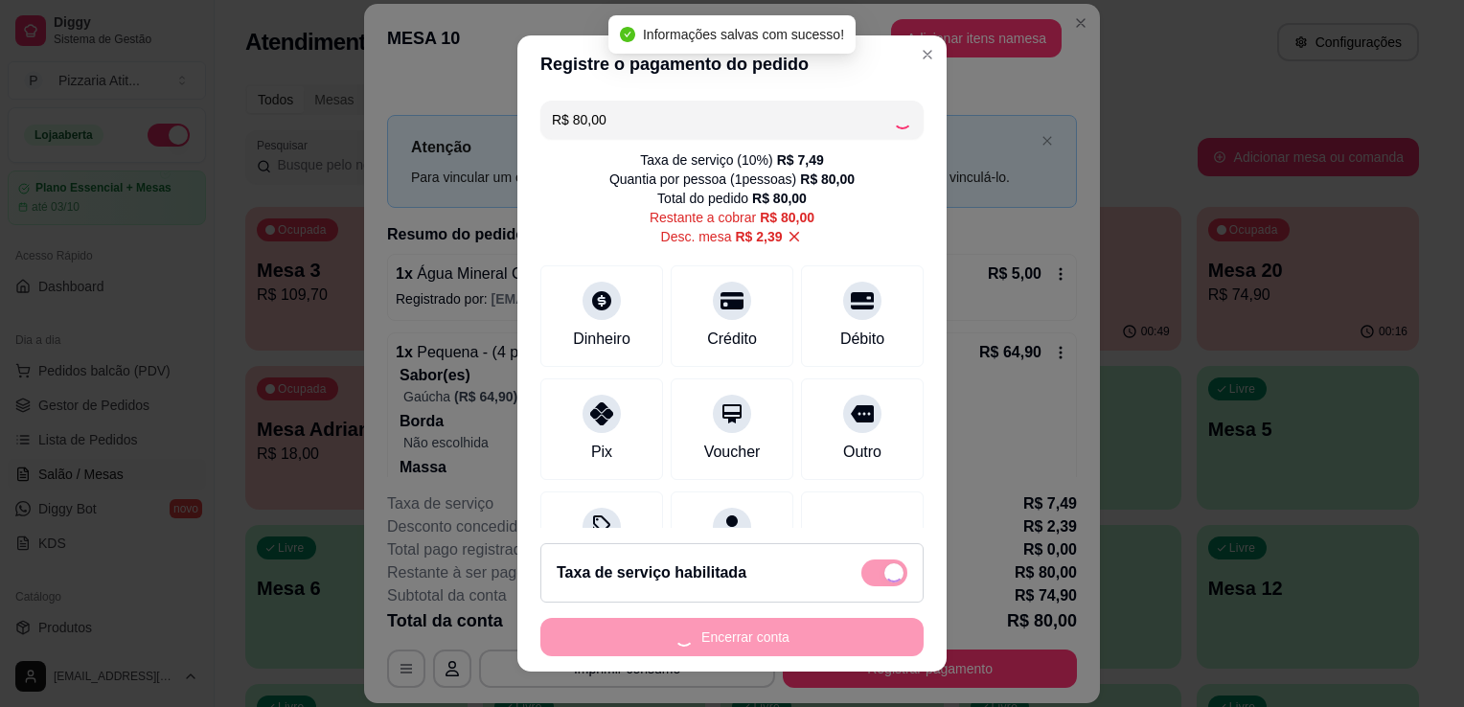
type input "R$ 0,00"
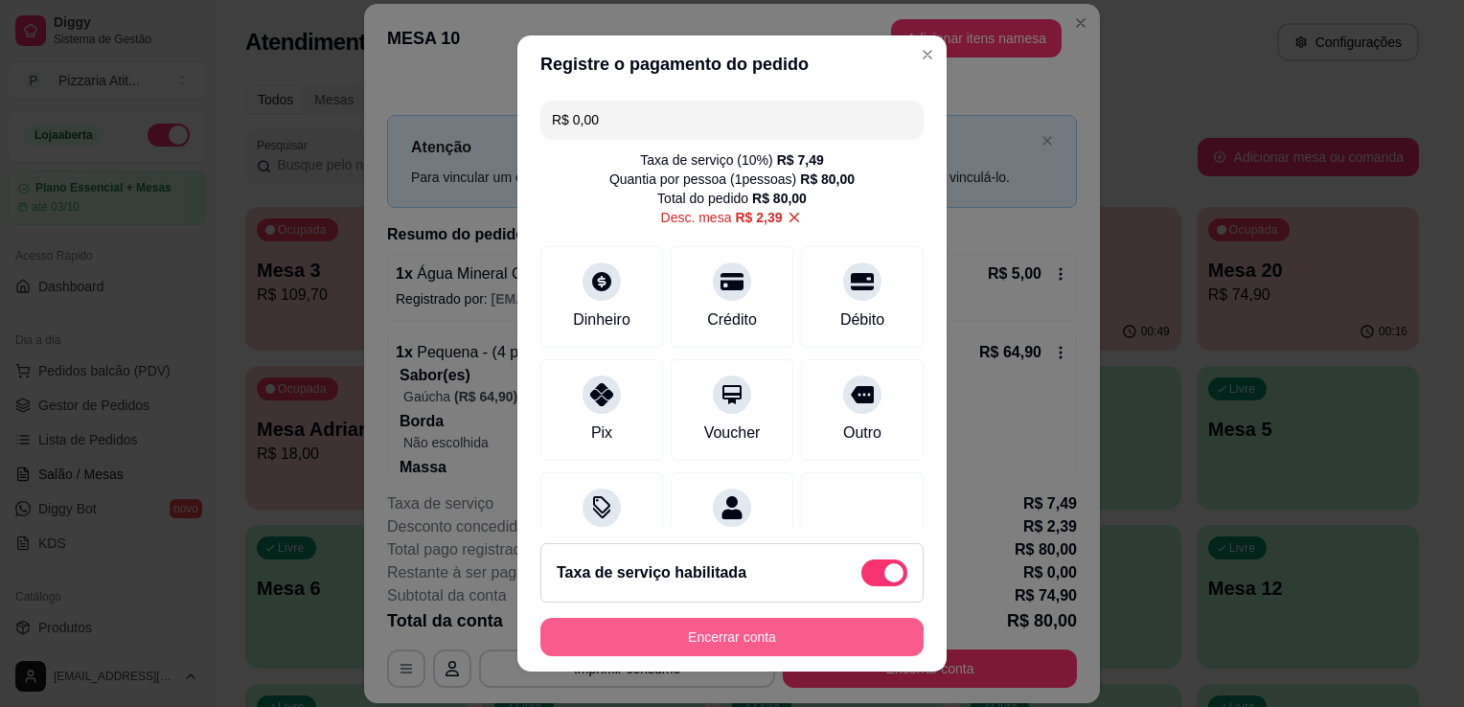
click at [792, 645] on button "Encerrar conta" at bounding box center [731, 637] width 383 height 38
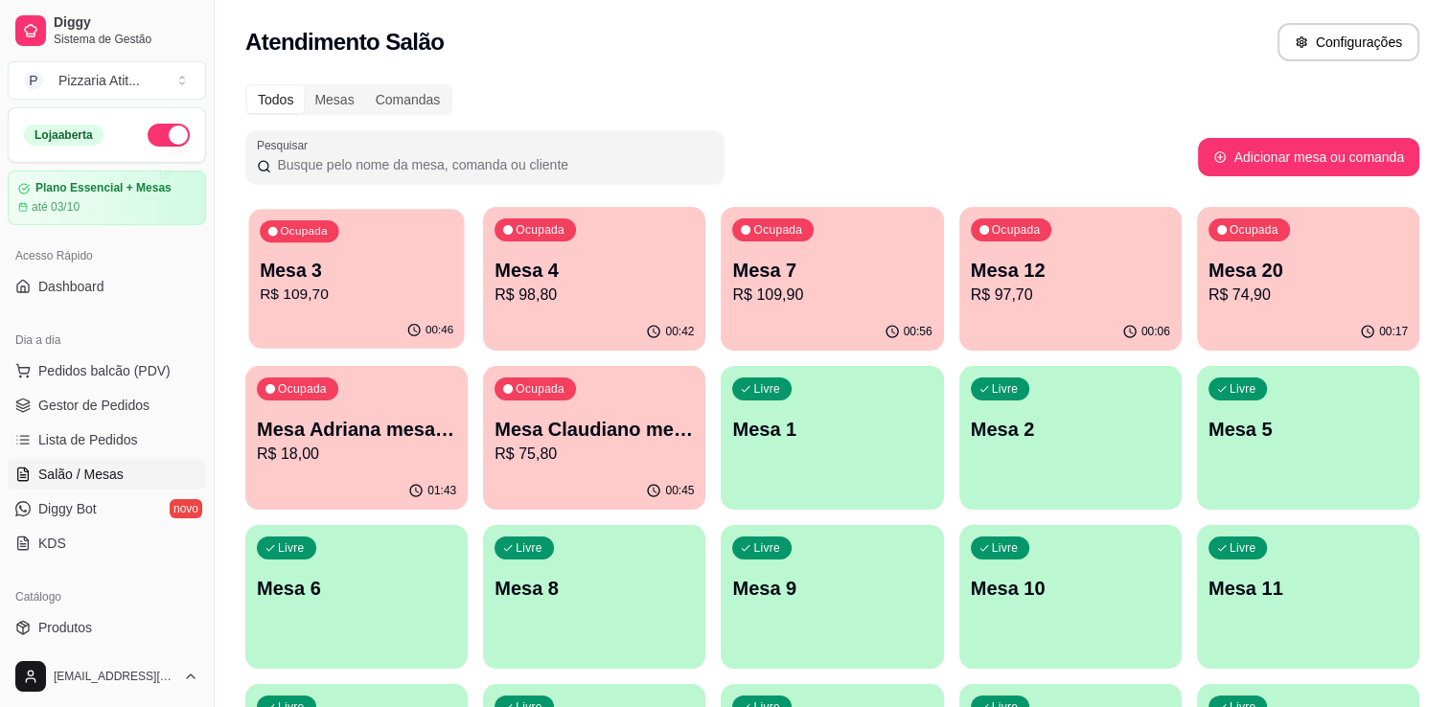
click at [449, 289] on p "R$ 109,70" at bounding box center [357, 295] width 194 height 22
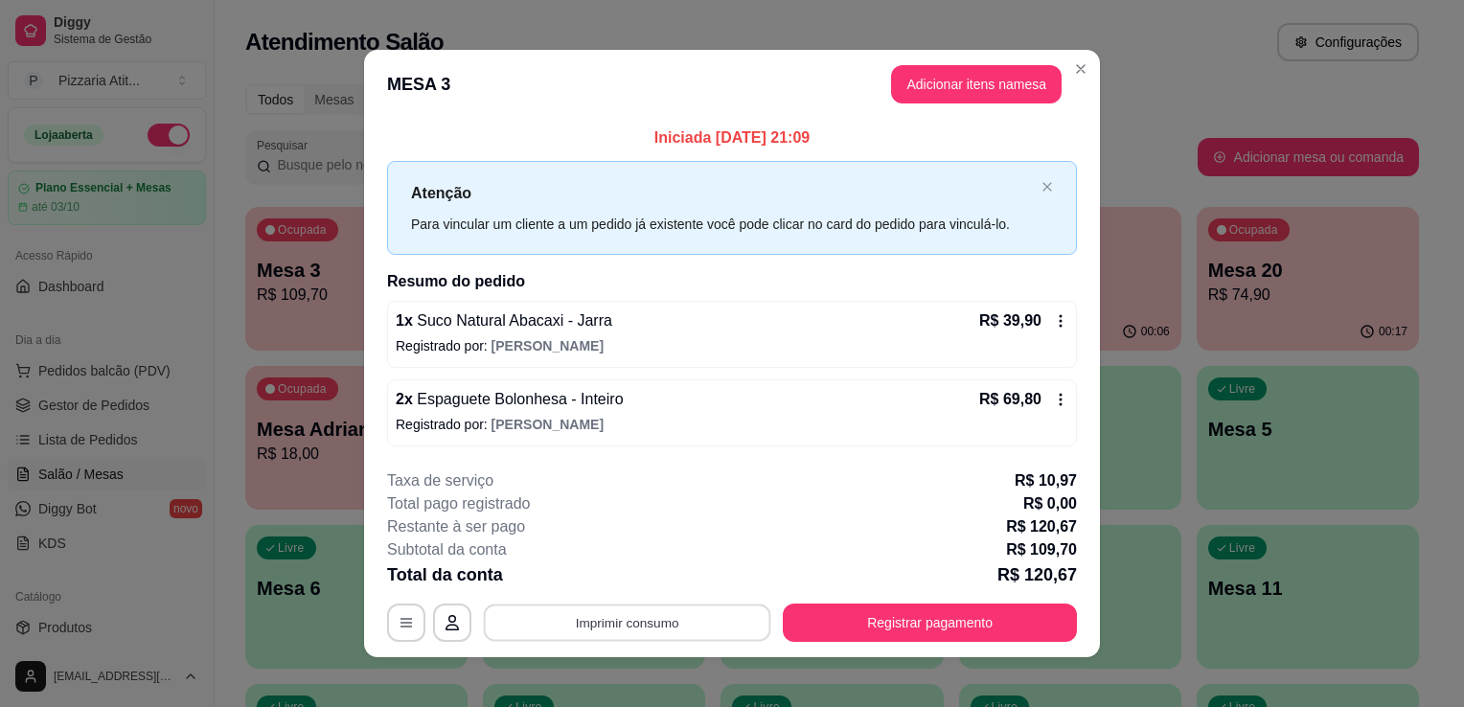
click at [608, 628] on button "Imprimir consumo" at bounding box center [627, 622] width 287 height 37
click at [643, 586] on button "IMPRESSORA" at bounding box center [626, 578] width 134 height 30
click at [1006, 68] on button "Adicionar itens na mesa" at bounding box center [976, 84] width 165 height 37
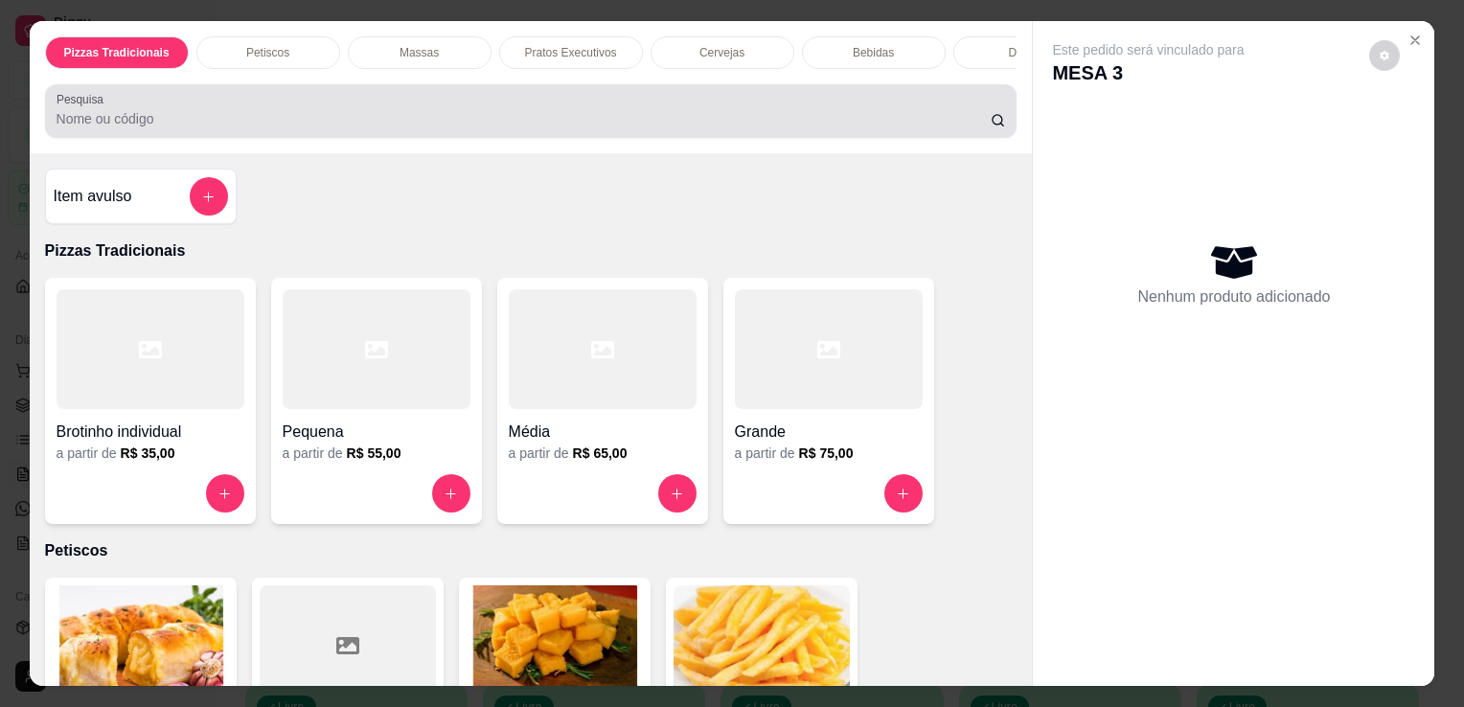
click at [762, 91] on div "Pesquisa" at bounding box center [531, 111] width 973 height 54
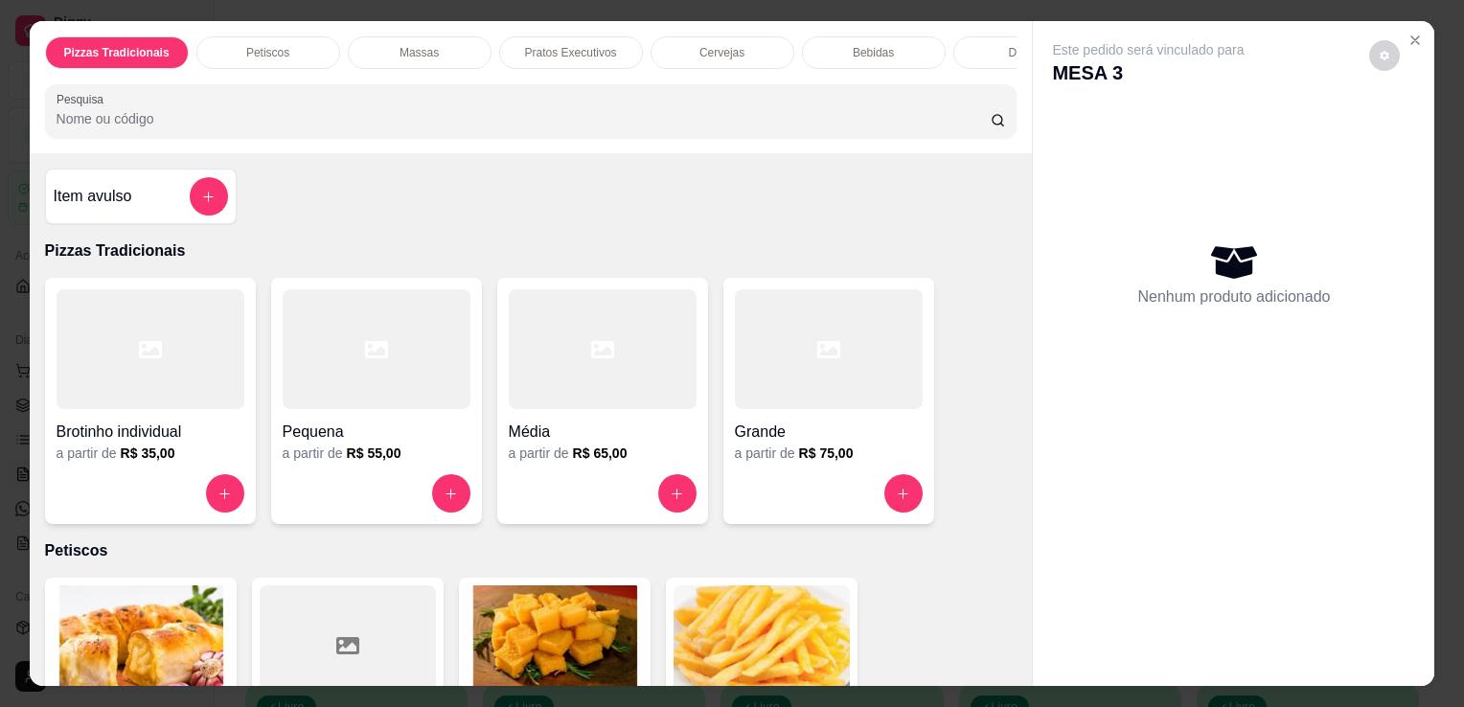
click at [758, 121] on input "Pesquisa" at bounding box center [524, 118] width 934 height 19
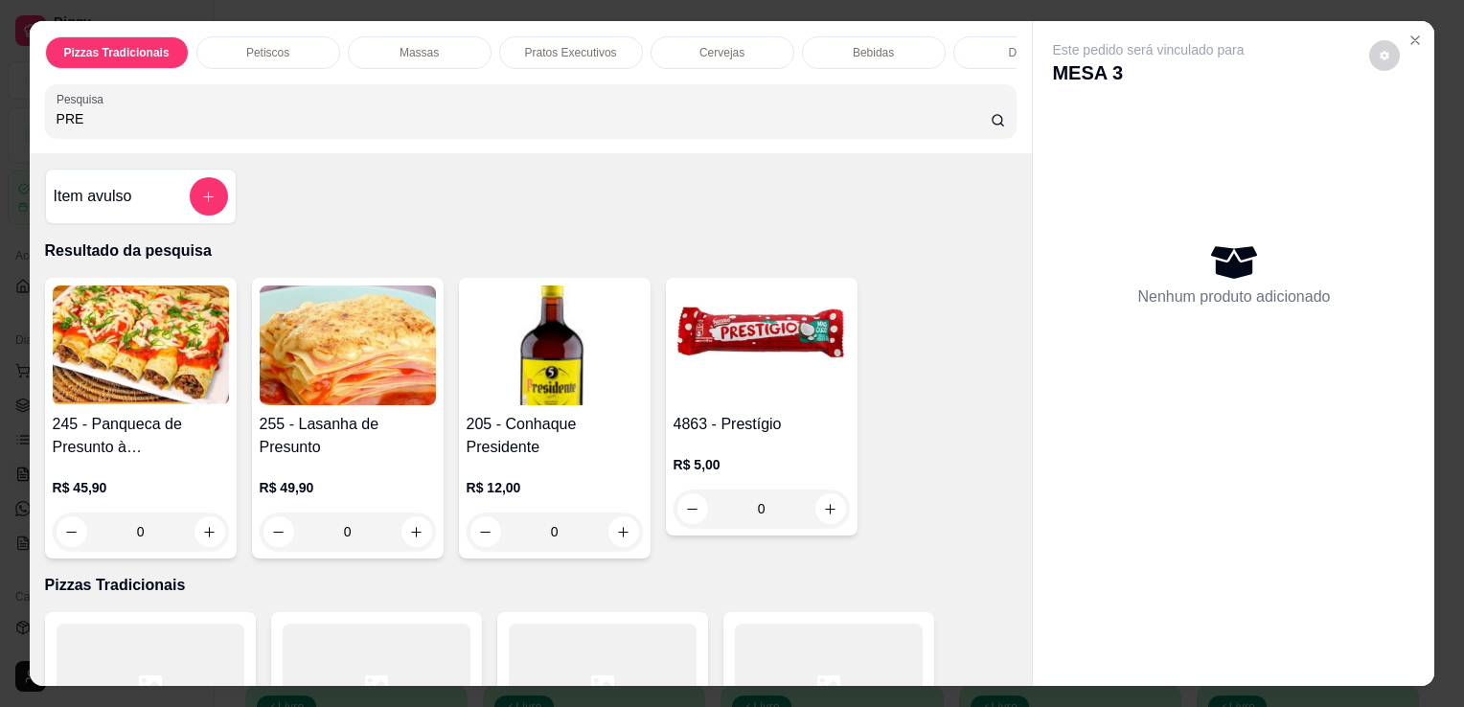
type input "PRE"
click at [758, 356] on img at bounding box center [762, 346] width 176 height 120
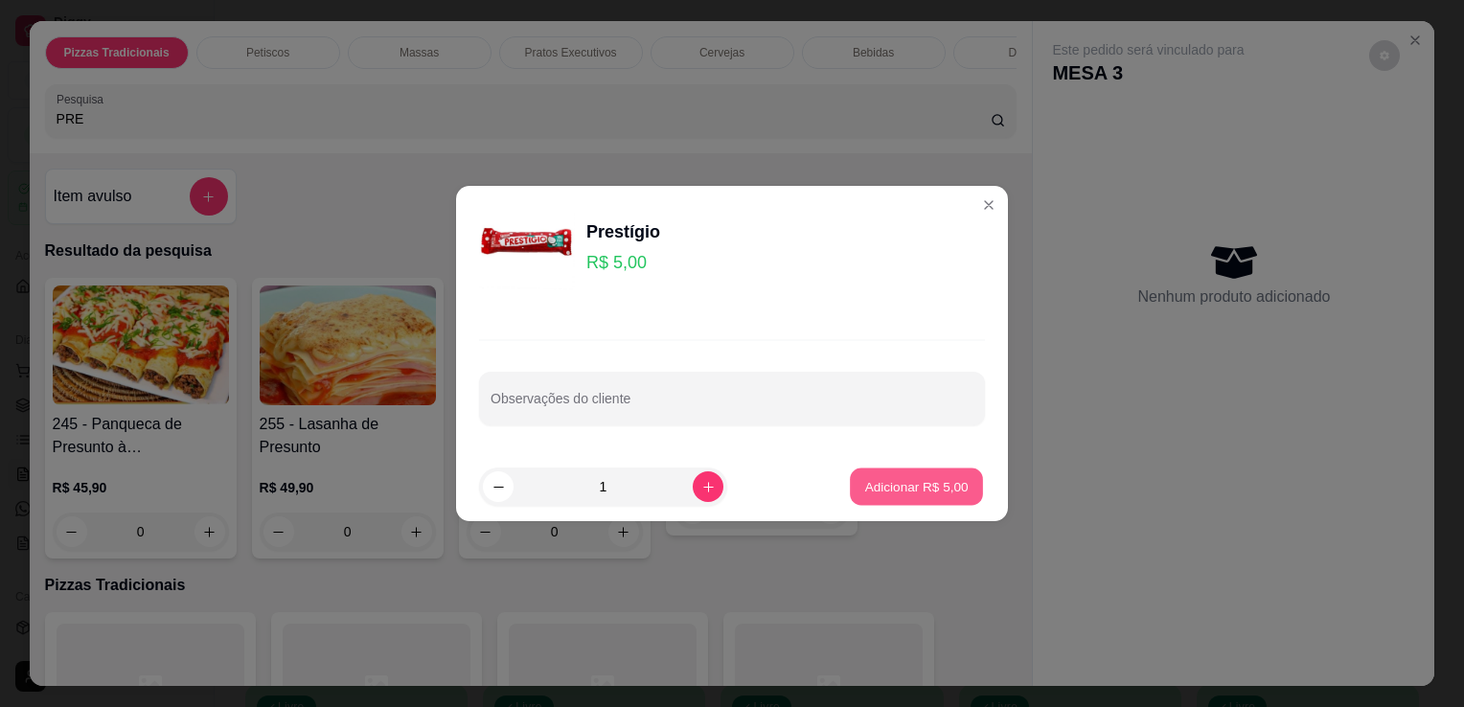
click at [881, 482] on p "Adicionar R$ 5,00" at bounding box center [915, 486] width 103 height 18
type input "1"
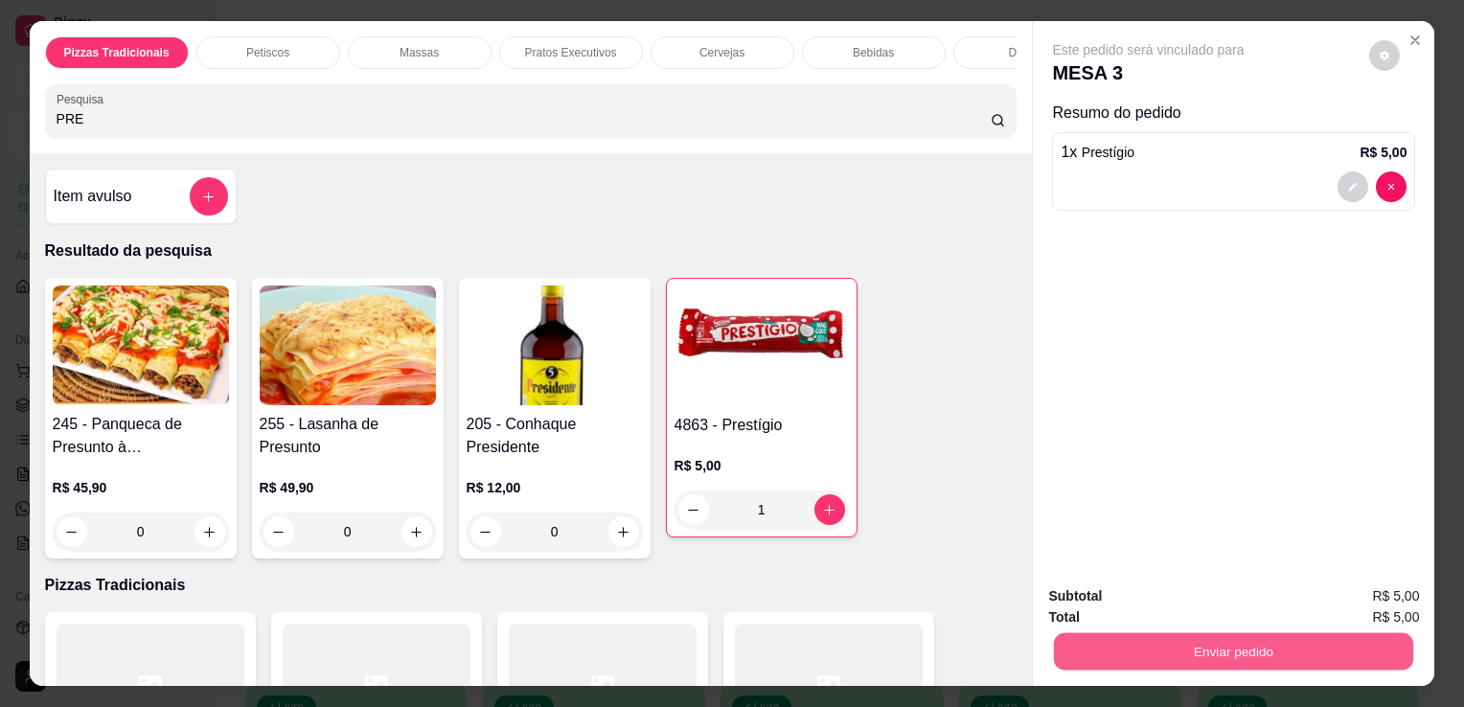
click at [1097, 632] on button "Enviar pedido" at bounding box center [1233, 650] width 359 height 37
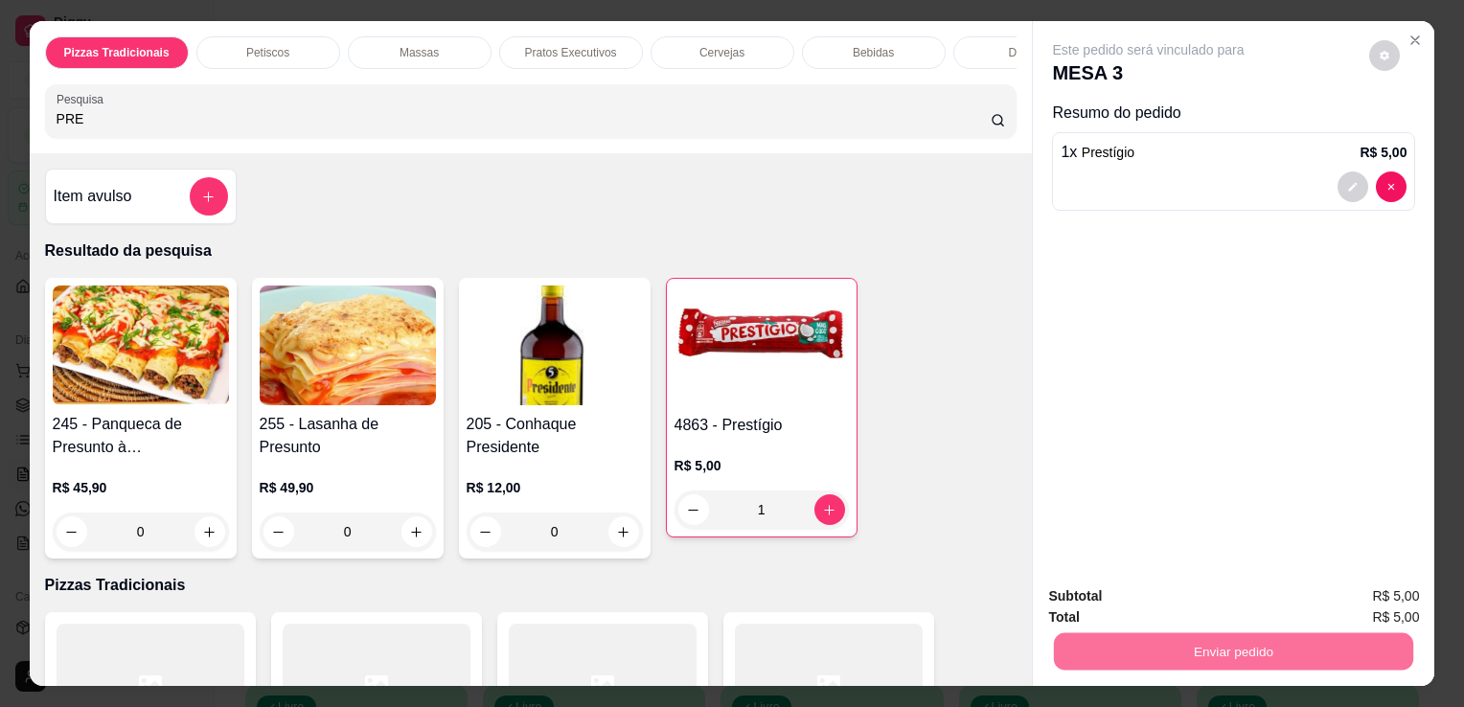
click at [1119, 599] on button "Não registrar e enviar pedido" at bounding box center [1170, 598] width 199 height 36
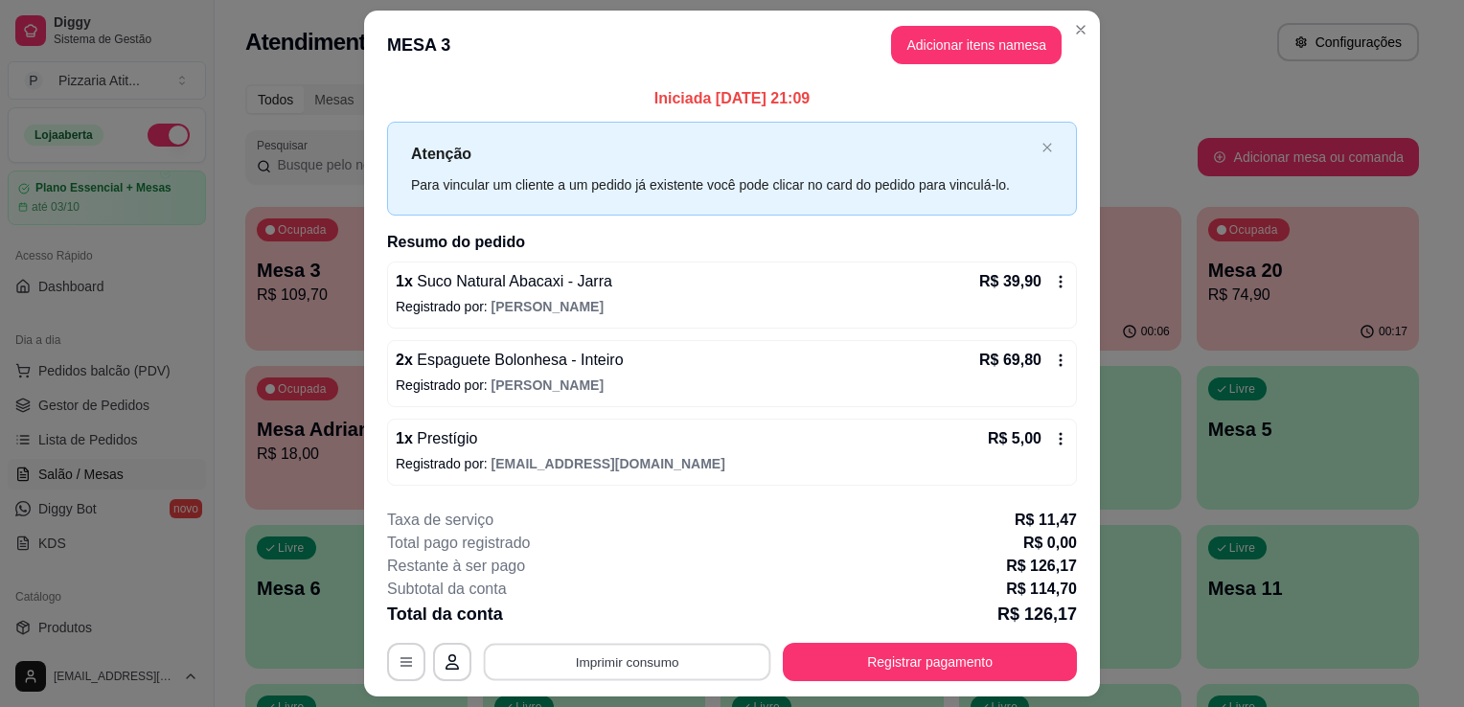
click at [695, 661] on button "Imprimir consumo" at bounding box center [627, 661] width 287 height 37
click at [651, 616] on button "IMPRESSORA" at bounding box center [626, 617] width 134 height 30
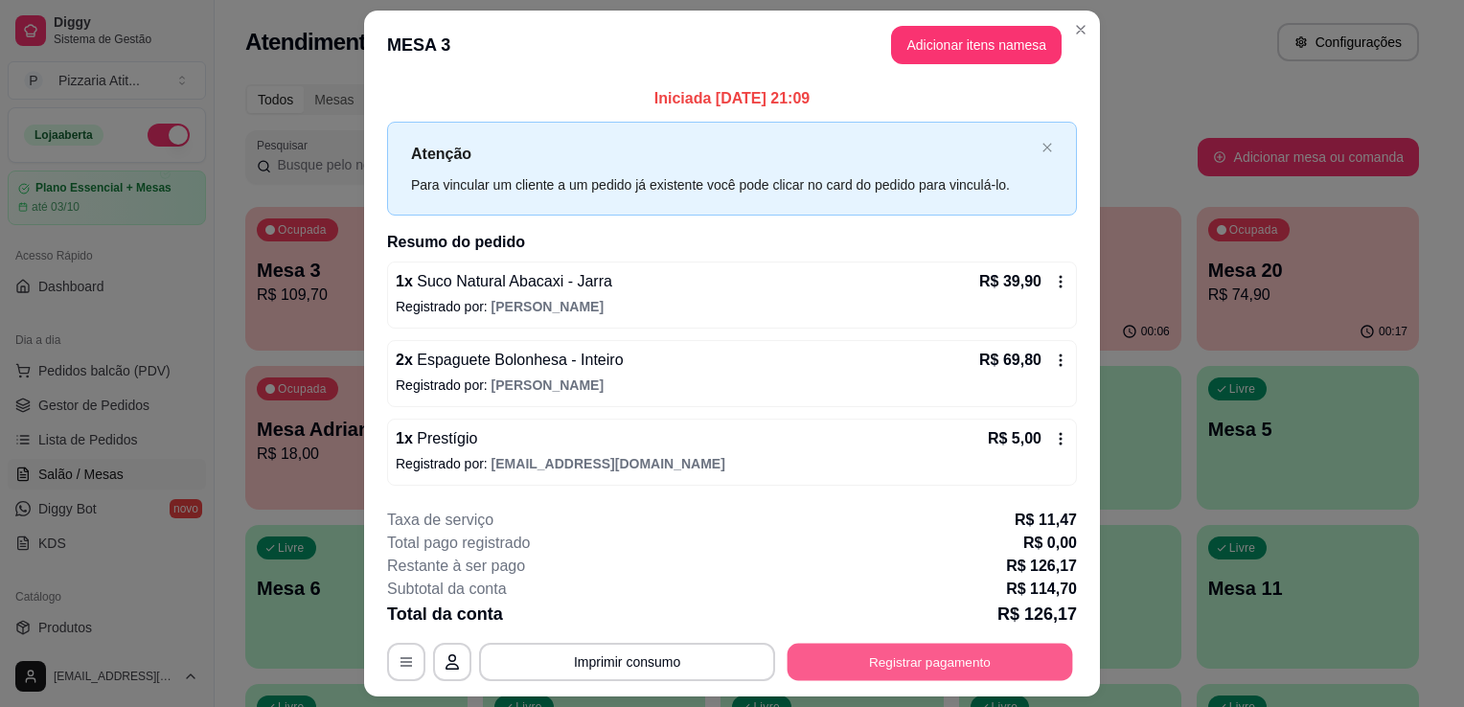
click at [792, 662] on button "Registrar pagamento" at bounding box center [931, 661] width 286 height 37
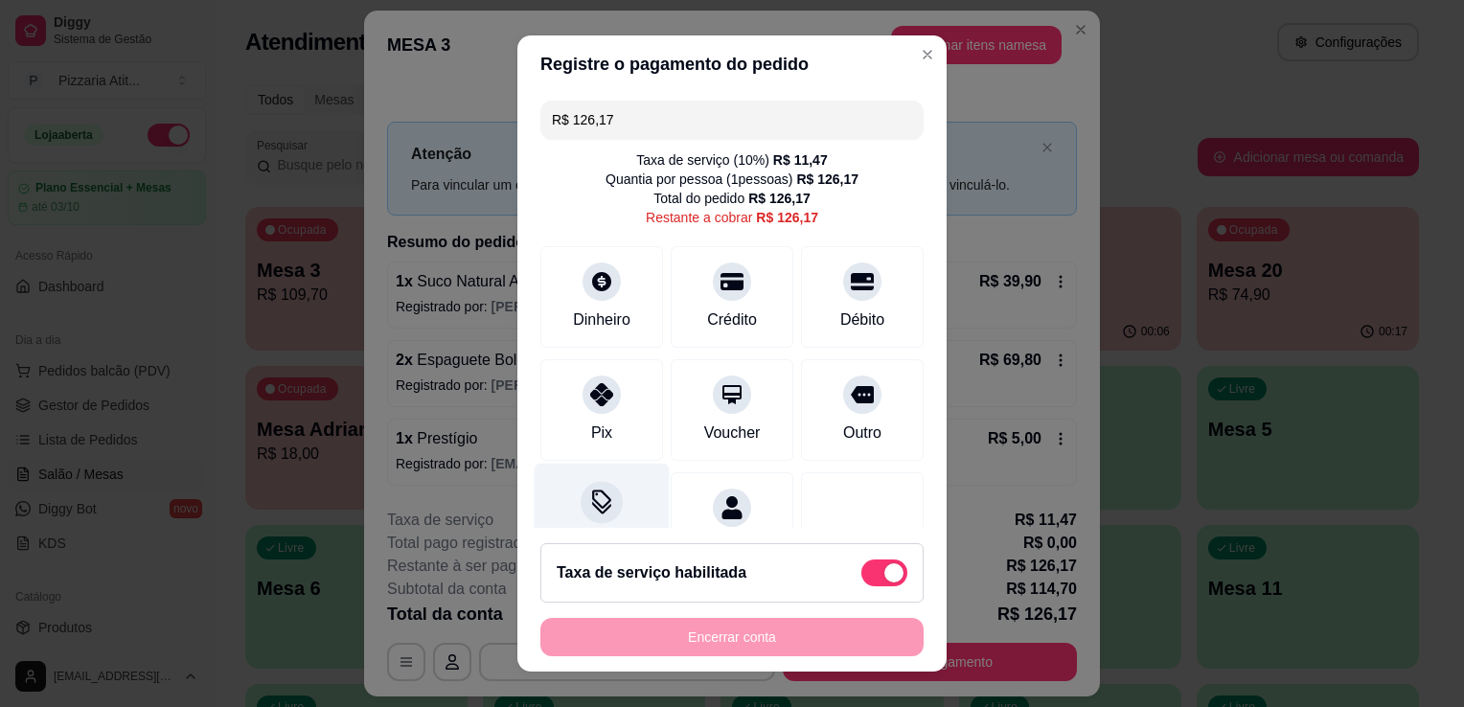
click at [621, 513] on div "Desconto" at bounding box center [602, 520] width 135 height 112
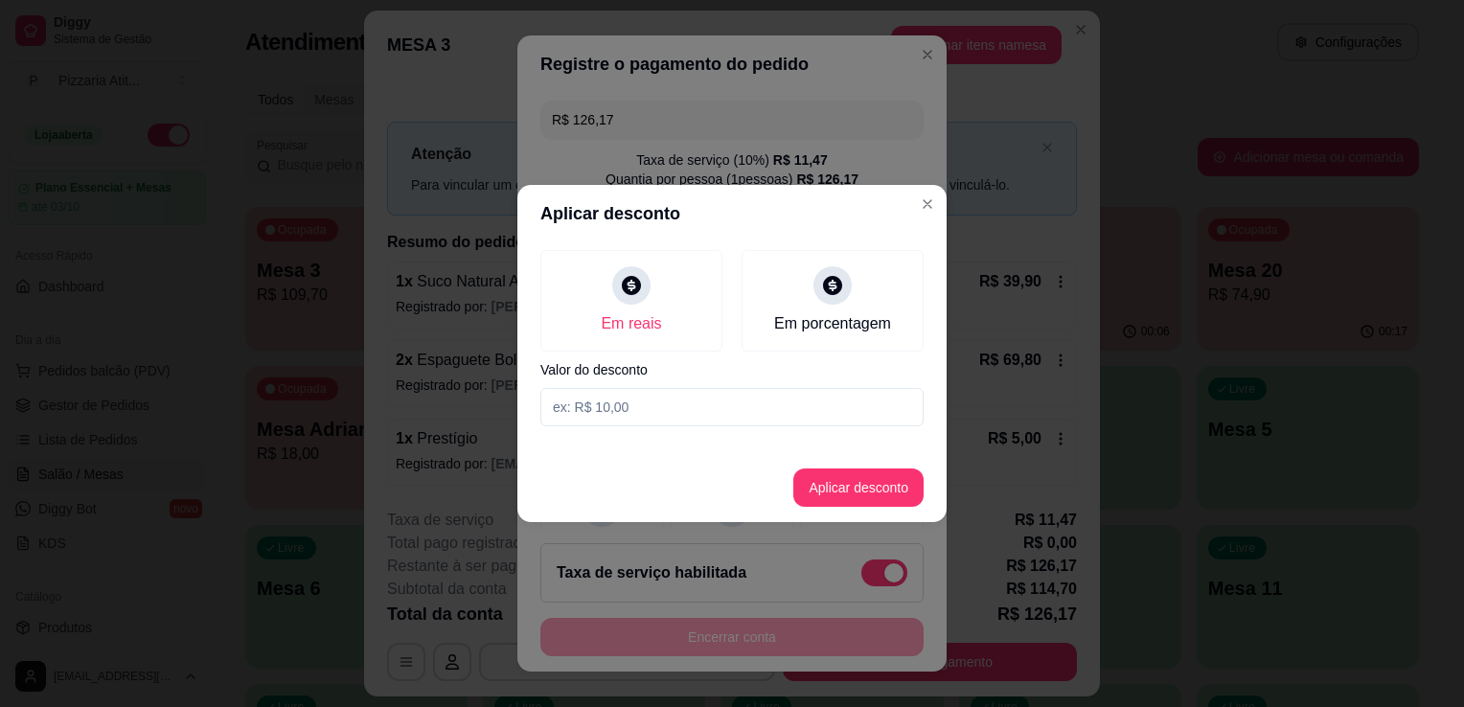
click at [663, 407] on input at bounding box center [731, 407] width 383 height 38
type input "0,17"
click at [842, 478] on button "Aplicar desconto" at bounding box center [859, 488] width 126 height 37
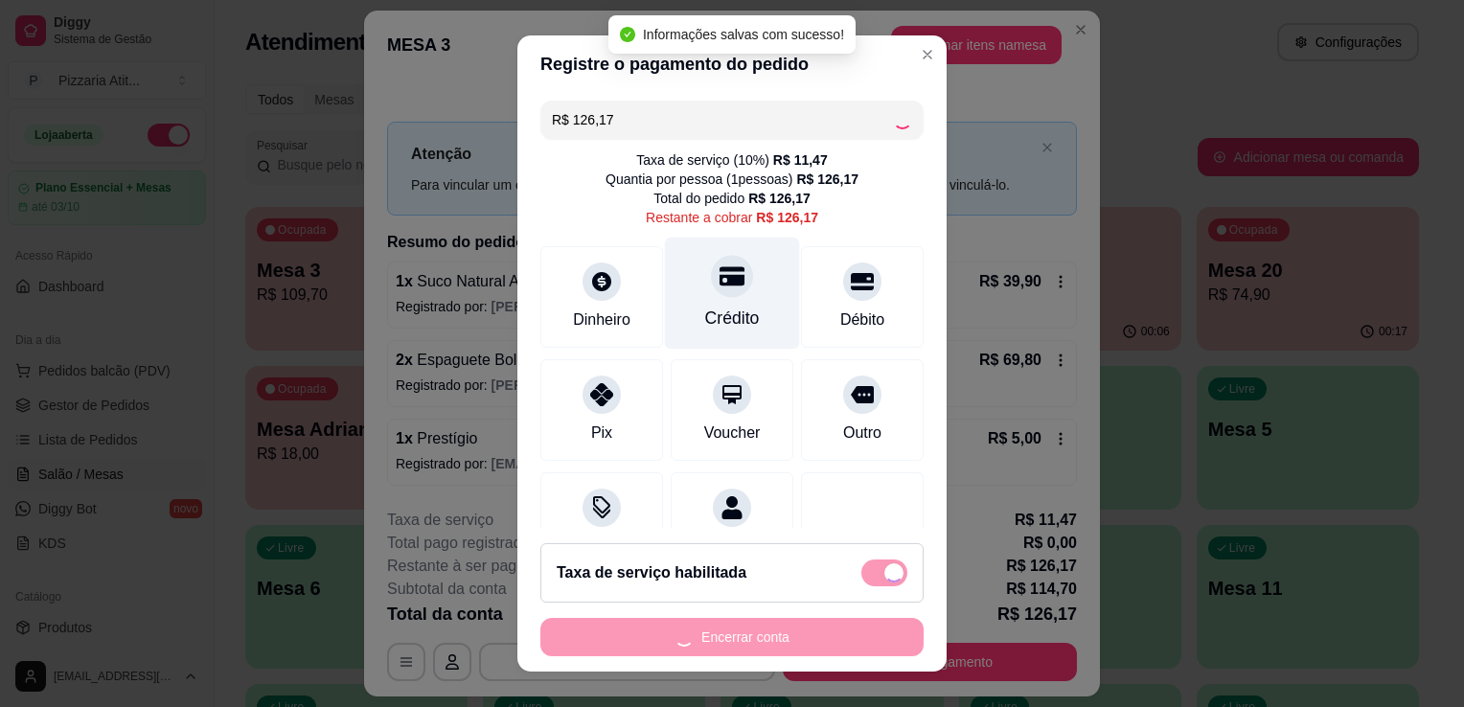
type input "R$ 126,00"
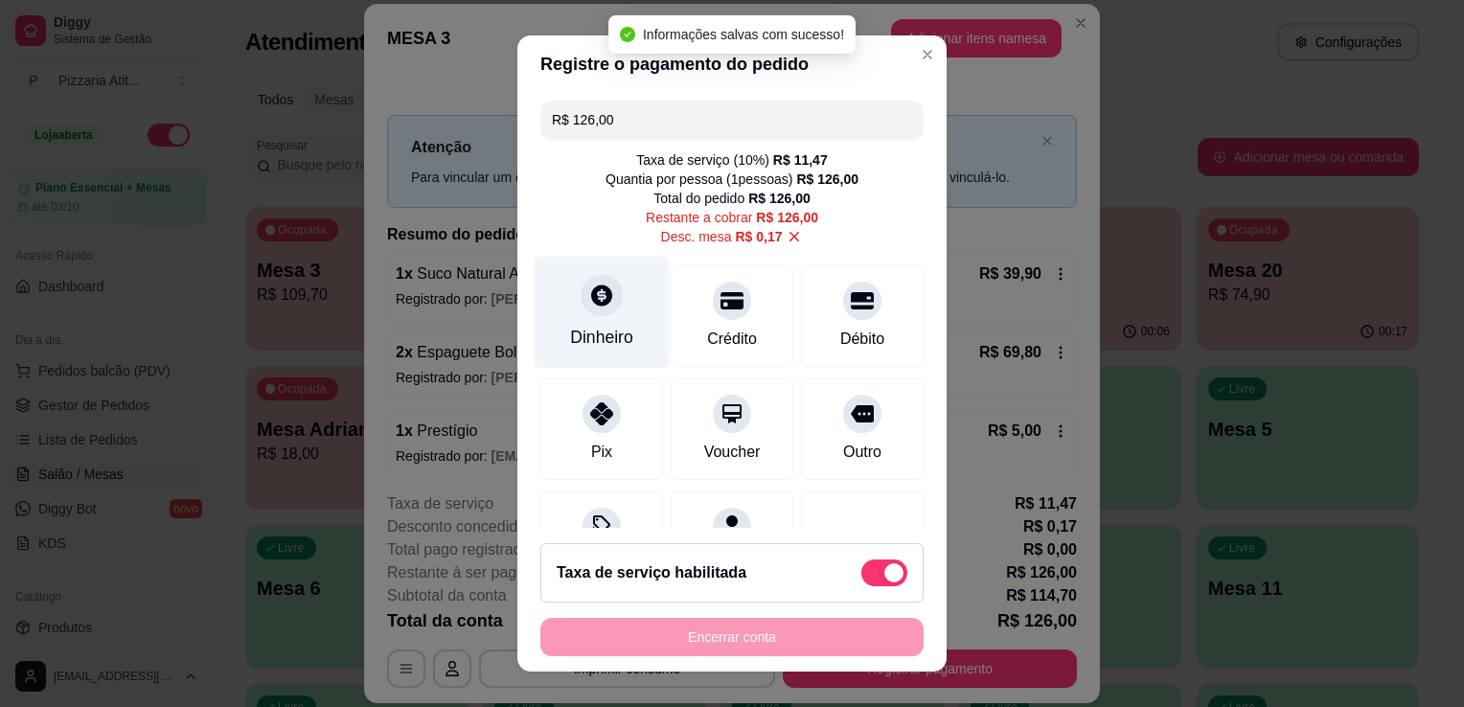
click at [566, 305] on div "Dinheiro" at bounding box center [602, 313] width 135 height 112
click at [566, 305] on label "Quantia recebida" at bounding box center [731, 297] width 383 height 13
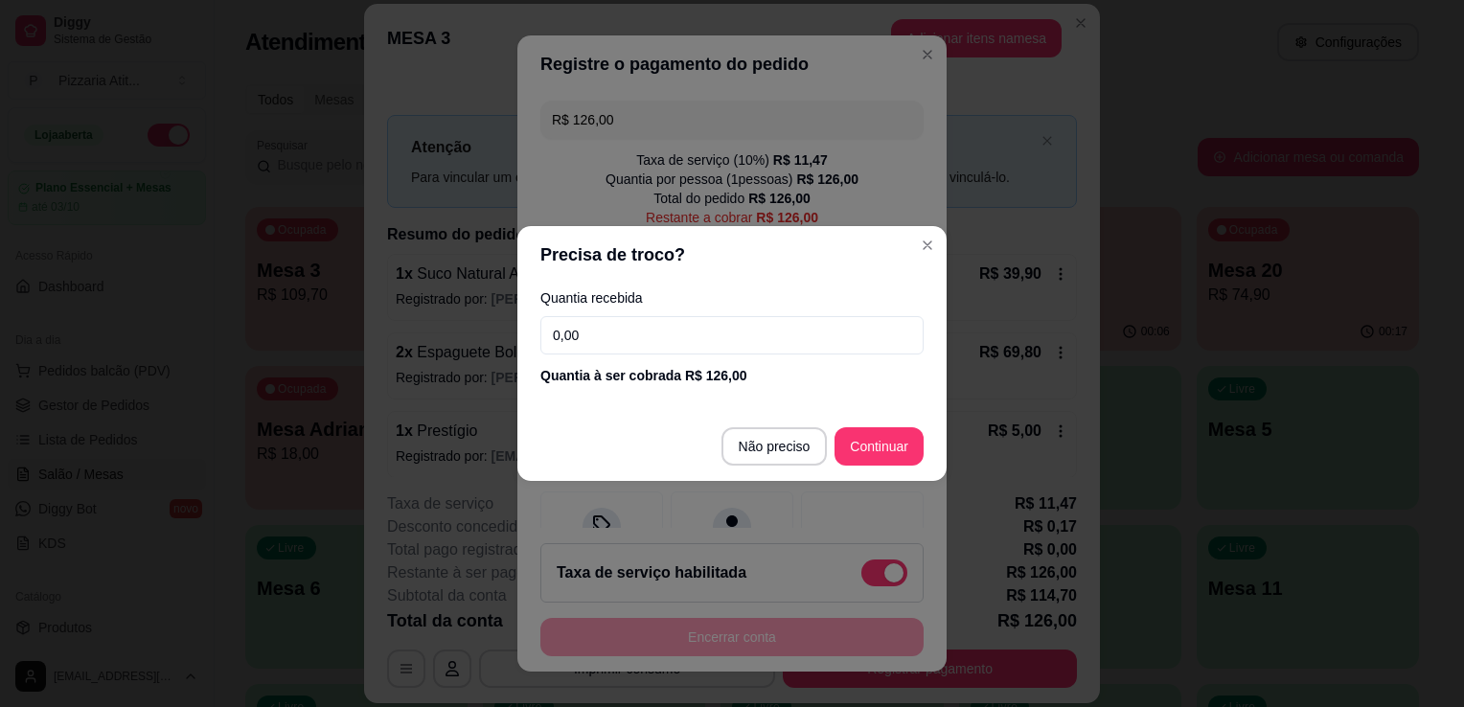
click at [575, 320] on input "0,00" at bounding box center [731, 335] width 383 height 38
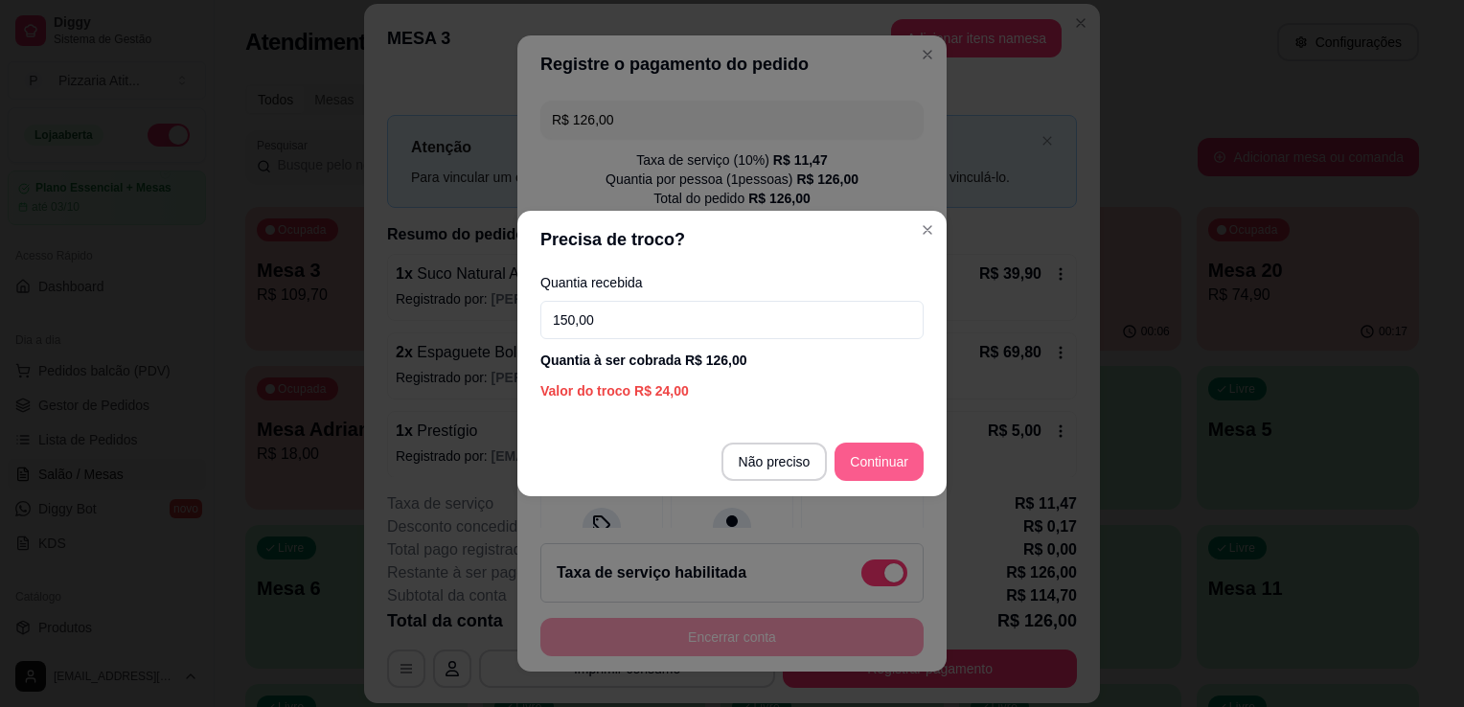
type input "150,00"
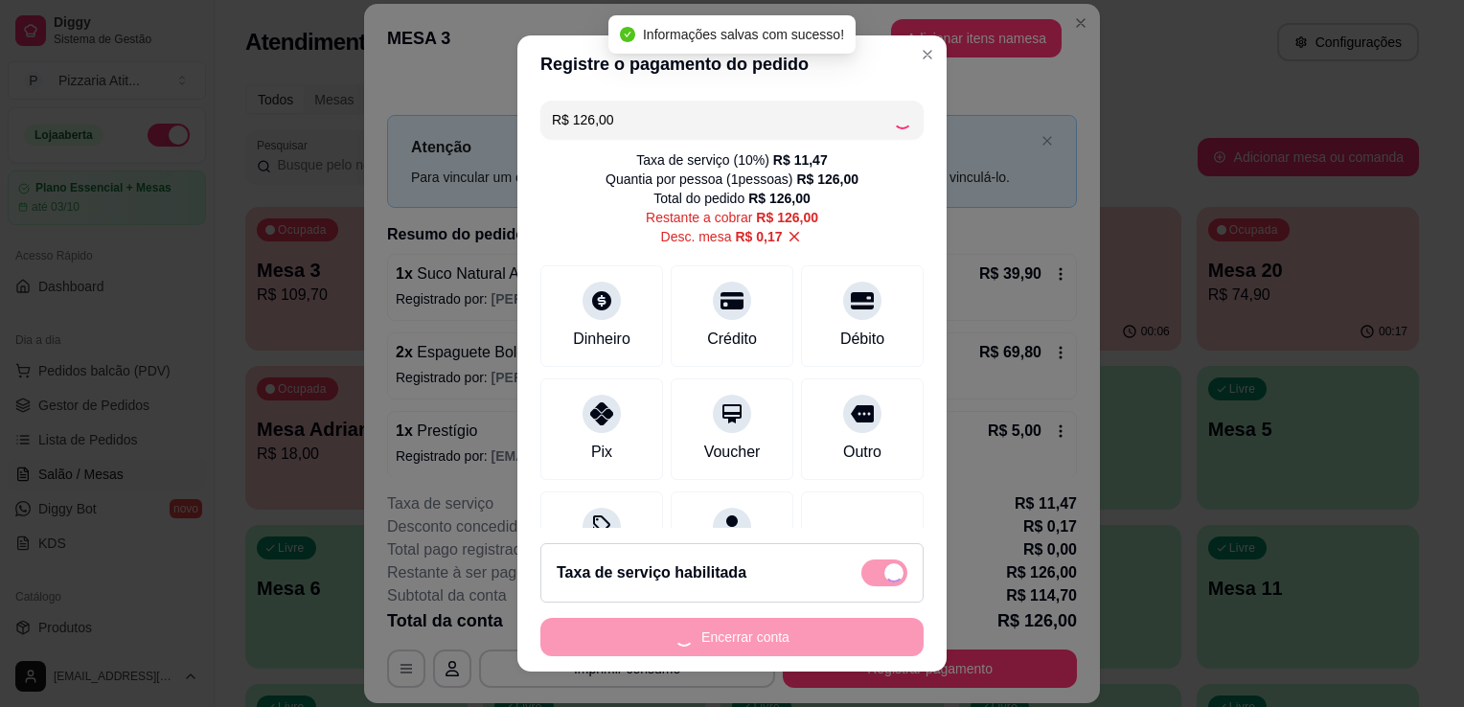
type input "R$ 0,00"
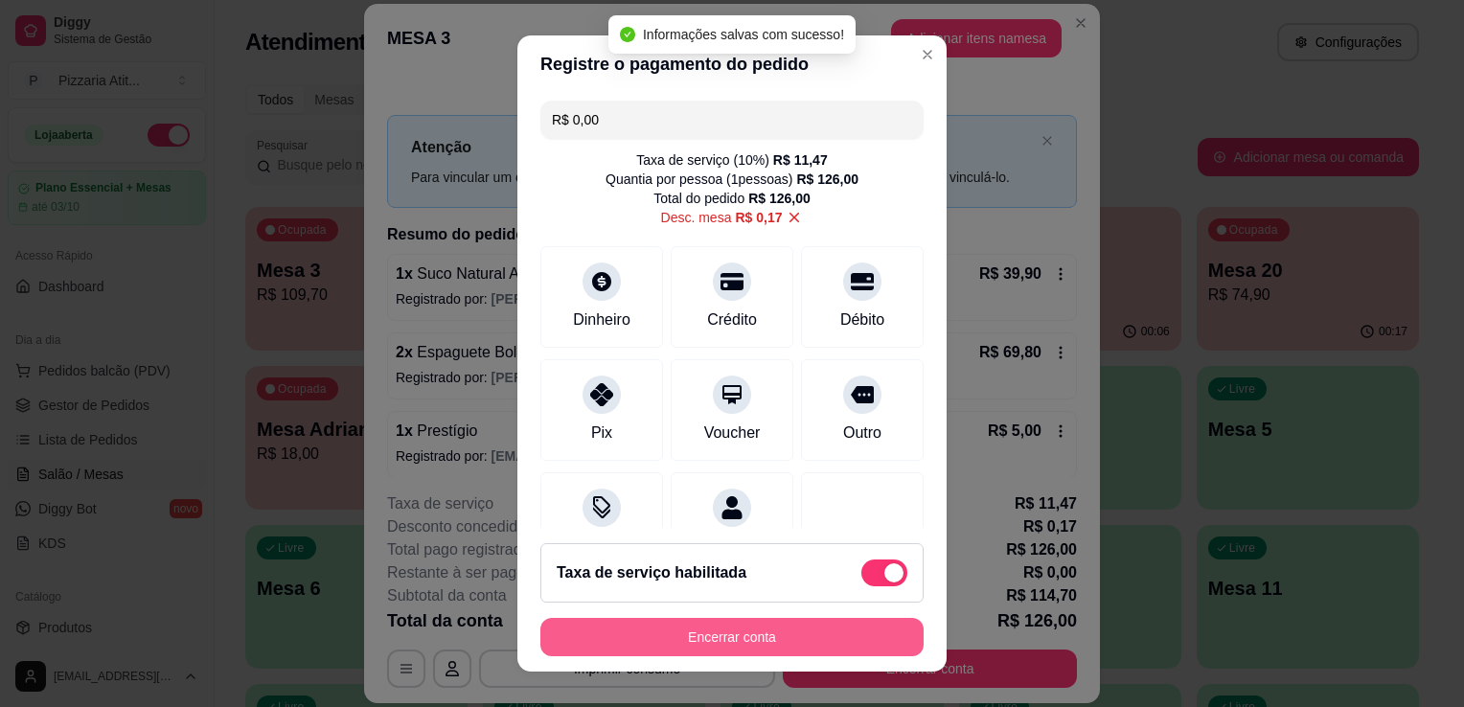
click at [724, 649] on button "Encerrar conta" at bounding box center [731, 637] width 383 height 38
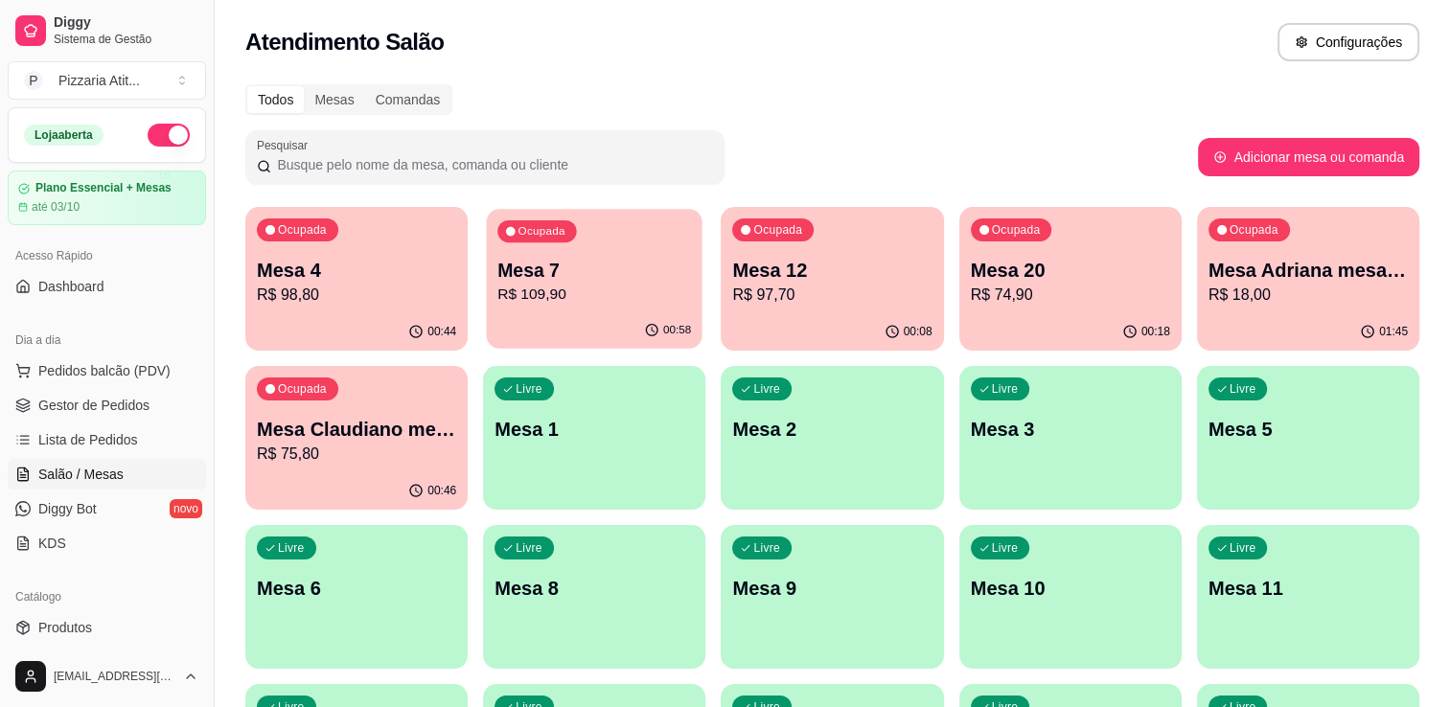
click at [632, 272] on p "Mesa 7" at bounding box center [594, 271] width 194 height 26
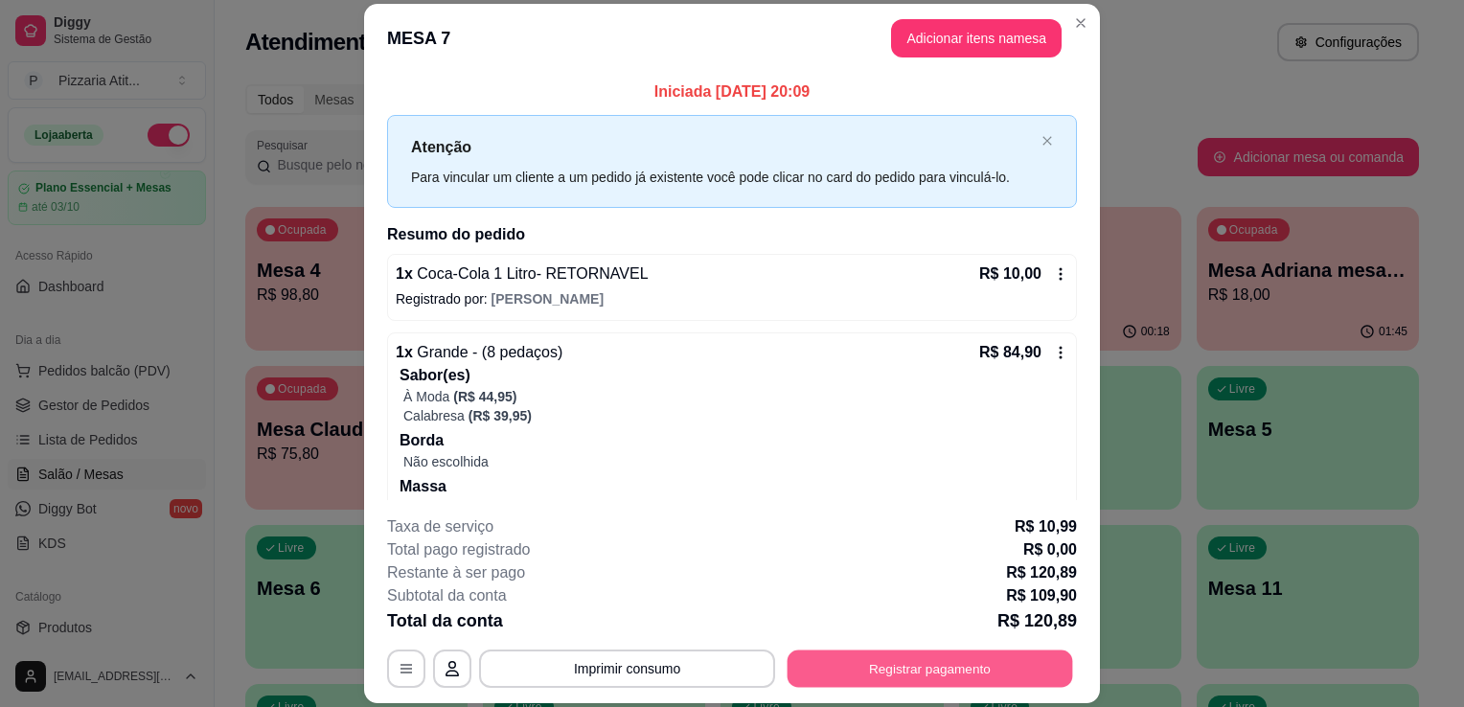
click at [907, 664] on button "Registrar pagamento" at bounding box center [931, 669] width 286 height 37
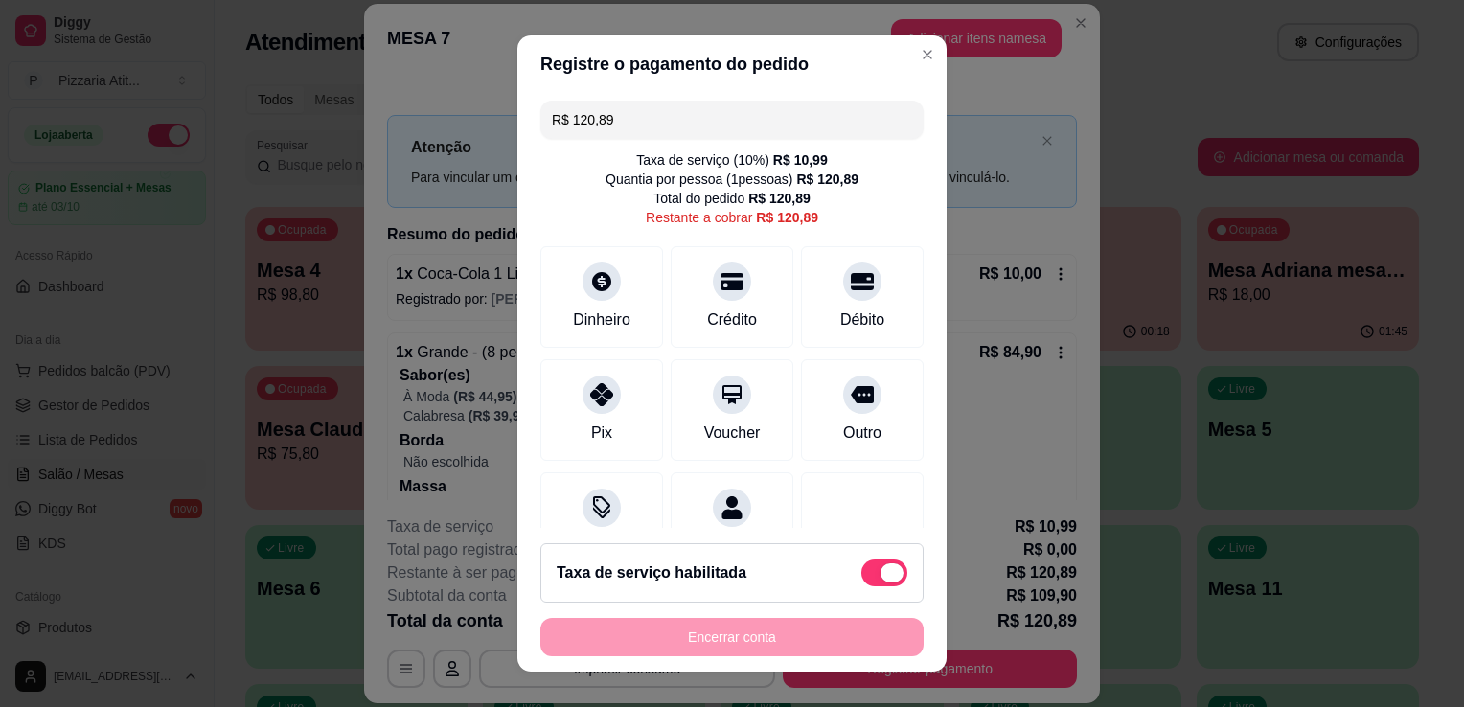
click at [881, 581] on span at bounding box center [892, 572] width 23 height 19
click at [867, 581] on input "checkbox" at bounding box center [867, 583] width 12 height 12
checkbox input "true"
type input "R$ 109,90"
checkbox input "false"
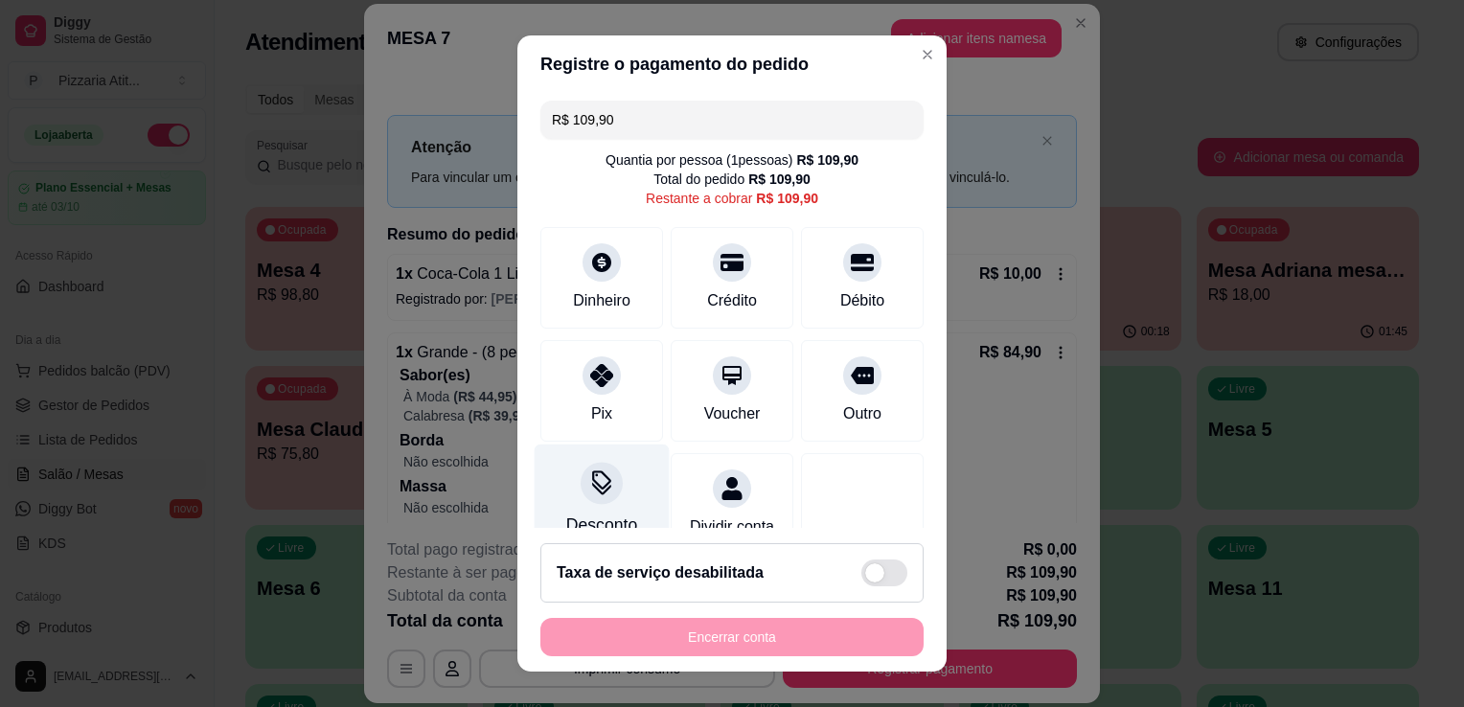
click at [599, 481] on icon at bounding box center [601, 483] width 25 height 25
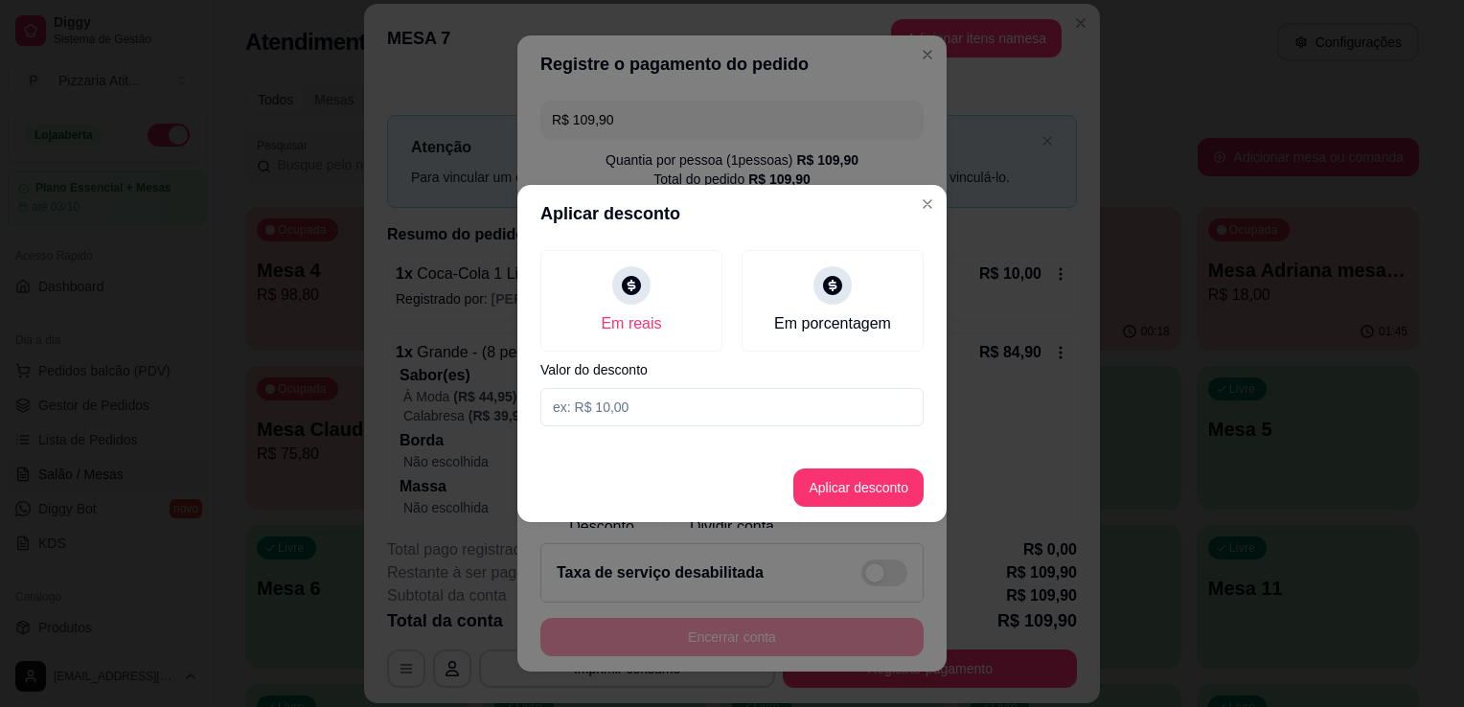
click at [667, 416] on input at bounding box center [731, 407] width 383 height 38
type input "9,90"
click at [828, 479] on button "Aplicar desconto" at bounding box center [859, 488] width 126 height 37
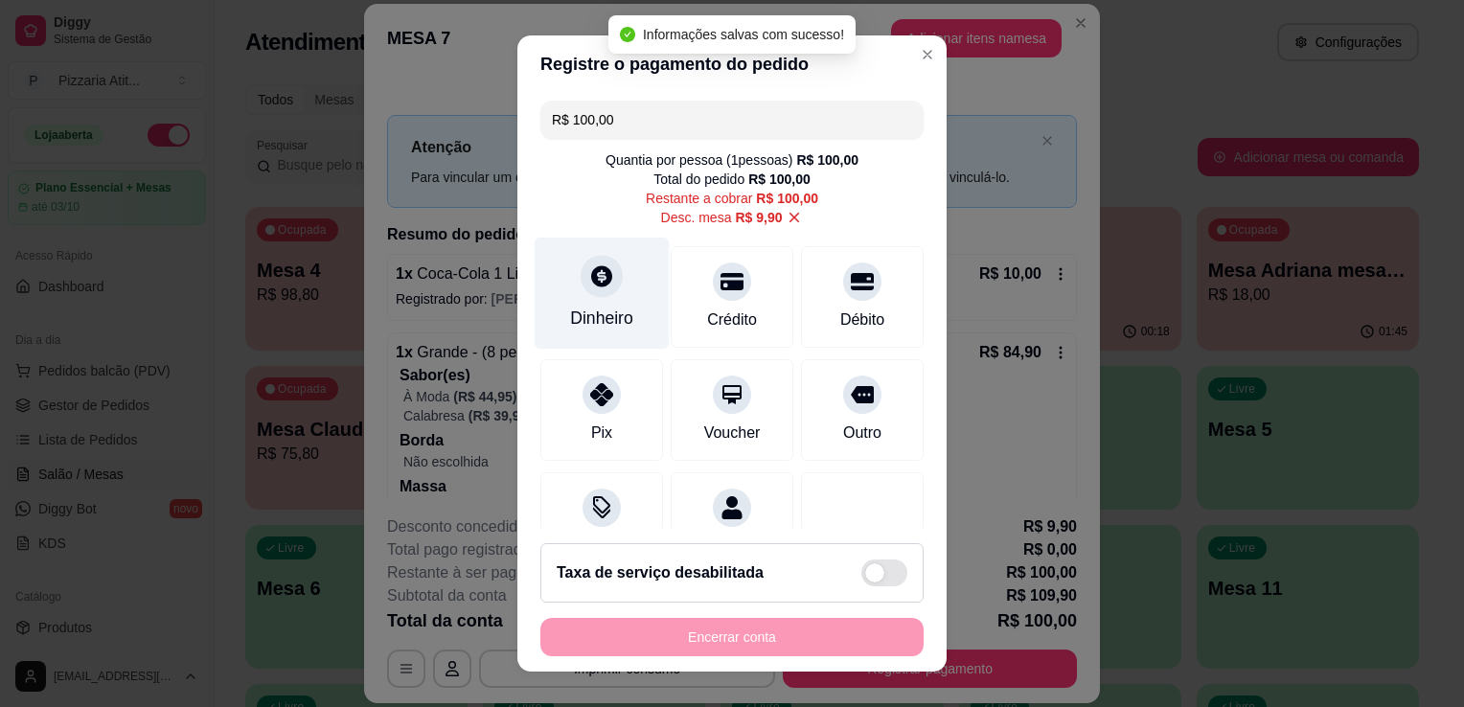
click at [571, 341] on div "Dinheiro" at bounding box center [602, 294] width 135 height 112
type input "R$ 0,00"
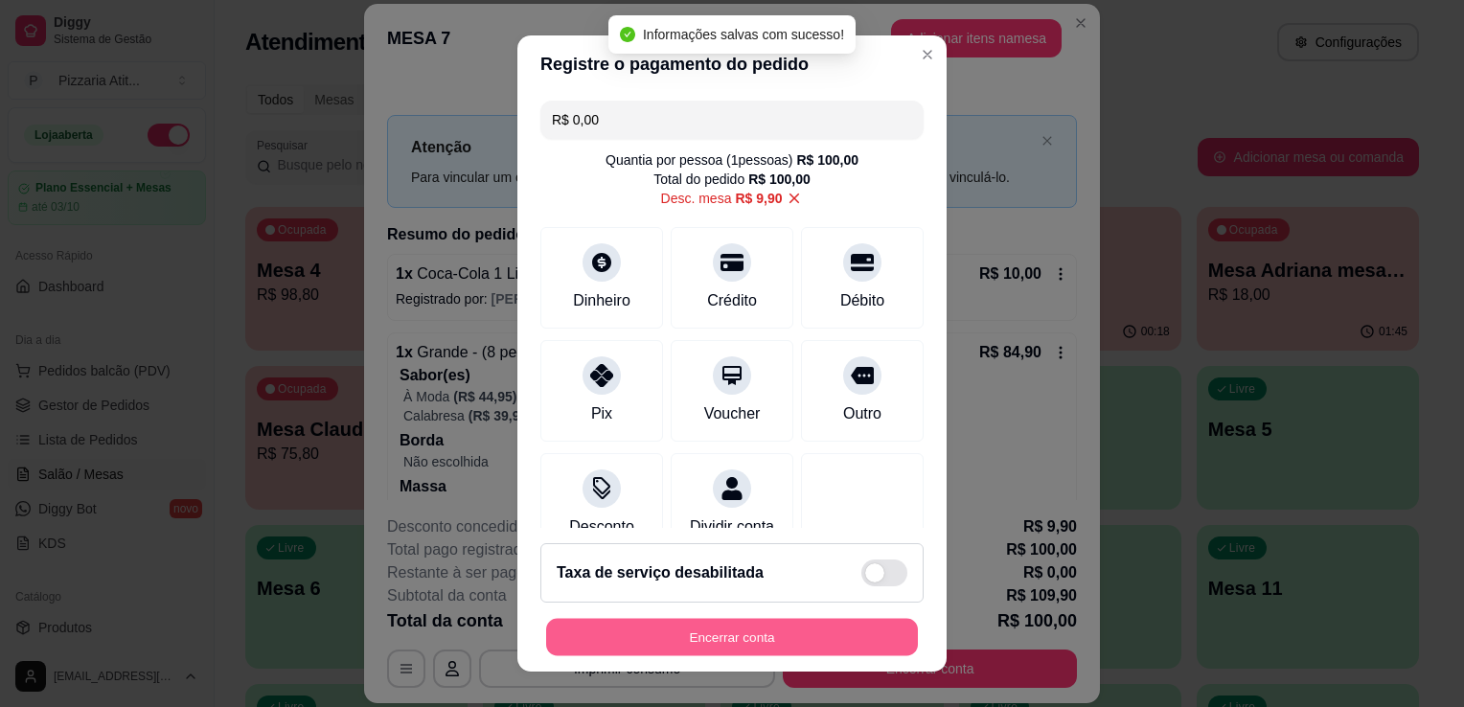
click at [801, 625] on button "Encerrar conta" at bounding box center [732, 637] width 372 height 37
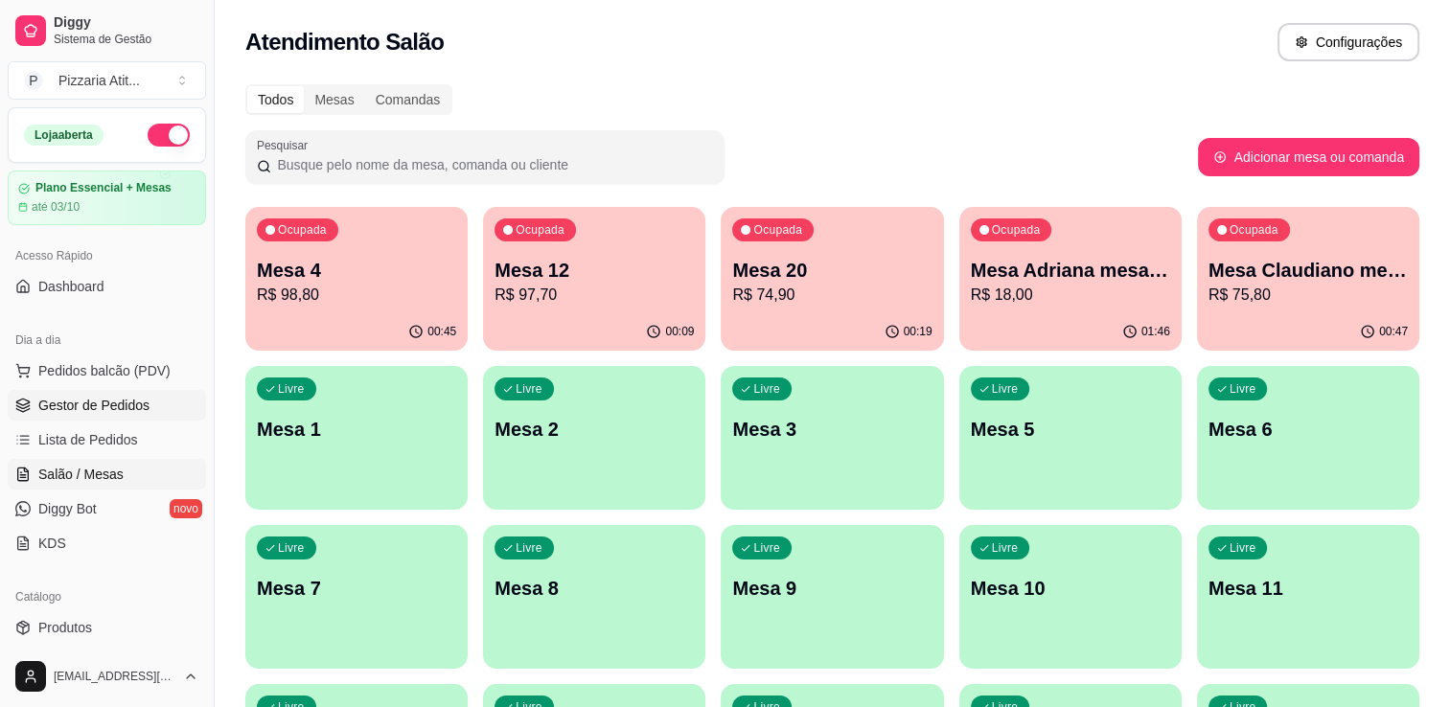
click at [148, 412] on link "Gestor de Pedidos" at bounding box center [107, 405] width 198 height 31
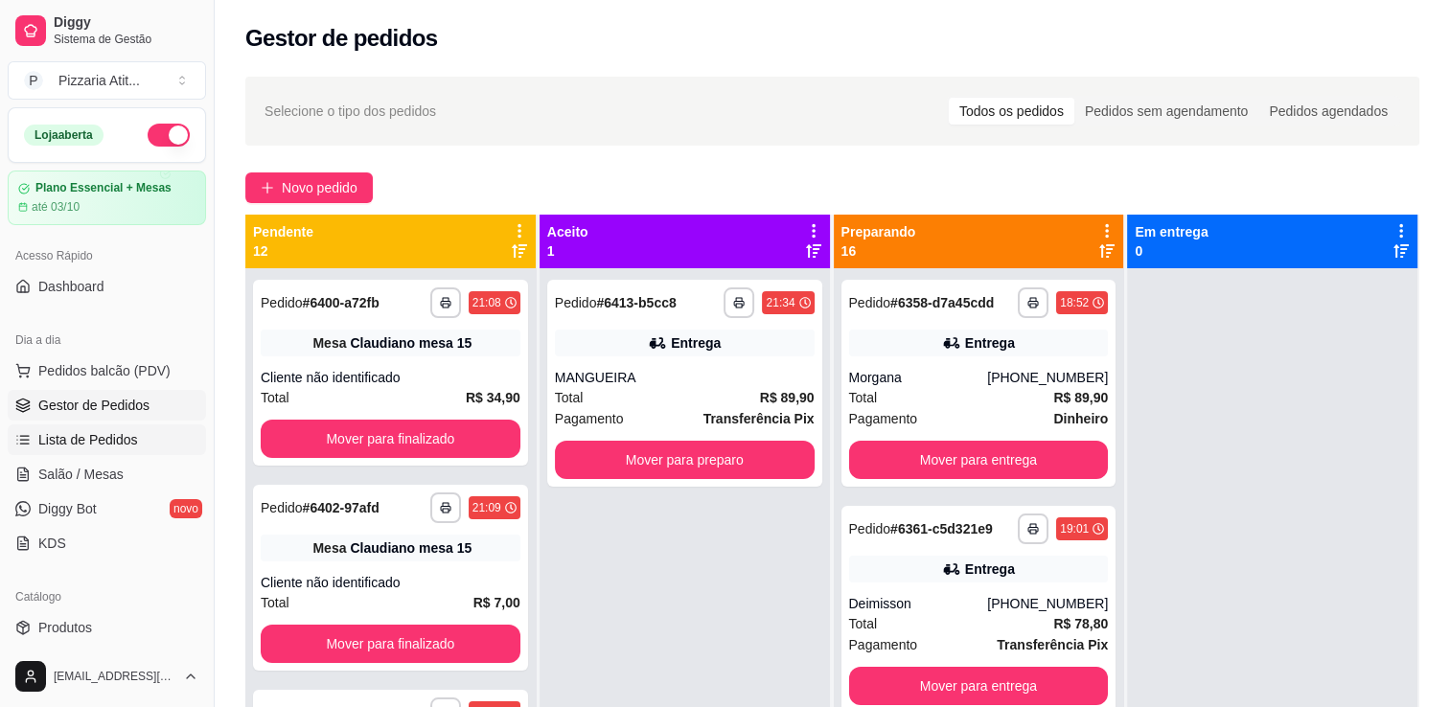
click at [138, 441] on link "Lista de Pedidos" at bounding box center [107, 440] width 198 height 31
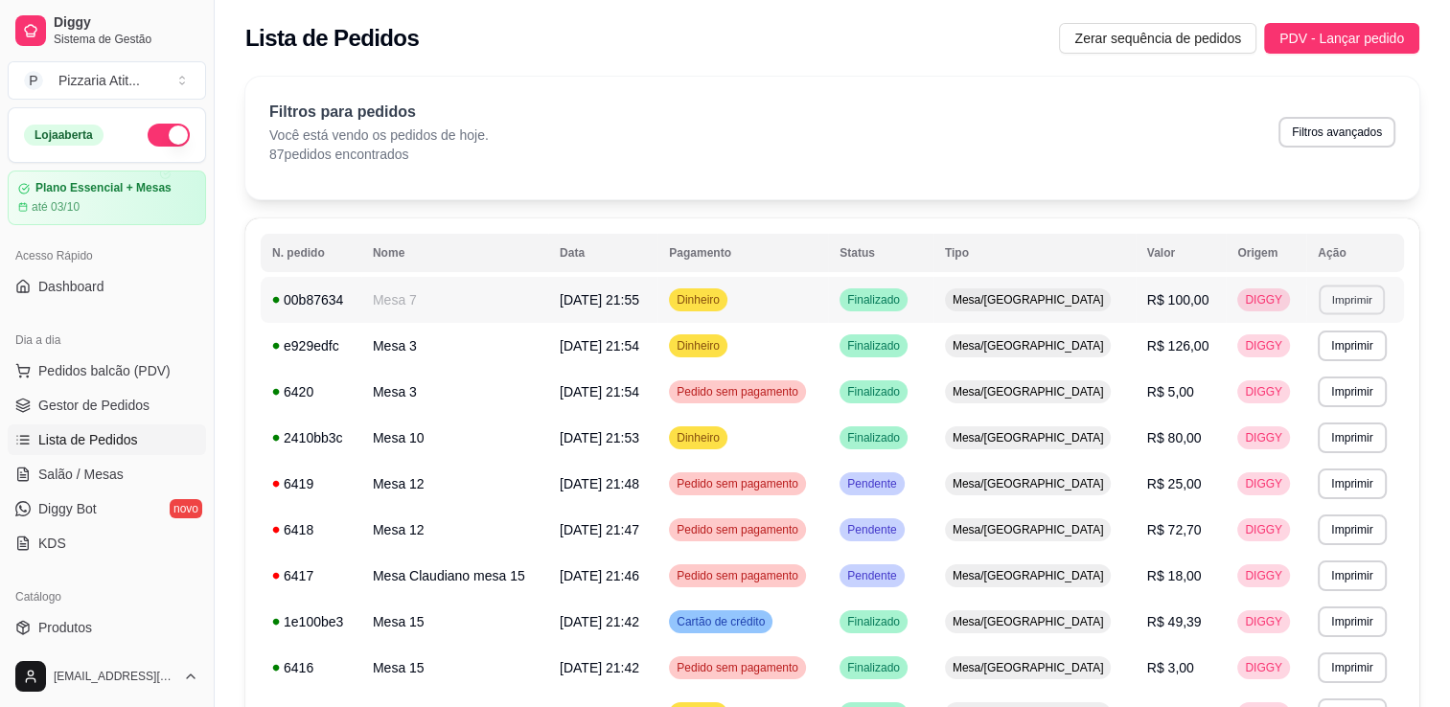
click at [1378, 297] on button "Imprimir" at bounding box center [1352, 300] width 66 height 30
click at [1345, 368] on button "IMPRESSORA" at bounding box center [1312, 367] width 134 height 30
click at [103, 477] on span "Salão / Mesas" at bounding box center [80, 474] width 85 height 19
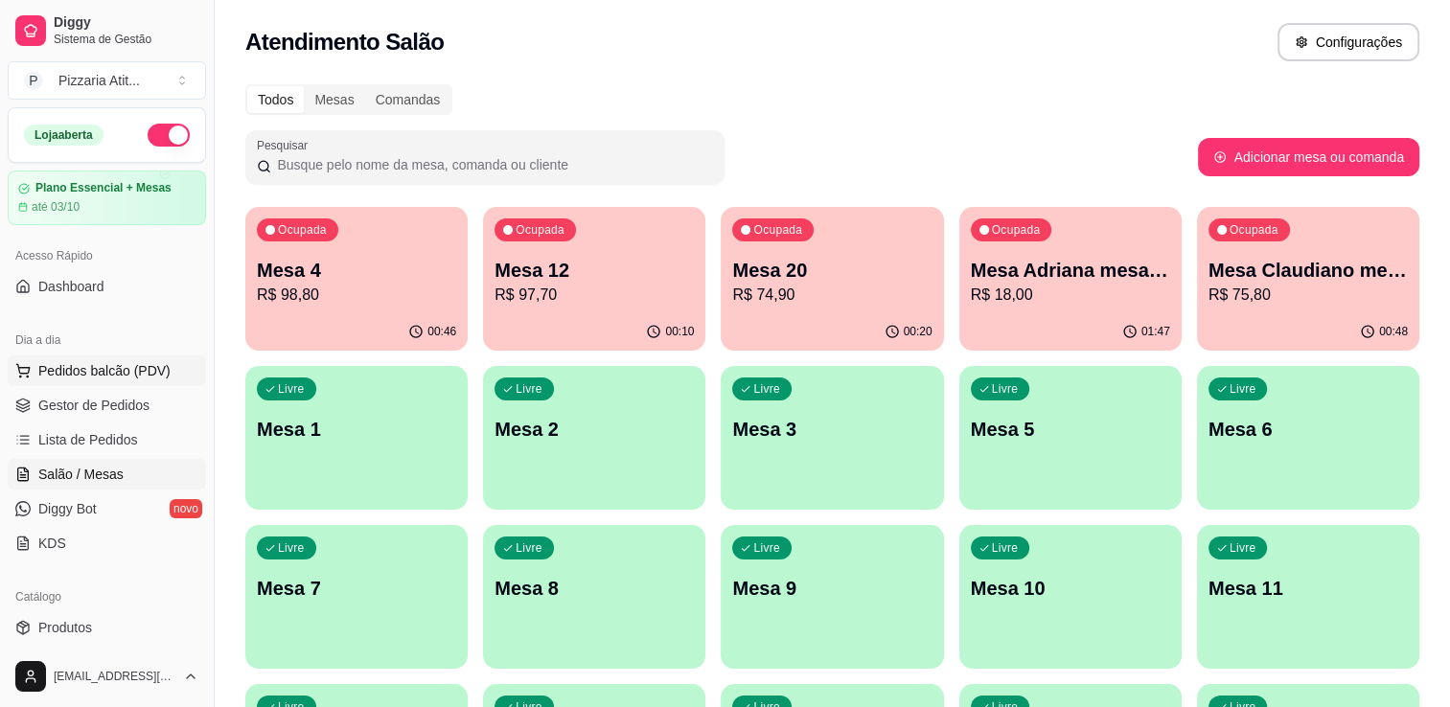
click at [100, 366] on span "Pedidos balcão (PDV)" at bounding box center [104, 370] width 132 height 19
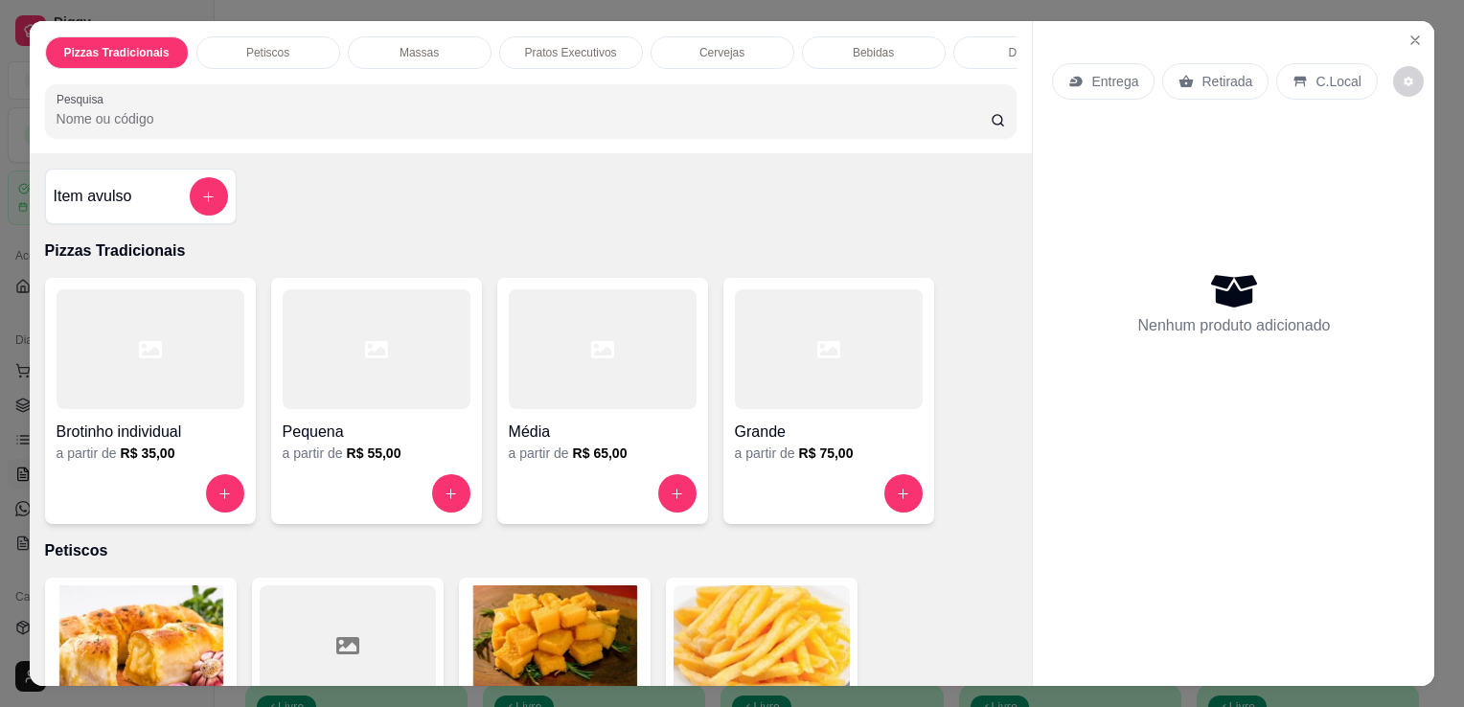
click at [747, 355] on div at bounding box center [829, 349] width 188 height 120
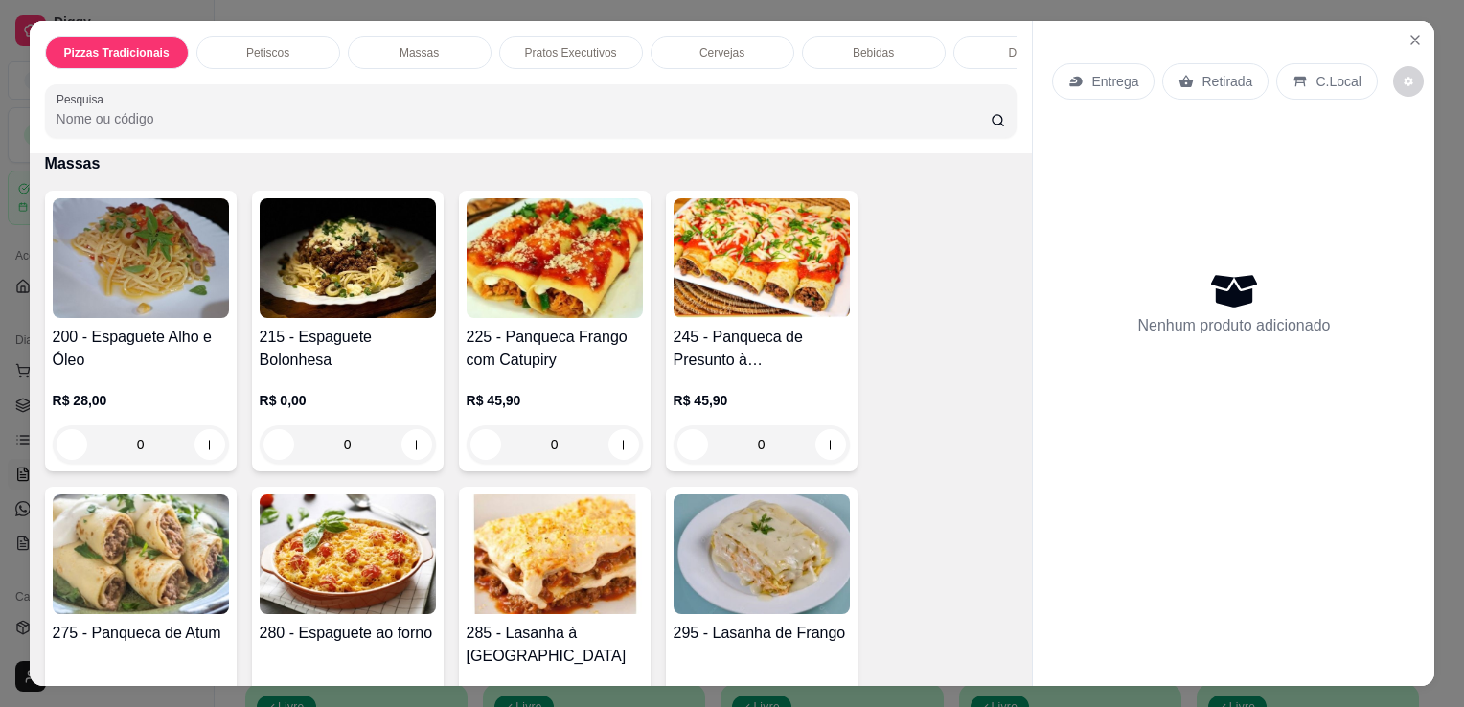
scroll to position [1517, 0]
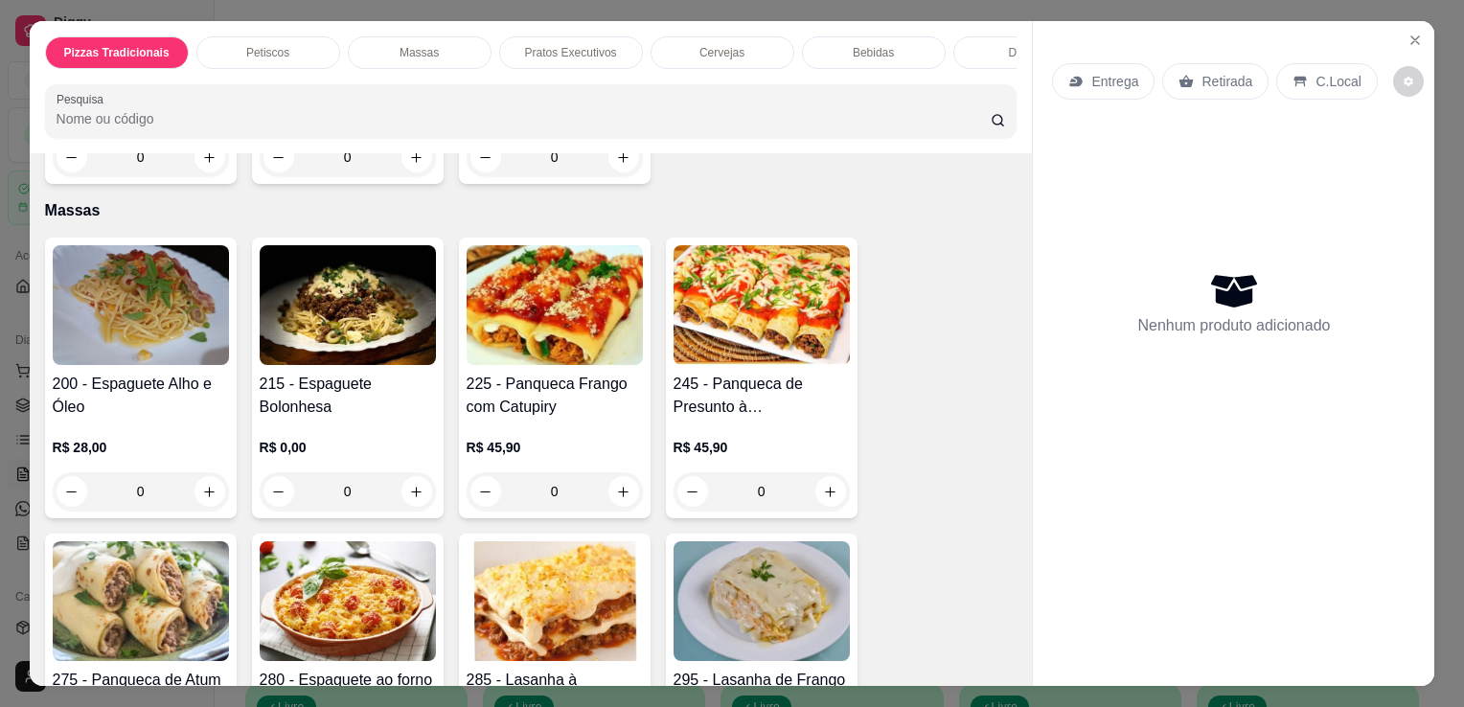
click at [300, 373] on h4 "215 - Espaguete Bolonhesa" at bounding box center [348, 396] width 176 height 46
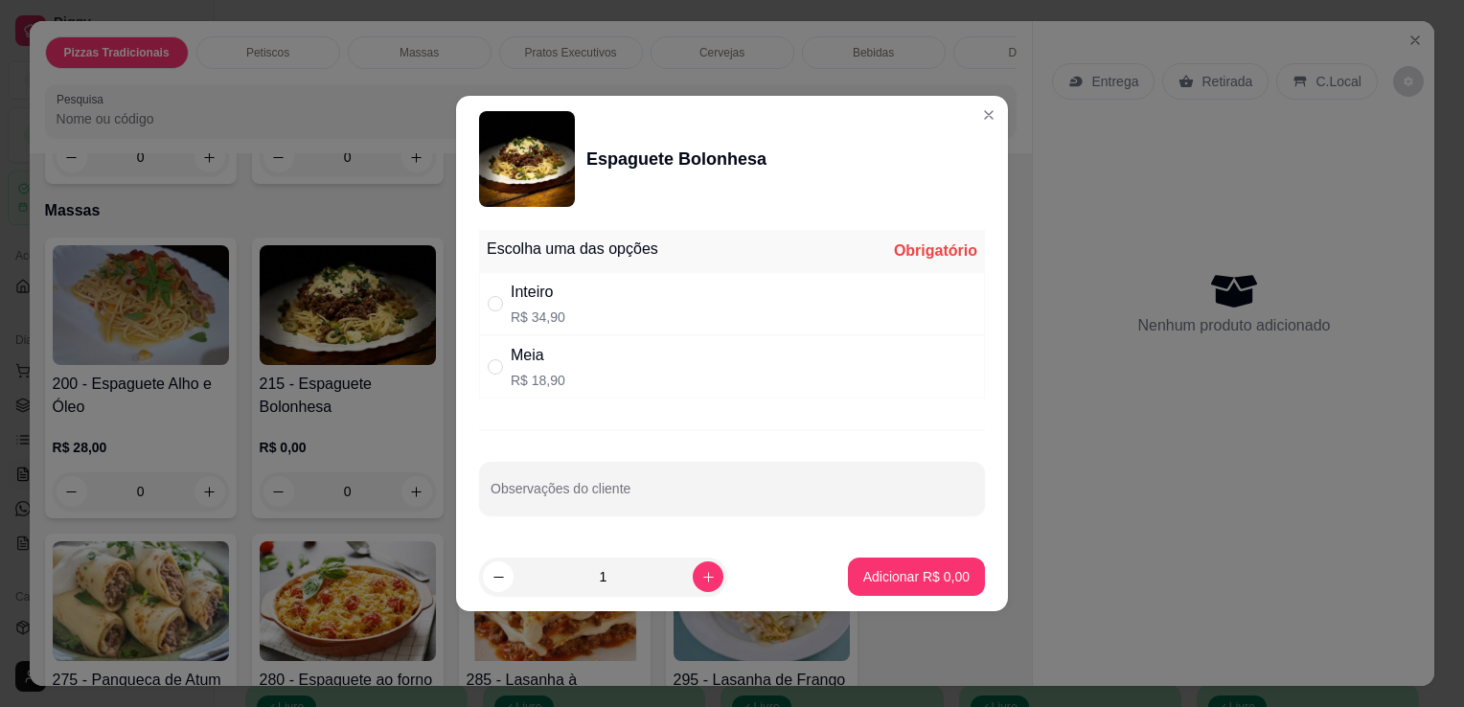
click at [543, 320] on p "R$ 34,90" at bounding box center [538, 317] width 55 height 19
radio input "true"
click at [918, 586] on button "Adicionar R$ 34,90" at bounding box center [912, 577] width 141 height 37
type input "1"
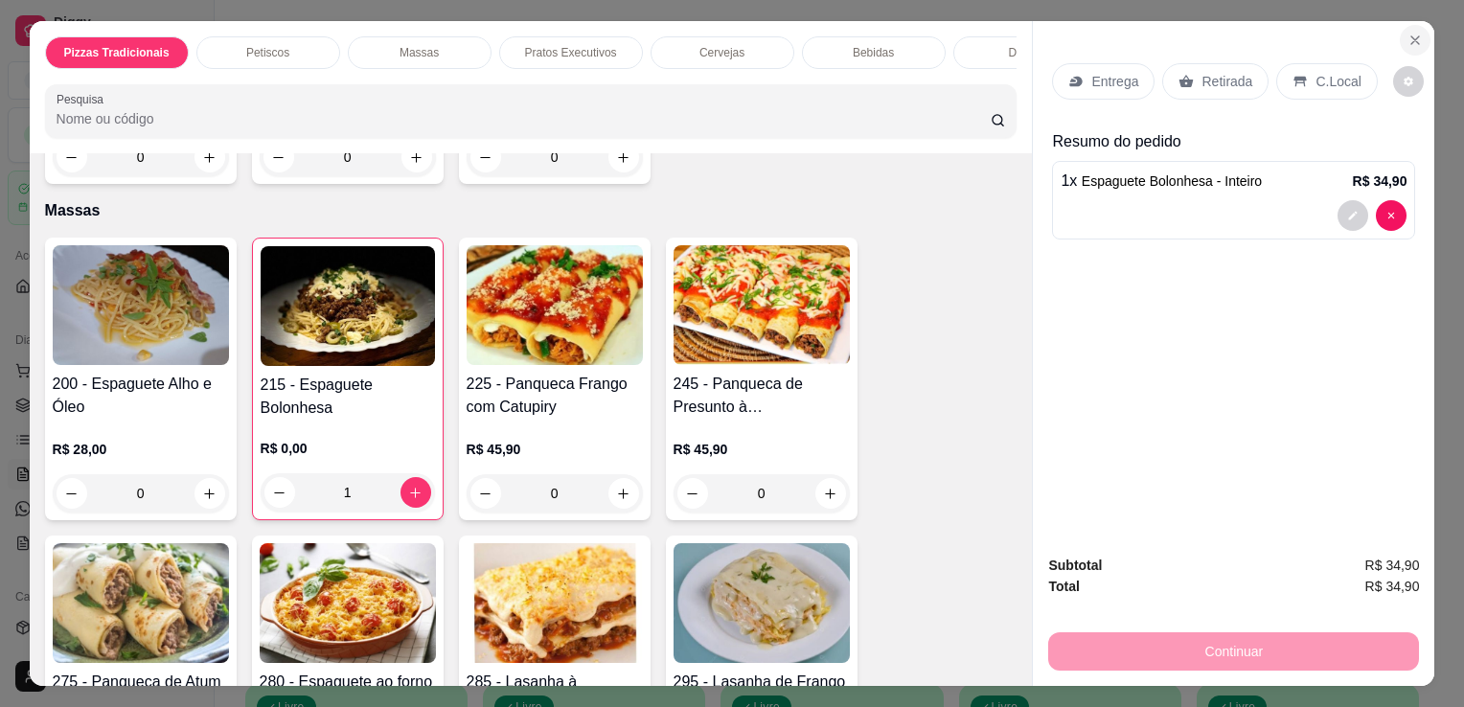
click at [1418, 25] on button "Close" at bounding box center [1415, 40] width 31 height 31
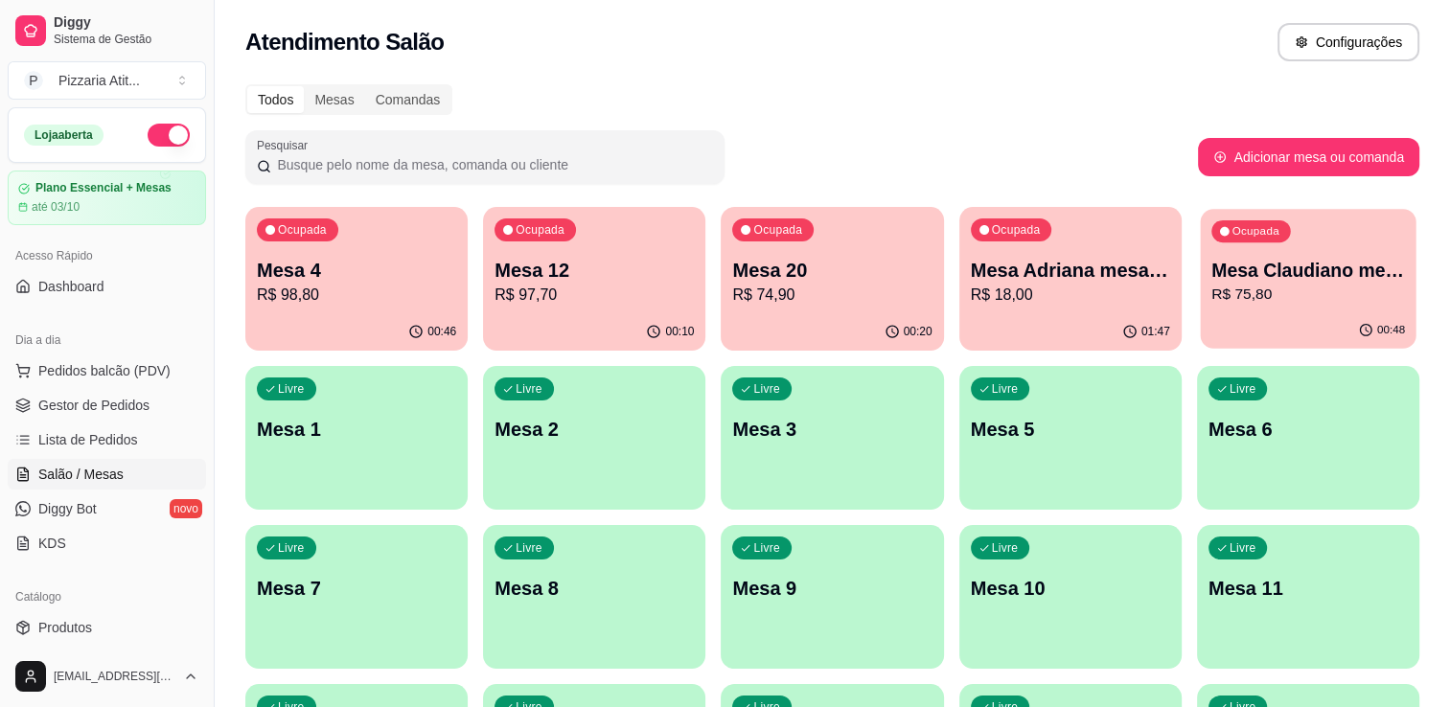
click at [1288, 272] on p "Mesa Claudiano mesa 15" at bounding box center [1308, 271] width 194 height 26
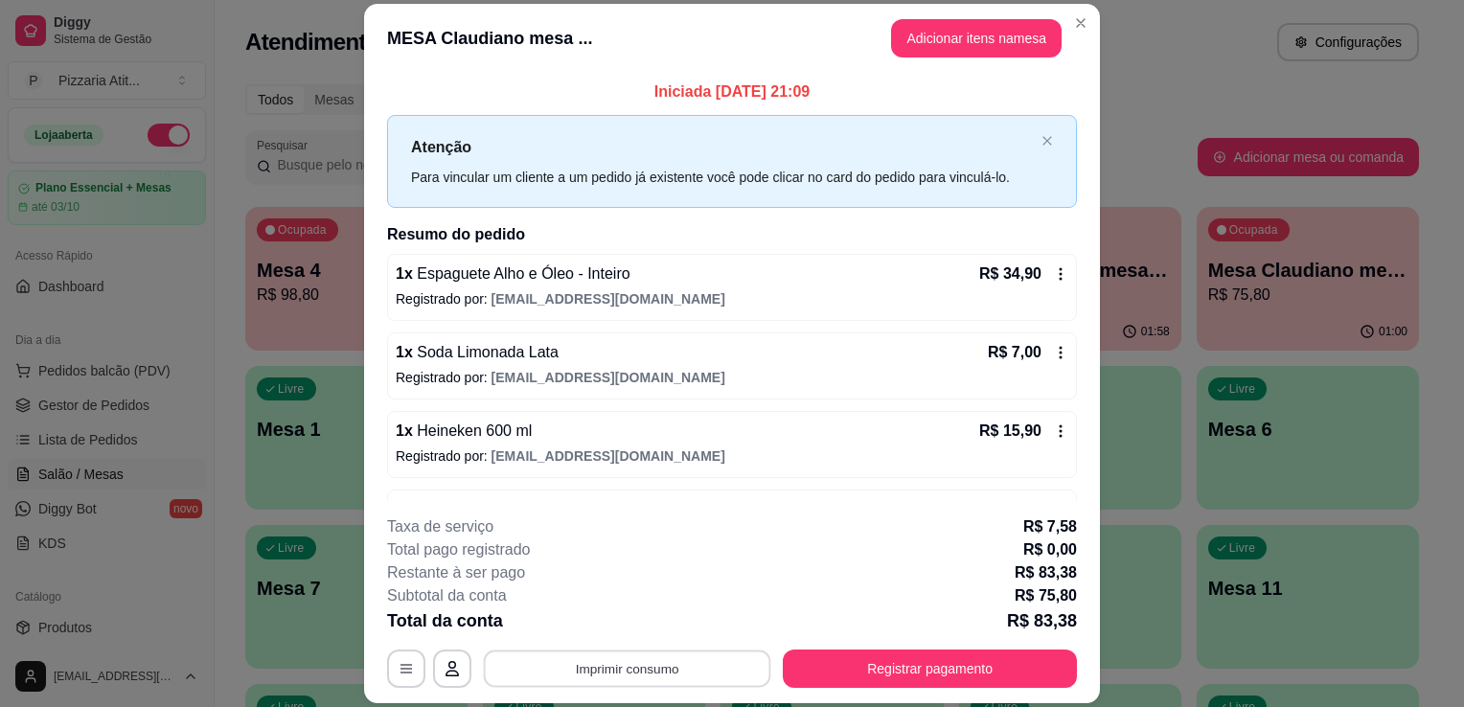
click at [683, 678] on button "Imprimir consumo" at bounding box center [627, 669] width 287 height 37
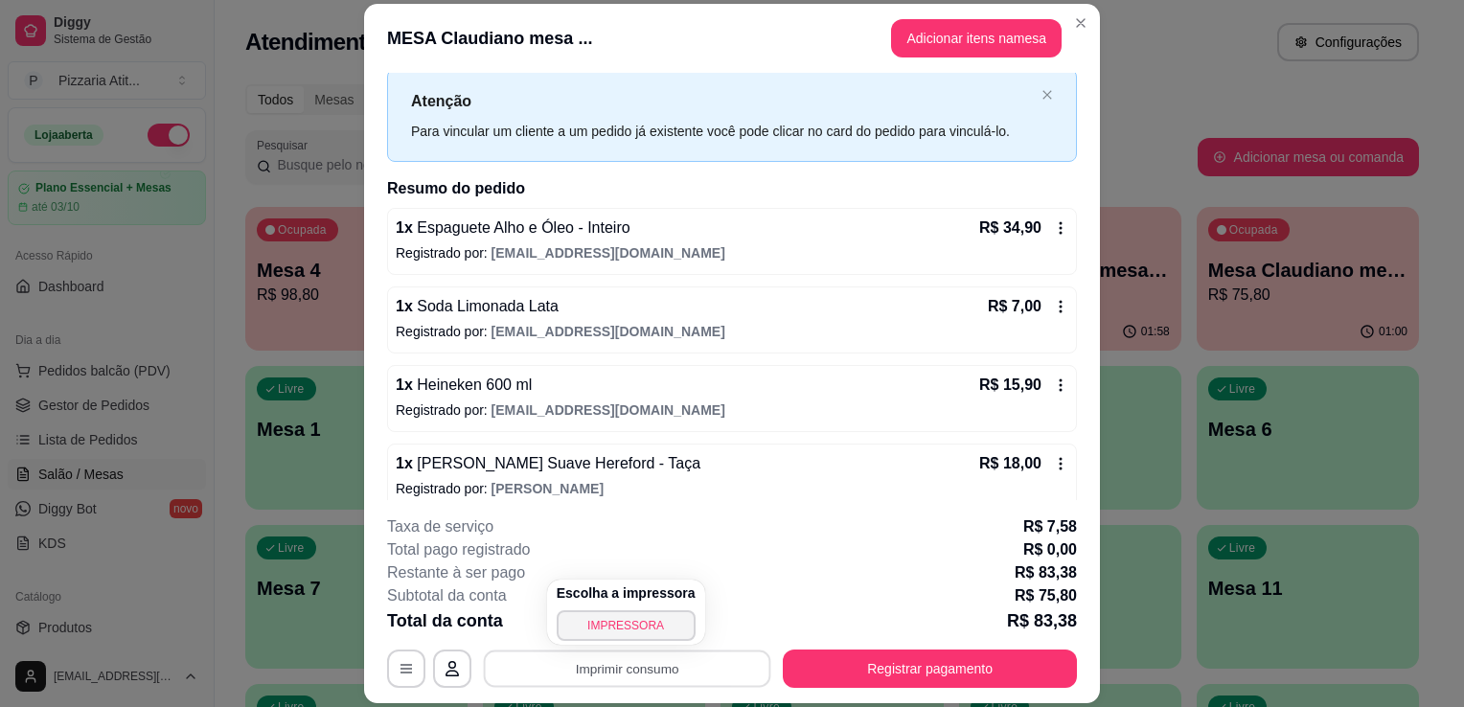
scroll to position [61, 0]
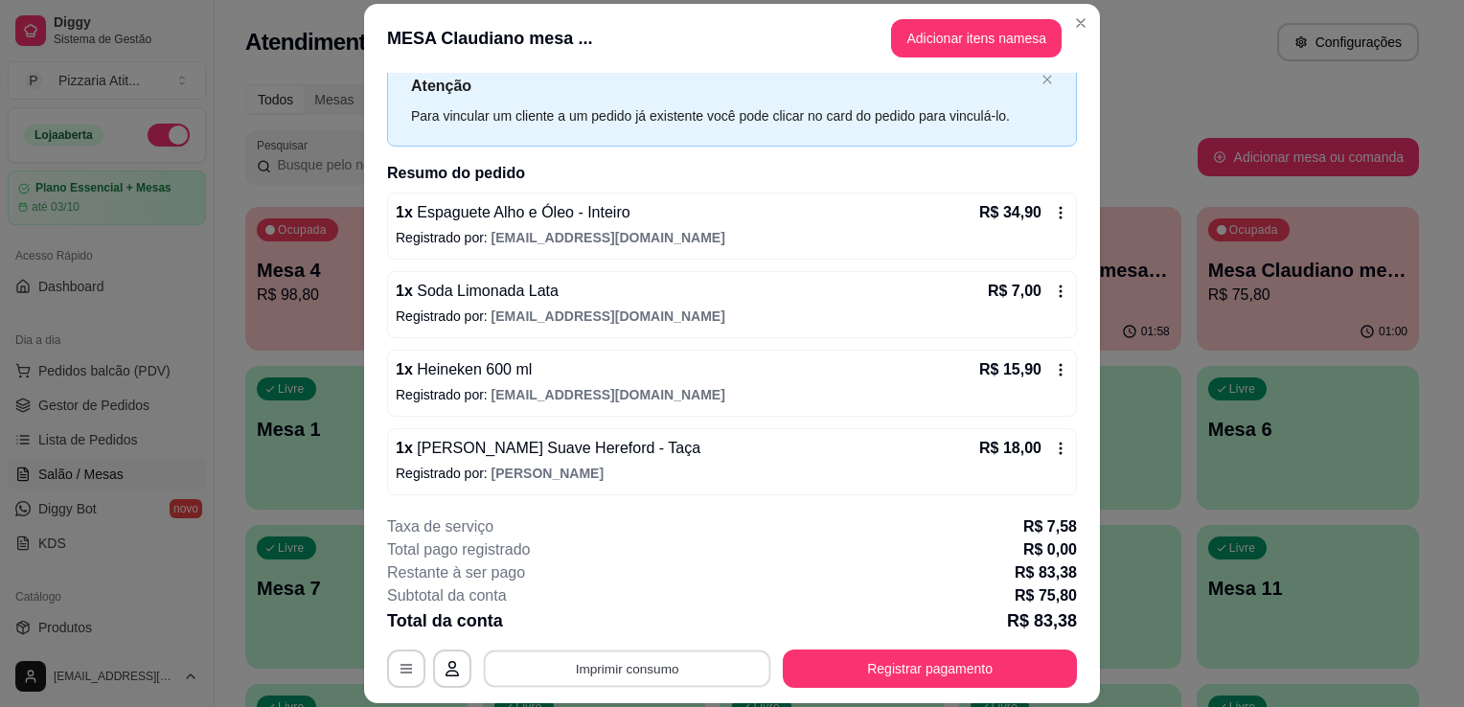
click at [621, 676] on button "Imprimir consumo" at bounding box center [627, 669] width 287 height 37
click at [629, 626] on button "IMPRESSORA" at bounding box center [626, 625] width 134 height 30
click at [878, 672] on button "Registrar pagamento" at bounding box center [931, 669] width 286 height 37
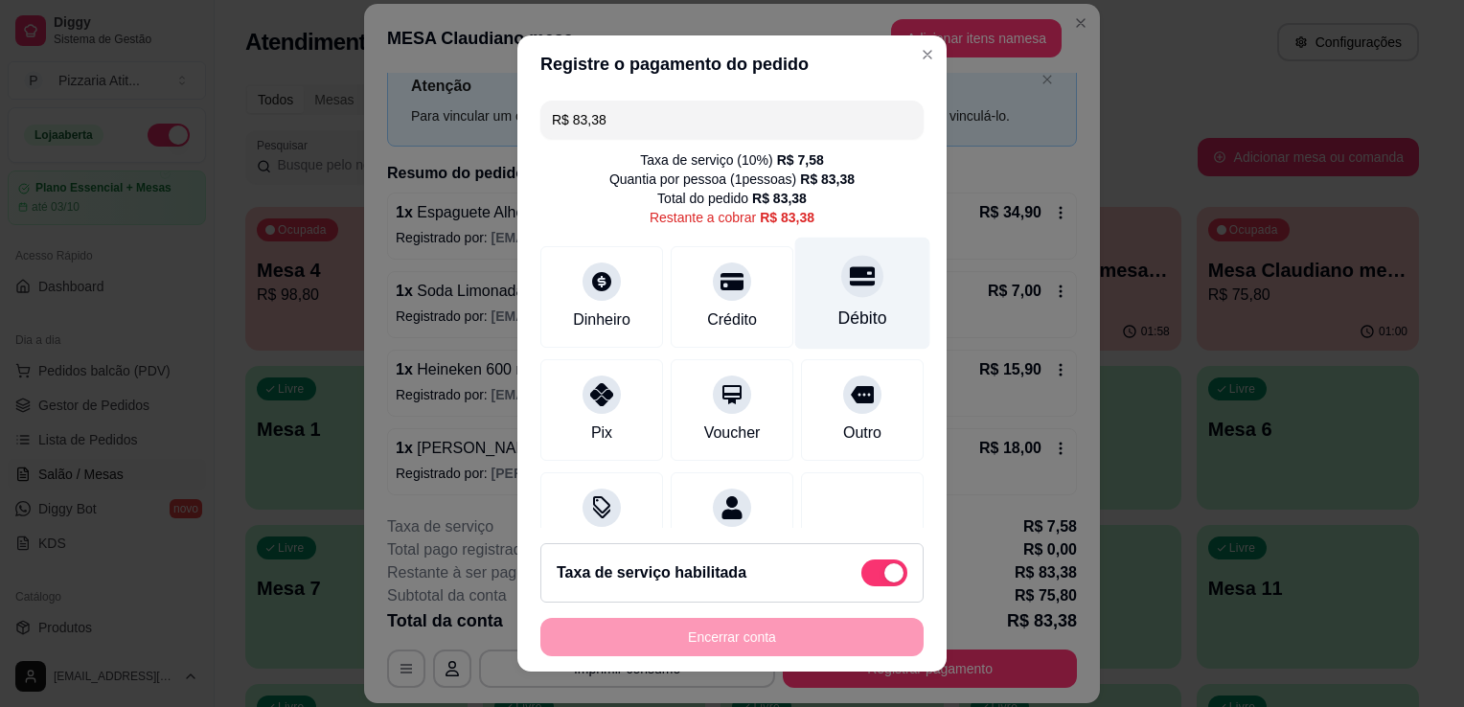
click at [838, 324] on div "Débito" at bounding box center [862, 318] width 49 height 25
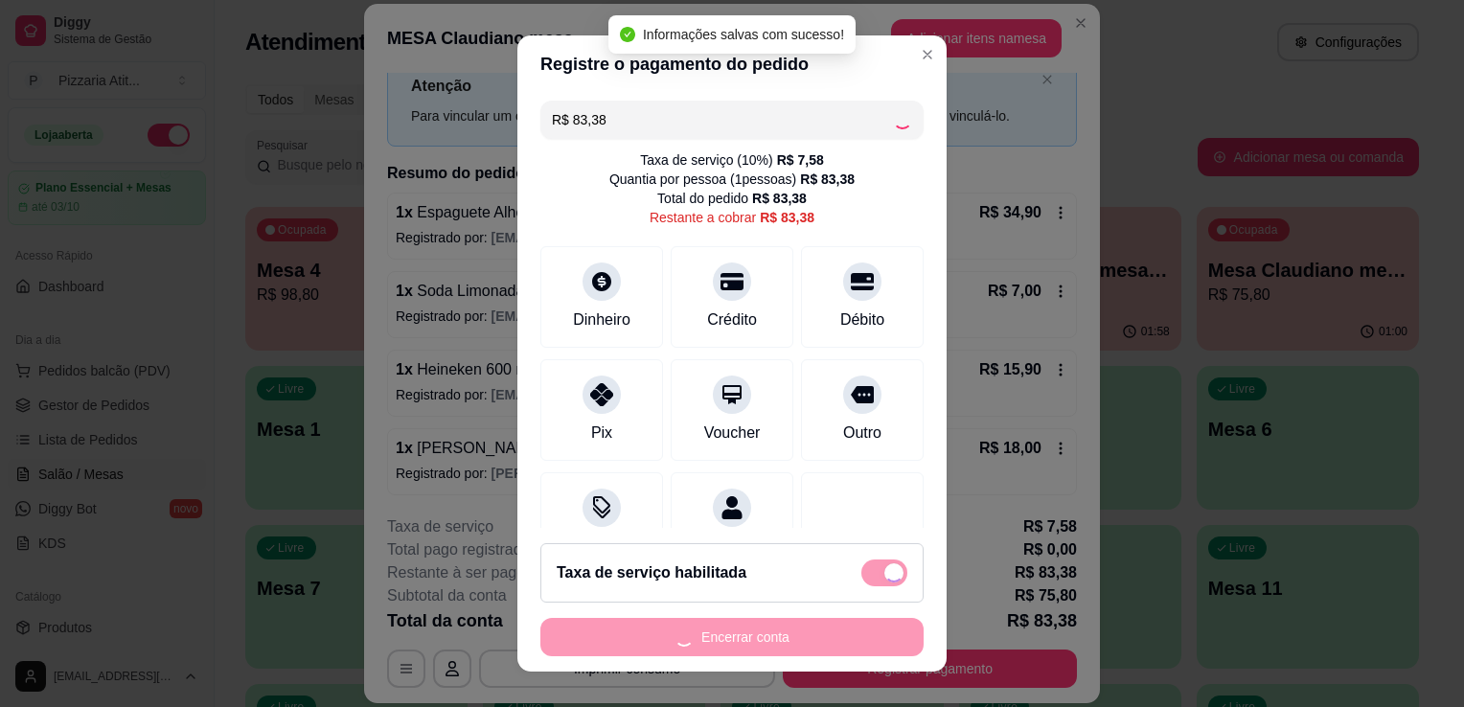
type input "R$ 0,00"
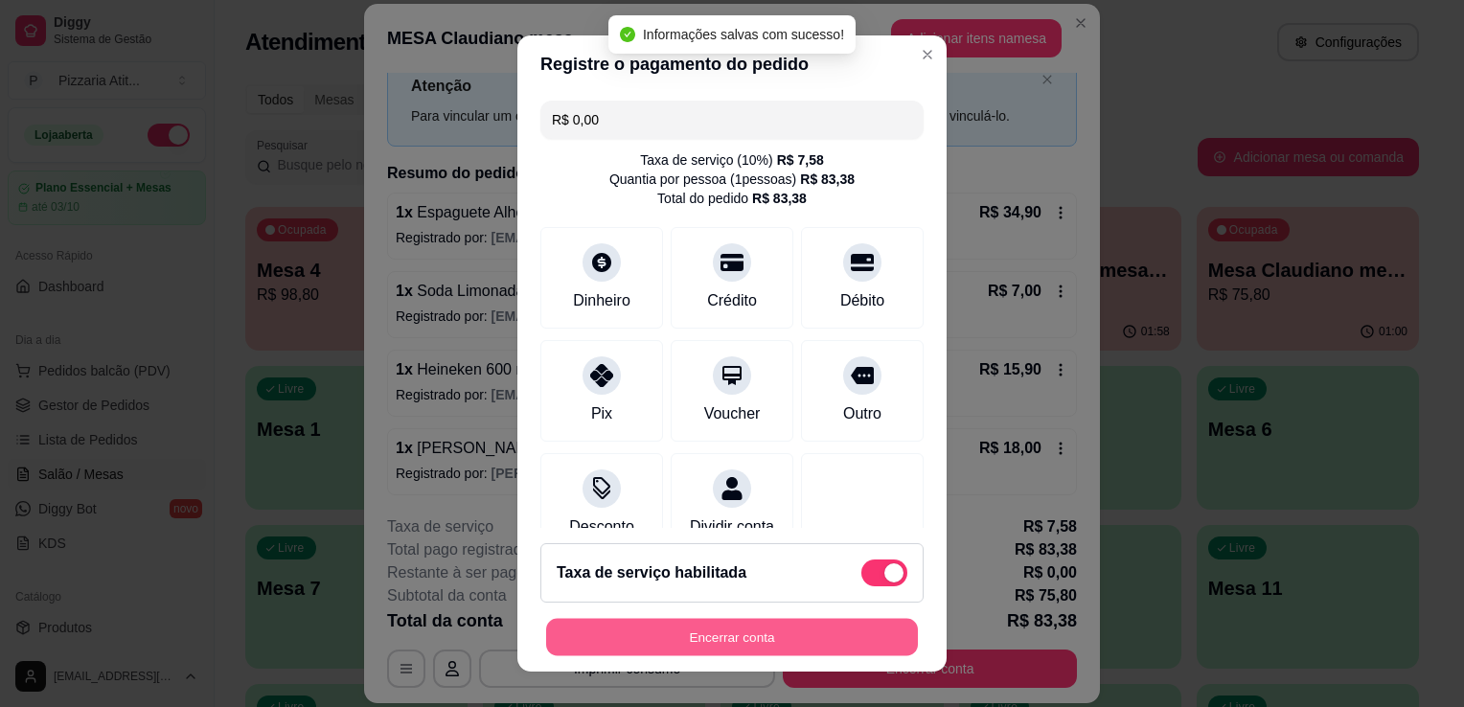
click at [784, 631] on button "Encerrar conta" at bounding box center [732, 637] width 372 height 37
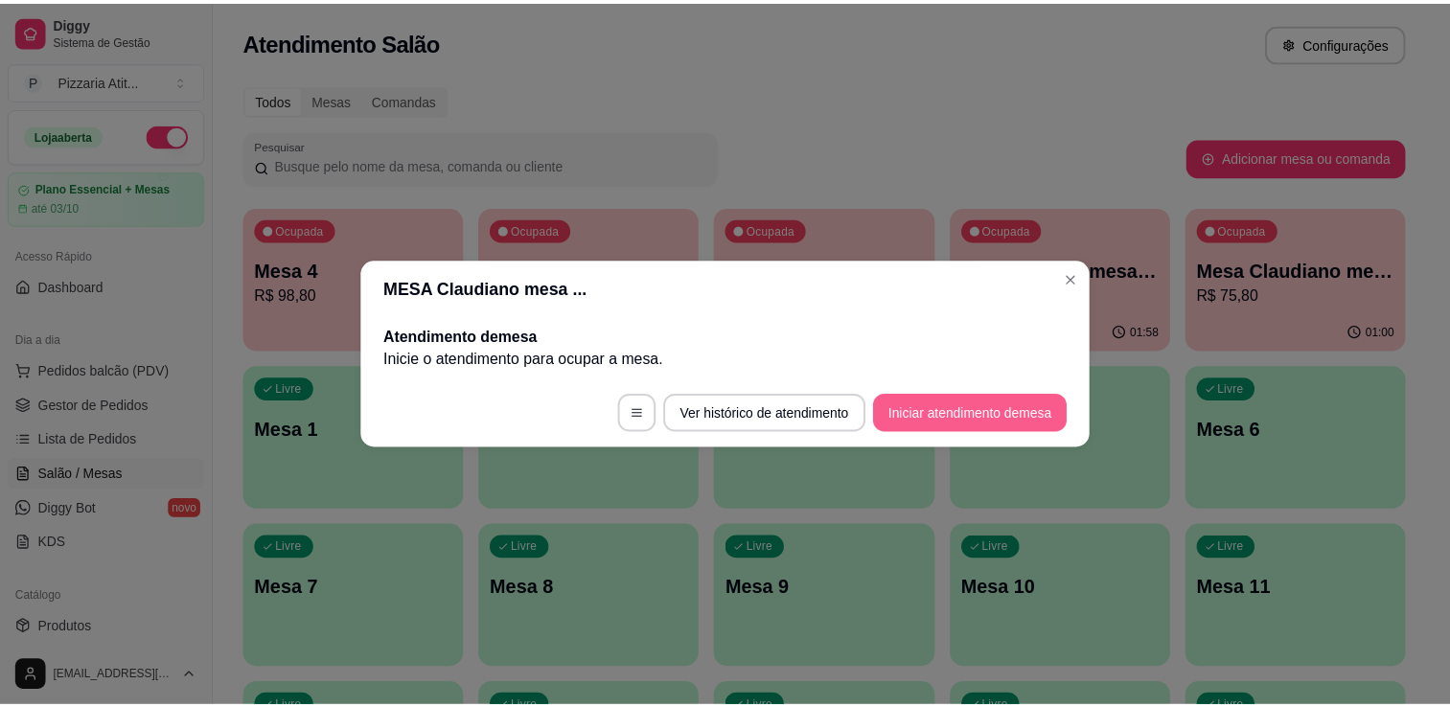
scroll to position [0, 0]
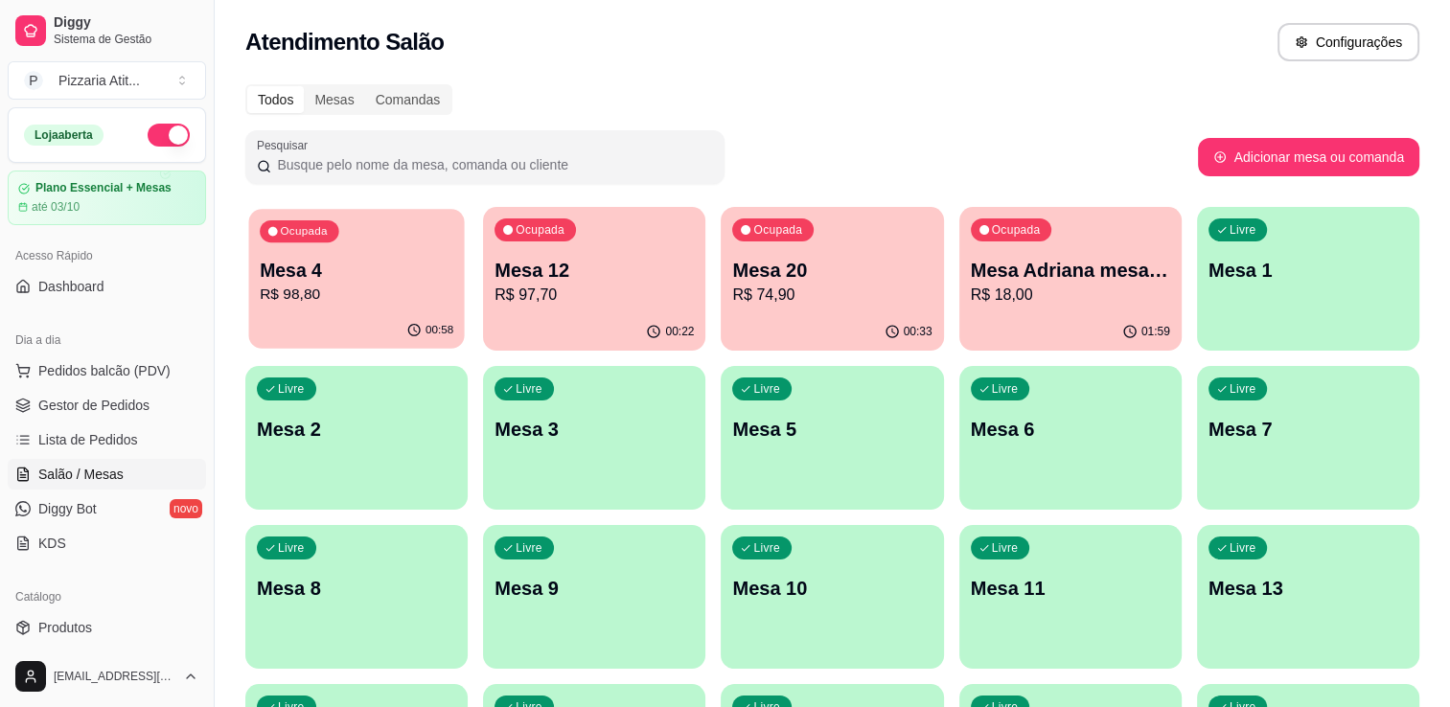
click at [418, 274] on p "Mesa 4" at bounding box center [357, 271] width 194 height 26
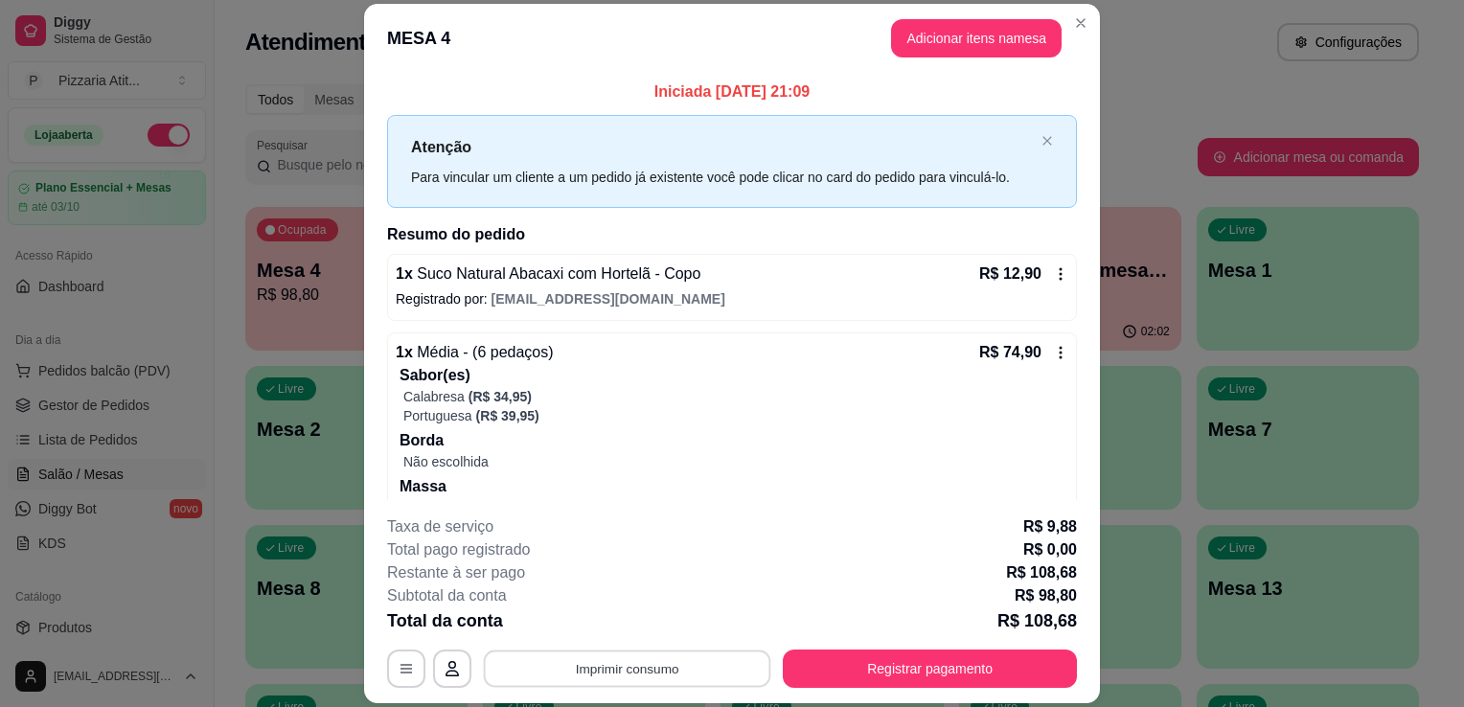
click at [628, 673] on button "Imprimir consumo" at bounding box center [627, 669] width 287 height 37
click at [609, 621] on button "IMPRESSORA" at bounding box center [626, 625] width 134 height 30
click at [609, 621] on div "Total da conta R$ 108,68" at bounding box center [732, 621] width 690 height 27
click at [901, 657] on button "Registrar pagamento" at bounding box center [931, 669] width 286 height 37
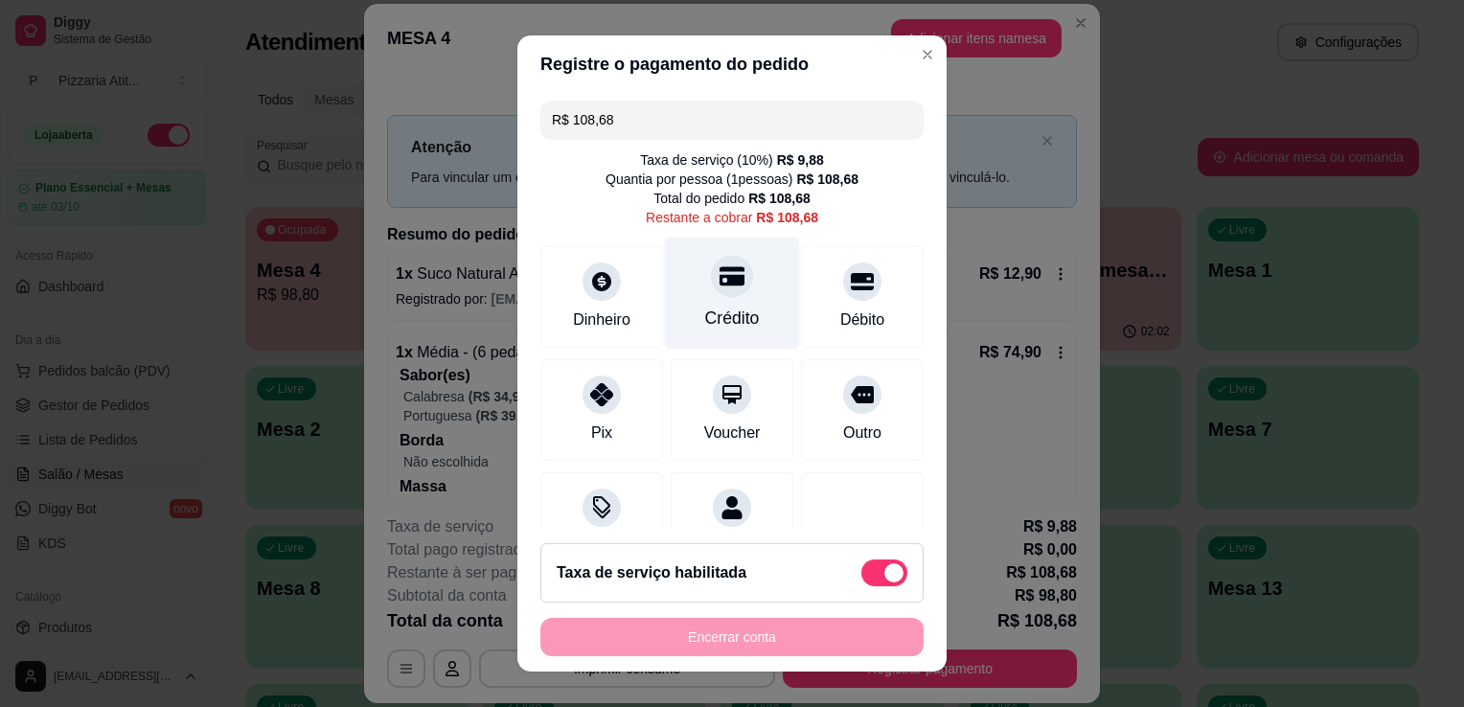
click at [705, 327] on div "Crédito" at bounding box center [732, 318] width 55 height 25
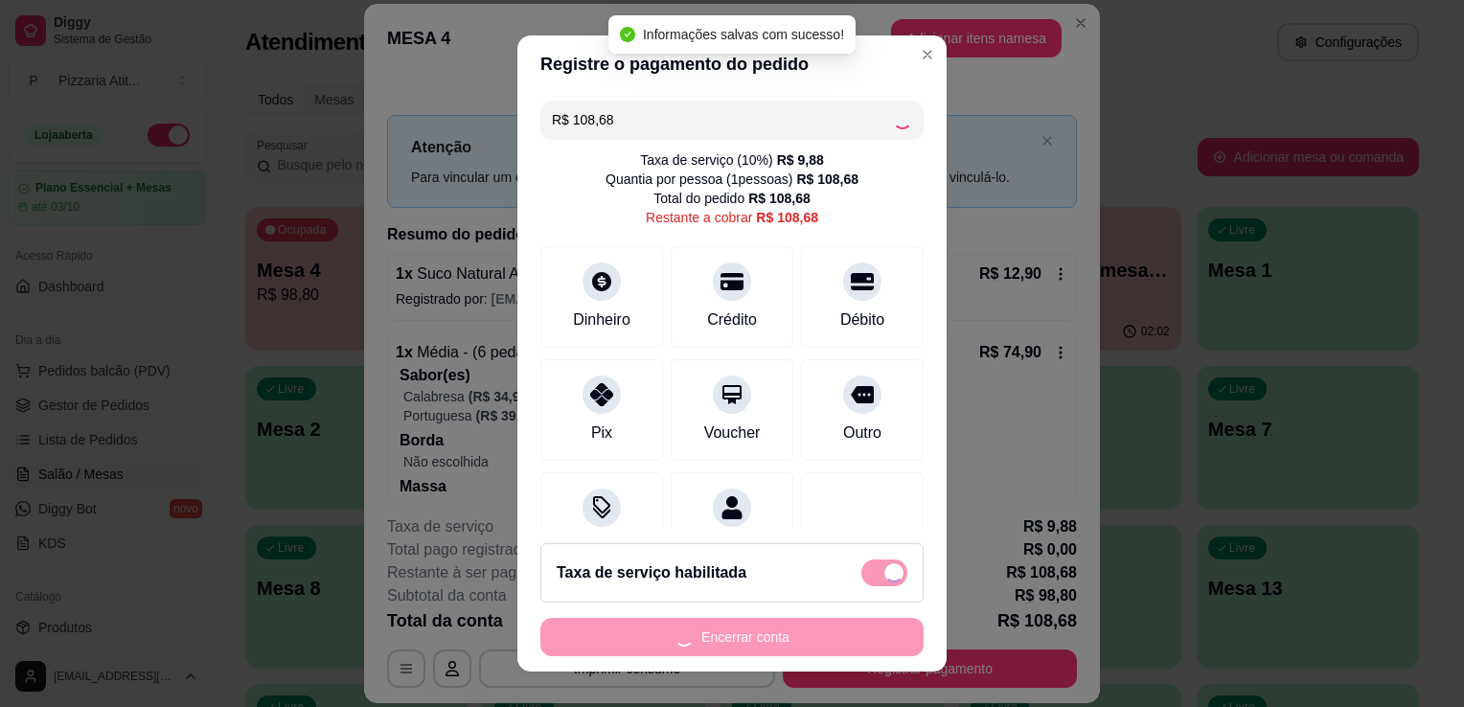
type input "R$ 0,00"
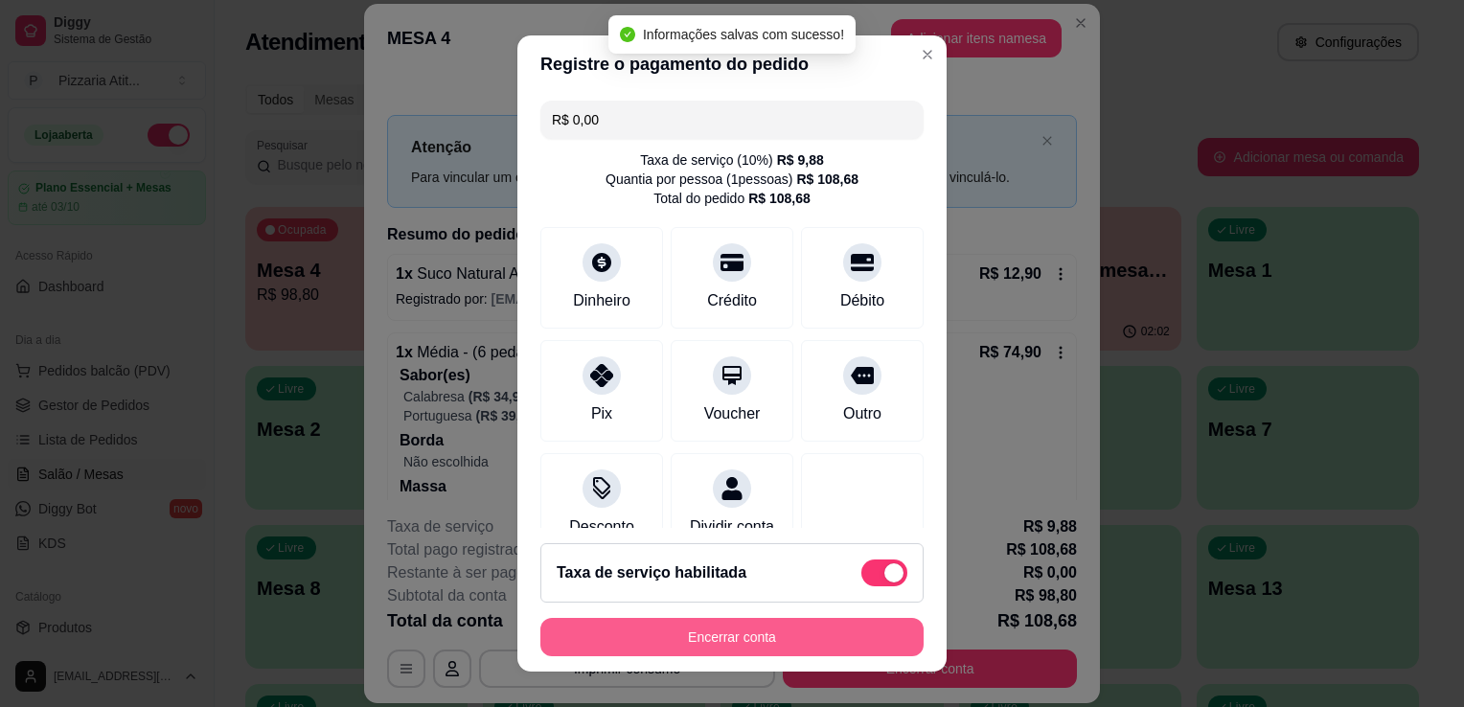
click at [758, 645] on button "Encerrar conta" at bounding box center [731, 637] width 383 height 38
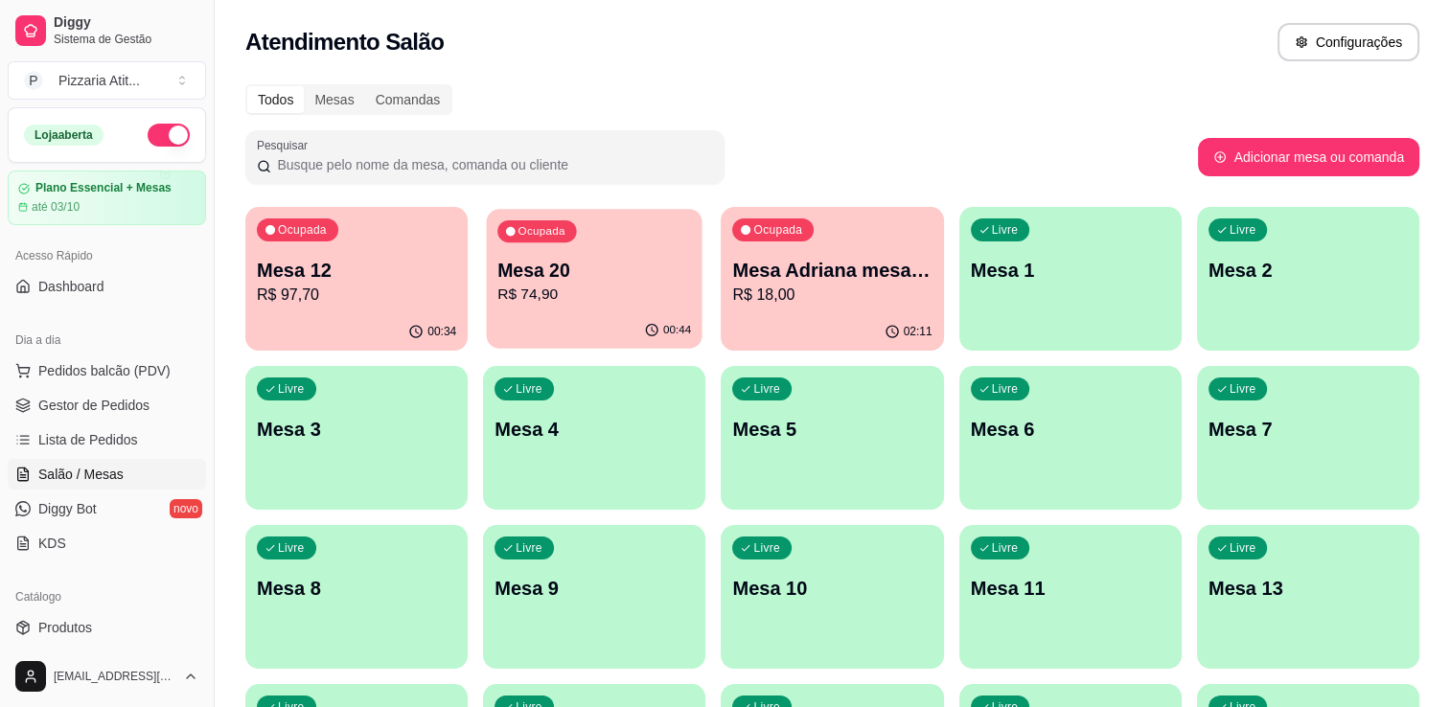
click at [583, 300] on p "R$ 74,90" at bounding box center [594, 295] width 194 height 22
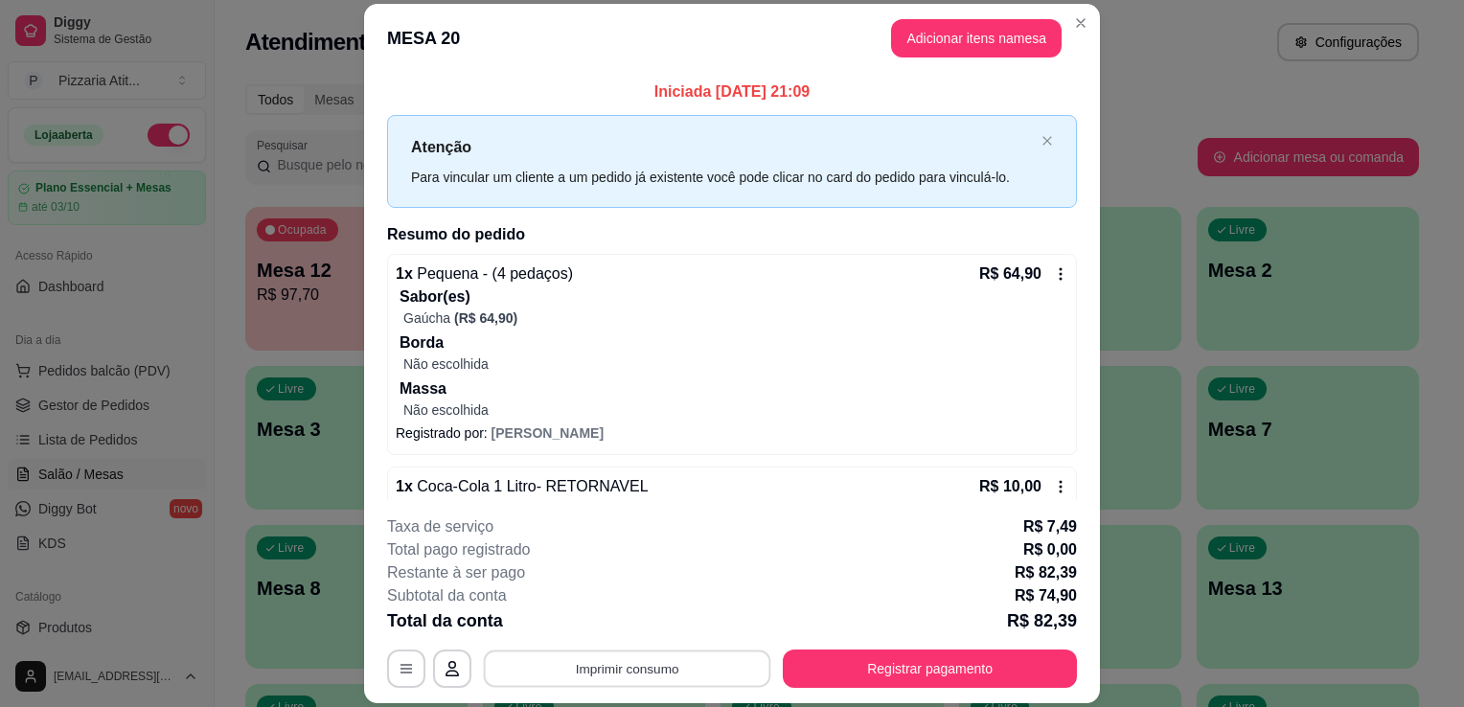
click at [650, 659] on button "Imprimir consumo" at bounding box center [627, 669] width 287 height 37
click at [657, 633] on button "IMPRESSORA" at bounding box center [626, 625] width 134 height 30
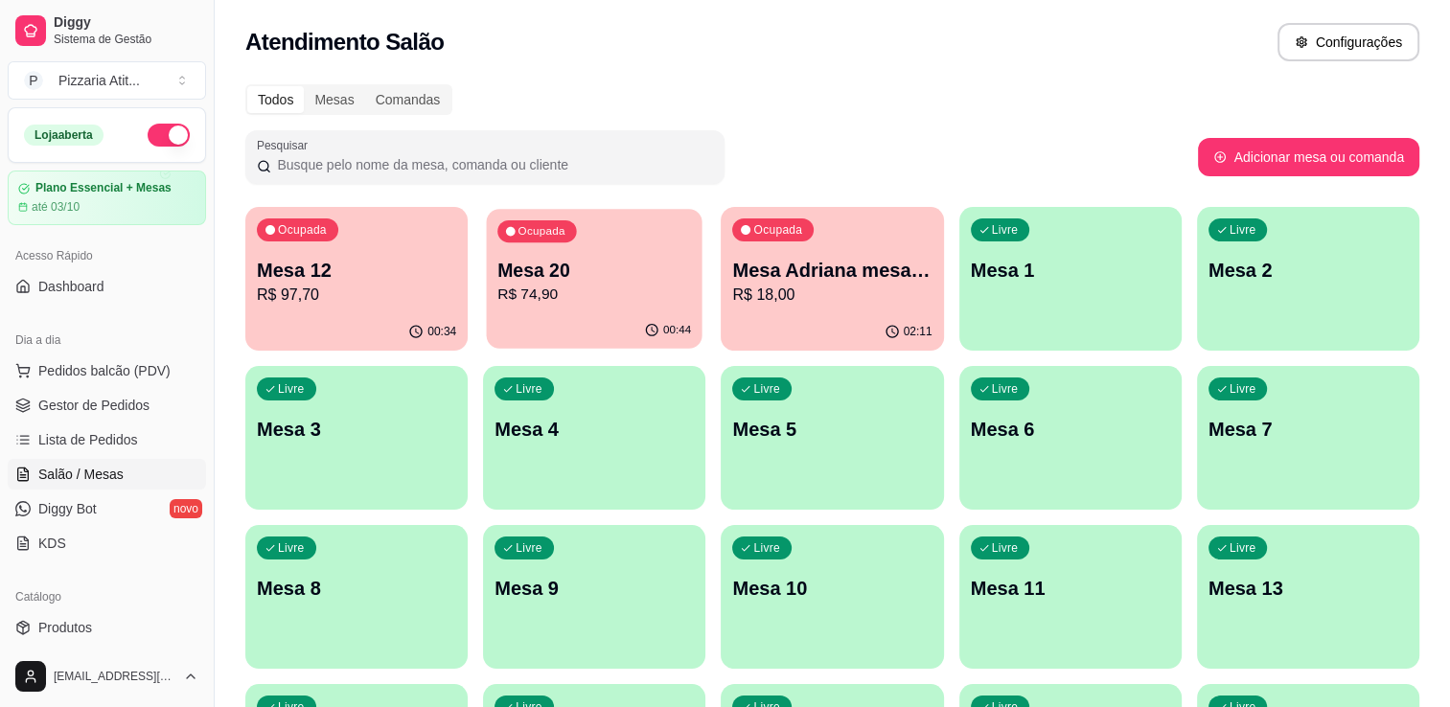
click at [650, 301] on p "R$ 74,90" at bounding box center [594, 295] width 194 height 22
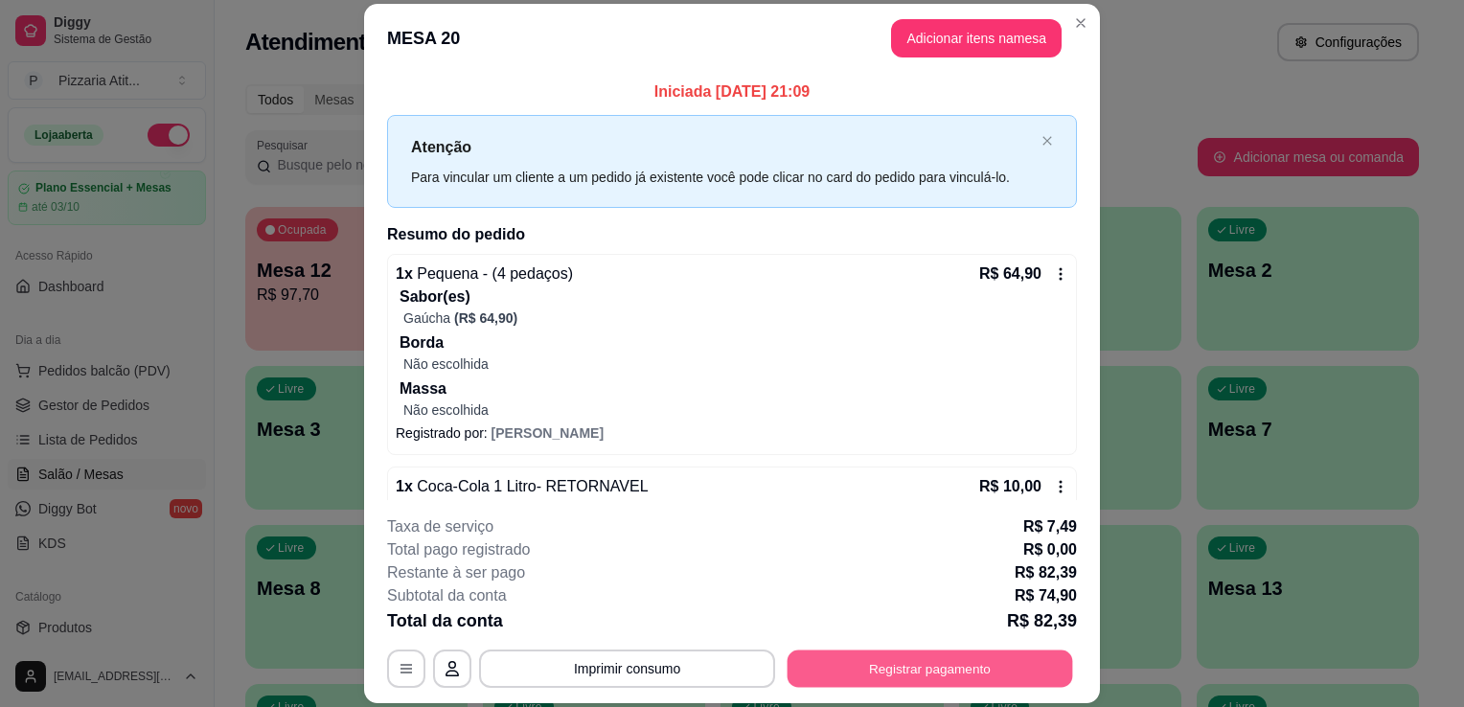
click at [834, 673] on button "Registrar pagamento" at bounding box center [931, 669] width 286 height 37
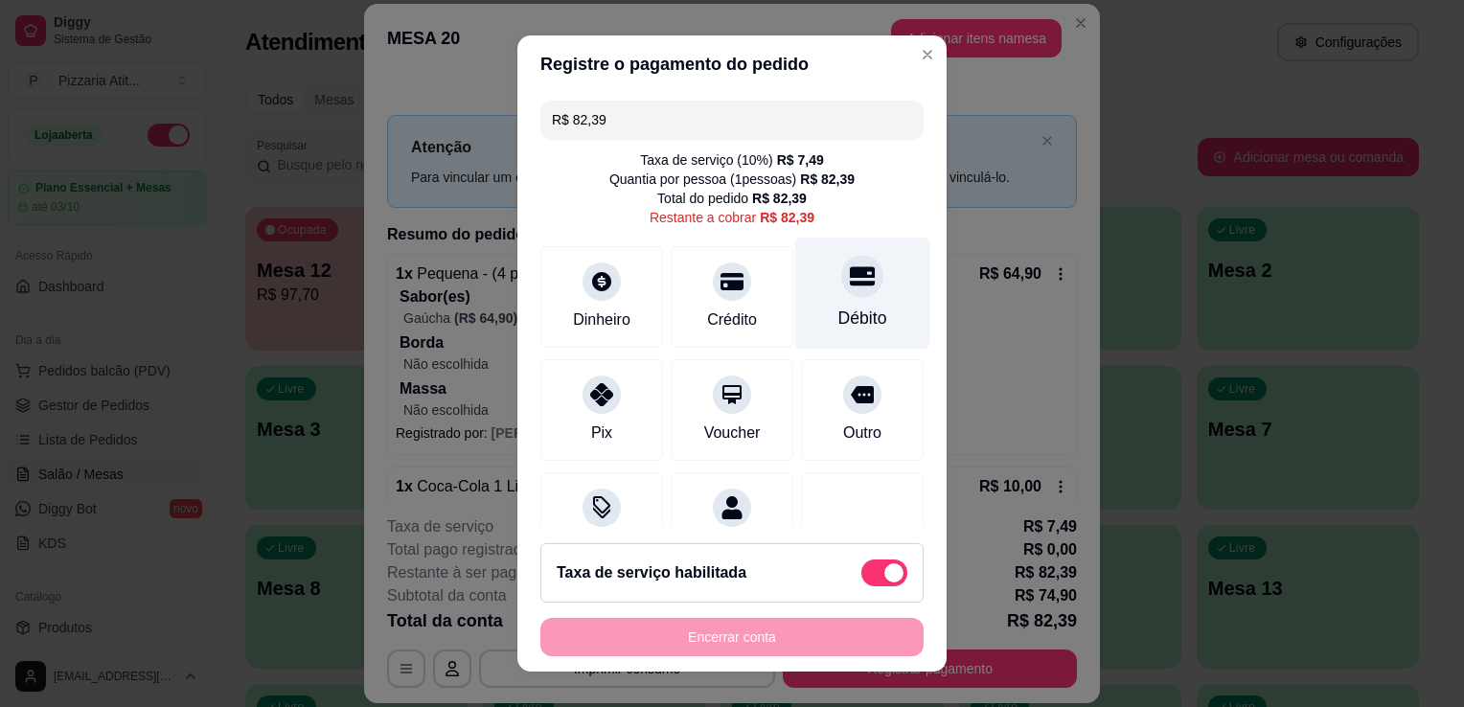
click at [853, 313] on div "Débito" at bounding box center [862, 318] width 49 height 25
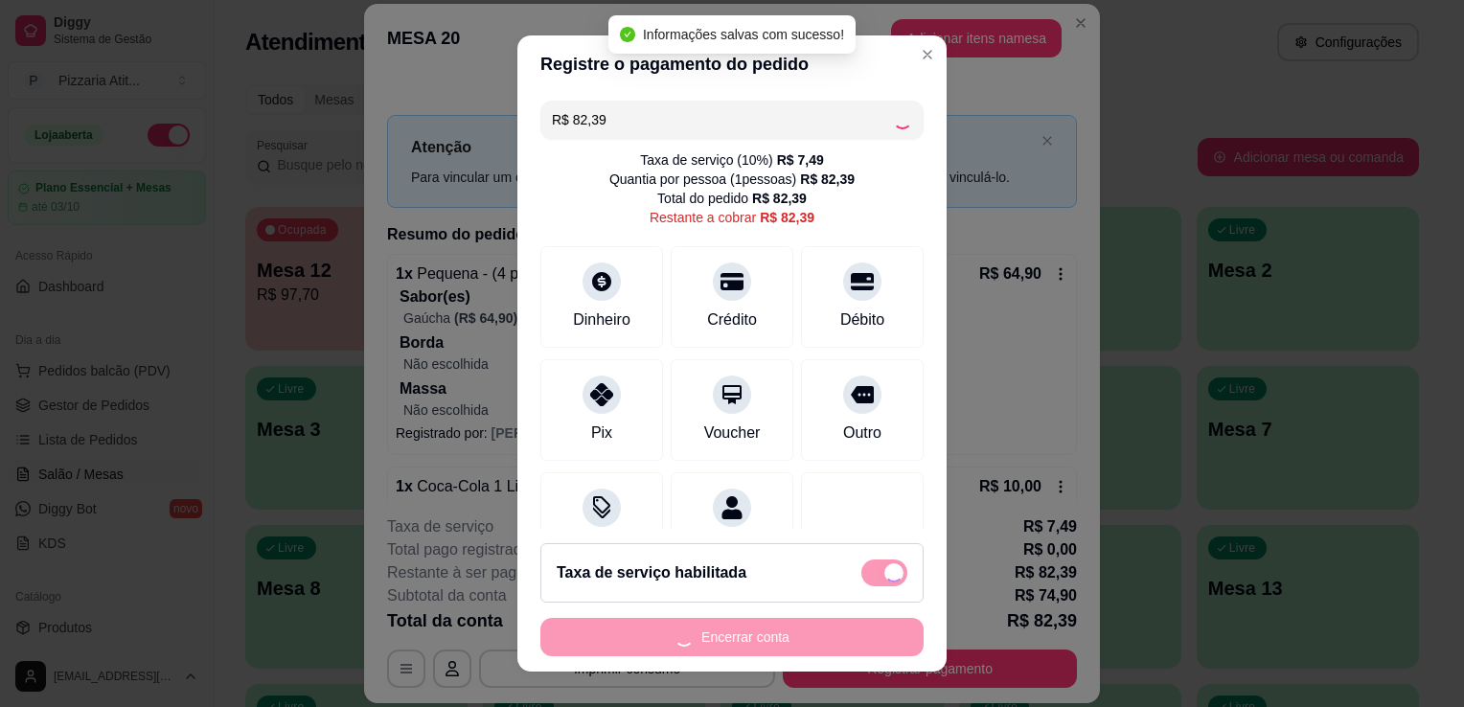
type input "R$ 0,00"
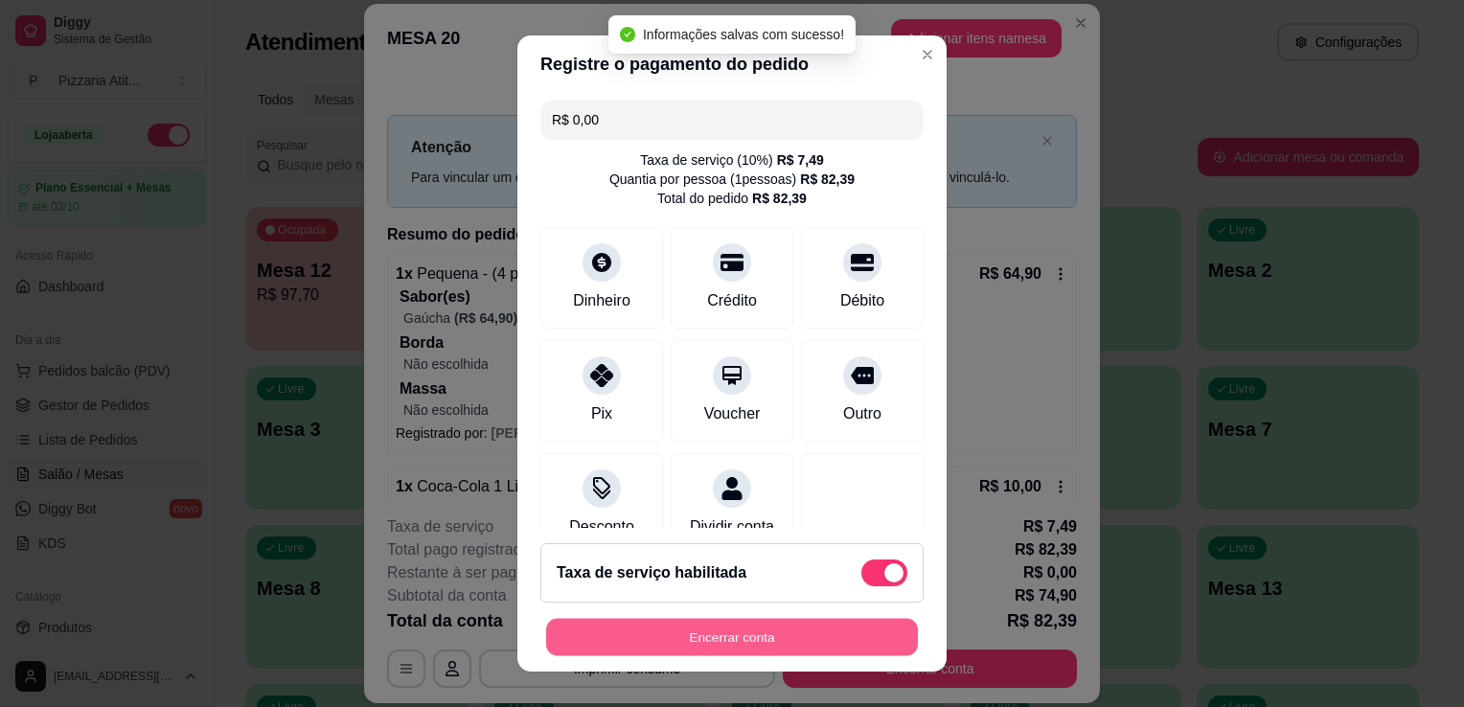
click at [840, 633] on button "Encerrar conta" at bounding box center [732, 637] width 372 height 37
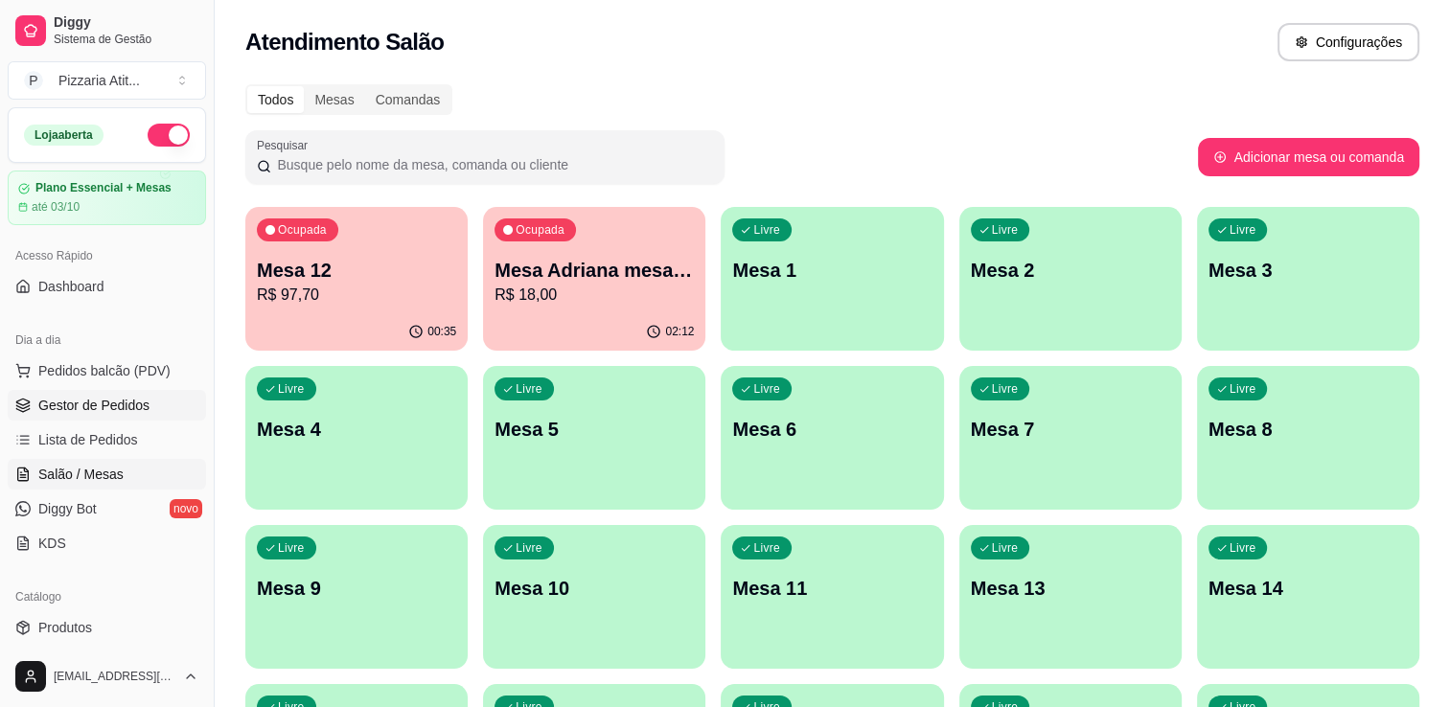
click at [126, 403] on span "Gestor de Pedidos" at bounding box center [93, 405] width 111 height 19
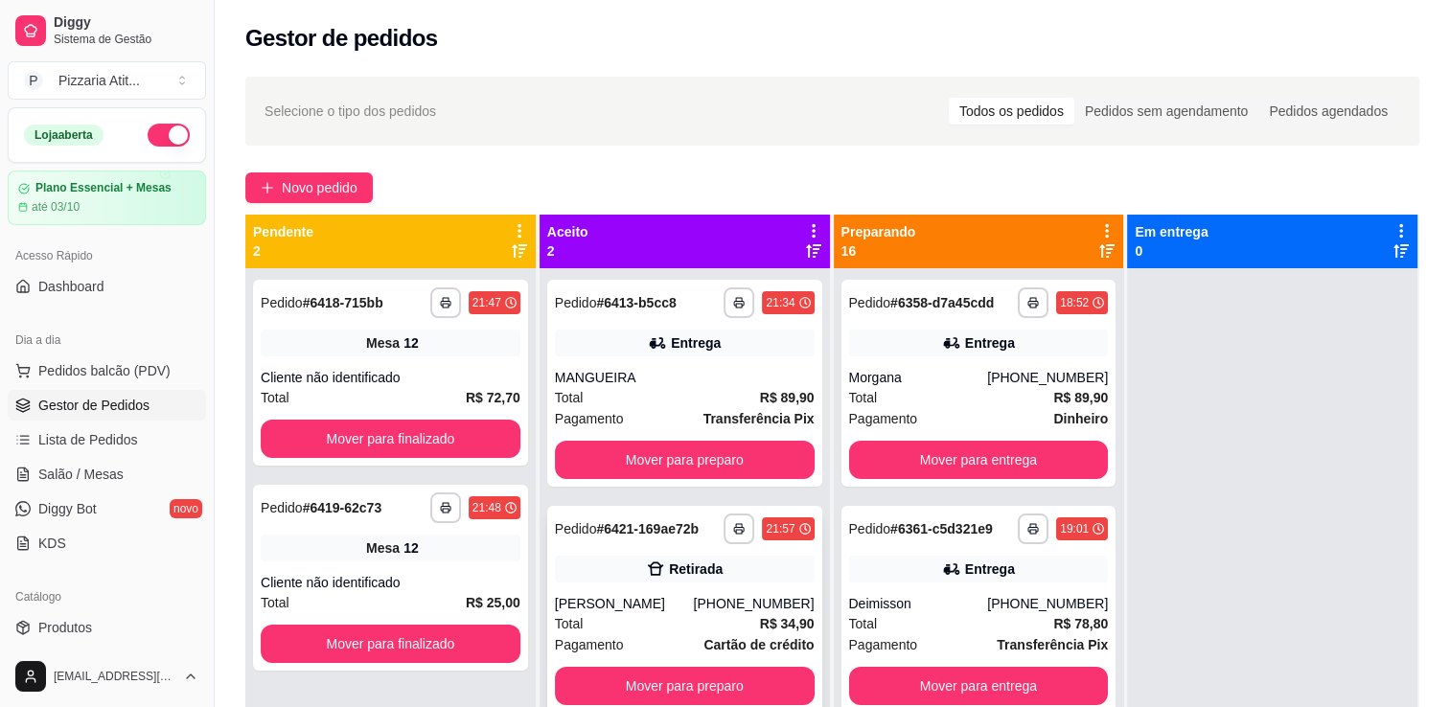
click at [690, 637] on div "Pagamento Cartão de crédito" at bounding box center [685, 644] width 260 height 21
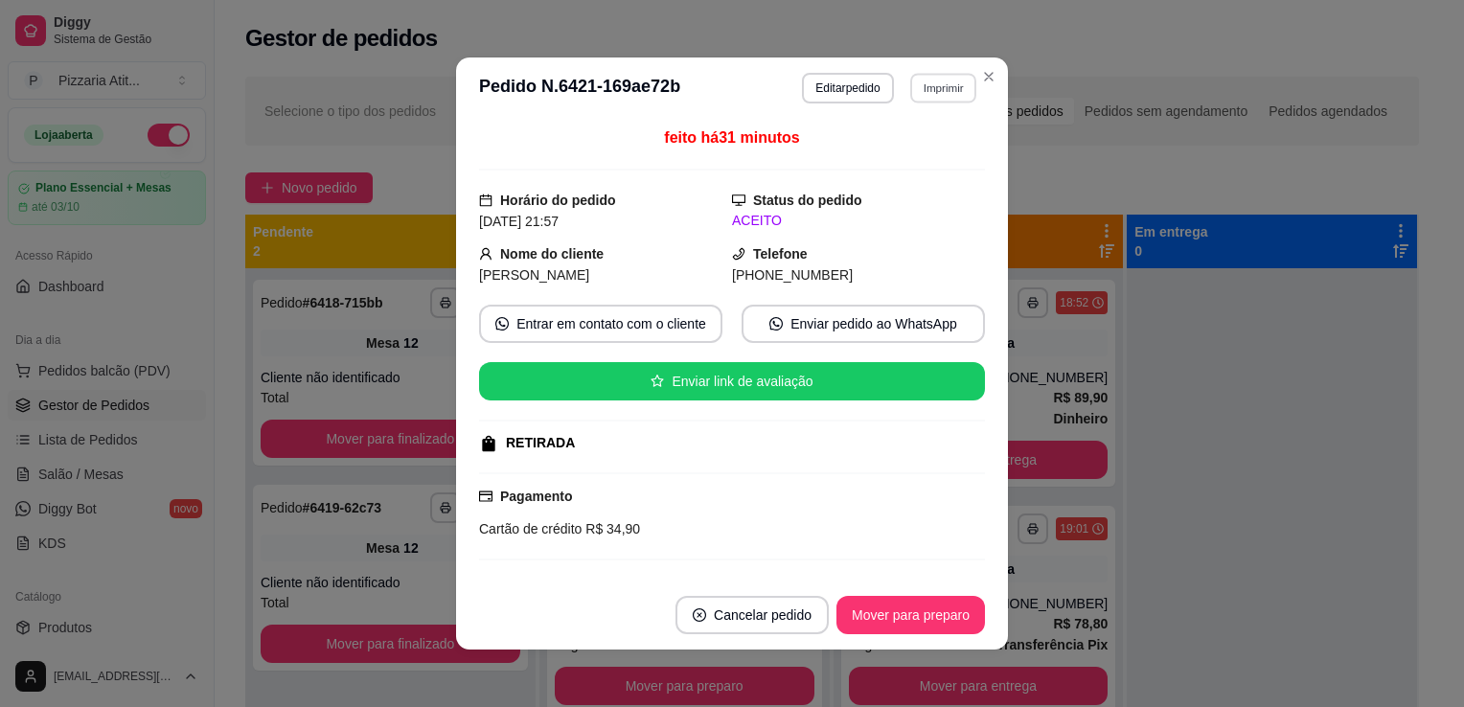
click at [919, 80] on button "Imprimir" at bounding box center [943, 88] width 66 height 30
click at [897, 151] on button "IMPRESSORA" at bounding box center [902, 155] width 134 height 30
click at [895, 615] on button "Mover para preparo" at bounding box center [910, 615] width 144 height 37
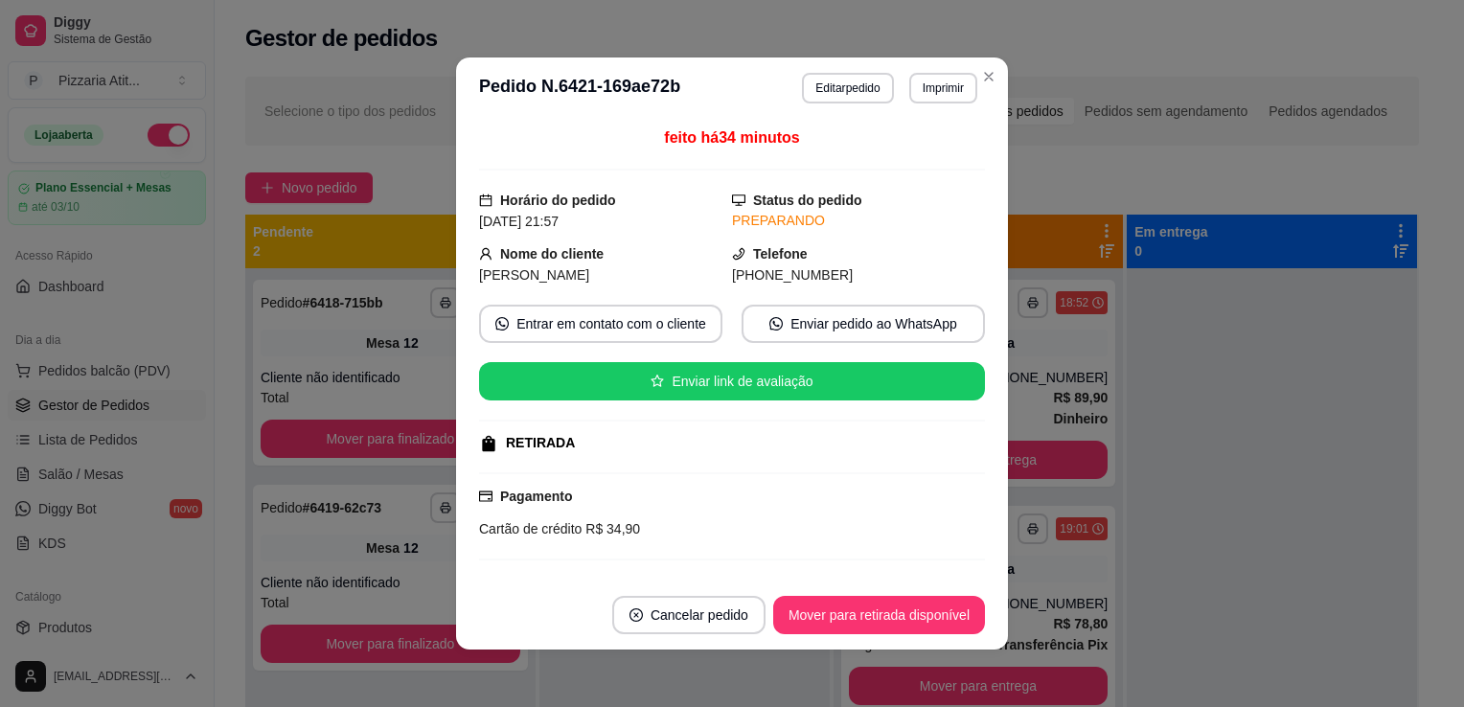
click at [997, 70] on header "**********" at bounding box center [732, 87] width 552 height 61
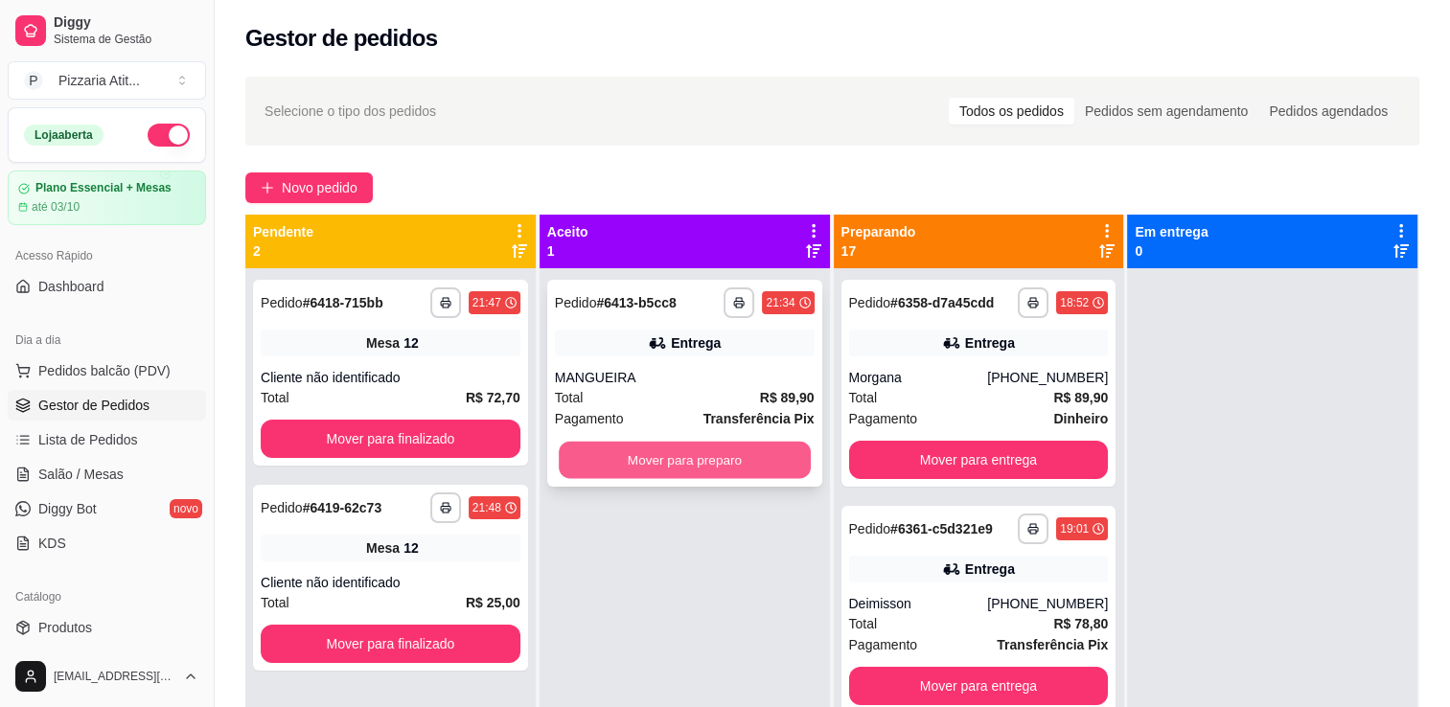
click at [731, 472] on button "Mover para preparo" at bounding box center [685, 460] width 252 height 37
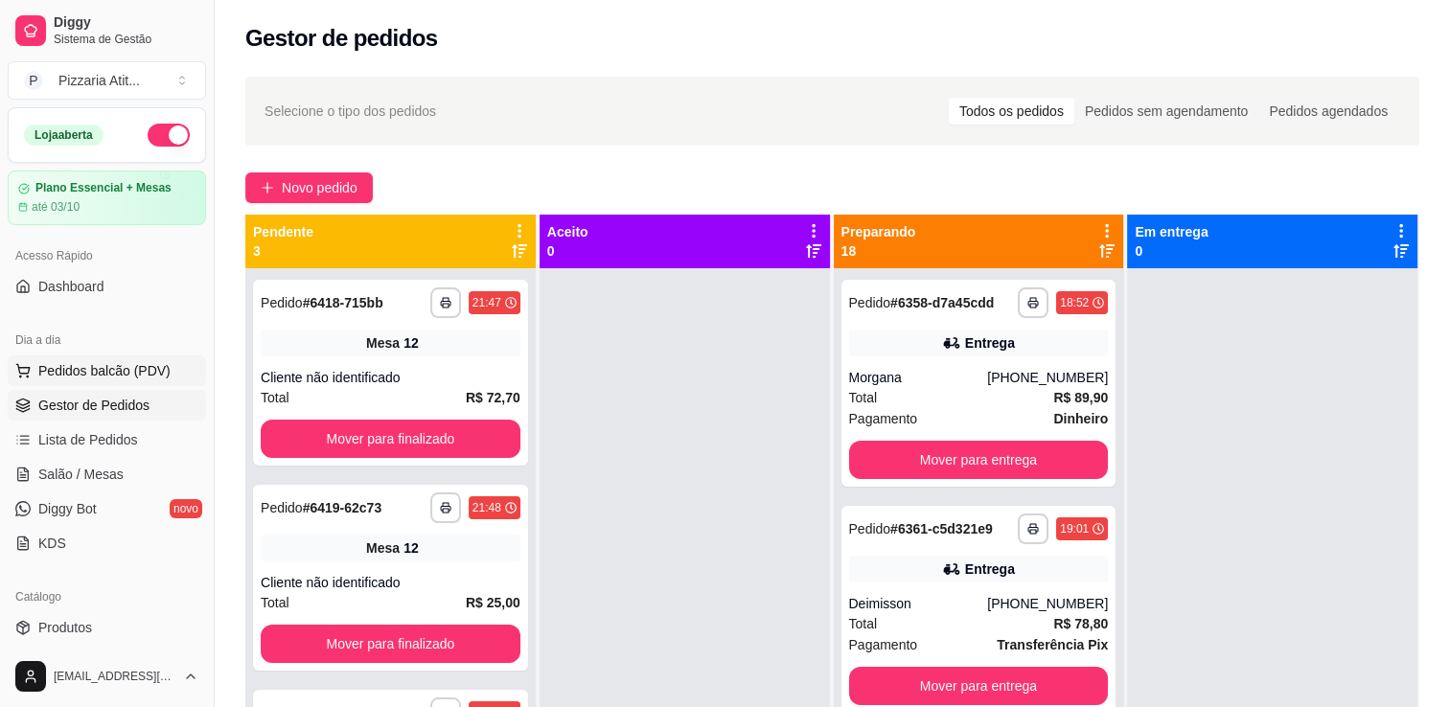
click at [103, 384] on button "Pedidos balcão (PDV)" at bounding box center [107, 371] width 198 height 31
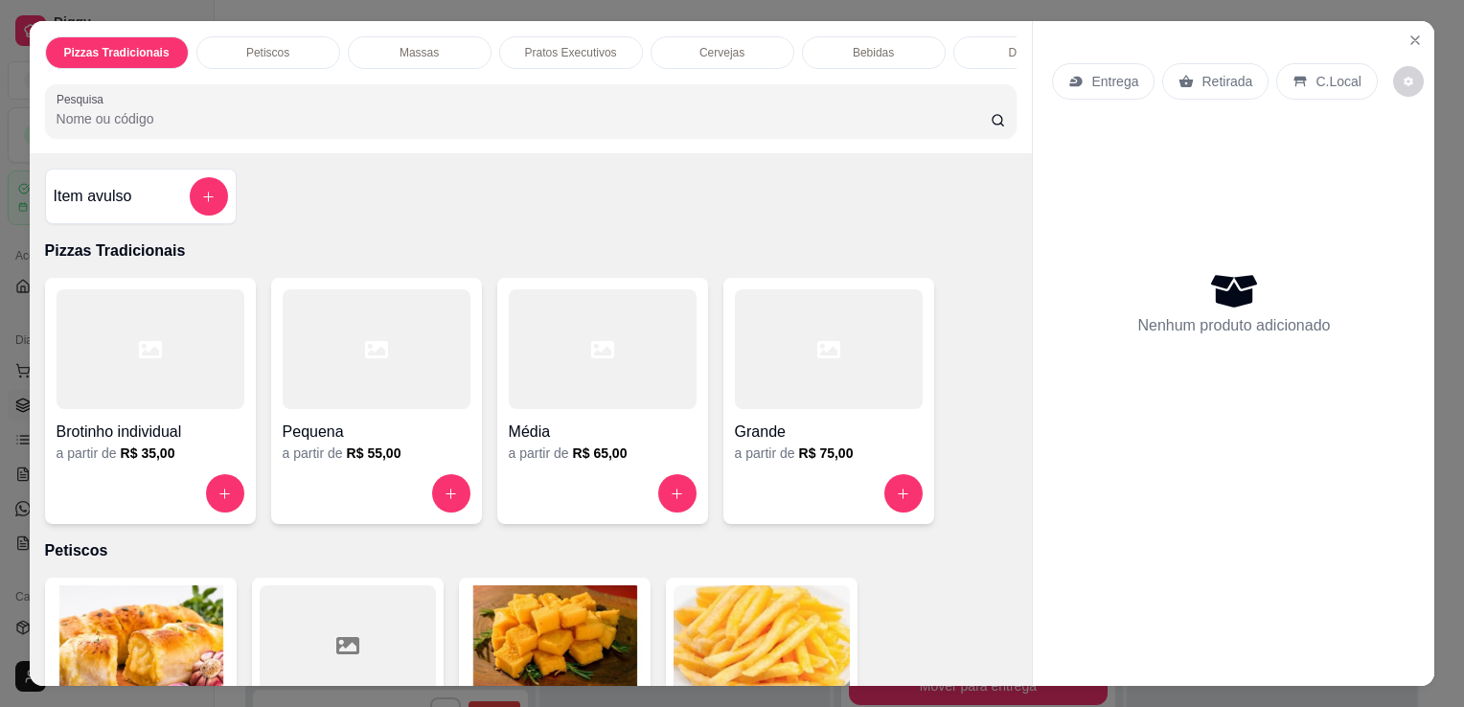
click at [360, 153] on div "Pizzas Tradicionais Petiscos Massas Pratos Executivos Cervejas Bebidas Doses Dr…" at bounding box center [531, 87] width 1003 height 132
click at [360, 128] on input "Pesquisa" at bounding box center [524, 118] width 934 height 19
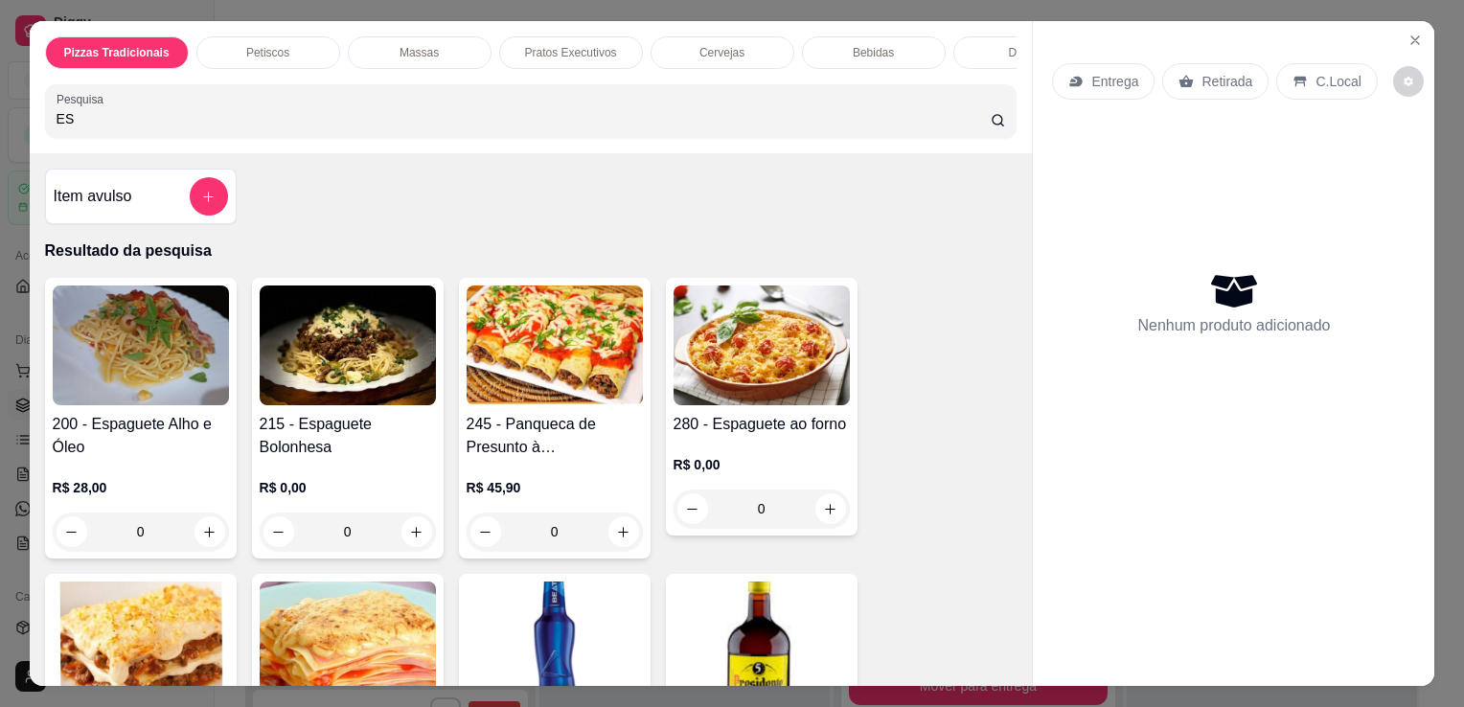
type input "ES"
click at [294, 334] on img at bounding box center [348, 346] width 176 height 120
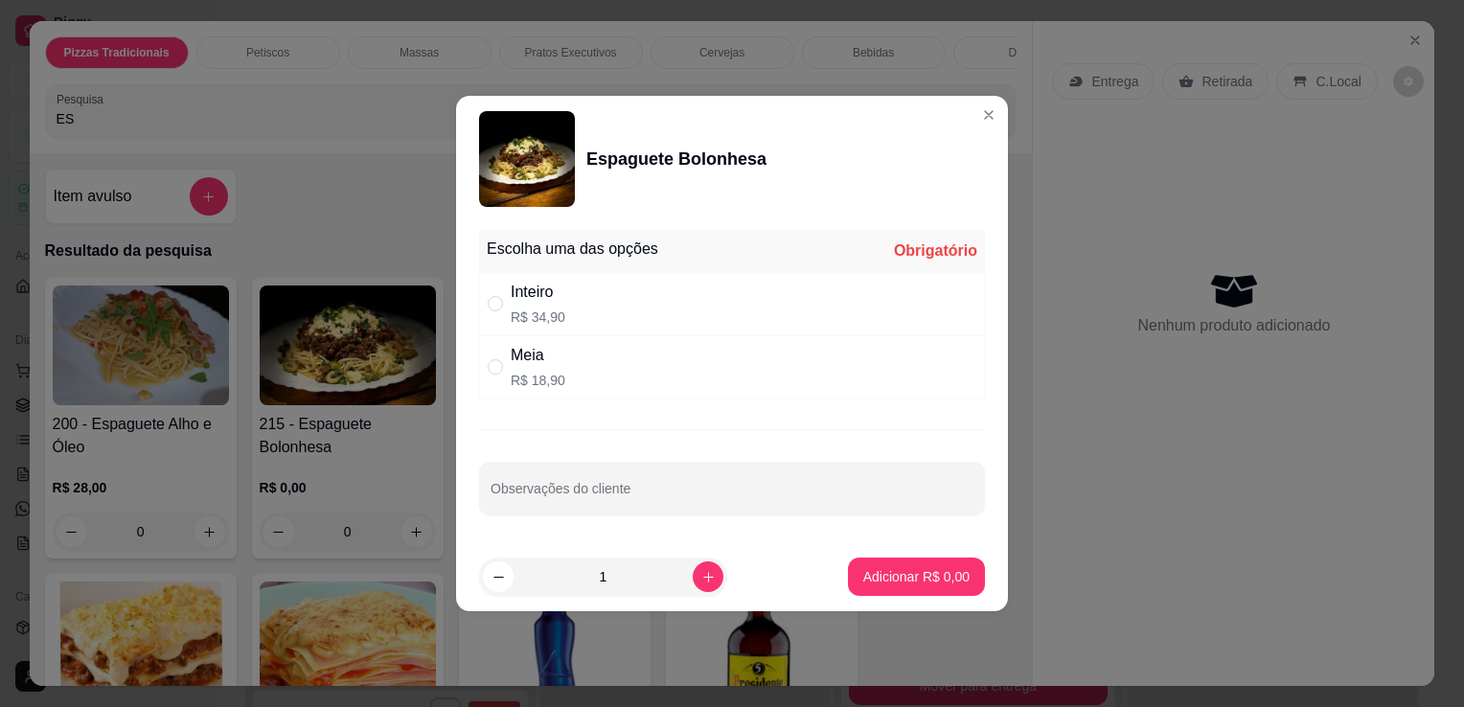
click at [578, 313] on div "Inteiro R$ 34,90" at bounding box center [732, 303] width 506 height 63
radio input "true"
click at [701, 566] on button "increase-product-quantity" at bounding box center [708, 577] width 30 height 30
type input "2"
click at [908, 573] on p "Adicionar R$ 69,80" at bounding box center [913, 576] width 111 height 18
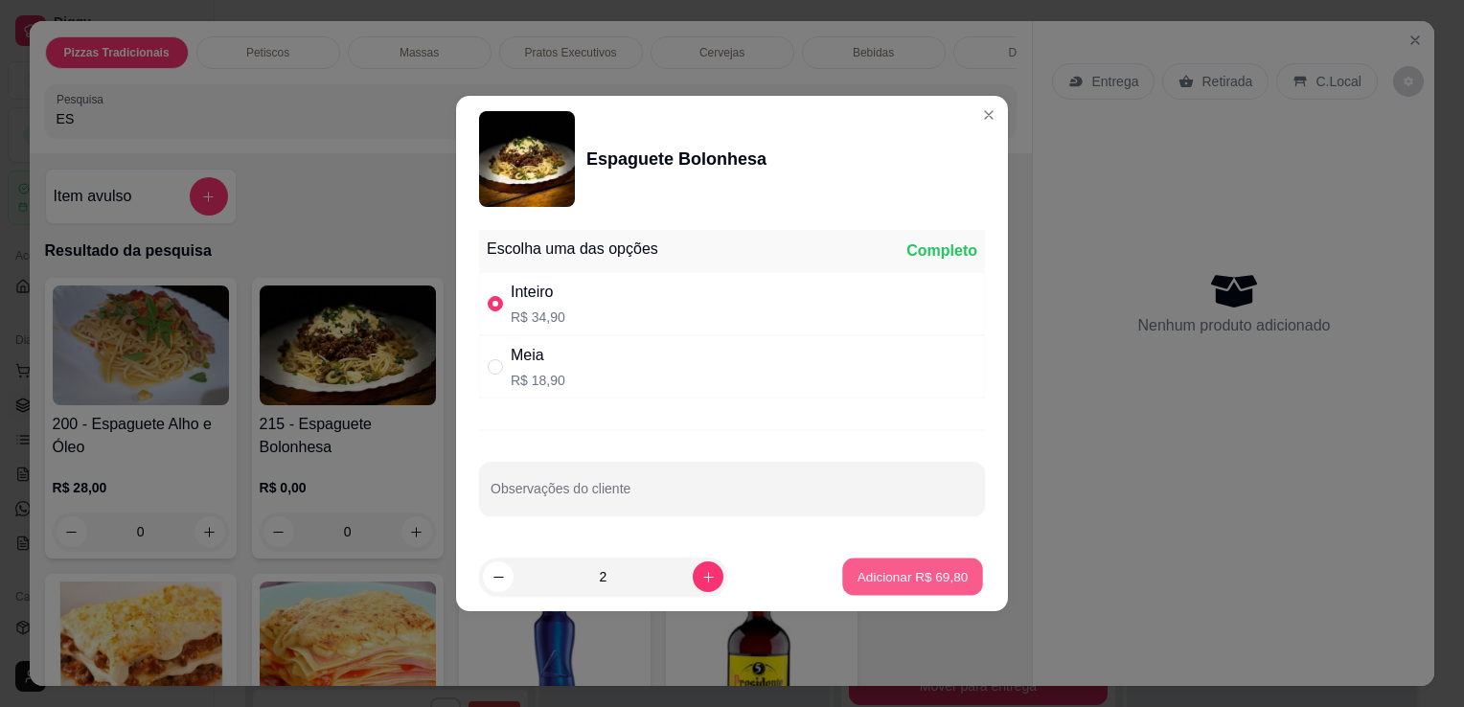
type input "2"
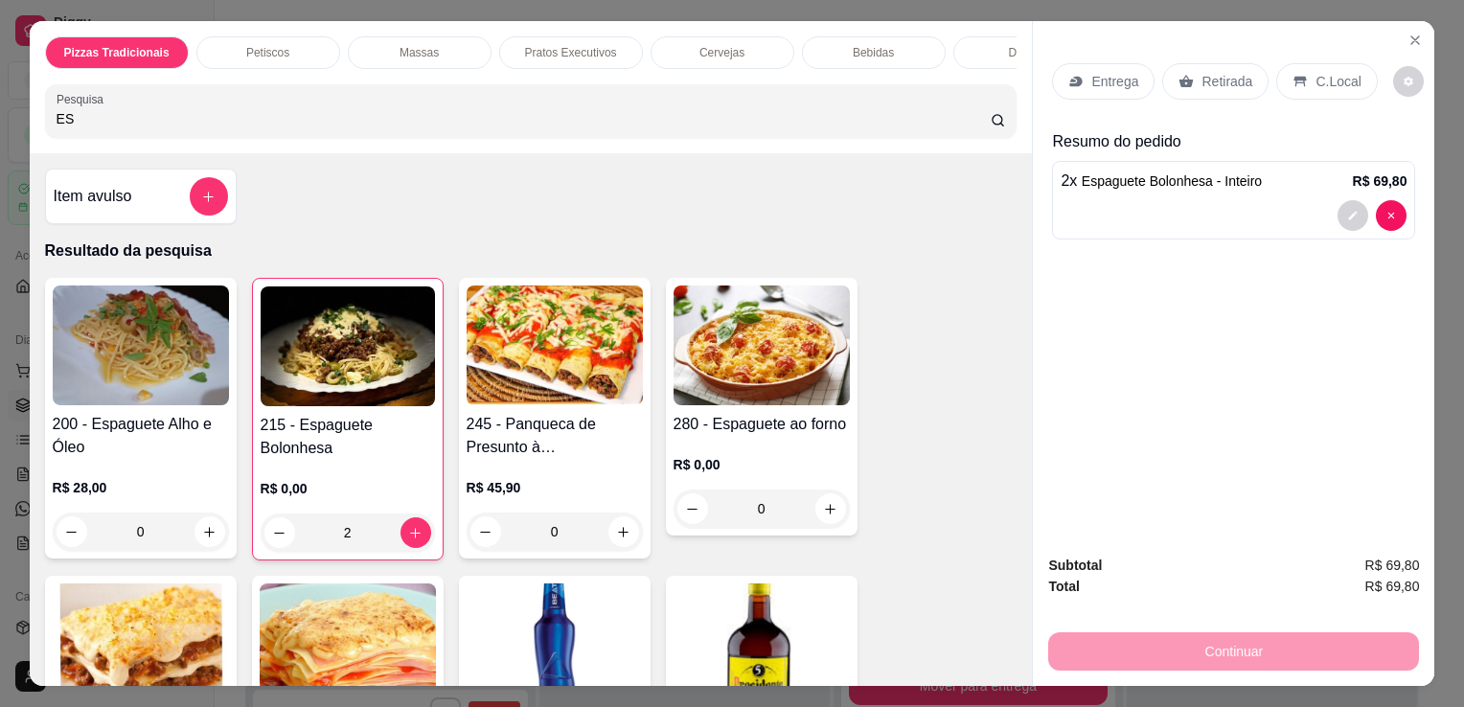
click at [1123, 79] on p "Entrega" at bounding box center [1114, 81] width 47 height 19
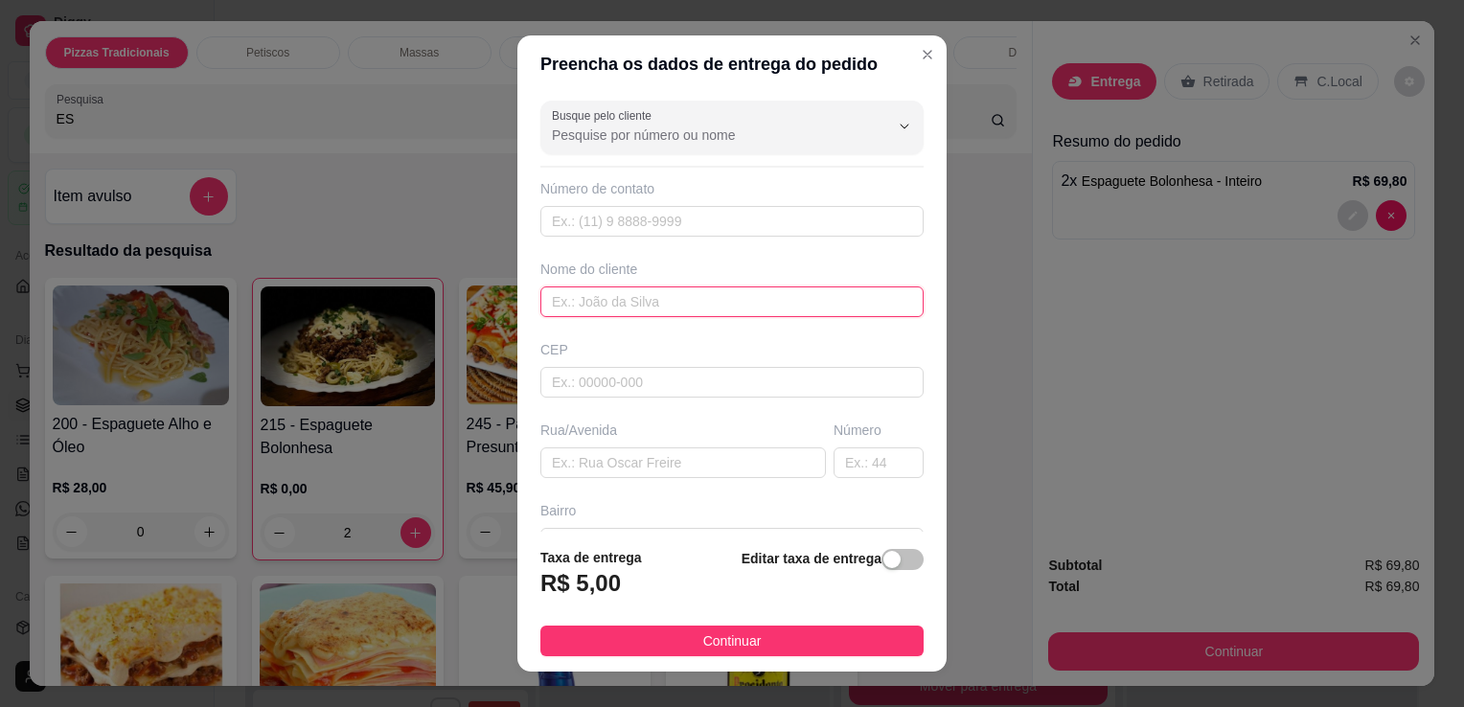
click at [694, 301] on input "text" at bounding box center [731, 302] width 383 height 31
type input "DJALM"
click at [645, 458] on input "text" at bounding box center [683, 463] width 286 height 31
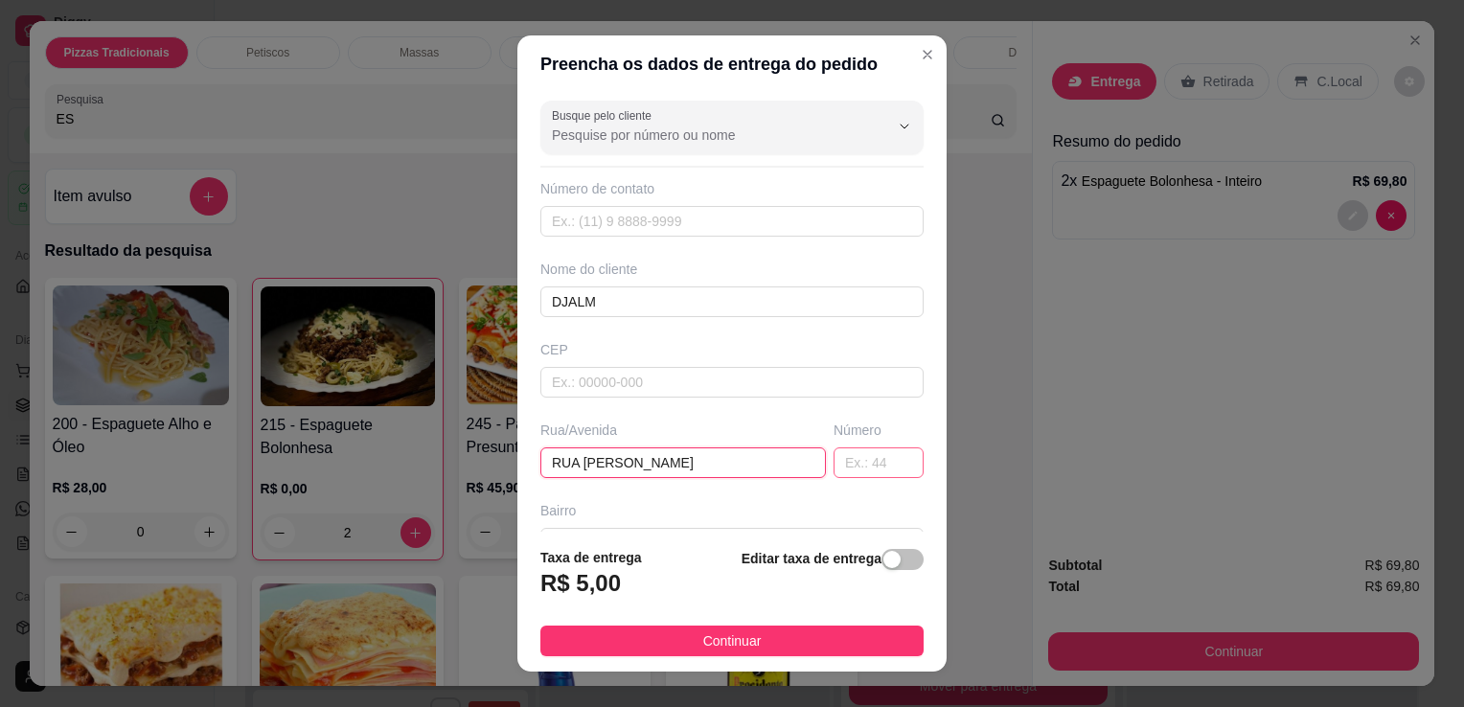
type input "RUA JERONIMO VIEIRA"
click at [844, 450] on input "text" at bounding box center [879, 463] width 90 height 31
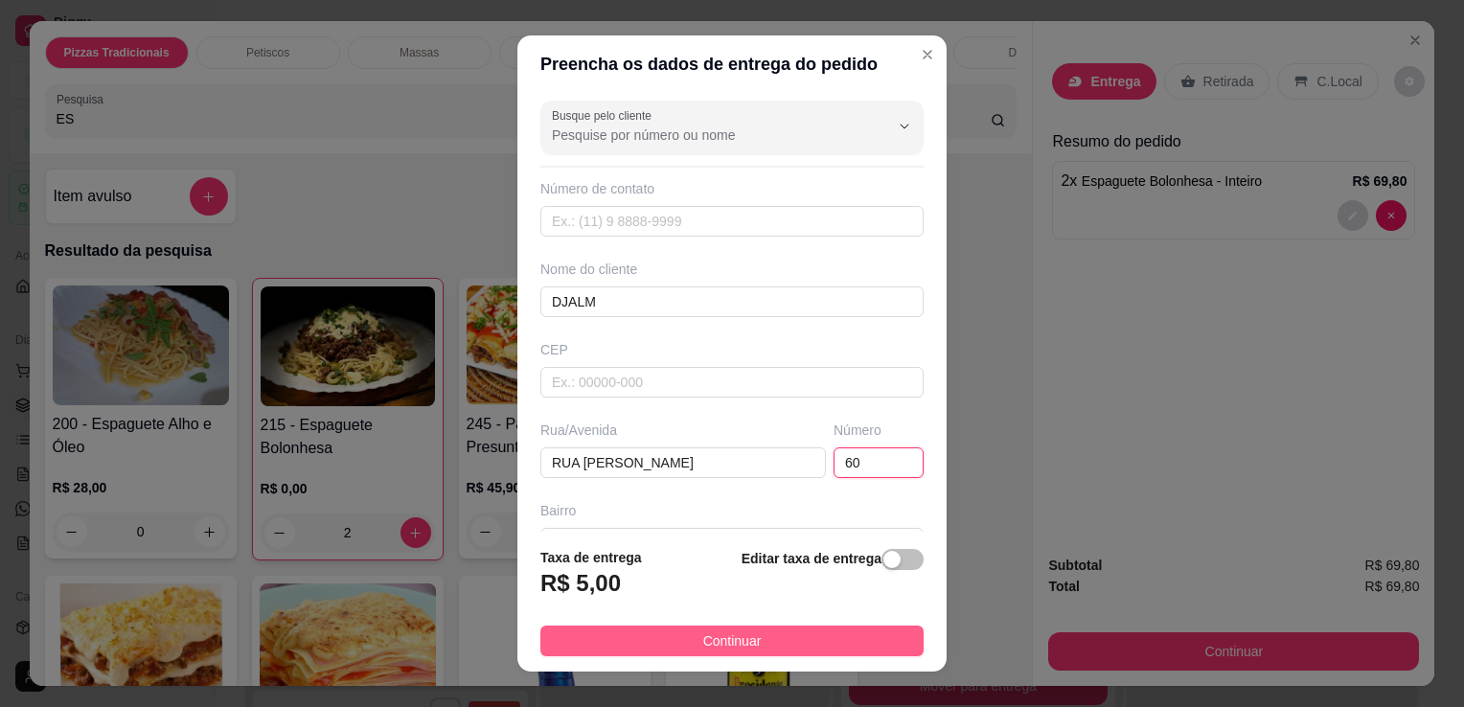
type input "60"
click at [793, 635] on button "Continuar" at bounding box center [731, 641] width 383 height 31
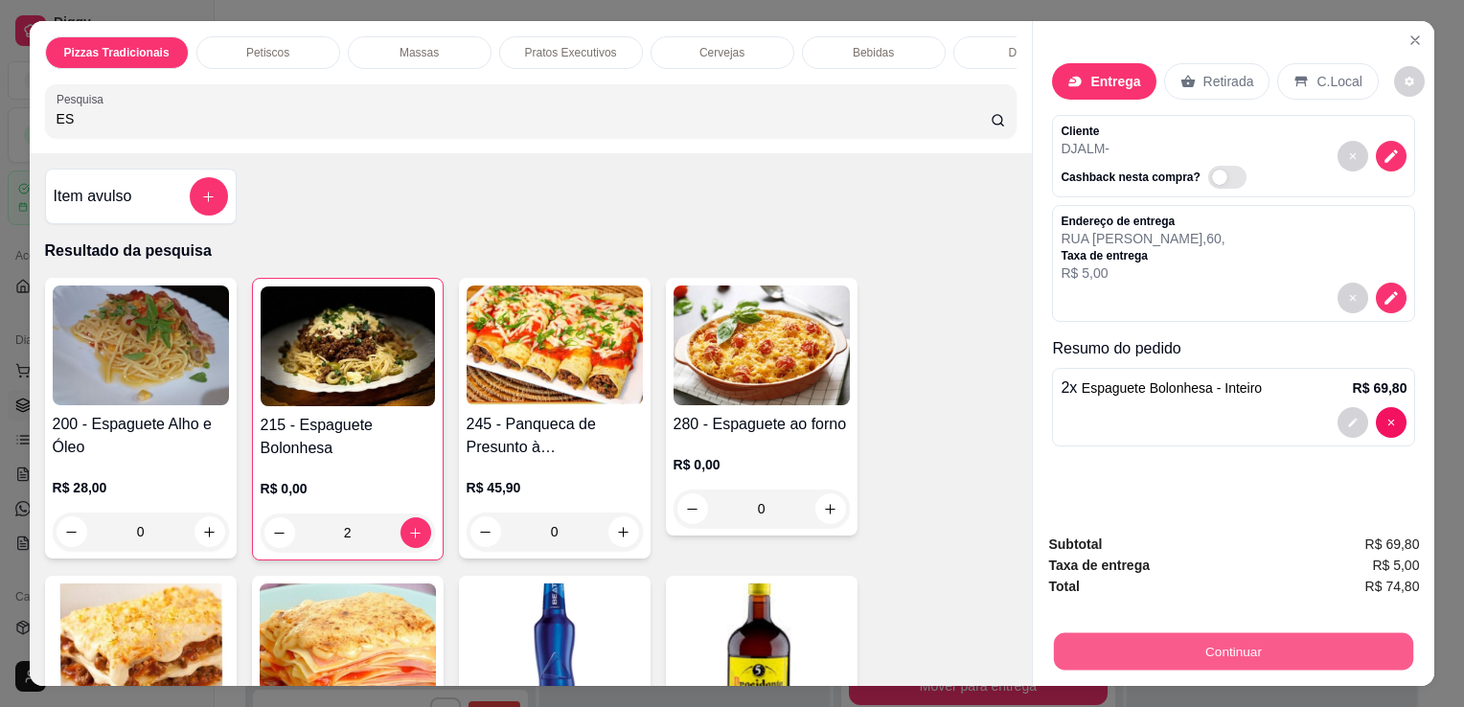
click at [1206, 632] on button "Continuar" at bounding box center [1233, 650] width 359 height 37
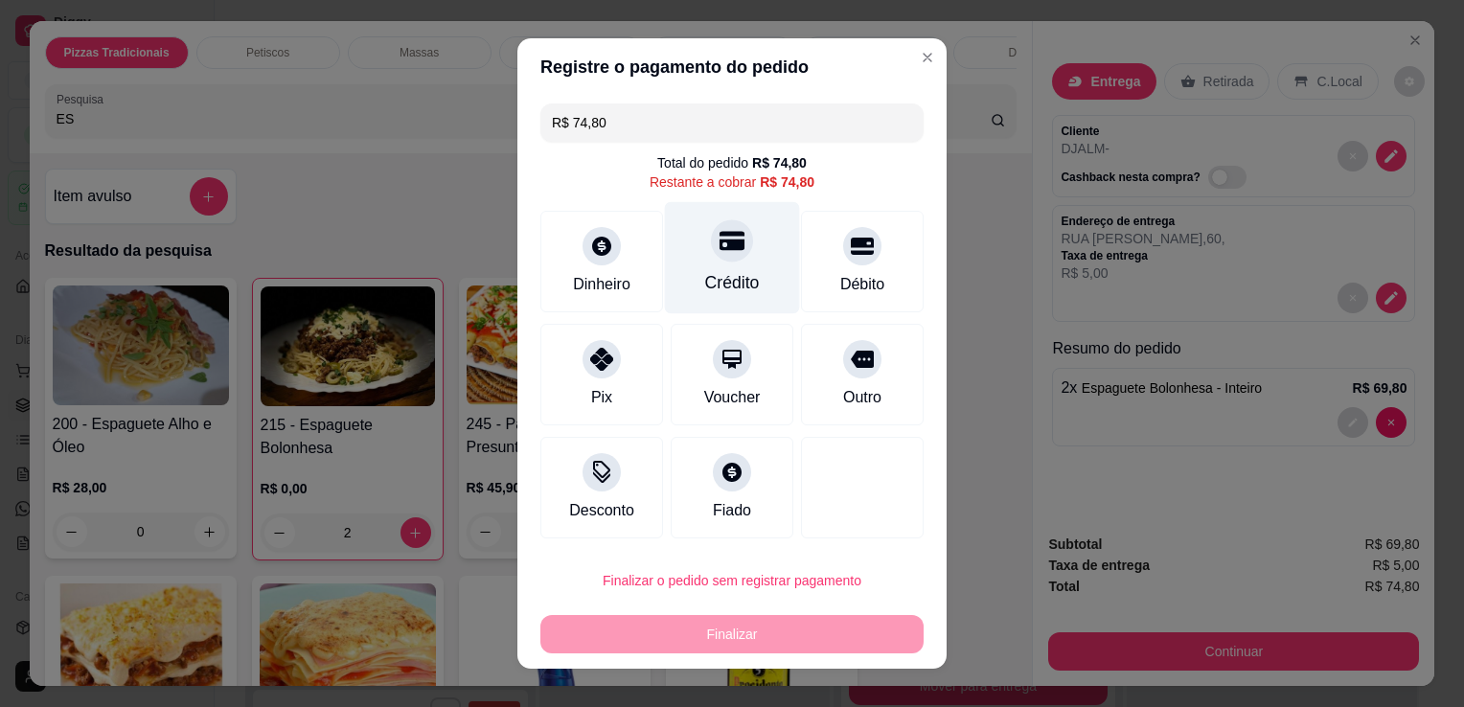
click at [747, 270] on div "Crédito" at bounding box center [732, 258] width 135 height 112
type input "R$ 0,00"
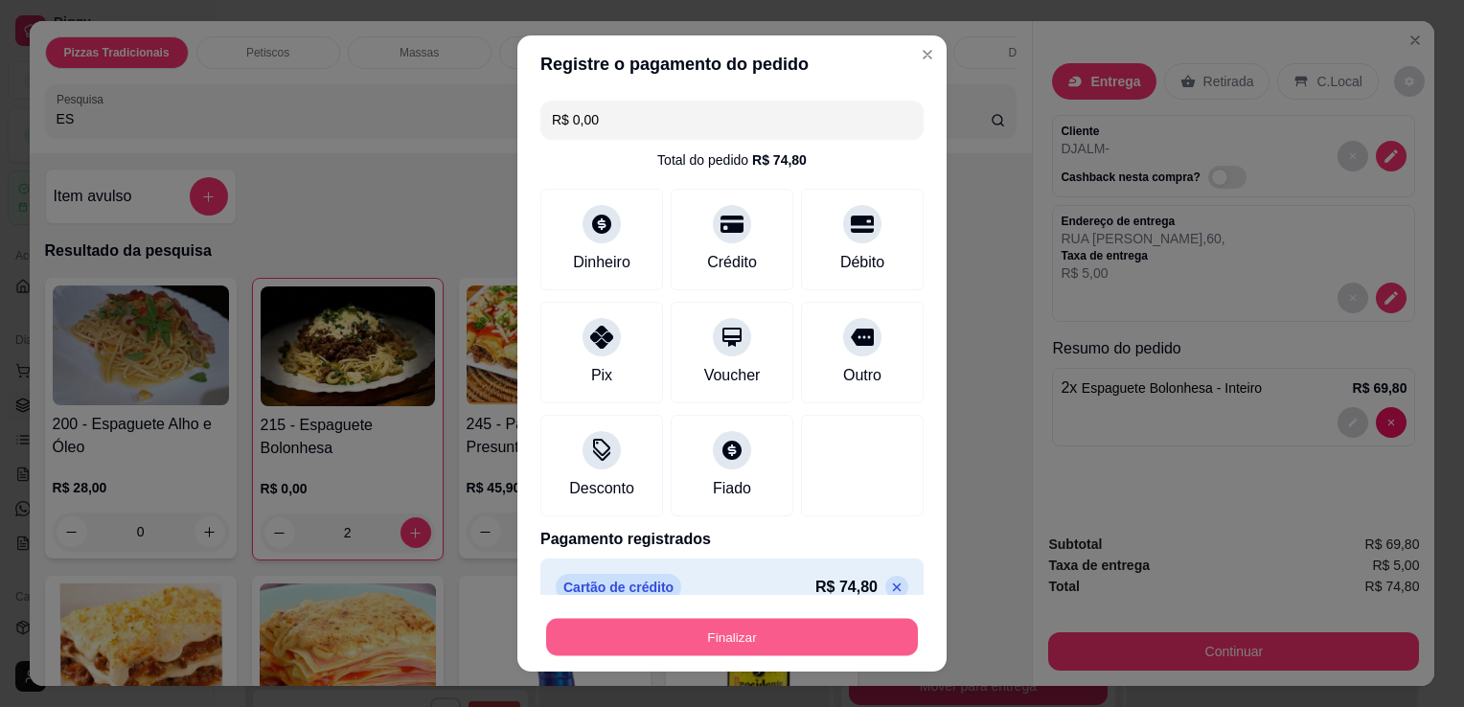
click at [795, 634] on button "Finalizar" at bounding box center [732, 637] width 372 height 37
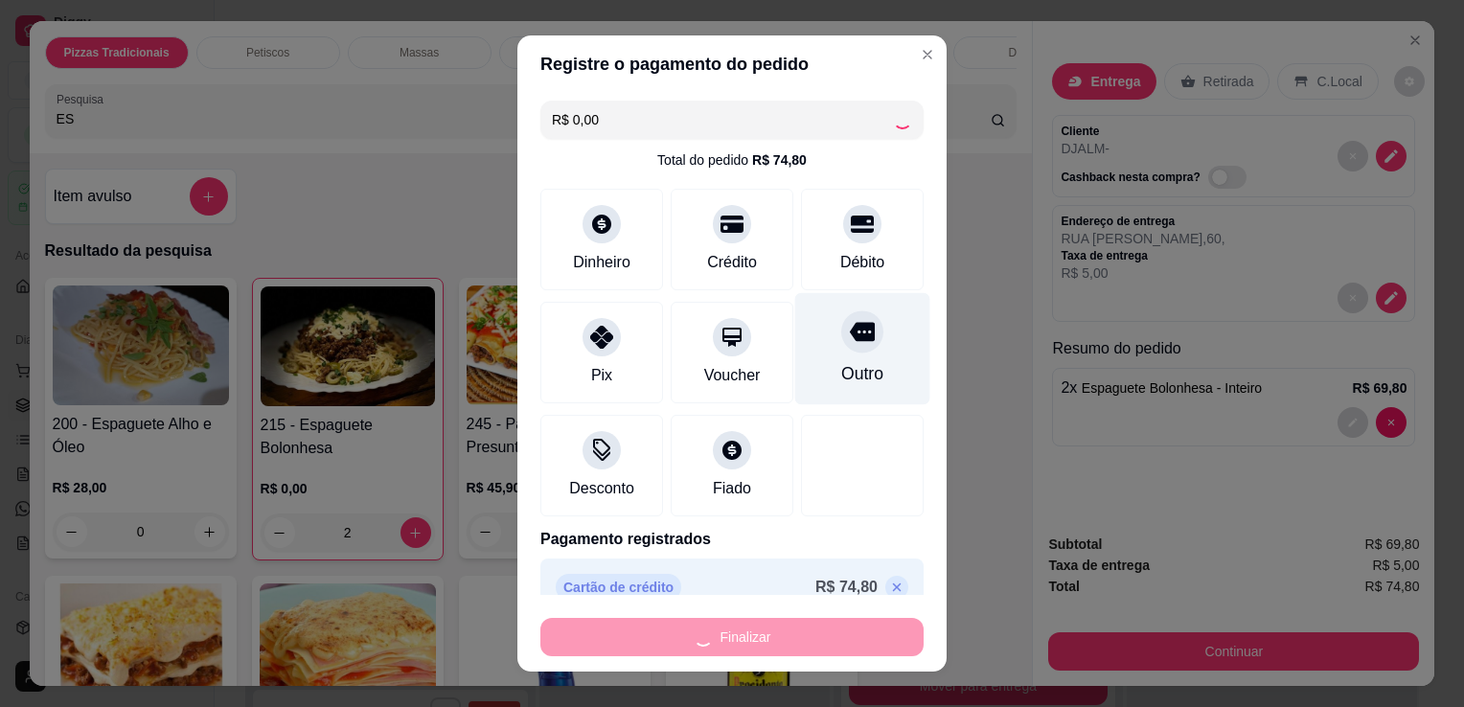
type input "0"
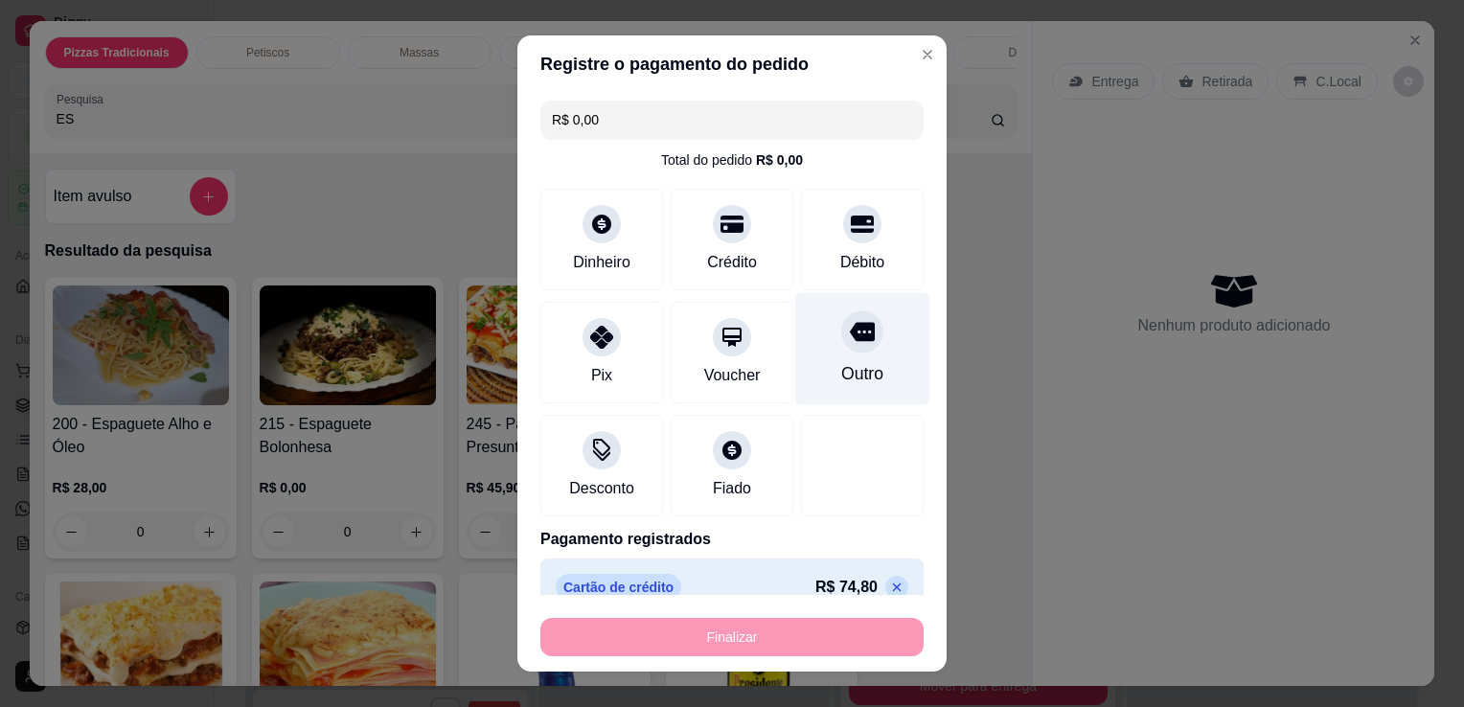
type input "-R$ 74,80"
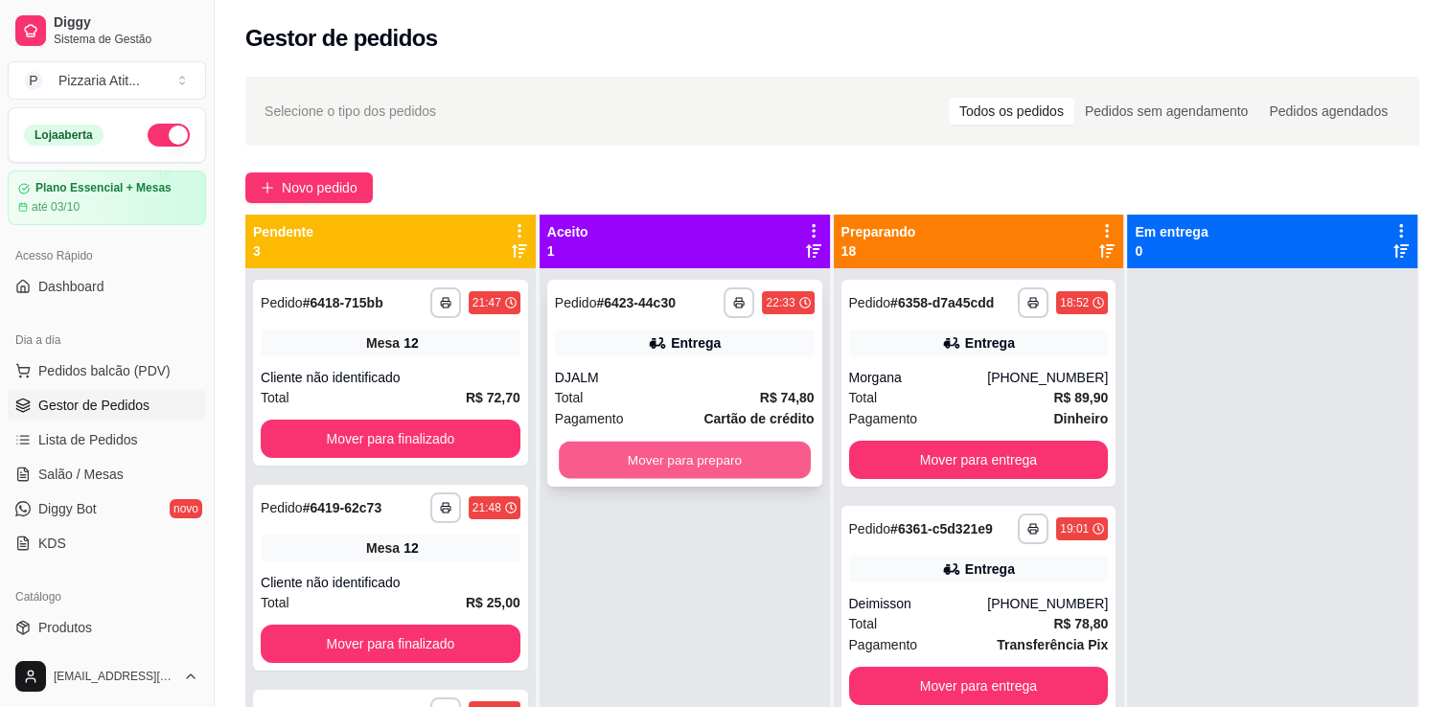
click at [728, 468] on button "Mover para preparo" at bounding box center [685, 460] width 252 height 37
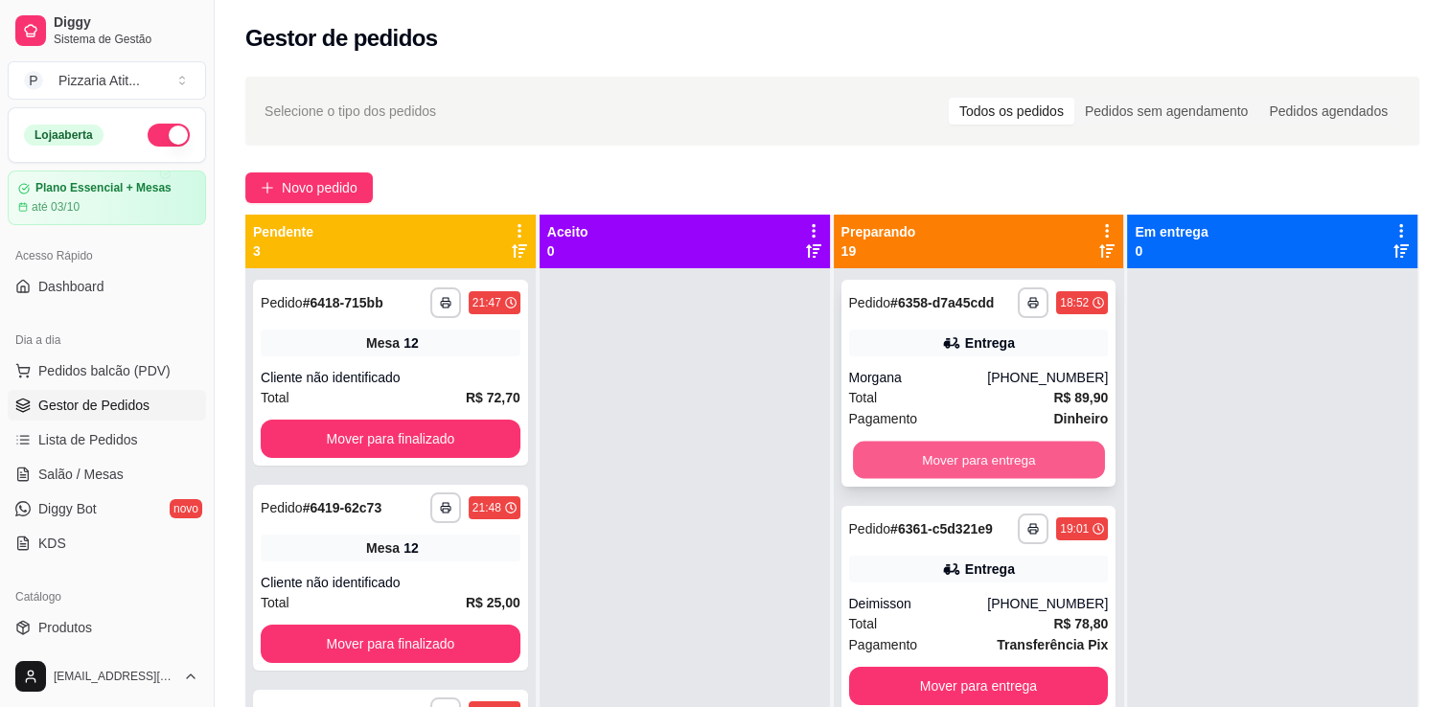
click at [1038, 450] on button "Mover para entrega" at bounding box center [979, 460] width 252 height 37
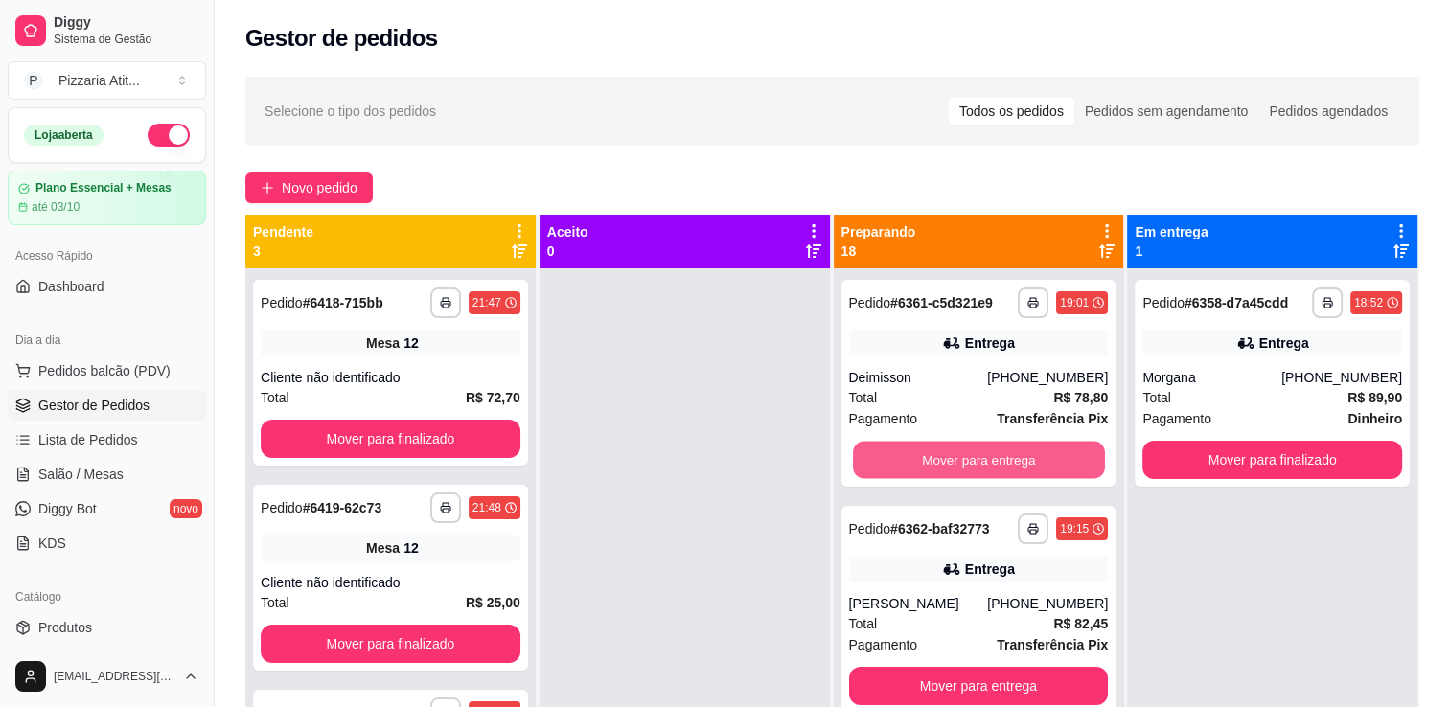
click at [1038, 450] on button "Mover para entrega" at bounding box center [979, 460] width 252 height 37
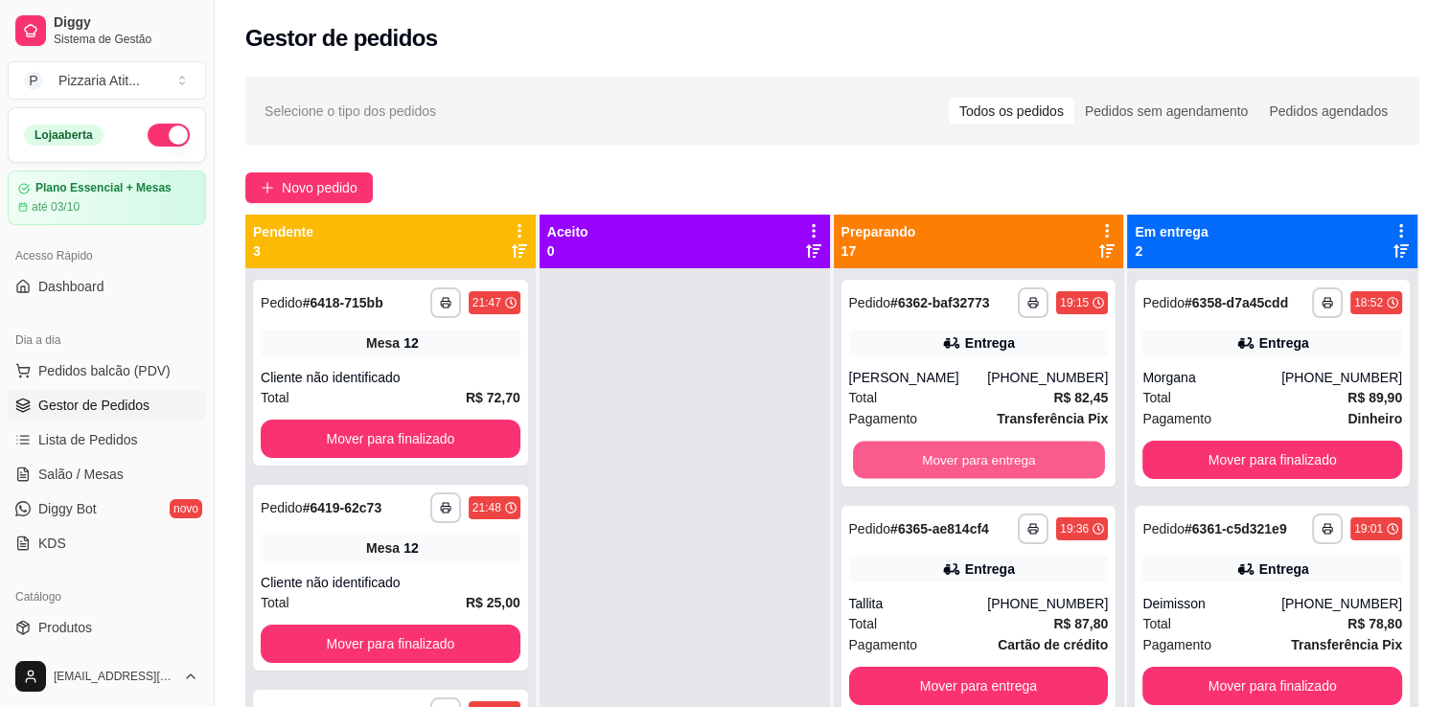
click at [1038, 450] on button "Mover para entrega" at bounding box center [979, 460] width 252 height 37
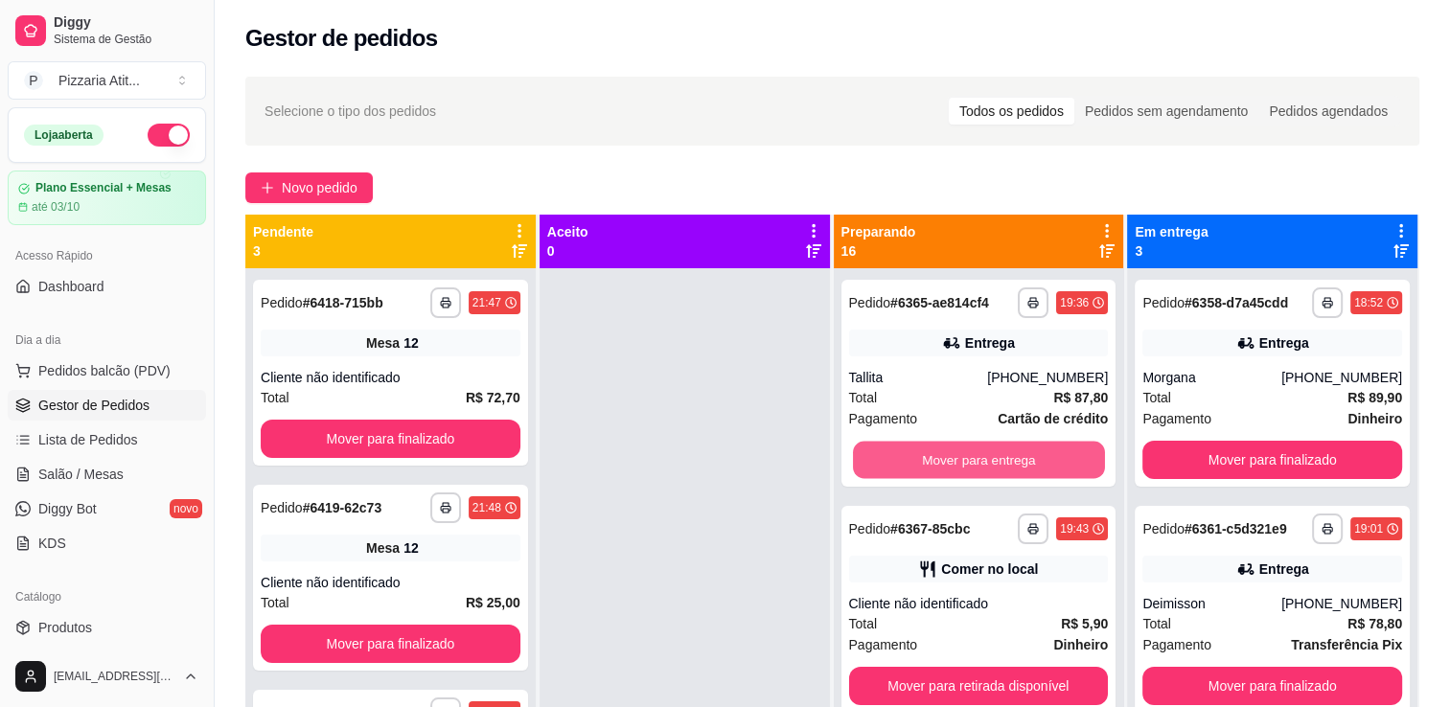
click at [1038, 450] on button "Mover para entrega" at bounding box center [979, 460] width 252 height 37
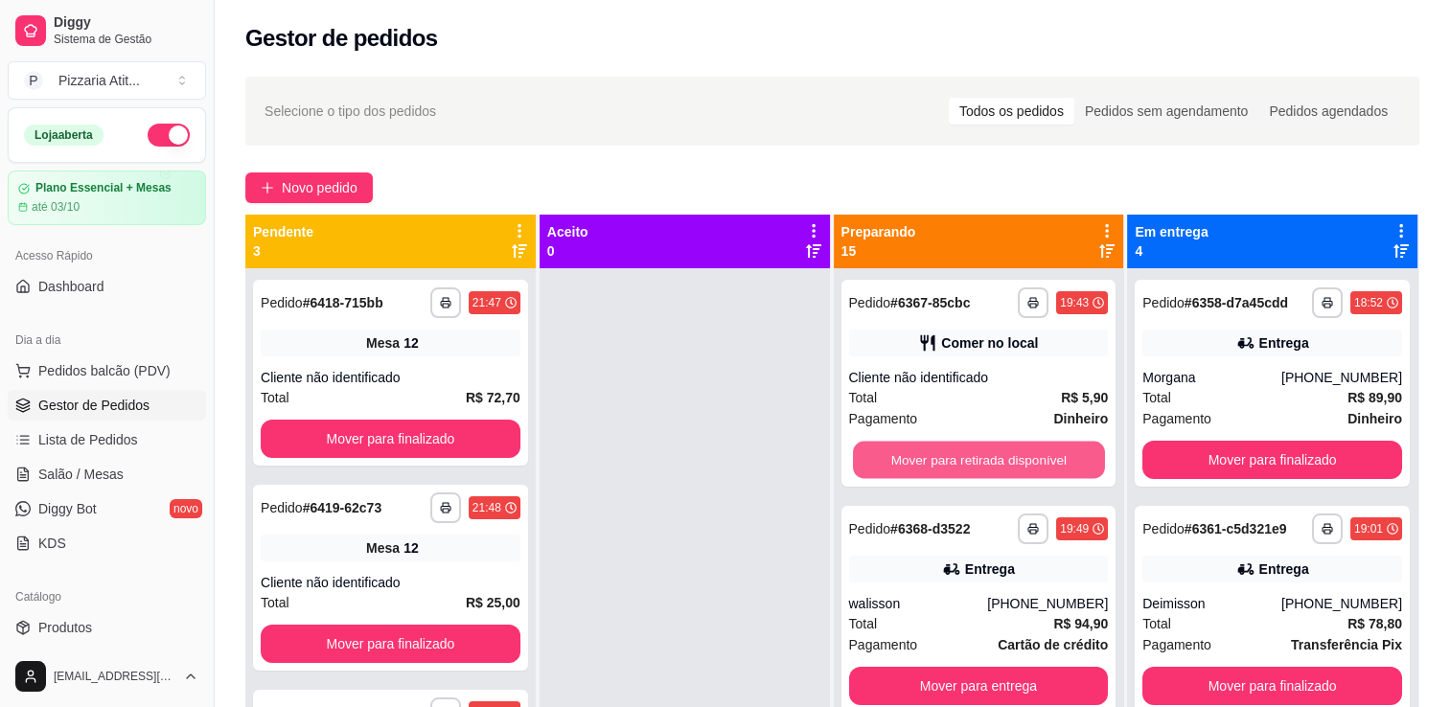
click at [1038, 450] on button "Mover para retirada disponível" at bounding box center [979, 460] width 252 height 37
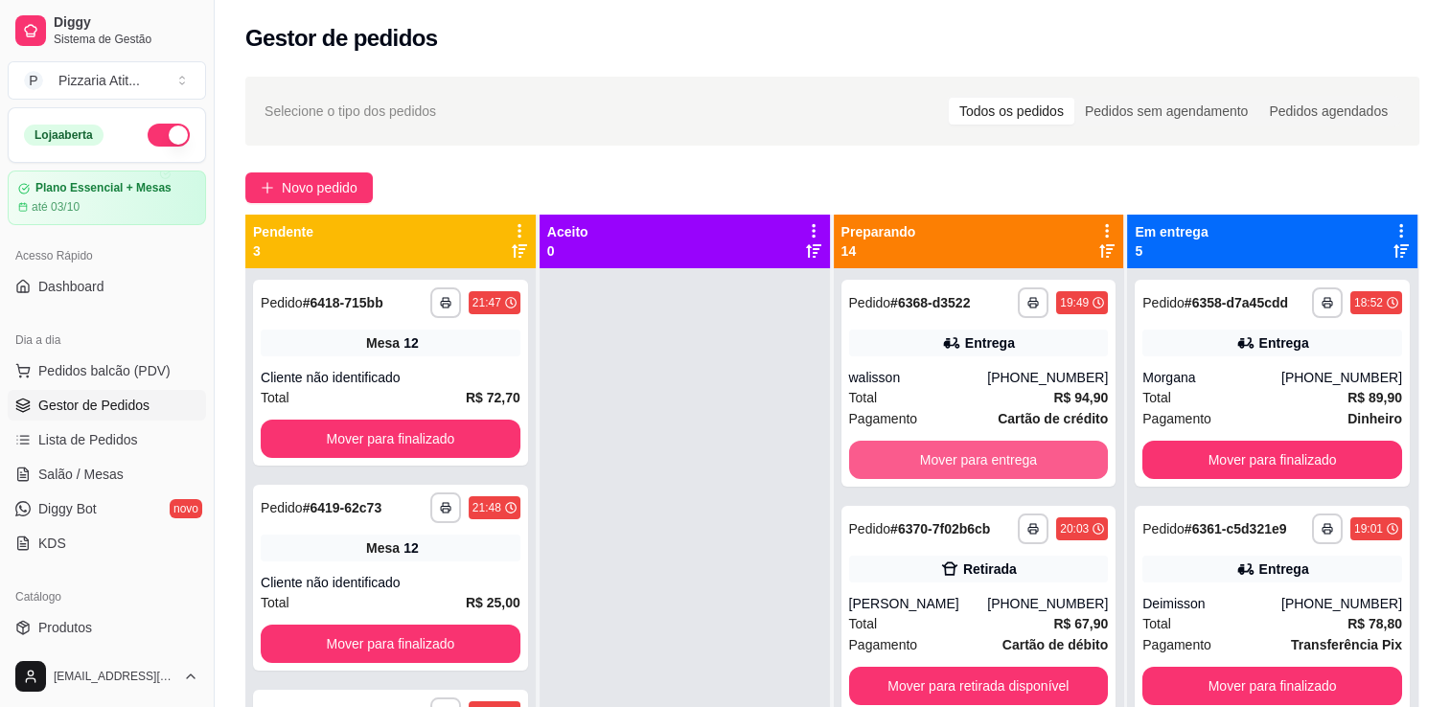
click at [1038, 450] on button "Mover para entrega" at bounding box center [979, 460] width 260 height 38
click at [1038, 450] on button "Mover para retirada disponível" at bounding box center [979, 460] width 252 height 37
click at [1038, 450] on button "Mover para entrega" at bounding box center [979, 460] width 252 height 37
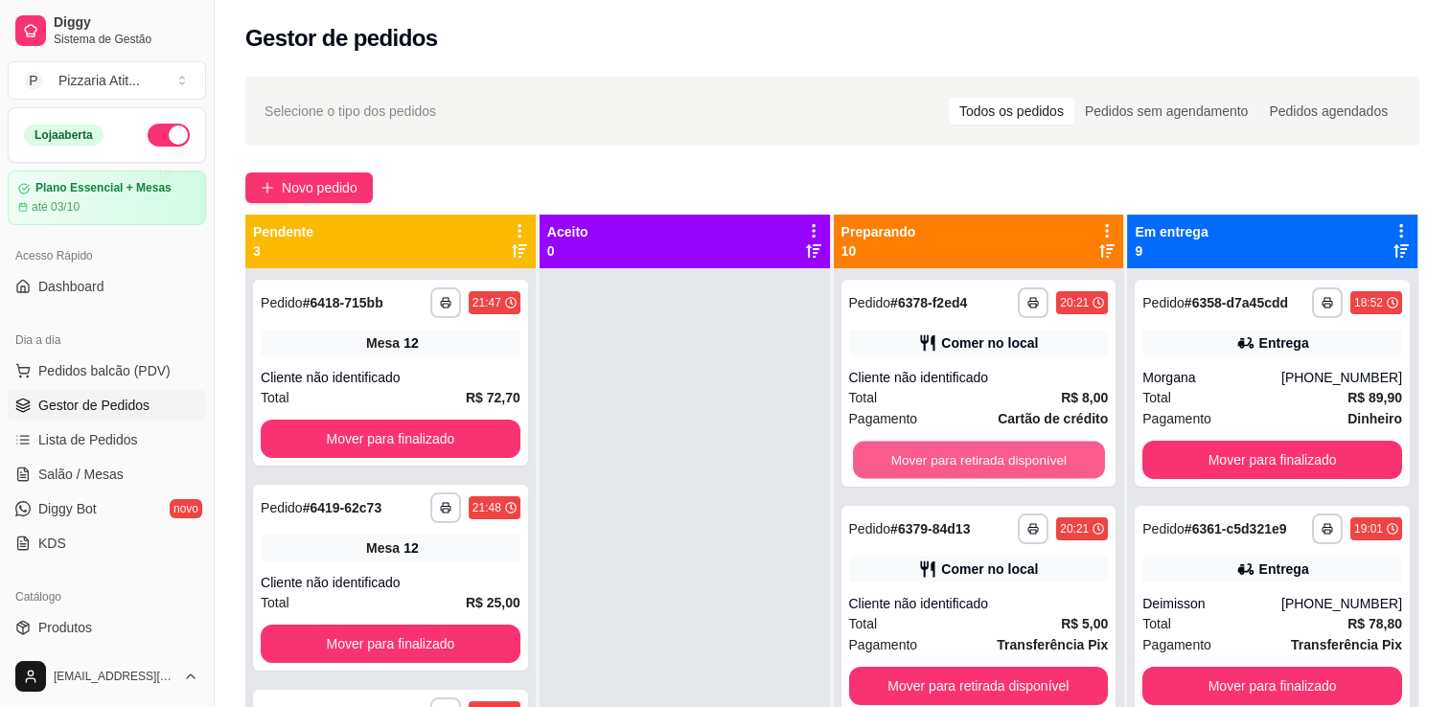
click at [1038, 450] on button "Mover para retirada disponível" at bounding box center [979, 460] width 252 height 37
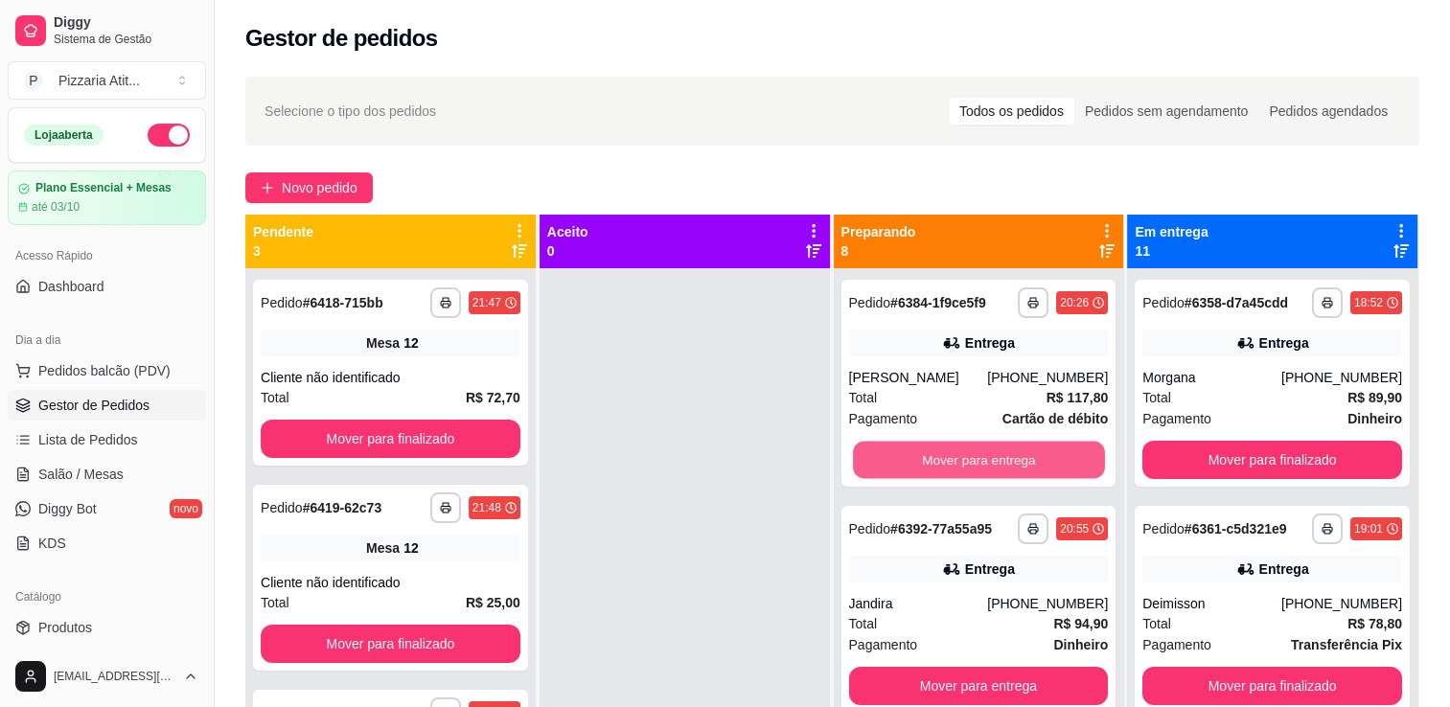
click at [1038, 450] on button "Mover para entrega" at bounding box center [979, 460] width 252 height 37
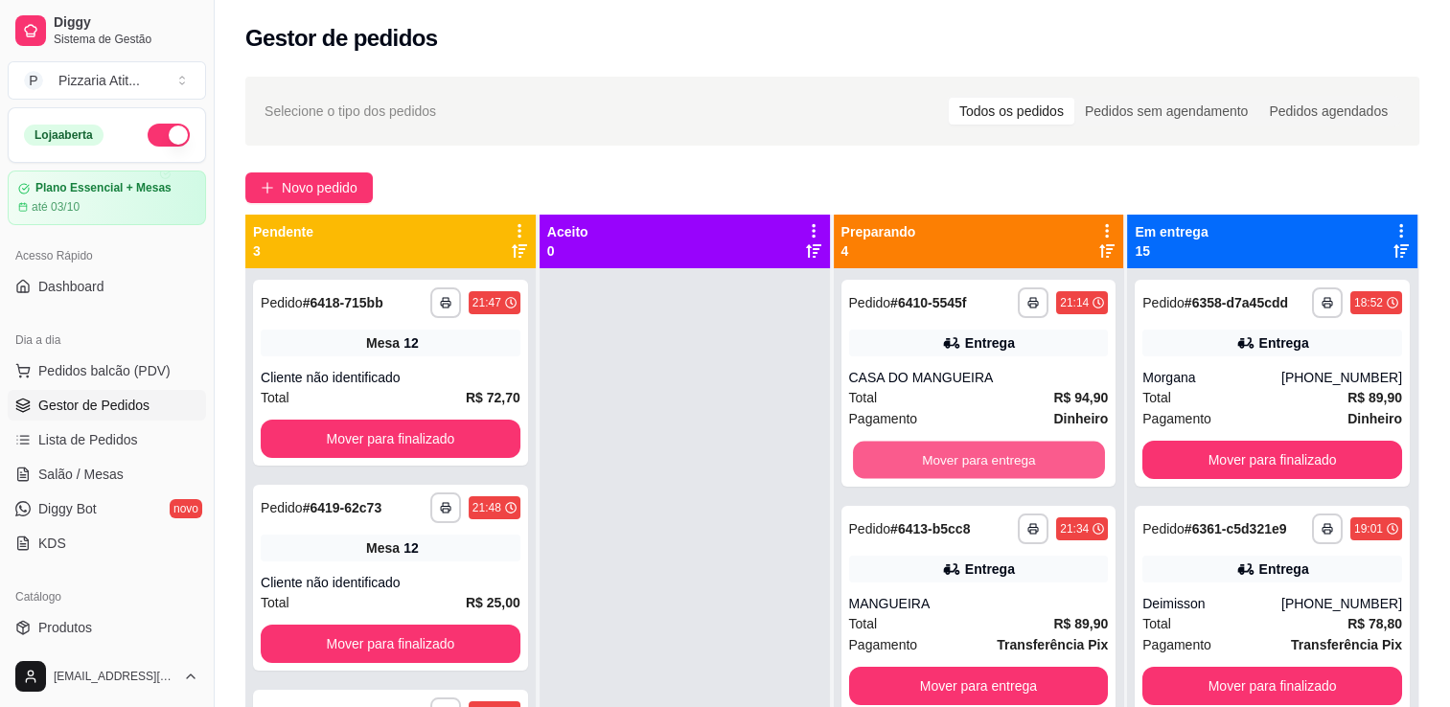
click at [1038, 450] on button "Mover para entrega" at bounding box center [979, 460] width 252 height 37
click at [1038, 450] on button "Mover para retirada disponível" at bounding box center [979, 460] width 252 height 37
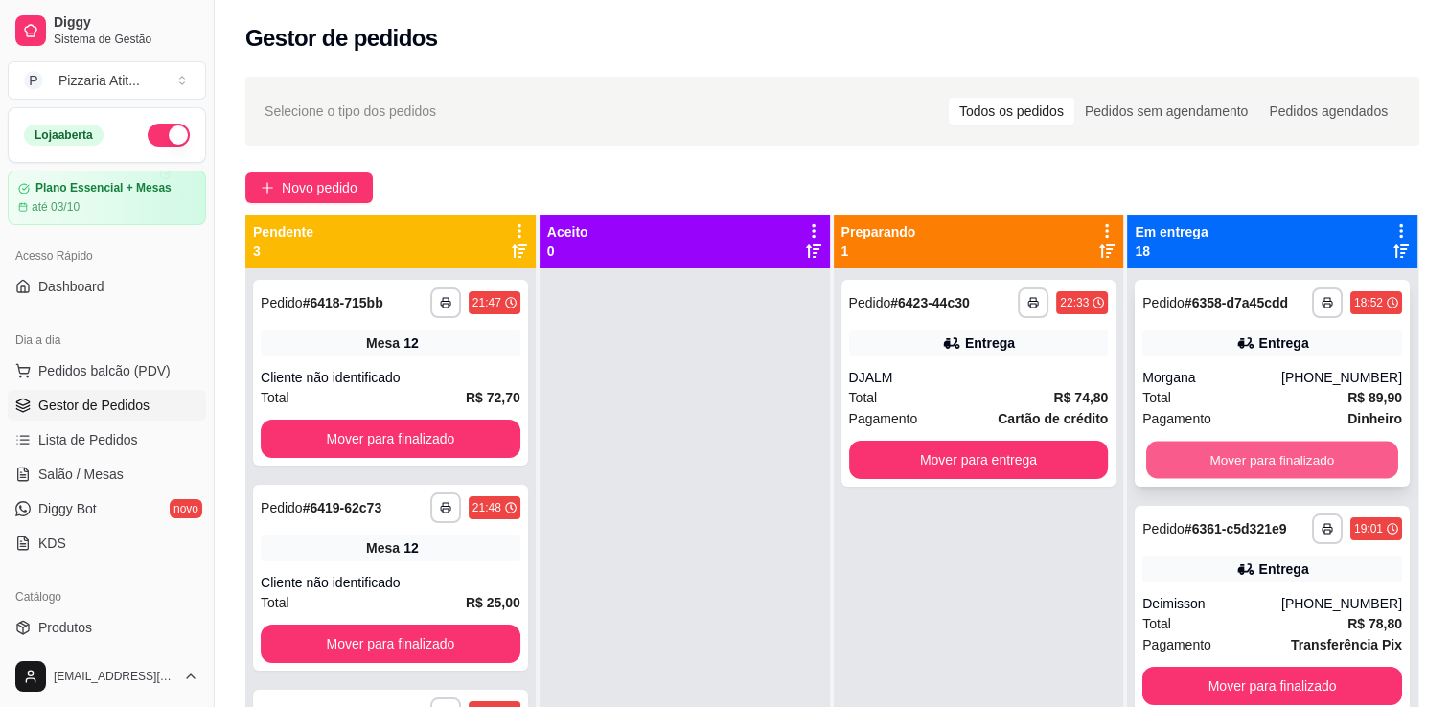
click at [1223, 462] on button "Mover para finalizado" at bounding box center [1272, 460] width 252 height 37
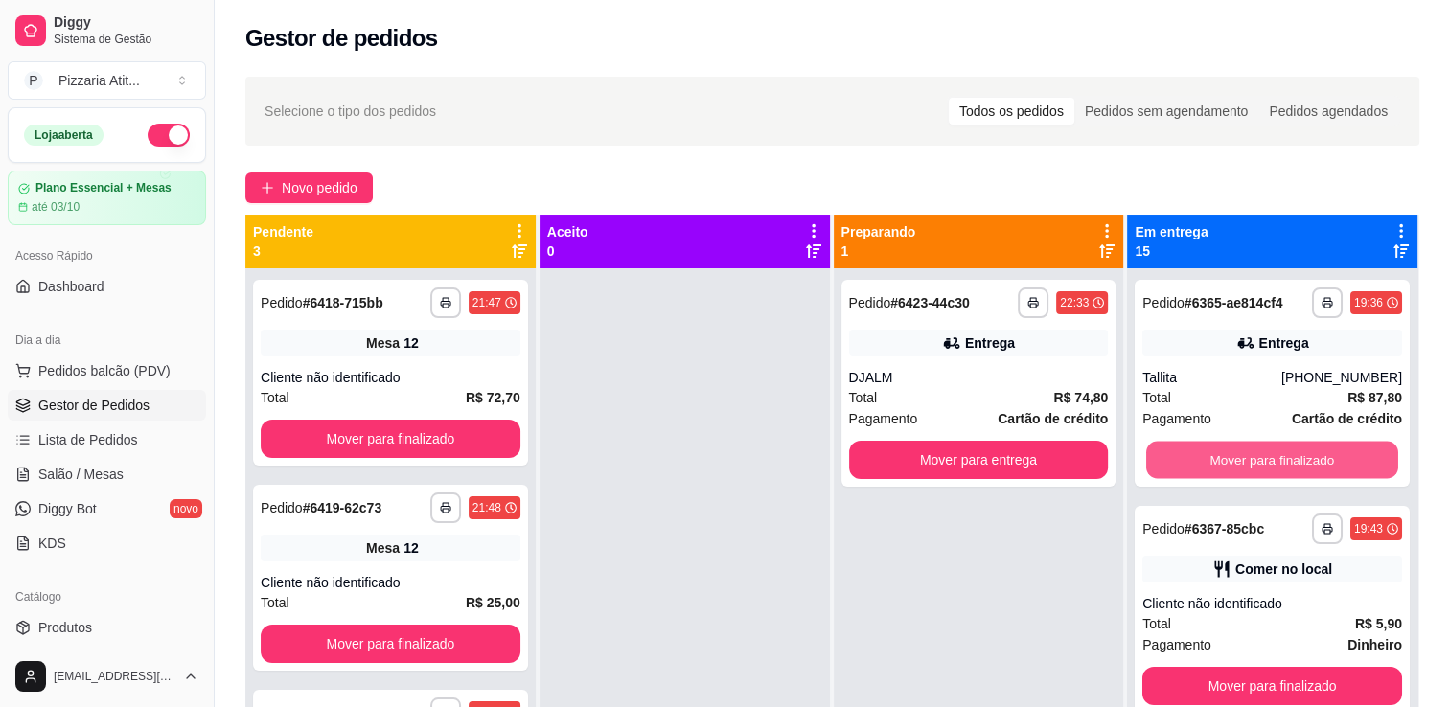
click at [1223, 462] on button "Mover para finalizado" at bounding box center [1272, 460] width 252 height 37
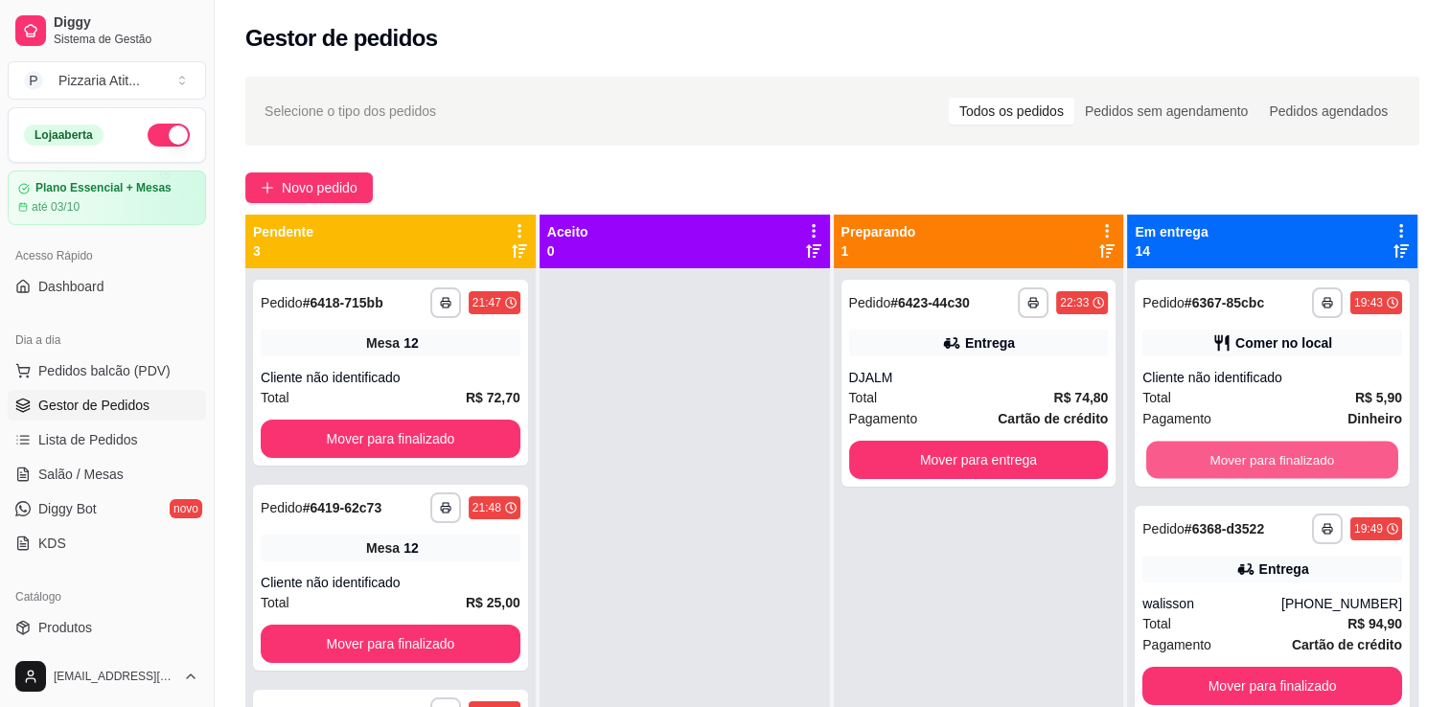
click at [1223, 462] on button "Mover para finalizado" at bounding box center [1272, 460] width 252 height 37
click at [1223, 462] on button "Mover para finalizado" at bounding box center [1272, 460] width 260 height 38
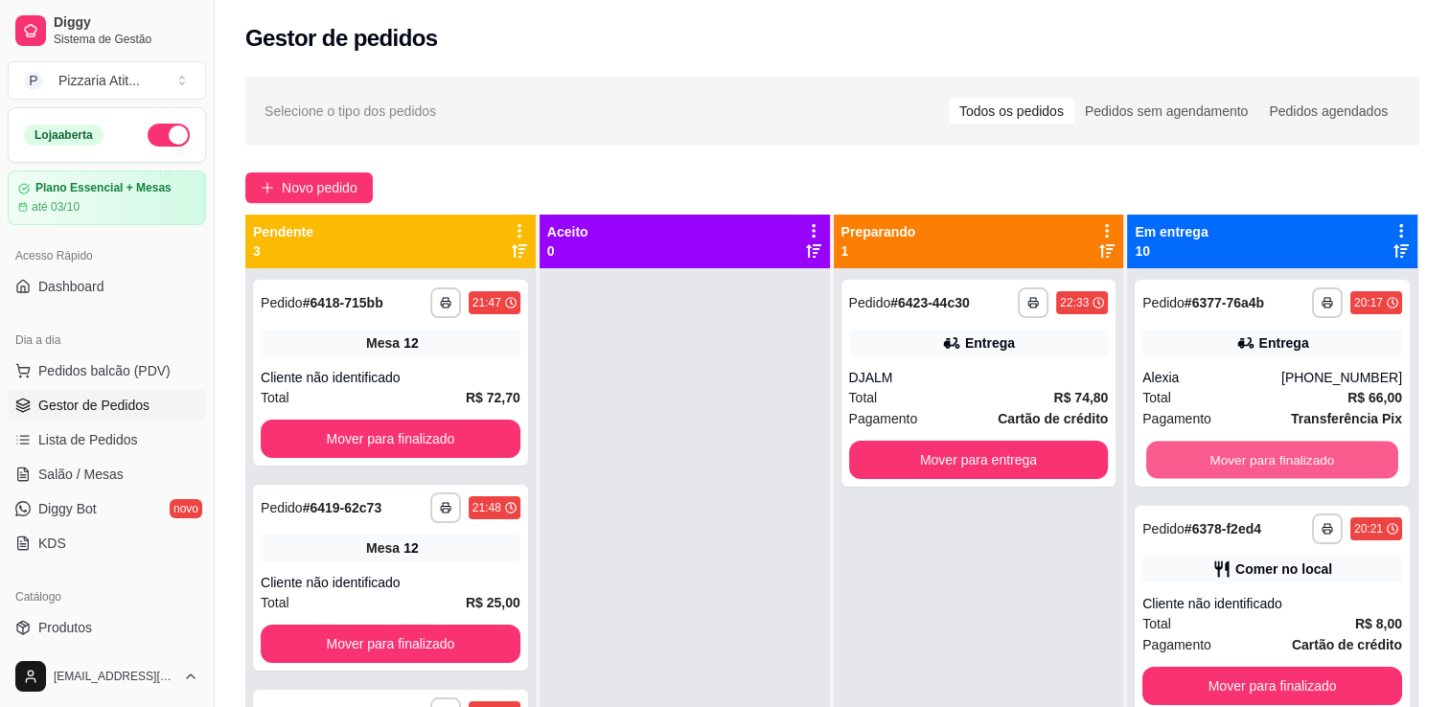
click at [1223, 462] on button "Mover para finalizado" at bounding box center [1272, 460] width 252 height 37
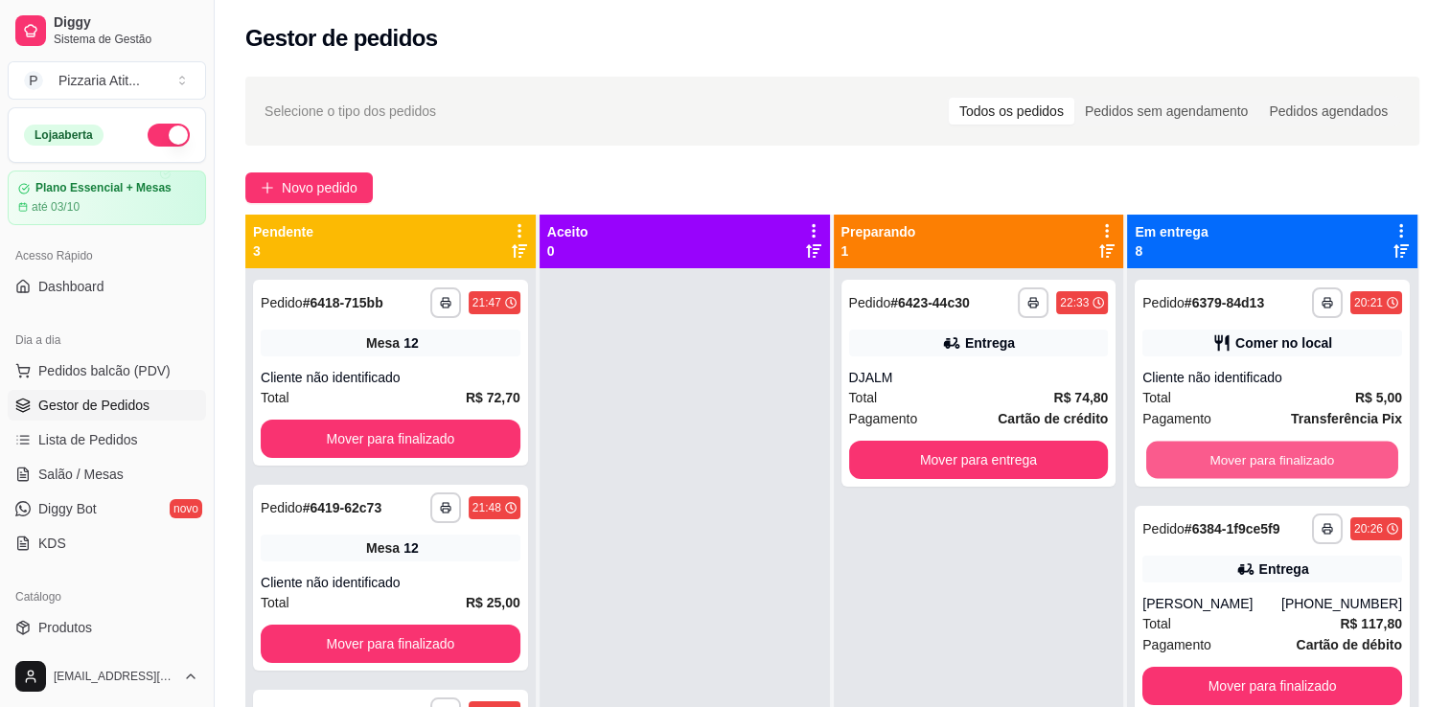
click at [1223, 462] on button "Mover para finalizado" at bounding box center [1272, 460] width 252 height 37
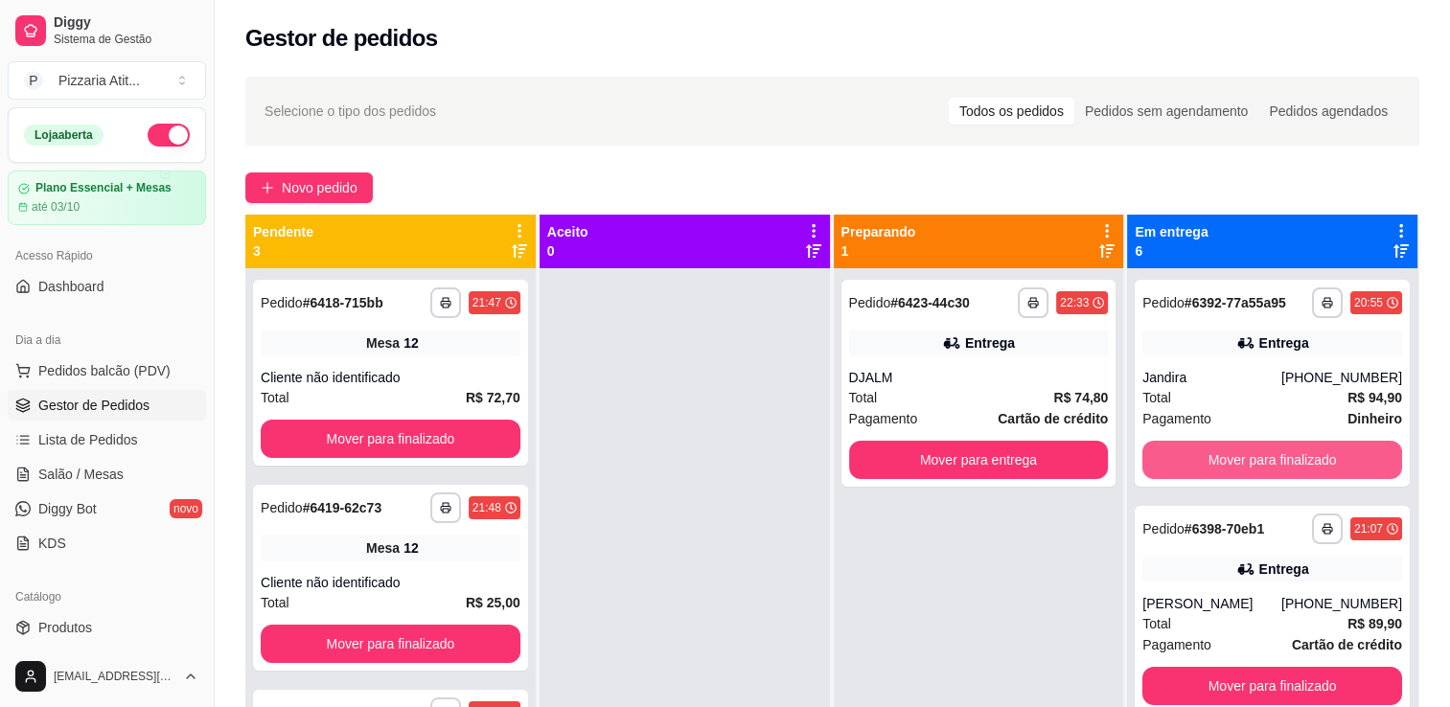
click at [1223, 462] on button "Mover para finalizado" at bounding box center [1272, 460] width 260 height 38
click at [1223, 462] on button "Mover para finalizado" at bounding box center [1272, 460] width 252 height 37
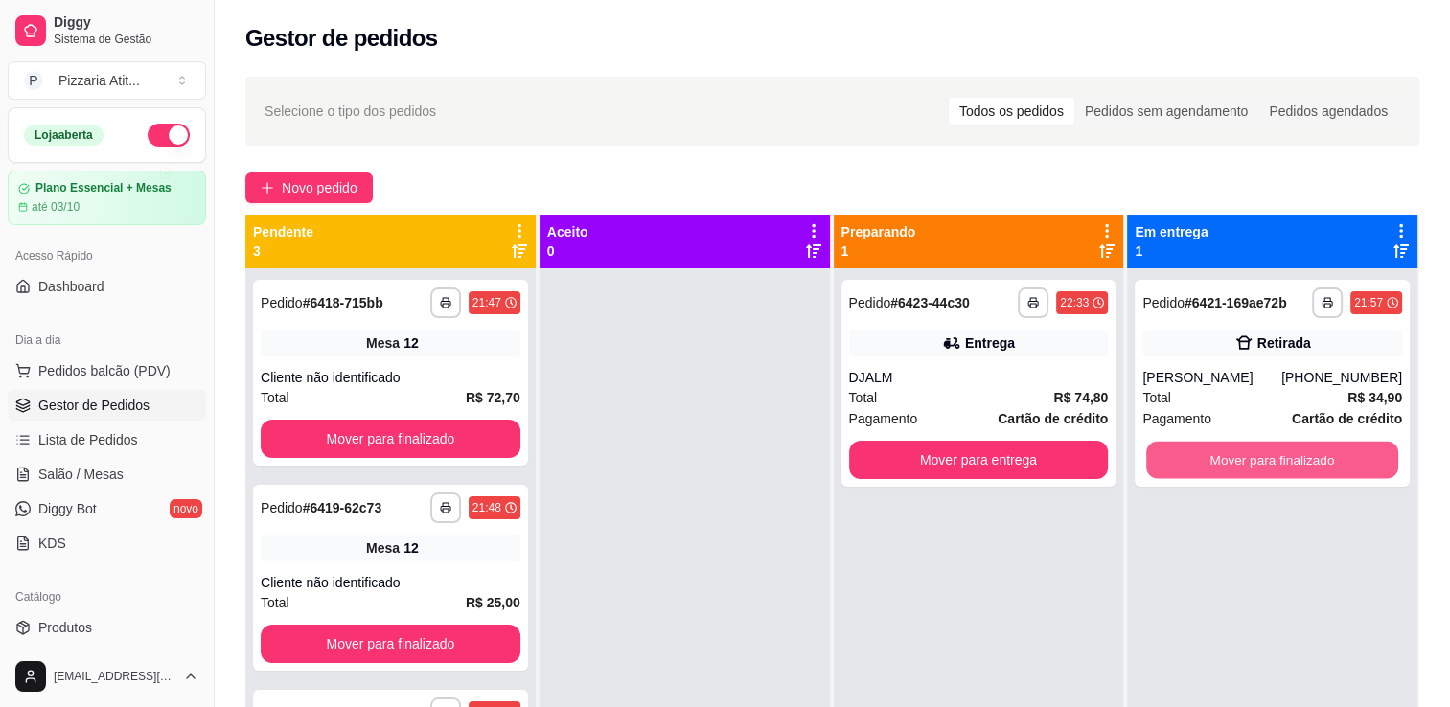
click at [1223, 462] on button "Mover para finalizado" at bounding box center [1272, 460] width 252 height 37
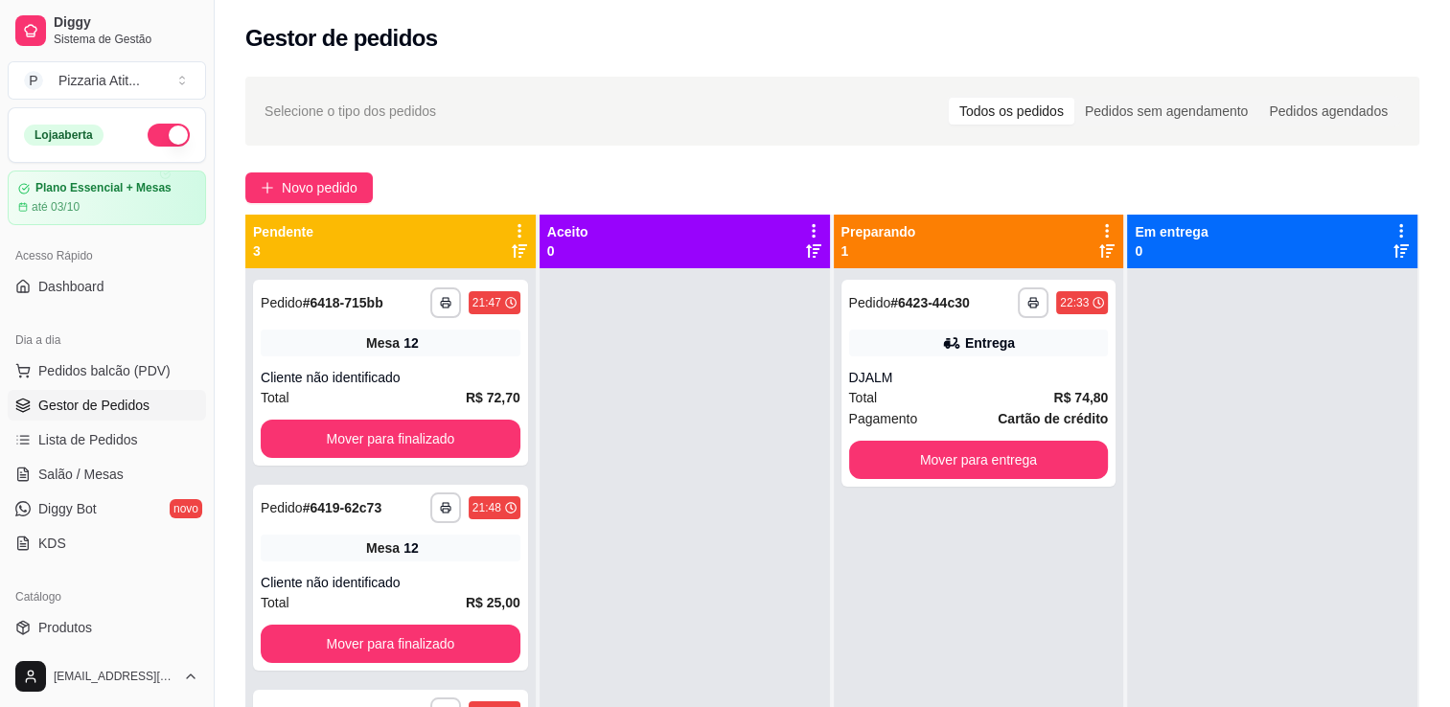
click at [64, 608] on div "Catálogo" at bounding box center [107, 597] width 198 height 31
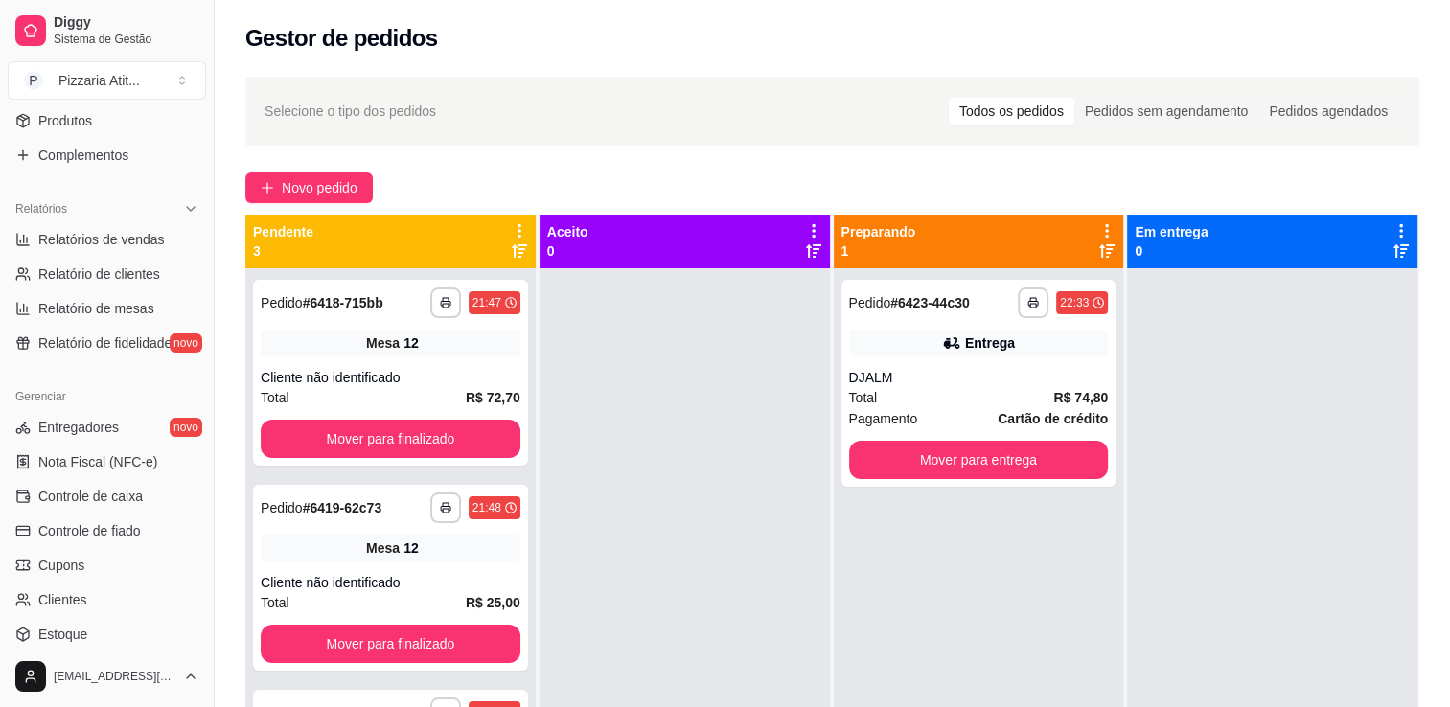
scroll to position [513, 0]
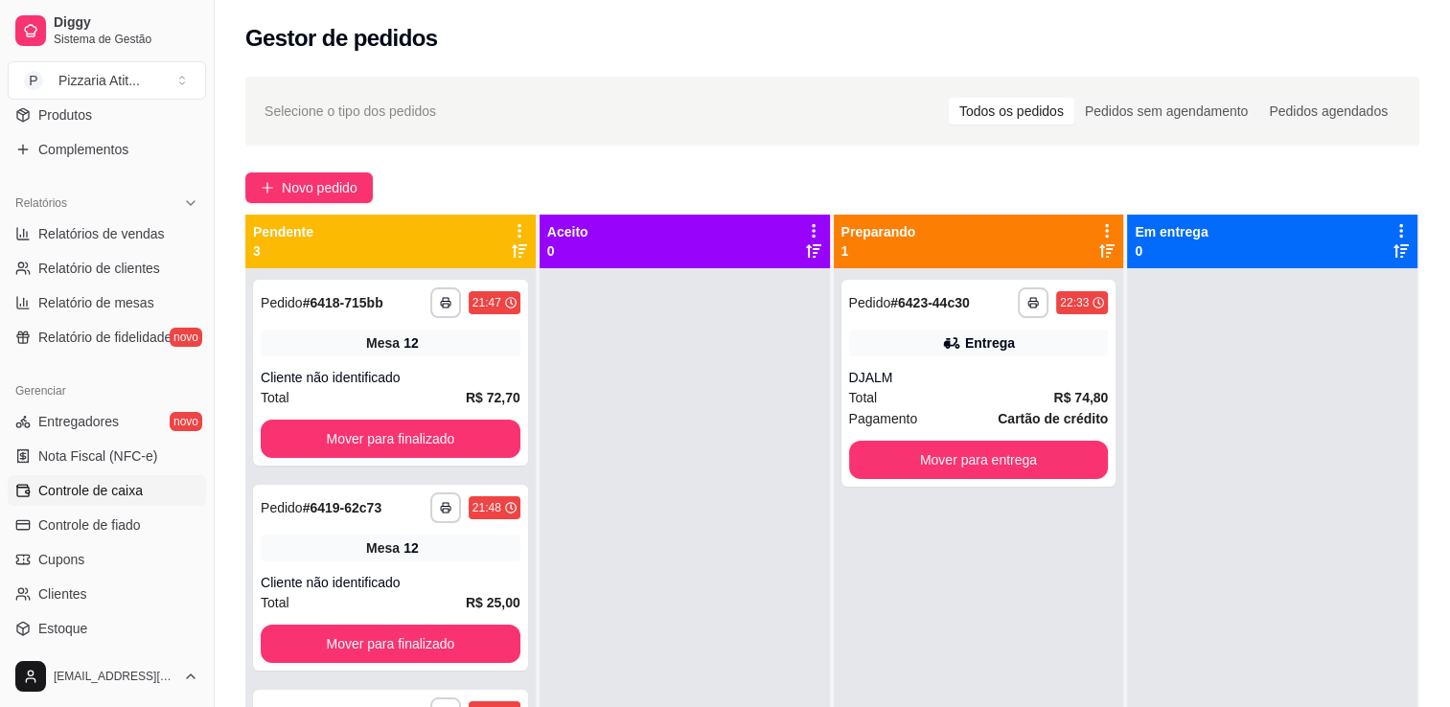
click at [157, 487] on link "Controle de caixa" at bounding box center [107, 490] width 198 height 31
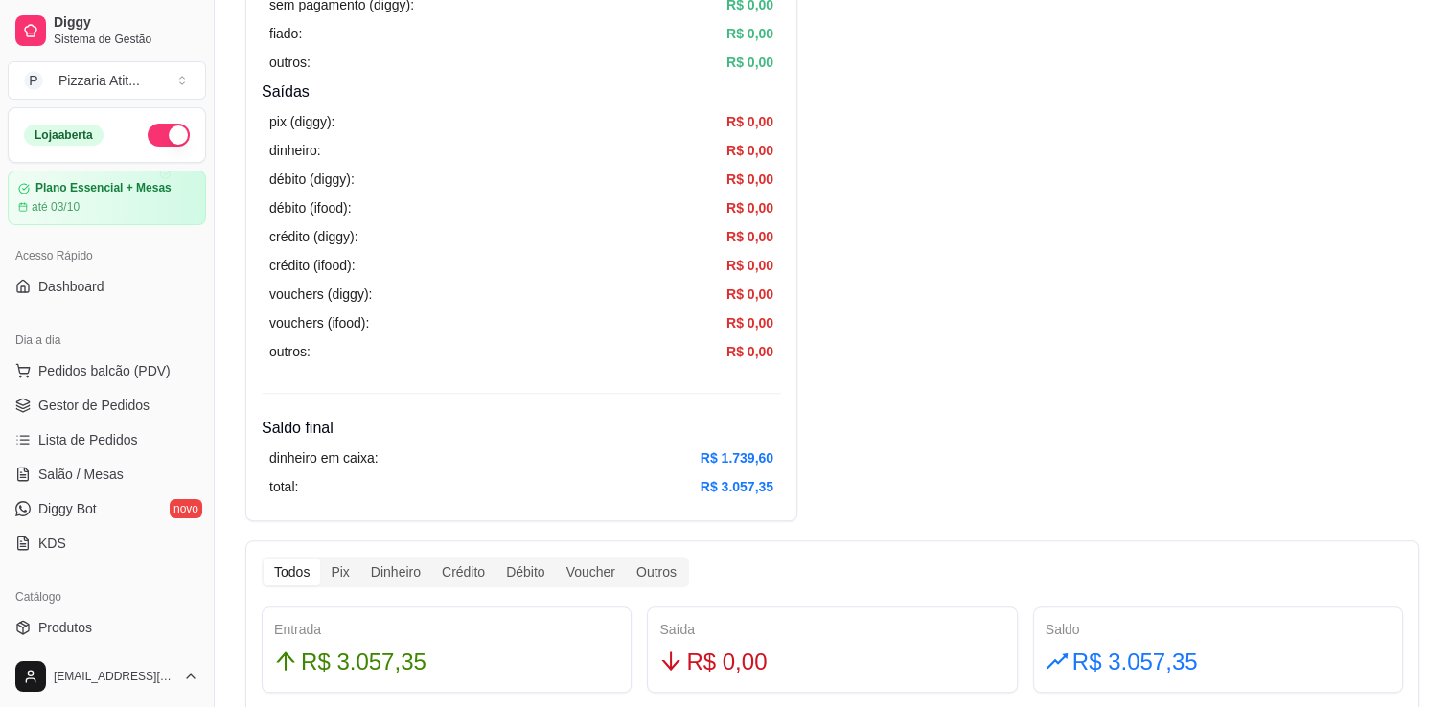
click at [151, 128] on button "button" at bounding box center [169, 135] width 42 height 23
click at [117, 466] on span "Salão / Mesas" at bounding box center [80, 474] width 85 height 19
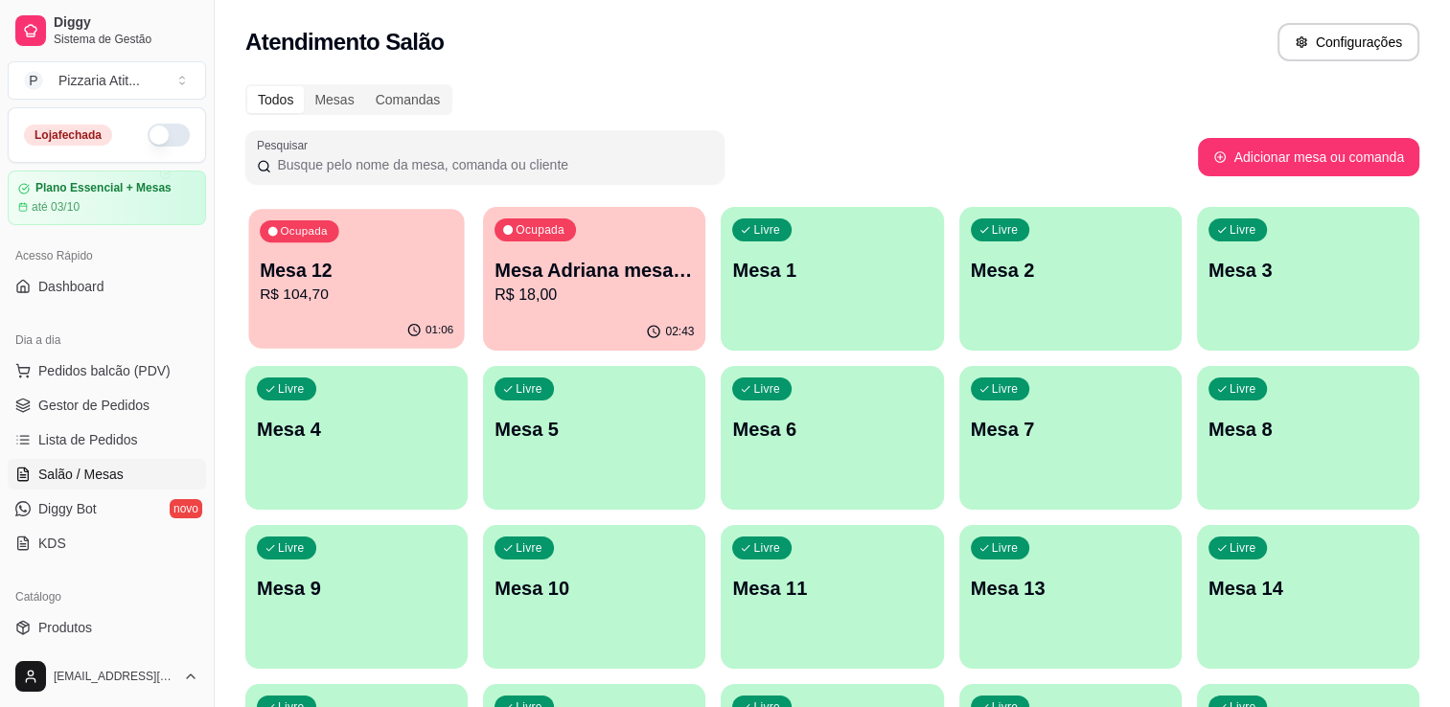
click at [332, 296] on p "R$ 104,70" at bounding box center [357, 295] width 194 height 22
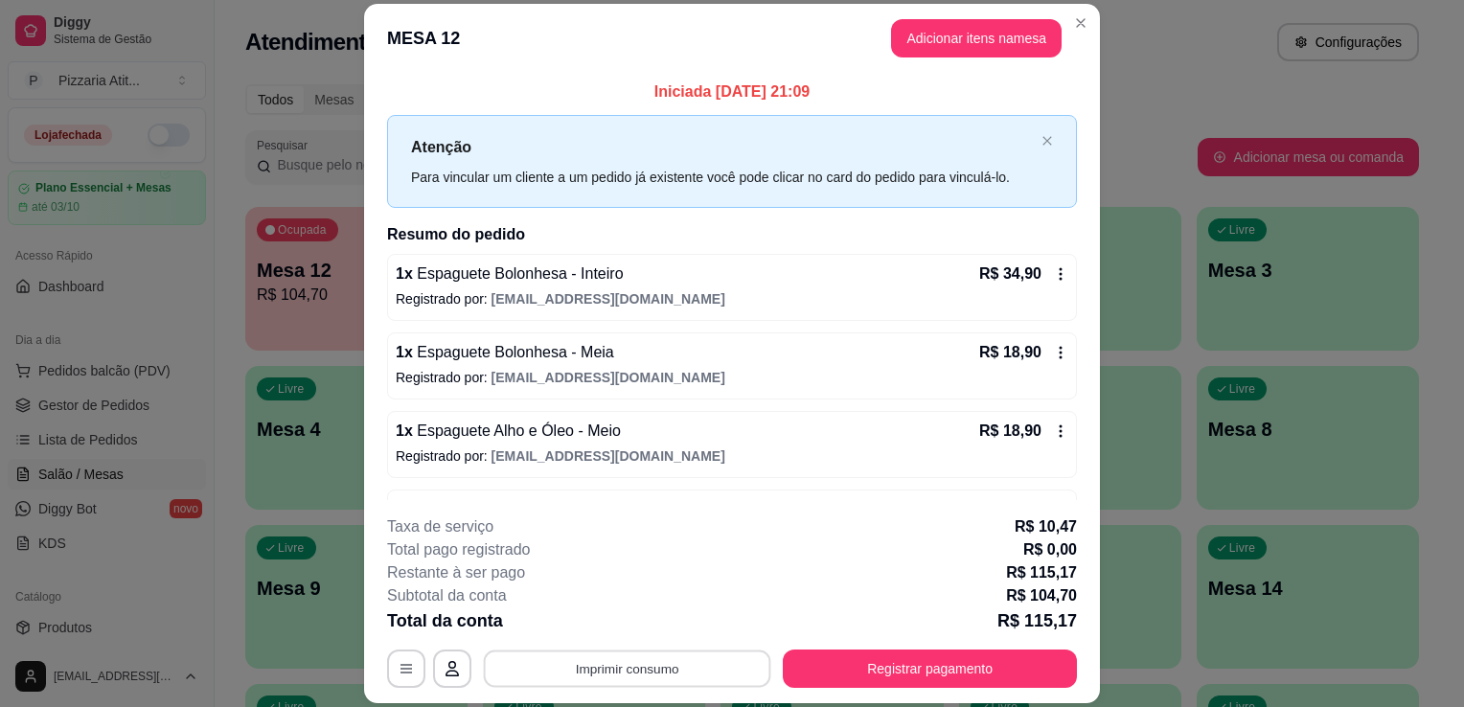
click at [592, 682] on button "Imprimir consumo" at bounding box center [627, 669] width 287 height 37
click at [592, 616] on button "IMPRESSORA" at bounding box center [626, 625] width 134 height 30
click at [853, 658] on button "Registrar pagamento" at bounding box center [931, 669] width 286 height 37
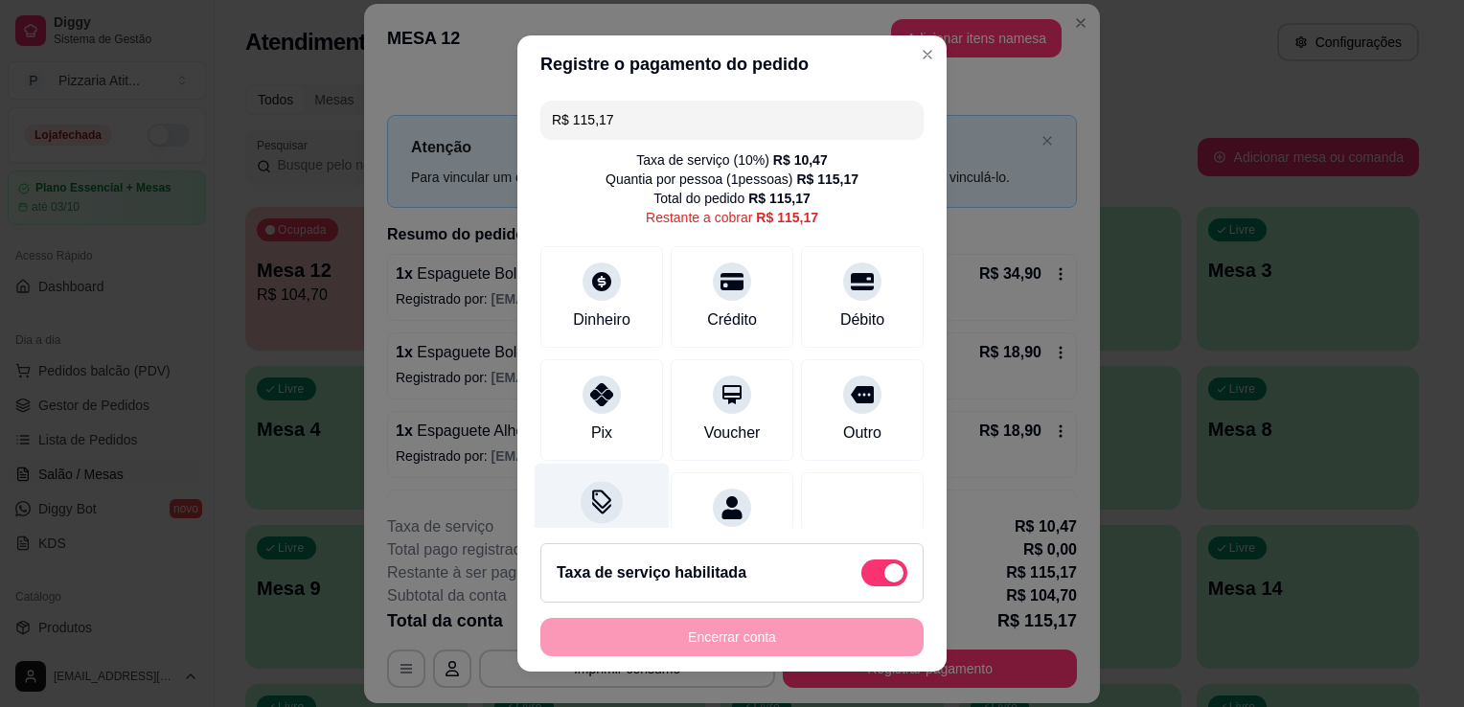
click at [617, 490] on div "Desconto" at bounding box center [602, 520] width 135 height 112
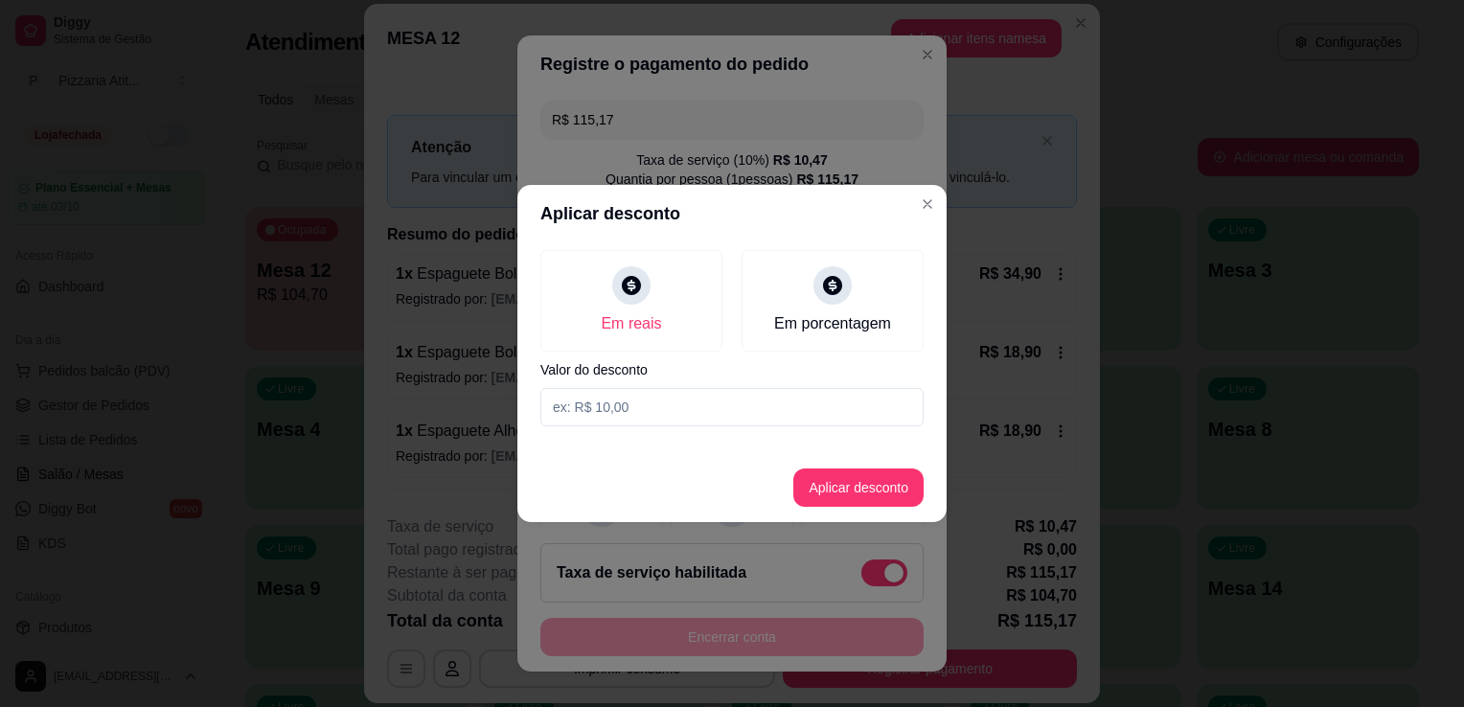
click at [712, 404] on input at bounding box center [731, 407] width 383 height 38
type input "0,17"
click at [924, 489] on footer "Aplicar desconto" at bounding box center [731, 487] width 429 height 69
click at [902, 483] on button "Aplicar desconto" at bounding box center [859, 488] width 126 height 37
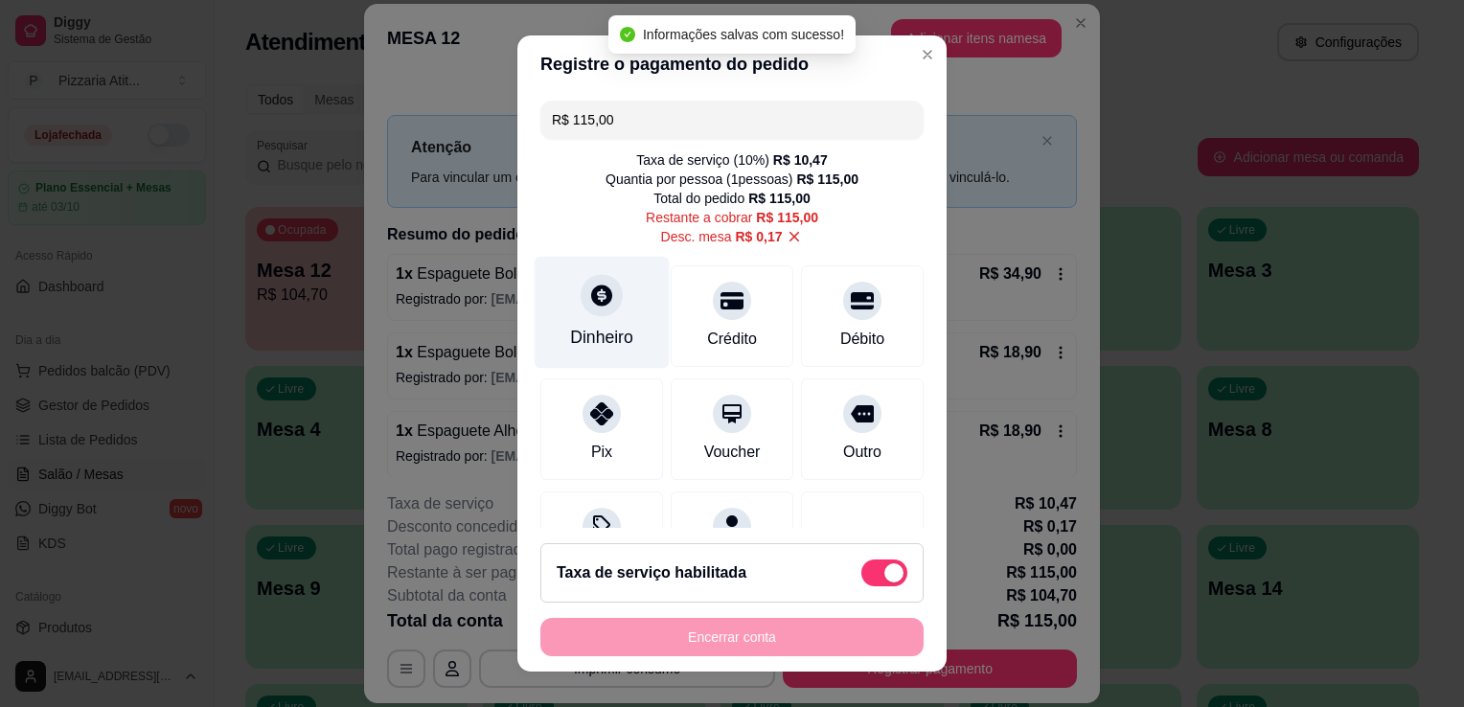
type input "R$ 115,00"
click at [593, 295] on icon at bounding box center [601, 295] width 25 height 25
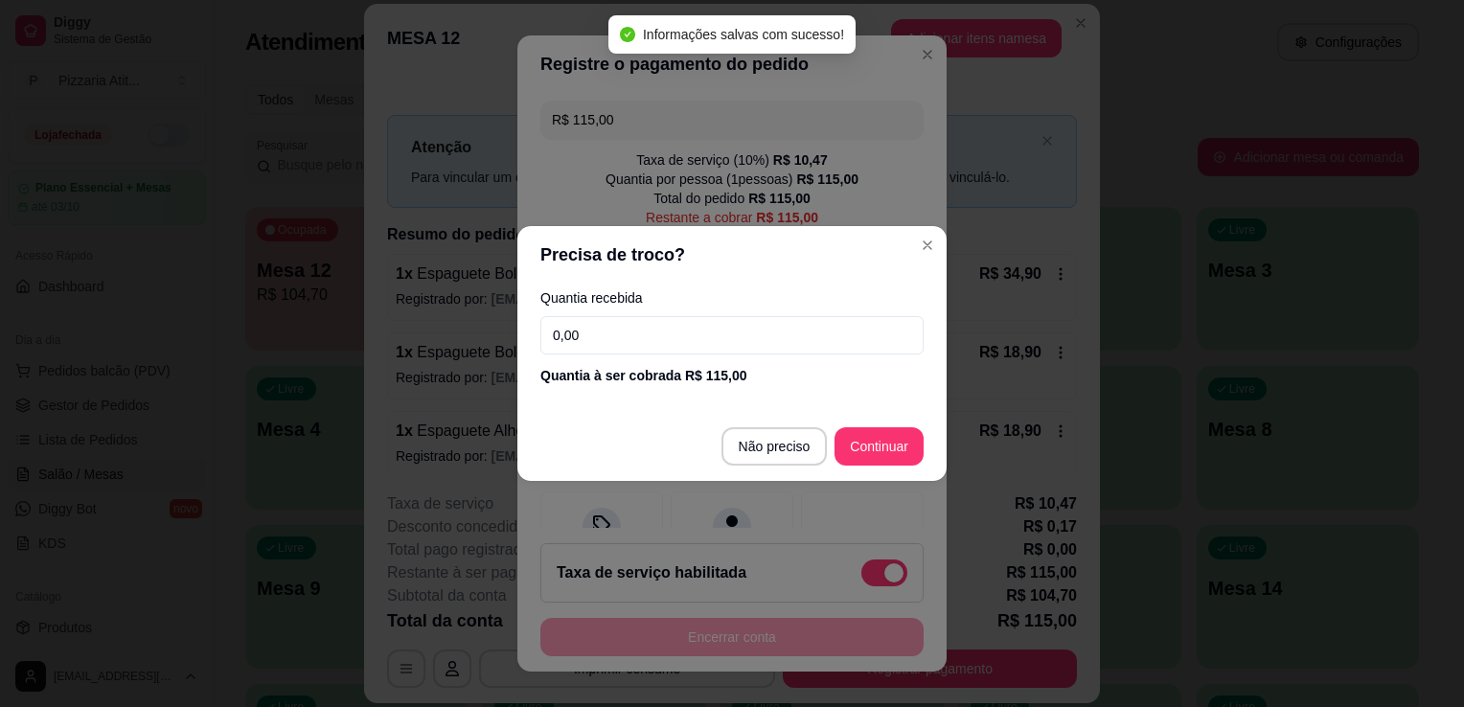
click at [627, 347] on input "0,00" at bounding box center [731, 335] width 383 height 38
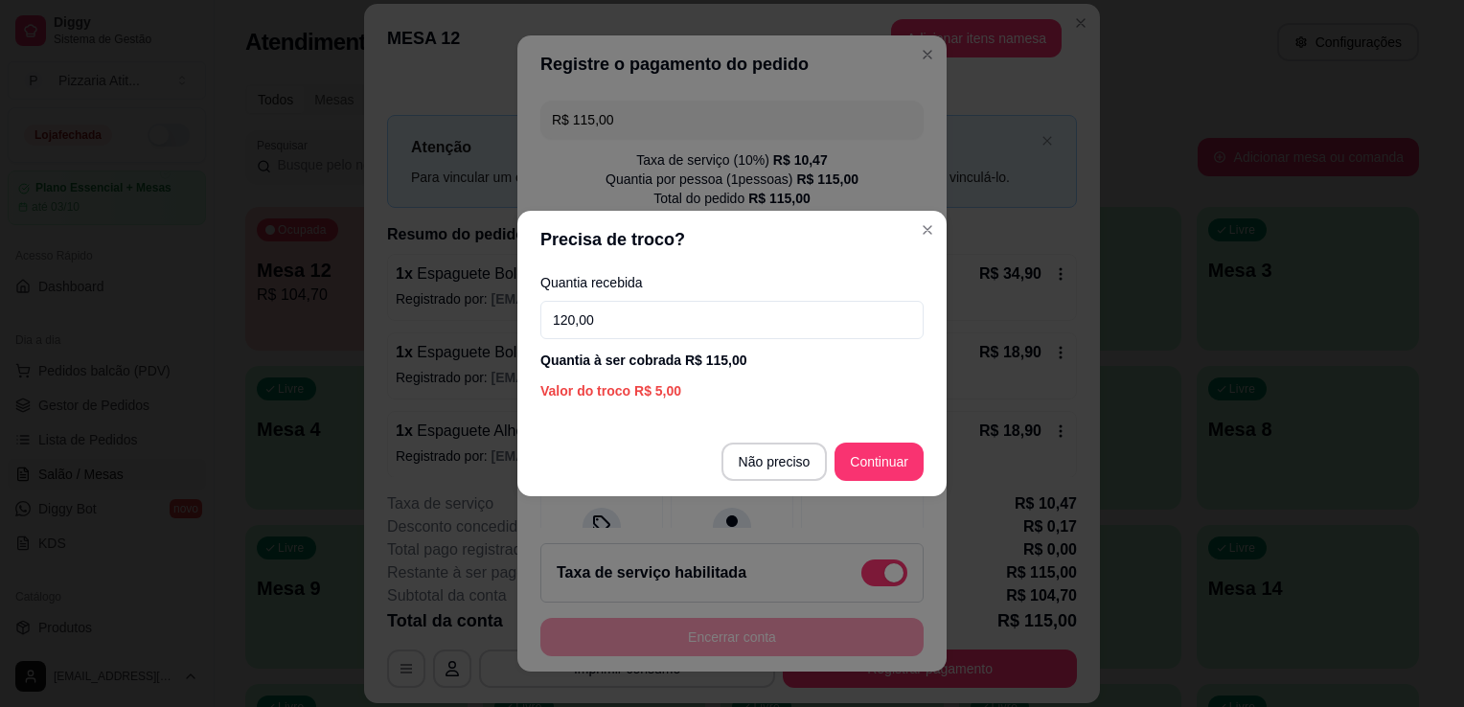
type input "120,00"
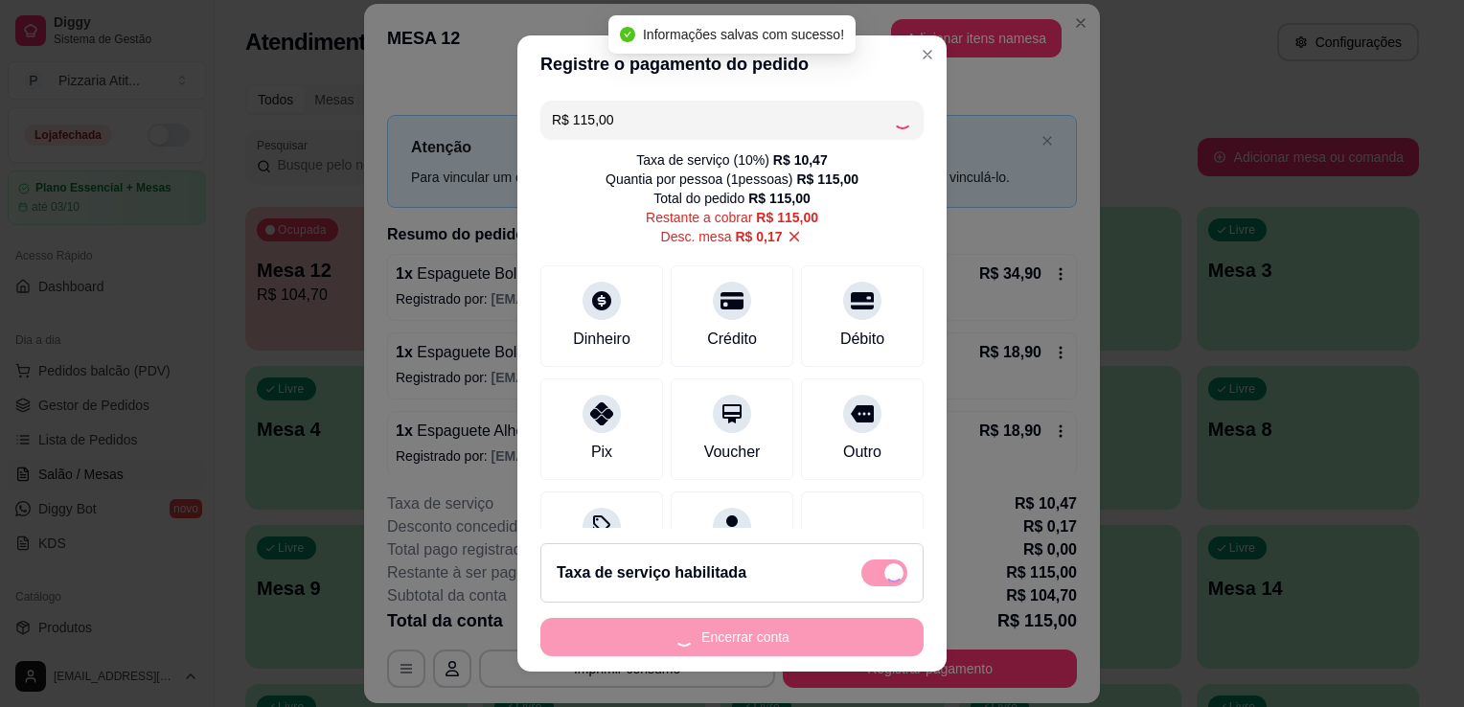
type input "R$ 0,00"
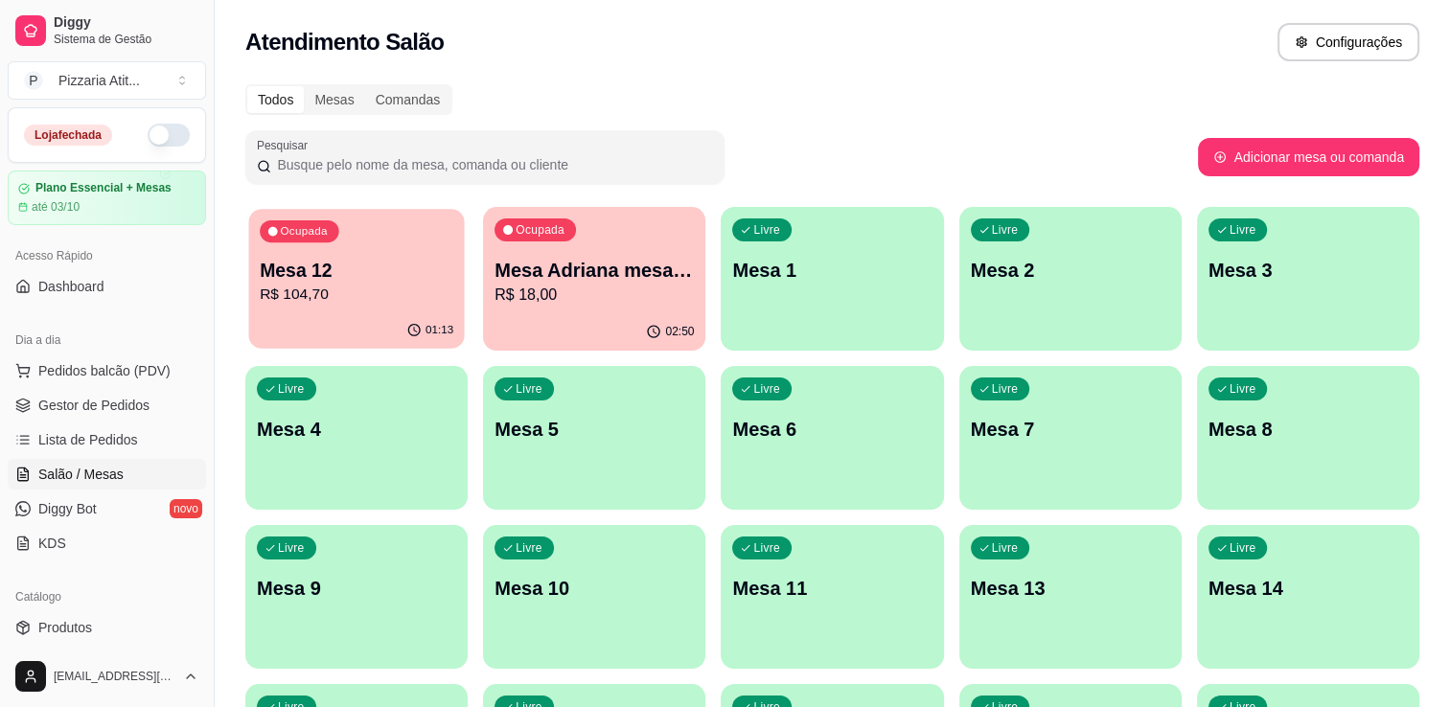
click at [422, 308] on div "Ocupada Mesa 12 R$ 104,70" at bounding box center [356, 260] width 216 height 103
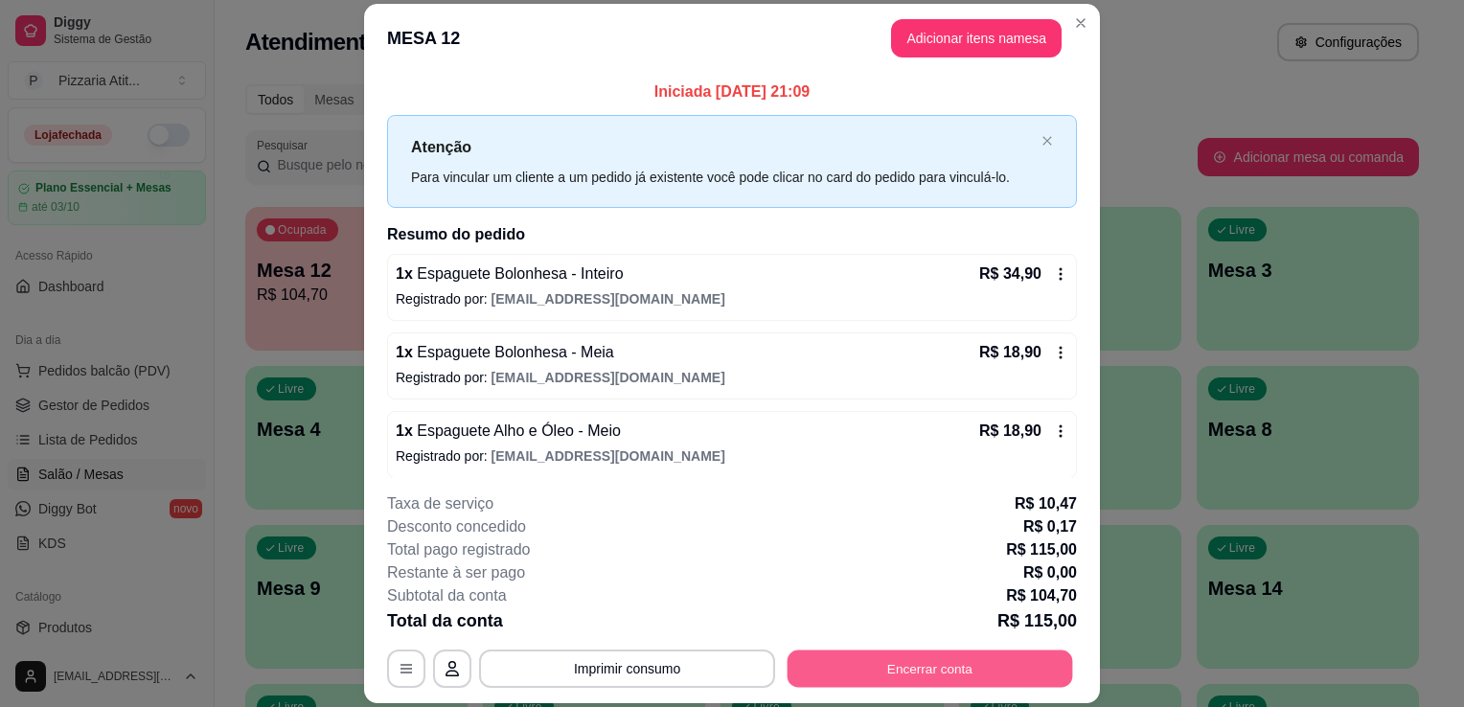
click at [924, 675] on button "Encerrar conta" at bounding box center [931, 669] width 286 height 37
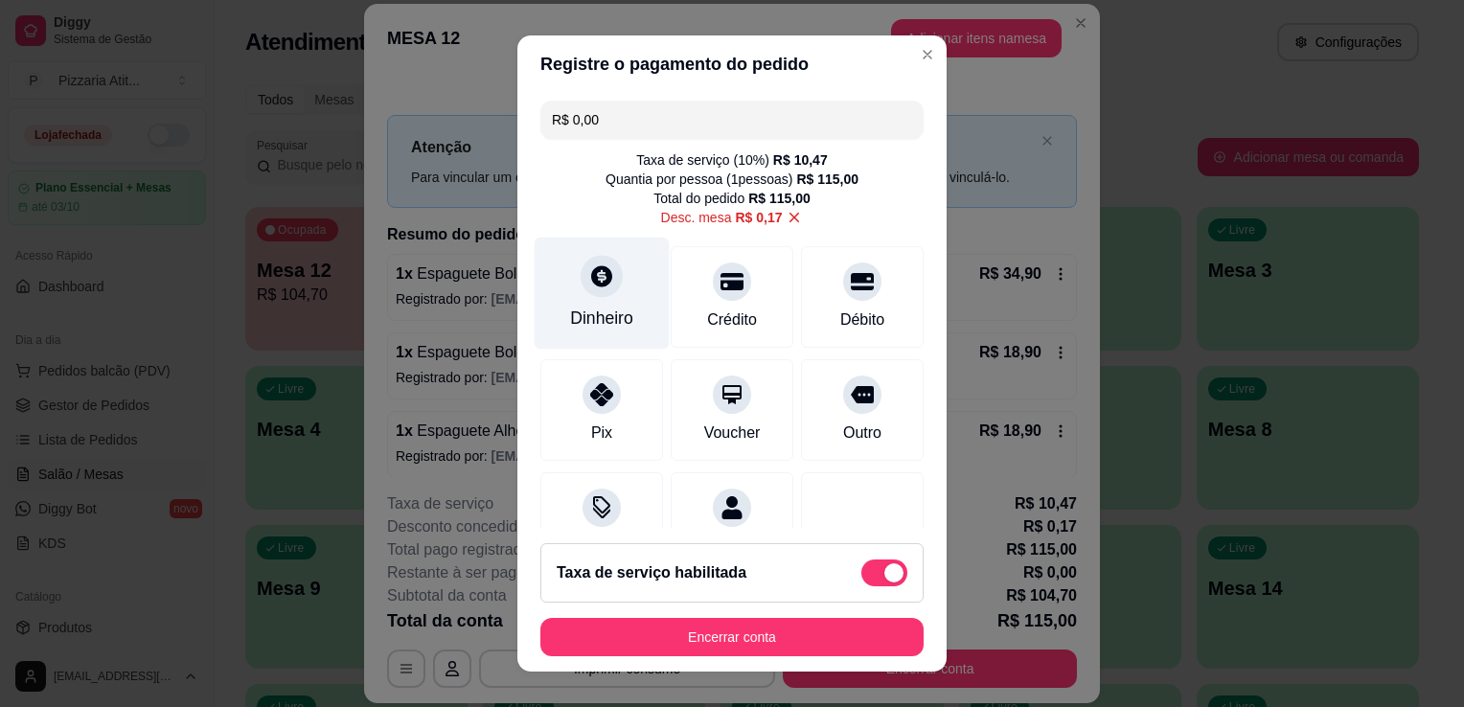
click at [608, 303] on div "Dinheiro" at bounding box center [602, 294] width 135 height 112
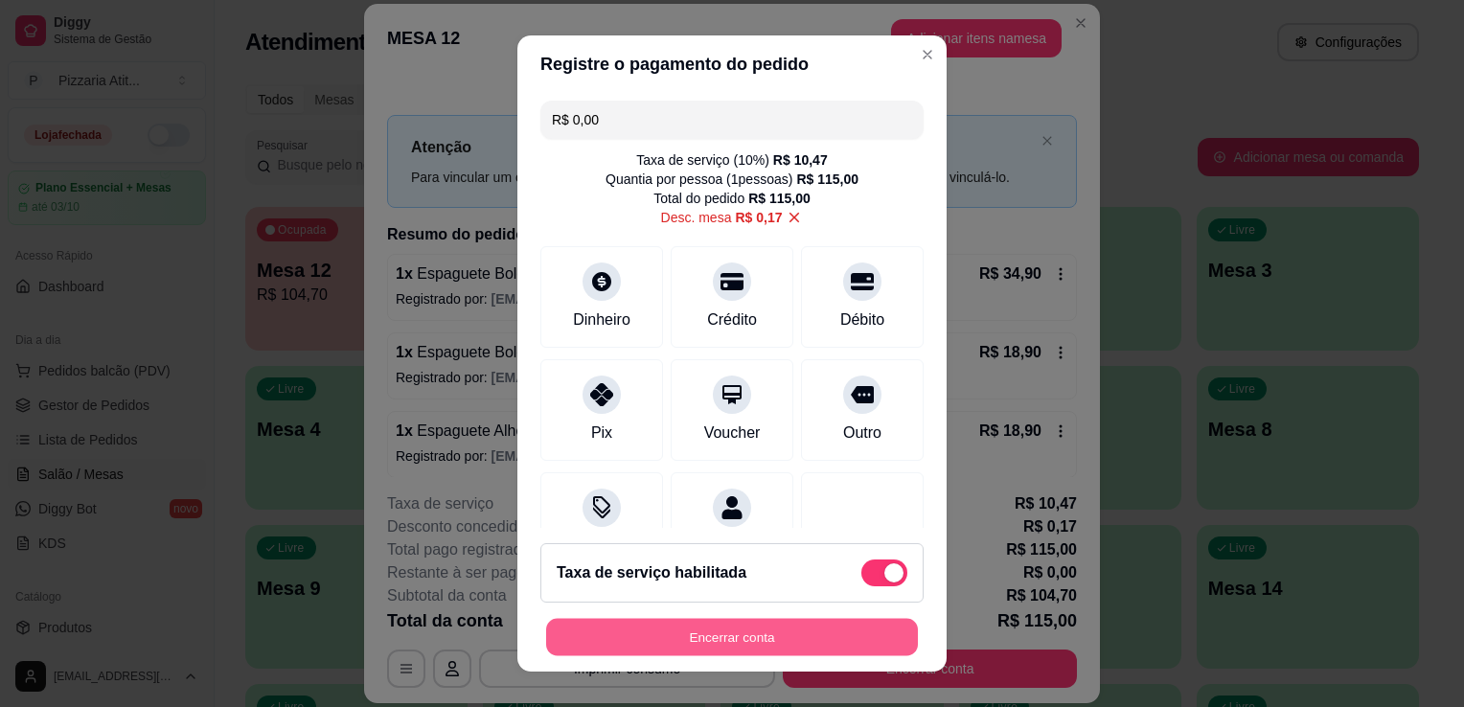
click at [754, 620] on button "Encerrar conta" at bounding box center [732, 637] width 372 height 37
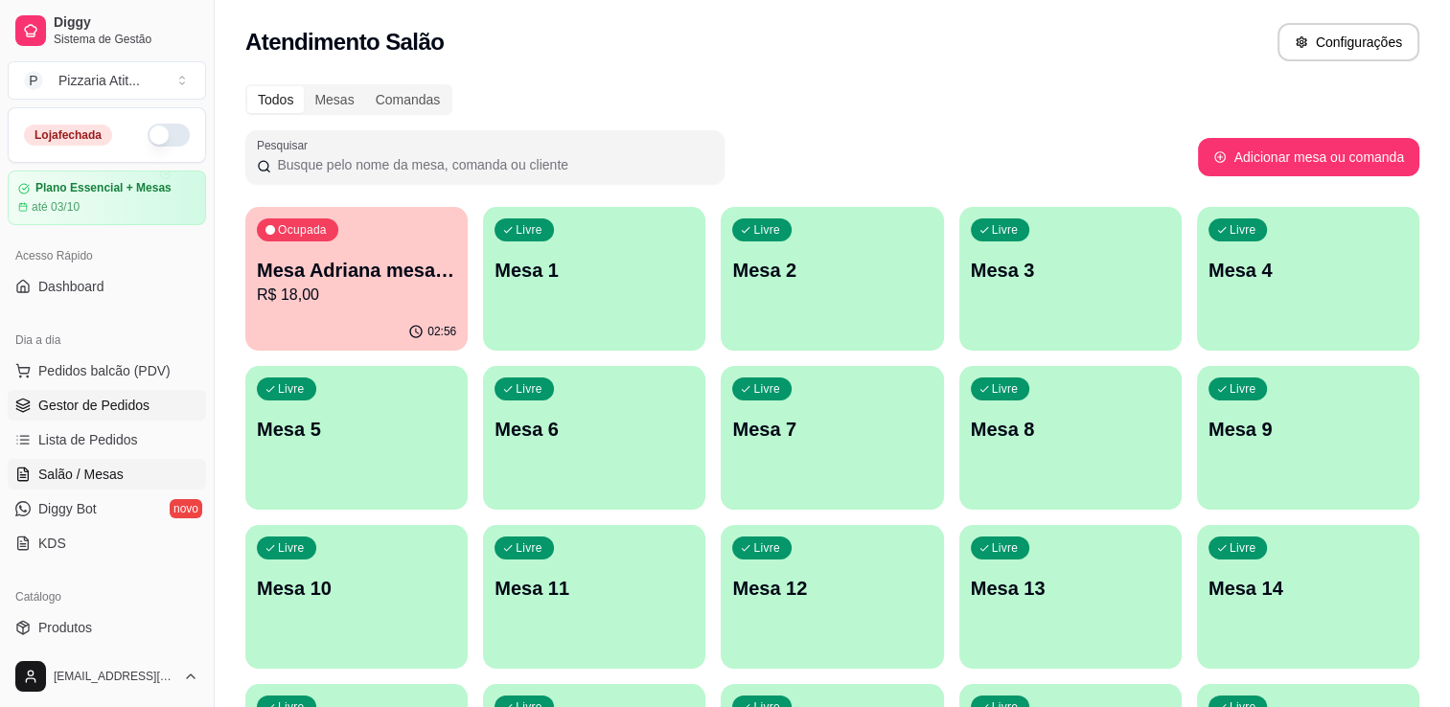
click at [93, 411] on span "Gestor de Pedidos" at bounding box center [93, 405] width 111 height 19
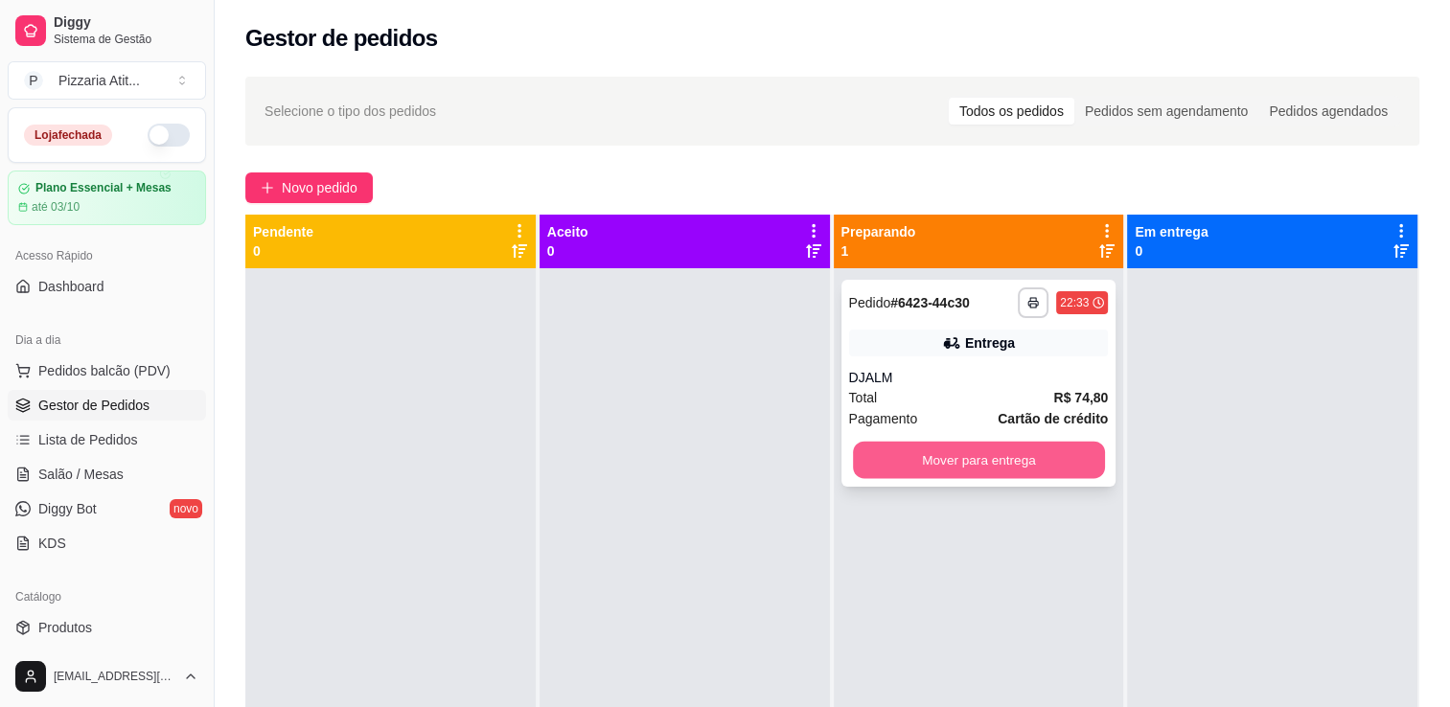
click at [943, 472] on button "Mover para entrega" at bounding box center [979, 460] width 252 height 37
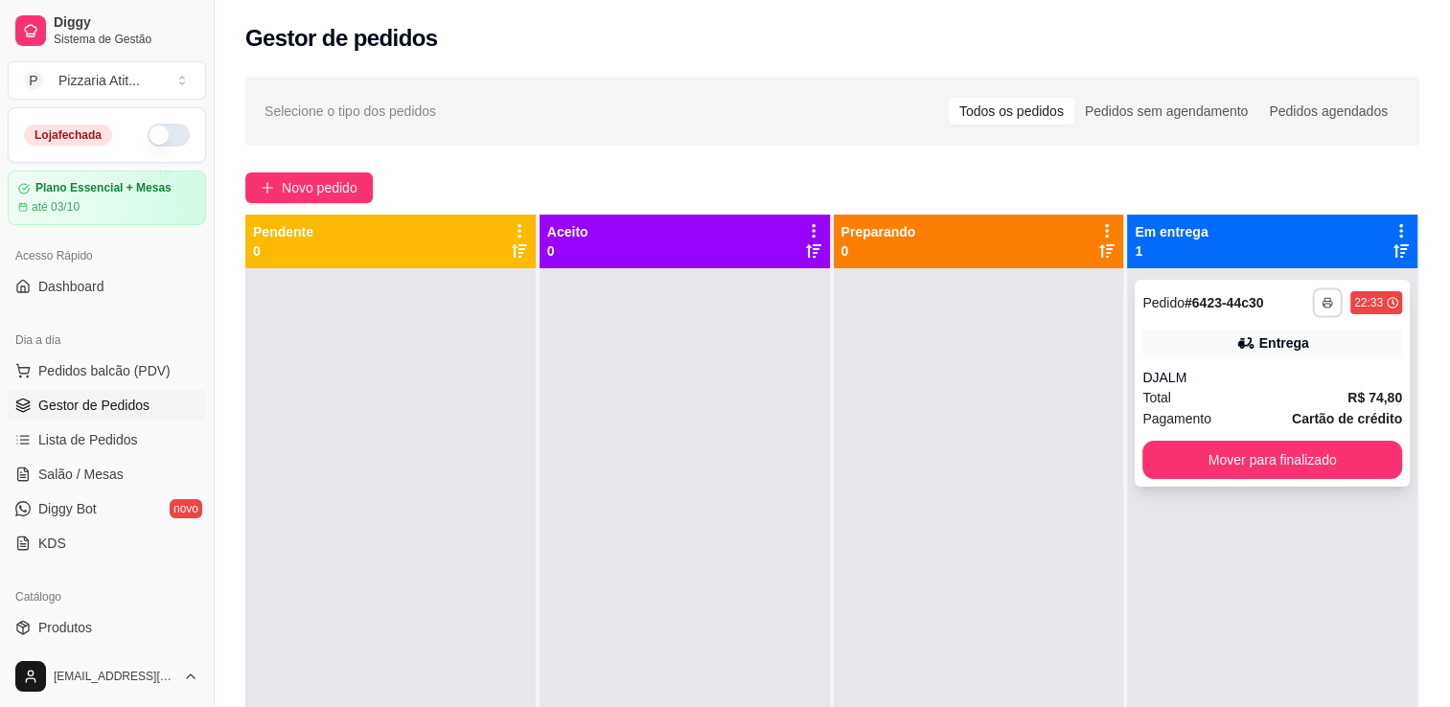
click at [1312, 311] on button "button" at bounding box center [1327, 302] width 30 height 30
click at [1295, 376] on button "IMPRESSORA" at bounding box center [1262, 370] width 134 height 30
click at [1288, 460] on button "Mover para finalizado" at bounding box center [1272, 460] width 252 height 37
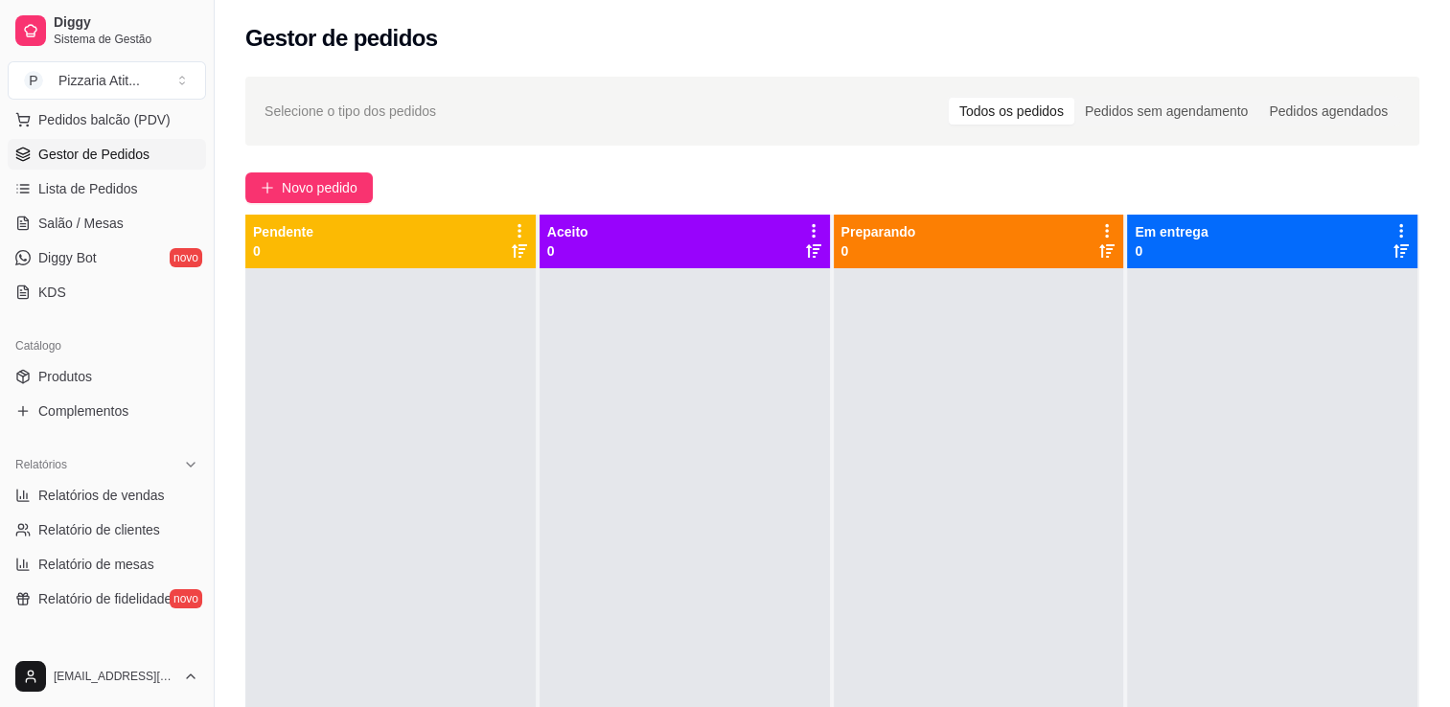
scroll to position [445, 0]
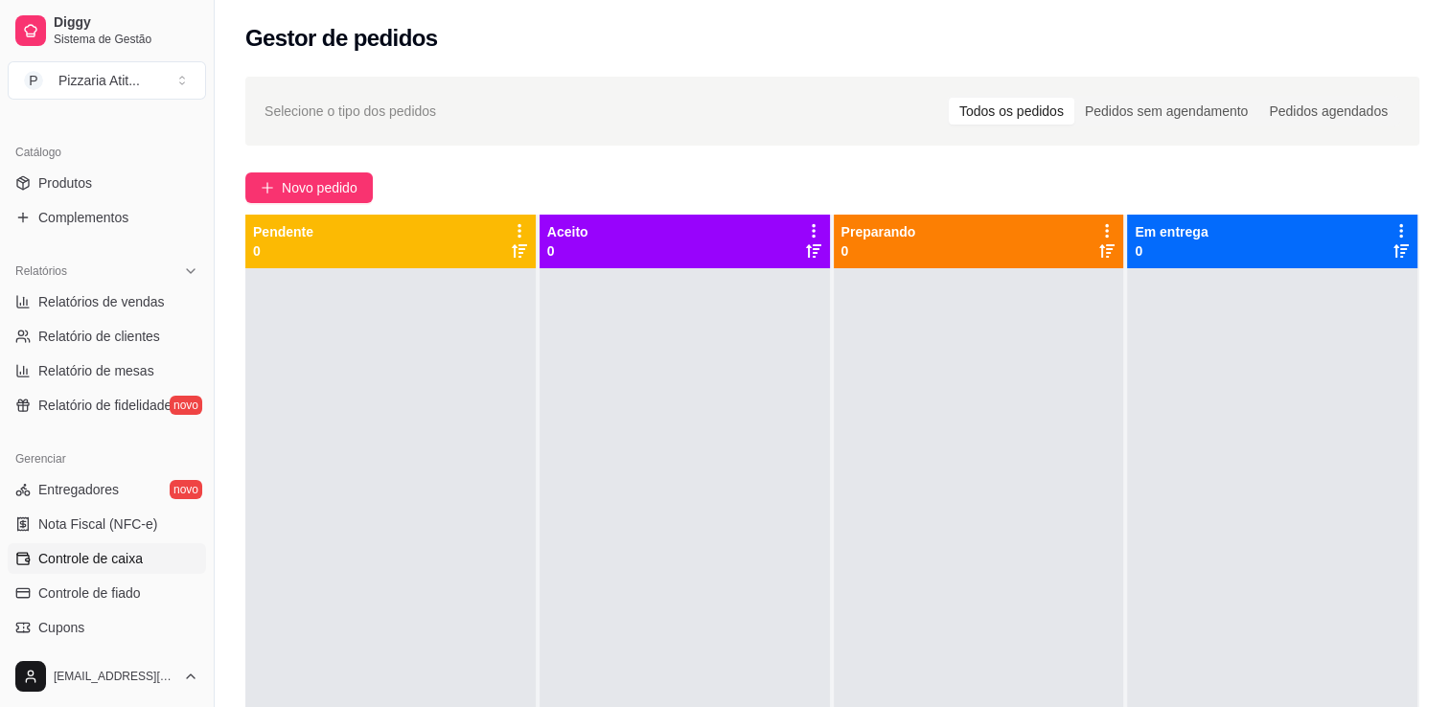
click at [160, 555] on link "Controle de caixa" at bounding box center [107, 558] width 198 height 31
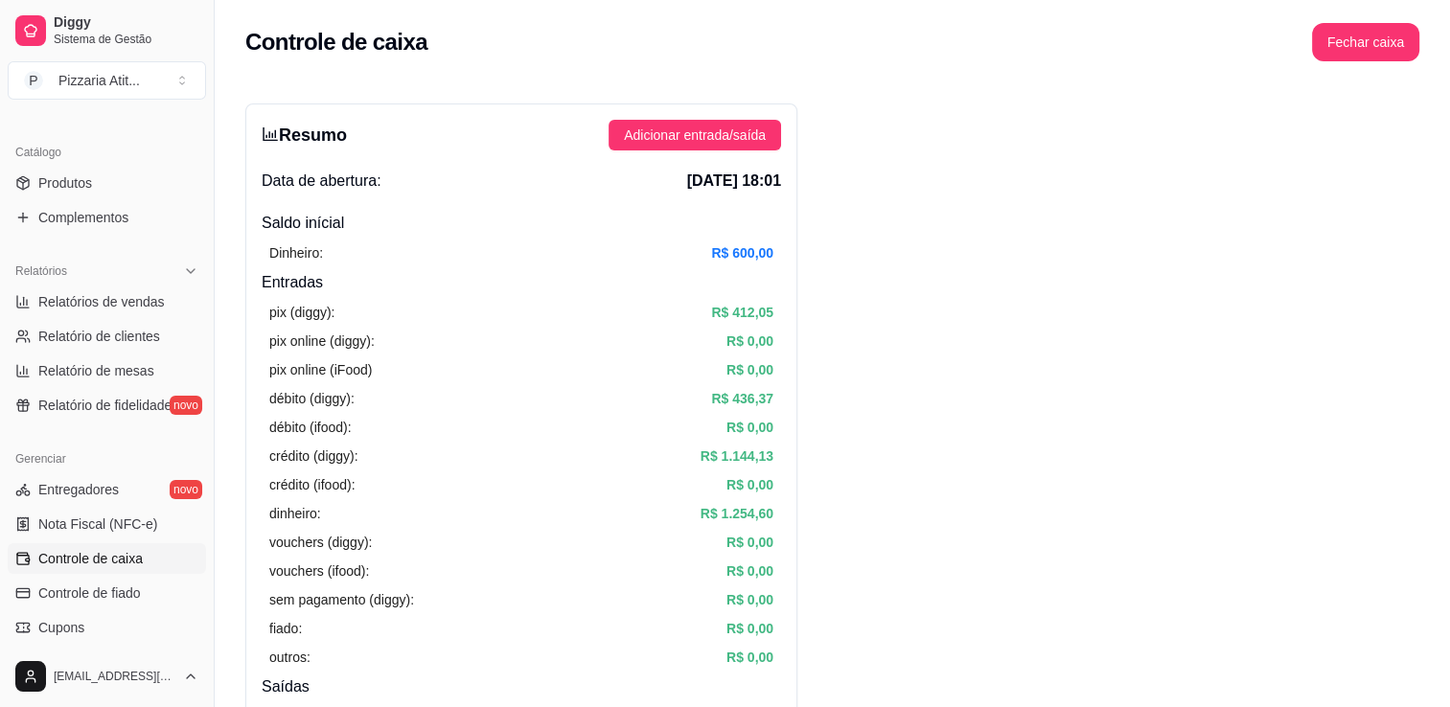
drag, startPoint x: 1449, startPoint y: 139, endPoint x: 1451, endPoint y: 127, distance: 11.7
click at [1450, 127] on html "Diggy Sistema de Gestão P Pizzaria Atit ... Loja fechada Plano Essencial + Mesa…" at bounding box center [725, 353] width 1450 height 707
click at [1365, 58] on button "Fechar caixa" at bounding box center [1366, 42] width 104 height 37
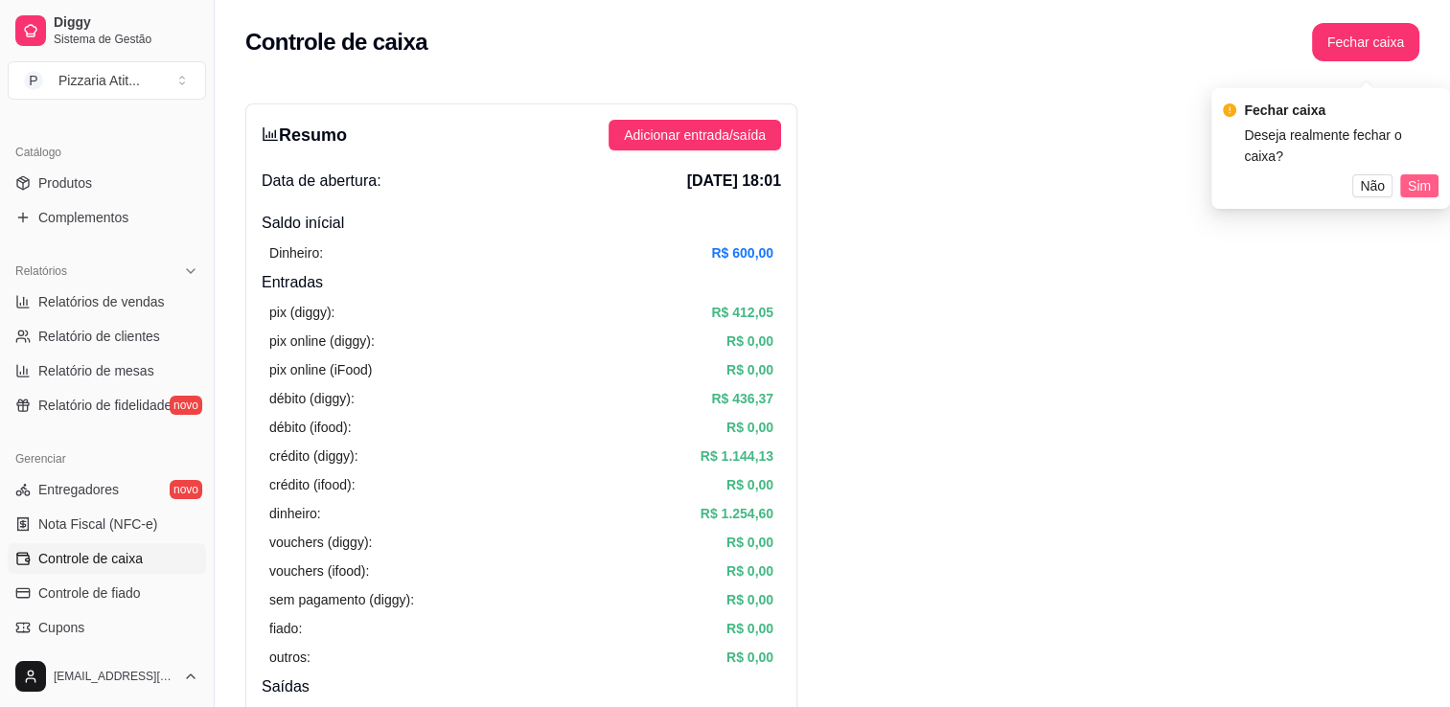
click at [1413, 175] on span "Sim" at bounding box center [1419, 185] width 23 height 21
